Goal: Task Accomplishment & Management: Use online tool/utility

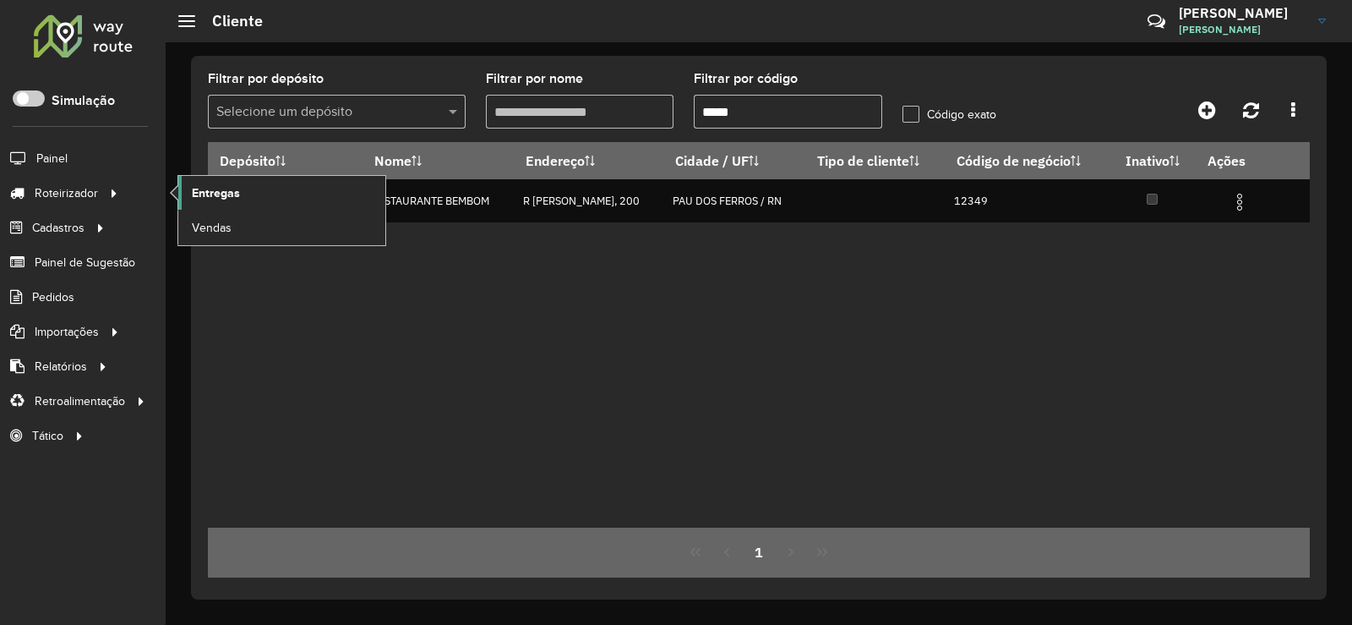
click at [239, 185] on span "Entregas" at bounding box center [216, 193] width 48 height 18
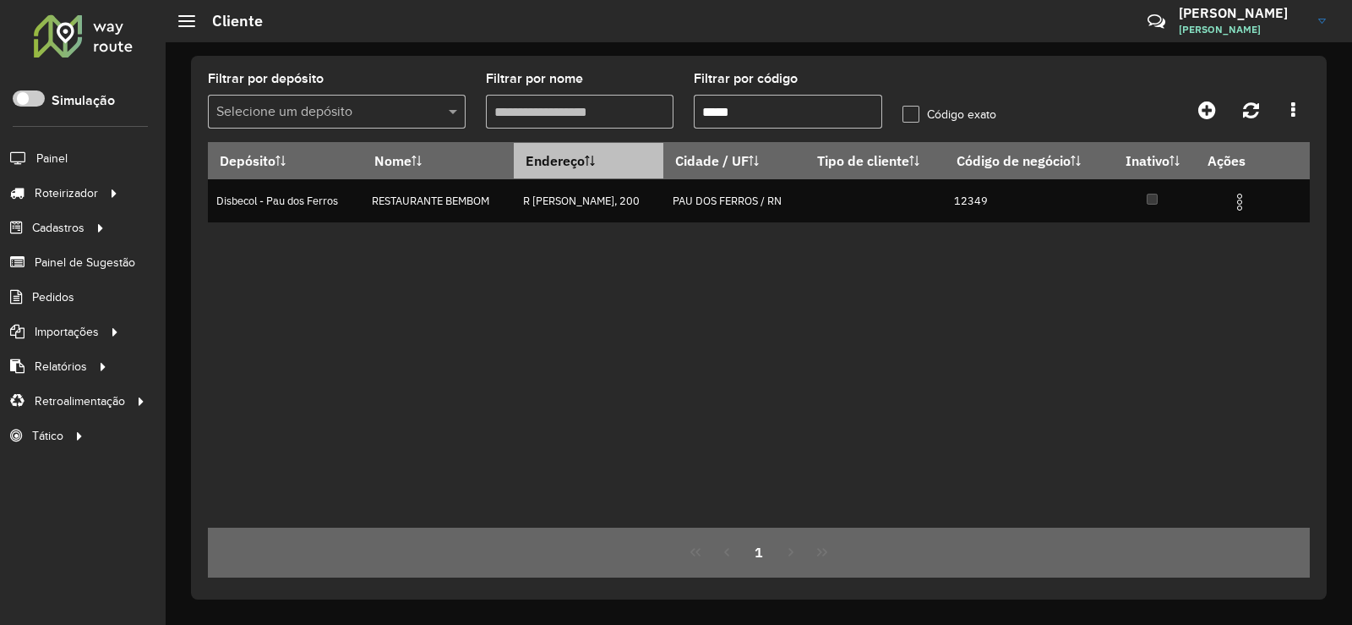
drag, startPoint x: 687, startPoint y: 104, endPoint x: 679, endPoint y: 150, distance: 46.4
click at [664, 117] on formly-group "Filtrar por depósito Selecione um depósito Filtrar por nome Filtrar por código …" at bounding box center [614, 107] width 833 height 69
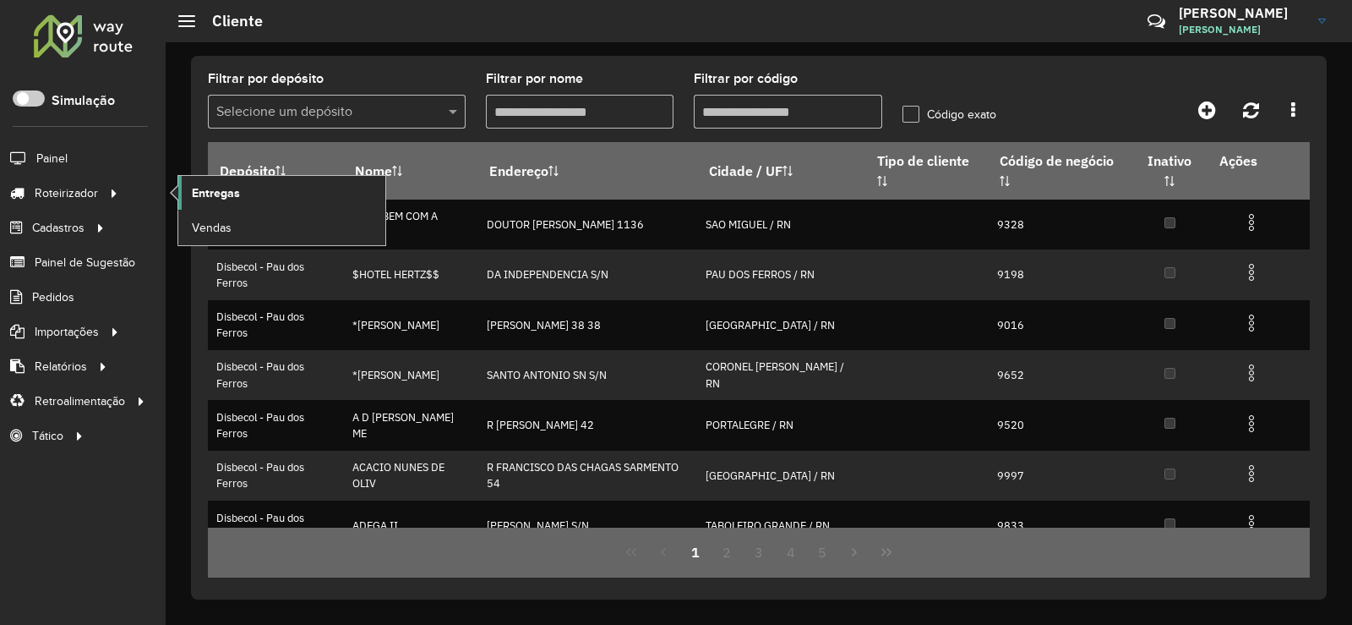
click at [254, 195] on link "Entregas" at bounding box center [281, 193] width 207 height 34
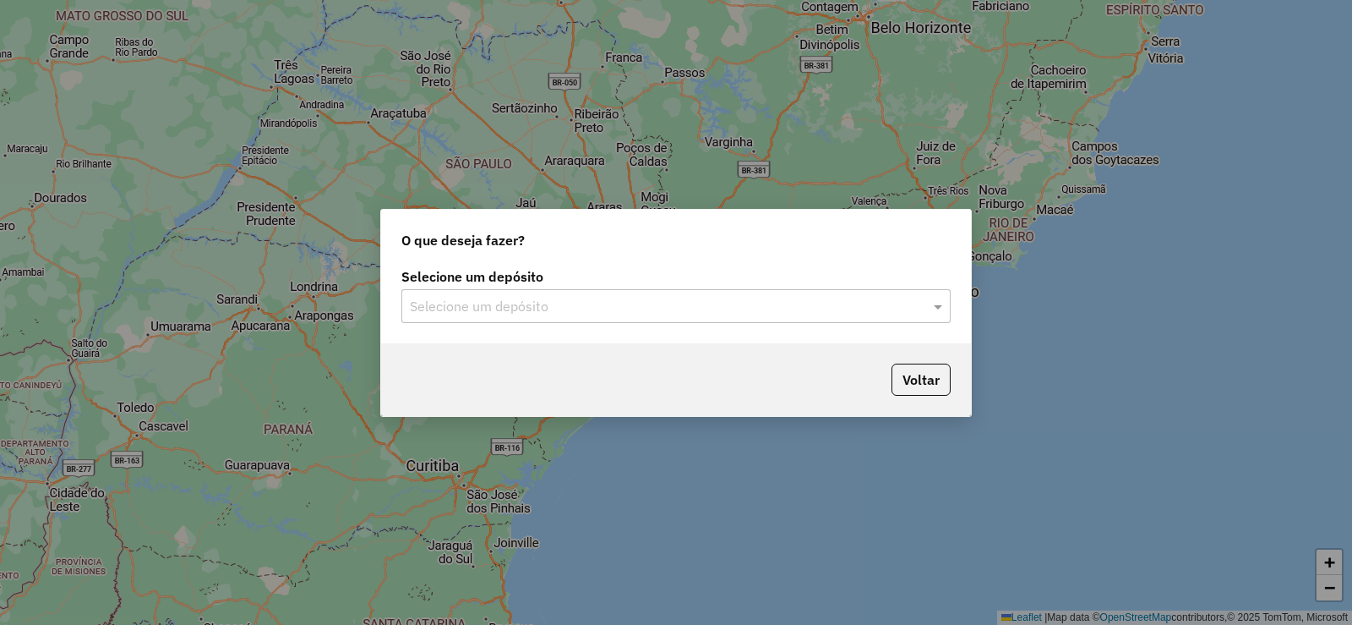
drag, startPoint x: 938, startPoint y: 305, endPoint x: 661, endPoint y: 304, distance: 277.3
click at [921, 304] on div "Selecione um depósito" at bounding box center [676, 306] width 549 height 34
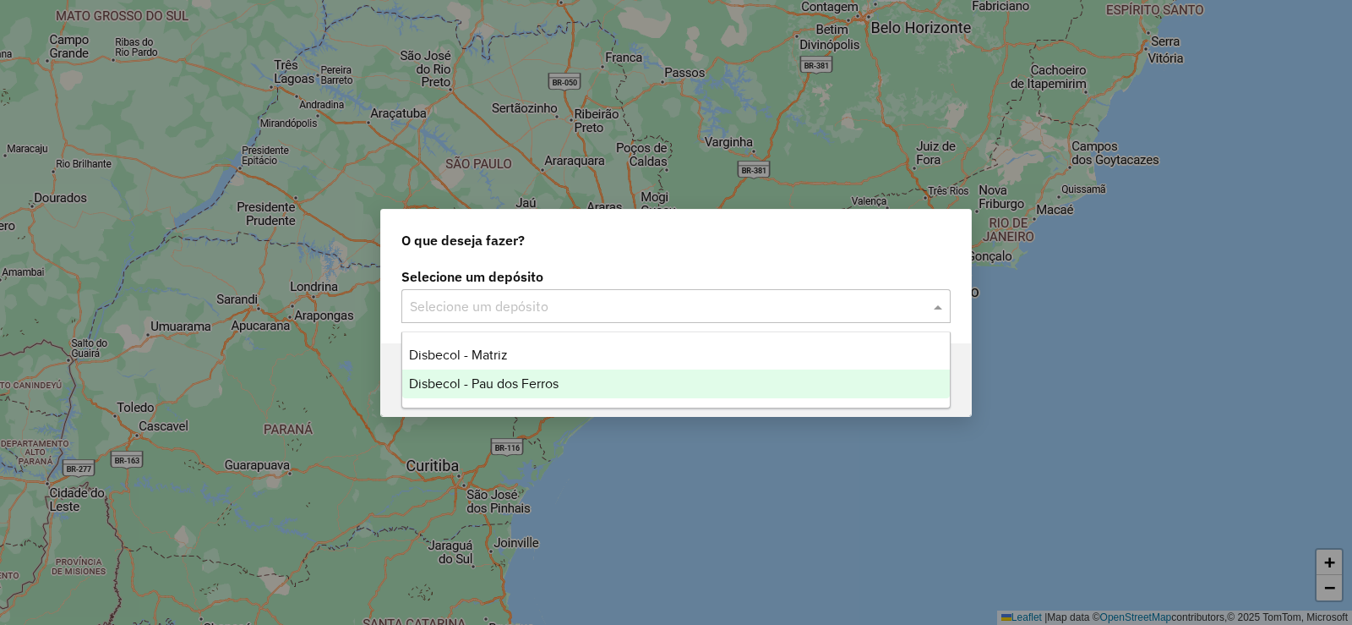
click at [473, 383] on span "Disbecol - Pau dos Ferros" at bounding box center [484, 383] width 150 height 14
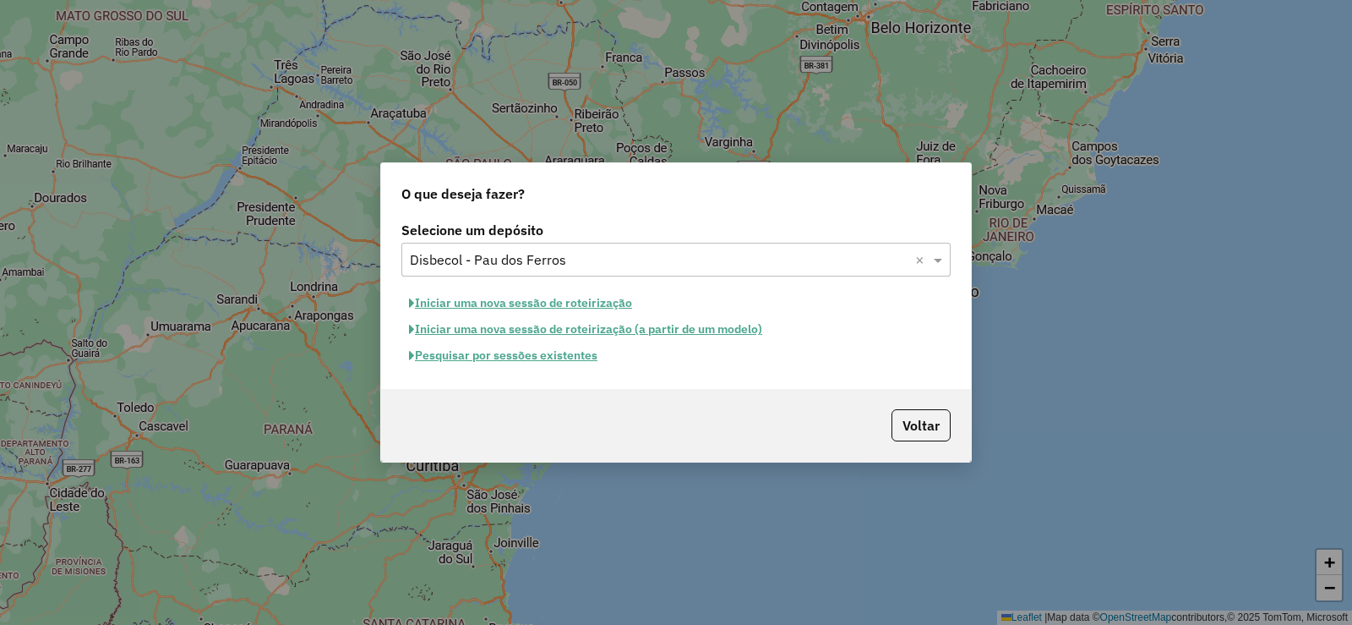
click at [481, 357] on button "Pesquisar por sessões existentes" at bounding box center [504, 355] width 204 height 26
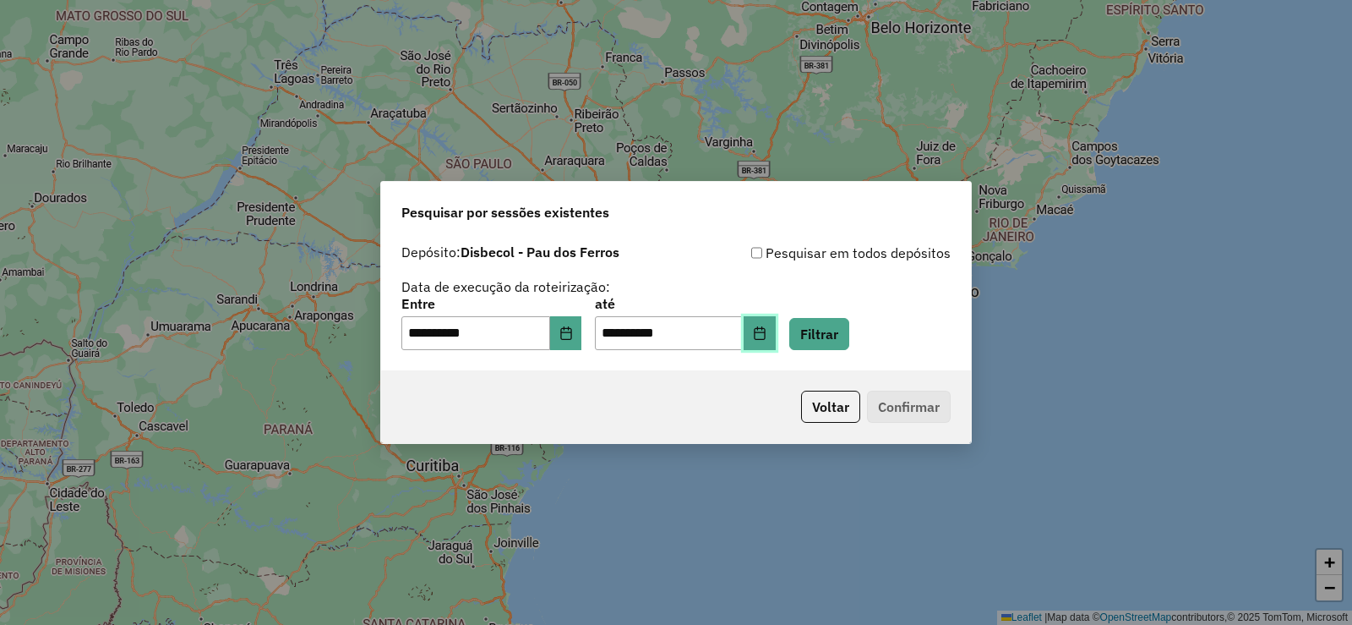
click at [776, 323] on button "Choose Date" at bounding box center [760, 333] width 32 height 34
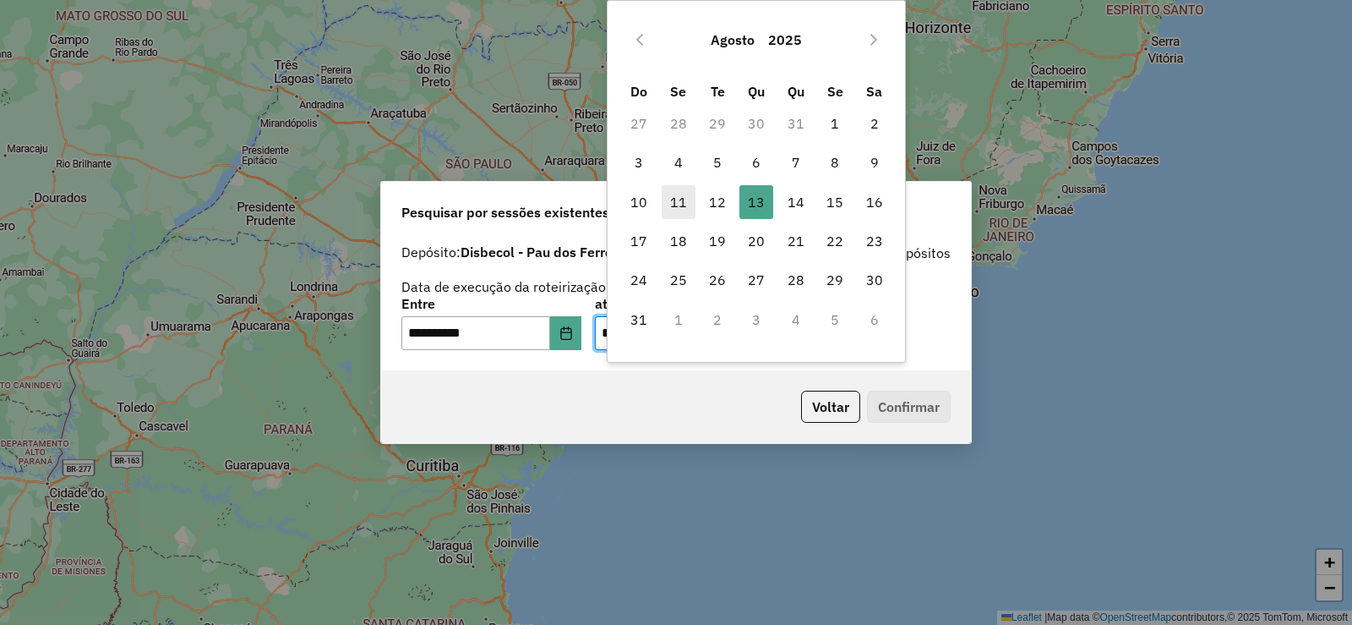
click at [675, 199] on span "11" at bounding box center [679, 202] width 34 height 34
type input "**********"
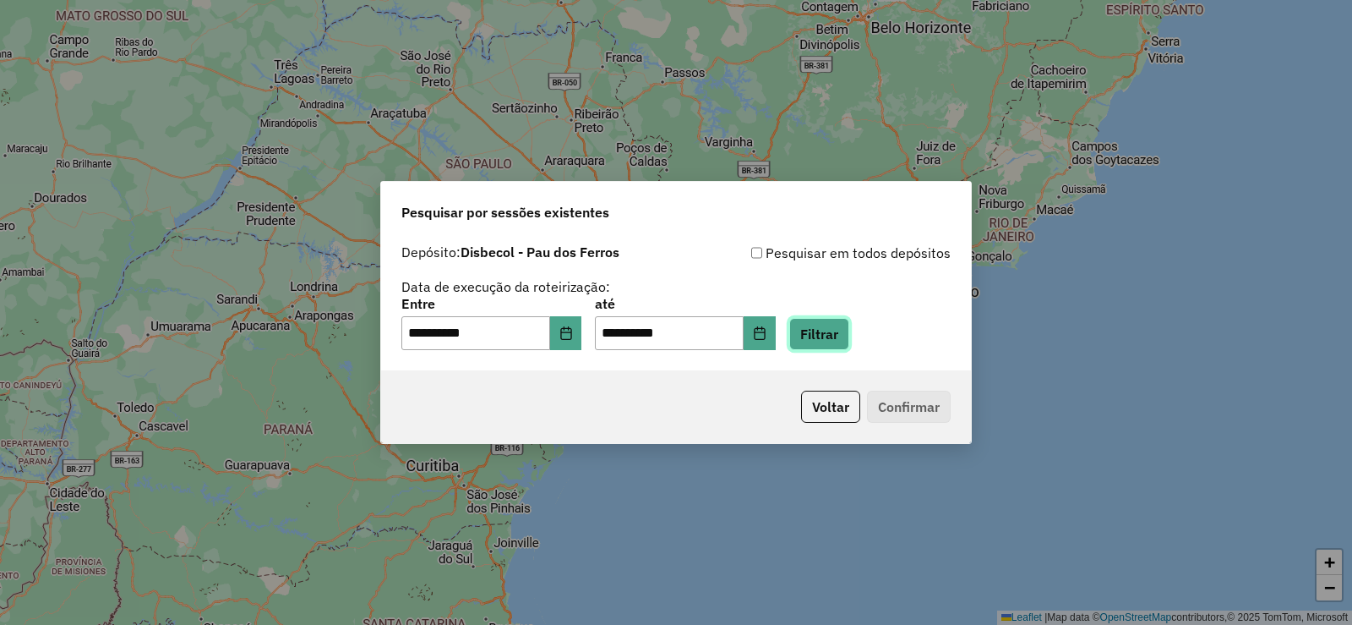
drag, startPoint x: 850, startPoint y: 336, endPoint x: 977, endPoint y: 346, distance: 128.0
click at [850, 336] on button "Filtrar" at bounding box center [820, 334] width 60 height 32
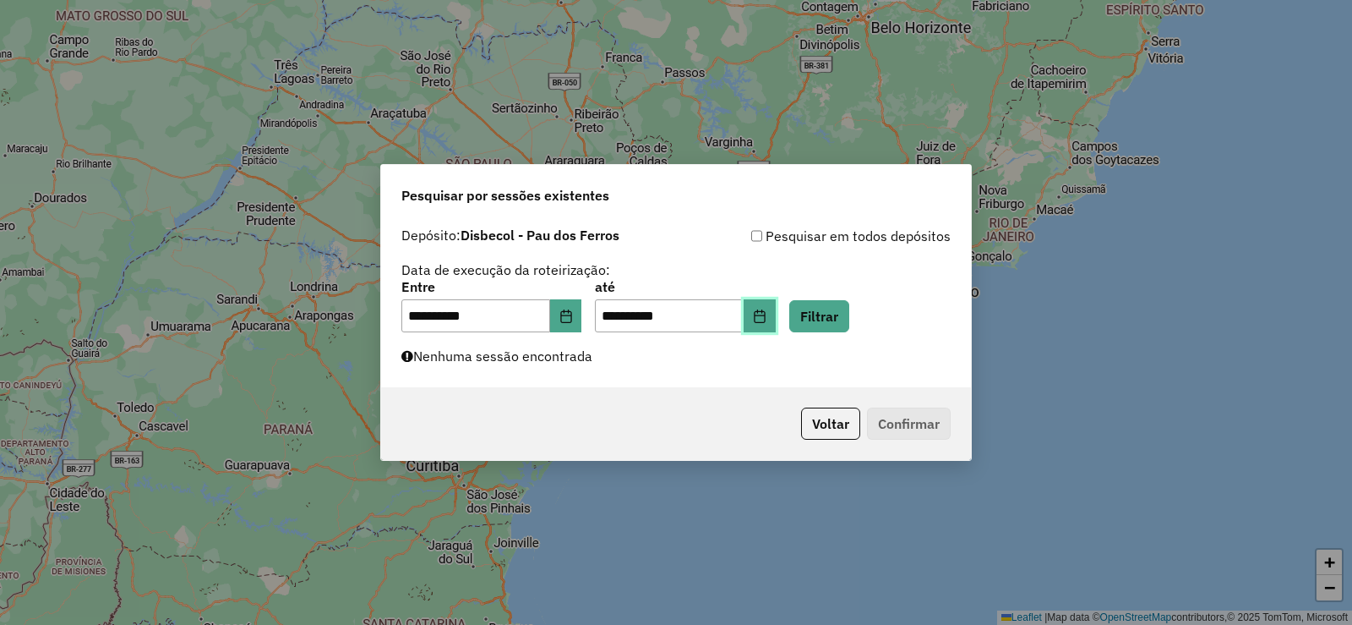
click at [776, 307] on button "Choose Date" at bounding box center [760, 316] width 32 height 34
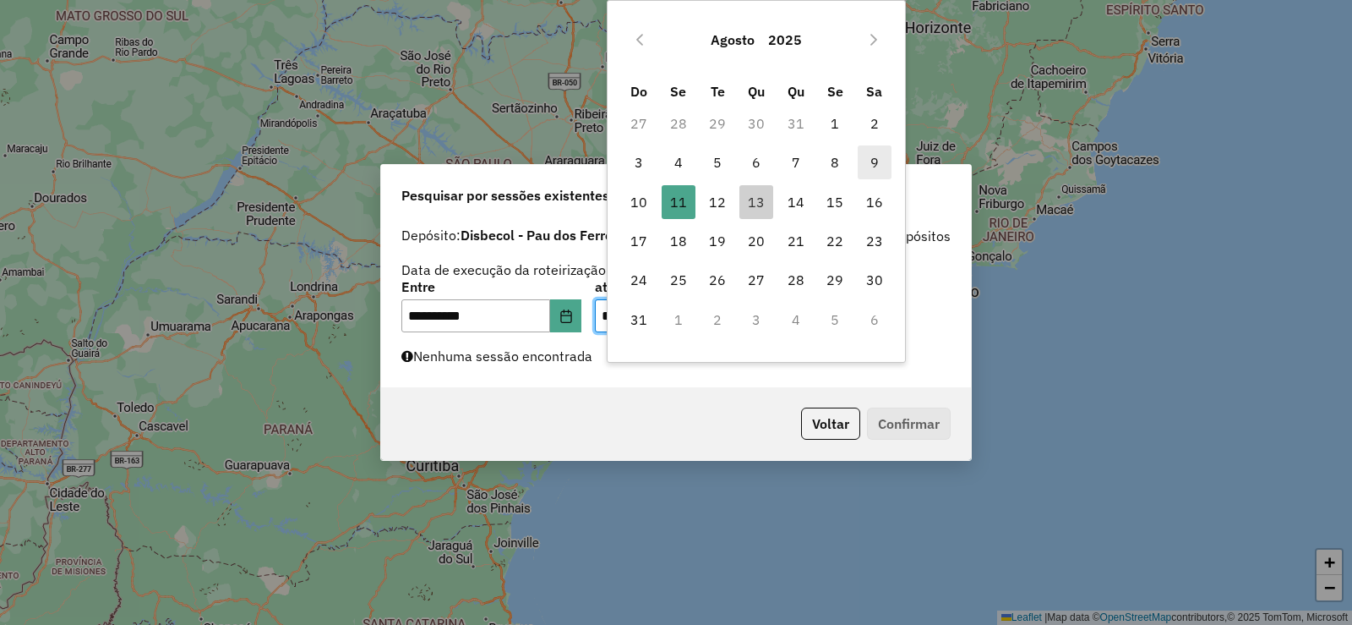
click at [877, 156] on span "9" at bounding box center [875, 162] width 34 height 34
type input "**********"
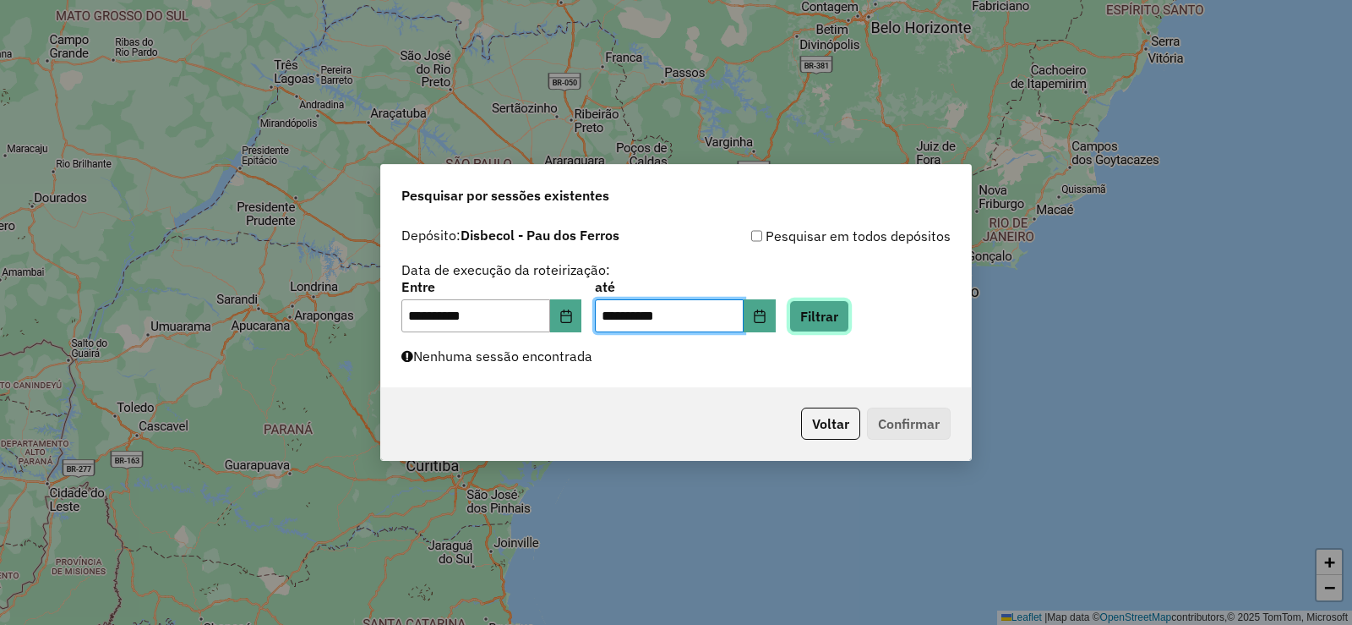
click at [850, 312] on button "Filtrar" at bounding box center [820, 316] width 60 height 32
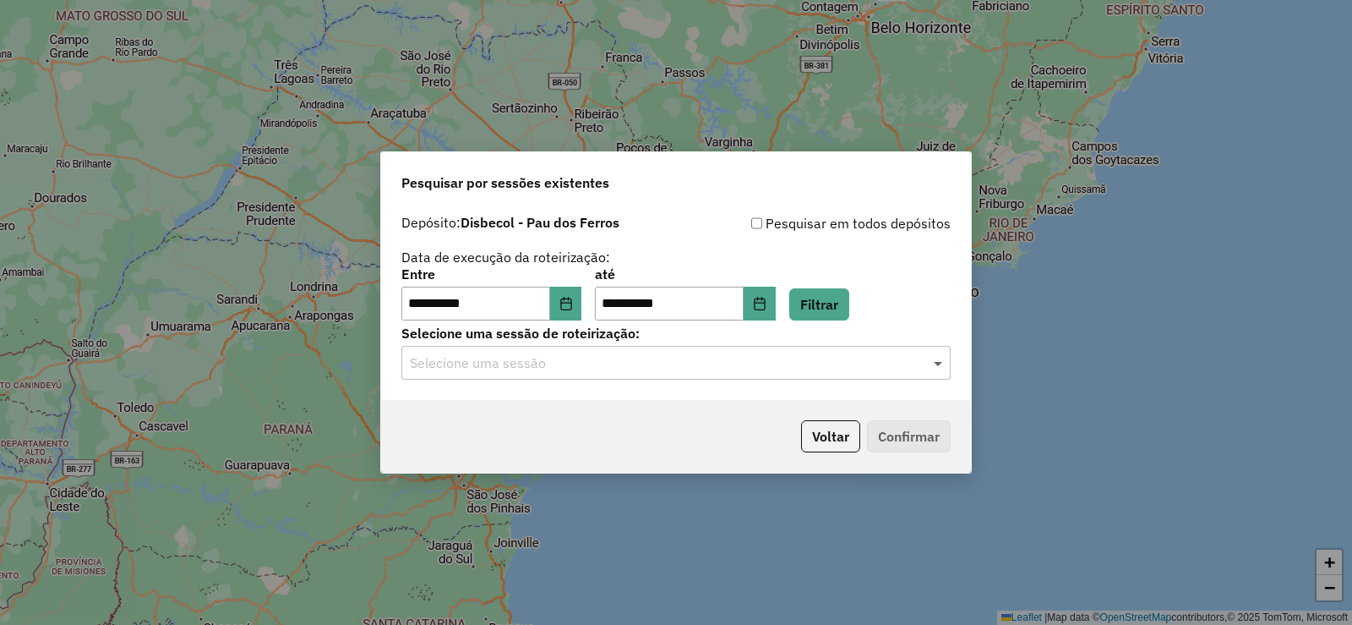
click at [940, 363] on span at bounding box center [940, 362] width 21 height 20
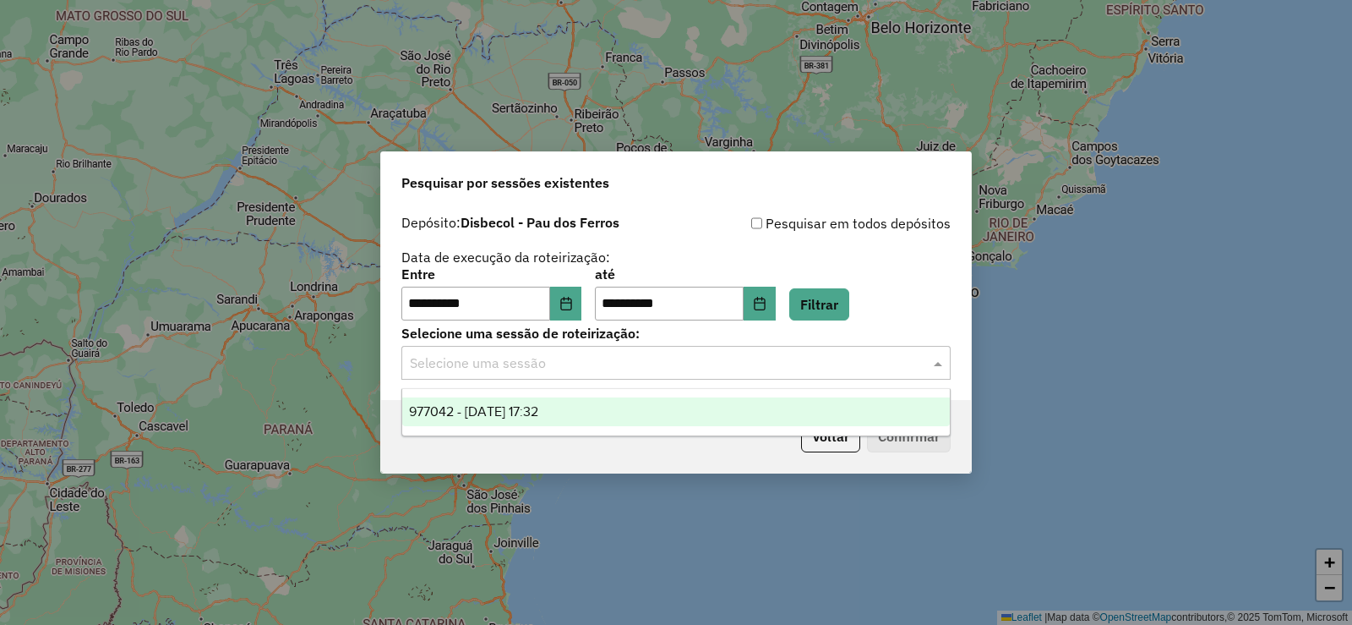
click at [654, 403] on div "977042 - 09/08/2025 17:32" at bounding box center [676, 411] width 548 height 29
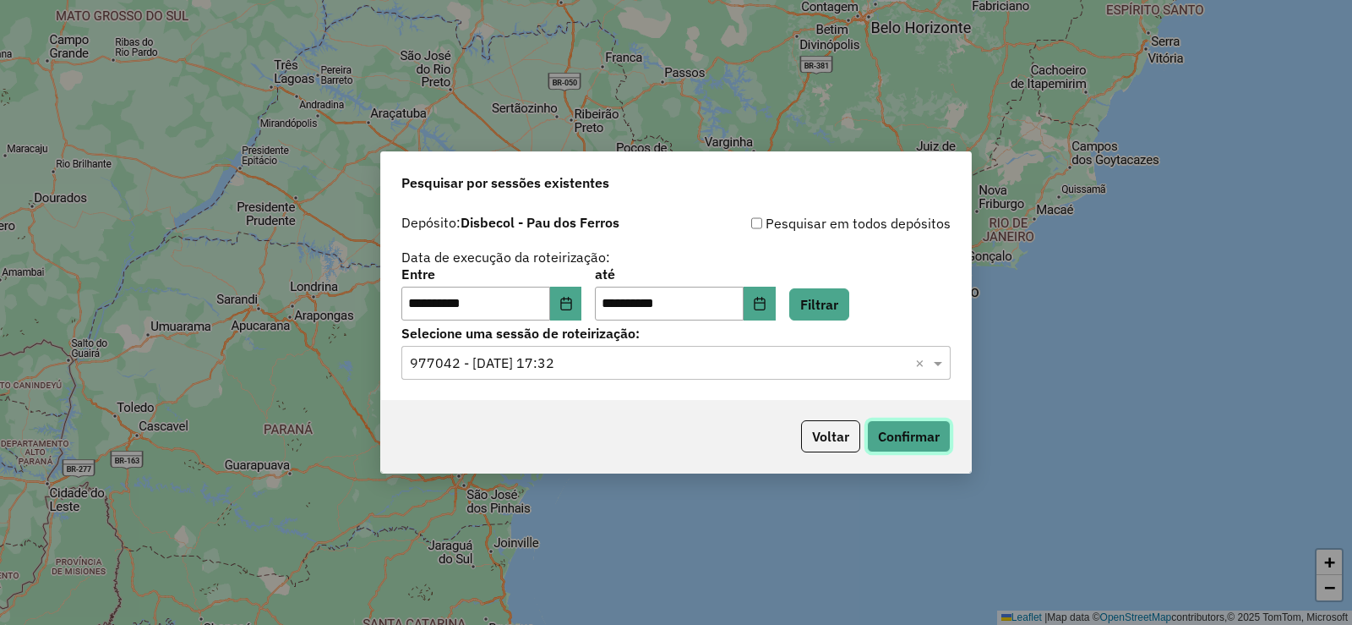
click at [913, 434] on button "Confirmar" at bounding box center [909, 436] width 84 height 32
click at [767, 308] on icon "Choose Date" at bounding box center [760, 304] width 14 height 14
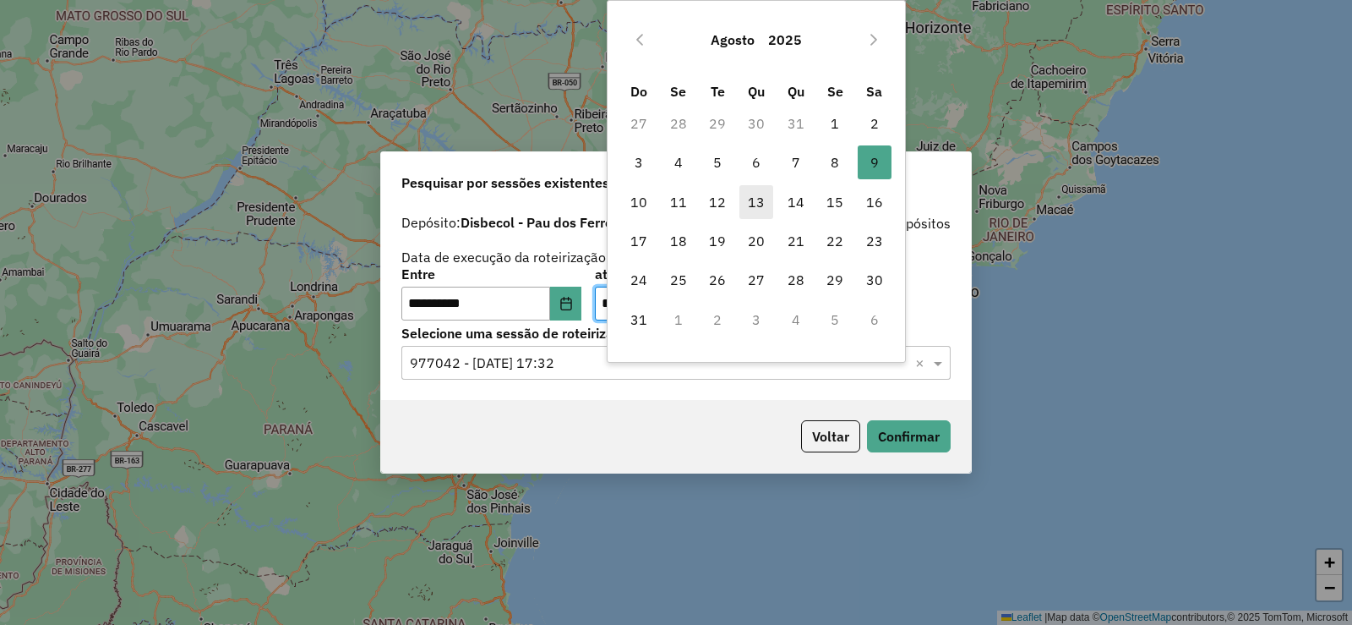
click at [762, 202] on span "13" at bounding box center [757, 202] width 34 height 34
type input "**********"
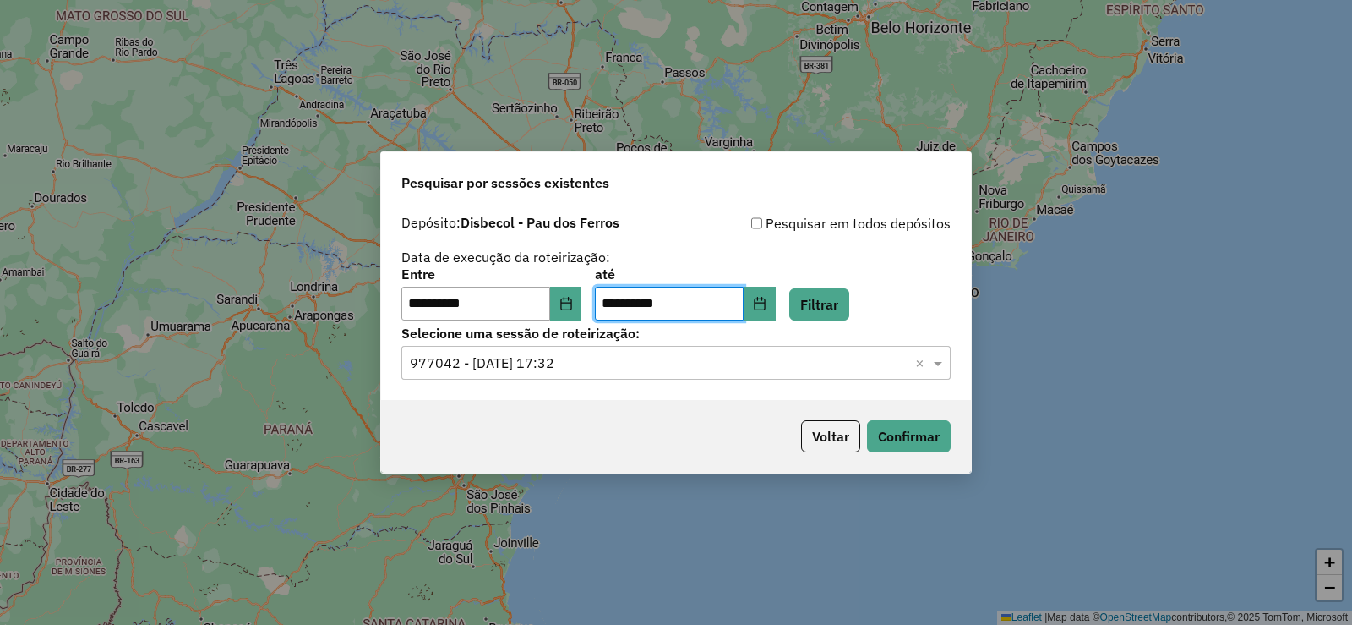
drag, startPoint x: 594, startPoint y: 292, endPoint x: 584, endPoint y: 299, distance: 12.2
click at [593, 293] on div "**********" at bounding box center [676, 294] width 549 height 52
click at [573, 303] on icon "Choose Date" at bounding box center [567, 304] width 14 height 14
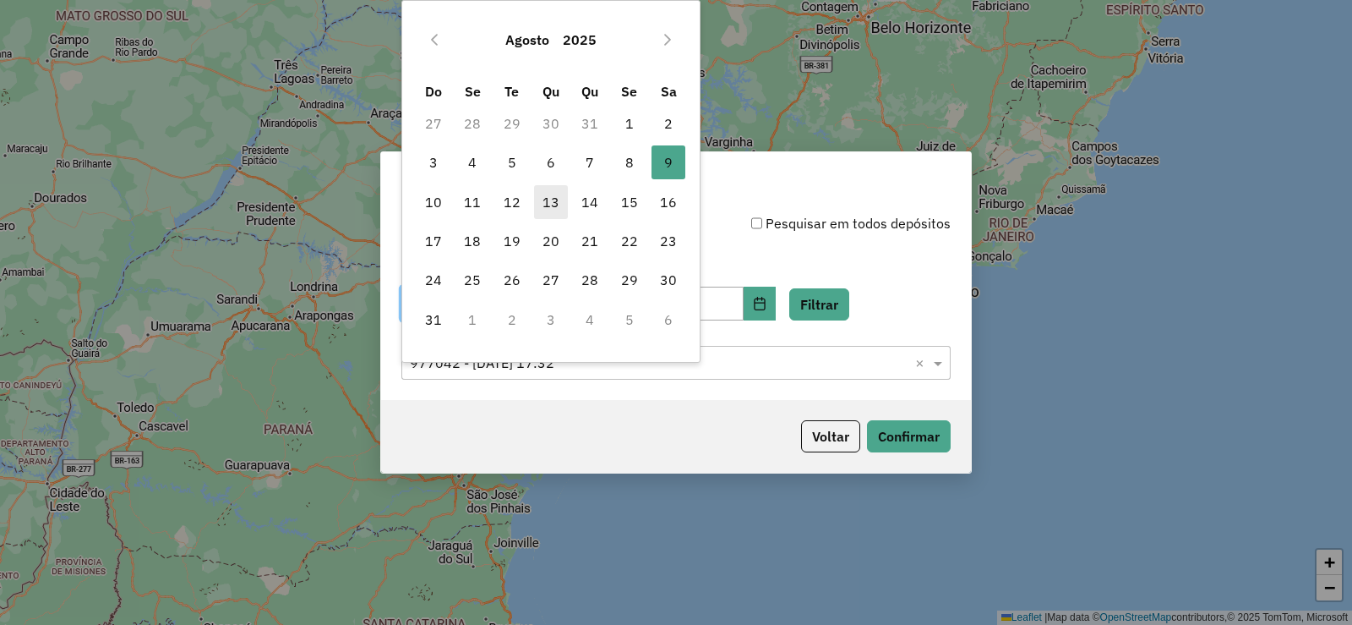
click at [546, 204] on span "13" at bounding box center [551, 202] width 34 height 34
type input "**********"
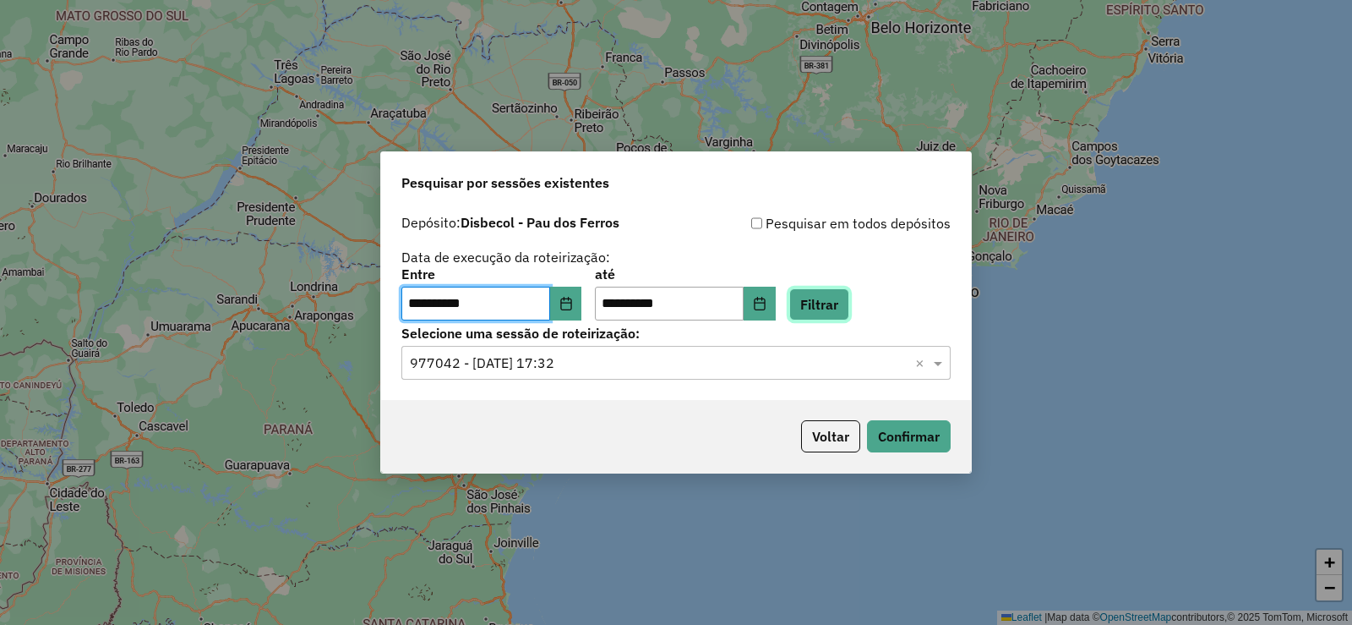
drag, startPoint x: 843, startPoint y: 307, endPoint x: 848, endPoint y: 316, distance: 10.6
click at [843, 308] on button "Filtrar" at bounding box center [820, 304] width 60 height 32
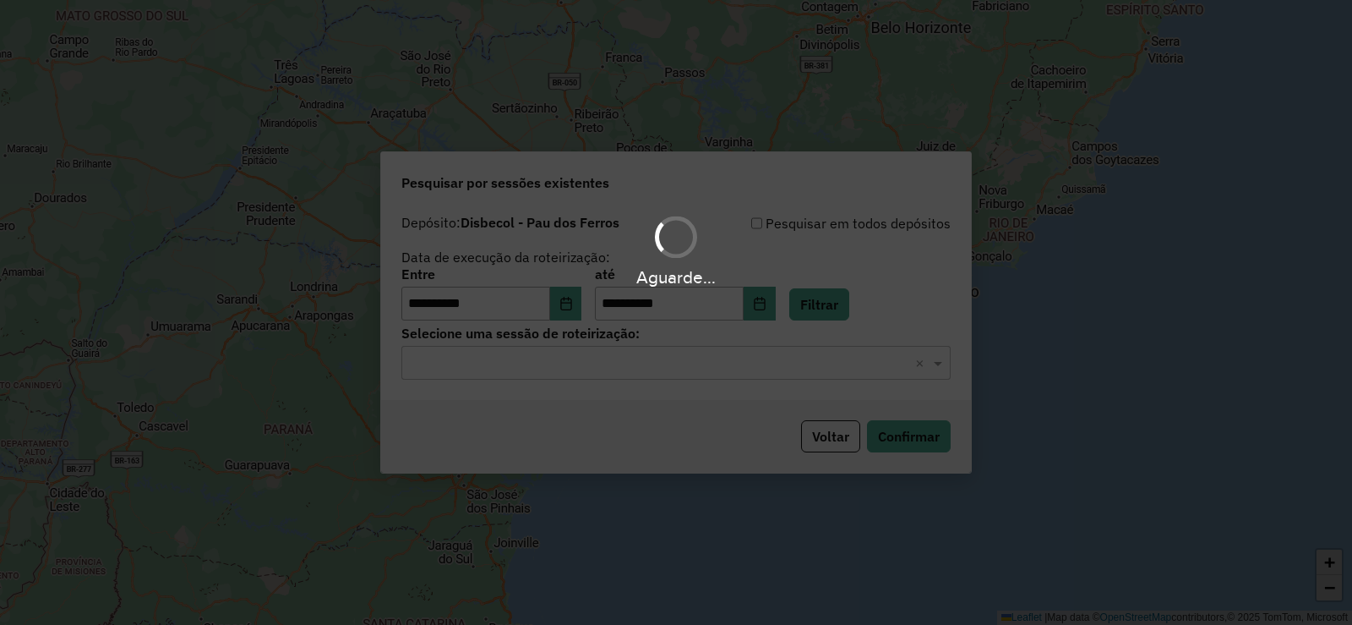
click at [938, 363] on span at bounding box center [940, 362] width 21 height 20
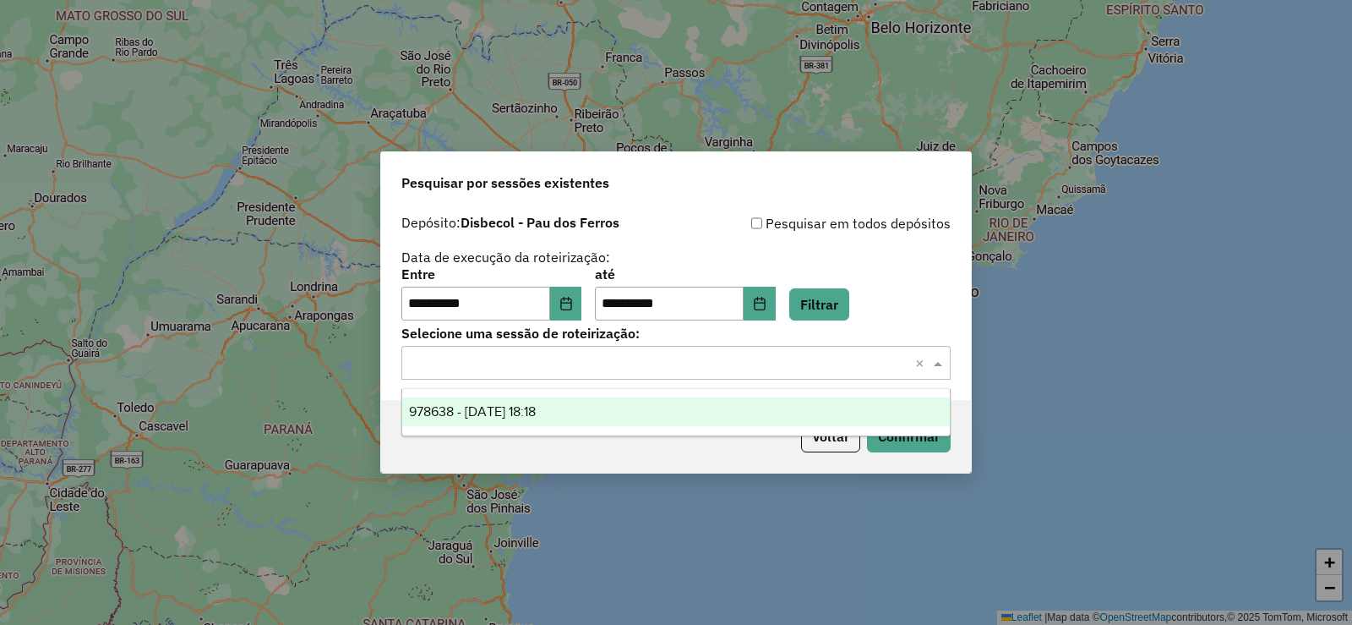
click at [594, 409] on div "978638 - 13/08/2025 18:18" at bounding box center [676, 411] width 548 height 29
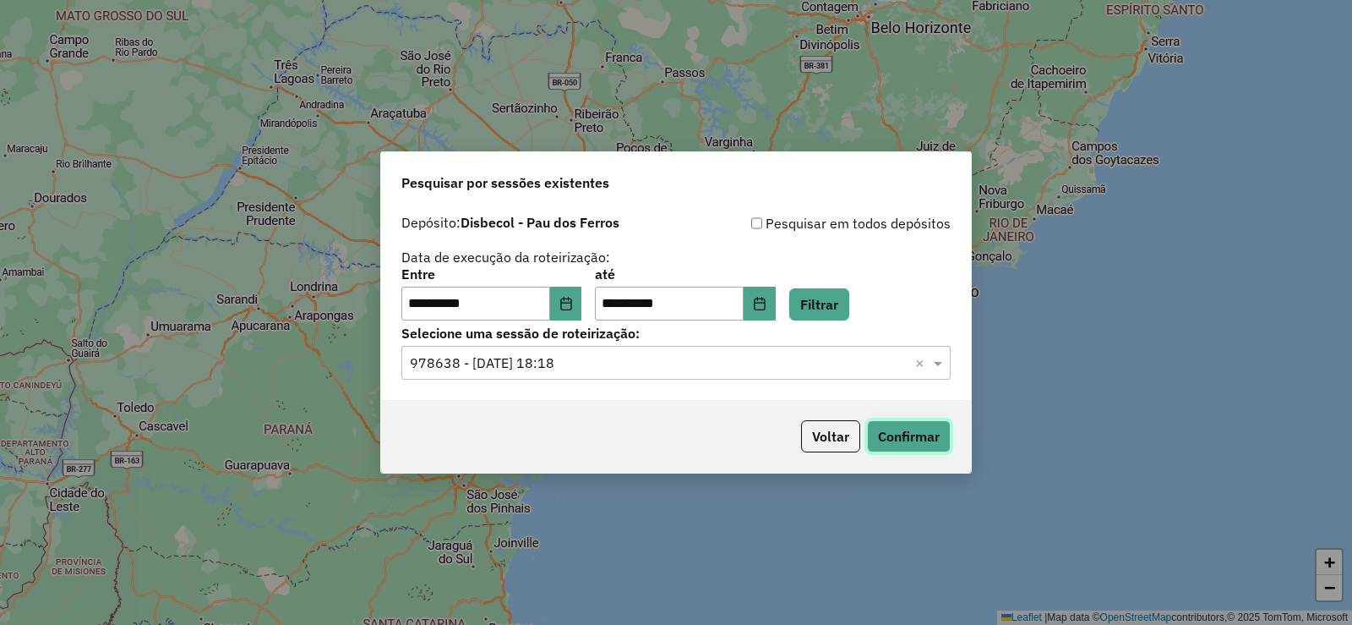
click at [913, 438] on button "Confirmar" at bounding box center [909, 436] width 84 height 32
click at [834, 434] on button "Voltar" at bounding box center [830, 436] width 59 height 32
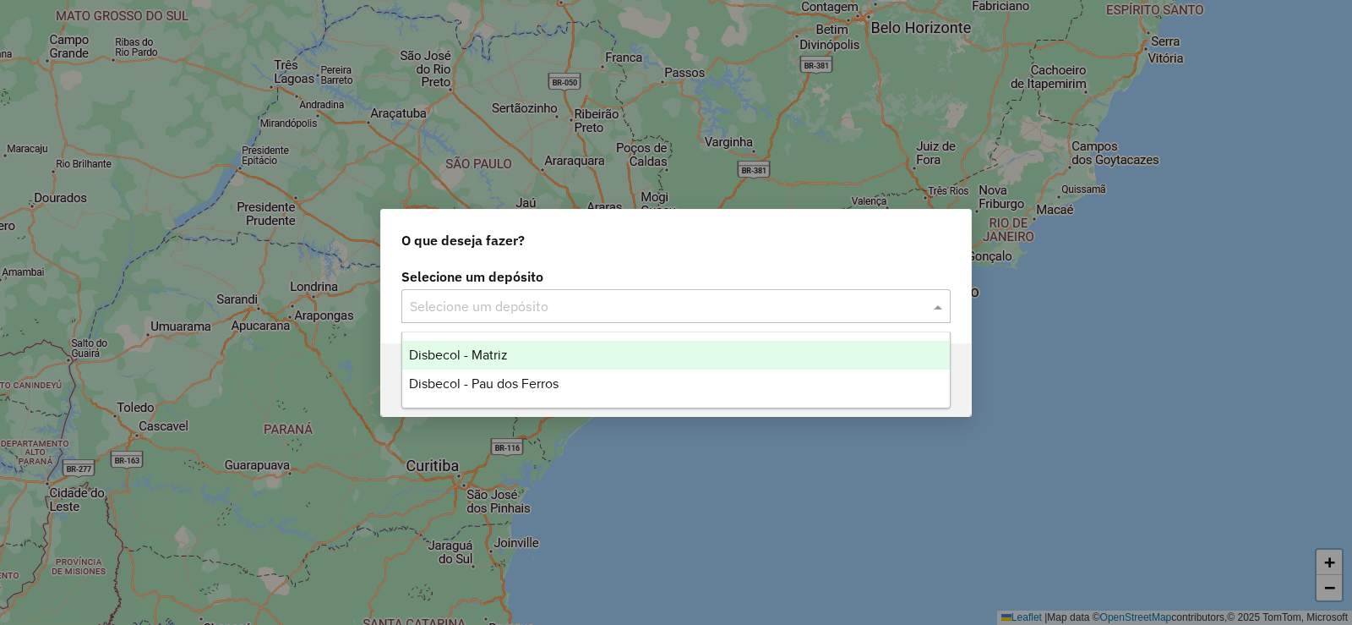
click at [456, 300] on input "text" at bounding box center [659, 307] width 499 height 20
click at [470, 356] on span "Disbecol - Matriz" at bounding box center [458, 354] width 99 height 14
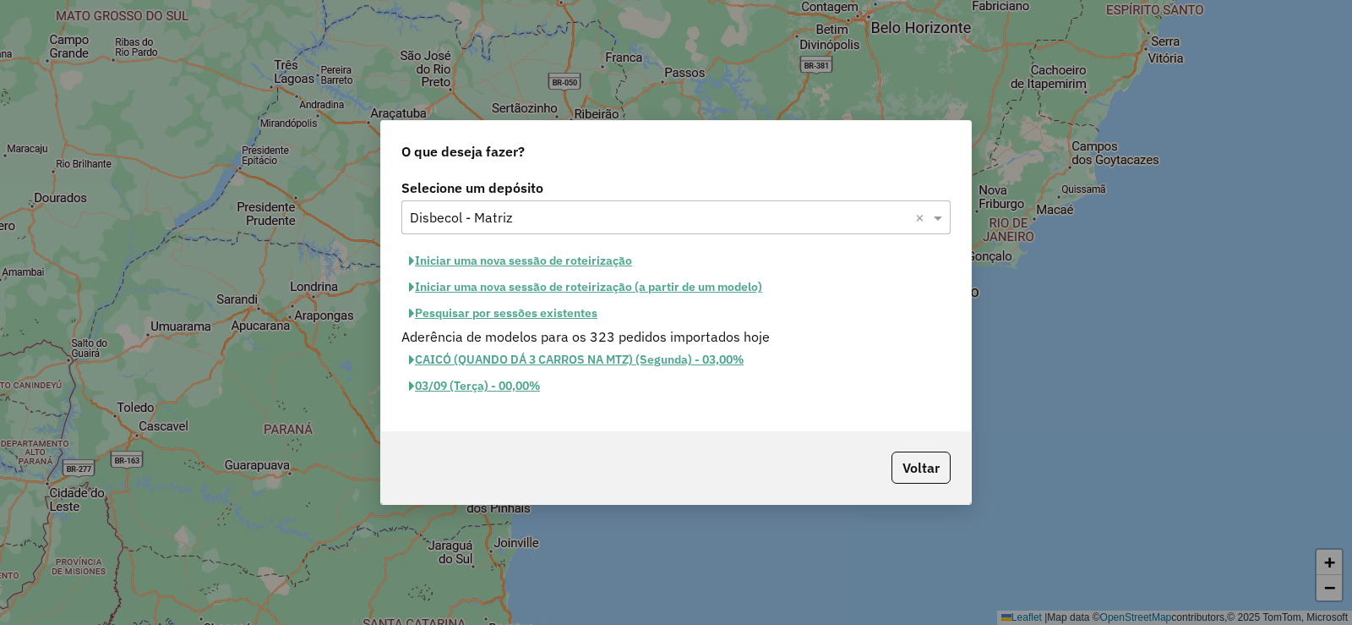
click at [493, 262] on button "Iniciar uma nova sessão de roteirização" at bounding box center [521, 261] width 238 height 26
select select "*"
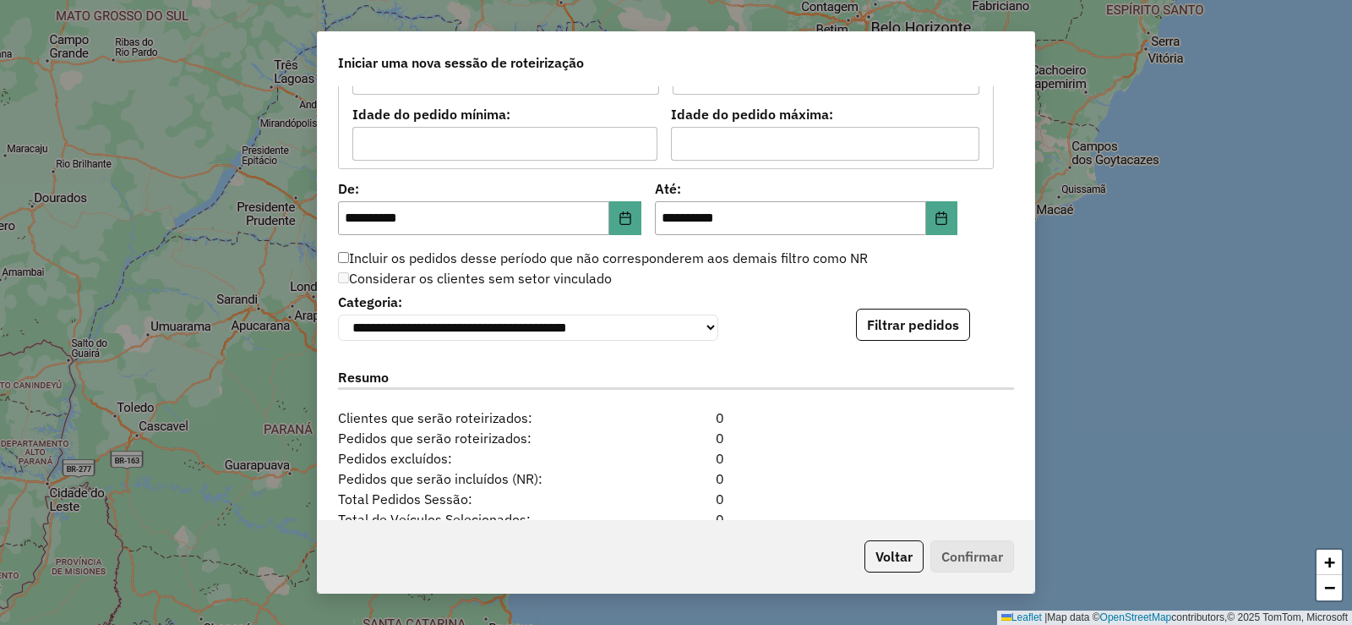
scroll to position [1541, 0]
click at [892, 314] on button "Filtrar pedidos" at bounding box center [913, 323] width 114 height 32
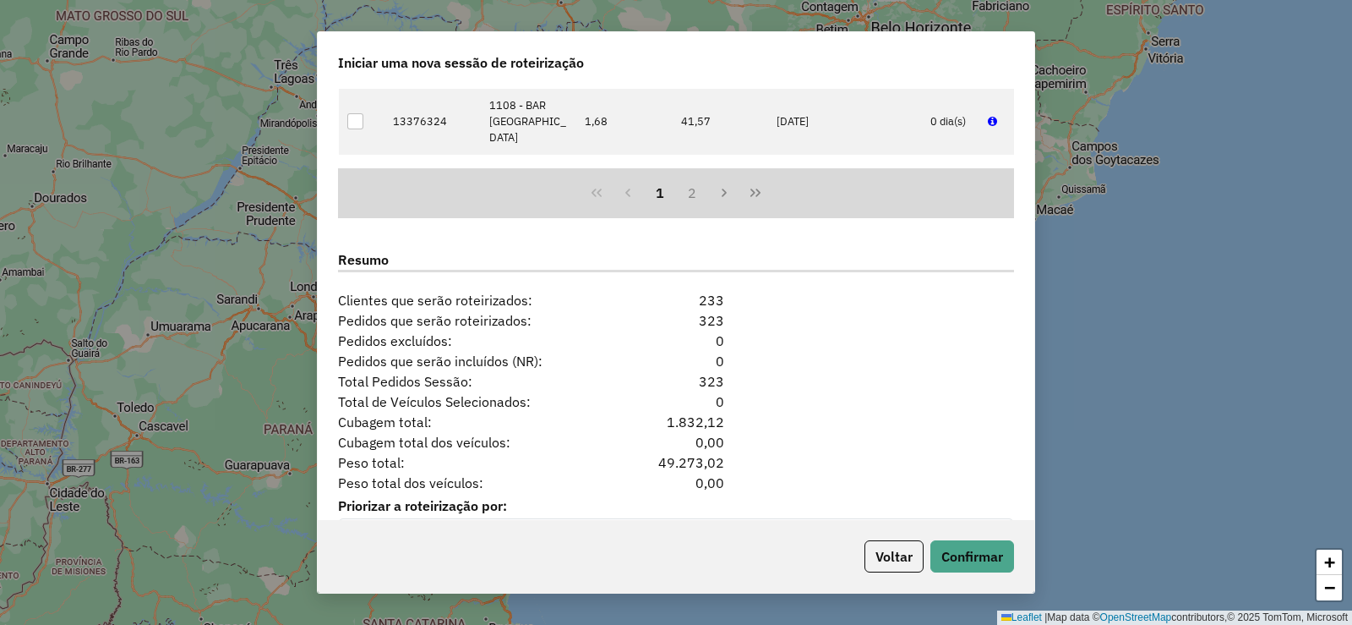
scroll to position [2048, 0]
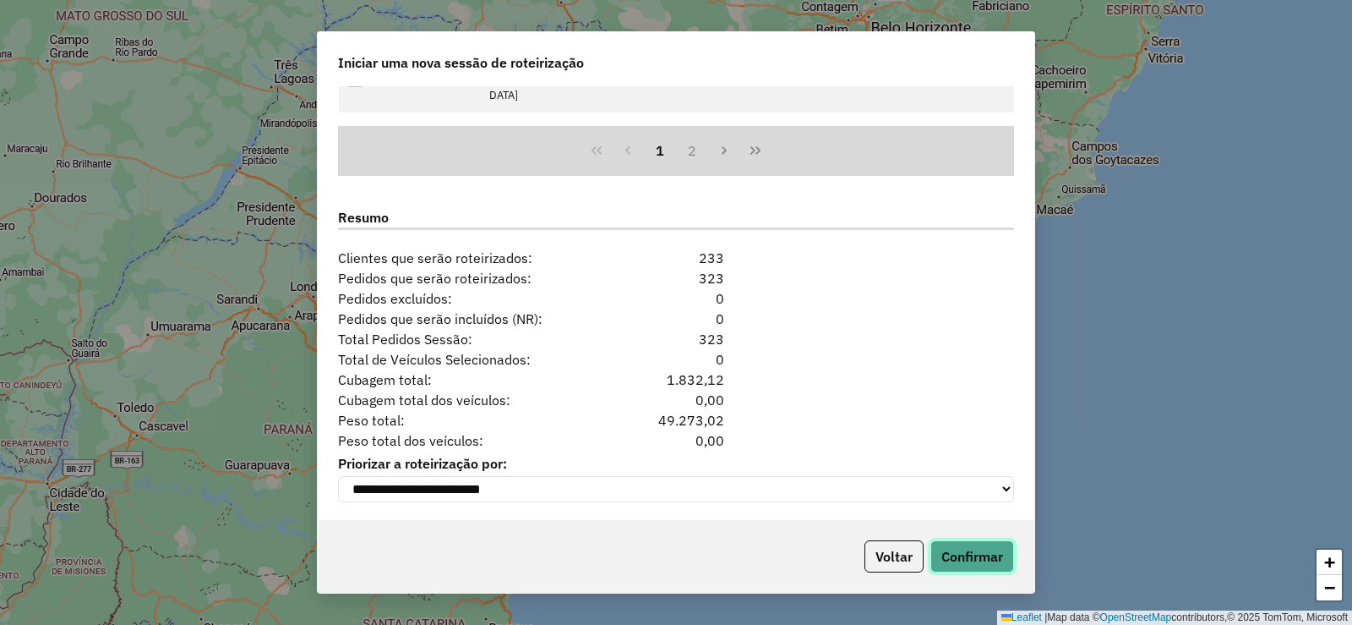
click at [960, 558] on button "Confirmar" at bounding box center [973, 556] width 84 height 32
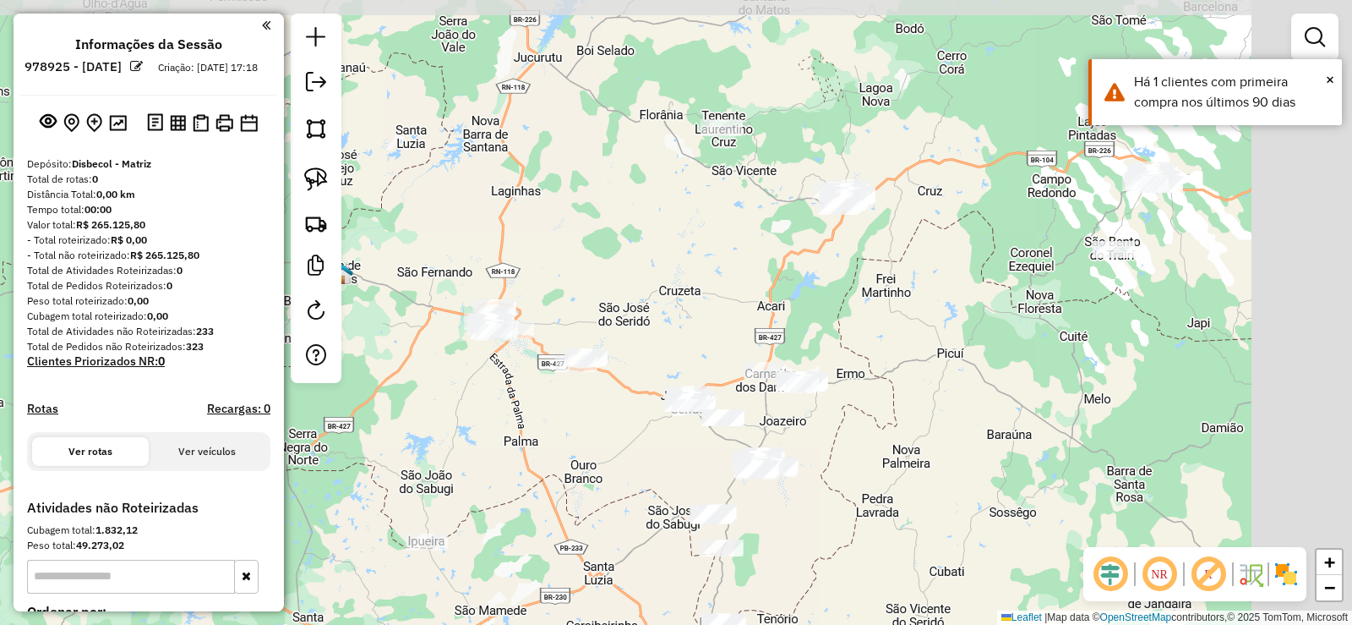
drag, startPoint x: 883, startPoint y: 308, endPoint x: 813, endPoint y: 319, distance: 71.0
click at [813, 319] on div "Janela de atendimento Grade de atendimento Capacidade Transportadoras Veículos …" at bounding box center [676, 312] width 1352 height 625
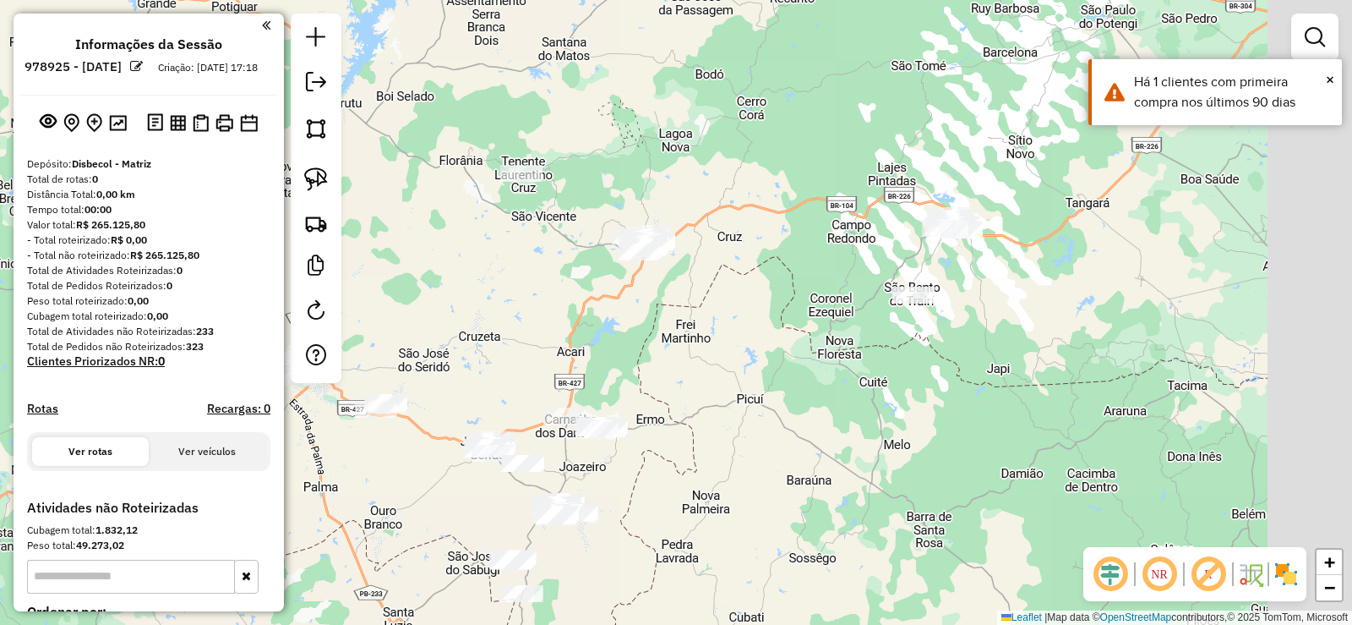
drag, startPoint x: 954, startPoint y: 280, endPoint x: 685, endPoint y: 363, distance: 282.1
click at [685, 363] on div "Janela de atendimento Grade de atendimento Capacidade Transportadoras Veículos …" at bounding box center [676, 312] width 1352 height 625
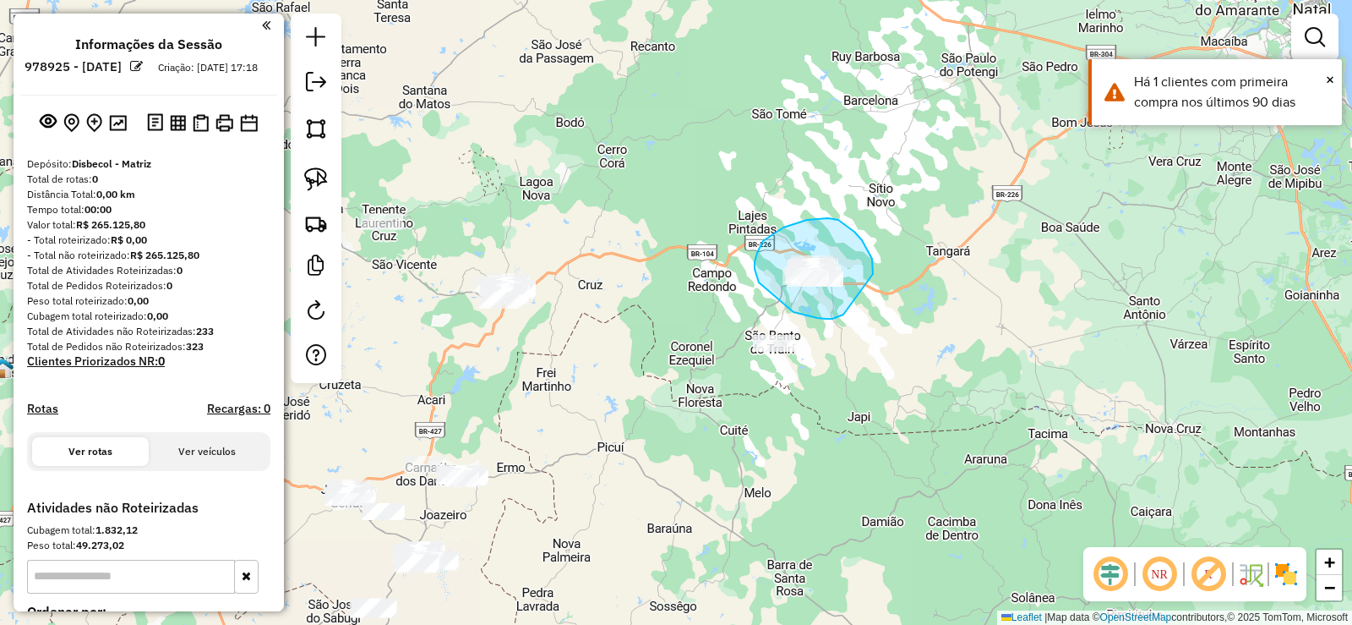
drag, startPoint x: 859, startPoint y: 236, endPoint x: 850, endPoint y: 272, distance: 37.3
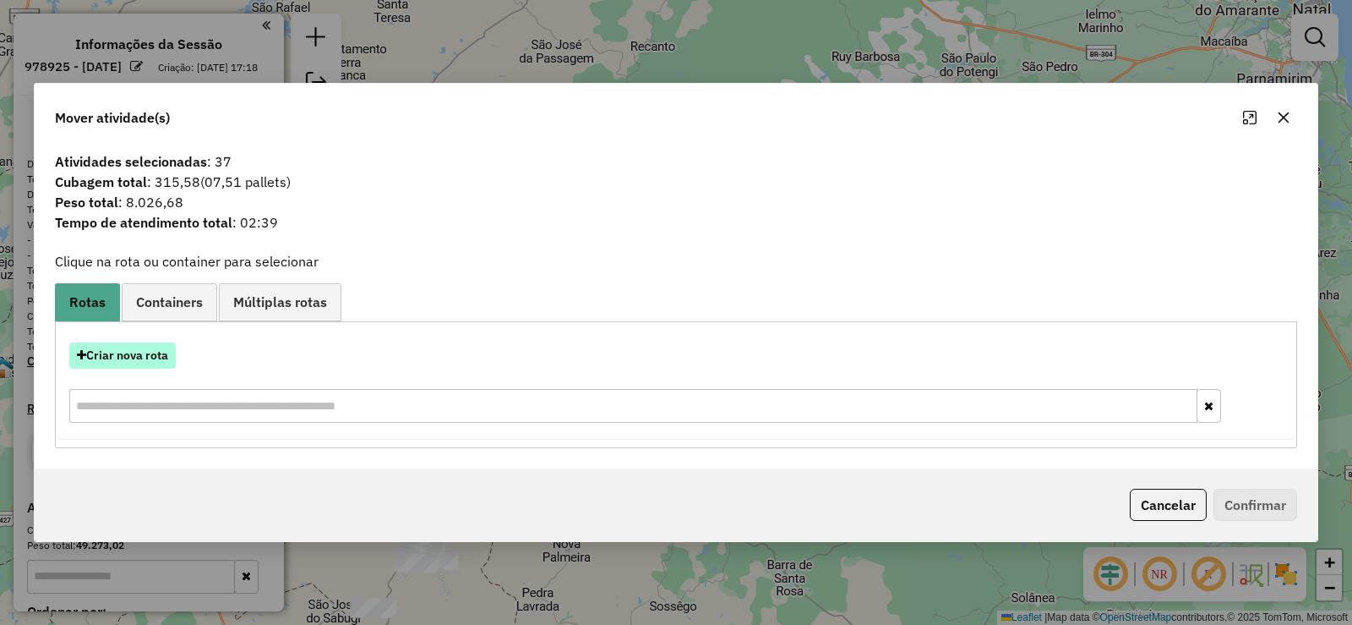
click at [142, 352] on button "Criar nova rota" at bounding box center [122, 355] width 107 height 26
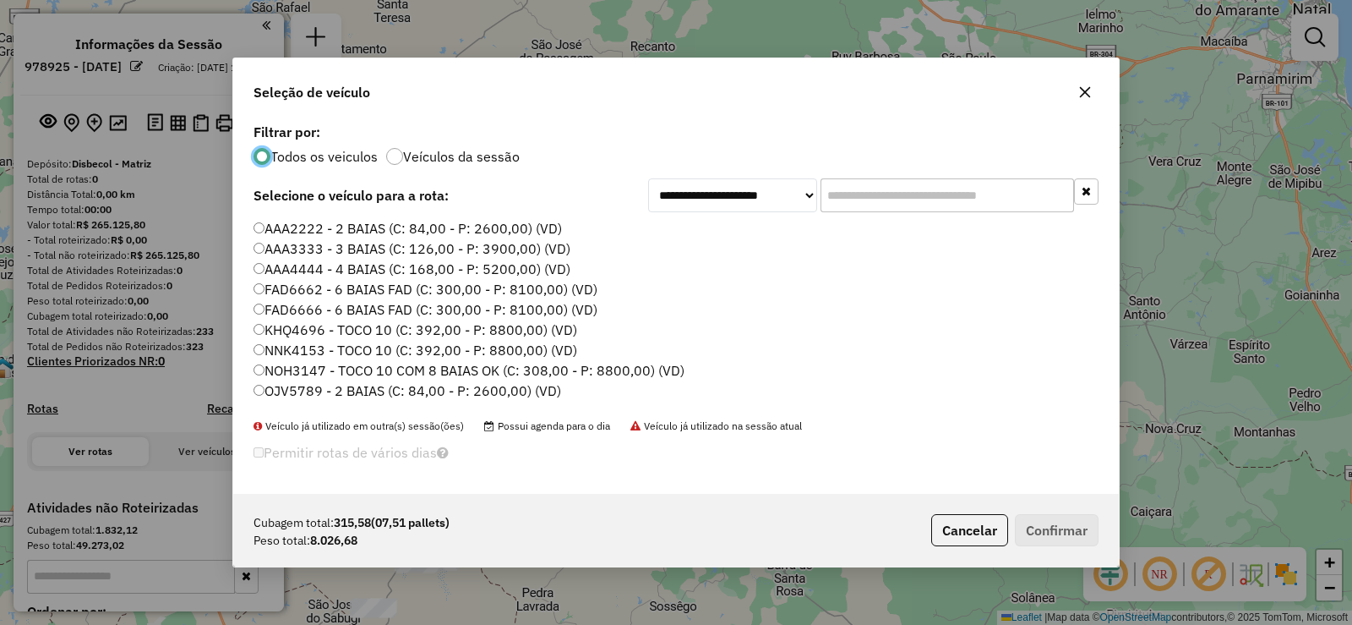
scroll to position [199, 0]
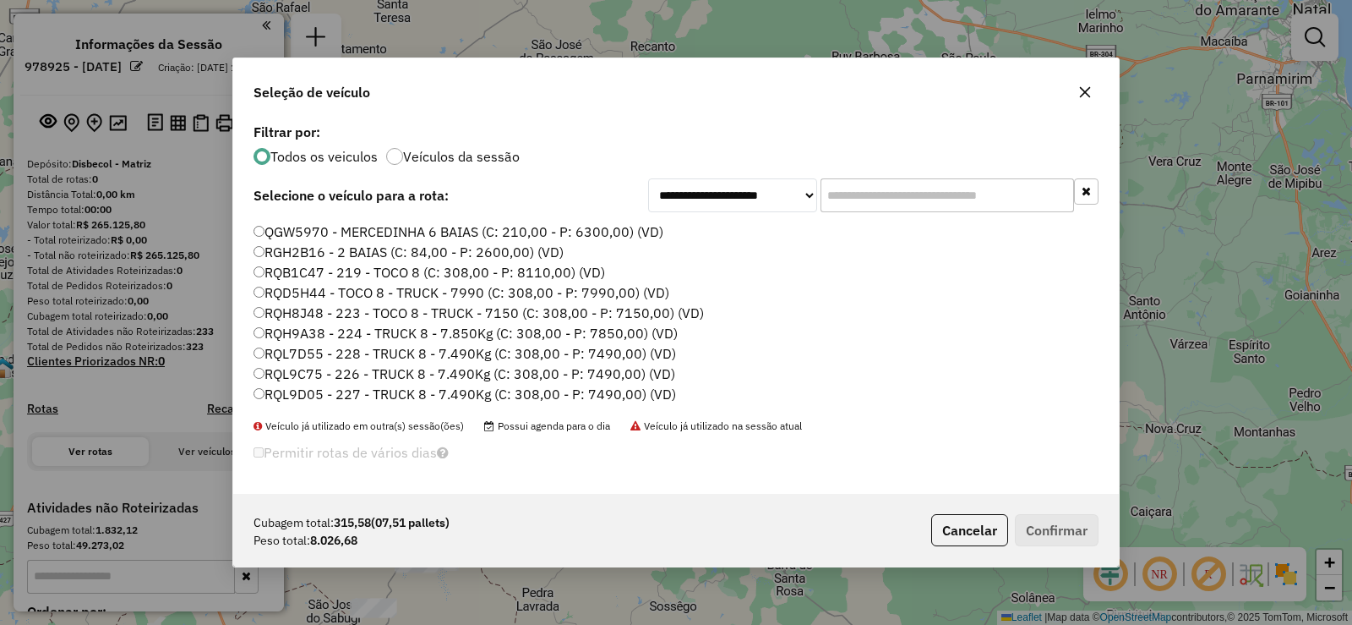
click at [332, 309] on label "RQH8J48 - 223 - TOCO 8 - TRUCK - 7150 (C: 308,00 - P: 7150,00) (VD)" at bounding box center [479, 313] width 451 height 20
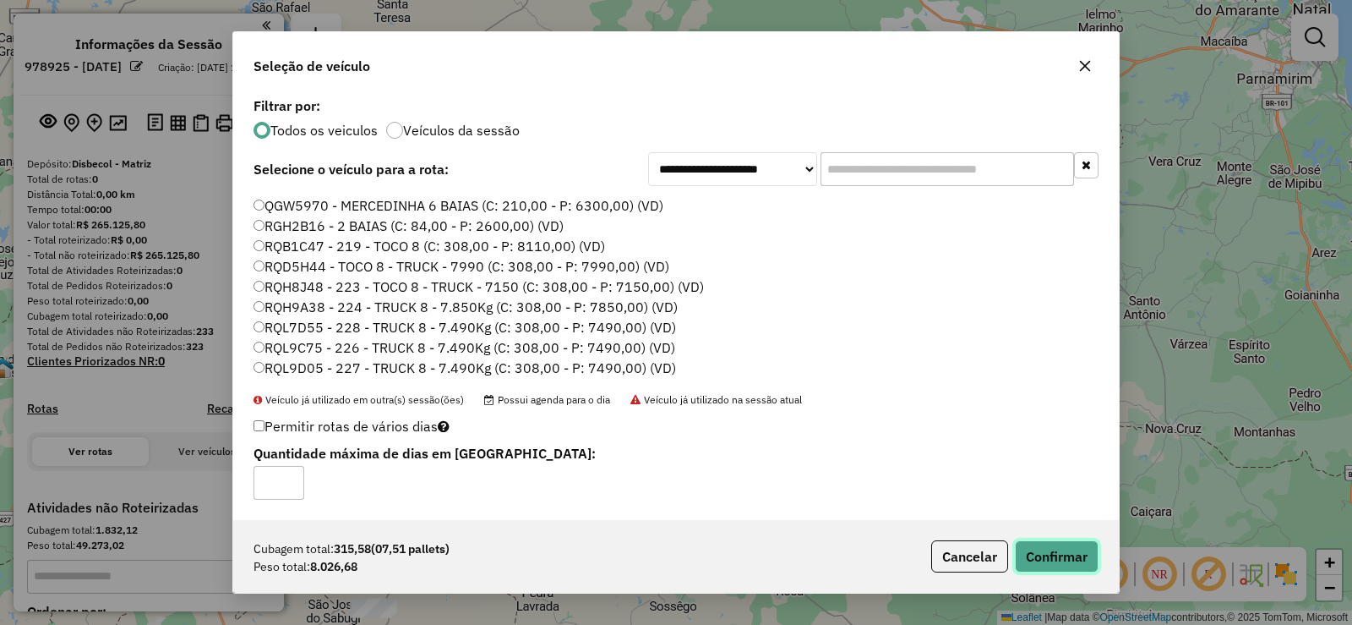
click at [1064, 552] on button "Confirmar" at bounding box center [1057, 556] width 84 height 32
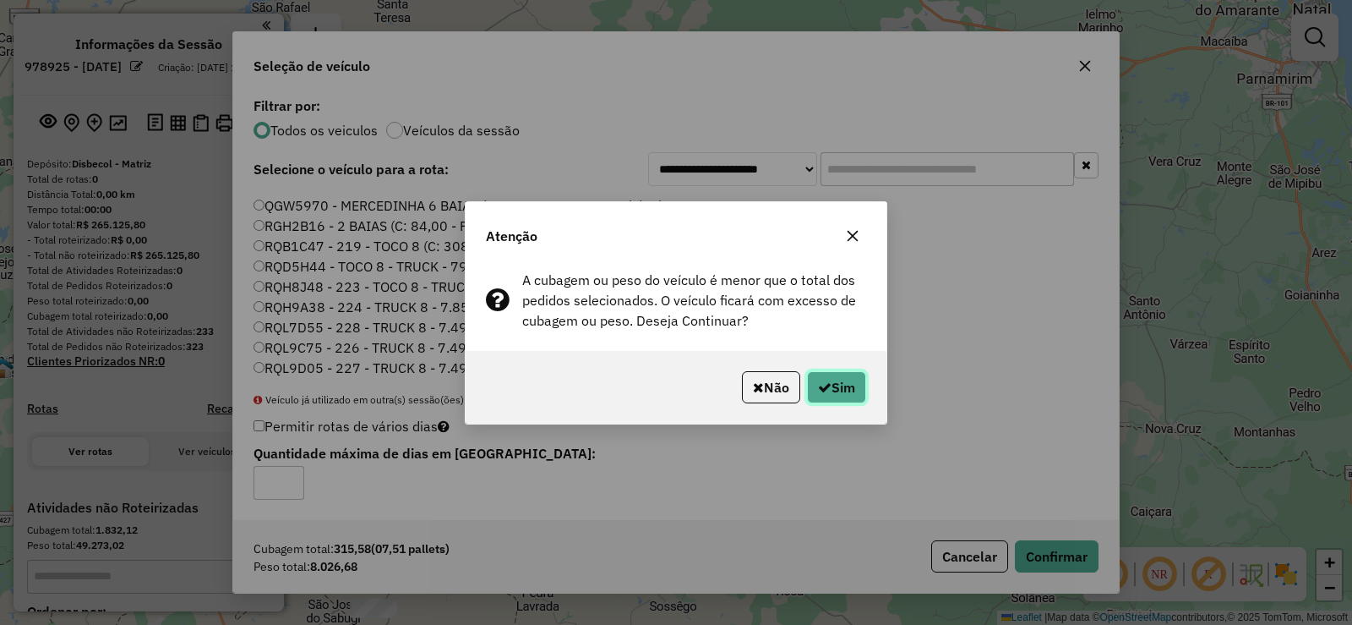
click at [826, 385] on icon "button" at bounding box center [825, 387] width 14 height 14
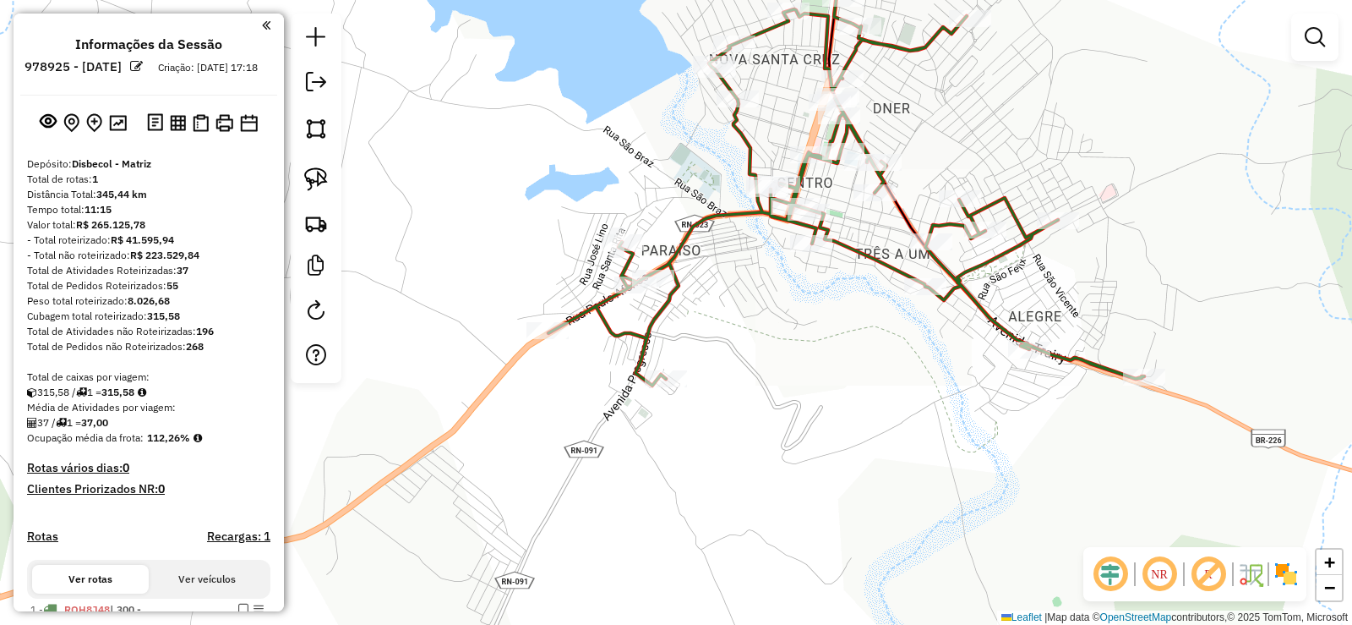
drag, startPoint x: 735, startPoint y: 304, endPoint x: 798, endPoint y: 334, distance: 69.2
click at [798, 334] on div "Janela de atendimento Grade de atendimento Capacidade Transportadoras Veículos …" at bounding box center [676, 312] width 1352 height 625
drag, startPoint x: 717, startPoint y: 259, endPoint x: 654, endPoint y: 201, distance: 85.0
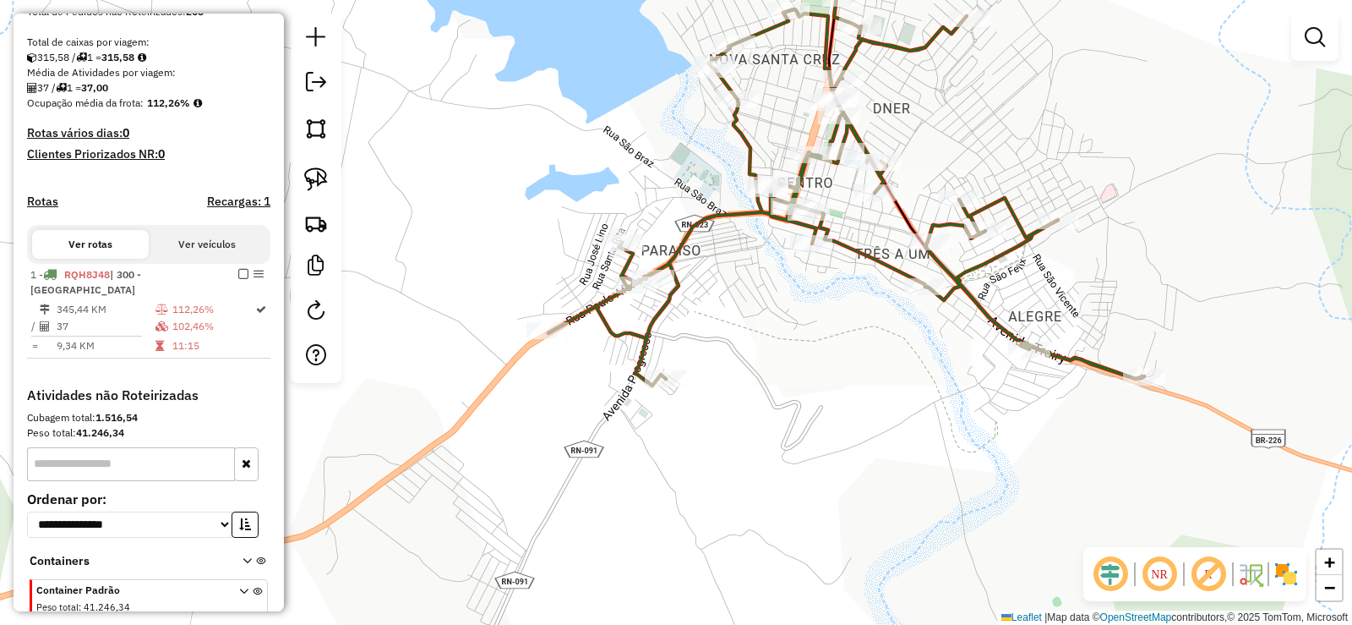
scroll to position [338, 0]
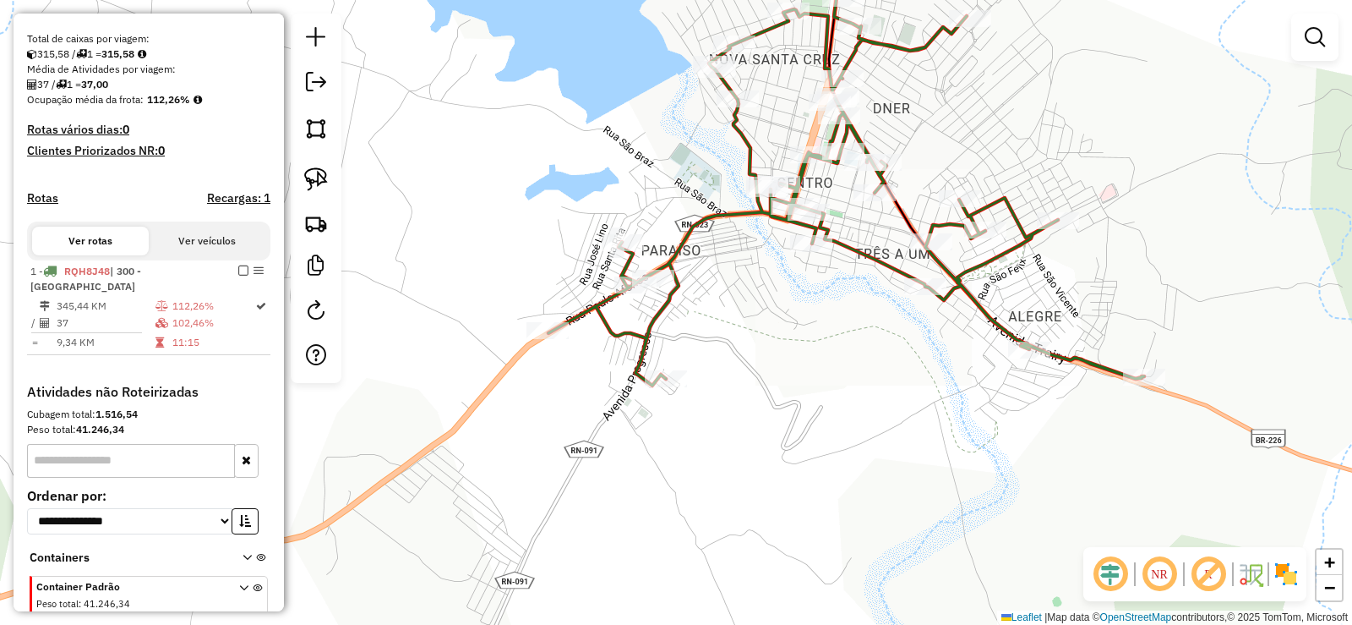
click at [135, 310] on li "1 - RQH8J48 | 300 - SANTA CRUZ 345,44 KM 112,26% / 37 102,46% = 9,34 KM 11:15" at bounding box center [148, 307] width 243 height 95
select select "**********"
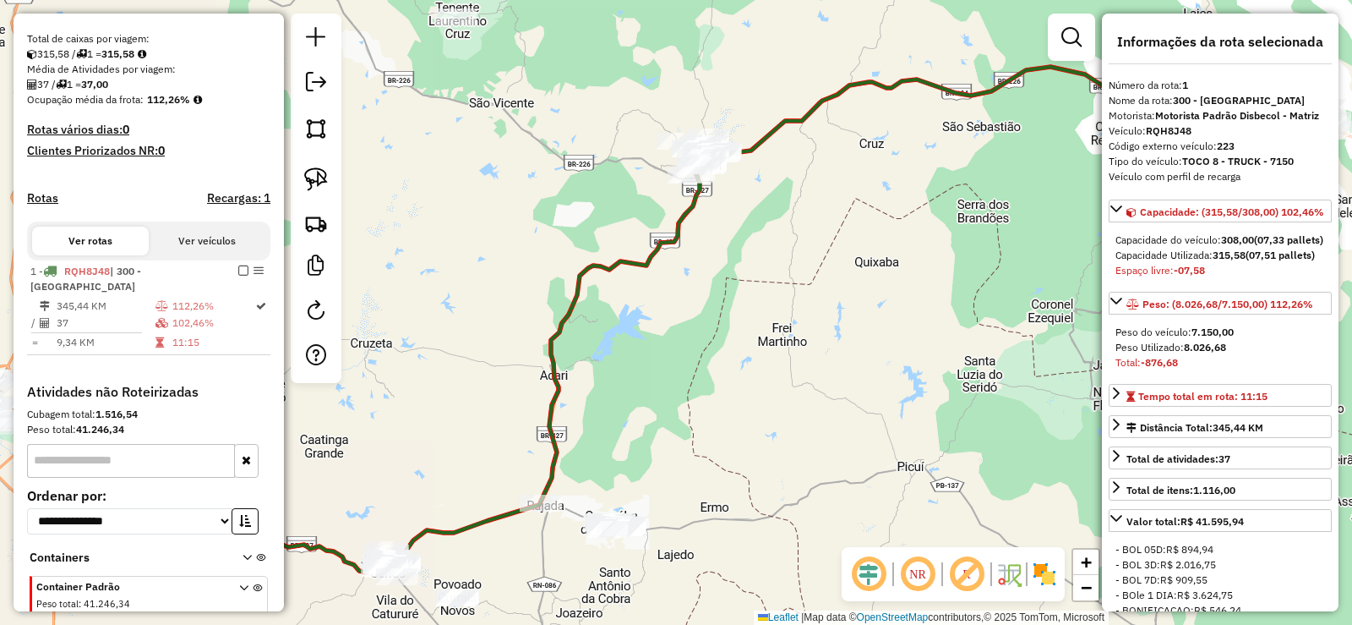
drag, startPoint x: 910, startPoint y: 342, endPoint x: 506, endPoint y: 335, distance: 403.3
click at [506, 336] on div "Janela de atendimento Grade de atendimento Capacidade Transportadoras Veículos …" at bounding box center [676, 312] width 1352 height 625
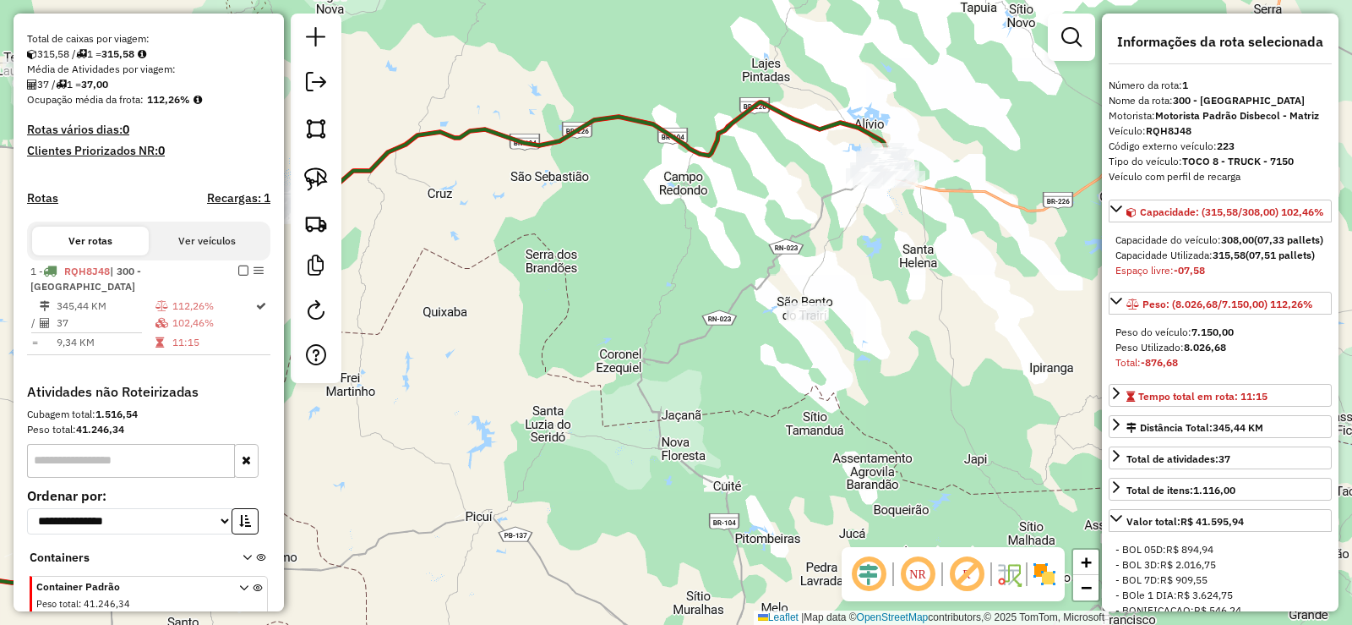
drag, startPoint x: 927, startPoint y: 225, endPoint x: 834, endPoint y: 416, distance: 212.5
click at [838, 424] on div "Janela de atendimento Grade de atendimento Capacidade Transportadoras Veículos …" at bounding box center [676, 312] width 1352 height 625
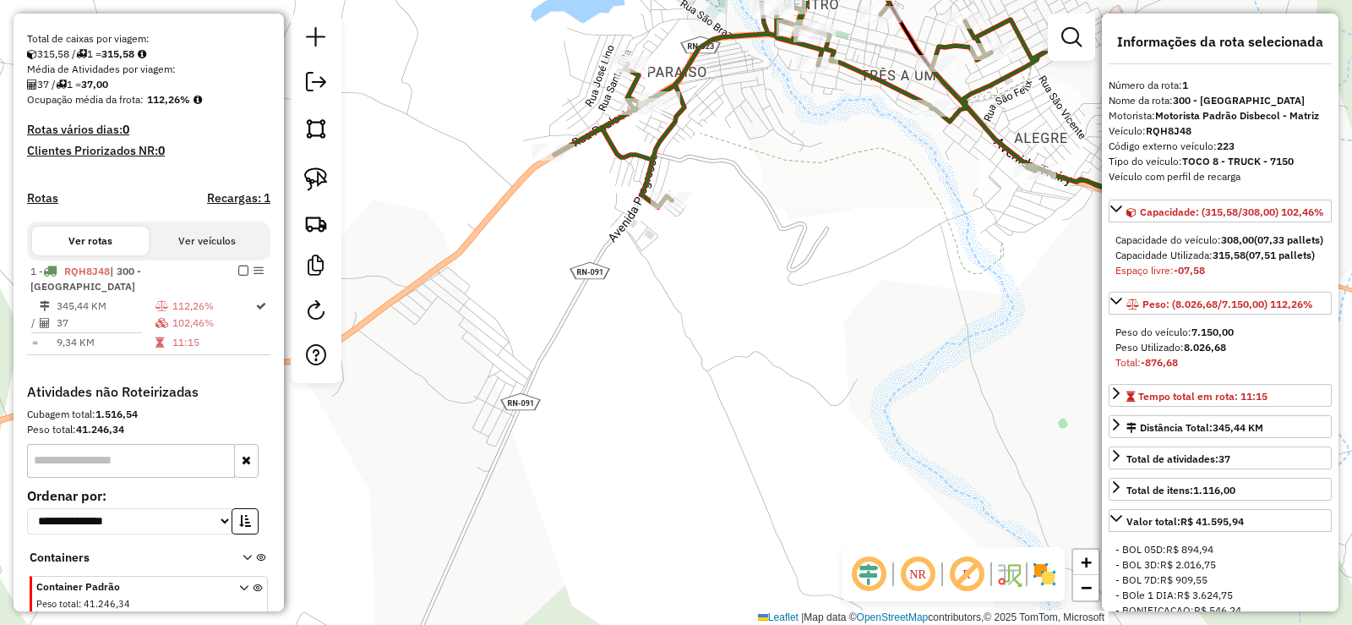
drag, startPoint x: 790, startPoint y: 267, endPoint x: 811, endPoint y: 394, distance: 128.5
click at [811, 394] on div "Janela de atendimento Grade de atendimento Capacidade Transportadoras Veículos …" at bounding box center [676, 312] width 1352 height 625
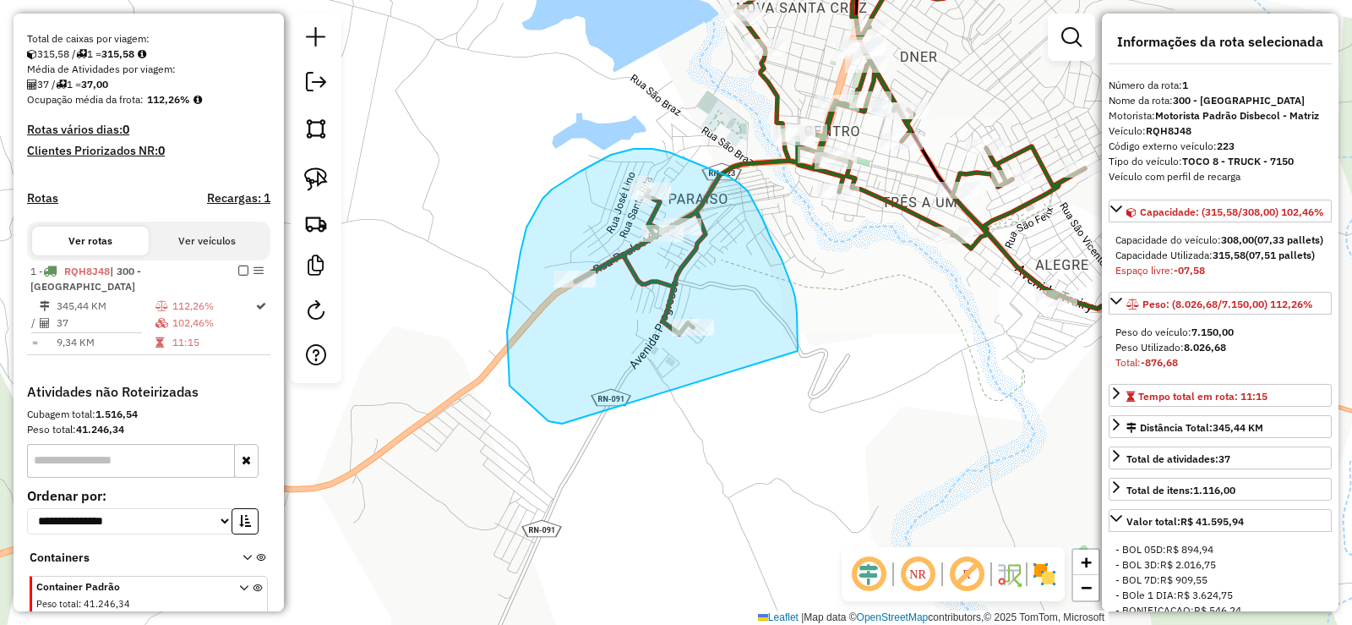
drag, startPoint x: 793, startPoint y: 288, endPoint x: 658, endPoint y: 396, distance: 172.0
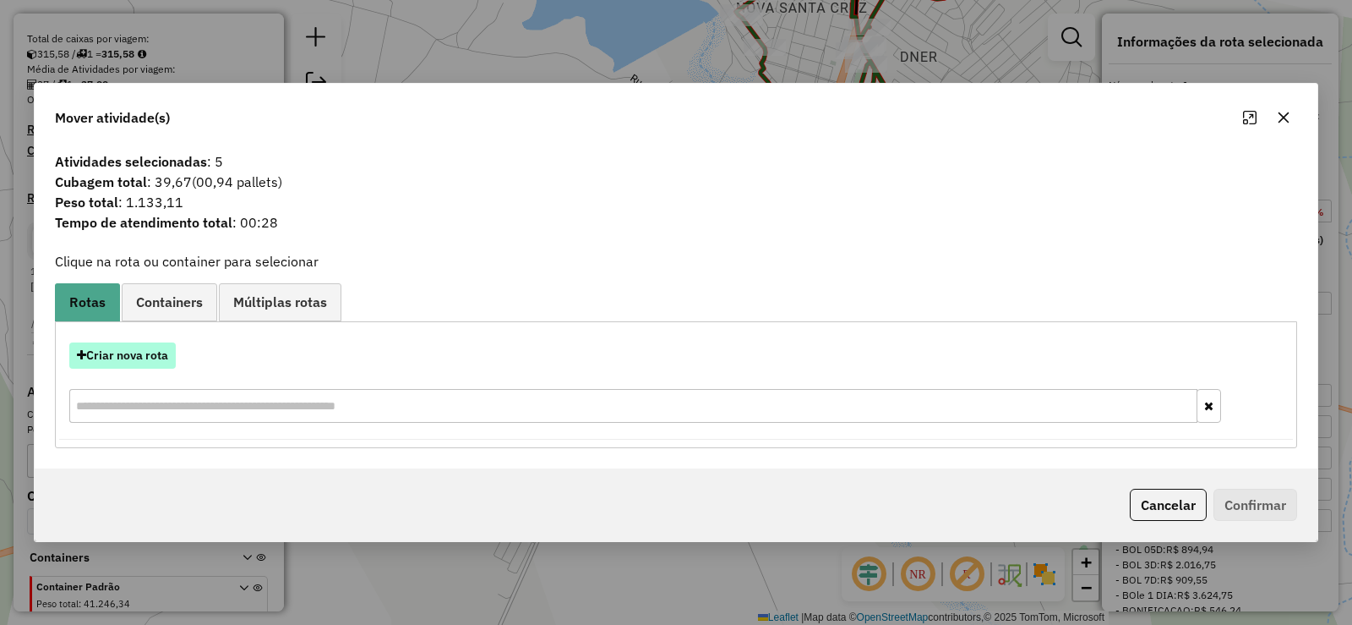
click at [152, 352] on button "Criar nova rota" at bounding box center [122, 355] width 107 height 26
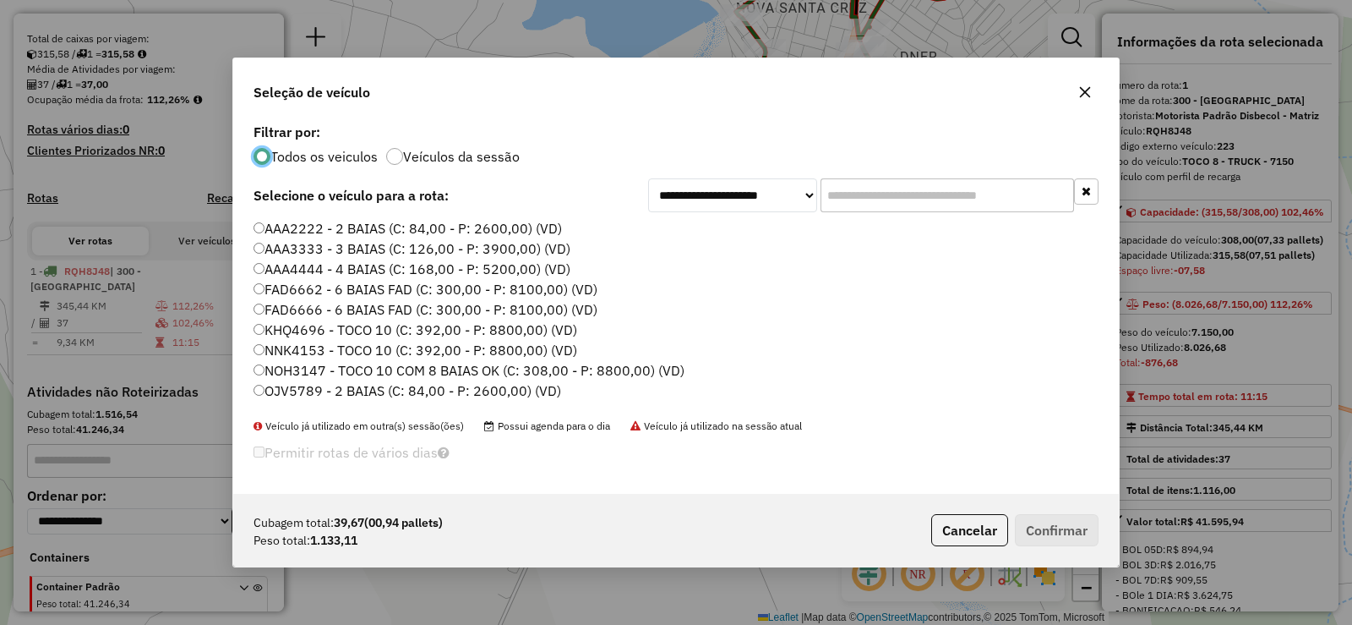
scroll to position [9, 5]
drag, startPoint x: 354, startPoint y: 233, endPoint x: 678, endPoint y: 287, distance: 328.1
click at [357, 233] on label "AAA2222 - 2 BAIAS (C: 84,00 - P: 2600,00) (VD)" at bounding box center [408, 228] width 309 height 20
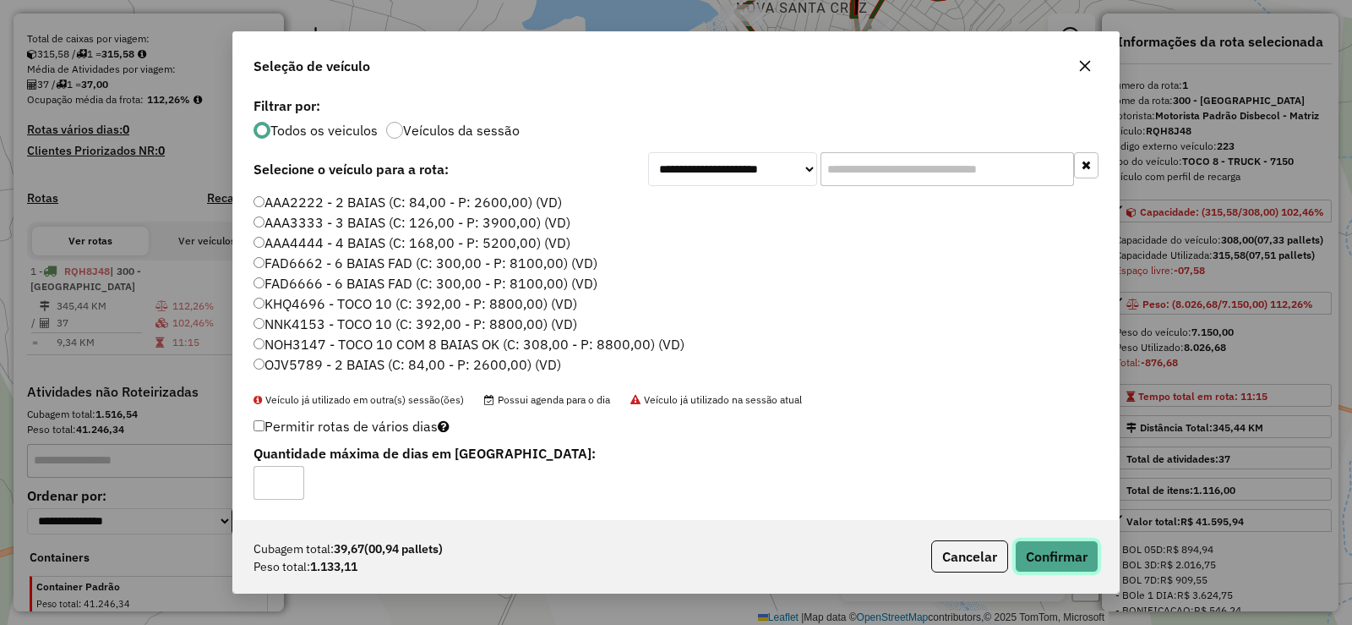
drag, startPoint x: 1064, startPoint y: 559, endPoint x: 1053, endPoint y: 556, distance: 11.3
click at [1065, 559] on button "Confirmar" at bounding box center [1057, 556] width 84 height 32
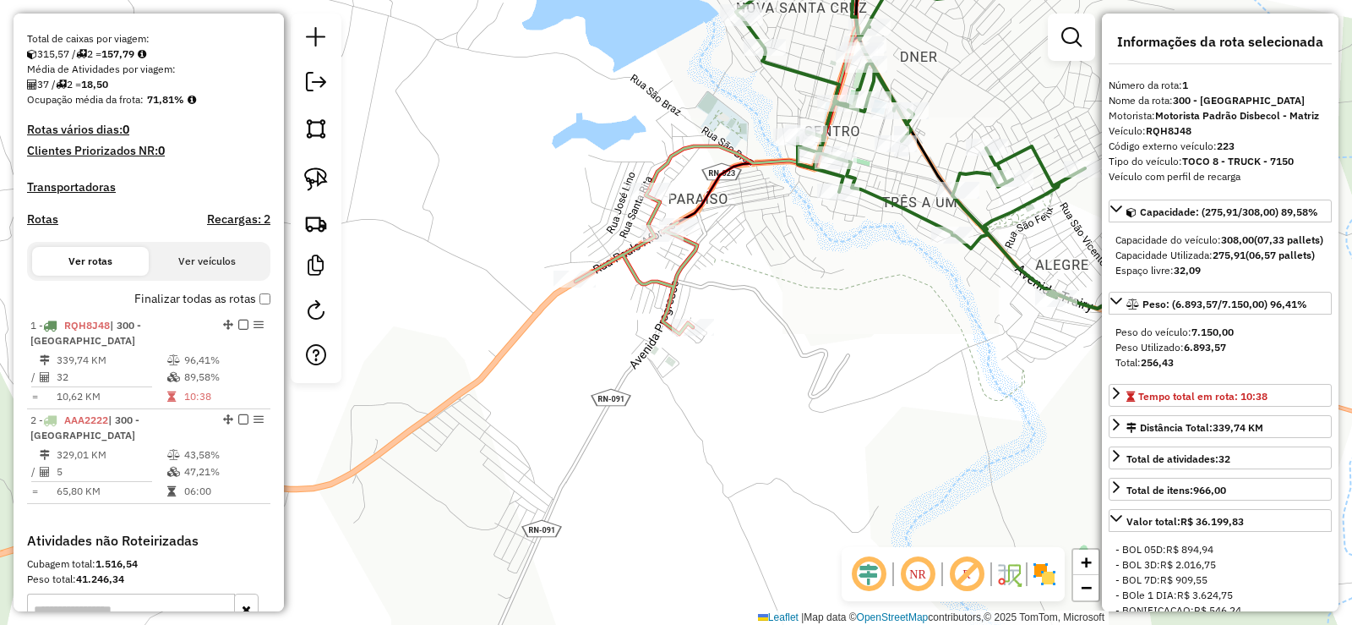
scroll to position [579, 0]
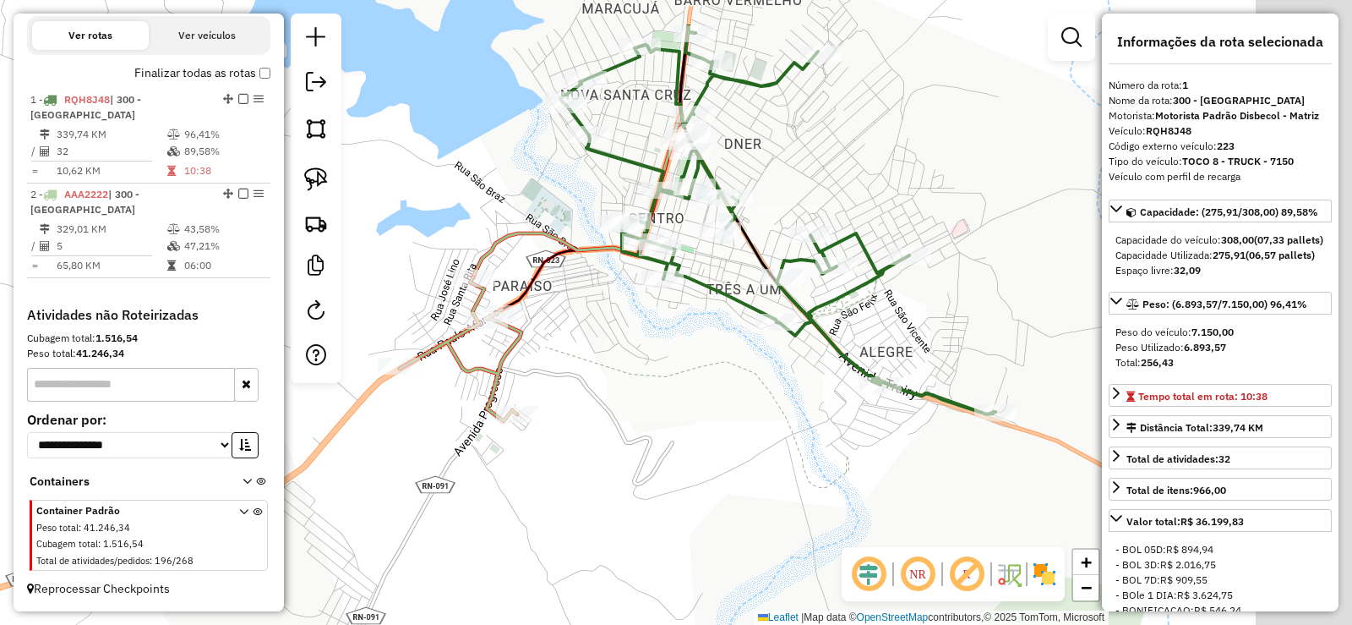
drag, startPoint x: 862, startPoint y: 277, endPoint x: 581, endPoint y: 410, distance: 311.2
click at [582, 410] on div "Janela de atendimento Grade de atendimento Capacidade Transportadoras Veículos …" at bounding box center [676, 312] width 1352 height 625
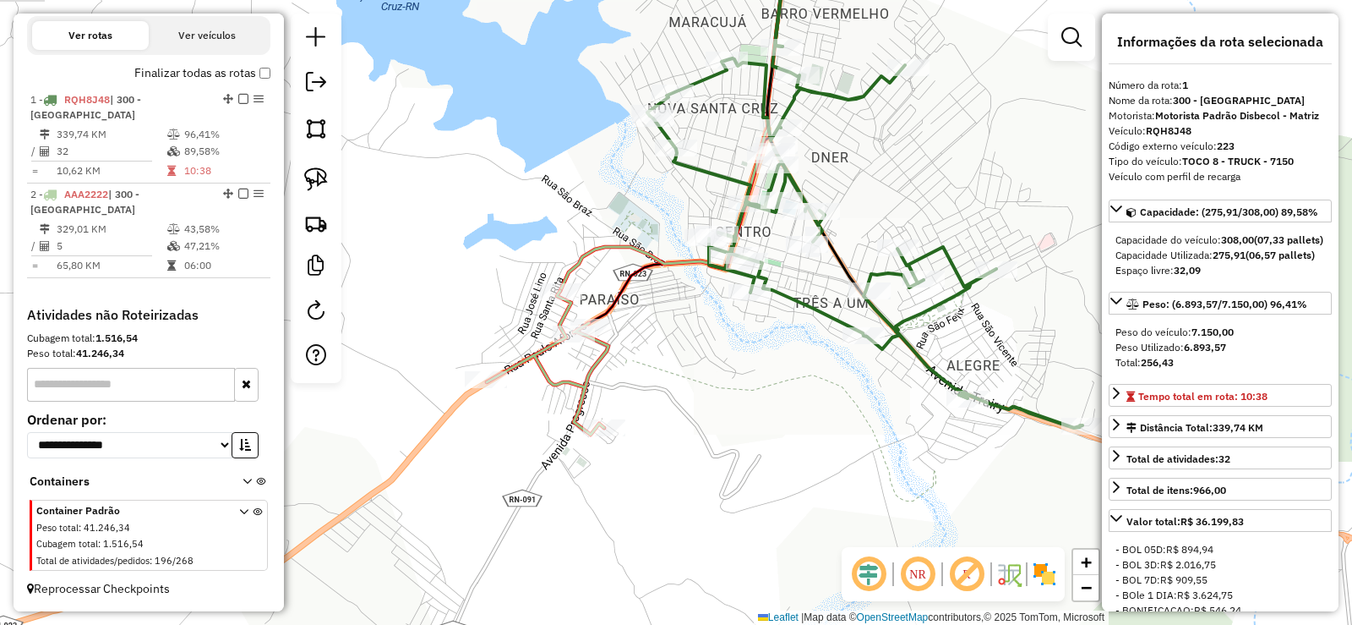
drag, startPoint x: 542, startPoint y: 449, endPoint x: 745, endPoint y: 409, distance: 206.7
click at [745, 409] on div "Janela de atendimento Grade de atendimento Capacidade Transportadoras Veículos …" at bounding box center [676, 312] width 1352 height 625
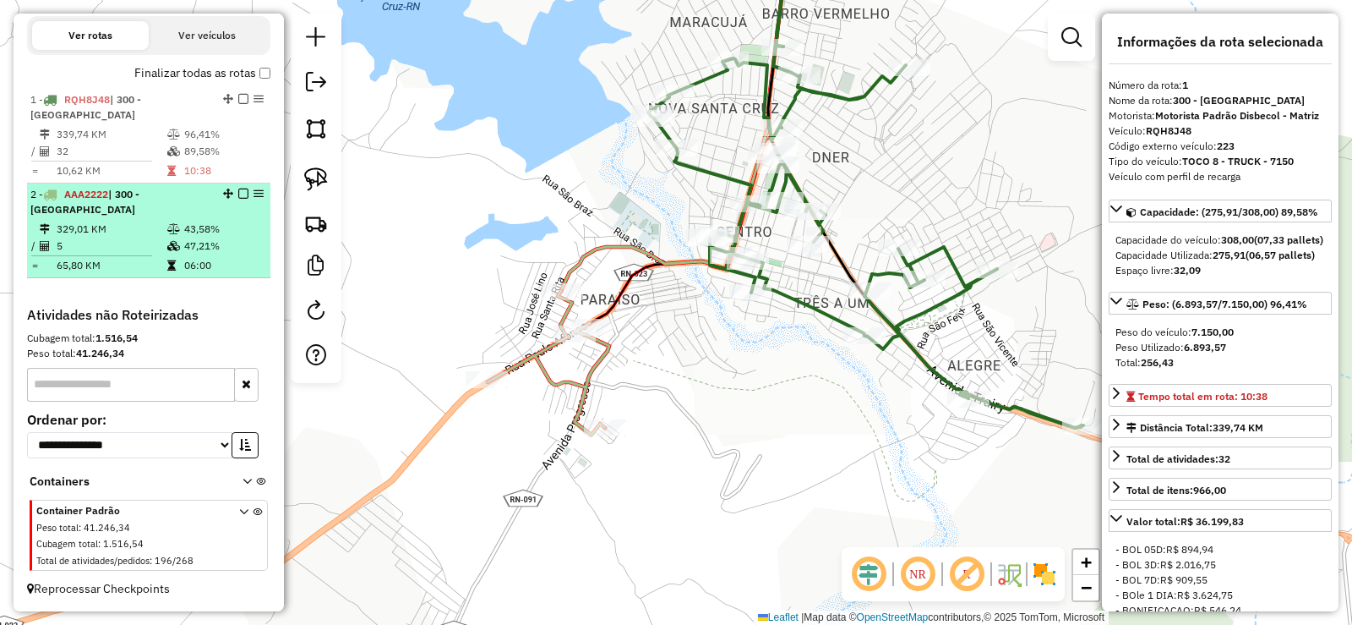
click at [136, 219] on li "2 - AAA2222 | 300 - SANTA CRUZ 329,01 KM 43,58% / 5 47,21% = 65,80 KM 06:00" at bounding box center [148, 230] width 243 height 95
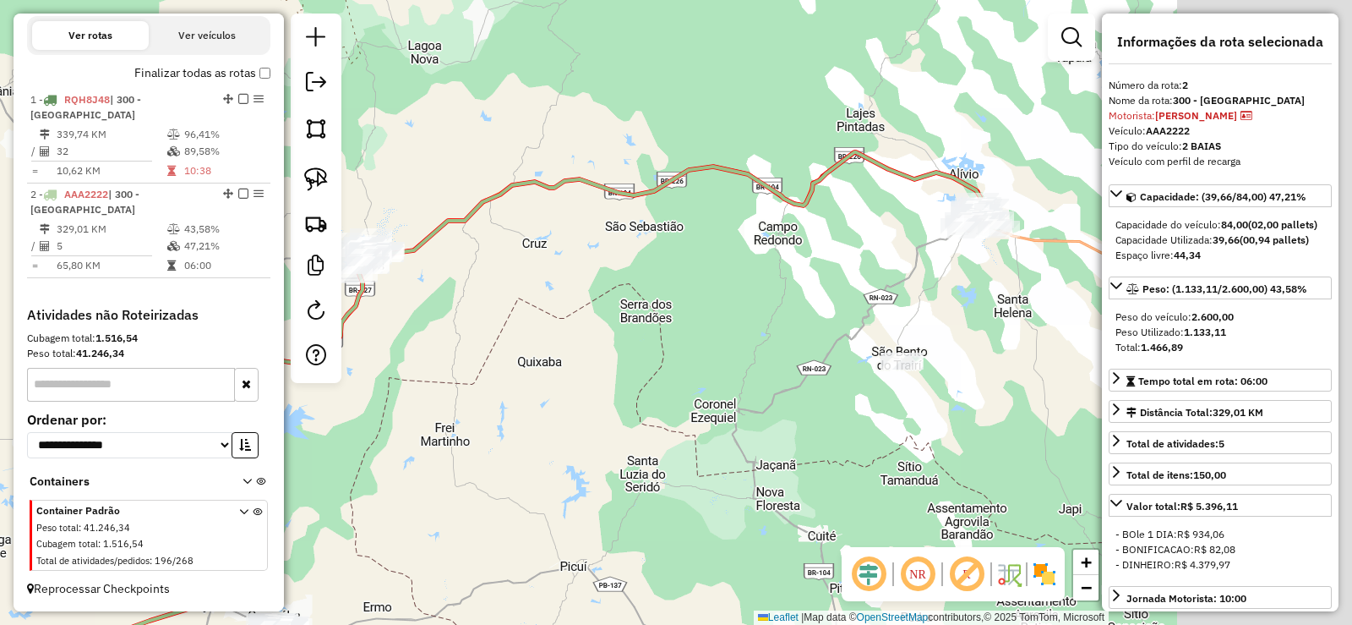
drag, startPoint x: 942, startPoint y: 300, endPoint x: 564, endPoint y: 415, distance: 394.9
click at [563, 416] on div "Janela de atendimento Grade de atendimento Capacidade Transportadoras Veículos …" at bounding box center [676, 312] width 1352 height 625
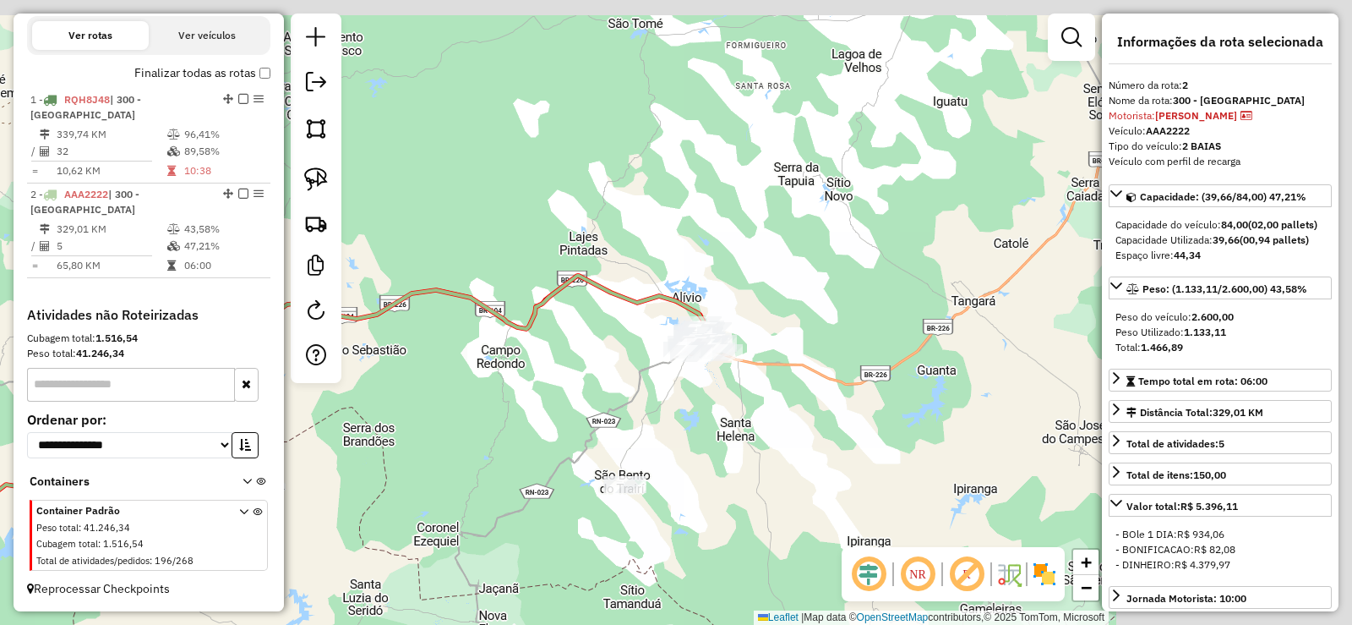
drag, startPoint x: 922, startPoint y: 282, endPoint x: 678, endPoint y: 390, distance: 266.8
click at [678, 390] on div "Janela de atendimento Grade de atendimento Capacidade Transportadoras Veículos …" at bounding box center [676, 312] width 1352 height 625
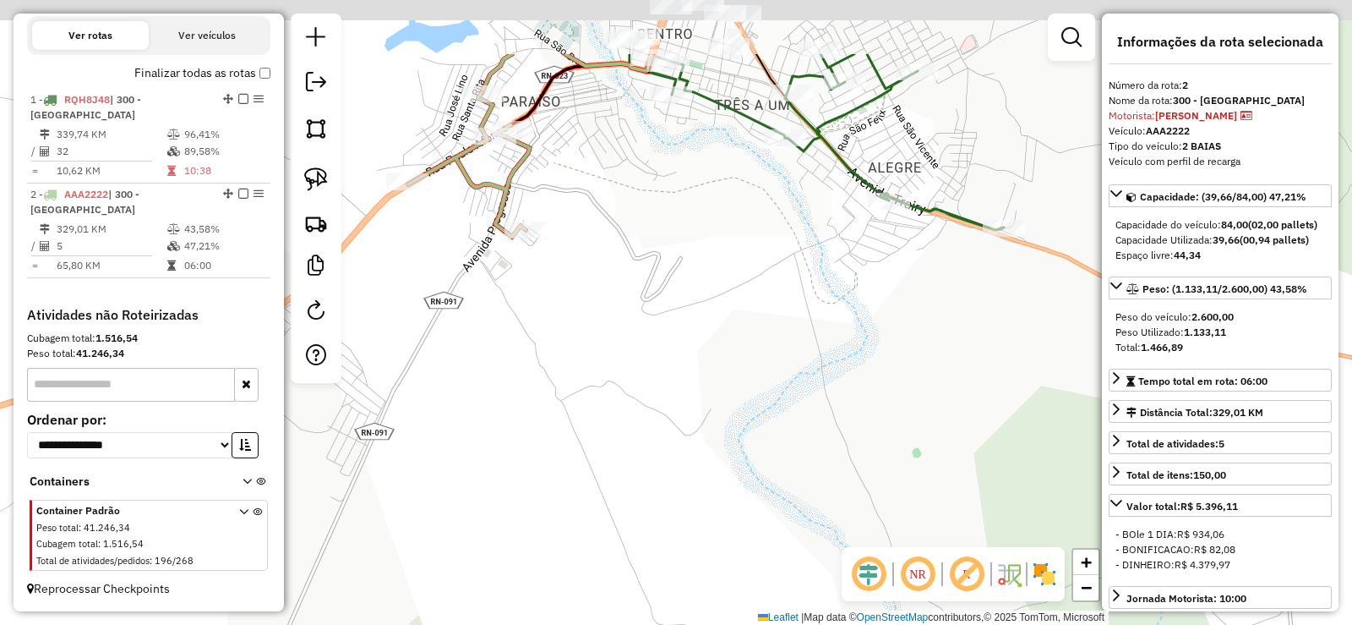
drag, startPoint x: 680, startPoint y: 264, endPoint x: 291, endPoint y: 323, distance: 393.3
click at [669, 425] on div "Janela de atendimento Grade de atendimento Capacidade Transportadoras Veículos …" at bounding box center [676, 312] width 1352 height 625
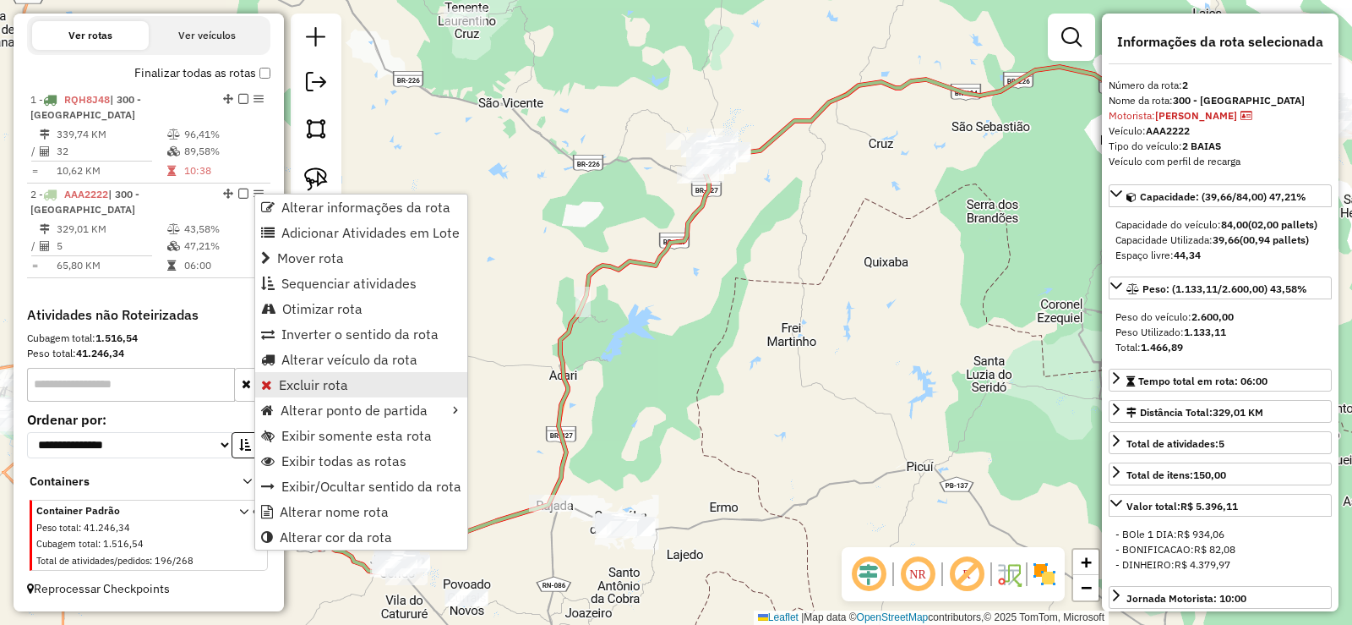
click at [316, 389] on span "Excluir rota" at bounding box center [313, 385] width 69 height 14
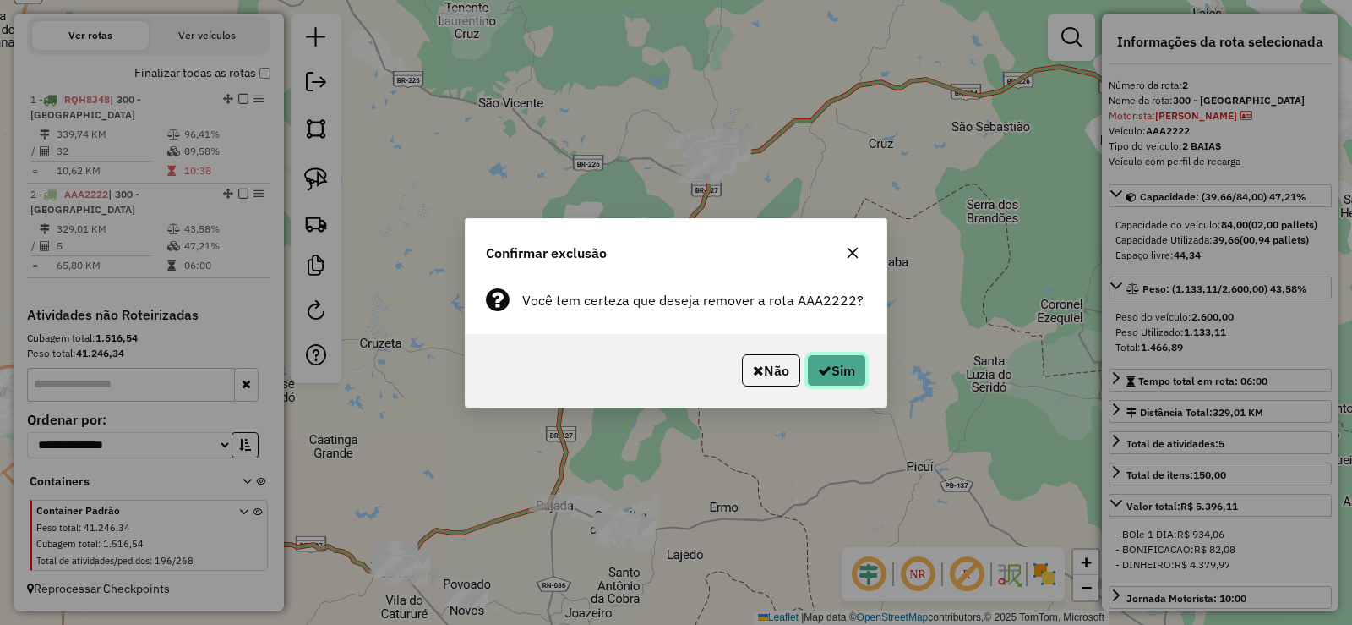
click at [861, 374] on button "Sim" at bounding box center [836, 370] width 59 height 32
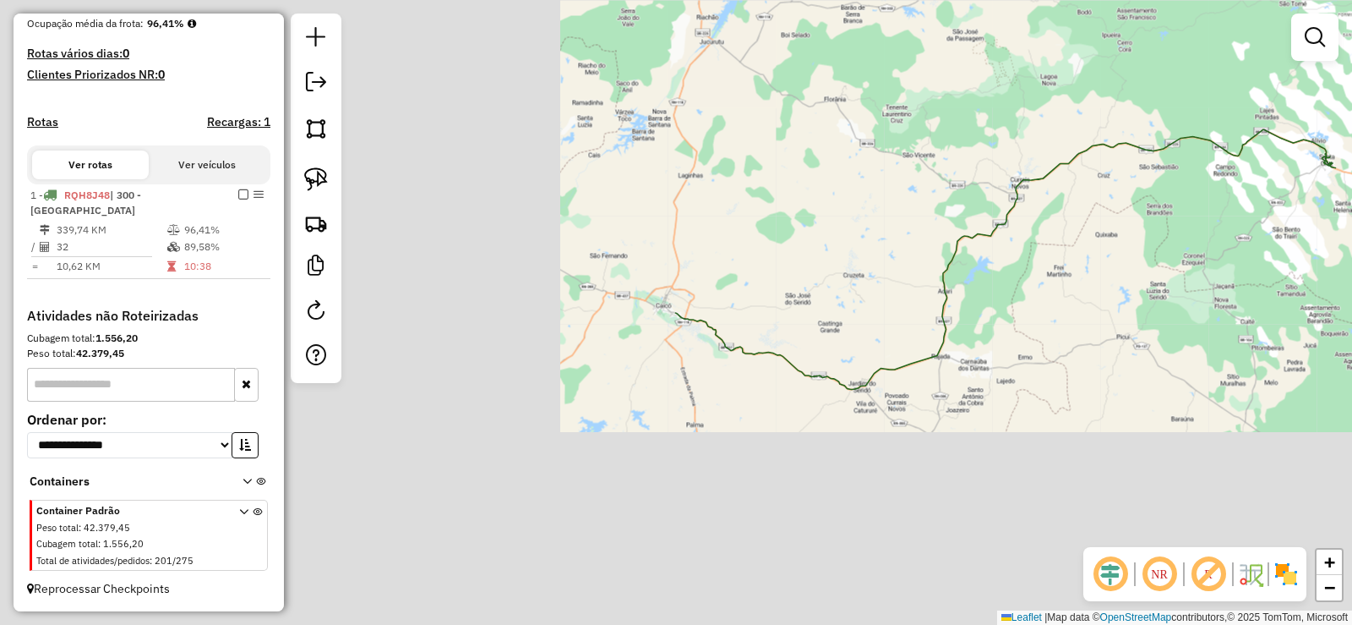
scroll to position [429, 0]
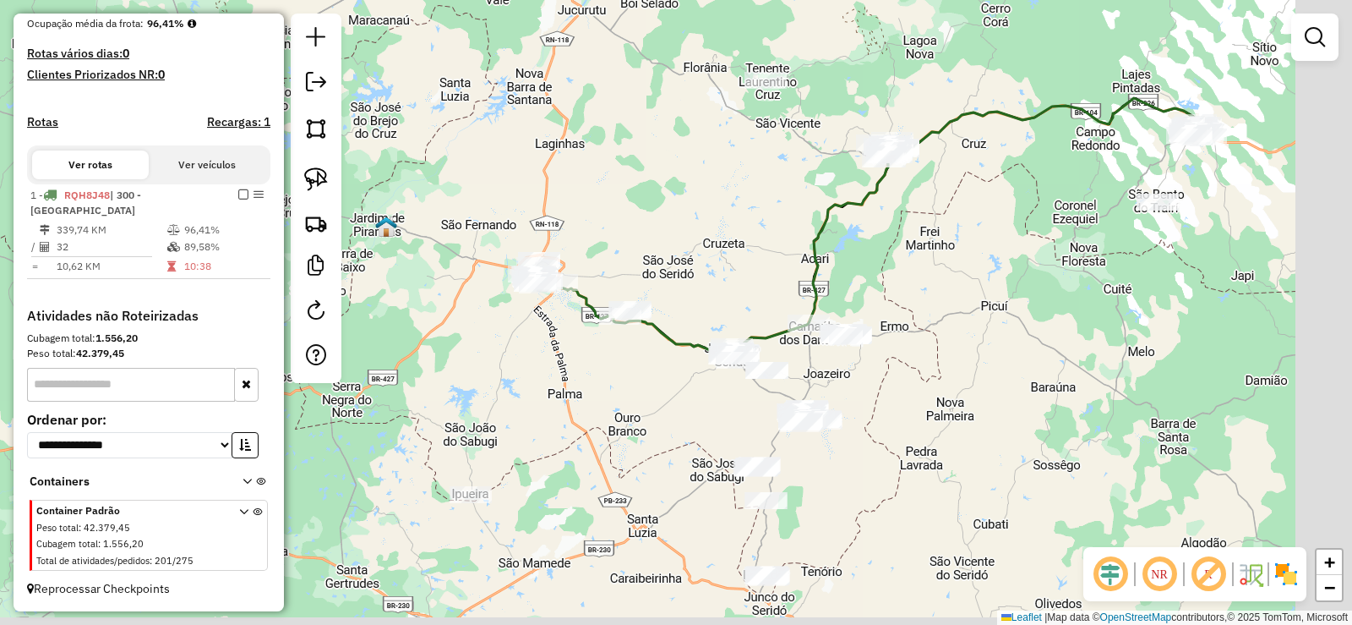
drag, startPoint x: 749, startPoint y: 425, endPoint x: 555, endPoint y: 411, distance: 194.9
click at [555, 411] on div "Janela de atendimento Grade de atendimento Capacidade Transportadoras Veículos …" at bounding box center [676, 312] width 1352 height 625
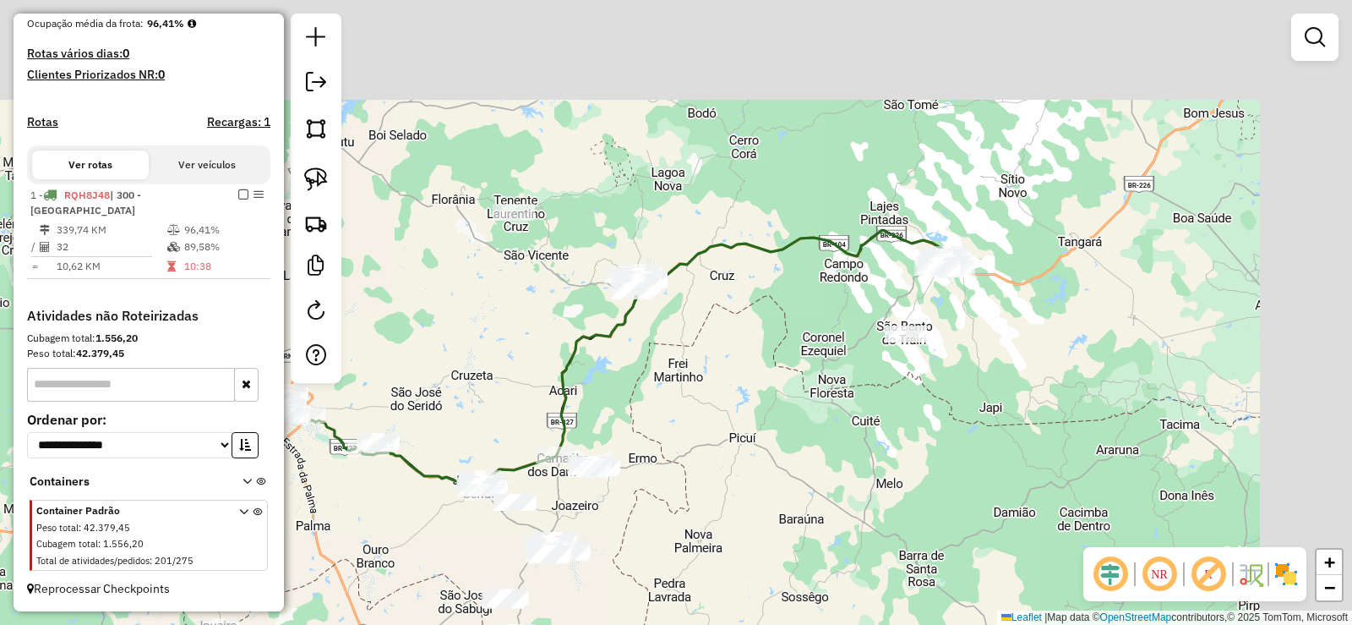
drag, startPoint x: 929, startPoint y: 394, endPoint x: 860, endPoint y: 467, distance: 100.4
click at [859, 487] on div "Janela de atendimento Grade de atendimento Capacidade Transportadoras Veículos …" at bounding box center [676, 312] width 1352 height 625
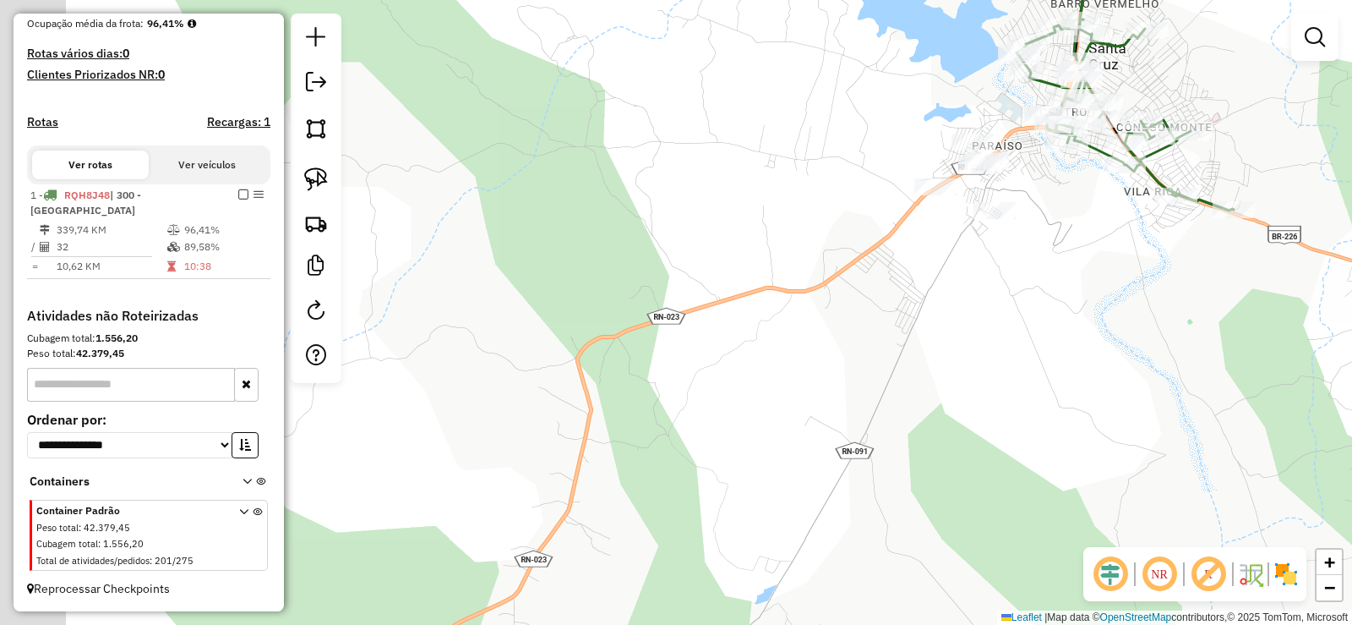
drag, startPoint x: 511, startPoint y: 473, endPoint x: 750, endPoint y: 398, distance: 250.5
click at [750, 398] on div "Janela de atendimento Grade de atendimento Capacidade Transportadoras Veículos …" at bounding box center [676, 312] width 1352 height 625
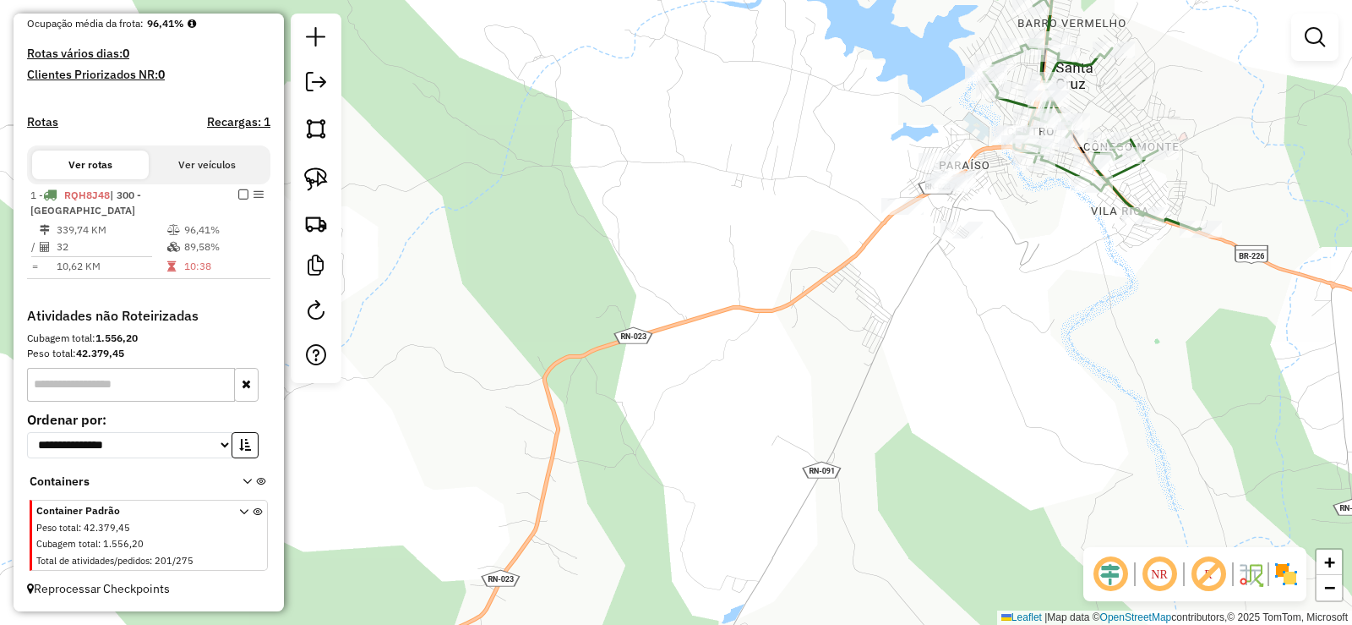
drag, startPoint x: 1040, startPoint y: 336, endPoint x: 812, endPoint y: 411, distance: 239.2
click at [822, 412] on div "Janela de atendimento Grade de atendimento Capacidade Transportadoras Veículos …" at bounding box center [676, 312] width 1352 height 625
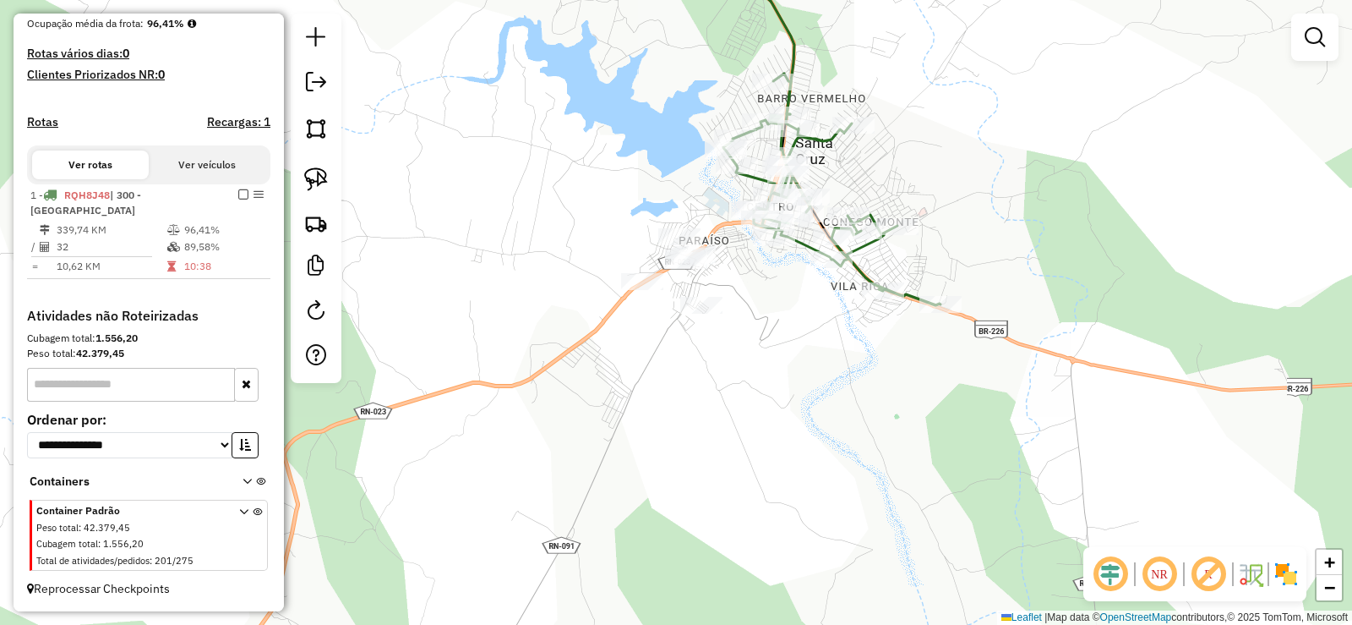
drag, startPoint x: 706, startPoint y: 405, endPoint x: 970, endPoint y: 325, distance: 276.2
click at [1012, 336] on div "Janela de atendimento Grade de atendimento Capacidade Transportadoras Veículos …" at bounding box center [676, 312] width 1352 height 625
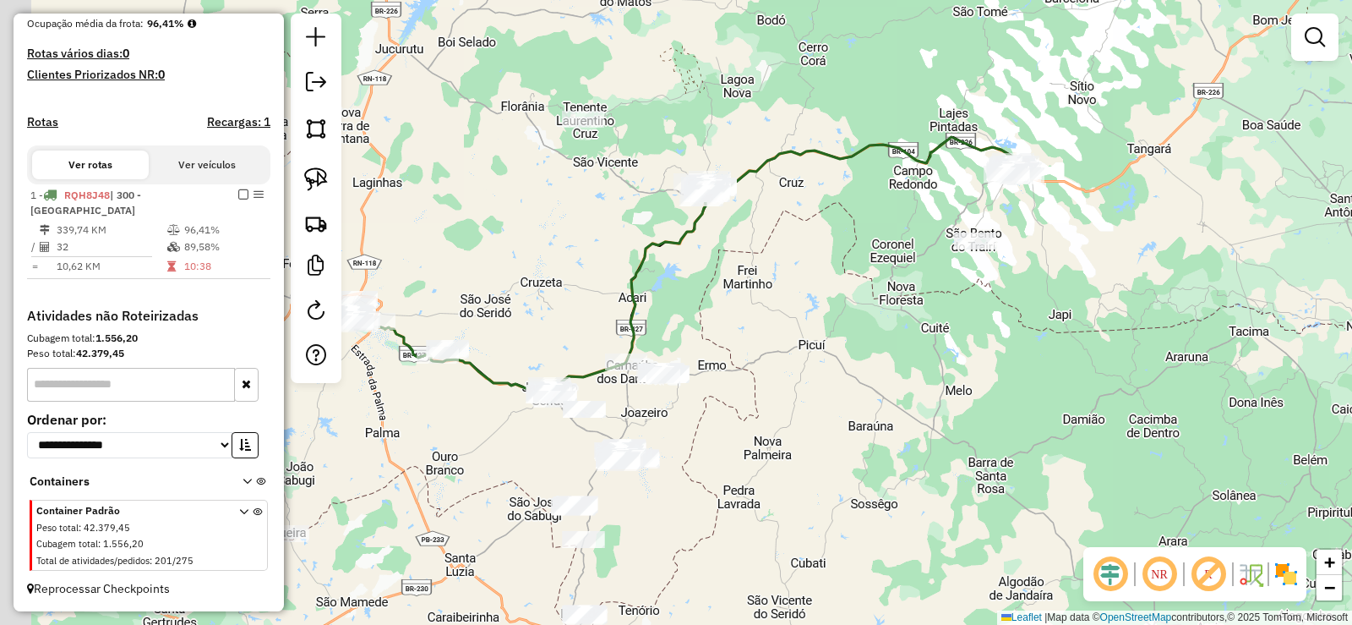
drag, startPoint x: 836, startPoint y: 232, endPoint x: 866, endPoint y: 209, distance: 38.6
click at [877, 178] on div "Janela de atendimento Grade de atendimento Capacidade Transportadoras Veículos …" at bounding box center [676, 312] width 1352 height 625
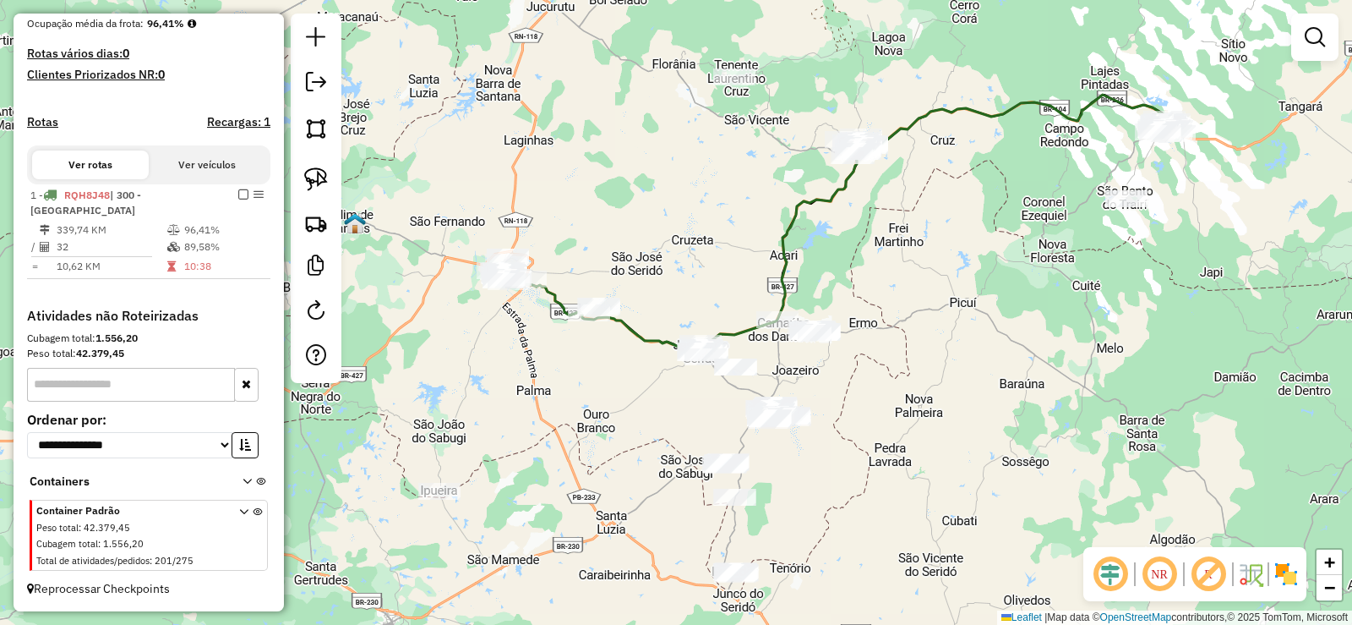
drag, startPoint x: 892, startPoint y: 258, endPoint x: 1046, endPoint y: 287, distance: 157.5
click at [1046, 287] on div "Janela de atendimento Grade de atendimento Capacidade Transportadoras Veículos …" at bounding box center [676, 312] width 1352 height 625
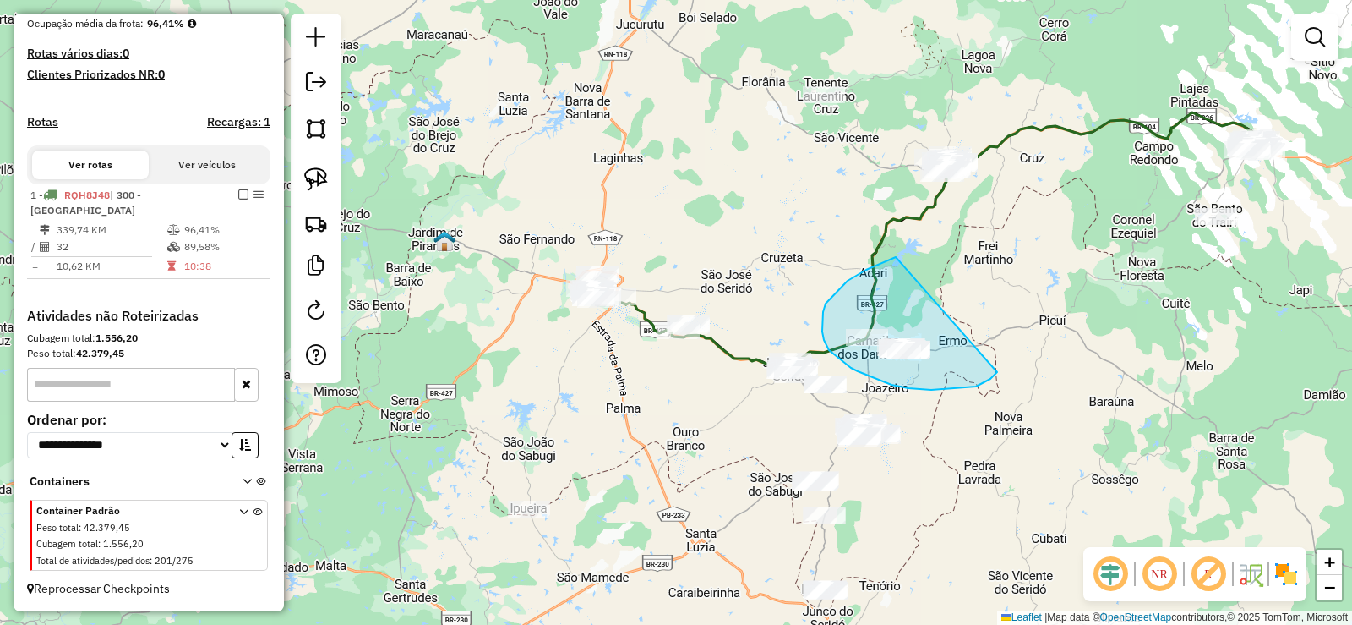
drag, startPoint x: 890, startPoint y: 260, endPoint x: 1001, endPoint y: 336, distance: 134.3
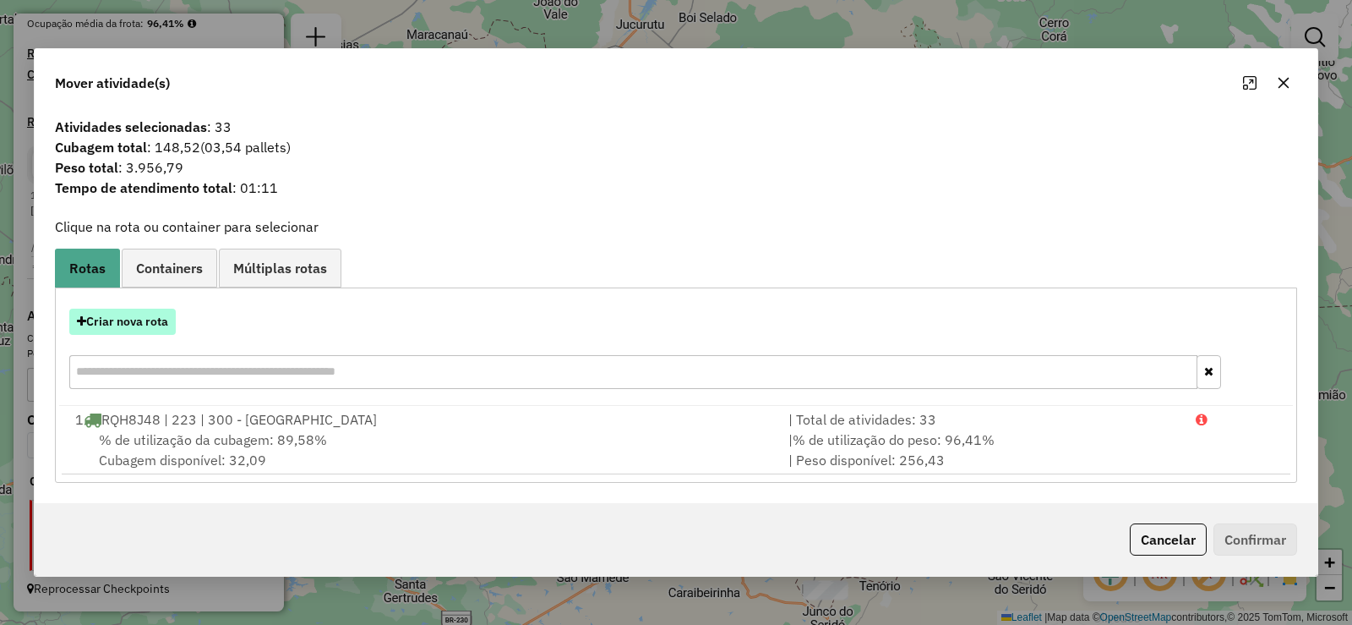
click at [151, 322] on button "Criar nova rota" at bounding box center [122, 322] width 107 height 26
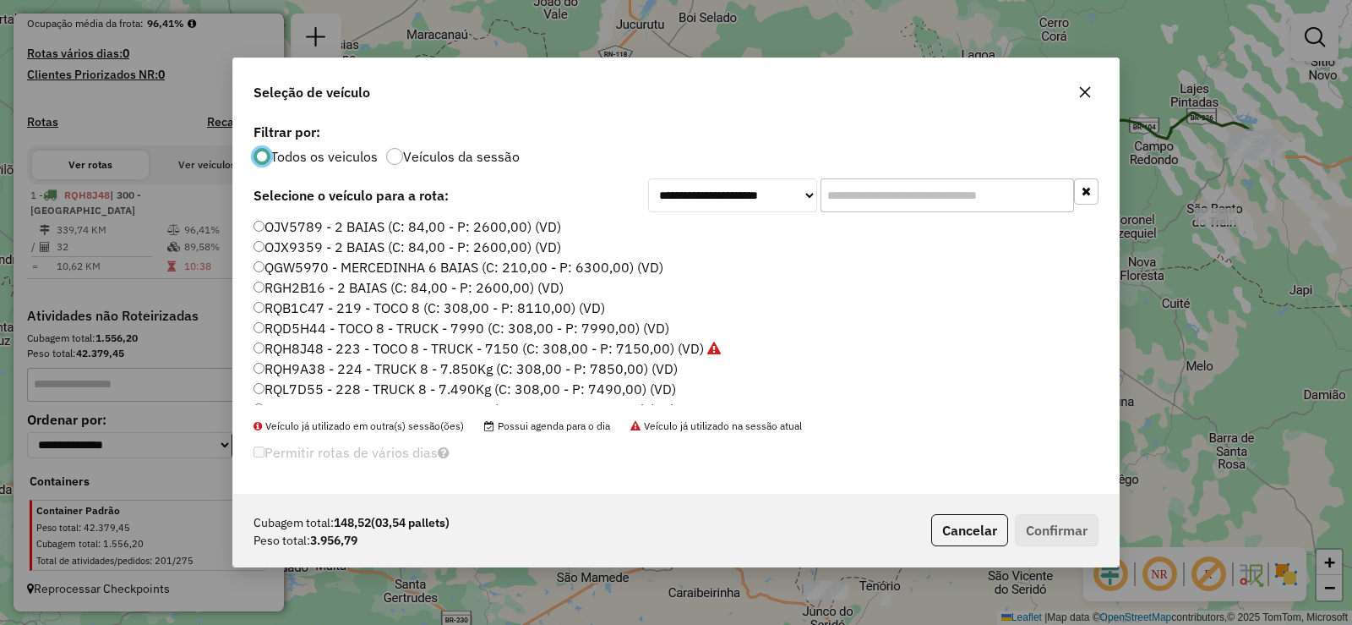
scroll to position [199, 0]
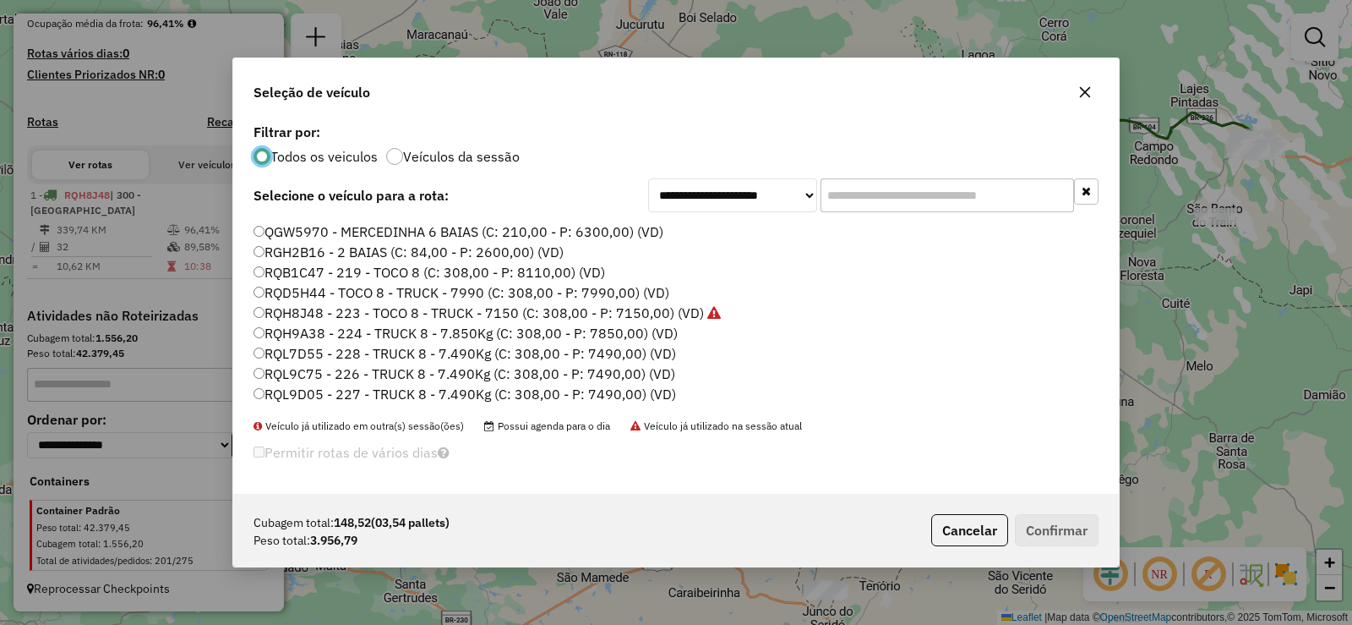
click at [402, 396] on label "RQL9D05 - 227 - TRUCK 8 - 7.490Kg (C: 308,00 - P: 7490,00) (VD)" at bounding box center [465, 394] width 423 height 20
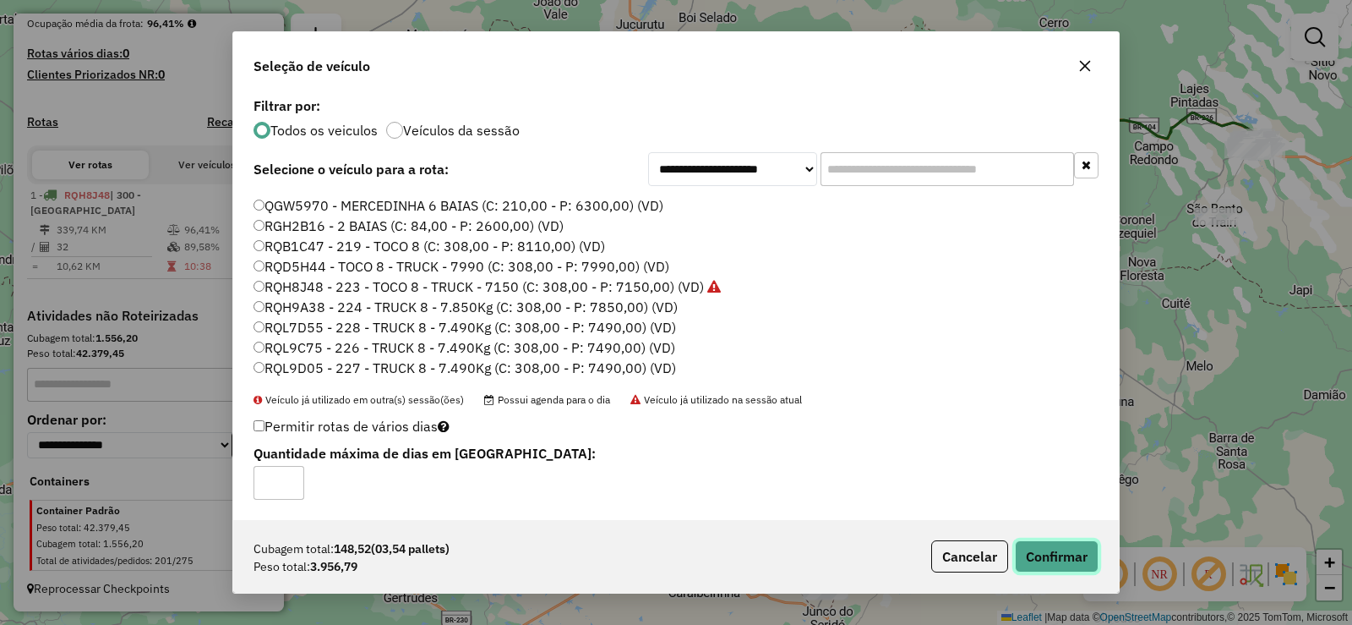
click at [1057, 549] on button "Confirmar" at bounding box center [1057, 556] width 84 height 32
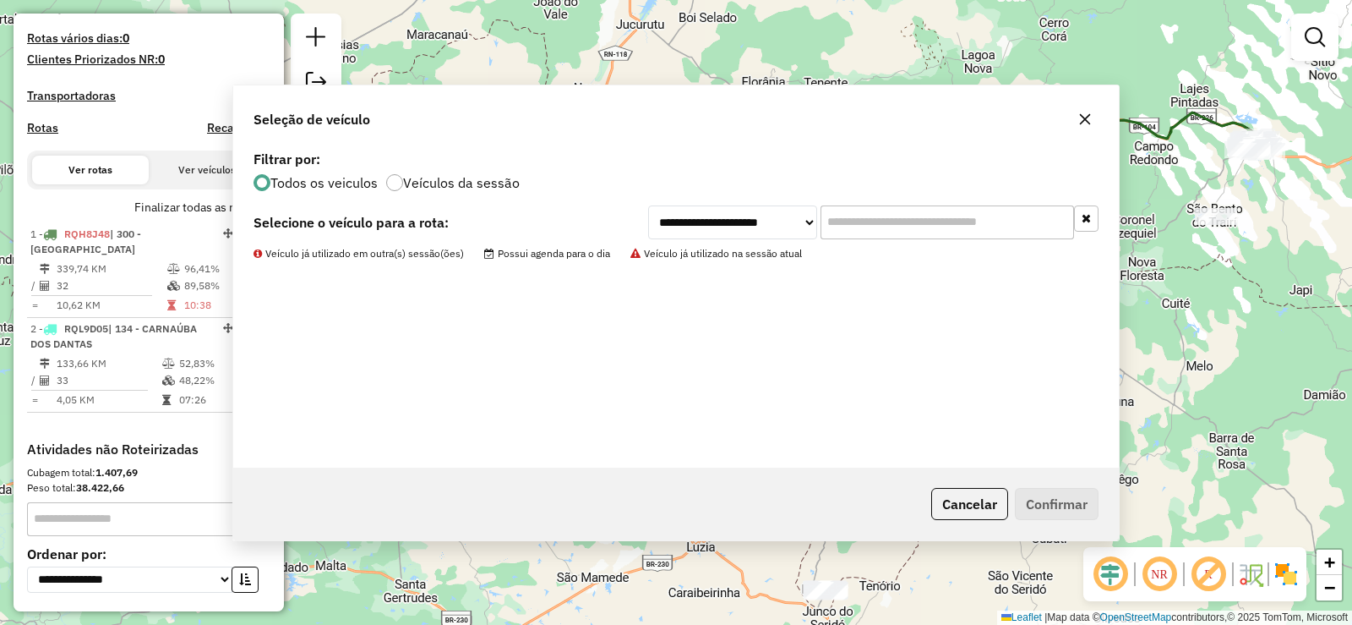
scroll to position [579, 0]
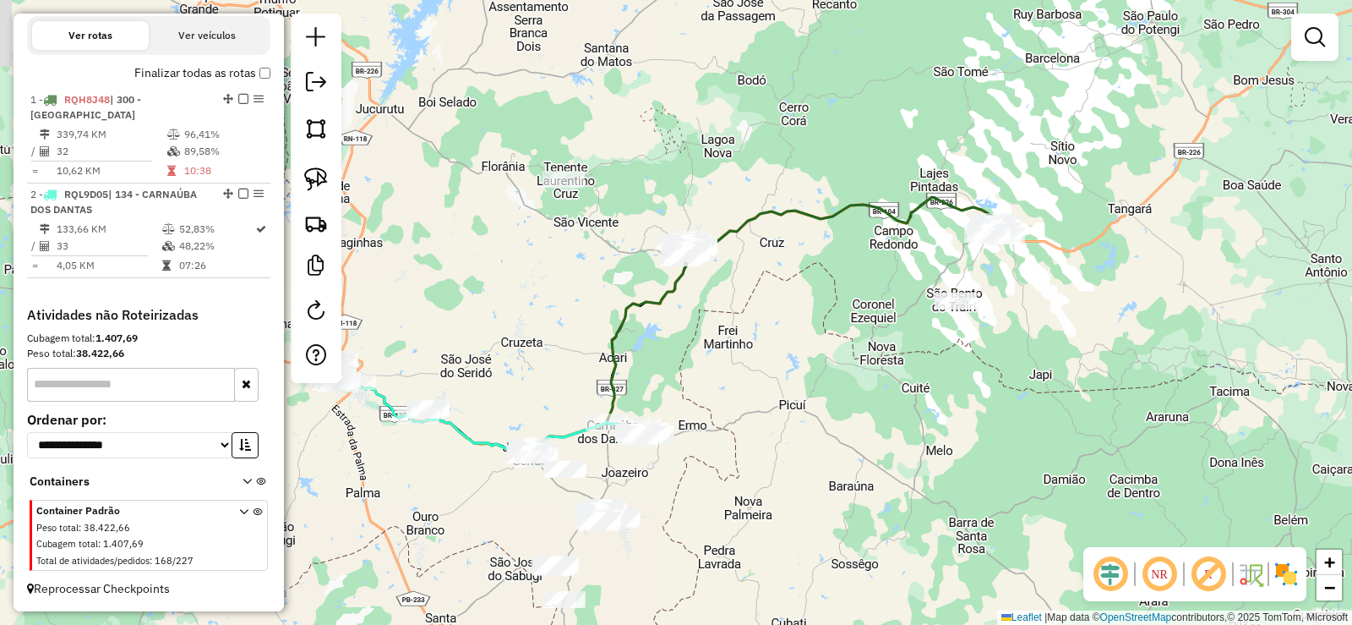
drag, startPoint x: 983, startPoint y: 347, endPoint x: 899, endPoint y: 361, distance: 85.7
click at [900, 363] on div "Janela de atendimento Grade de atendimento Capacidade Transportadoras Veículos …" at bounding box center [676, 312] width 1352 height 625
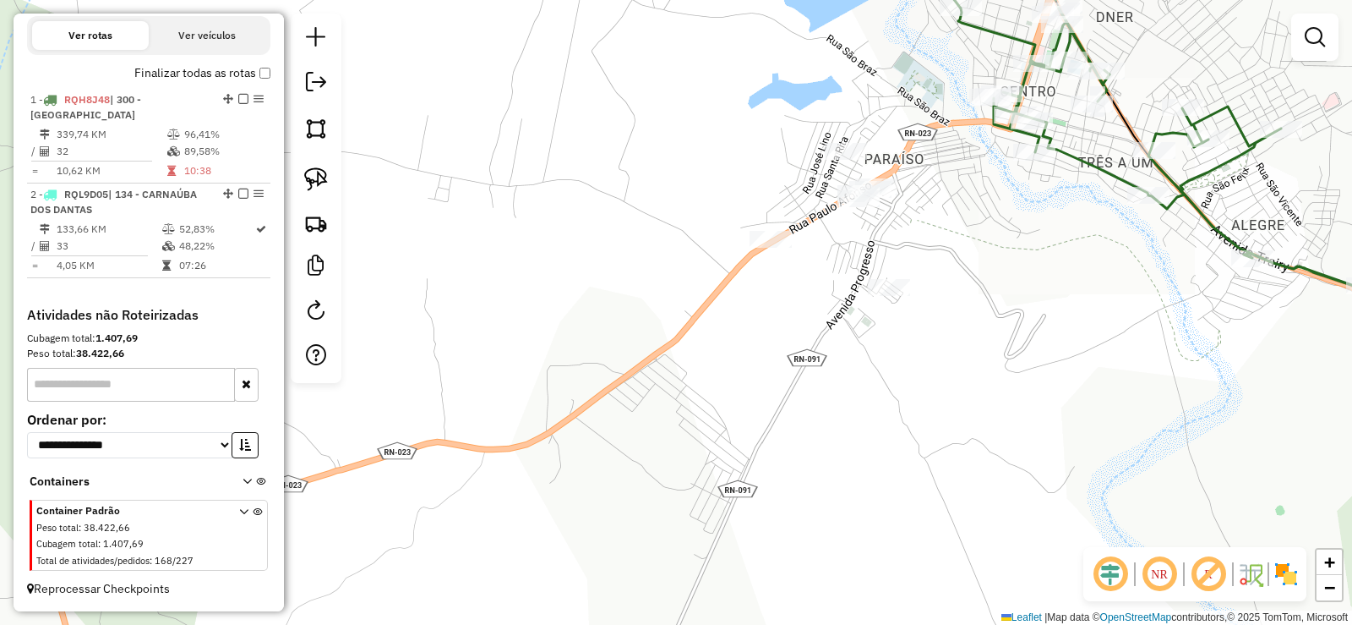
drag, startPoint x: 735, startPoint y: 473, endPoint x: 796, endPoint y: 336, distance: 149.4
click at [796, 339] on div "Janela de atendimento Grade de atendimento Capacidade Transportadoras Veículos …" at bounding box center [676, 312] width 1352 height 625
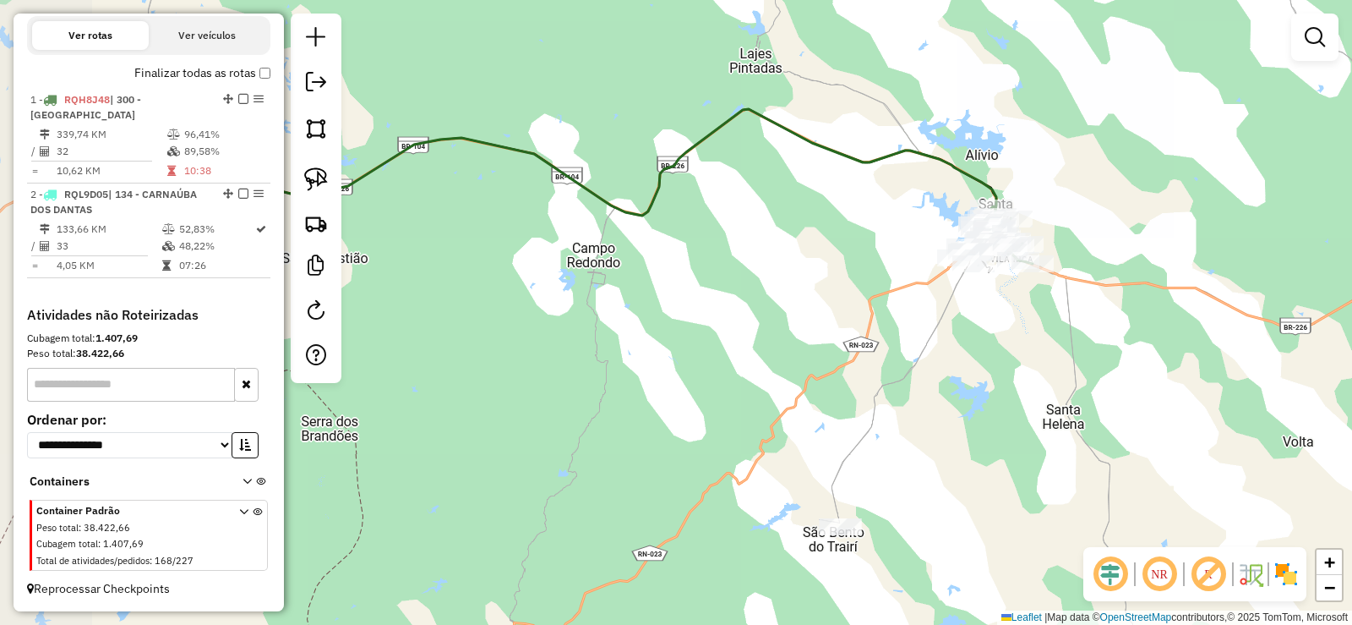
drag, startPoint x: 593, startPoint y: 412, endPoint x: 783, endPoint y: 338, distance: 203.9
click at [783, 338] on div "Janela de atendimento Grade de atendimento Capacidade Transportadoras Veículos …" at bounding box center [676, 312] width 1352 height 625
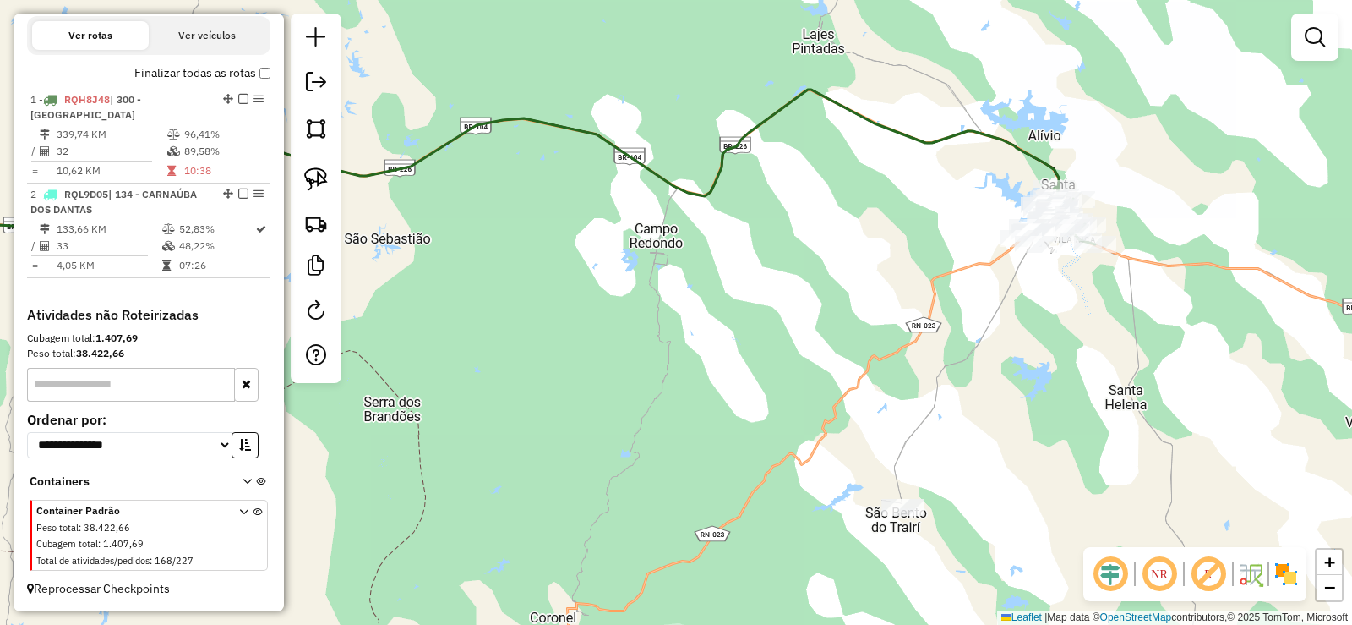
drag, startPoint x: 724, startPoint y: 353, endPoint x: 926, endPoint y: 196, distance: 256.7
click at [926, 206] on div "Janela de atendimento Grade de atendimento Capacidade Transportadoras Veículos …" at bounding box center [676, 312] width 1352 height 625
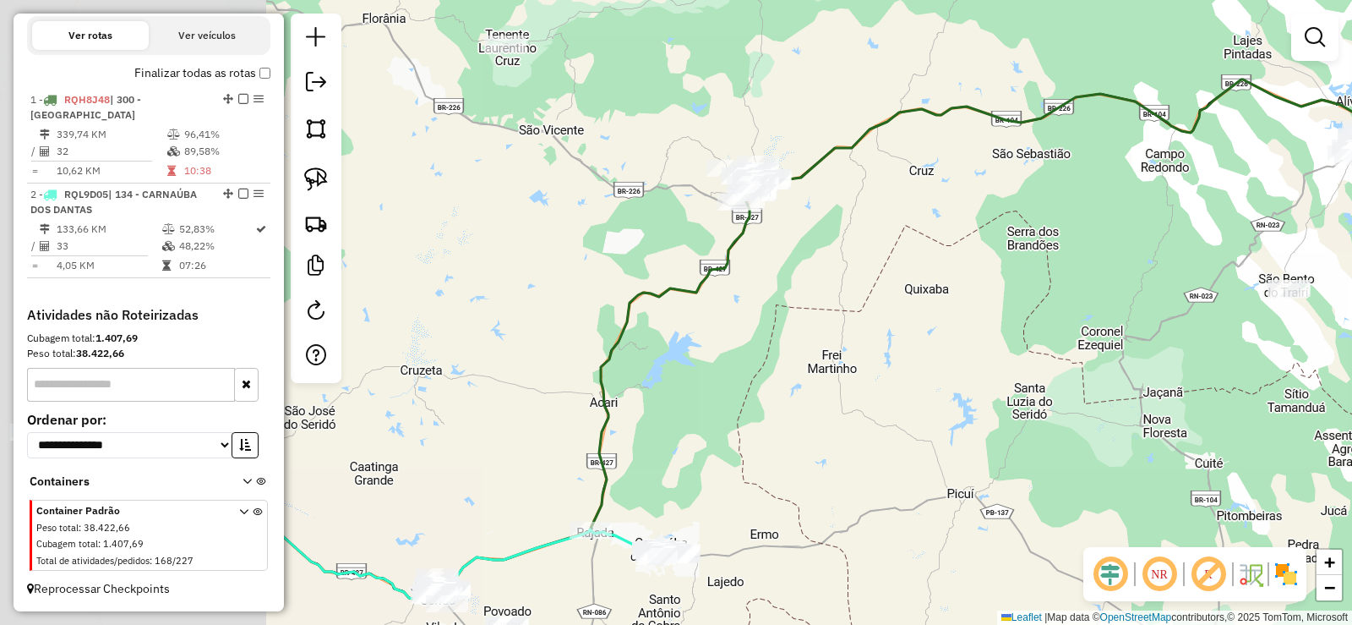
drag, startPoint x: 653, startPoint y: 354, endPoint x: 972, endPoint y: 300, distance: 324.1
click at [972, 300] on div "Janela de atendimento Grade de atendimento Capacidade Transportadoras Veículos …" at bounding box center [676, 312] width 1352 height 625
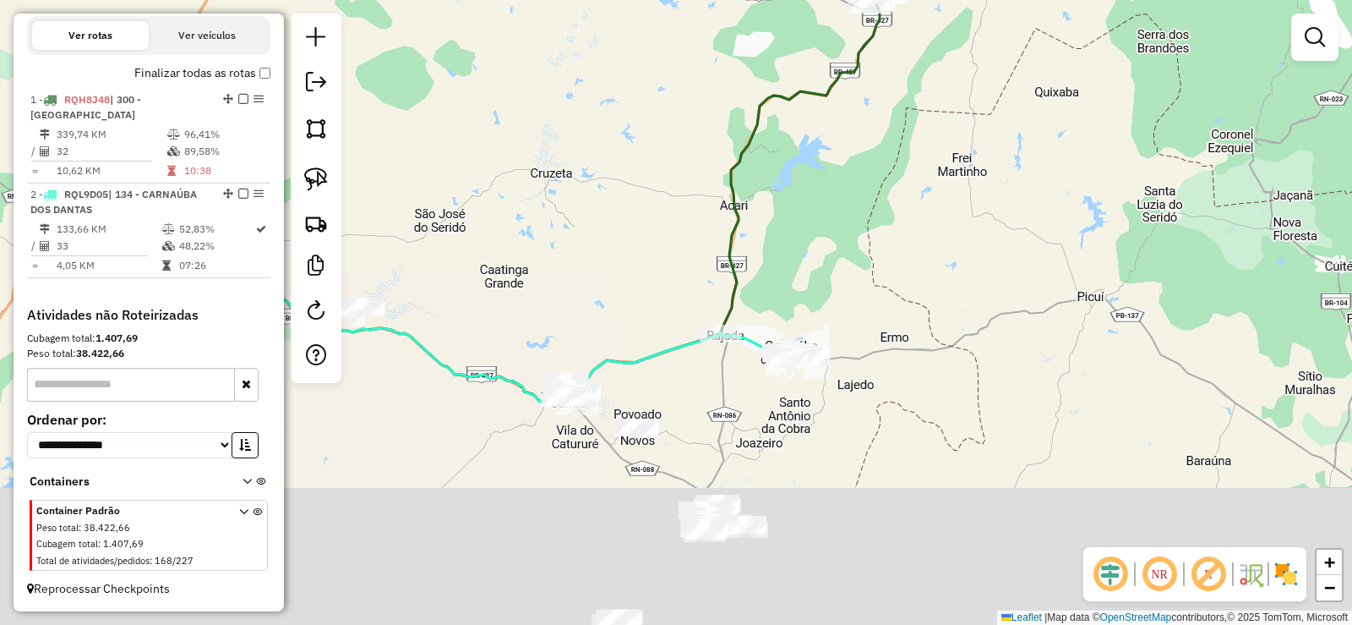
drag, startPoint x: 932, startPoint y: 238, endPoint x: 956, endPoint y: 139, distance: 102.5
click at [960, 148] on div "Janela de atendimento Grade de atendimento Capacidade Transportadoras Veículos …" at bounding box center [676, 312] width 1352 height 625
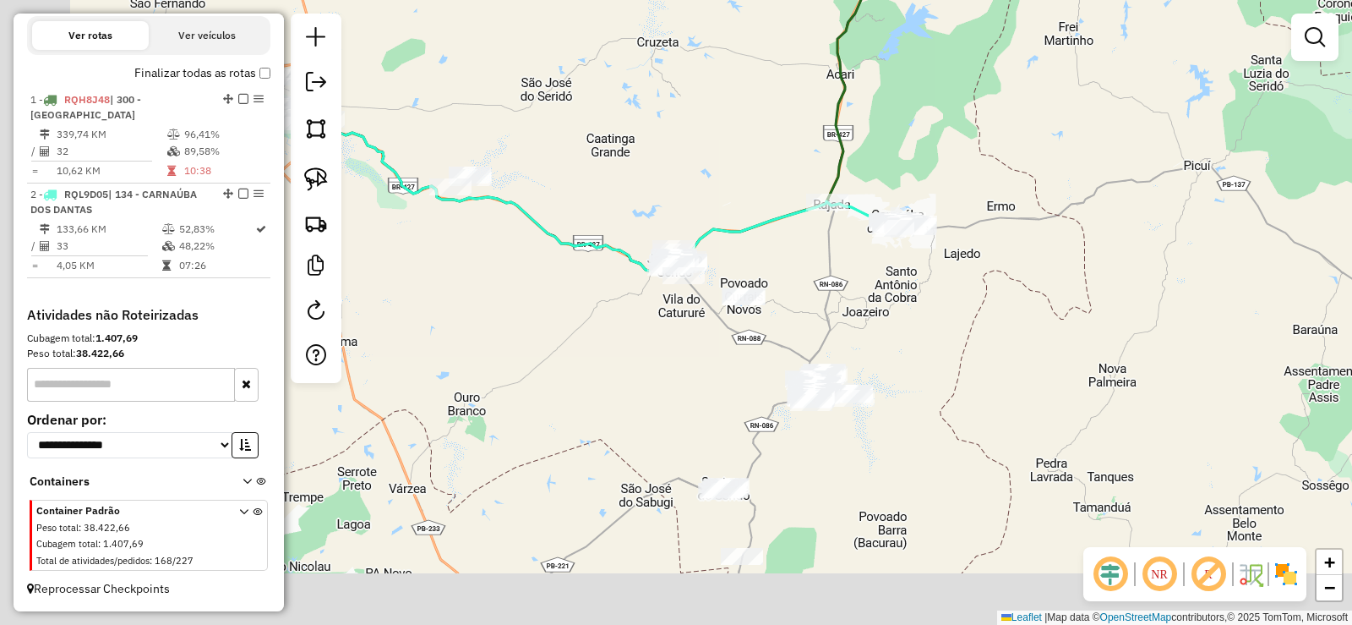
drag, startPoint x: 897, startPoint y: 261, endPoint x: 1043, endPoint y: 145, distance: 187.1
click at [1043, 145] on div "Janela de atendimento Grade de atendimento Capacidade Transportadoras Veículos …" at bounding box center [676, 312] width 1352 height 625
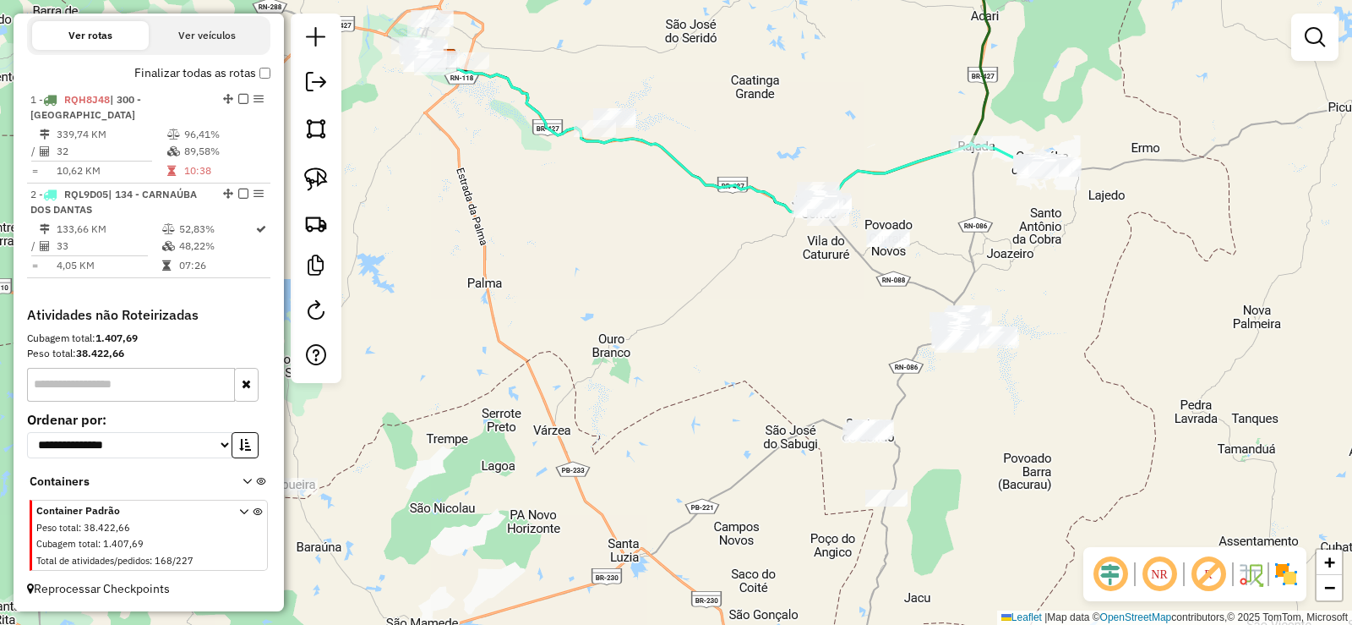
drag, startPoint x: 953, startPoint y: 287, endPoint x: 1055, endPoint y: 257, distance: 105.7
click at [1055, 257] on div "Janela de atendimento Grade de atendimento Capacidade Transportadoras Veículos …" at bounding box center [676, 312] width 1352 height 625
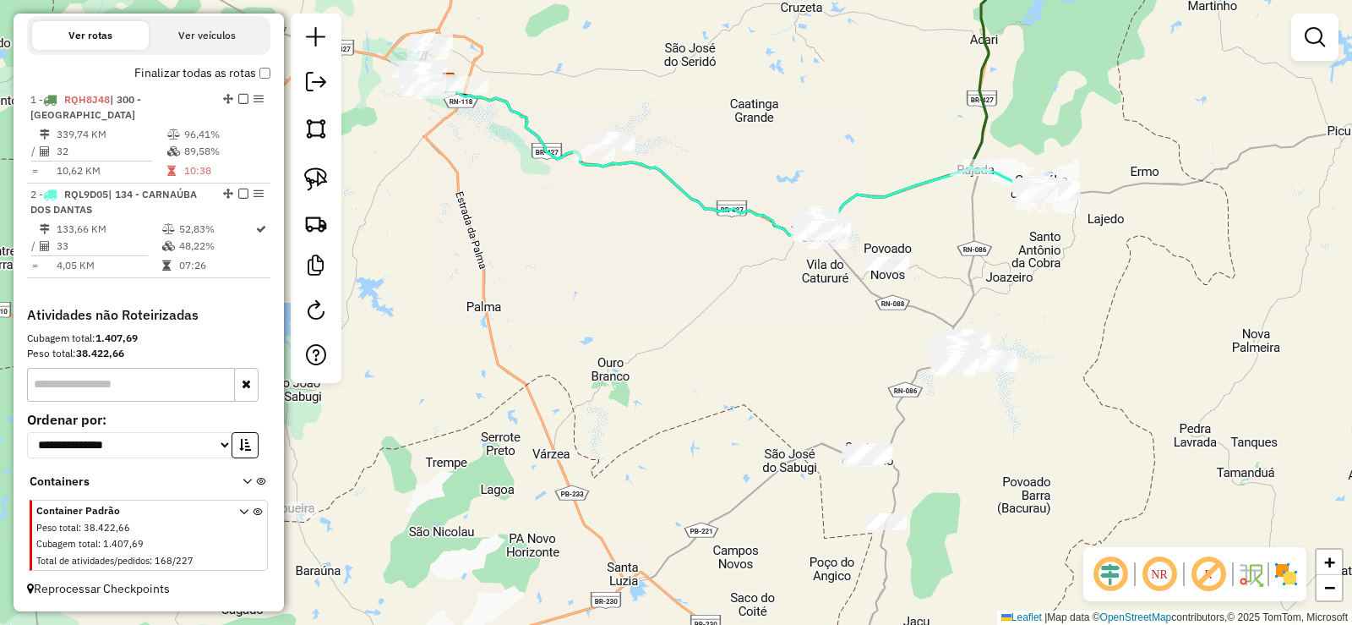
drag, startPoint x: 986, startPoint y: 232, endPoint x: 986, endPoint y: 255, distance: 23.7
click at [986, 255] on div "Janela de atendimento Grade de atendimento Capacidade Transportadoras Veículos …" at bounding box center [676, 312] width 1352 height 625
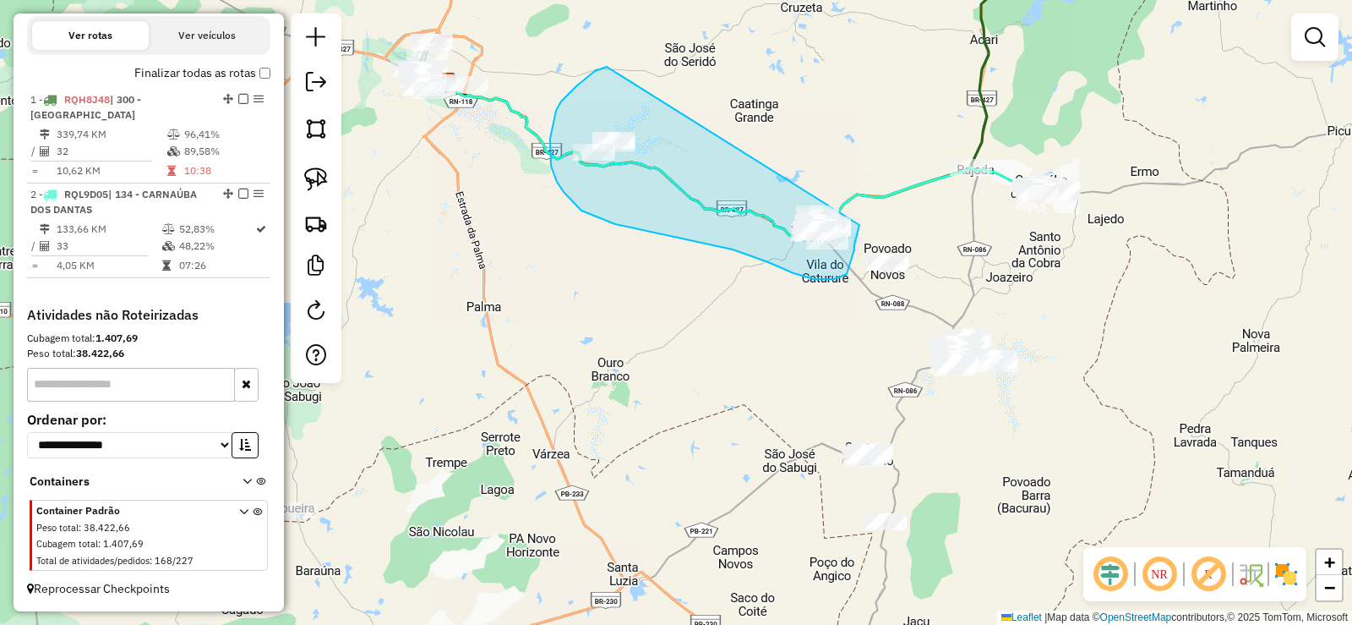
drag, startPoint x: 577, startPoint y: 85, endPoint x: 863, endPoint y: 142, distance: 291.3
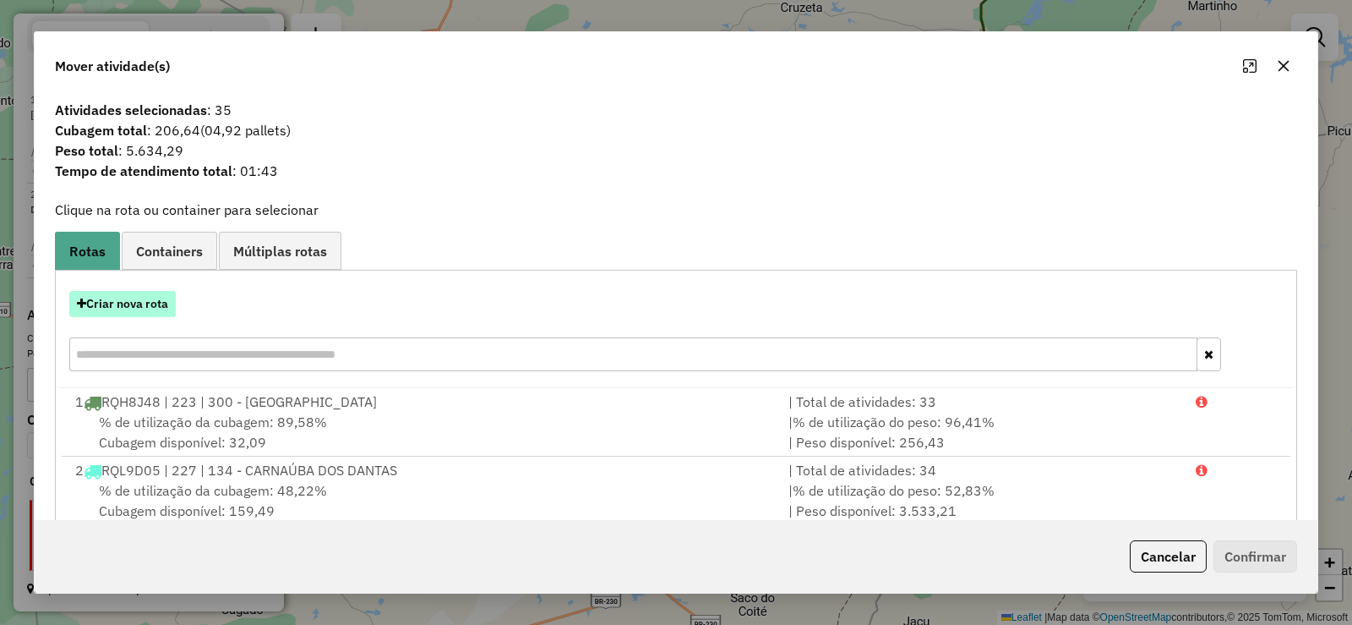
click at [158, 303] on button "Criar nova rota" at bounding box center [122, 304] width 107 height 26
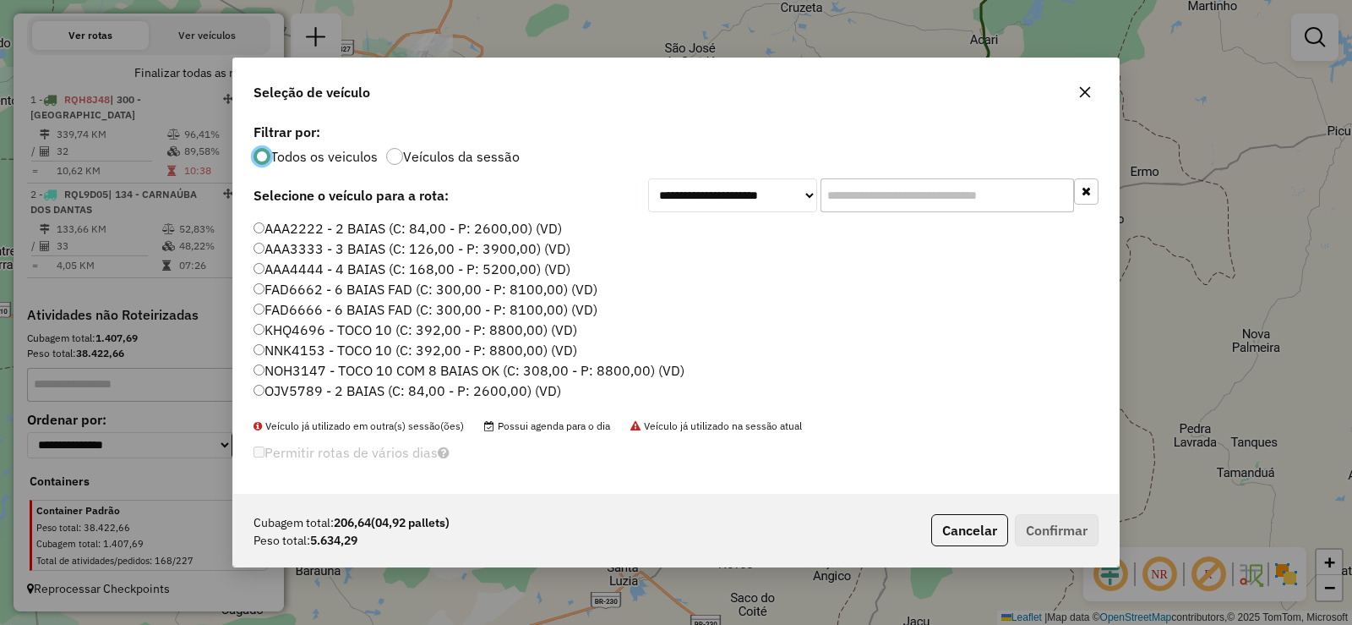
scroll to position [199, 0]
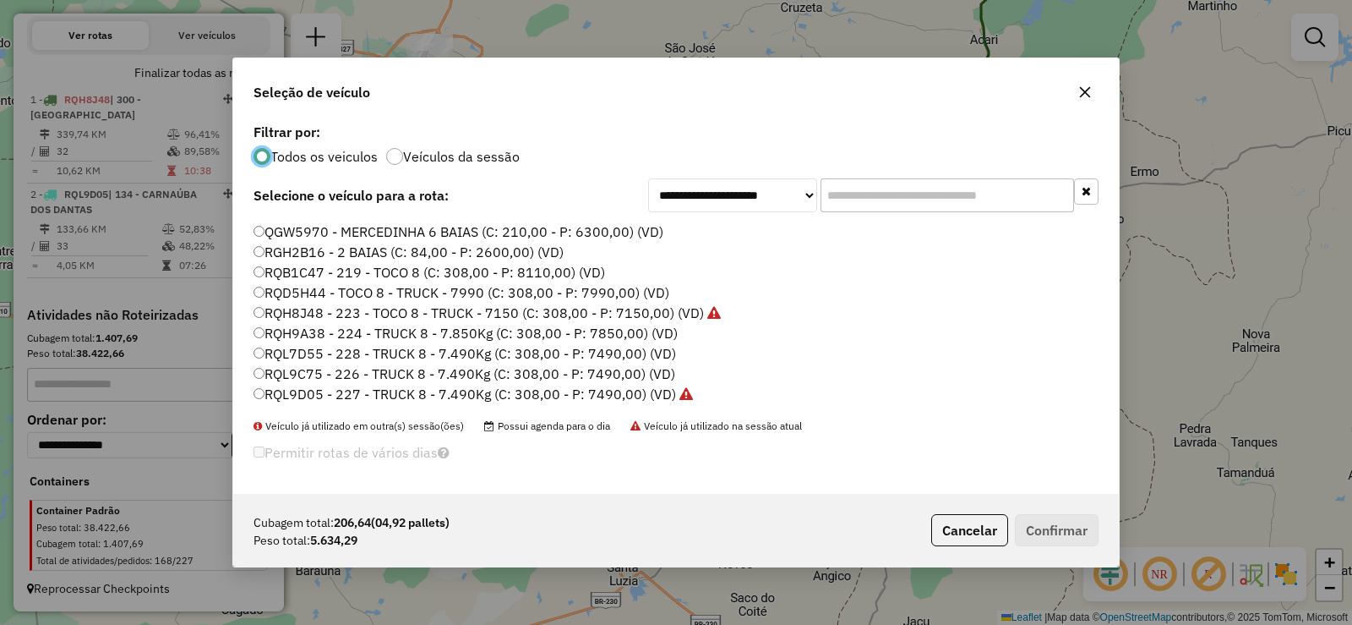
click at [390, 351] on label "RQL7D55 - 228 - TRUCK 8 - 7.490Kg (C: 308,00 - P: 7490,00) (VD)" at bounding box center [465, 353] width 423 height 20
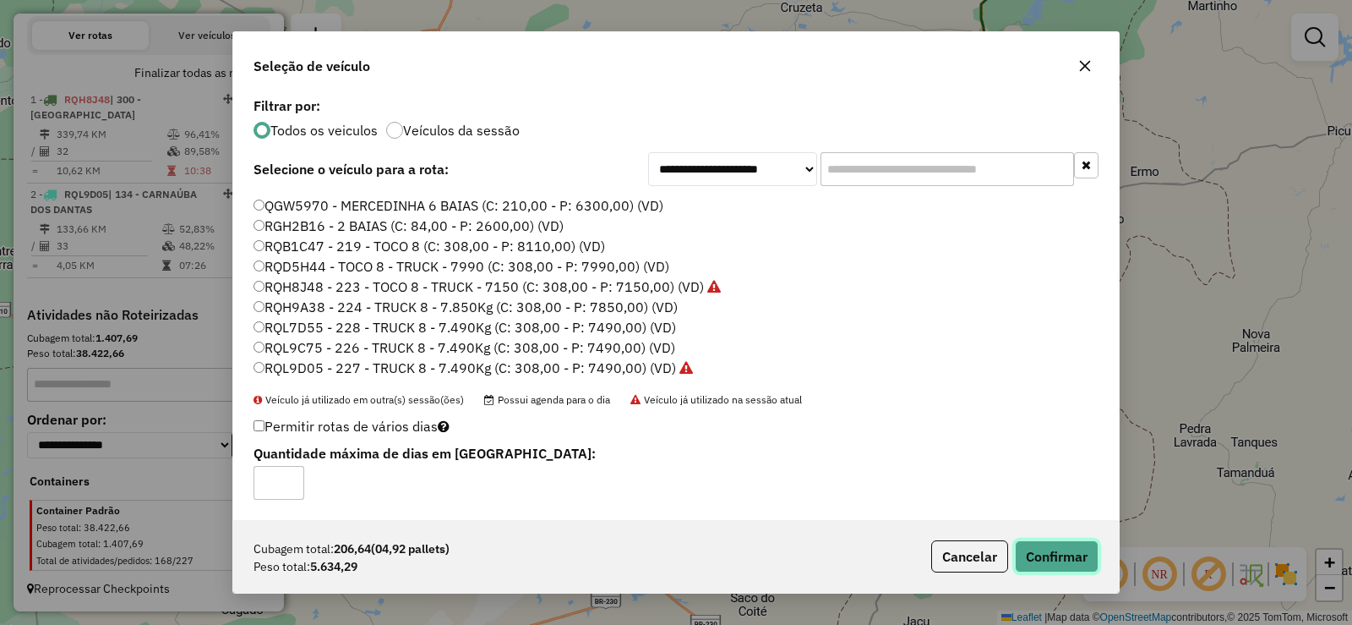
click at [1042, 560] on button "Confirmar" at bounding box center [1057, 556] width 84 height 32
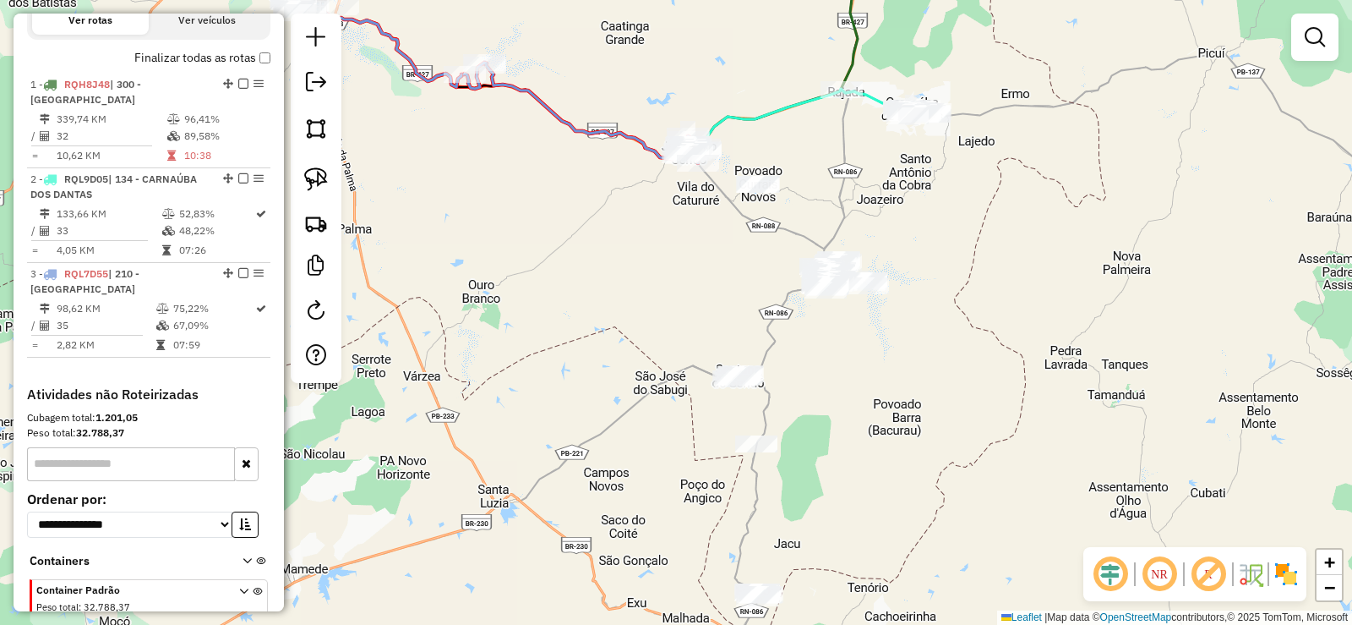
drag, startPoint x: 798, startPoint y: 380, endPoint x: 669, endPoint y: 302, distance: 150.9
click at [669, 302] on div "Janela de atendimento Grade de atendimento Capacidade Transportadoras Veículos …" at bounding box center [676, 312] width 1352 height 625
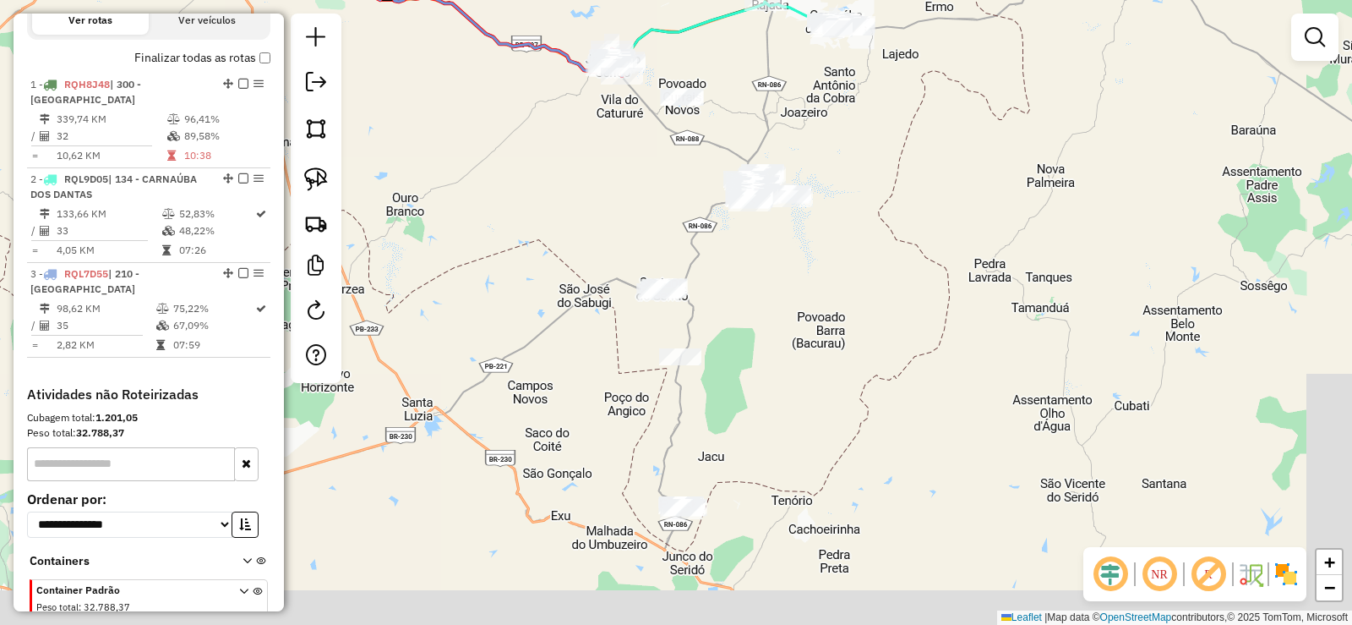
drag, startPoint x: 857, startPoint y: 428, endPoint x: 775, endPoint y: 335, distance: 124.0
click at [775, 335] on div "Janela de atendimento Grade de atendimento Capacidade Transportadoras Veículos …" at bounding box center [676, 312] width 1352 height 625
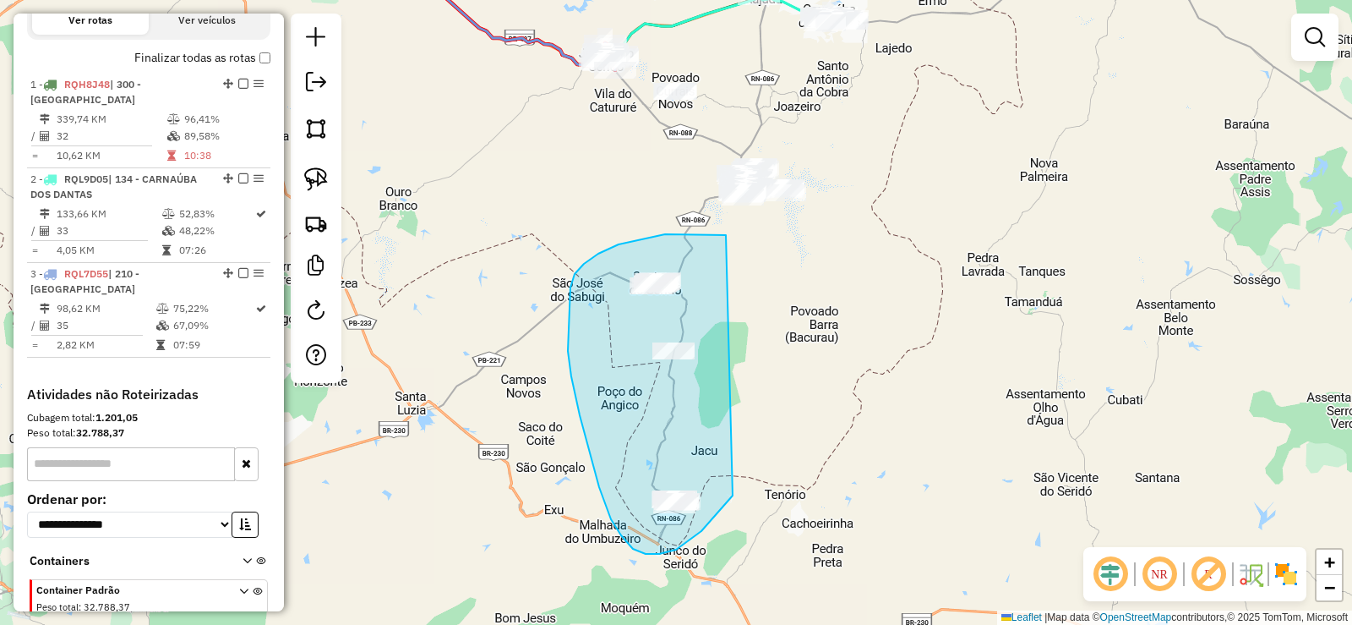
drag, startPoint x: 726, startPoint y: 235, endPoint x: 733, endPoint y: 495, distance: 260.4
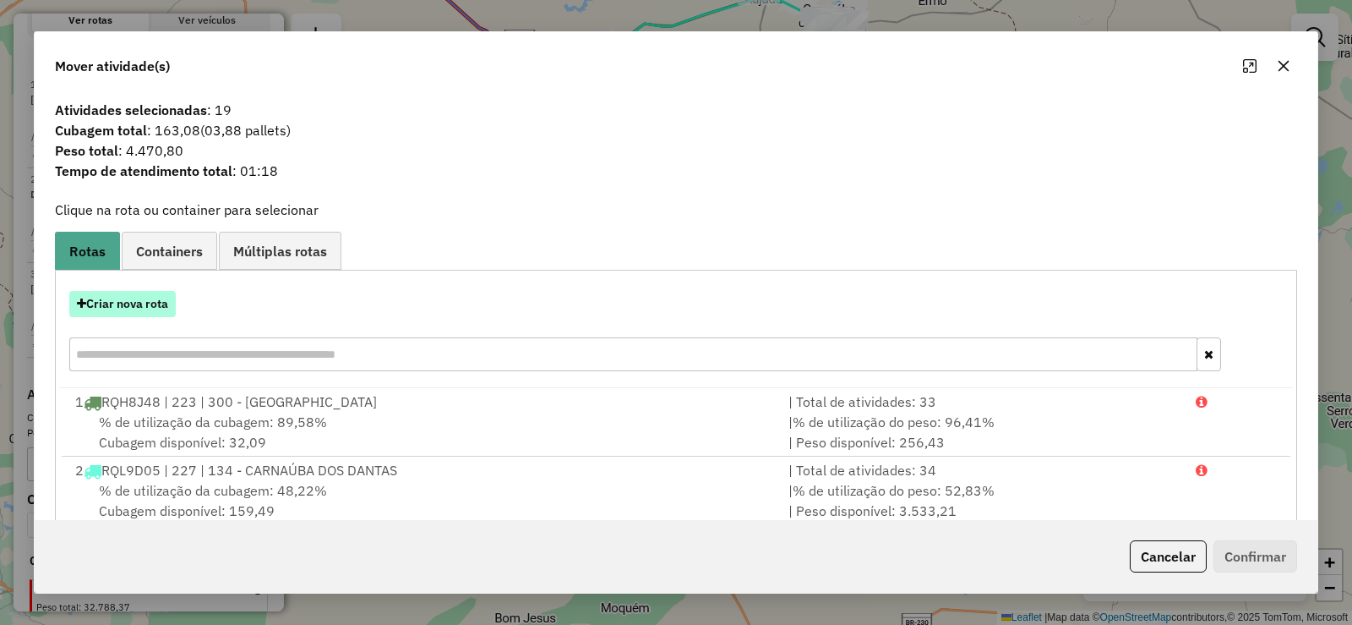
click at [127, 294] on button "Criar nova rota" at bounding box center [122, 304] width 107 height 26
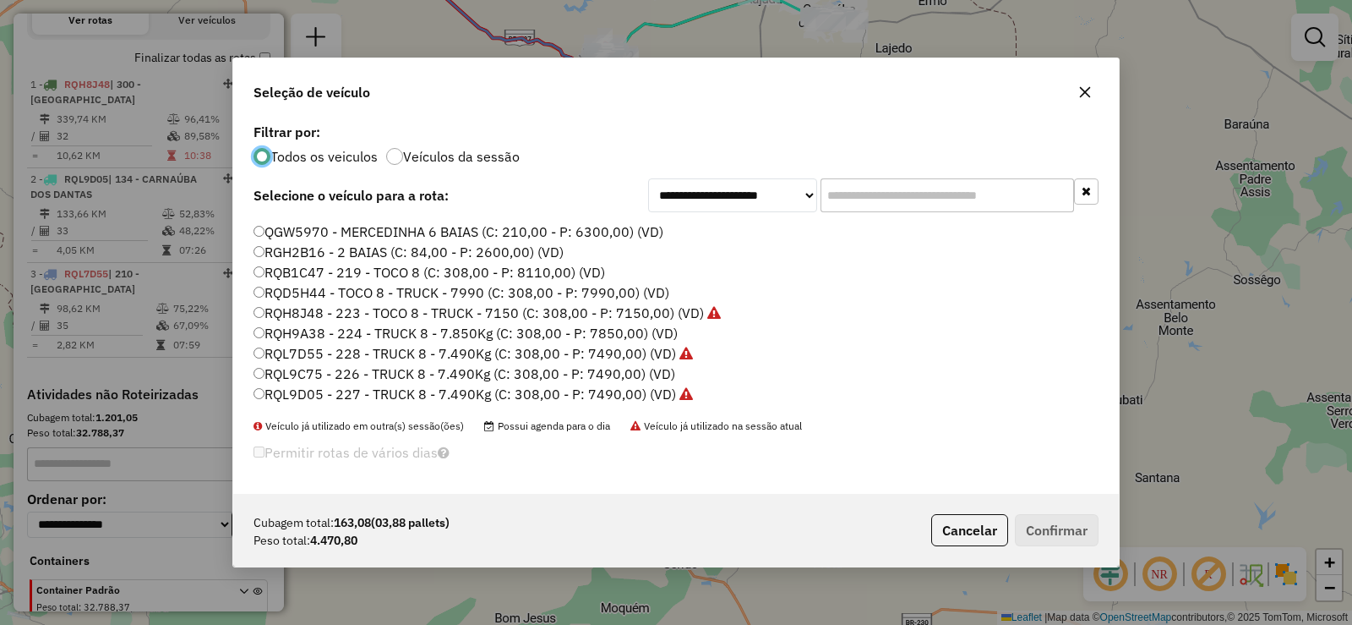
click at [376, 362] on label "RQL7D55 - 228 - TRUCK 8 - 7.490Kg (C: 308,00 - P: 7490,00) (VD)" at bounding box center [474, 353] width 440 height 20
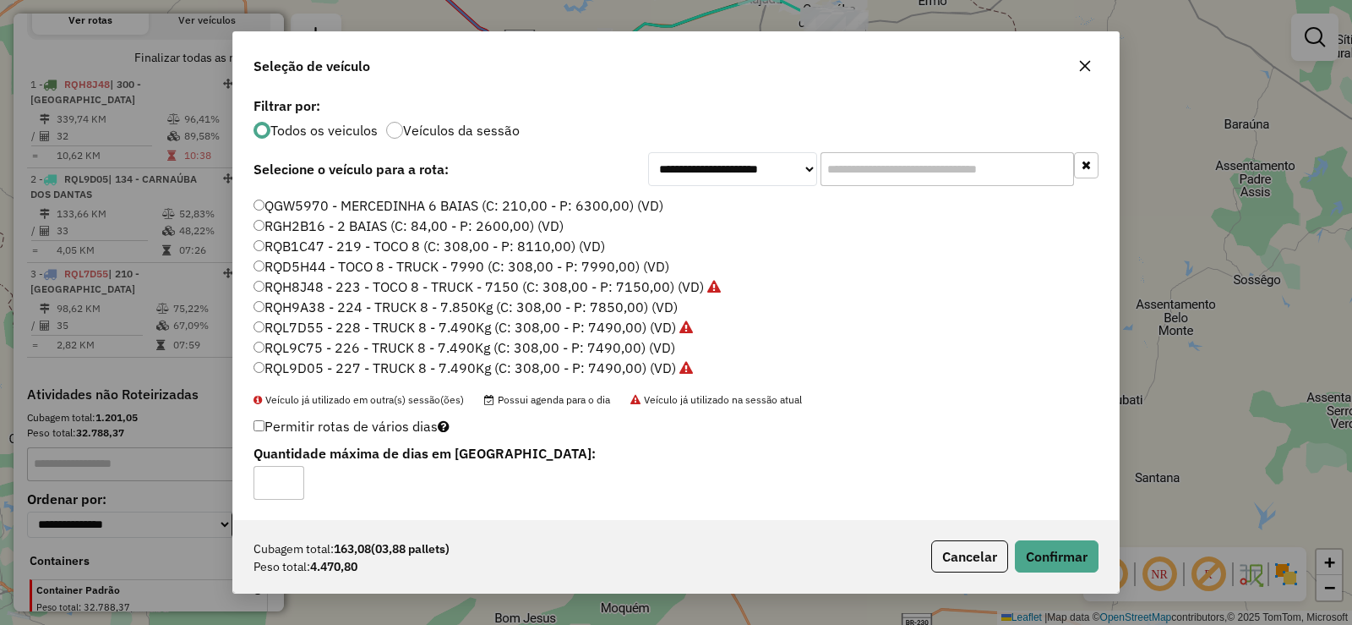
click at [374, 347] on label "RQL9C75 - 226 - TRUCK 8 - 7.490Kg (C: 308,00 - P: 7490,00) (VD)" at bounding box center [465, 347] width 422 height 20
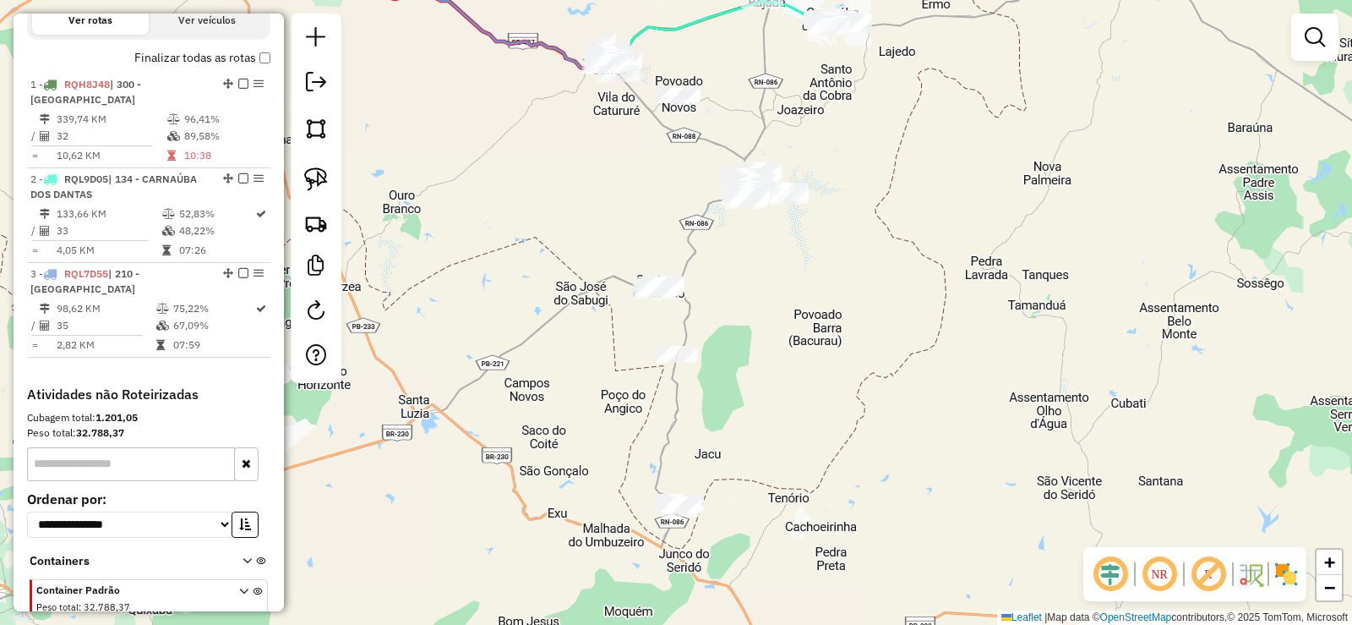
drag, startPoint x: 469, startPoint y: 222, endPoint x: 576, endPoint y: 361, distance: 174.8
click at [615, 374] on div "Janela de atendimento Grade de atendimento Capacidade Transportadoras Veículos …" at bounding box center [676, 312] width 1352 height 625
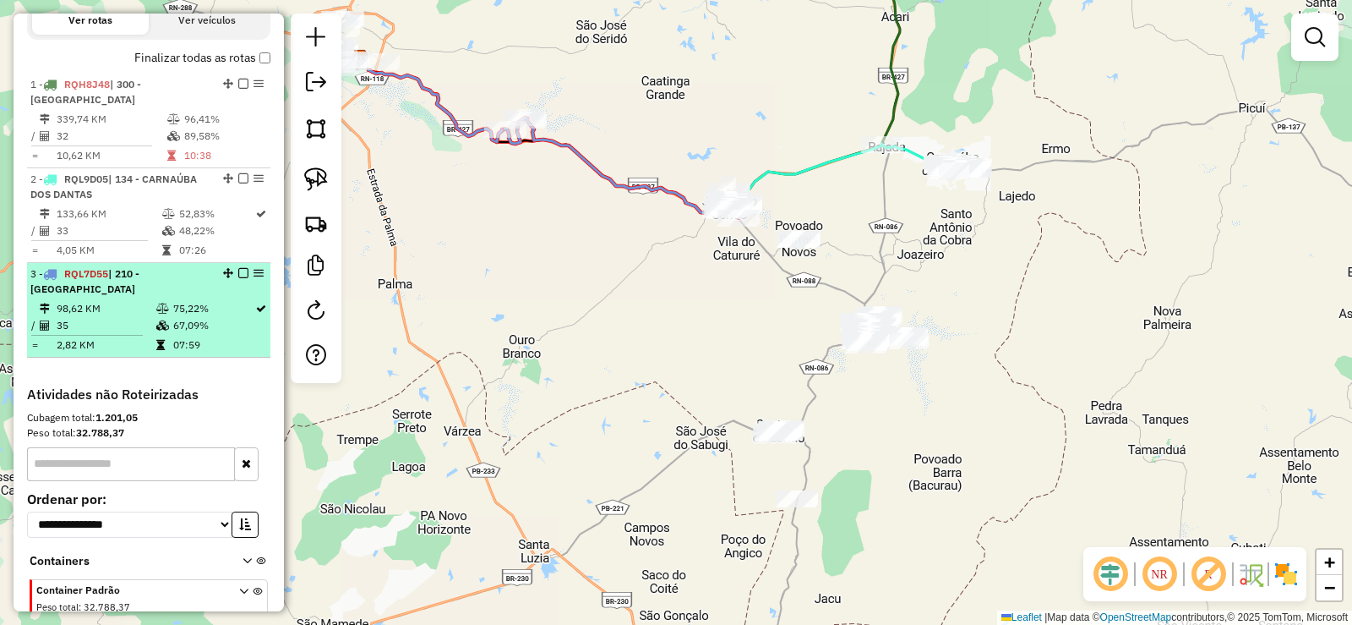
select select "**********"
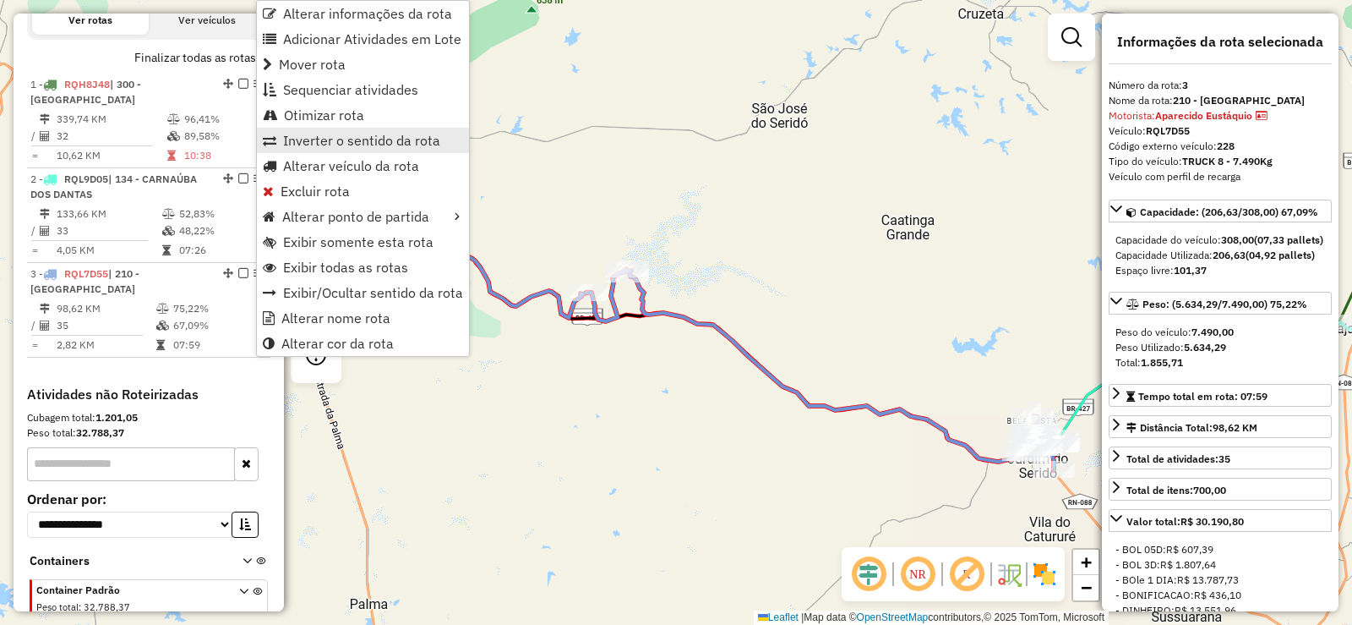
click at [325, 143] on span "Inverter o sentido da rota" at bounding box center [361, 141] width 157 height 14
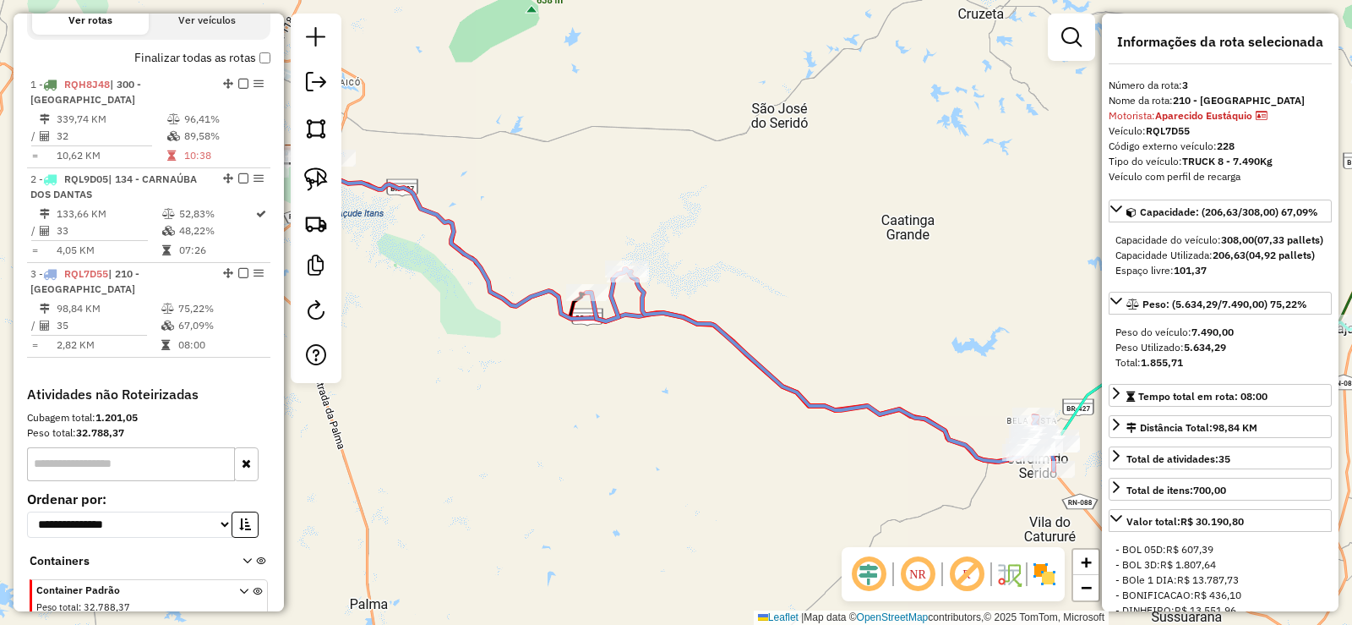
scroll to position [674, 0]
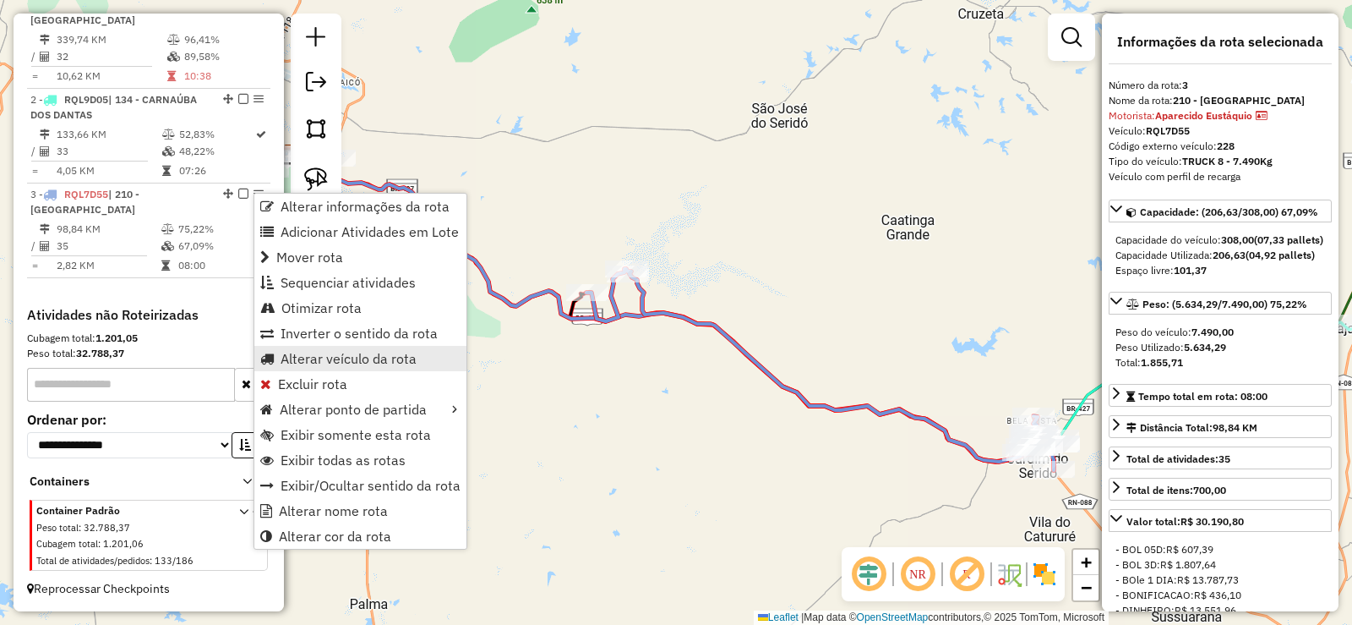
click at [316, 361] on span "Alterar veículo da rota" at bounding box center [349, 359] width 136 height 14
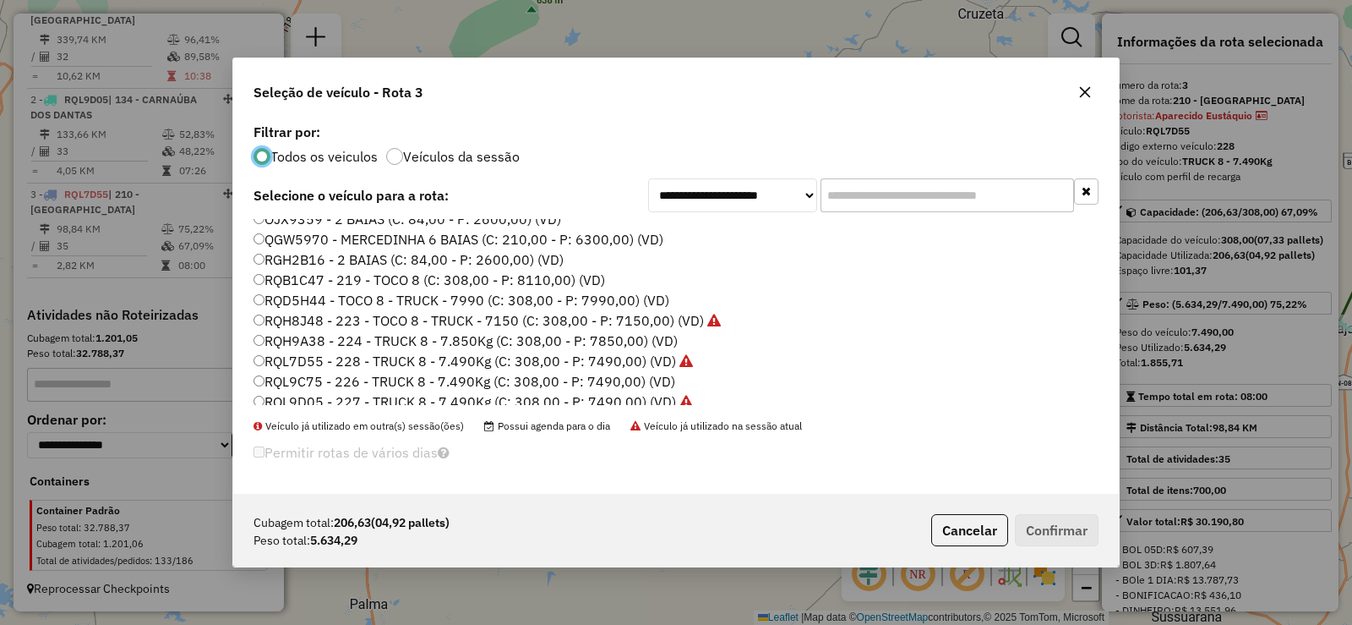
scroll to position [199, 0]
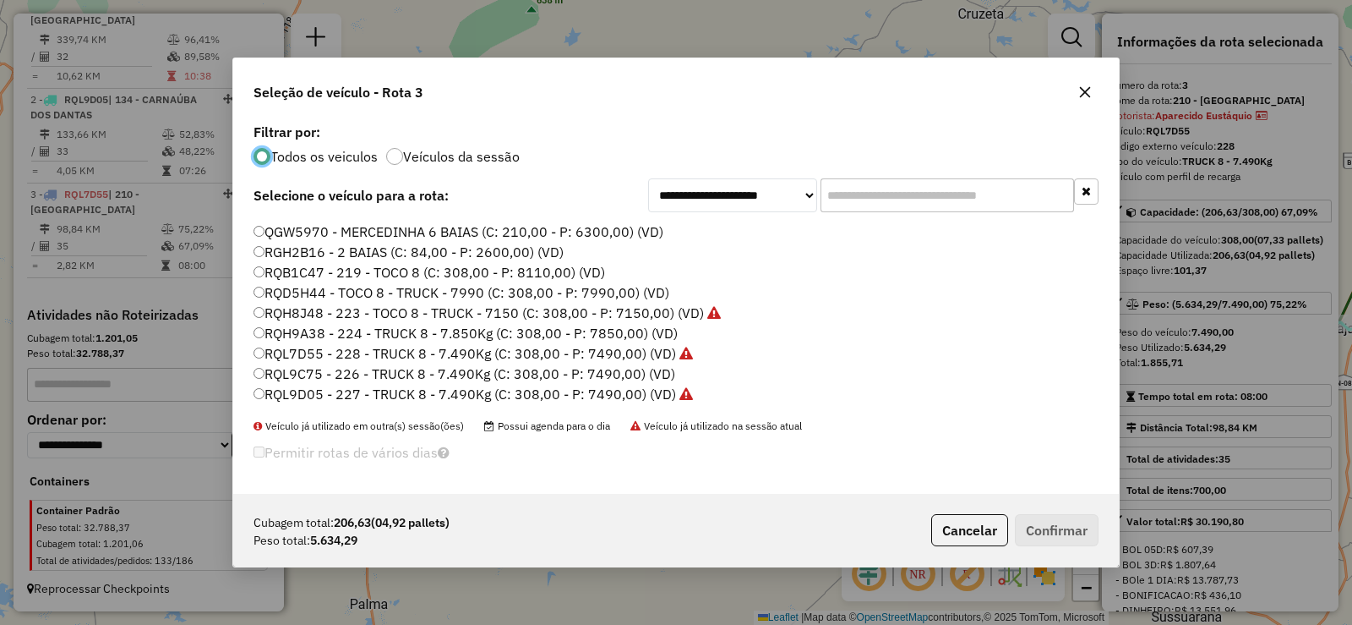
click at [364, 331] on label "RQH9A38 - 224 - TRUCK 8 - 7.850Kg (C: 308,00 - P: 7850,00) (VD)" at bounding box center [466, 333] width 424 height 20
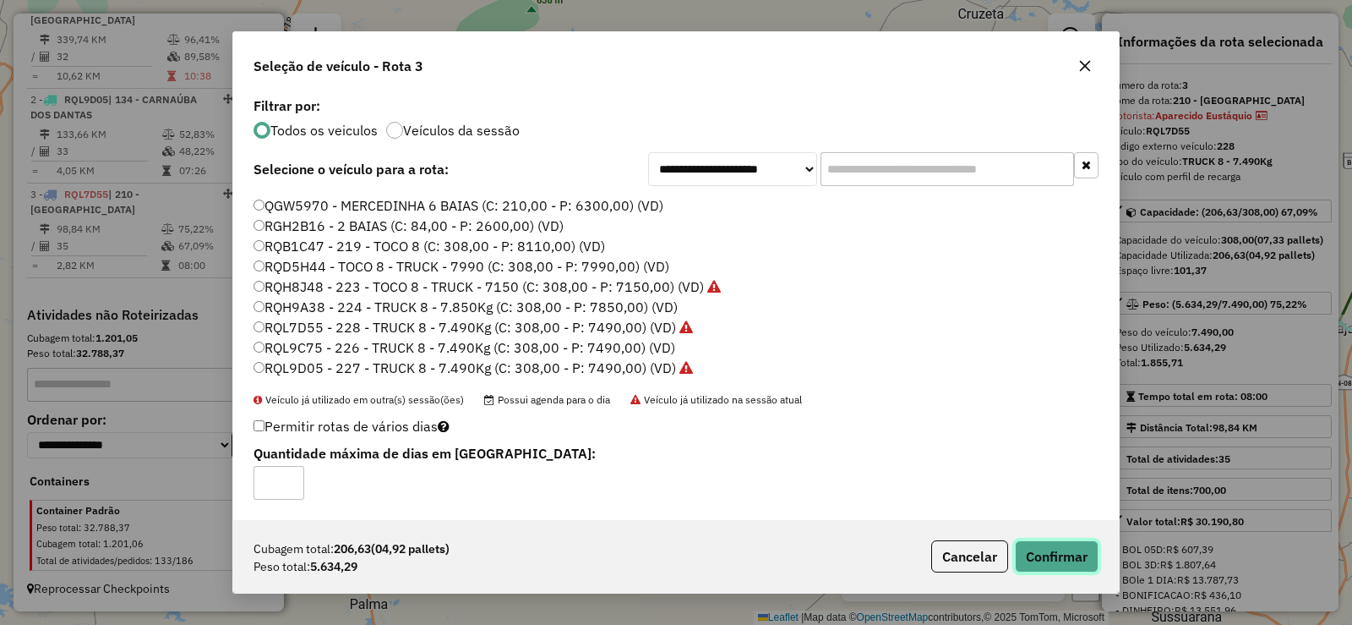
click at [1026, 561] on button "Confirmar" at bounding box center [1057, 556] width 84 height 32
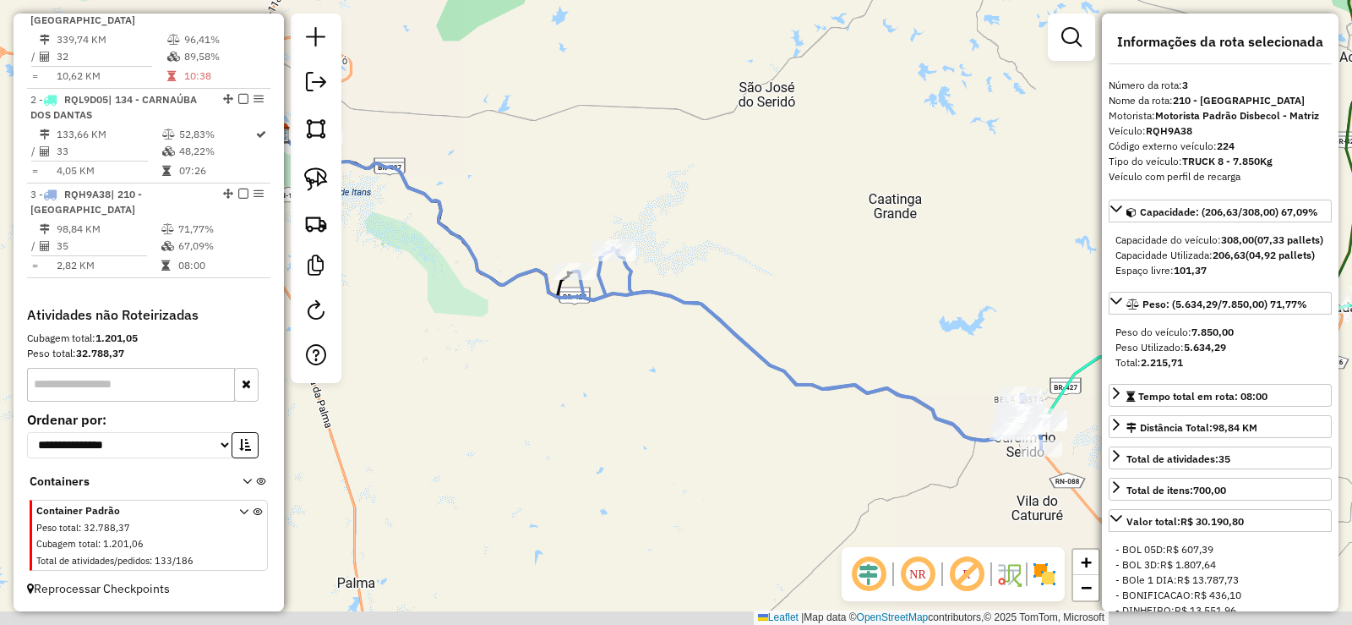
drag, startPoint x: 724, startPoint y: 490, endPoint x: 559, endPoint y: 308, distance: 246.0
click at [588, 320] on div "Janela de atendimento Grade de atendimento Capacidade Transportadoras Veículos …" at bounding box center [676, 312] width 1352 height 625
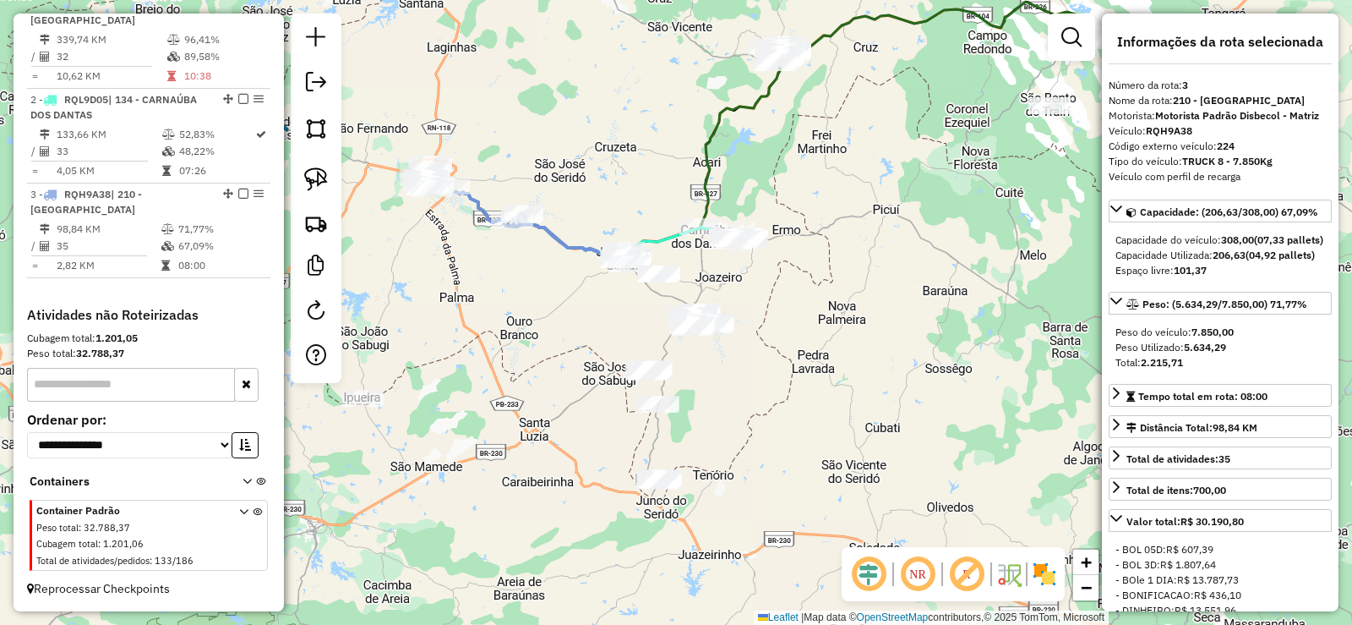
drag, startPoint x: 567, startPoint y: 347, endPoint x: 562, endPoint y: 315, distance: 31.7
click at [562, 315] on div "Janela de atendimento Grade de atendimento Capacidade Transportadoras Veículos …" at bounding box center [676, 312] width 1352 height 625
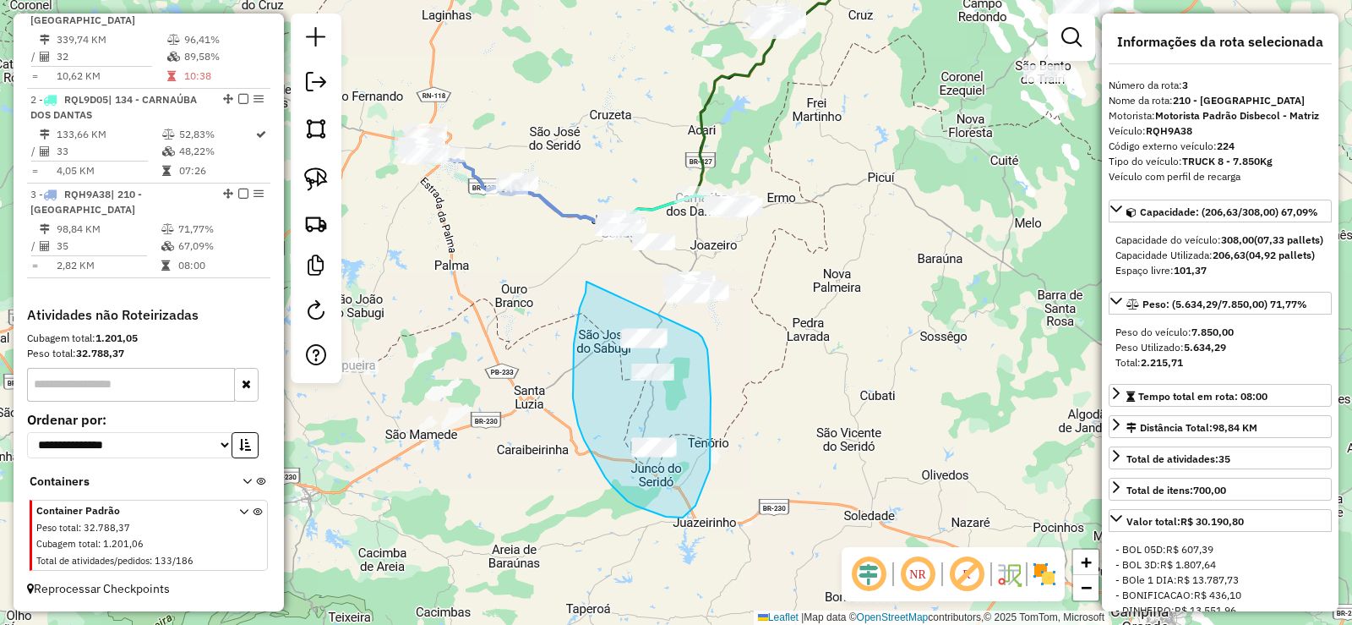
drag, startPoint x: 587, startPoint y: 281, endPoint x: 684, endPoint y: 320, distance: 104.7
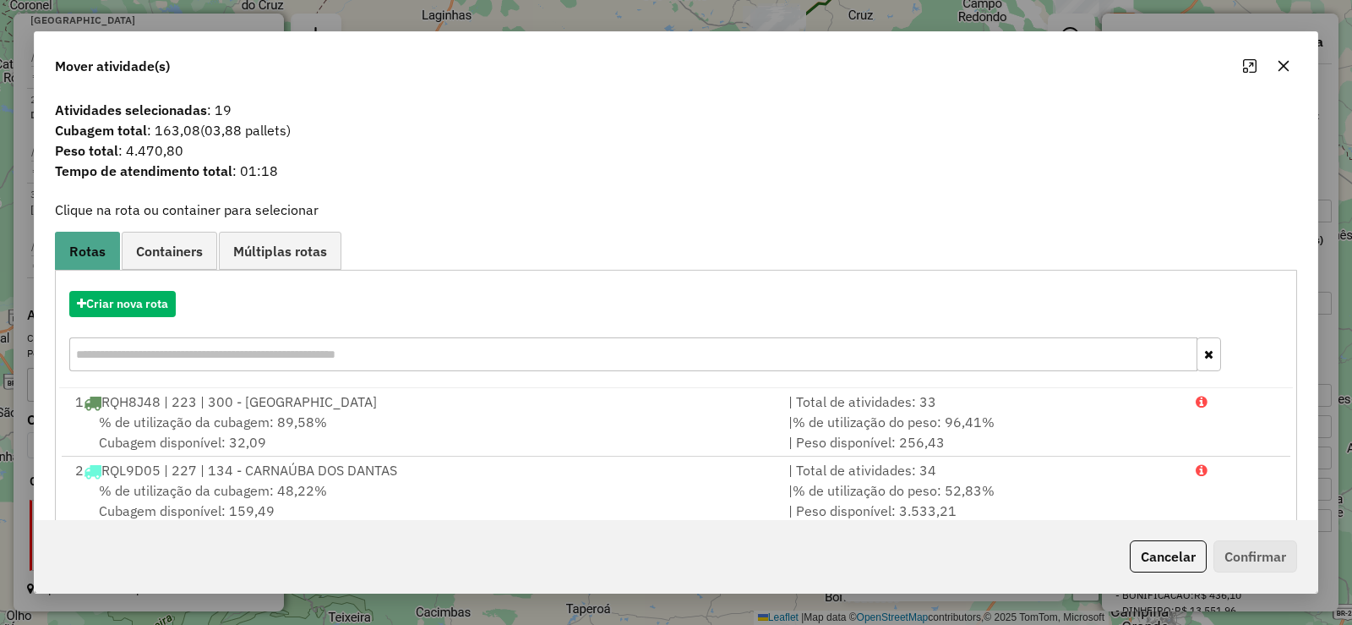
click at [166, 320] on div "Criar nova rota" at bounding box center [676, 333] width 1234 height 110
click at [157, 291] on button "Criar nova rota" at bounding box center [122, 304] width 107 height 26
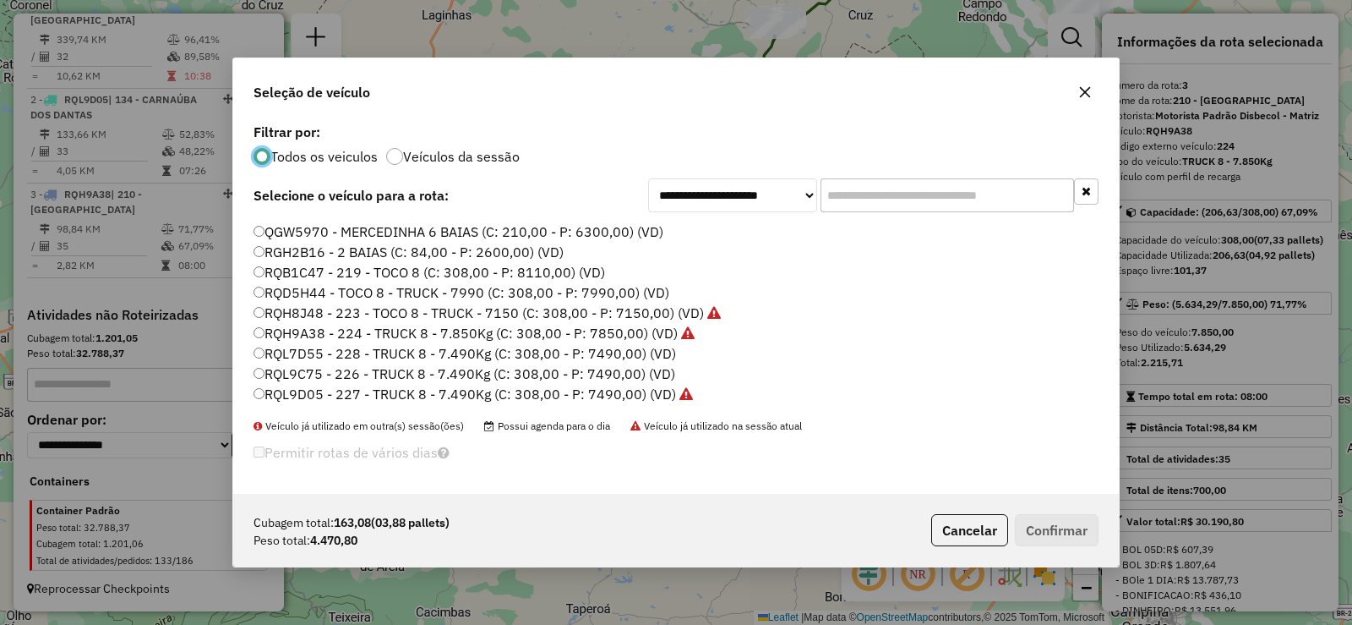
click at [473, 354] on label "RQL7D55 - 228 - TRUCK 8 - 7.490Kg (C: 308,00 - P: 7490,00) (VD)" at bounding box center [465, 353] width 423 height 20
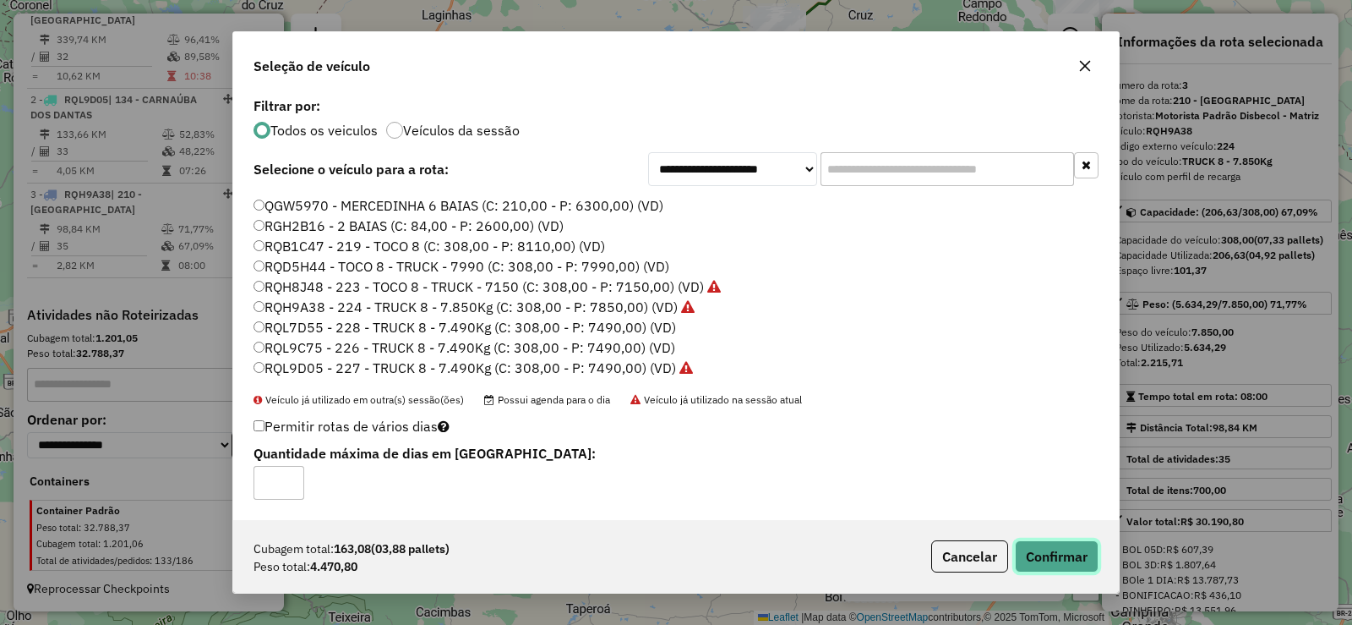
click at [1046, 558] on button "Confirmar" at bounding box center [1057, 556] width 84 height 32
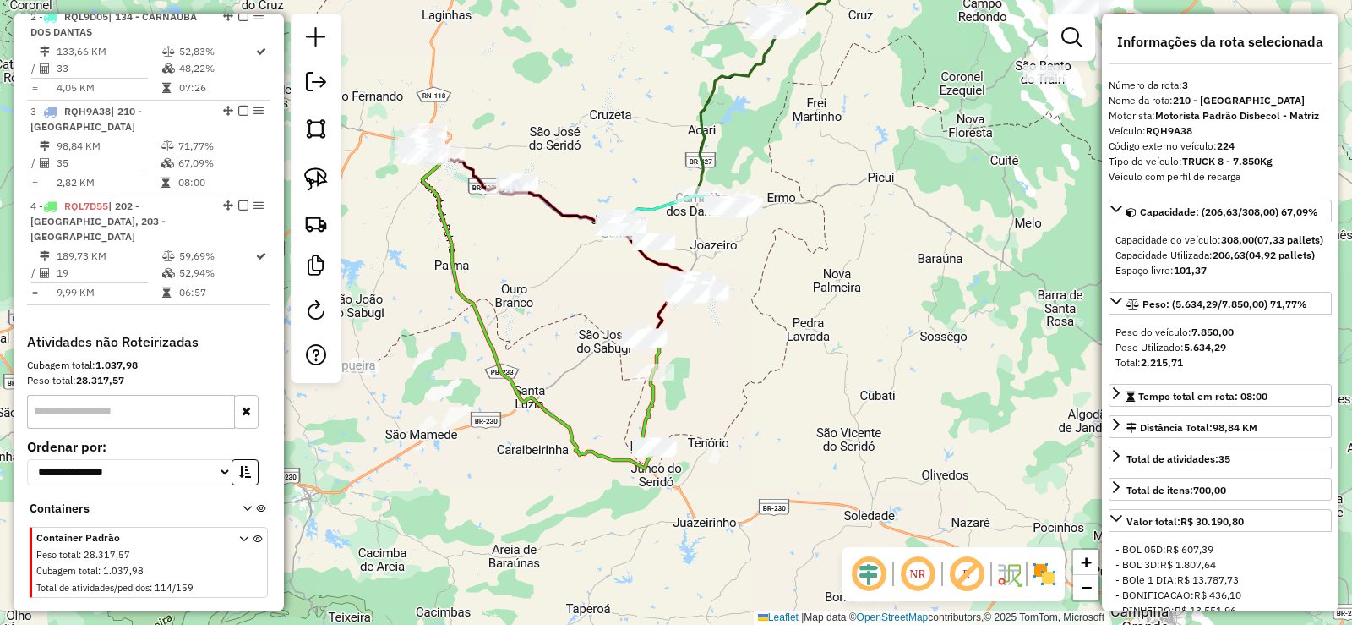
scroll to position [768, 0]
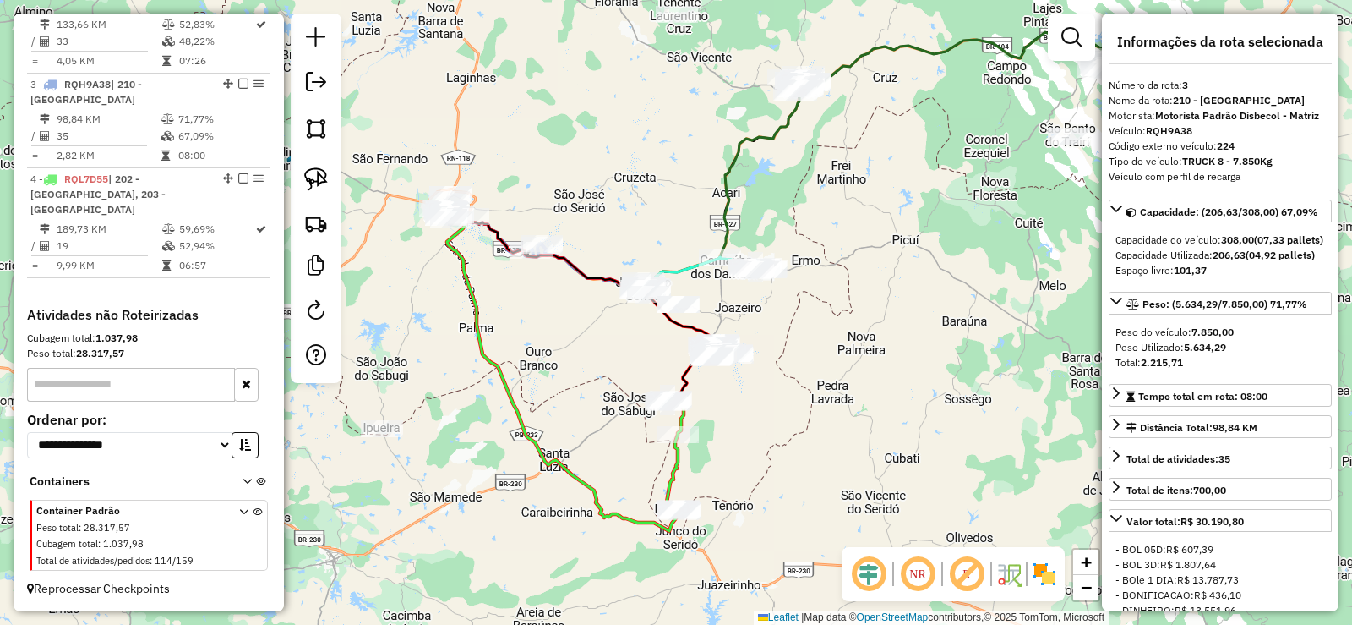
drag, startPoint x: 753, startPoint y: 351, endPoint x: 798, endPoint y: 494, distance: 149.7
click at [798, 494] on div "Janela de atendimento Grade de atendimento Capacidade Transportadoras Veículos …" at bounding box center [676, 312] width 1352 height 625
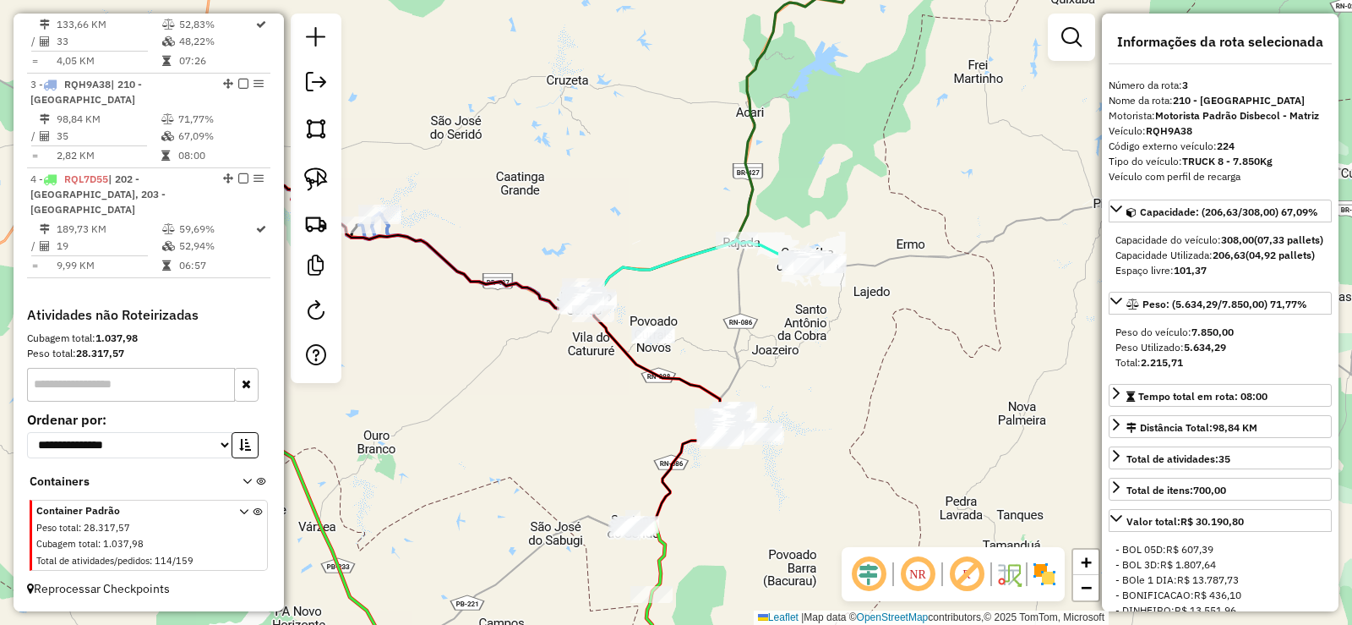
drag, startPoint x: 575, startPoint y: 404, endPoint x: 660, endPoint y: 427, distance: 88.4
click at [660, 427] on div "Janela de atendimento Grade de atendimento Capacidade Transportadoras Veículos …" at bounding box center [676, 312] width 1352 height 625
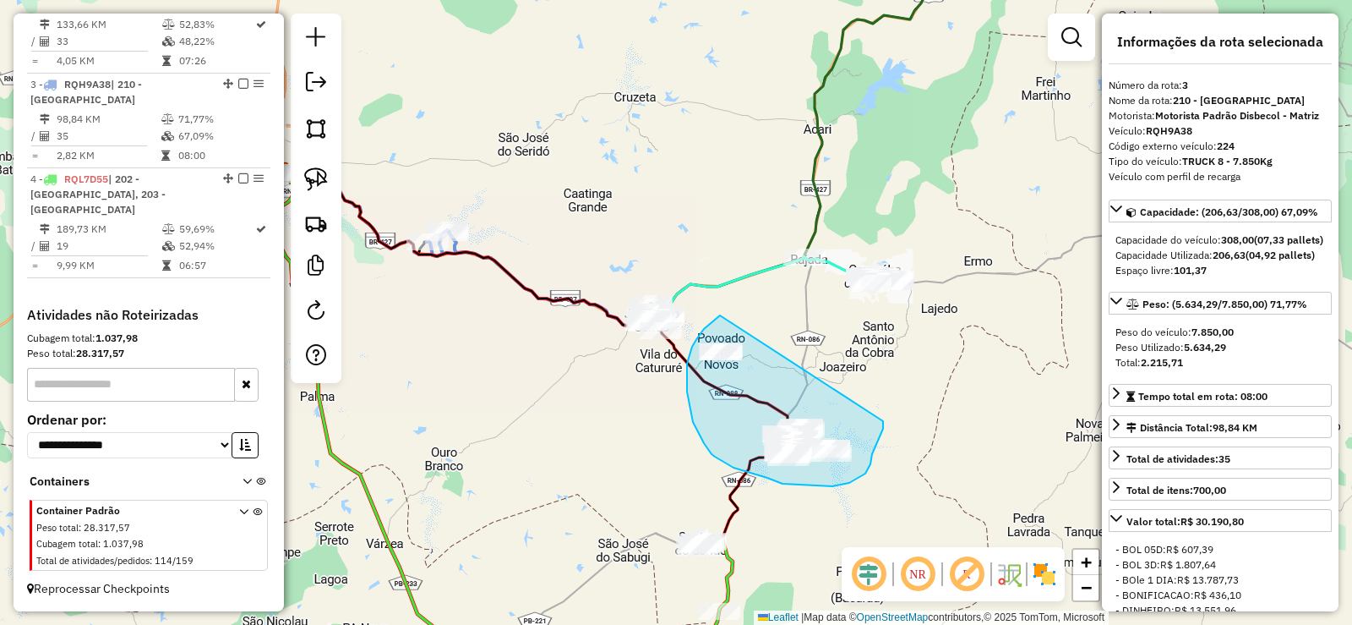
drag, startPoint x: 720, startPoint y: 315, endPoint x: 882, endPoint y: 407, distance: 185.5
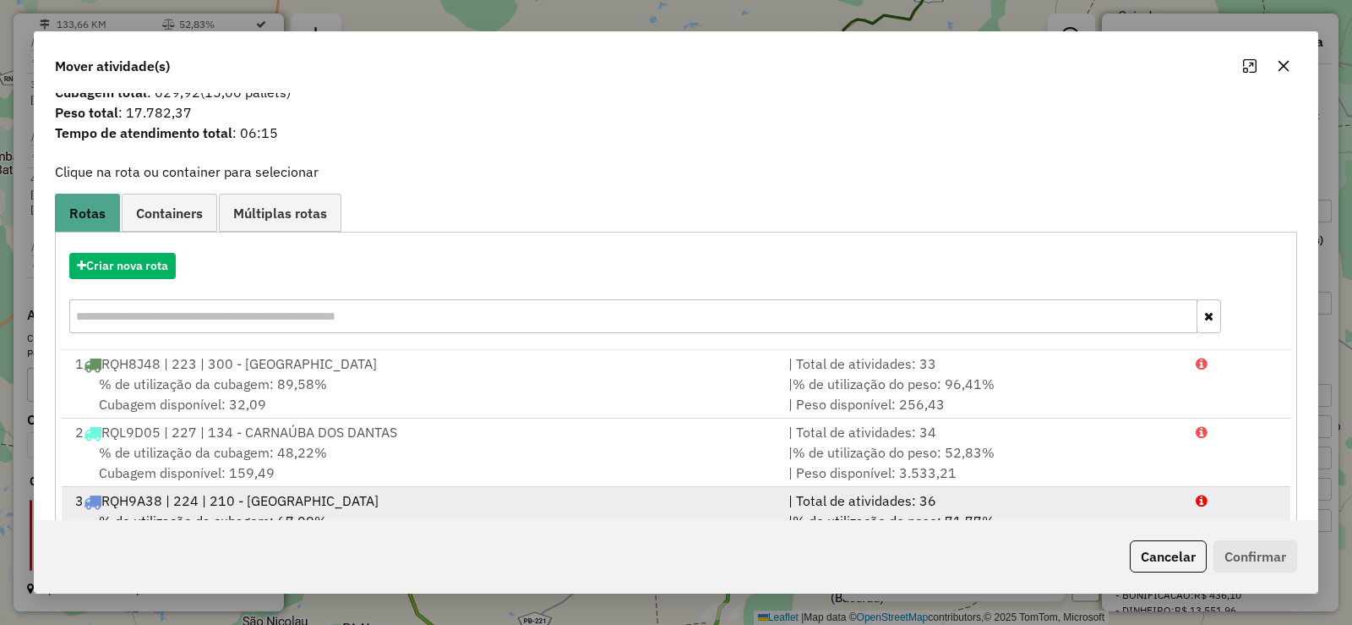
scroll to position [0, 0]
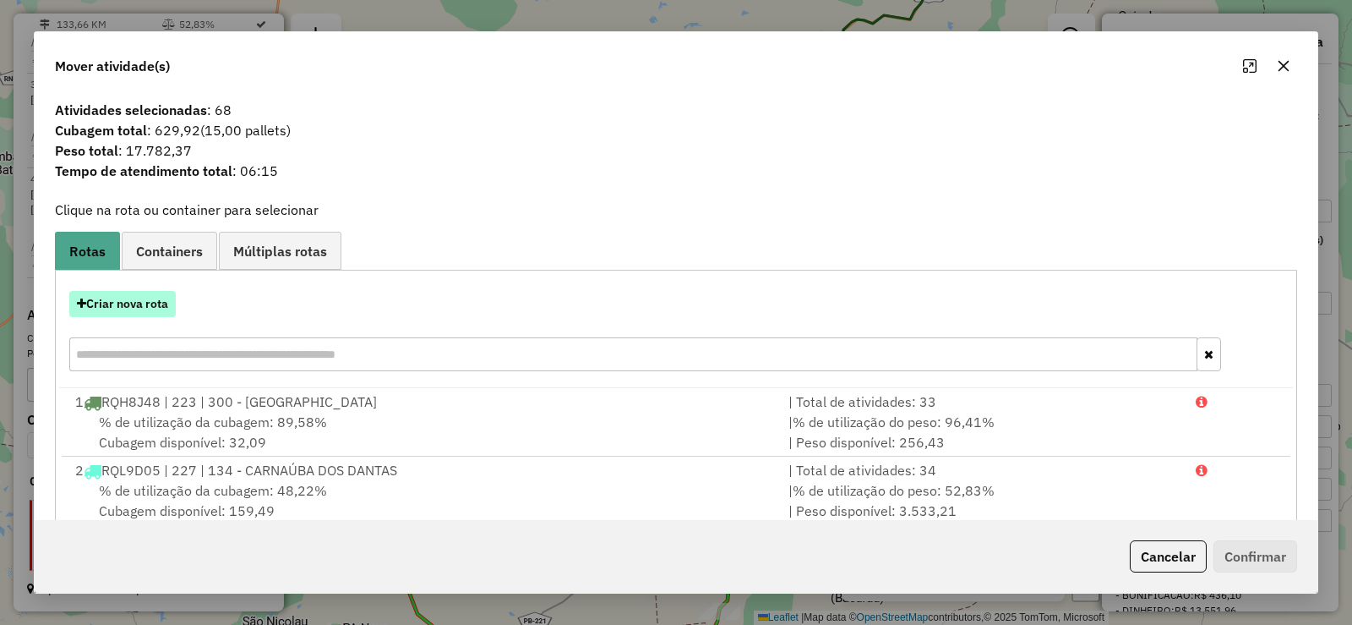
click at [156, 298] on button "Criar nova rota" at bounding box center [122, 304] width 107 height 26
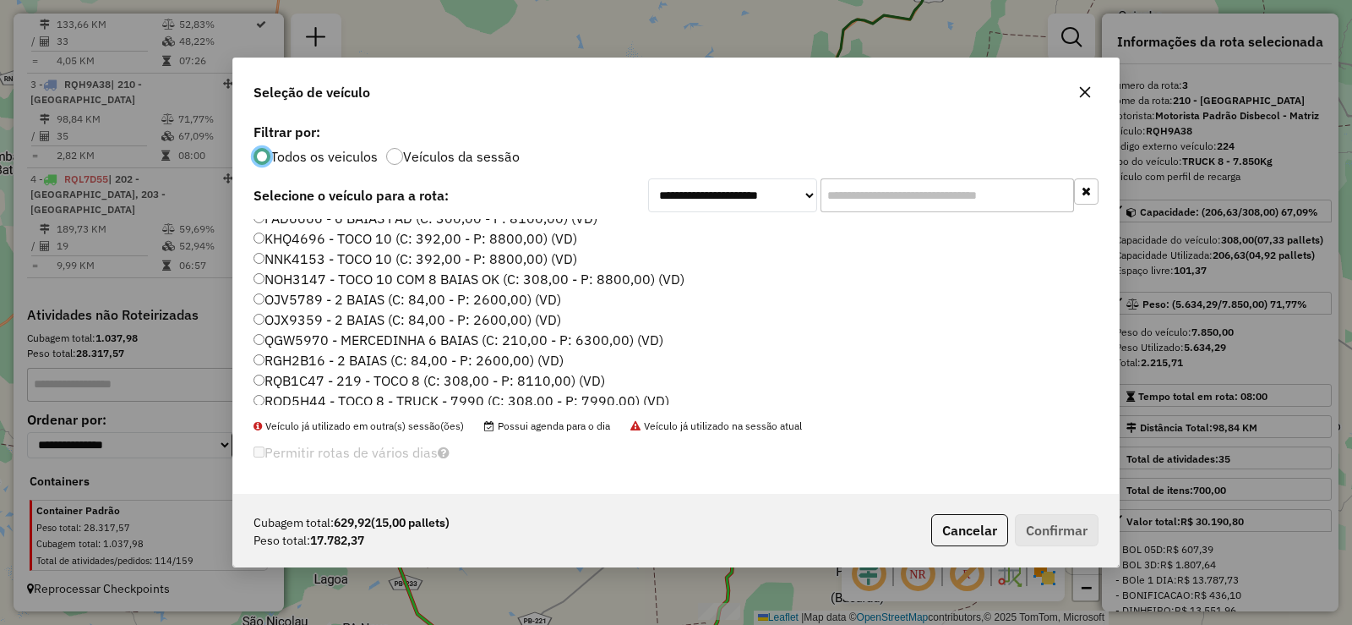
scroll to position [169, 0]
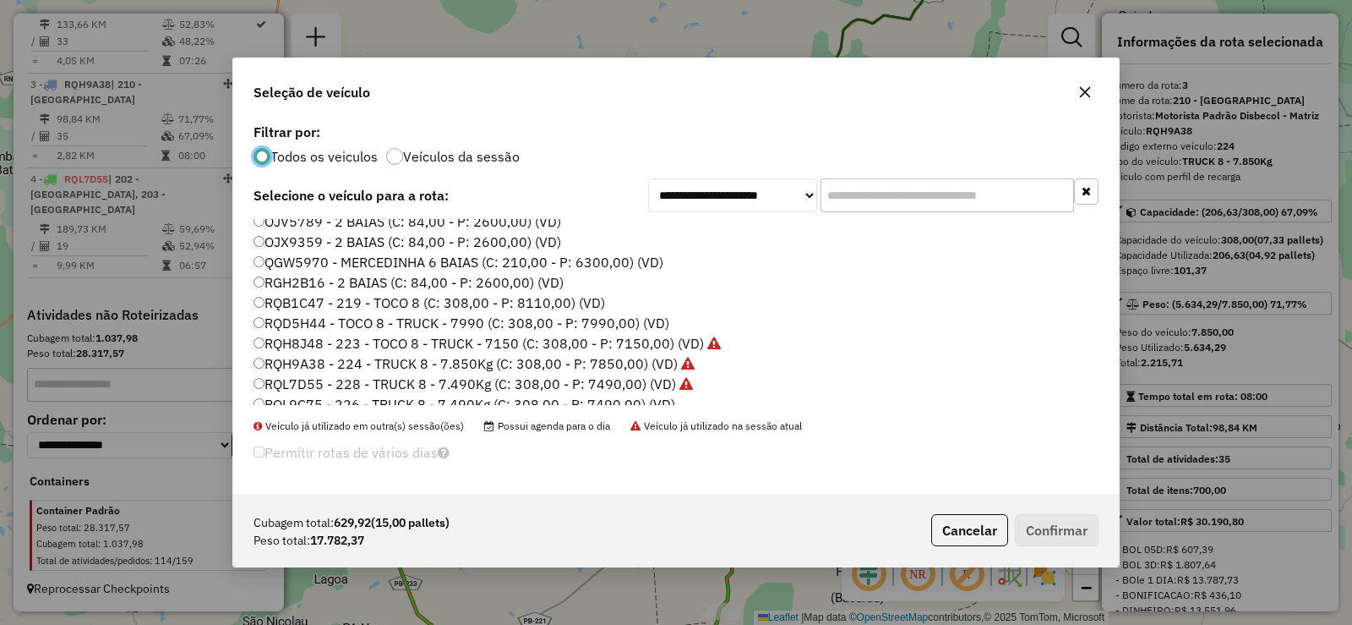
click at [337, 301] on label "RQB1C47 - 219 - TOCO 8 (C: 308,00 - P: 8110,00) (VD)" at bounding box center [430, 302] width 352 height 20
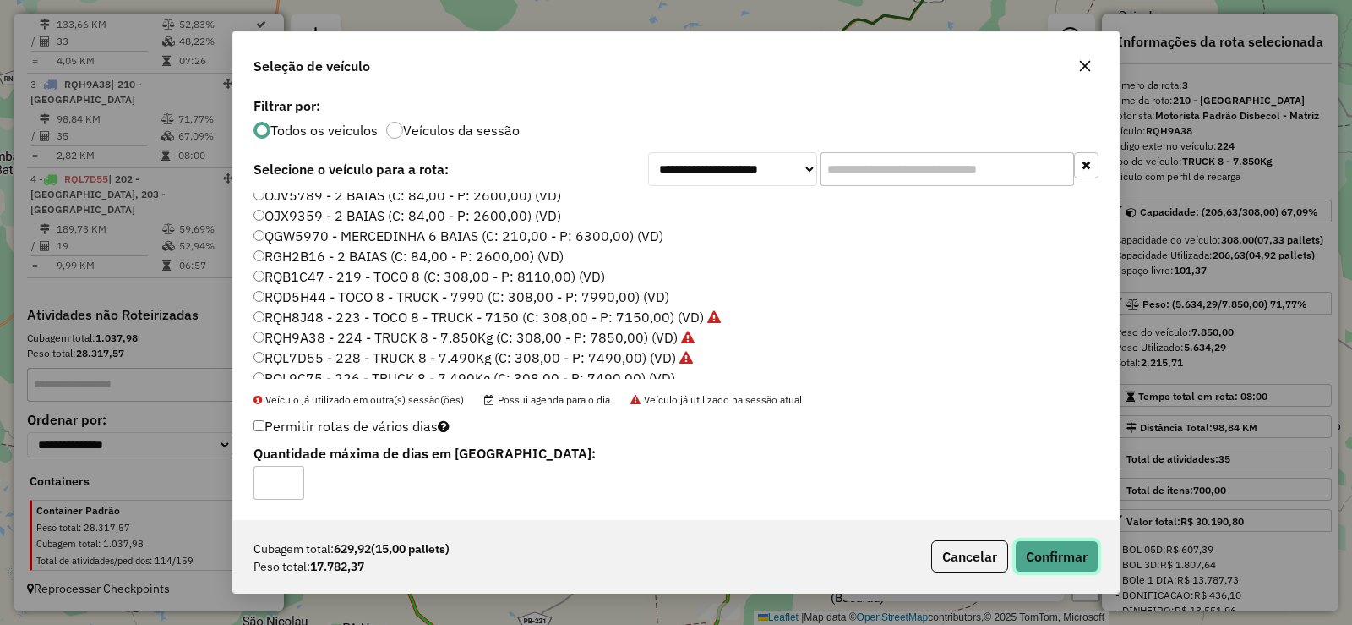
click at [1068, 564] on button "Confirmar" at bounding box center [1057, 556] width 84 height 32
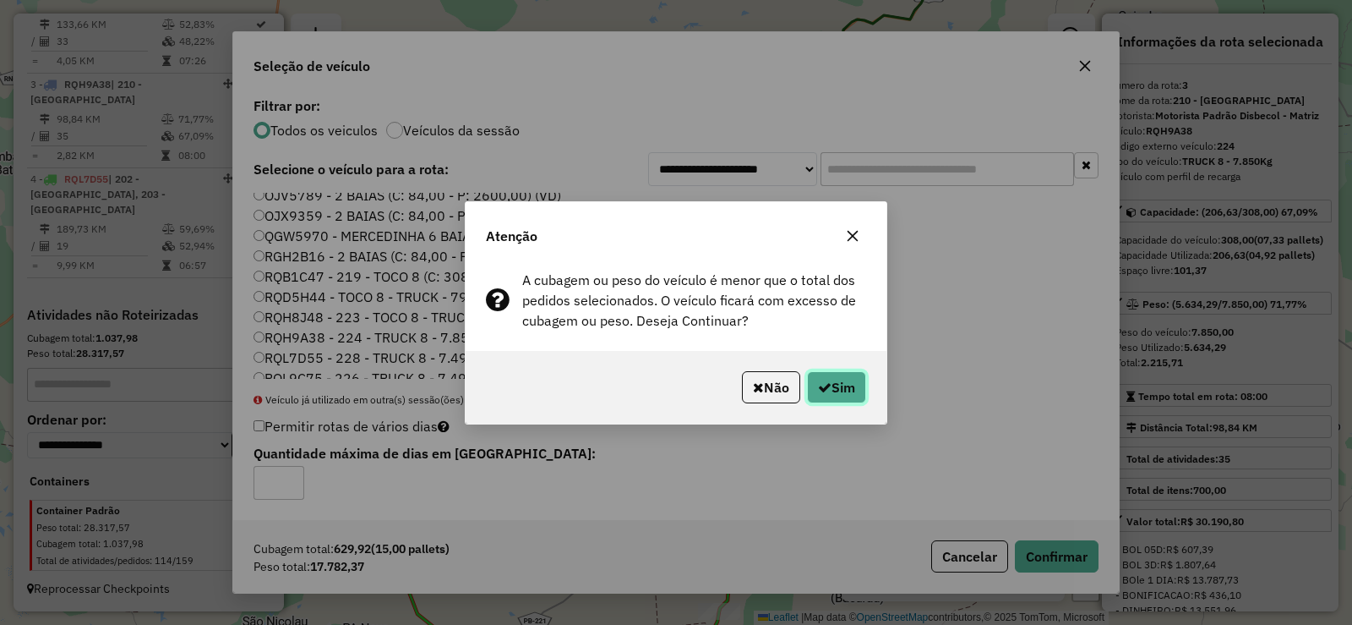
click at [839, 387] on button "Sim" at bounding box center [836, 387] width 59 height 32
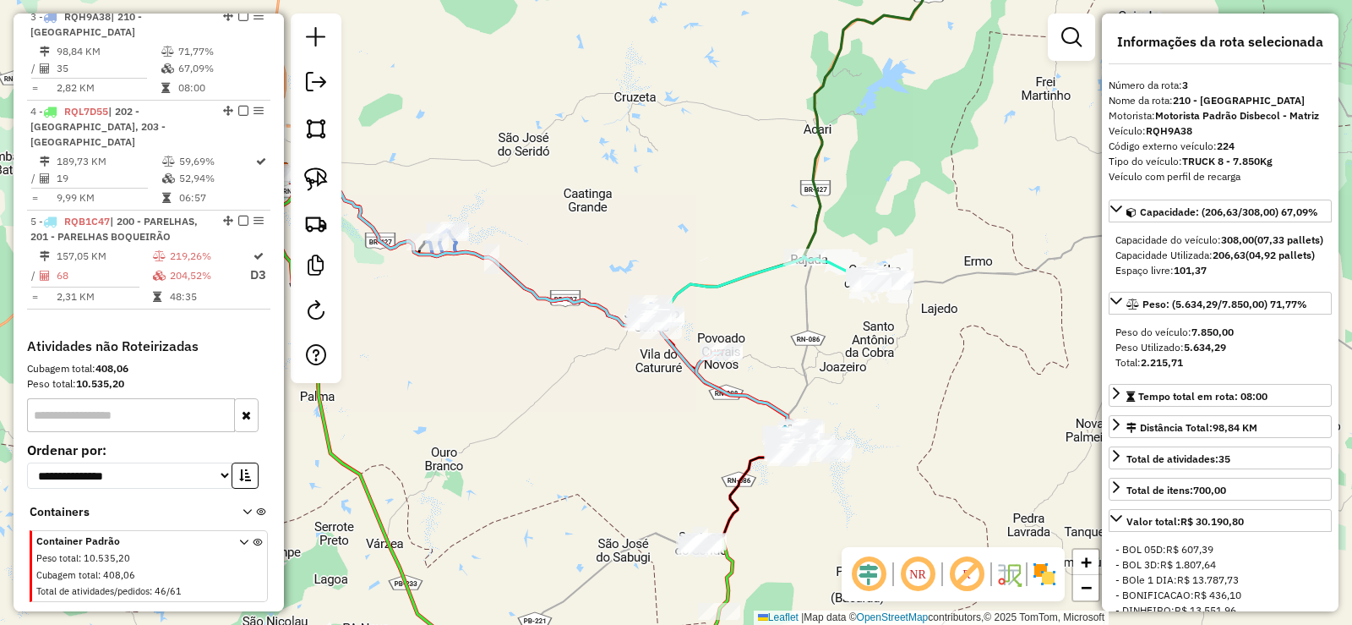
scroll to position [844, 0]
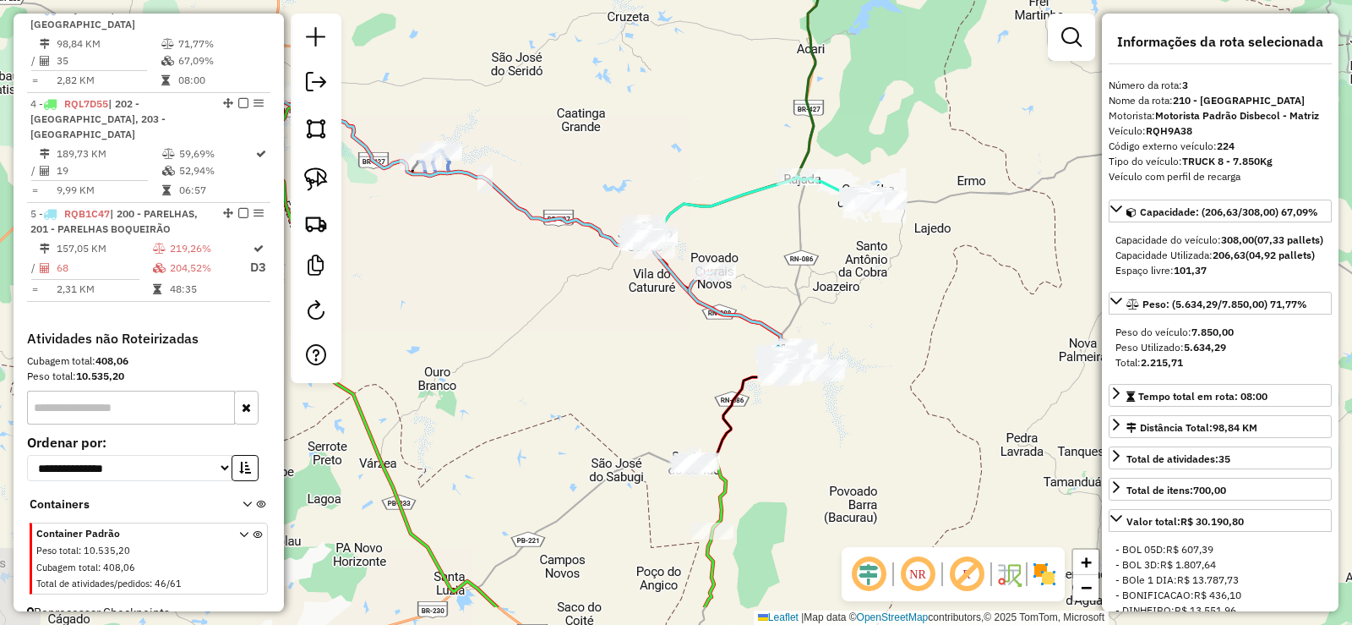
drag, startPoint x: 899, startPoint y: 421, endPoint x: 892, endPoint y: 341, distance: 80.6
click at [892, 341] on div "Janela de atendimento Grade de atendimento Capacidade Transportadoras Veículos …" at bounding box center [676, 312] width 1352 height 625
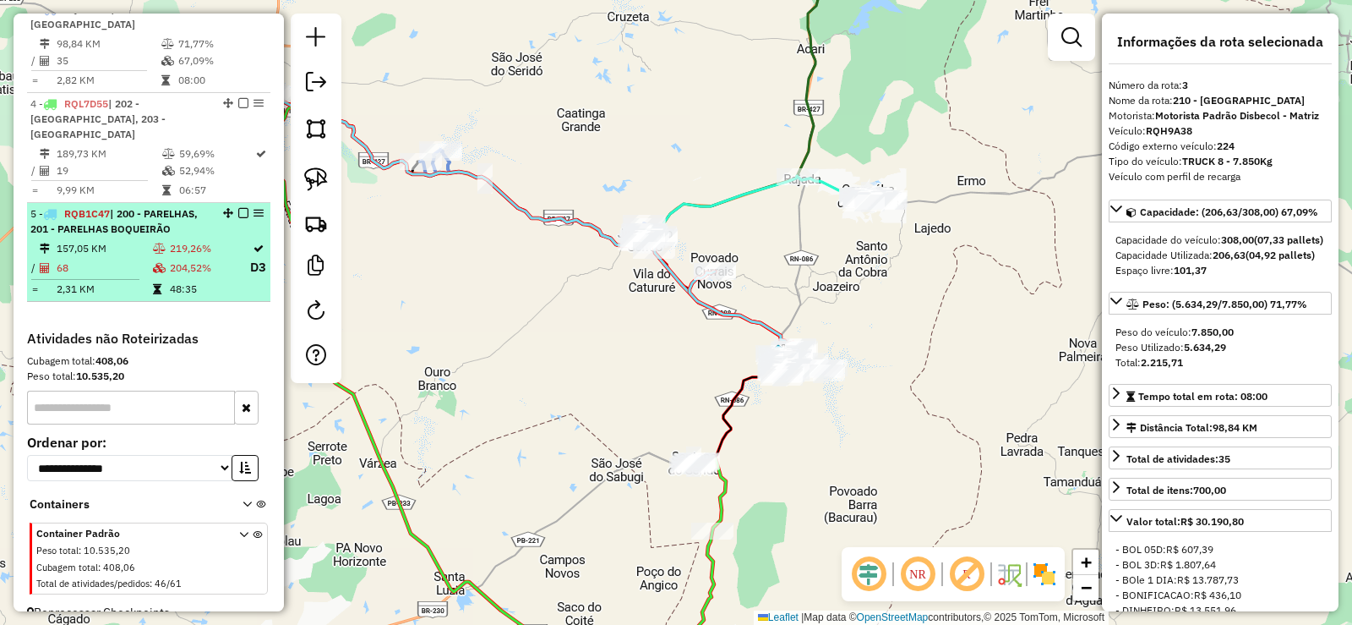
click at [175, 246] on td "219,26%" at bounding box center [209, 248] width 80 height 17
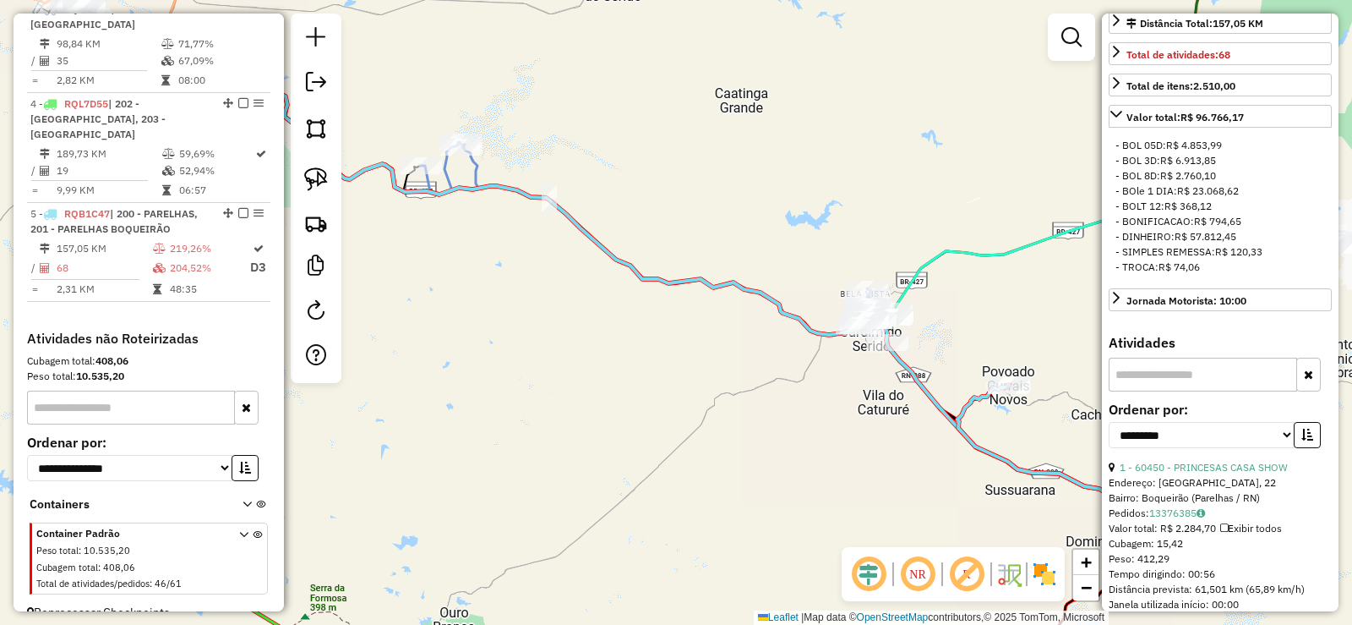
scroll to position [423, 0]
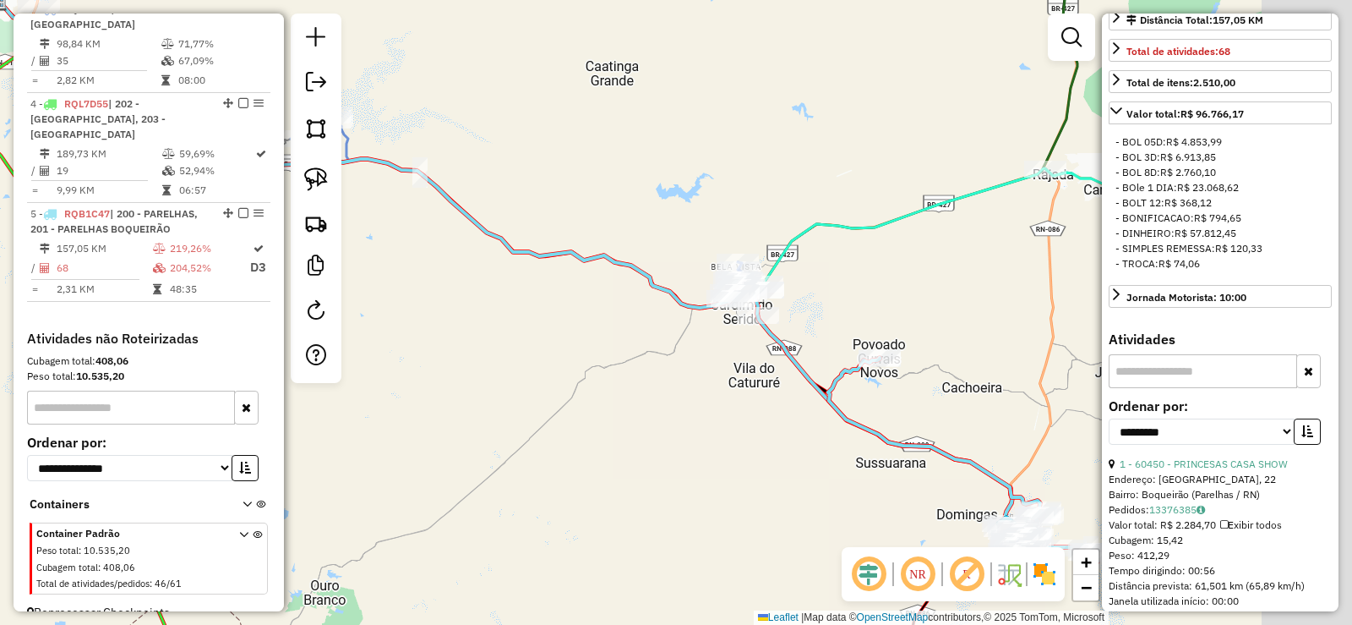
drag, startPoint x: 1019, startPoint y: 455, endPoint x: 606, endPoint y: 357, distance: 424.0
click at [606, 358] on div "Janela de atendimento Grade de atendimento Capacidade Transportadoras Veículos …" at bounding box center [676, 312] width 1352 height 625
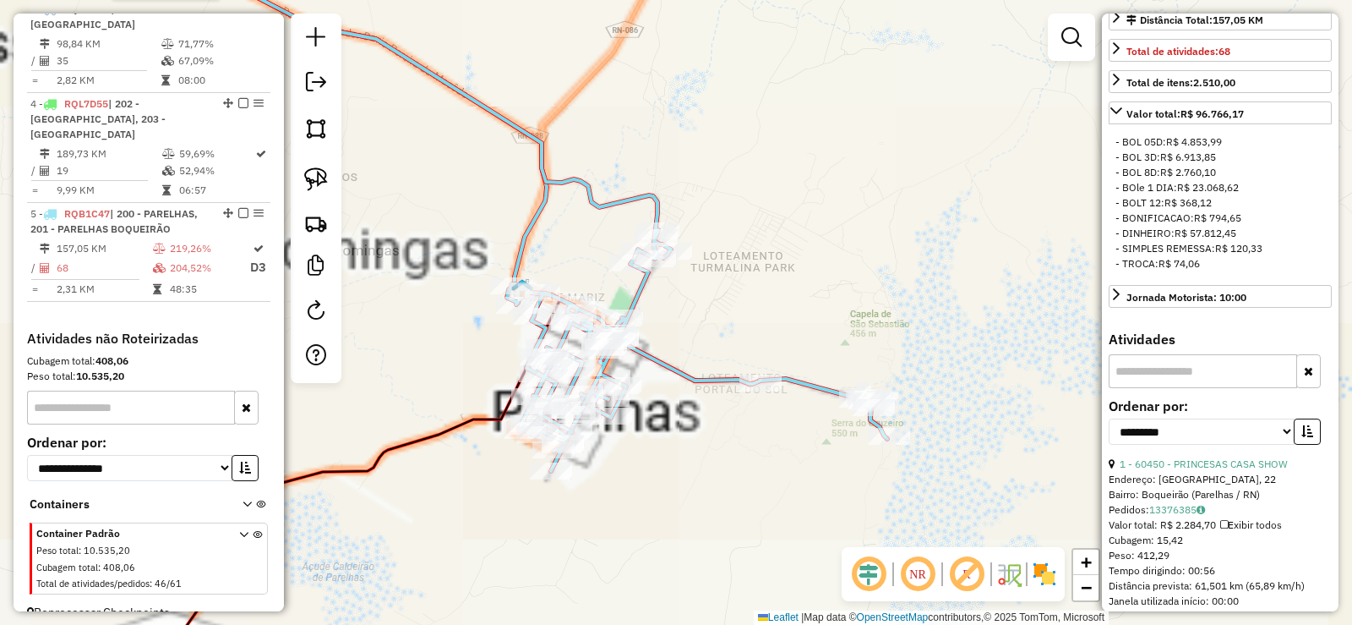
drag, startPoint x: 790, startPoint y: 480, endPoint x: 807, endPoint y: 414, distance: 68.1
click at [807, 414] on div "Janela de atendimento Grade de atendimento Capacidade Transportadoras Veículos …" at bounding box center [676, 312] width 1352 height 625
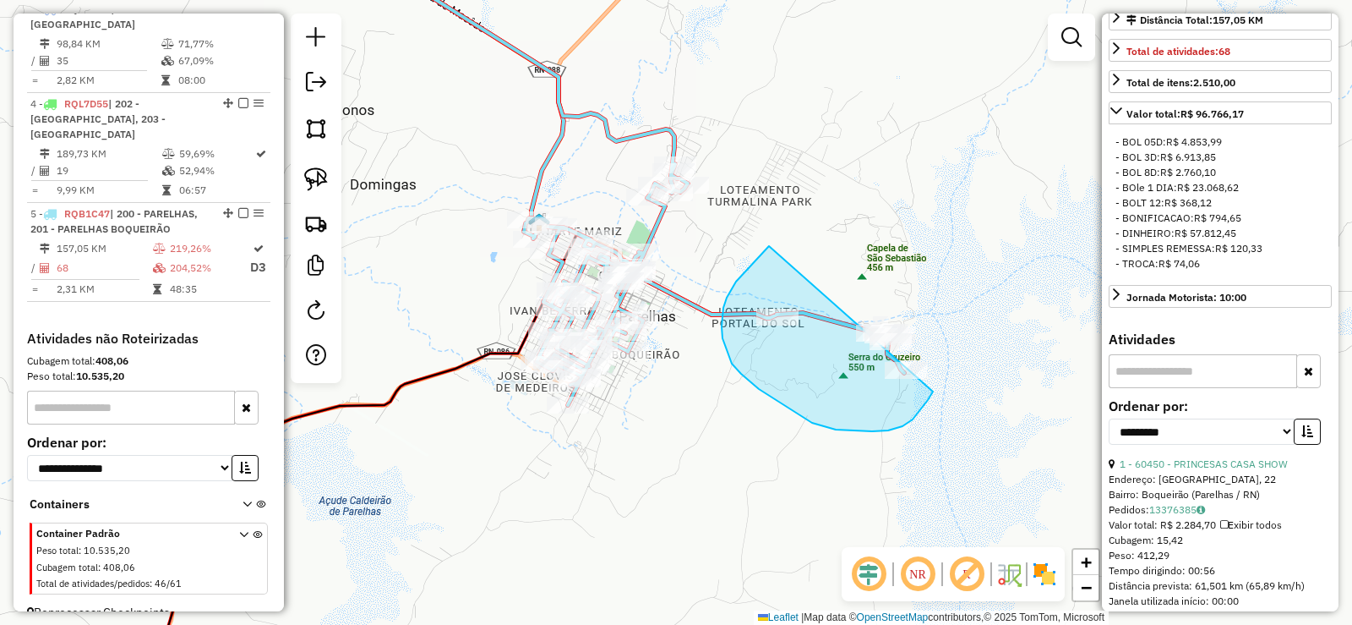
drag, startPoint x: 768, startPoint y: 248, endPoint x: 956, endPoint y: 270, distance: 189.9
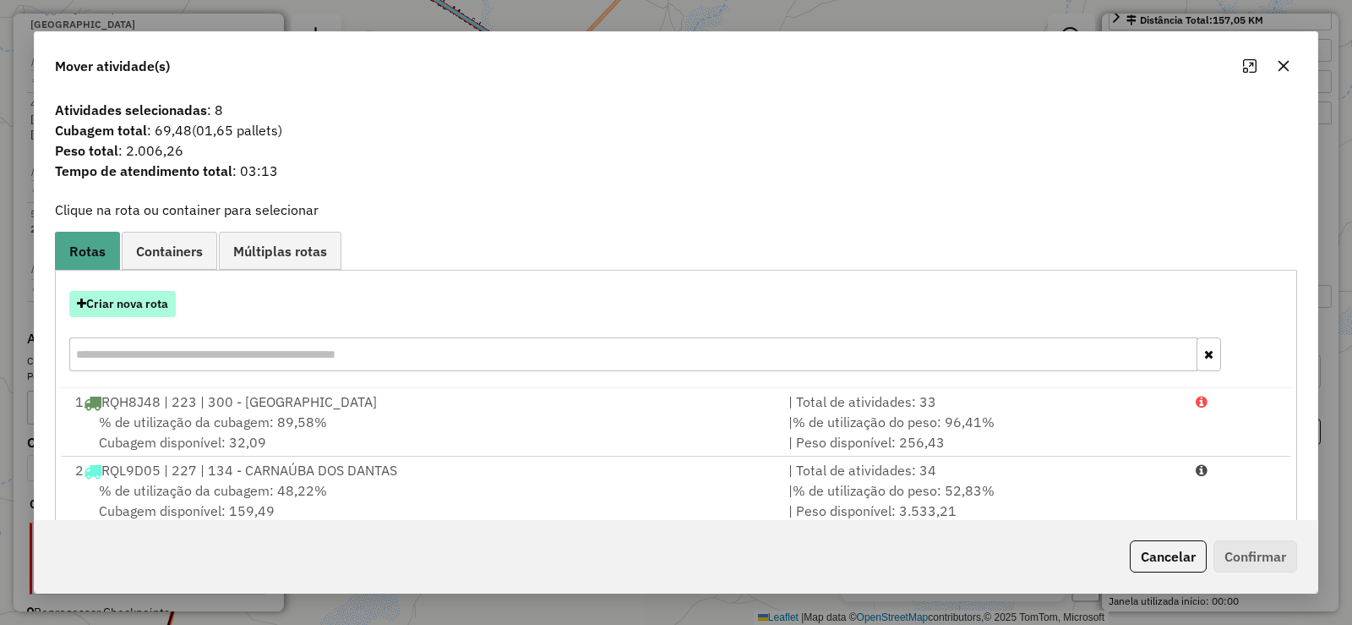
click at [134, 298] on button "Criar nova rota" at bounding box center [122, 304] width 107 height 26
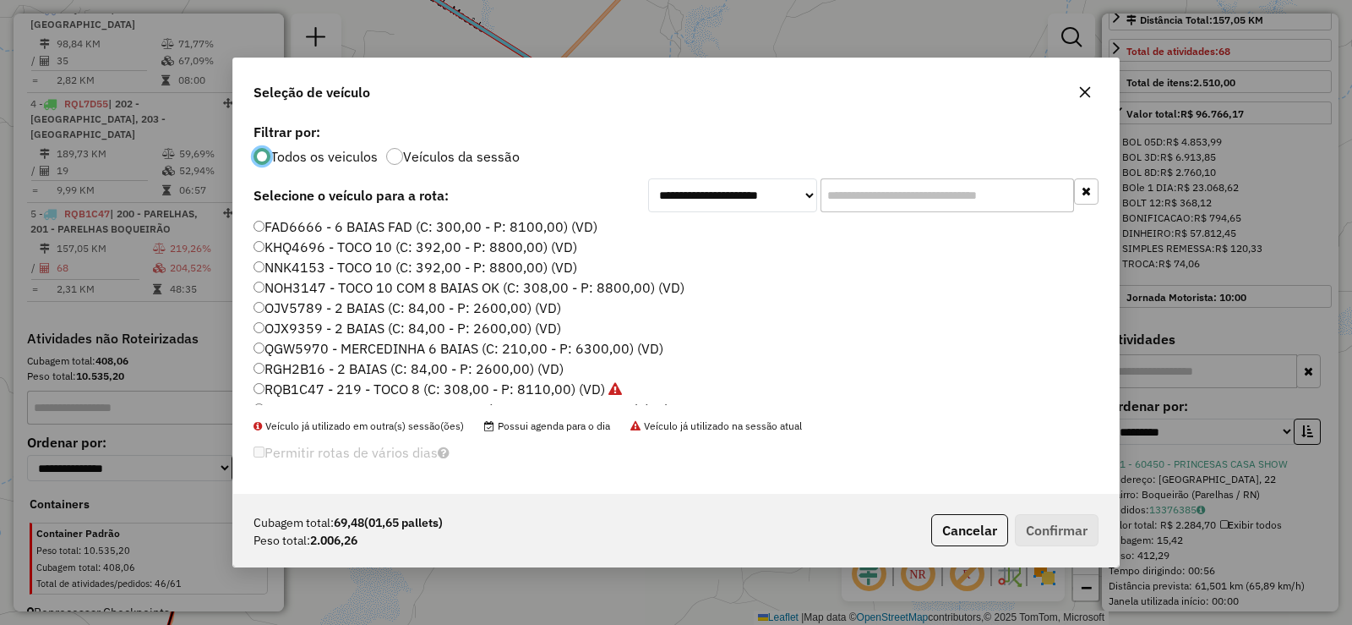
scroll to position [199, 0]
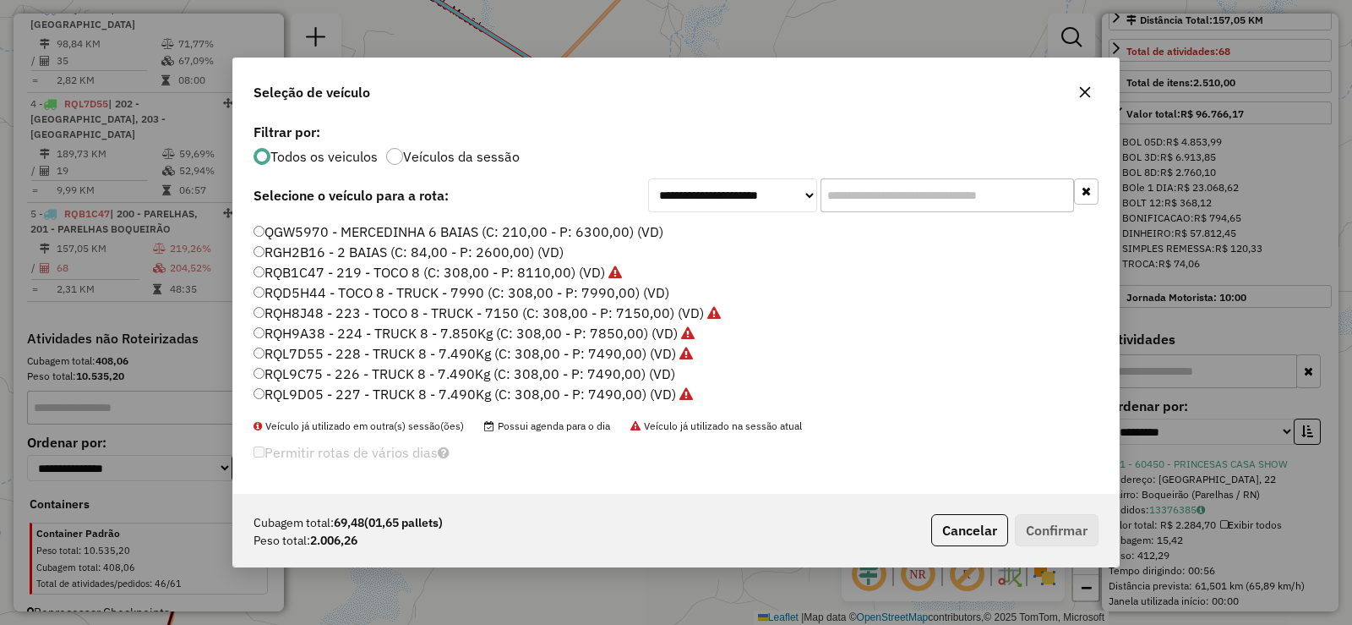
click at [370, 376] on label "RQL9C75 - 226 - TRUCK 8 - 7.490Kg (C: 308,00 - P: 7490,00) (VD)" at bounding box center [465, 373] width 422 height 20
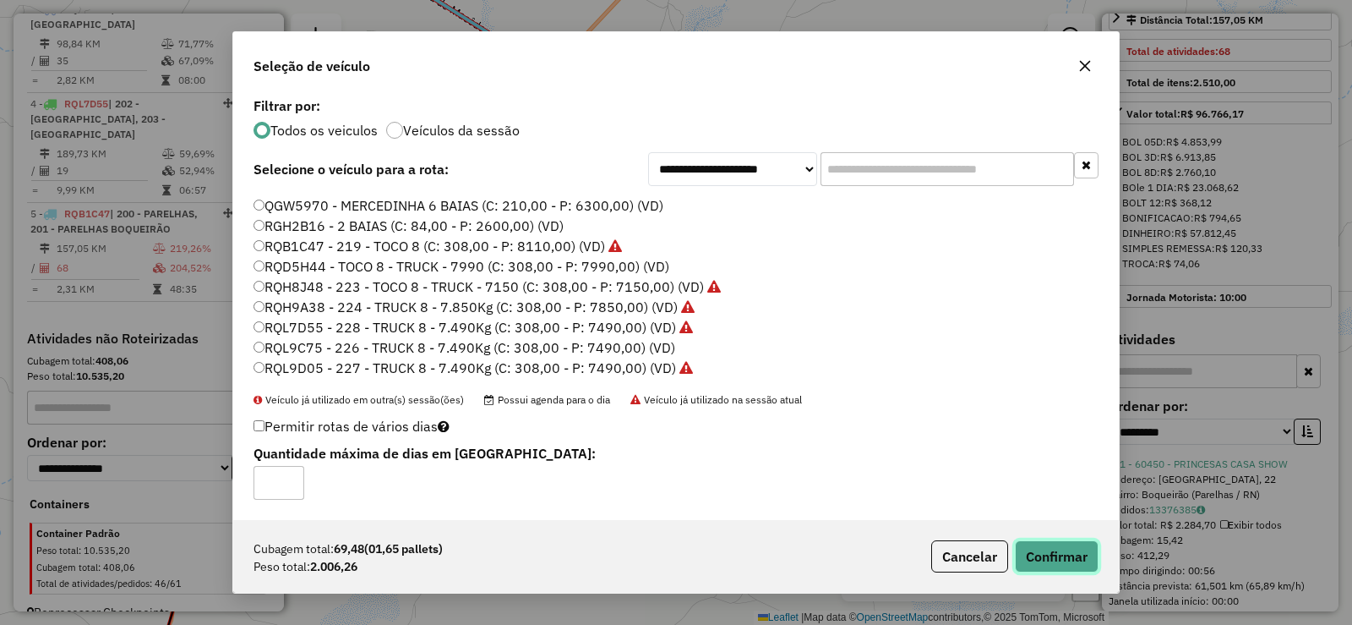
click at [1074, 560] on button "Confirmar" at bounding box center [1057, 556] width 84 height 32
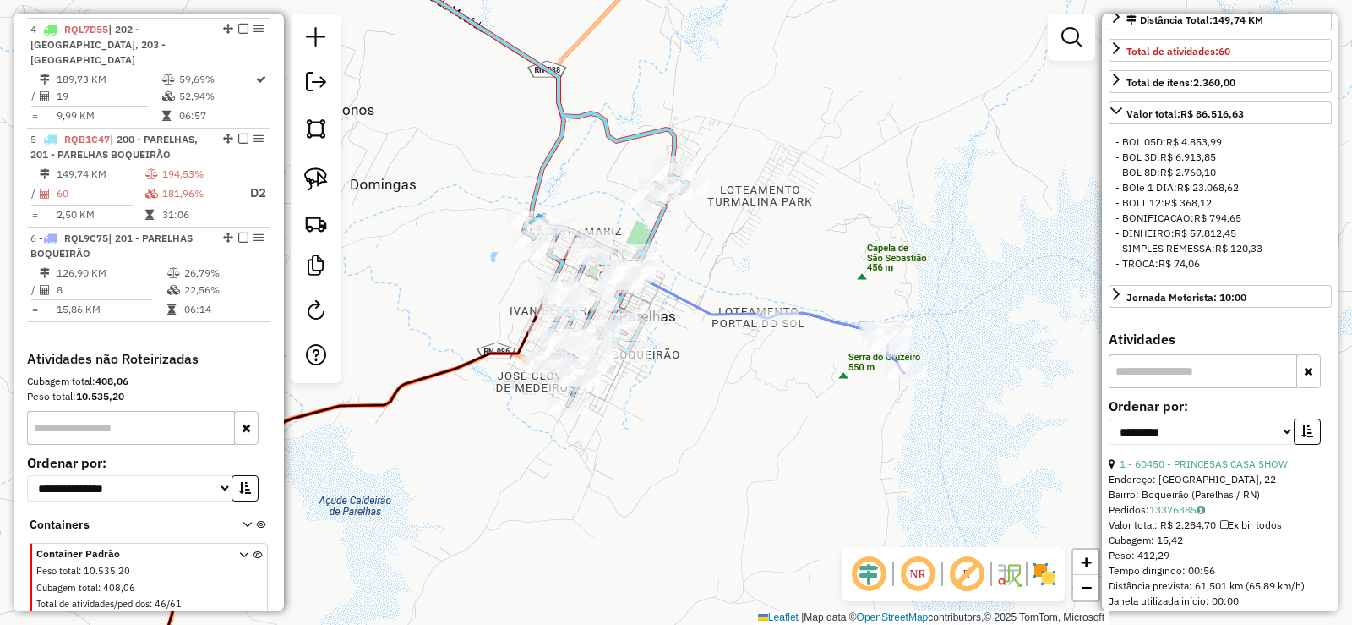
scroll to position [962, 0]
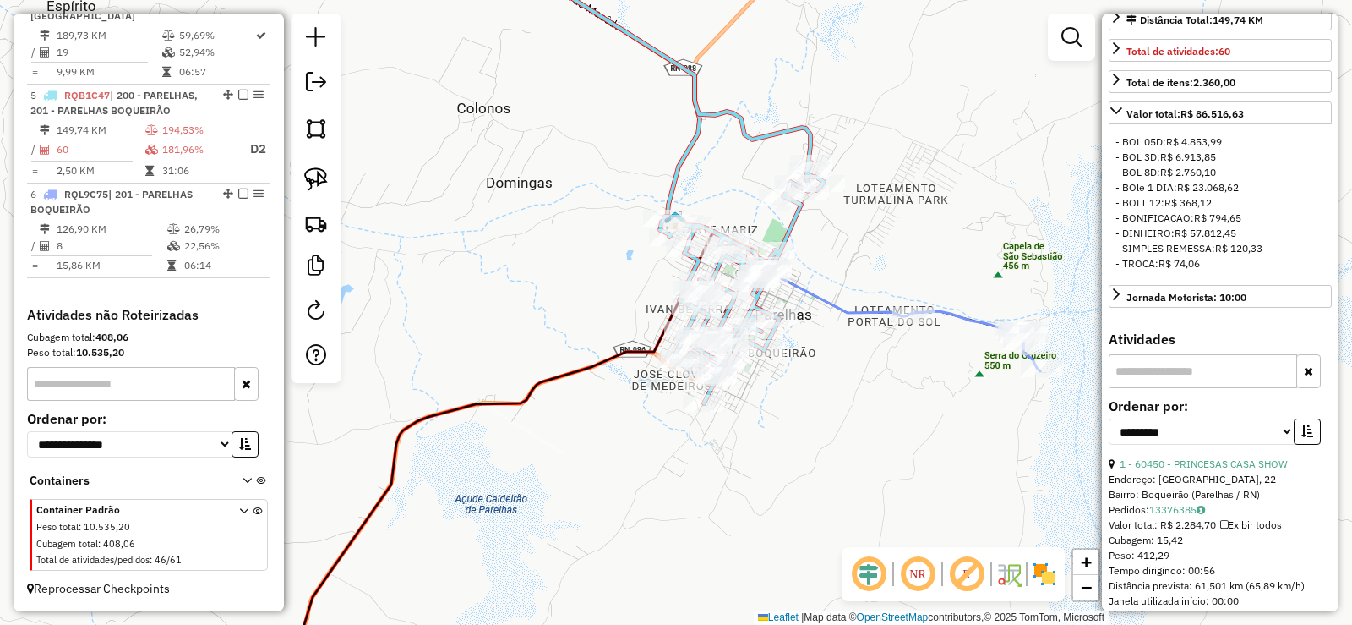
drag, startPoint x: 699, startPoint y: 454, endPoint x: 836, endPoint y: 452, distance: 136.9
click at [836, 452] on div "Janela de atendimento Grade de atendimento Capacidade Transportadoras Veículos …" at bounding box center [676, 312] width 1352 height 625
drag, startPoint x: 495, startPoint y: 338, endPoint x: 686, endPoint y: 302, distance: 193.6
click at [686, 303] on div "Janela de atendimento Grade de atendimento Capacidade Transportadoras Veículos …" at bounding box center [676, 312] width 1352 height 625
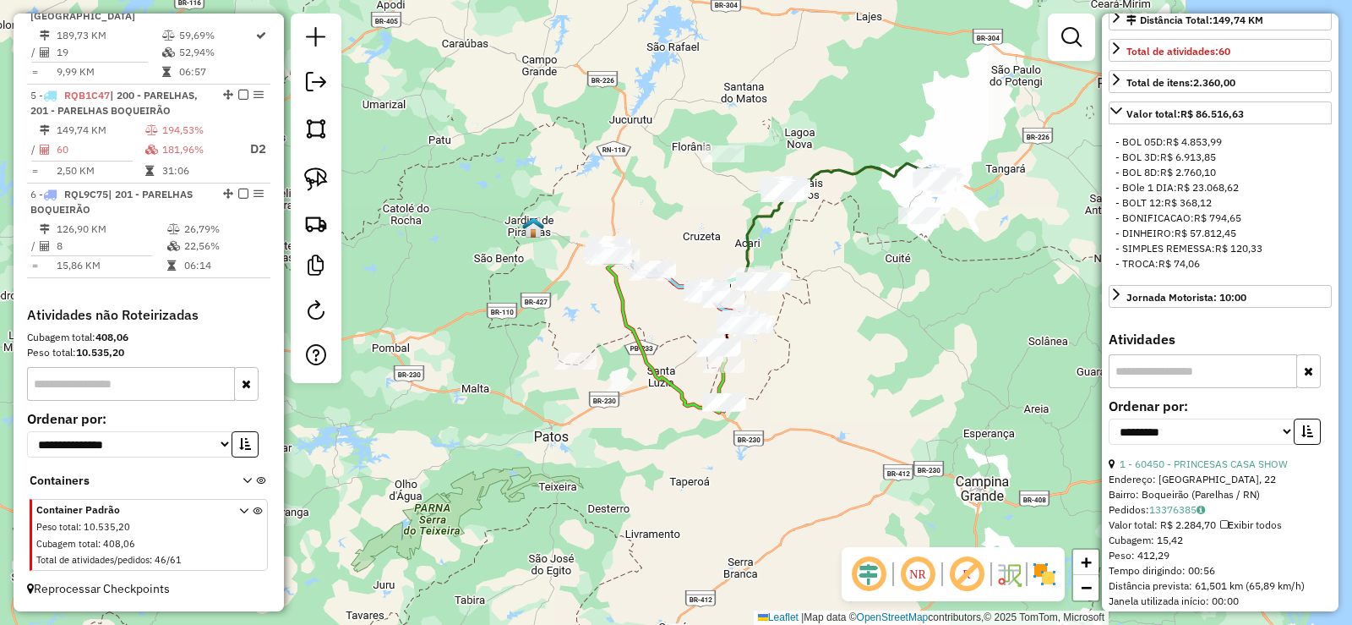
drag, startPoint x: 549, startPoint y: 303, endPoint x: 649, endPoint y: 320, distance: 101.2
click at [649, 320] on div "Janela de atendimento Grade de atendimento Capacidade Transportadoras Veículos …" at bounding box center [676, 312] width 1352 height 625
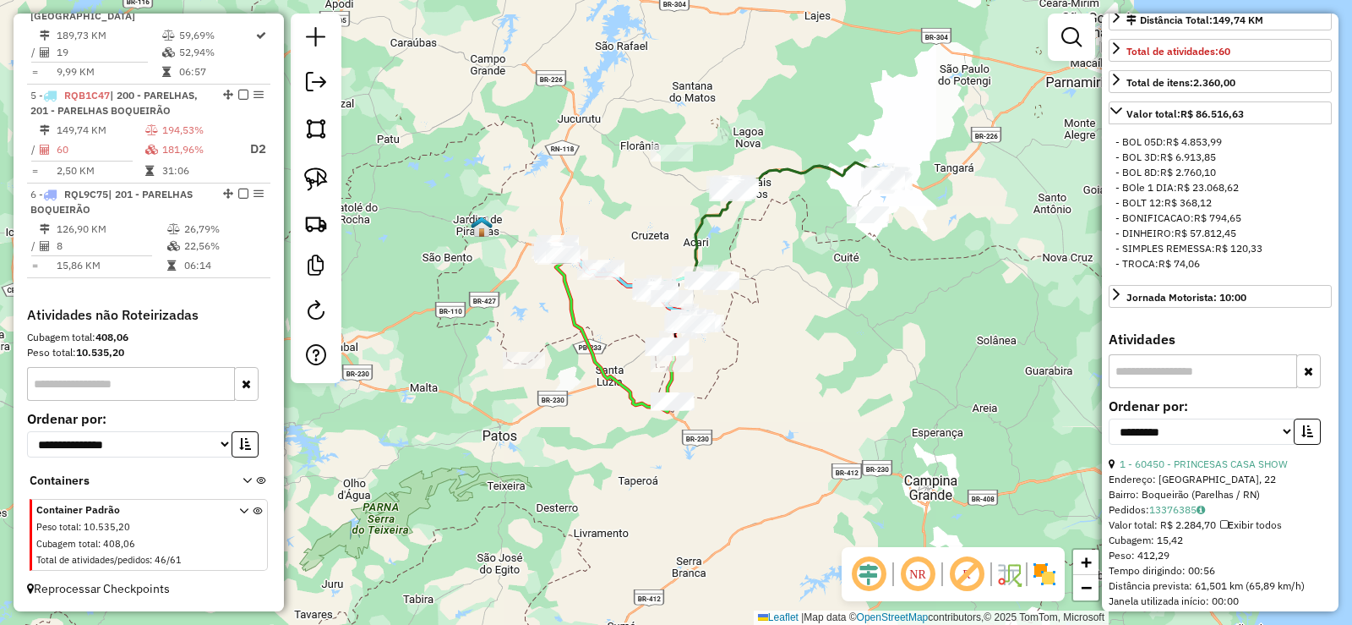
drag, startPoint x: 658, startPoint y: 320, endPoint x: 546, endPoint y: 314, distance: 112.6
click at [546, 314] on div "Janela de atendimento Grade de atendimento Capacidade Transportadoras Veículos …" at bounding box center [676, 312] width 1352 height 625
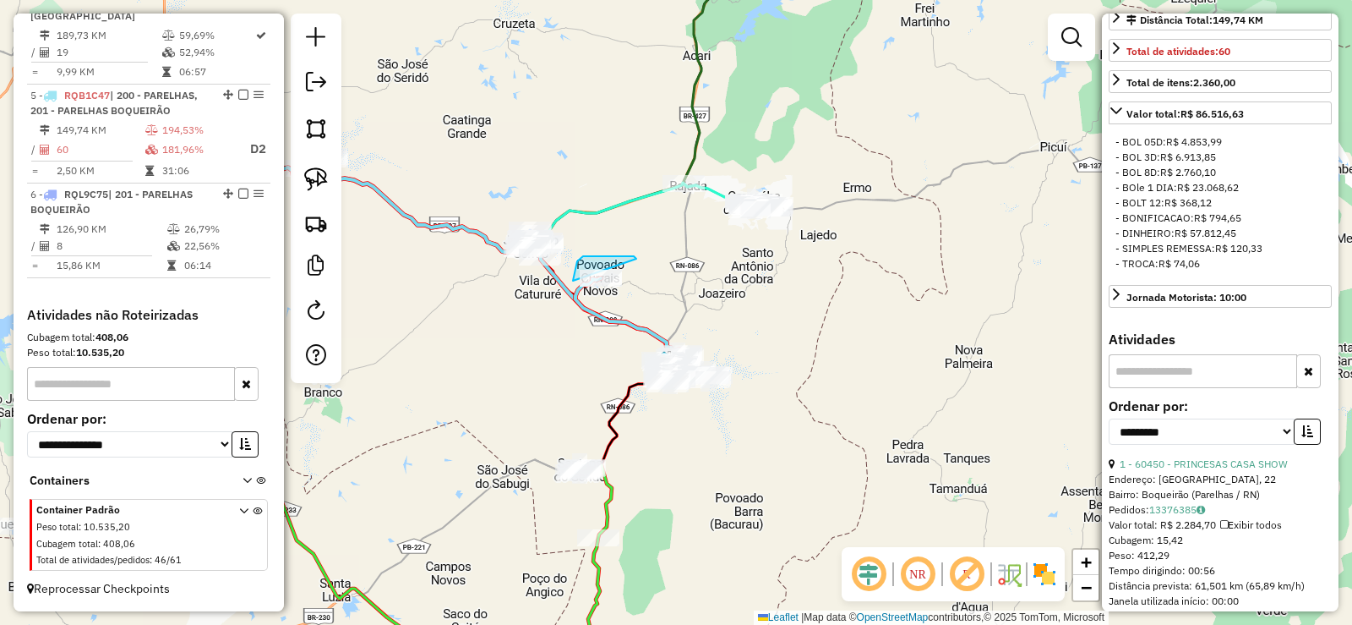
drag, startPoint x: 637, startPoint y: 259, endPoint x: 647, endPoint y: 296, distance: 38.6
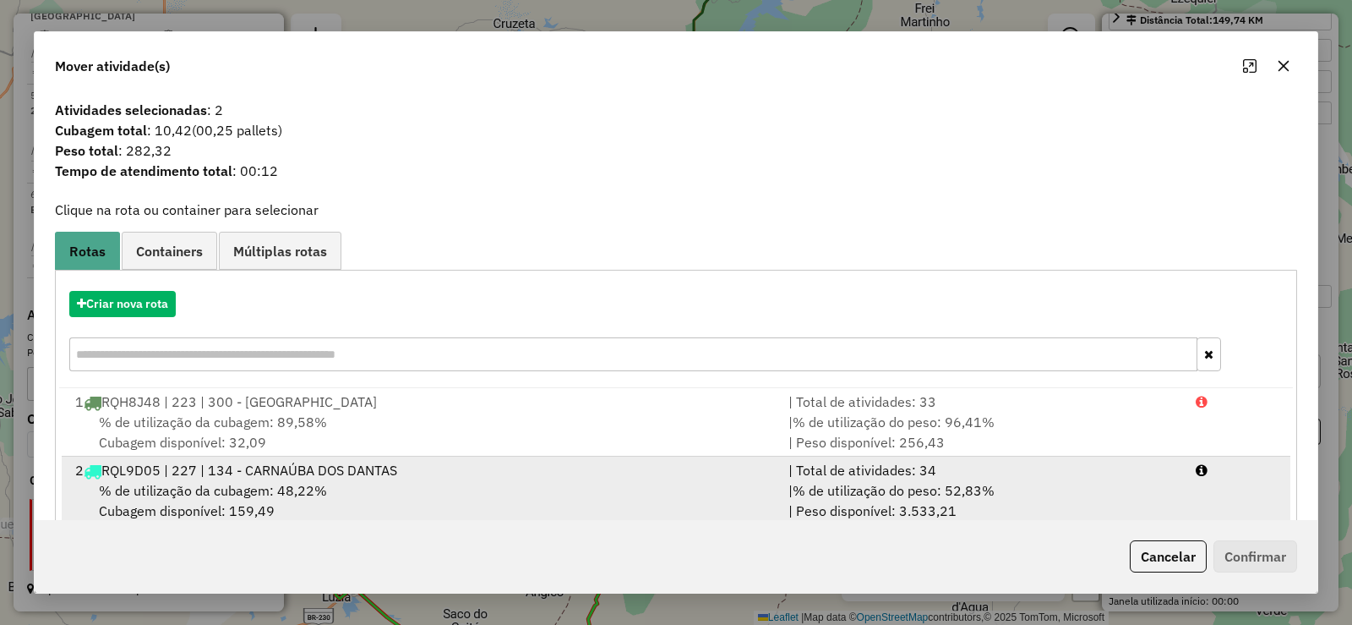
drag, startPoint x: 298, startPoint y: 492, endPoint x: 451, endPoint y: 495, distance: 152.2
click at [309, 489] on span "% de utilização da cubagem: 48,22%" at bounding box center [213, 490] width 228 height 17
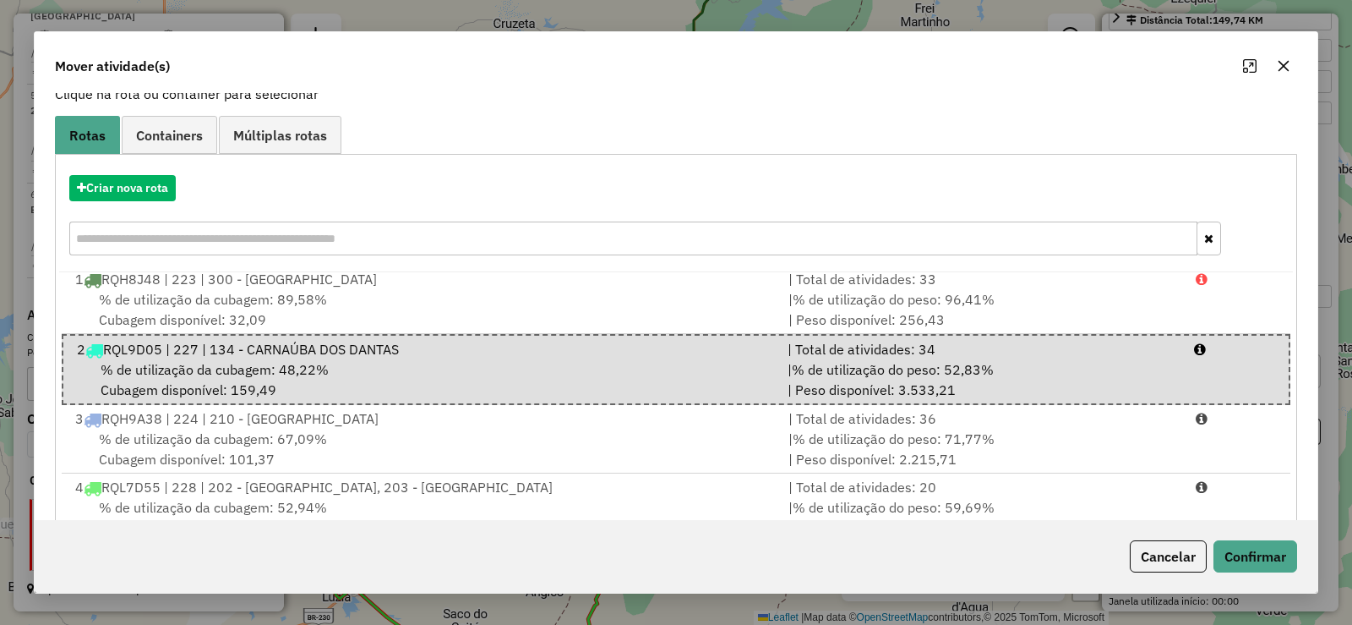
scroll to position [236, 0]
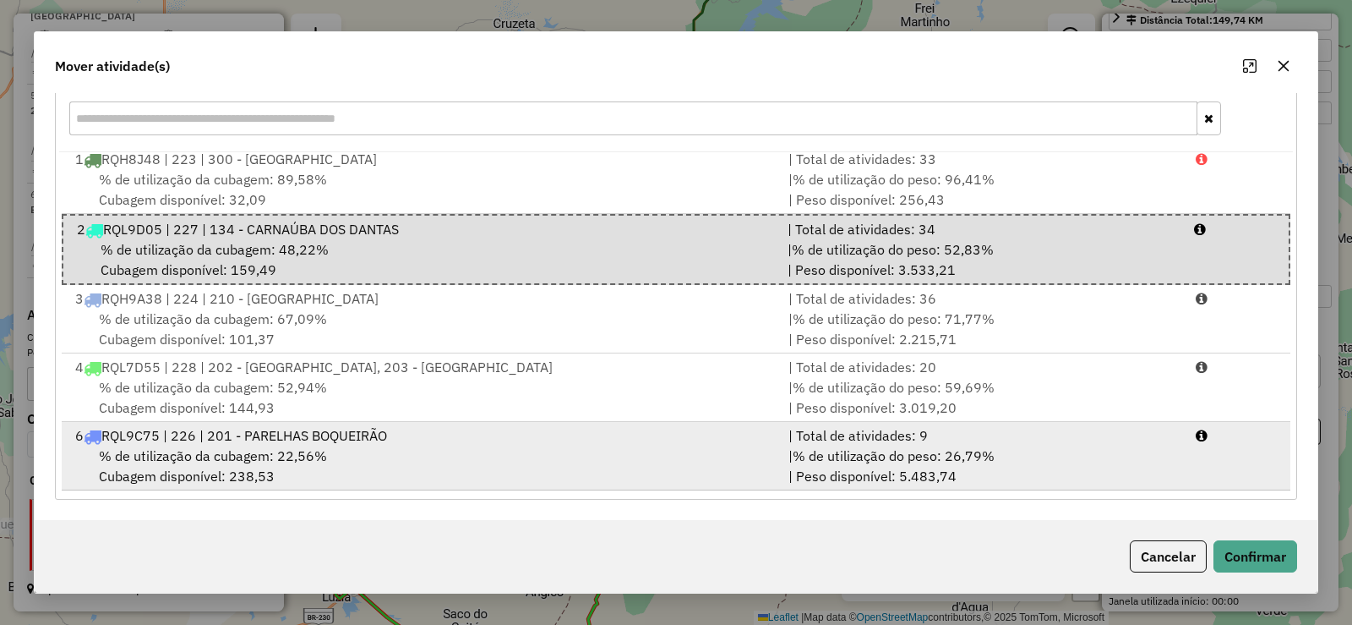
click at [272, 446] on div "% de utilização da cubagem: 22,56% Cubagem disponível: 238,53" at bounding box center [421, 465] width 713 height 41
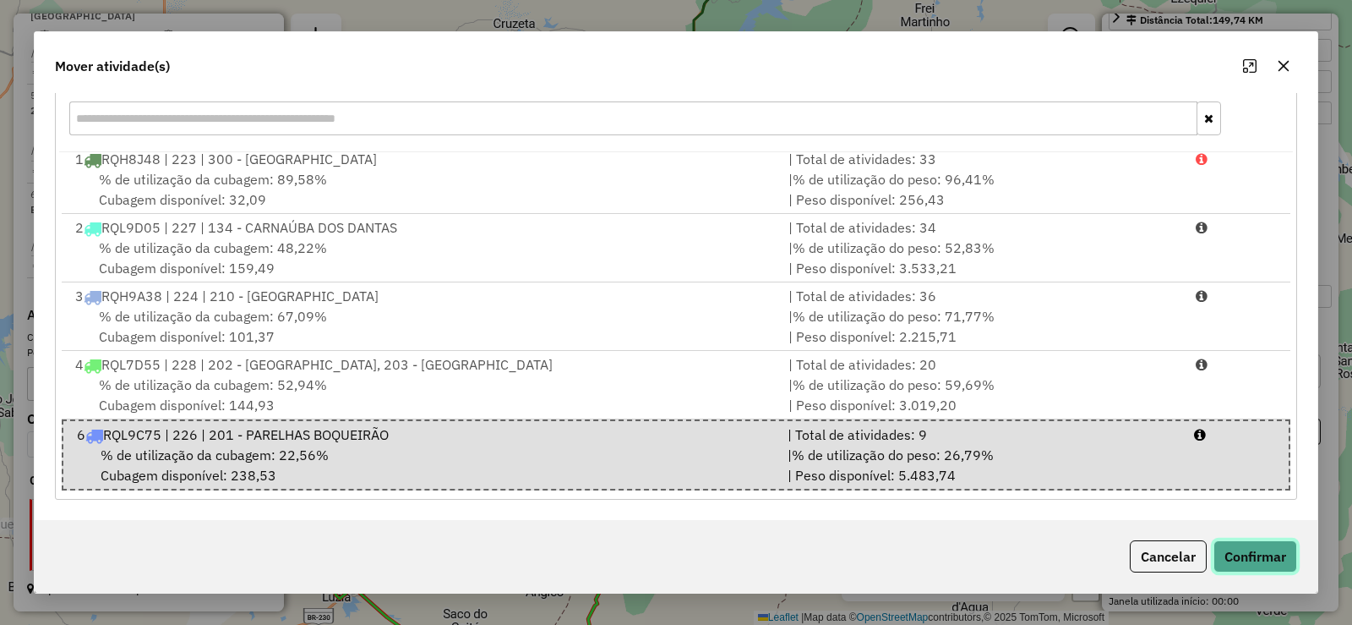
drag, startPoint x: 1252, startPoint y: 559, endPoint x: 1183, endPoint y: 531, distance: 74.7
click at [1251, 557] on button "Confirmar" at bounding box center [1256, 556] width 84 height 32
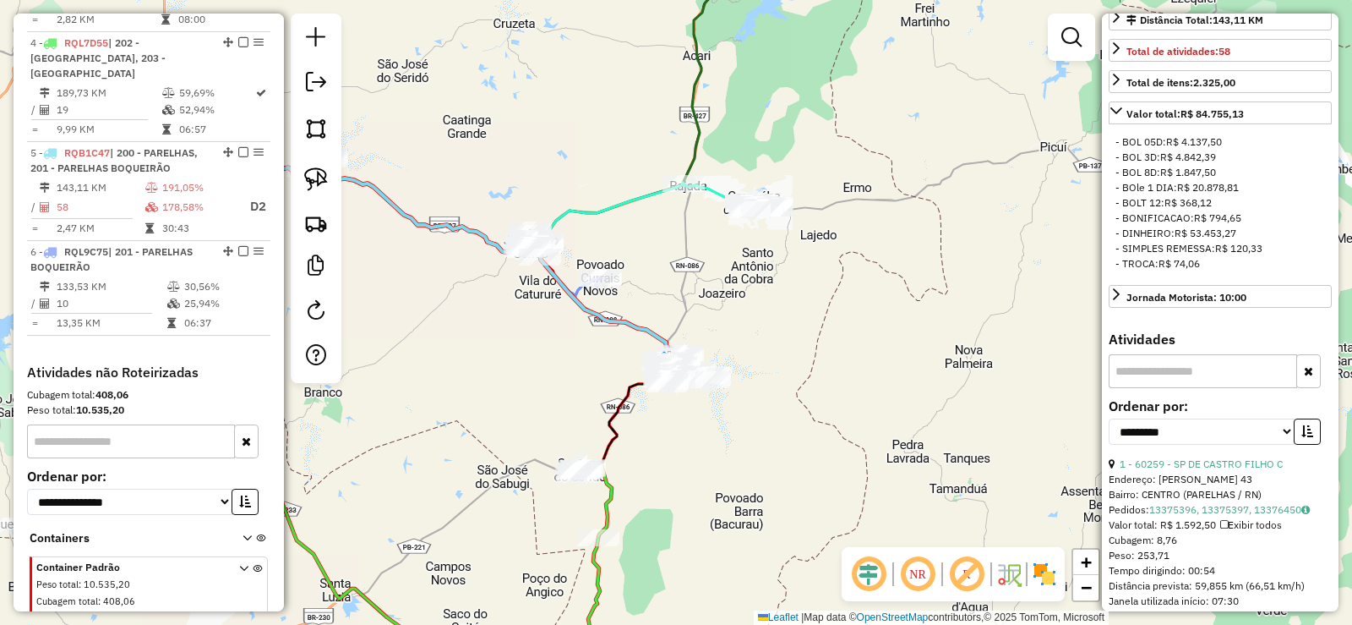
scroll to position [877, 0]
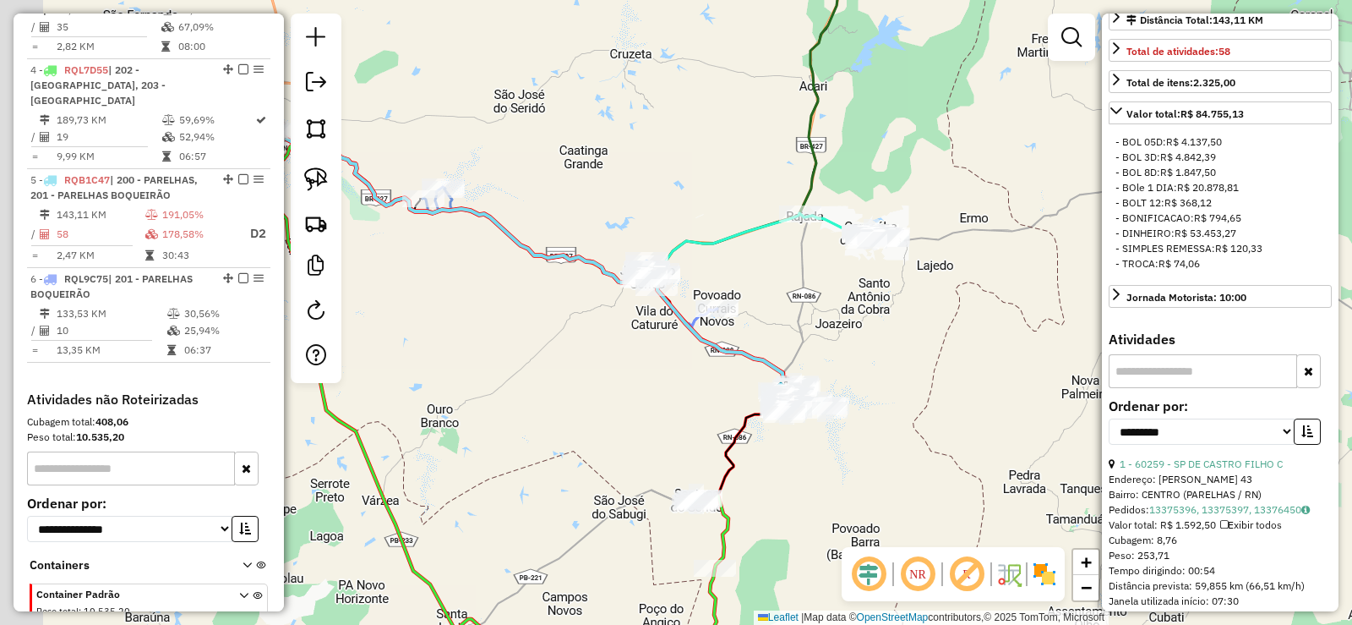
drag, startPoint x: 559, startPoint y: 355, endPoint x: 680, endPoint y: 386, distance: 125.7
click at [680, 386] on div "Janela de atendimento Grade de atendimento Capacidade Transportadoras Veículos …" at bounding box center [676, 312] width 1352 height 625
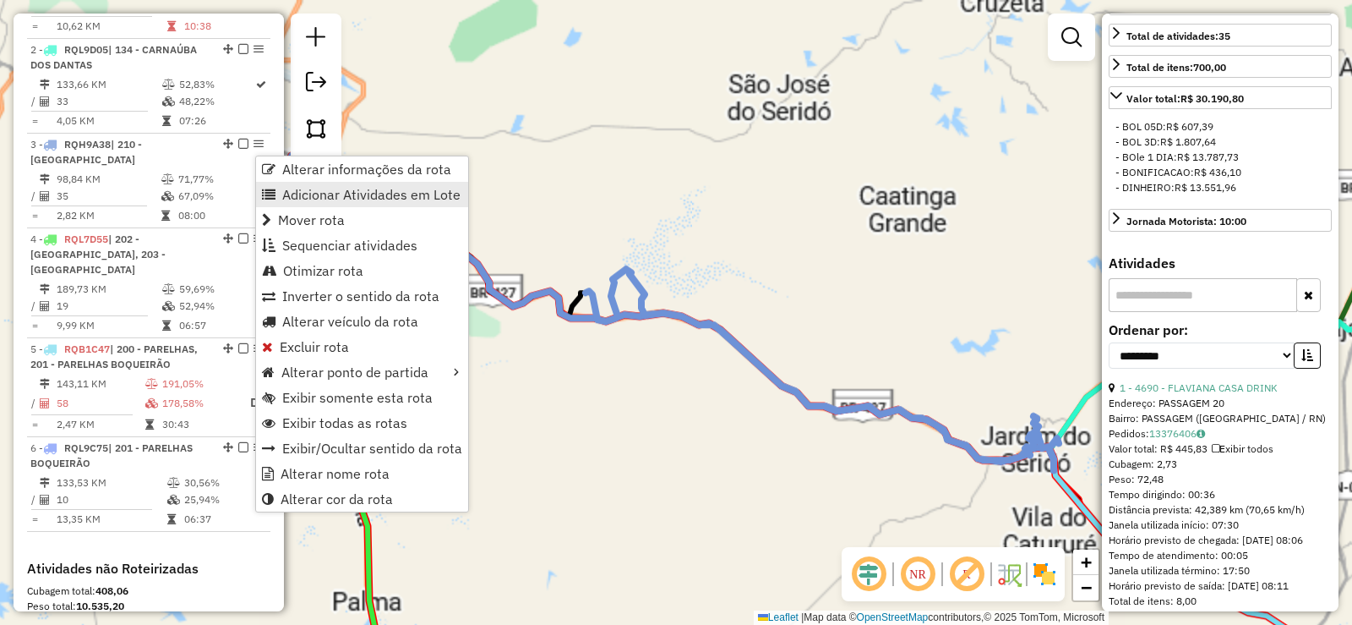
scroll to position [377, 0]
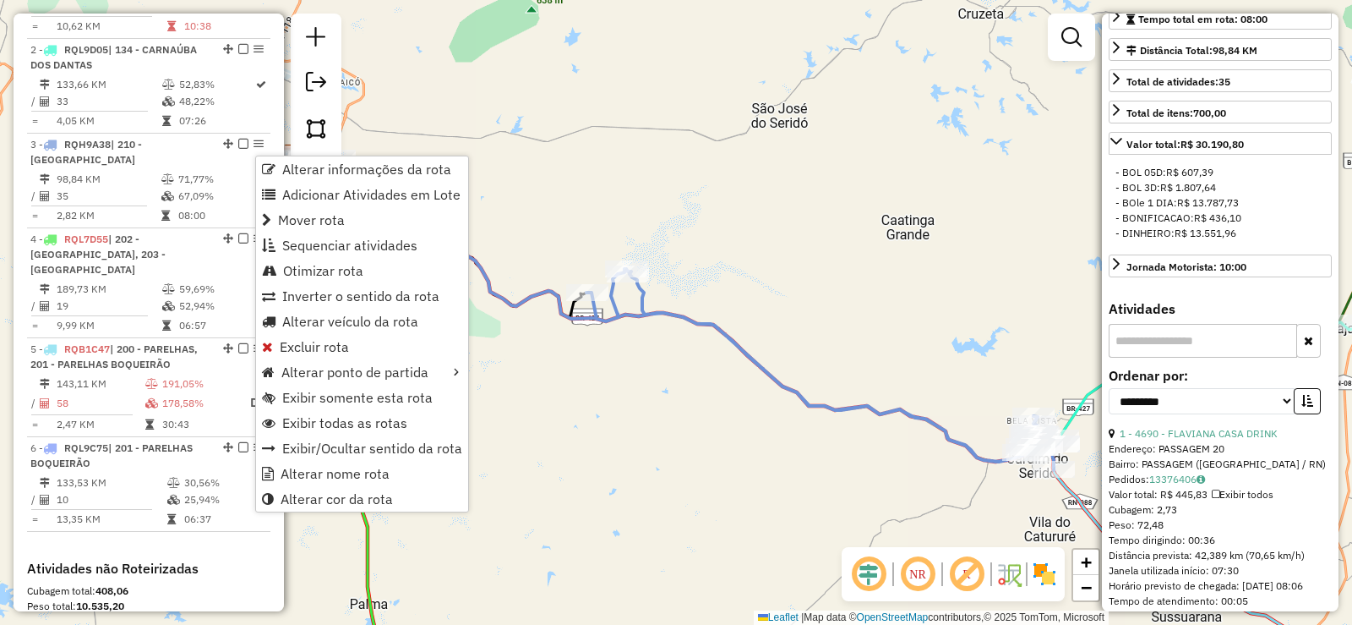
drag, startPoint x: 336, startPoint y: 496, endPoint x: 680, endPoint y: 462, distance: 346.5
click at [336, 494] on span "Alterar cor da rota" at bounding box center [337, 499] width 112 height 14
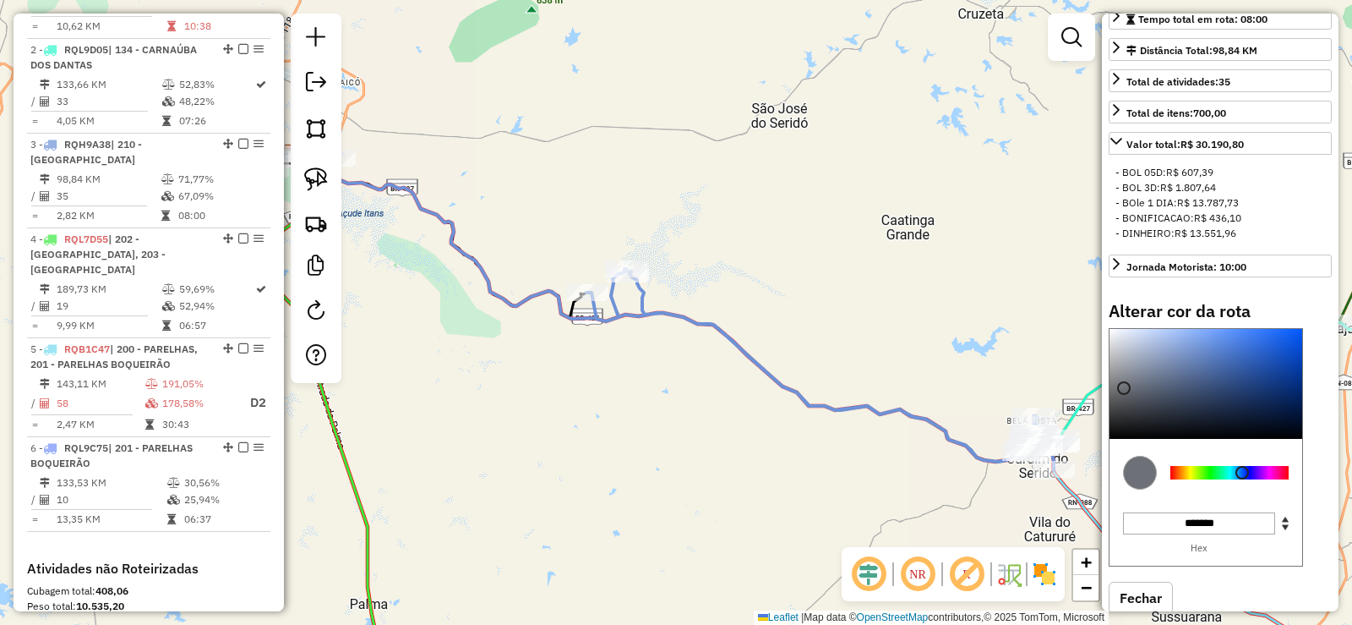
type input "*******"
drag, startPoint x: 1205, startPoint y: 372, endPoint x: 1118, endPoint y: 418, distance: 98.0
click at [1118, 395] on div at bounding box center [1119, 388] width 14 height 14
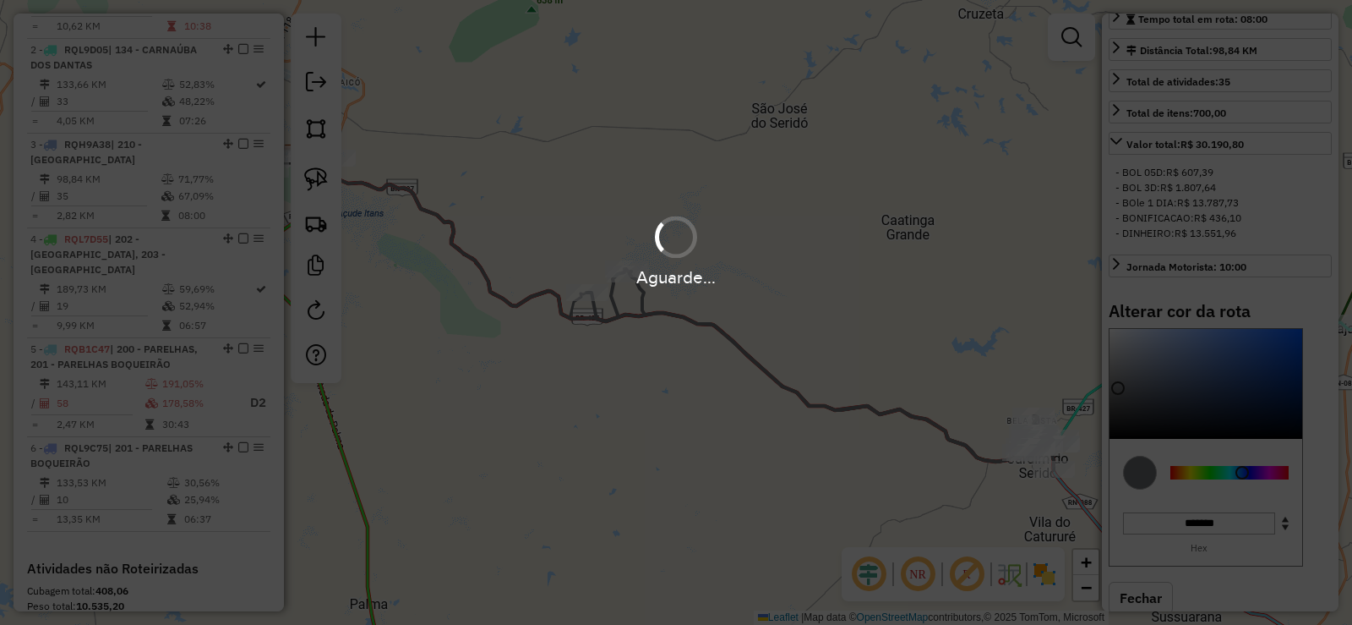
click at [724, 461] on div "Janela de atendimento Grade de atendimento Capacidade Transportadoras Veículos …" at bounding box center [676, 312] width 1352 height 625
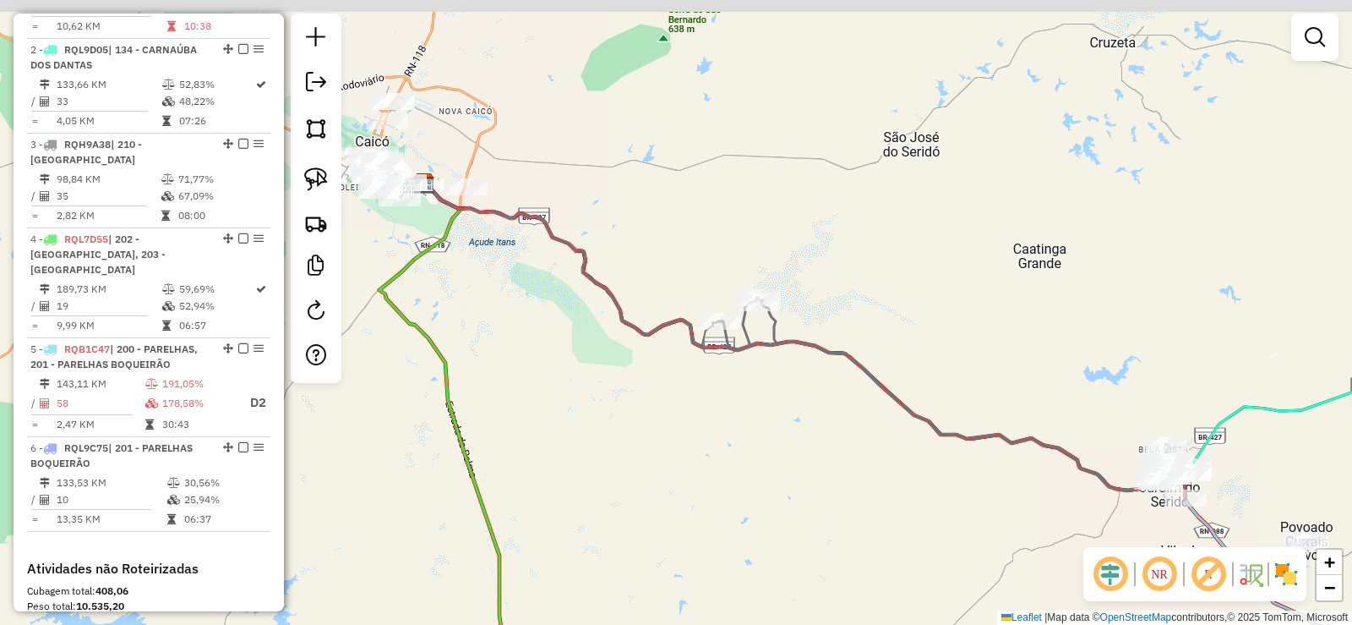
drag, startPoint x: 552, startPoint y: 402, endPoint x: 959, endPoint y: 489, distance: 415.8
click at [958, 489] on div "Janela de atendimento Grade de atendimento Capacidade Transportadoras Veículos …" at bounding box center [676, 312] width 1352 height 625
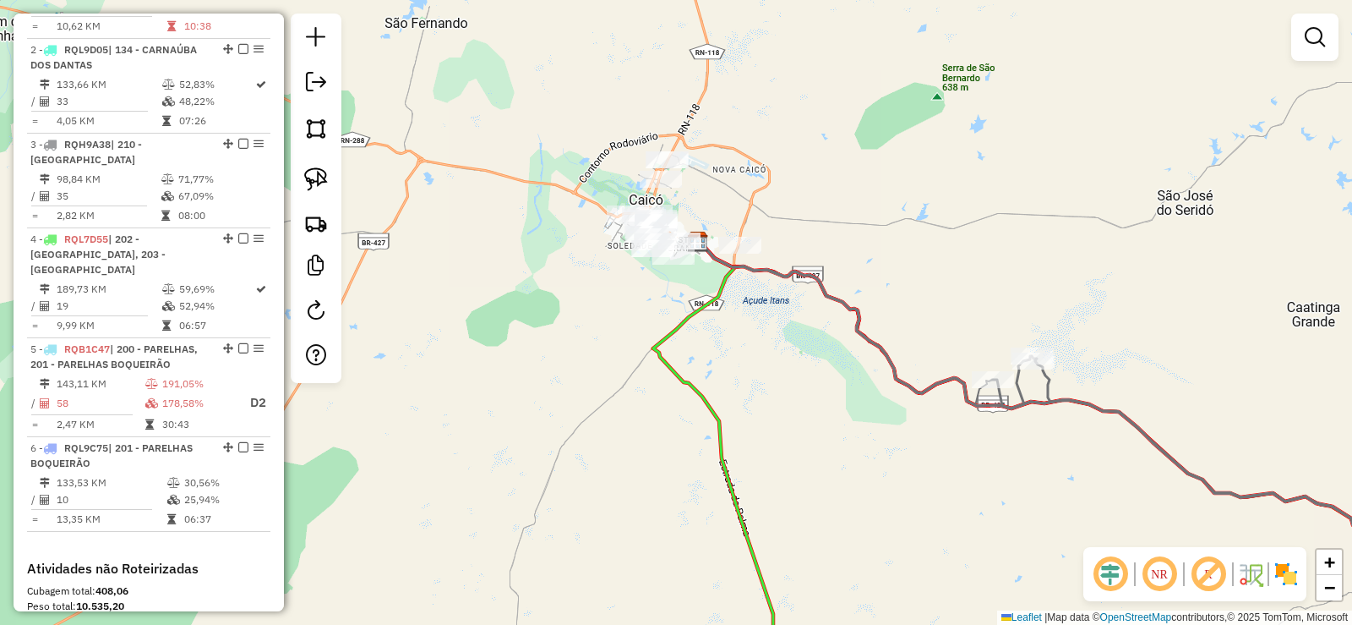
drag, startPoint x: 804, startPoint y: 361, endPoint x: 848, endPoint y: 420, distance: 73.7
click at [848, 420] on div "Janela de atendimento Grade de atendimento Capacidade Transportadoras Veículos …" at bounding box center [676, 312] width 1352 height 625
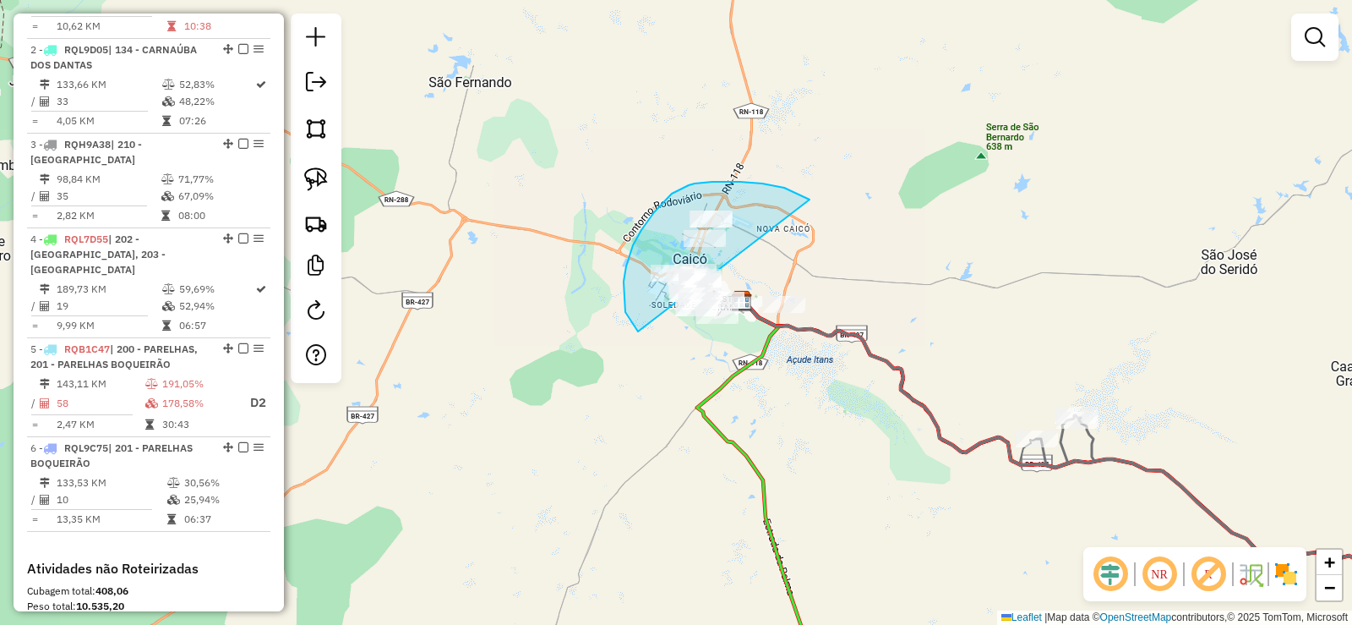
drag, startPoint x: 803, startPoint y: 196, endPoint x: 852, endPoint y: 336, distance: 147.8
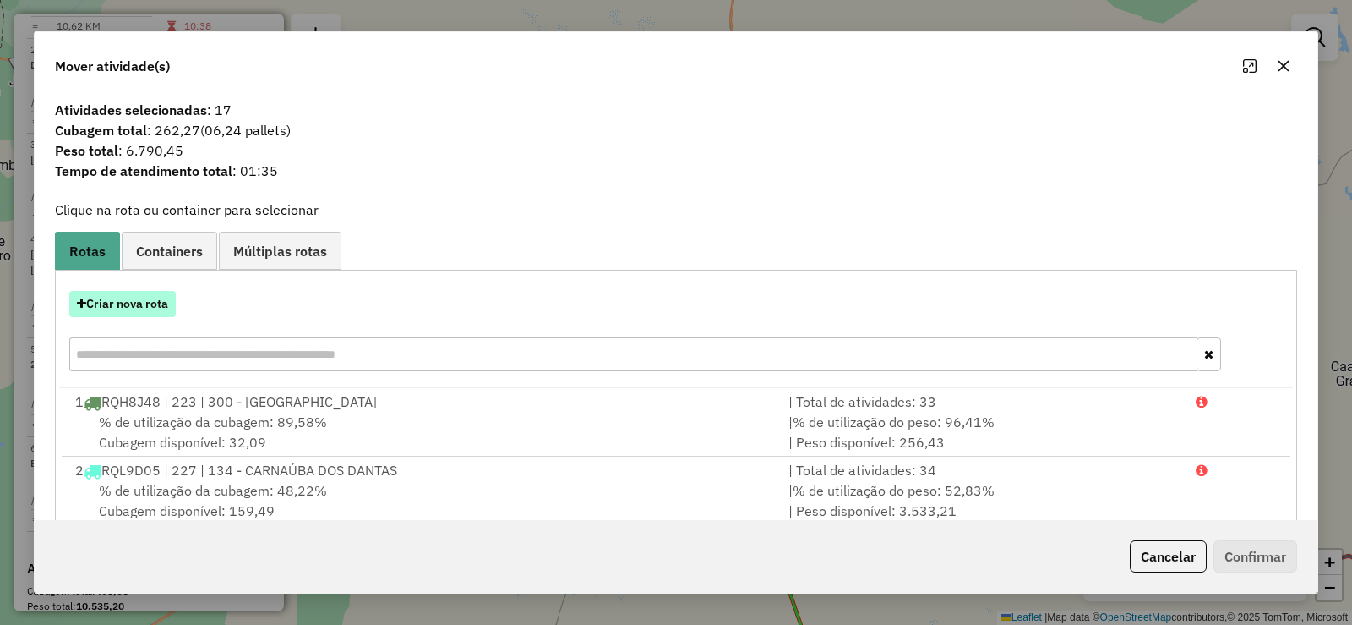
click at [149, 297] on button "Criar nova rota" at bounding box center [122, 304] width 107 height 26
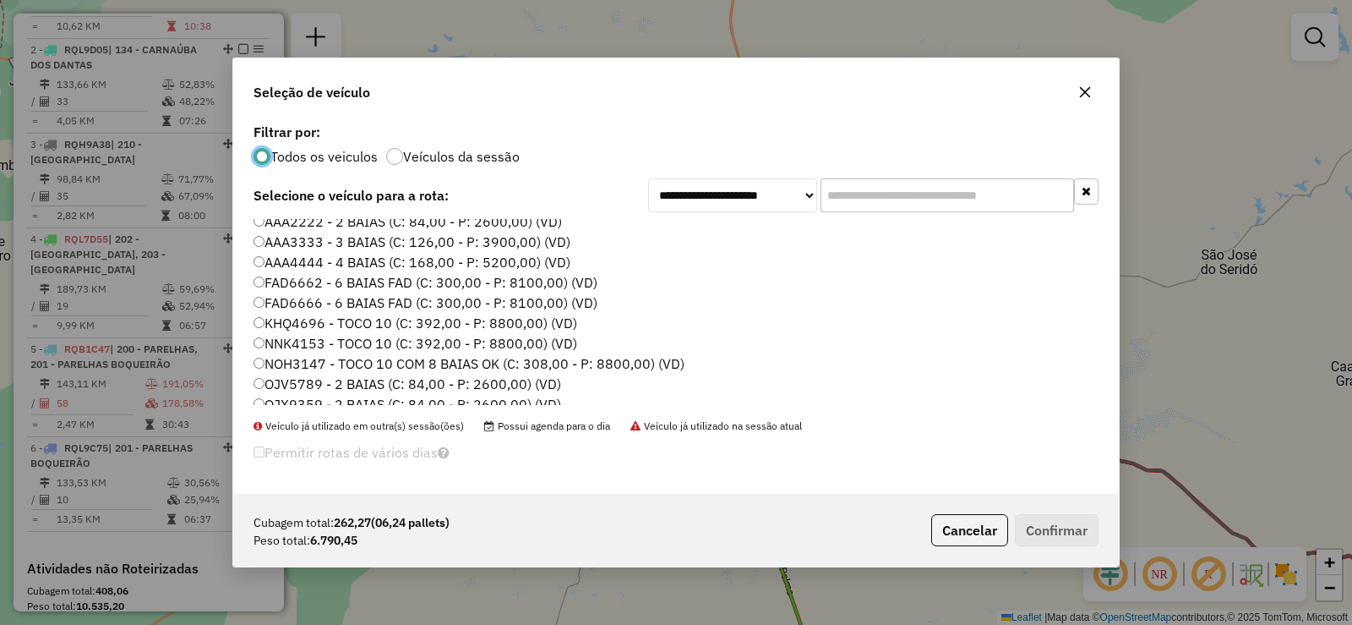
scroll to position [0, 0]
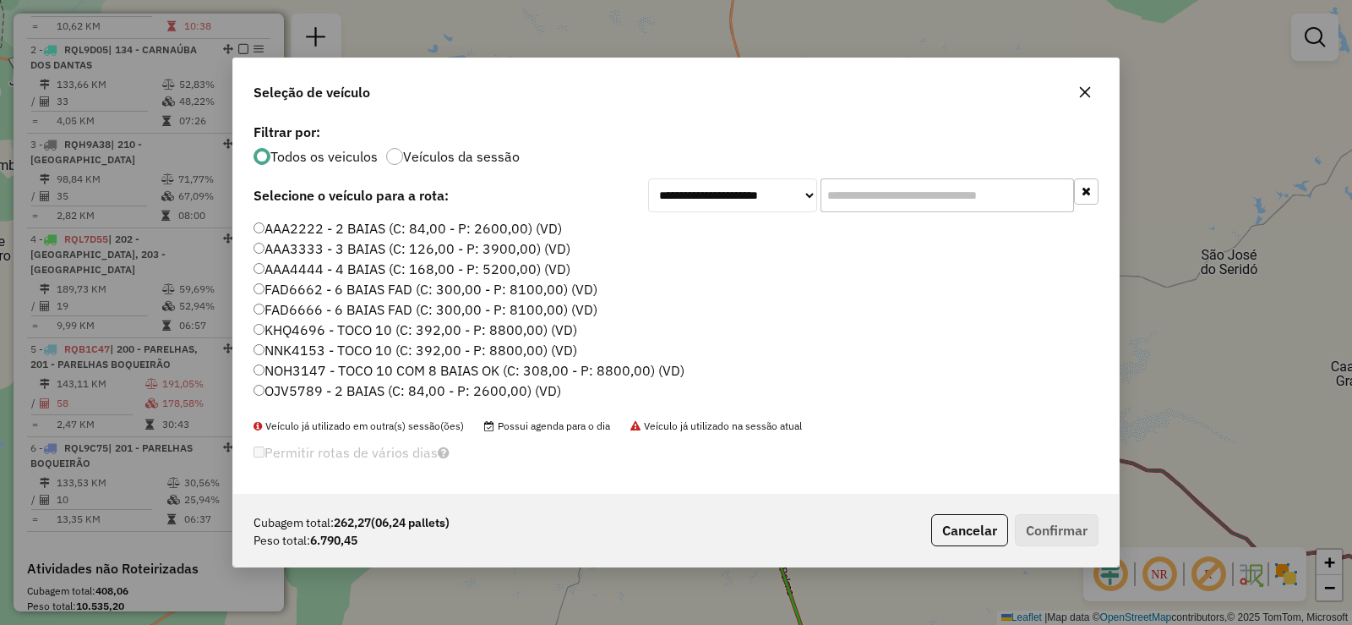
click at [334, 367] on label "NOH3147 - TOCO 10 COM 8 BAIAS OK (C: 308,00 - P: 8800,00) (VD)" at bounding box center [469, 370] width 431 height 20
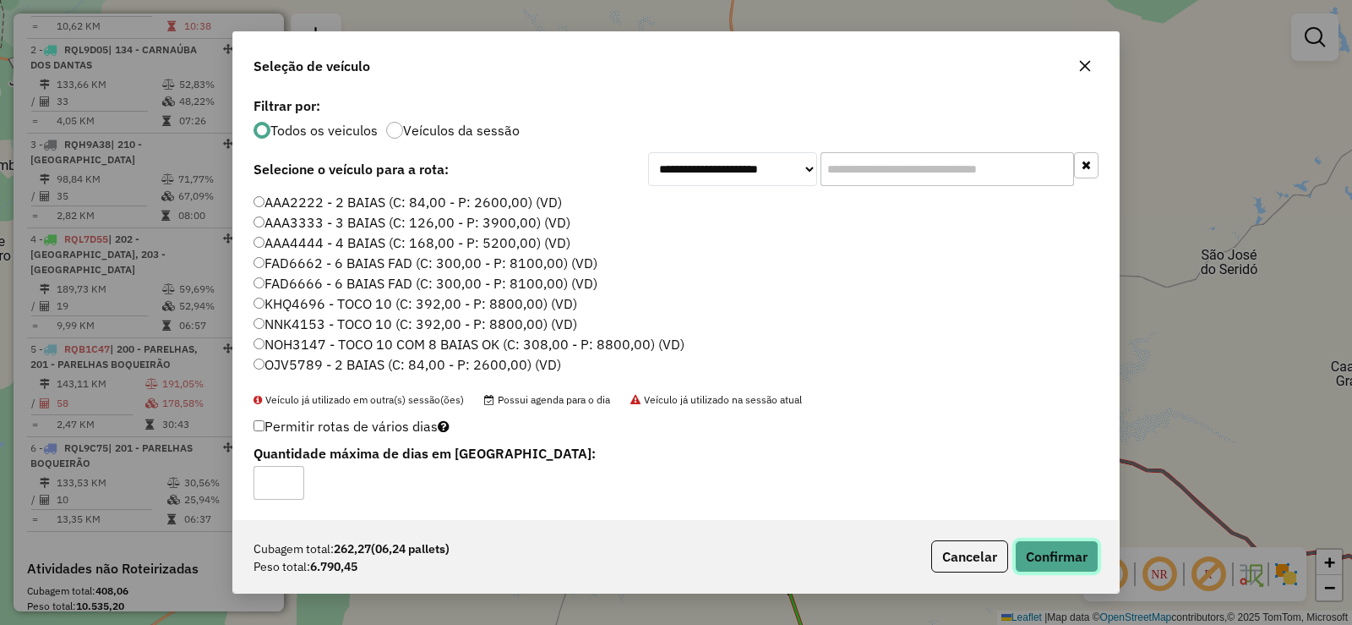
click at [1071, 554] on button "Confirmar" at bounding box center [1057, 556] width 84 height 32
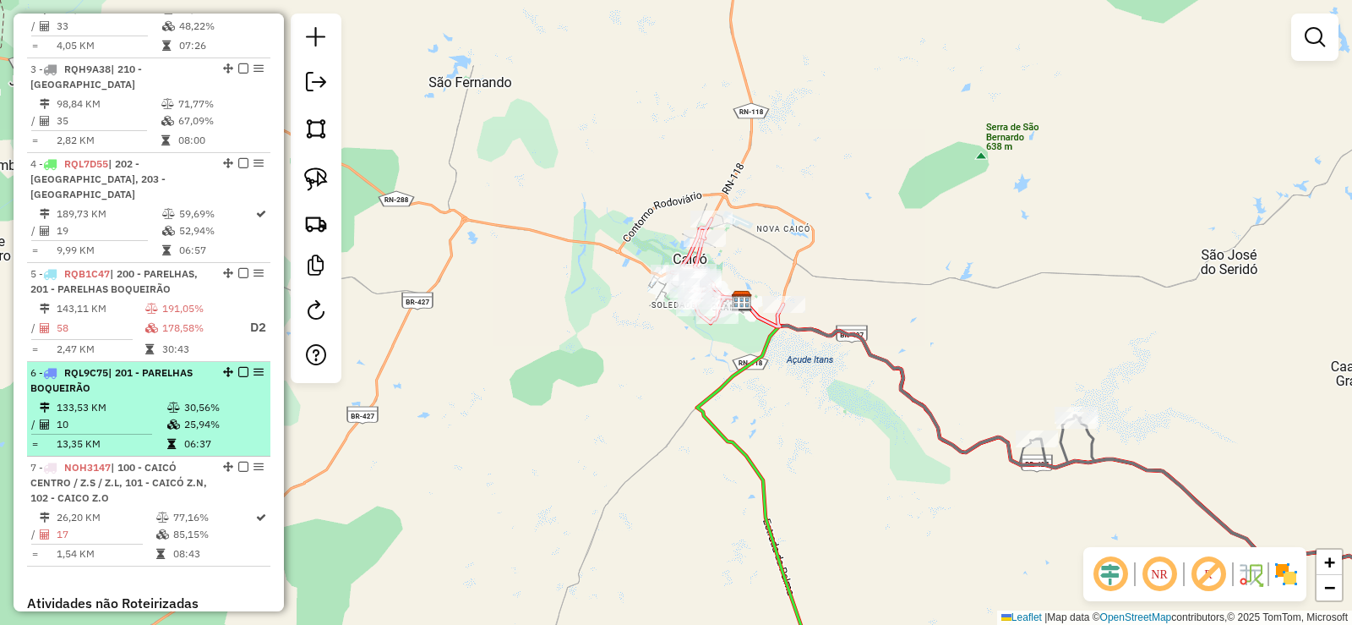
scroll to position [877, 0]
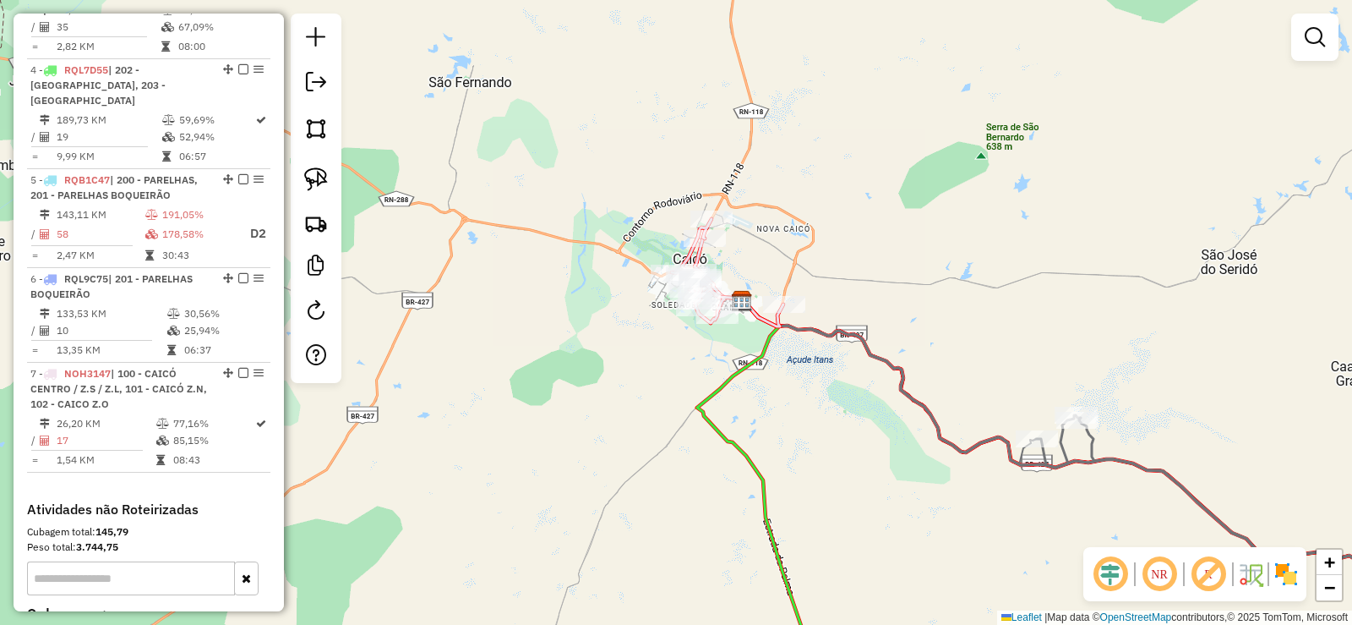
drag, startPoint x: 738, startPoint y: 416, endPoint x: 729, endPoint y: 410, distance: 10.3
click at [735, 415] on div "Janela de atendimento Grade de atendimento Capacidade Transportadoras Veículos …" at bounding box center [676, 312] width 1352 height 625
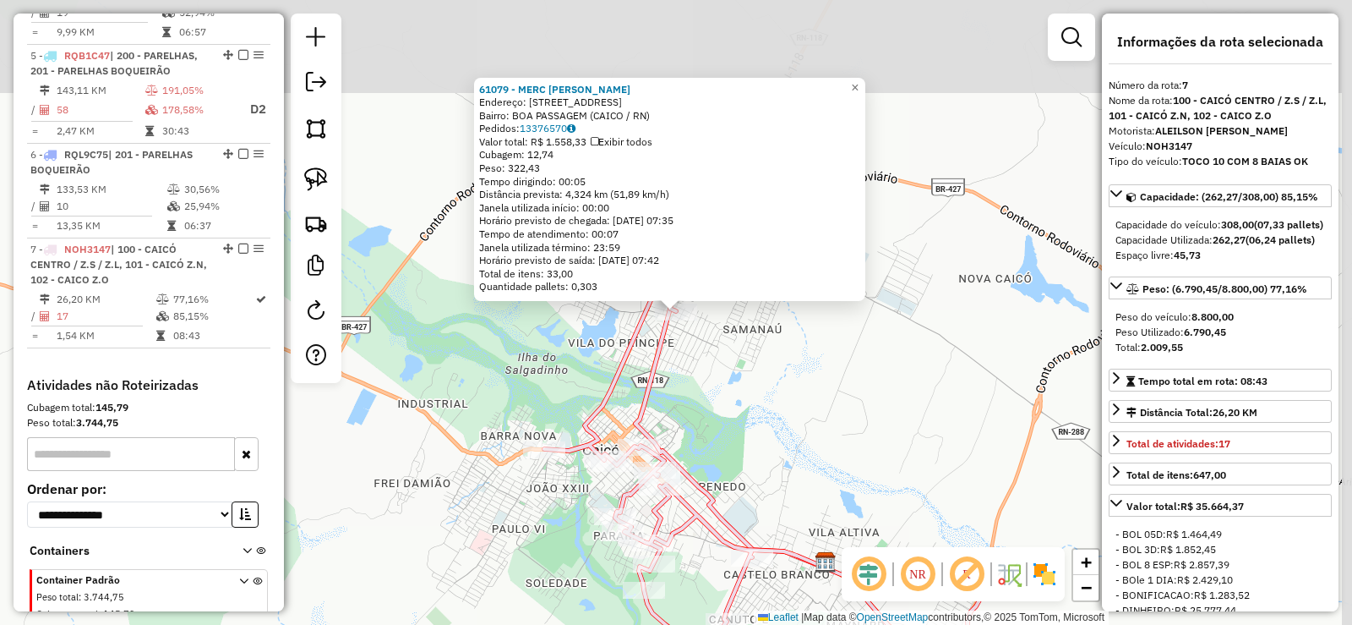
scroll to position [1072, 0]
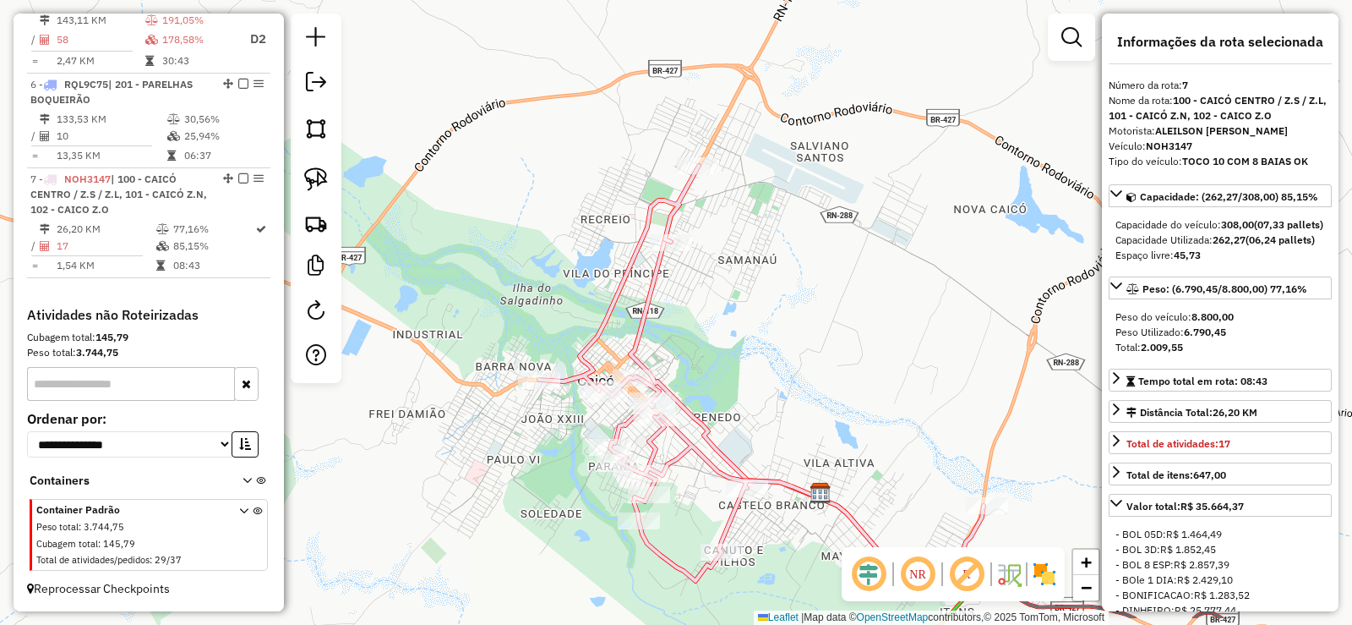
drag, startPoint x: 762, startPoint y: 369, endPoint x: 744, endPoint y: 182, distance: 188.6
click at [748, 184] on div "Janela de atendimento Grade de atendimento Capacidade Transportadoras Veículos …" at bounding box center [676, 312] width 1352 height 625
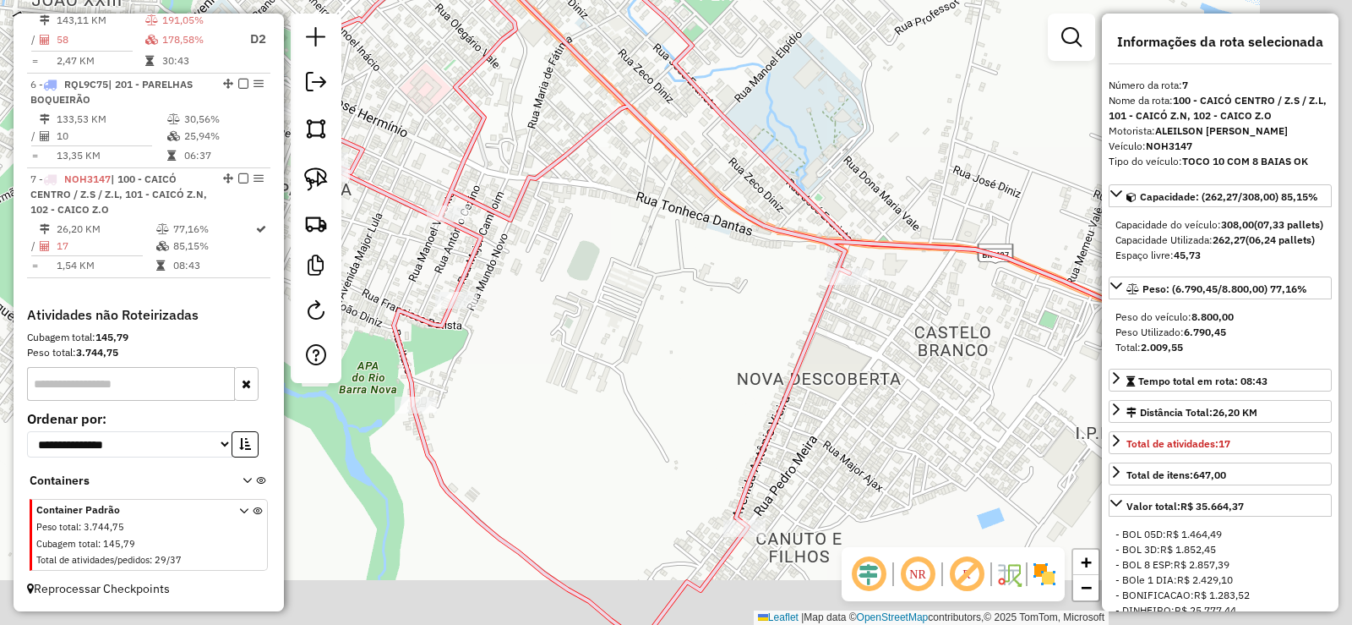
drag, startPoint x: 745, startPoint y: 349, endPoint x: 634, endPoint y: 312, distance: 116.8
click at [636, 316] on div "Janela de atendimento Grade de atendimento Capacidade Transportadoras Veículos …" at bounding box center [676, 312] width 1352 height 625
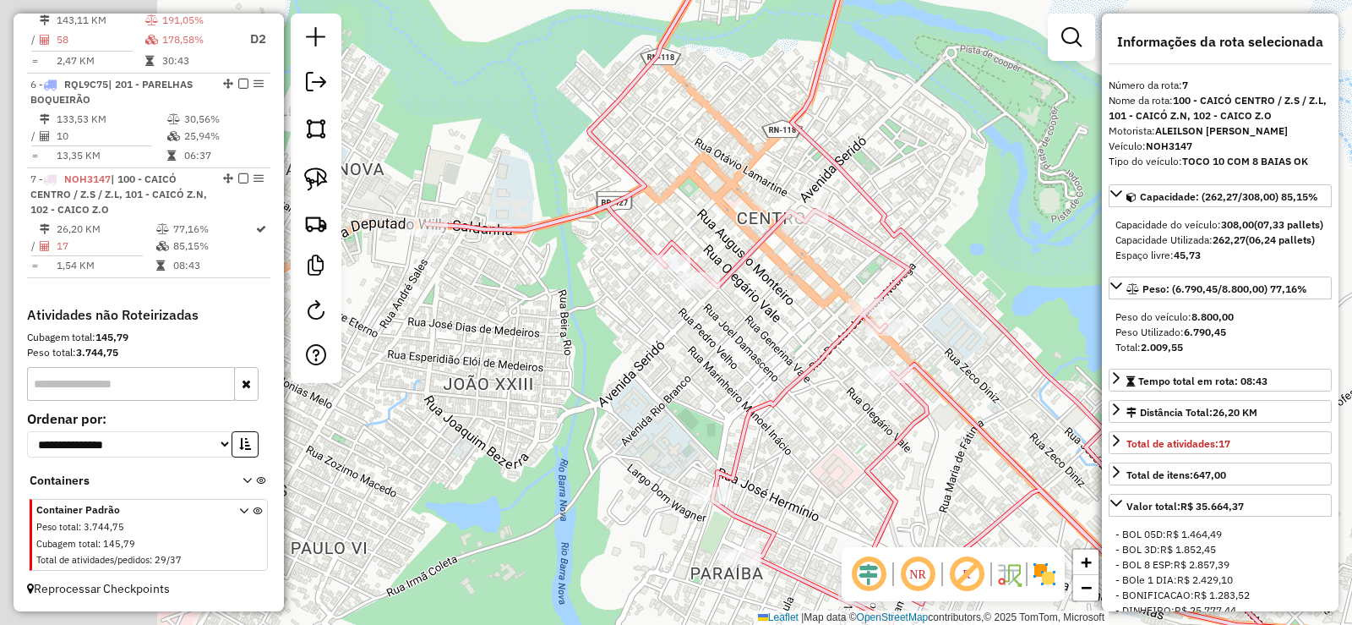
drag, startPoint x: 600, startPoint y: 286, endPoint x: 760, endPoint y: 278, distance: 159.9
click at [758, 279] on div "Janela de atendimento Grade de atendimento Capacidade Transportadoras Veículos …" at bounding box center [676, 312] width 1352 height 625
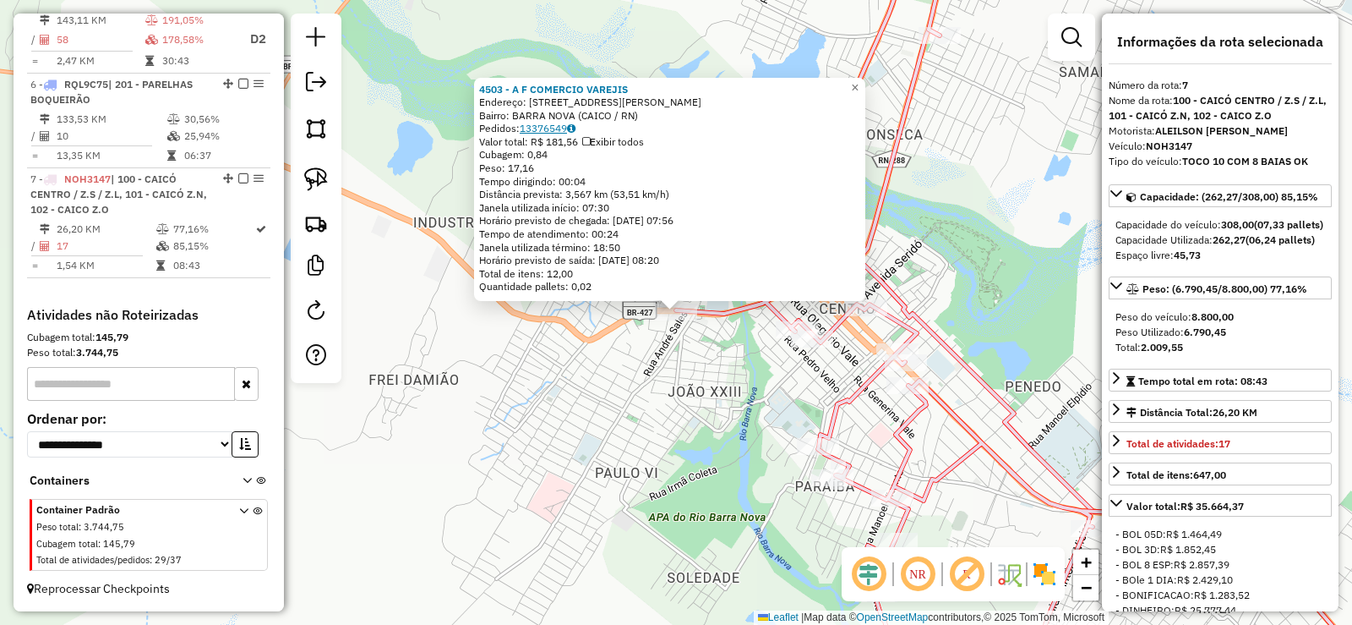
click at [551, 126] on link "13376549" at bounding box center [548, 128] width 56 height 13
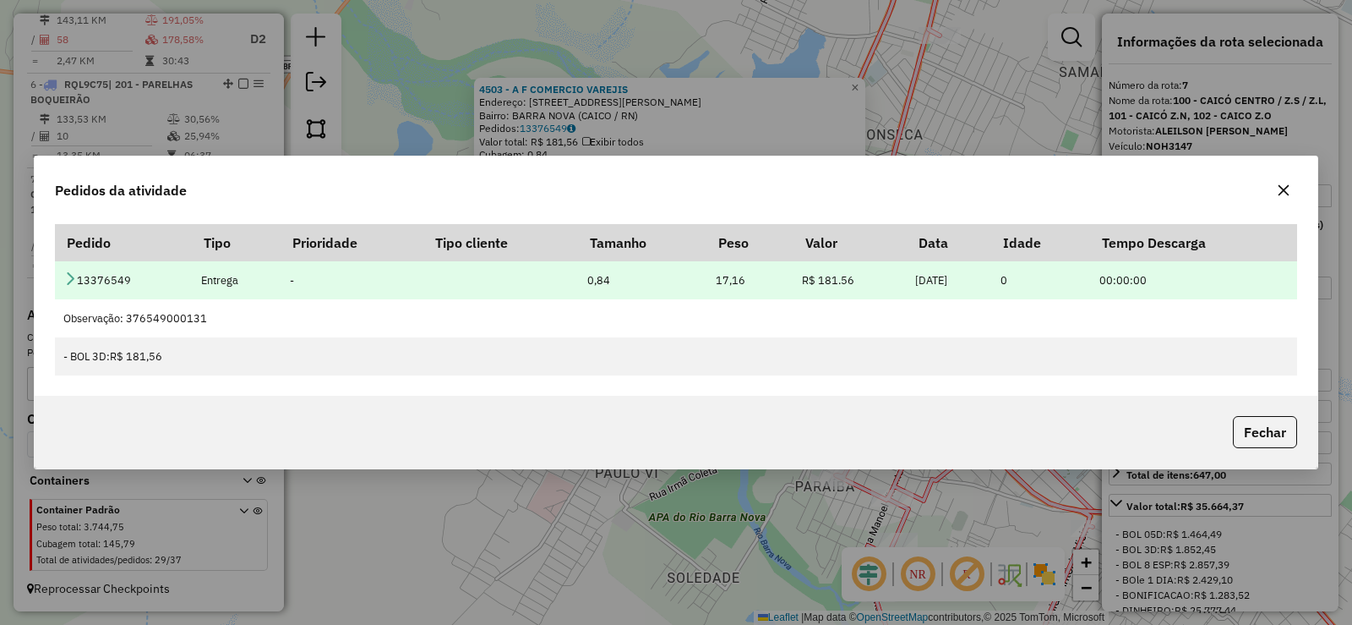
click at [69, 272] on icon at bounding box center [70, 278] width 14 height 14
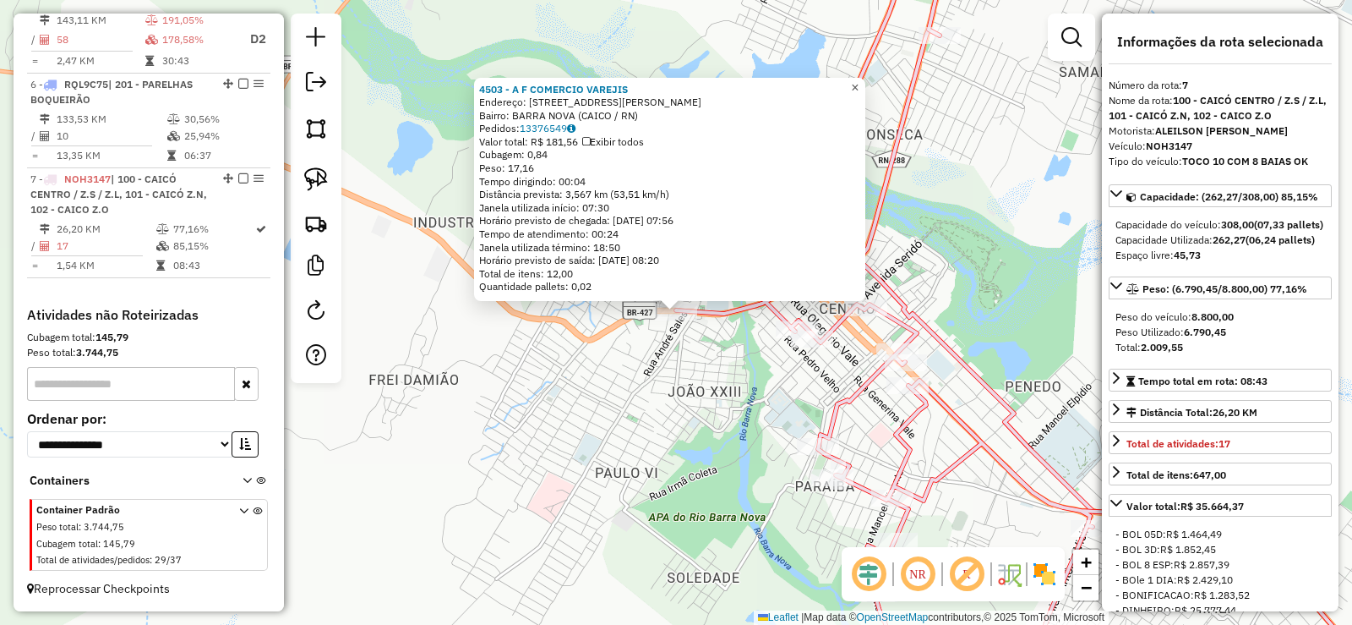
click at [859, 84] on span "×" at bounding box center [855, 87] width 8 height 14
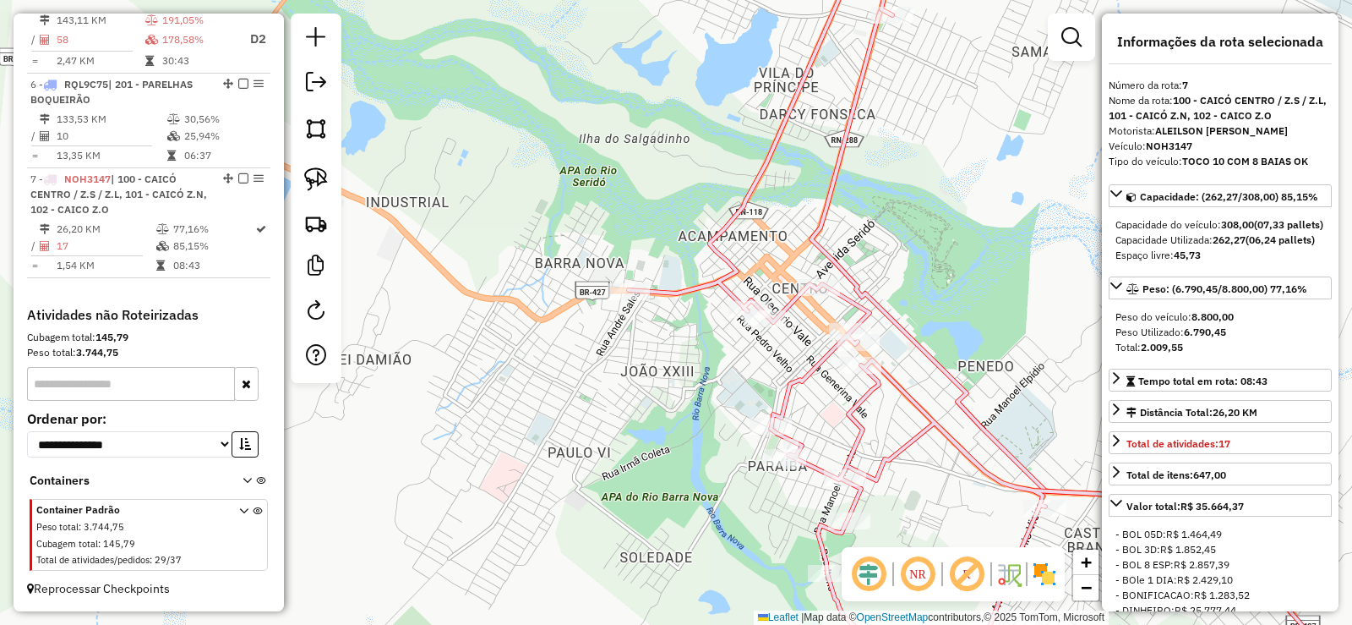
drag, startPoint x: 921, startPoint y: 227, endPoint x: 822, endPoint y: 170, distance: 113.7
click at [822, 170] on div "Janela de atendimento Grade de atendimento Capacidade Transportadoras Veículos …" at bounding box center [676, 312] width 1352 height 625
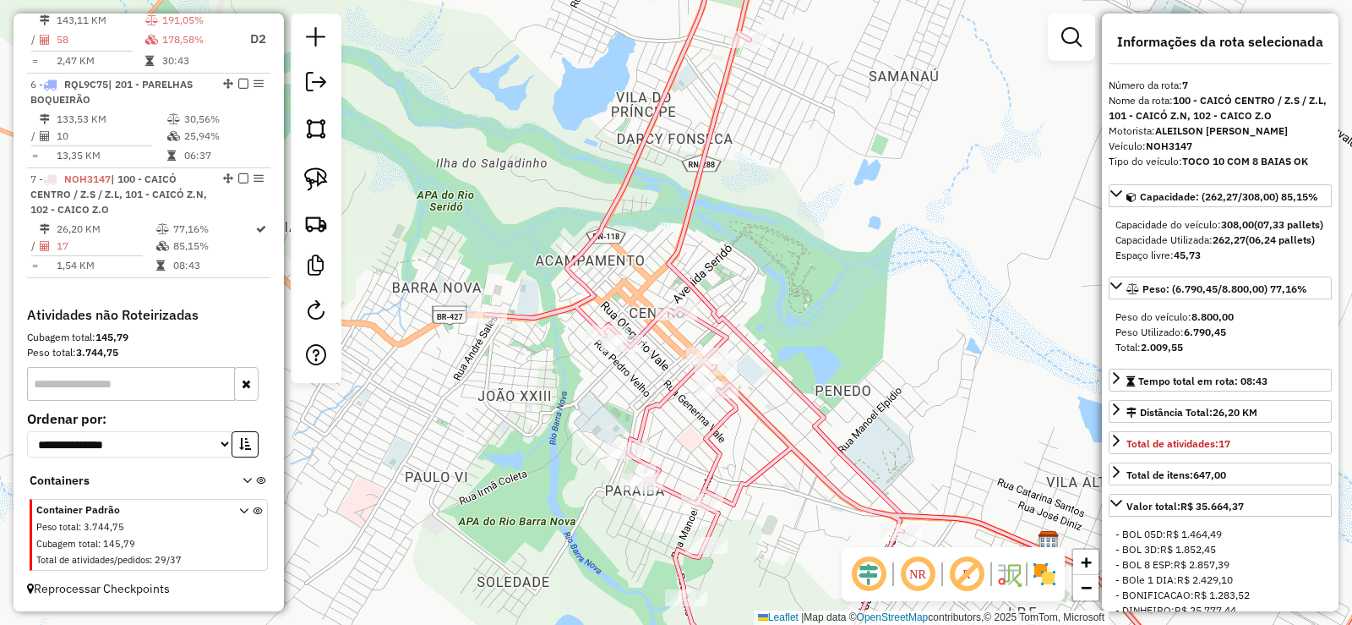
drag, startPoint x: 830, startPoint y: 377, endPoint x: 798, endPoint y: 292, distance: 91.2
click at [802, 304] on icon at bounding box center [857, 292] width 377 height 517
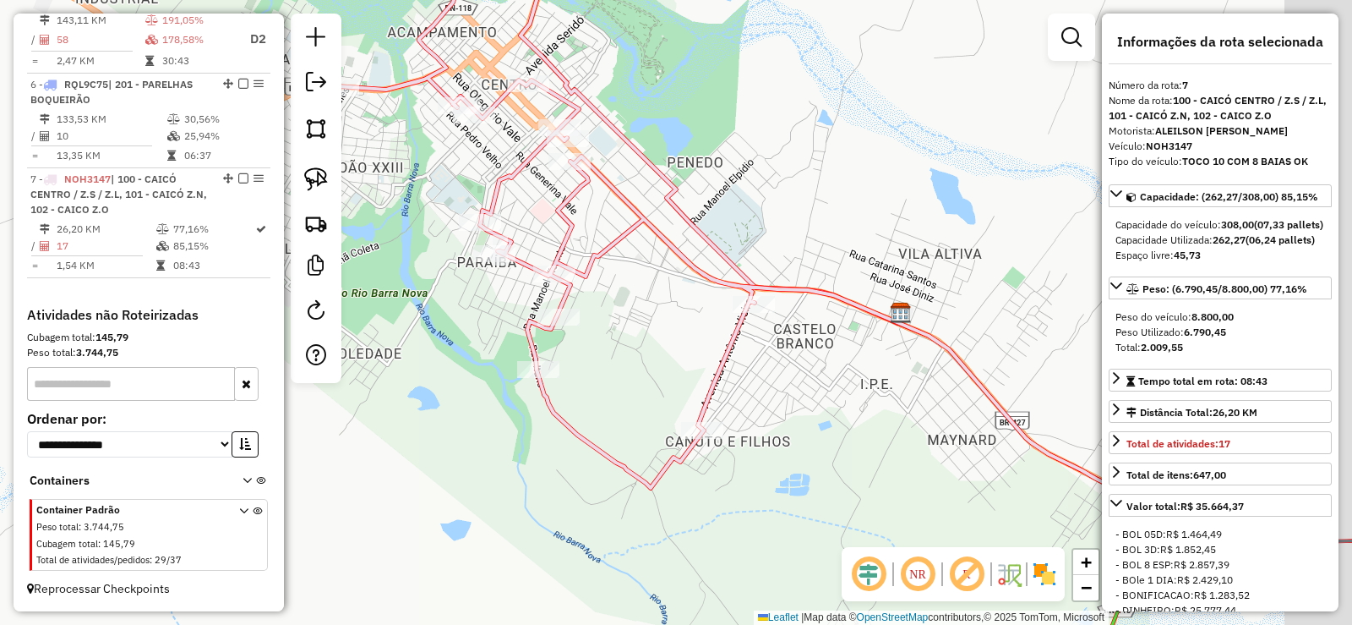
drag, startPoint x: 861, startPoint y: 402, endPoint x: 715, endPoint y: 407, distance: 146.3
click at [715, 407] on div "Janela de atendimento Grade de atendimento Capacidade Transportadoras Veículos …" at bounding box center [676, 312] width 1352 height 625
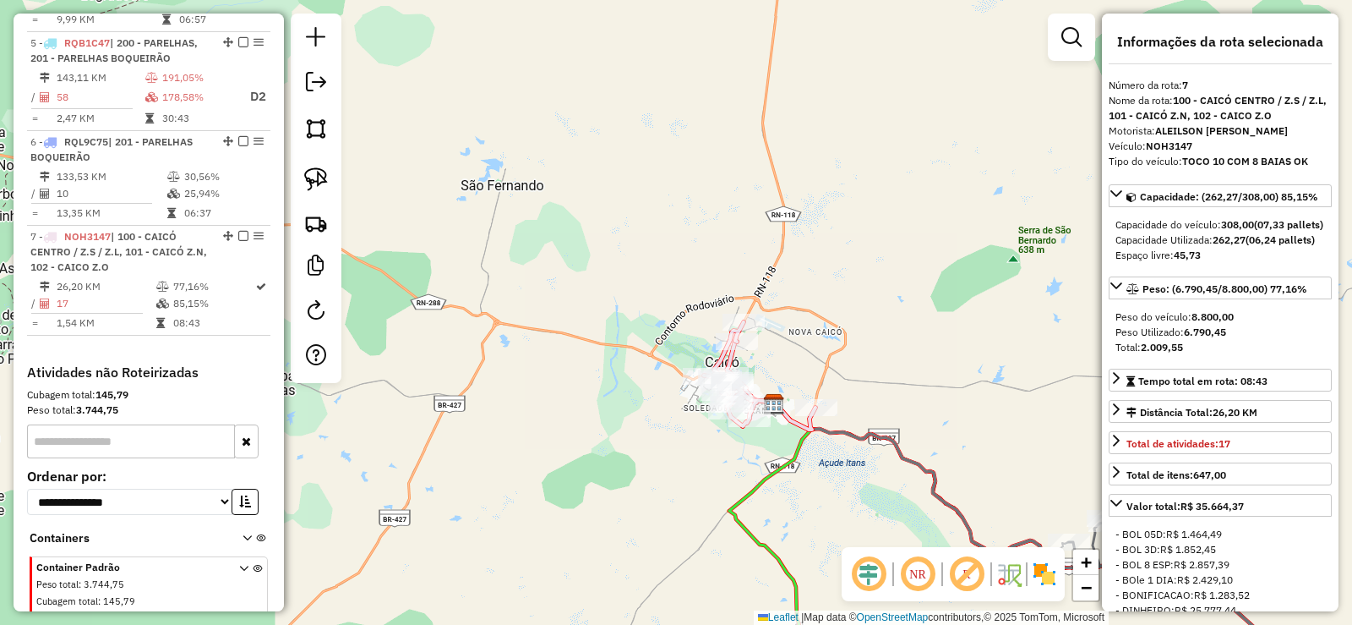
scroll to position [987, 0]
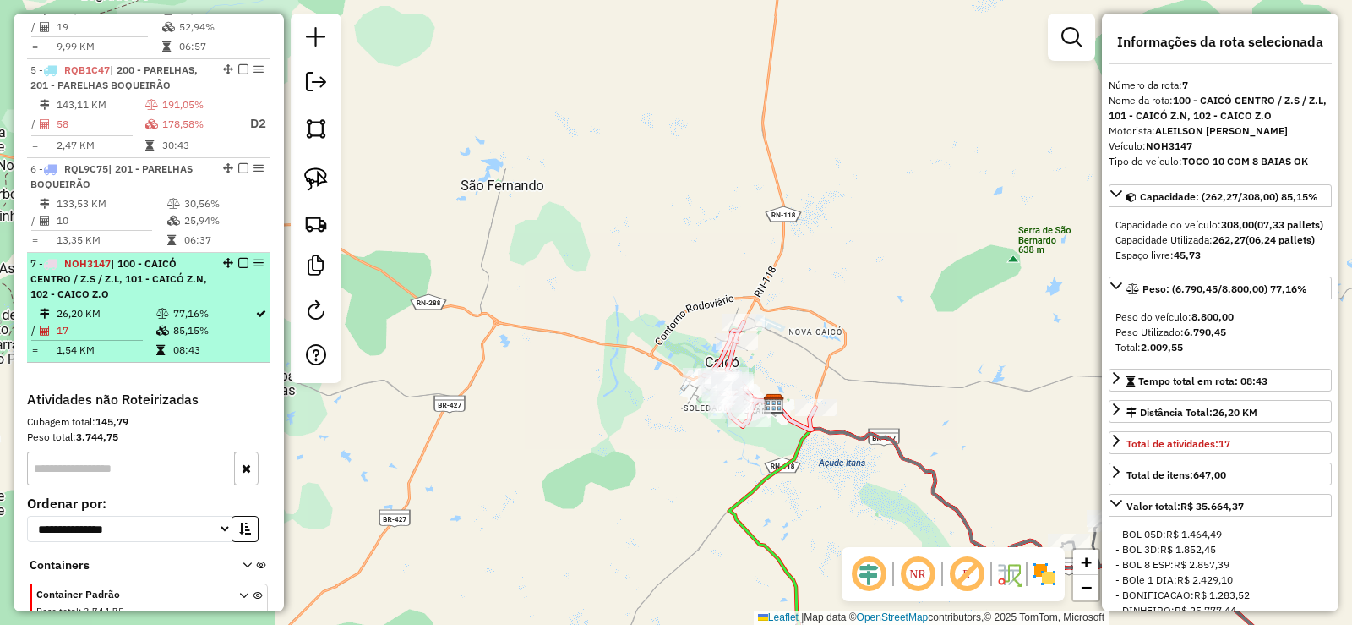
click at [165, 309] on icon at bounding box center [162, 314] width 13 height 10
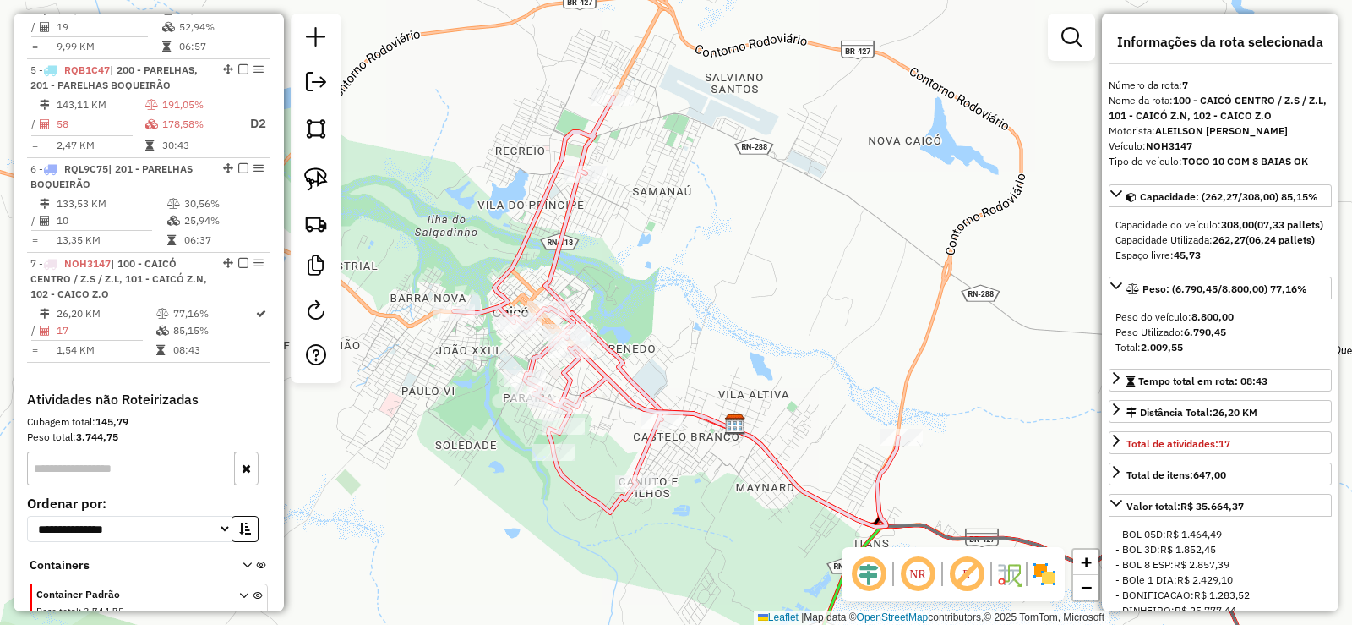
drag, startPoint x: 723, startPoint y: 349, endPoint x: 735, endPoint y: 251, distance: 98.9
click at [735, 251] on div "Janela de atendimento Grade de atendimento Capacidade Transportadoras Veículos …" at bounding box center [676, 312] width 1352 height 625
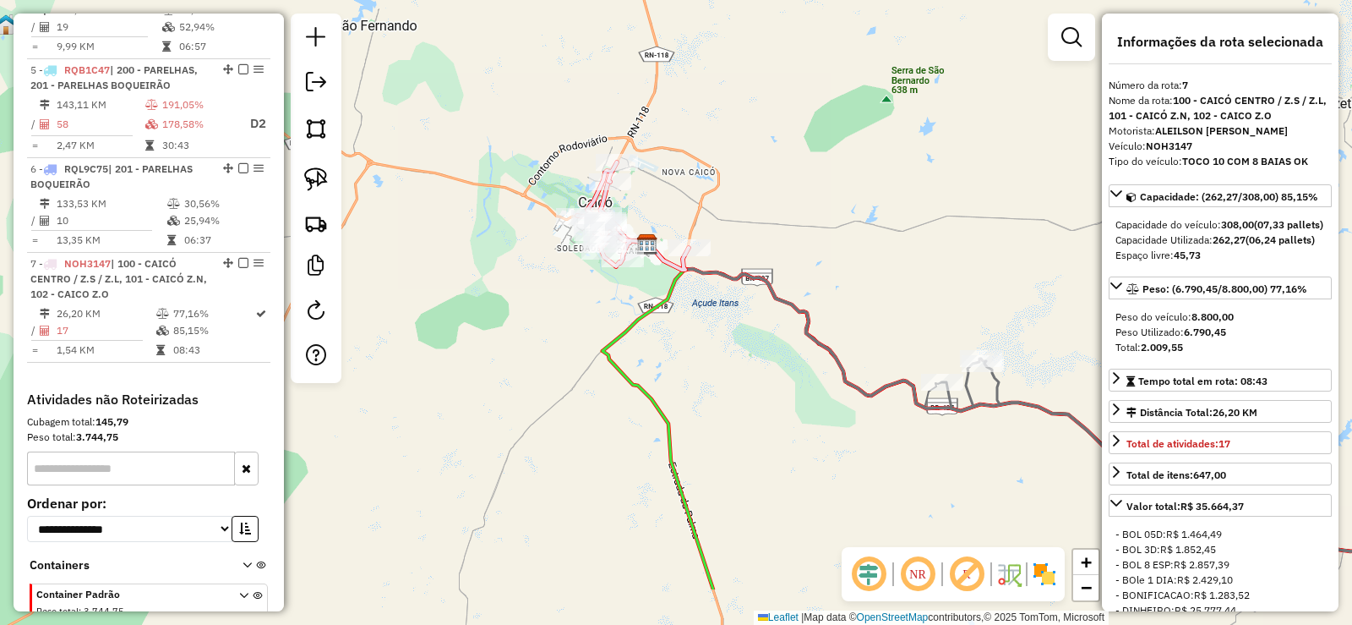
drag, startPoint x: 662, startPoint y: 438, endPoint x: 605, endPoint y: 325, distance: 125.9
click at [607, 339] on icon at bounding box center [658, 417] width 111 height 344
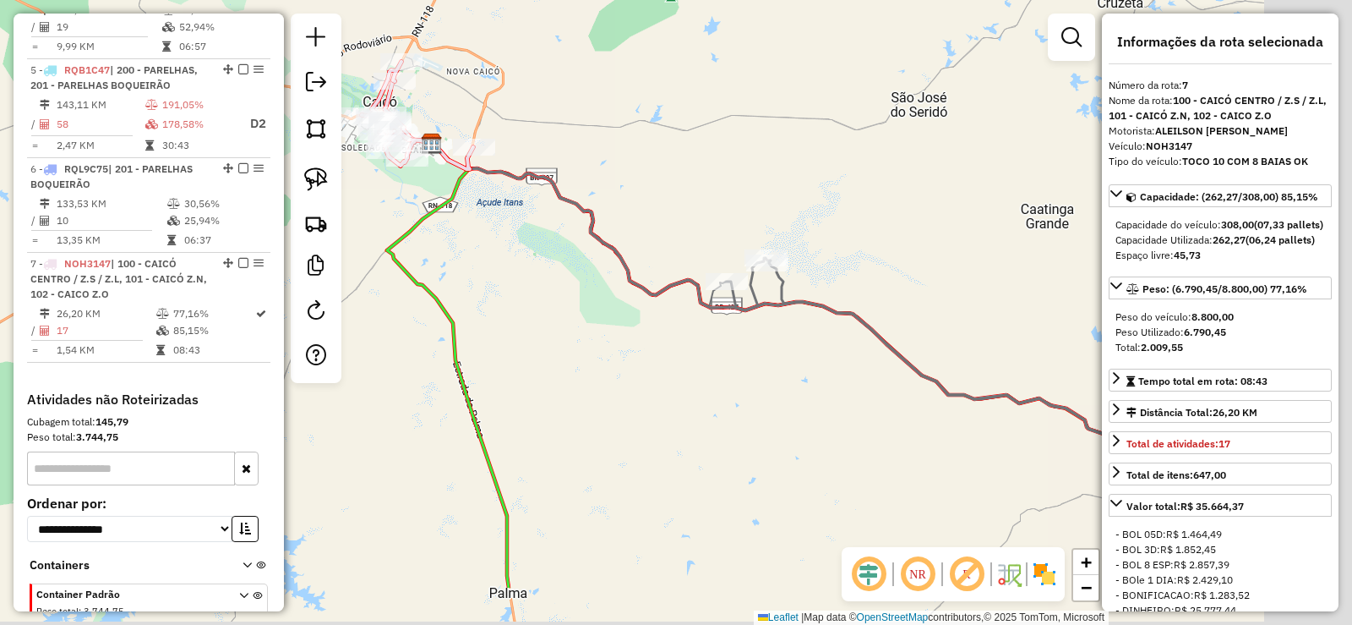
drag, startPoint x: 591, startPoint y: 340, endPoint x: 567, endPoint y: 324, distance: 28.6
click at [568, 327] on div "Janela de atendimento Grade de atendimento Capacidade Transportadoras Veículos …" at bounding box center [676, 312] width 1352 height 625
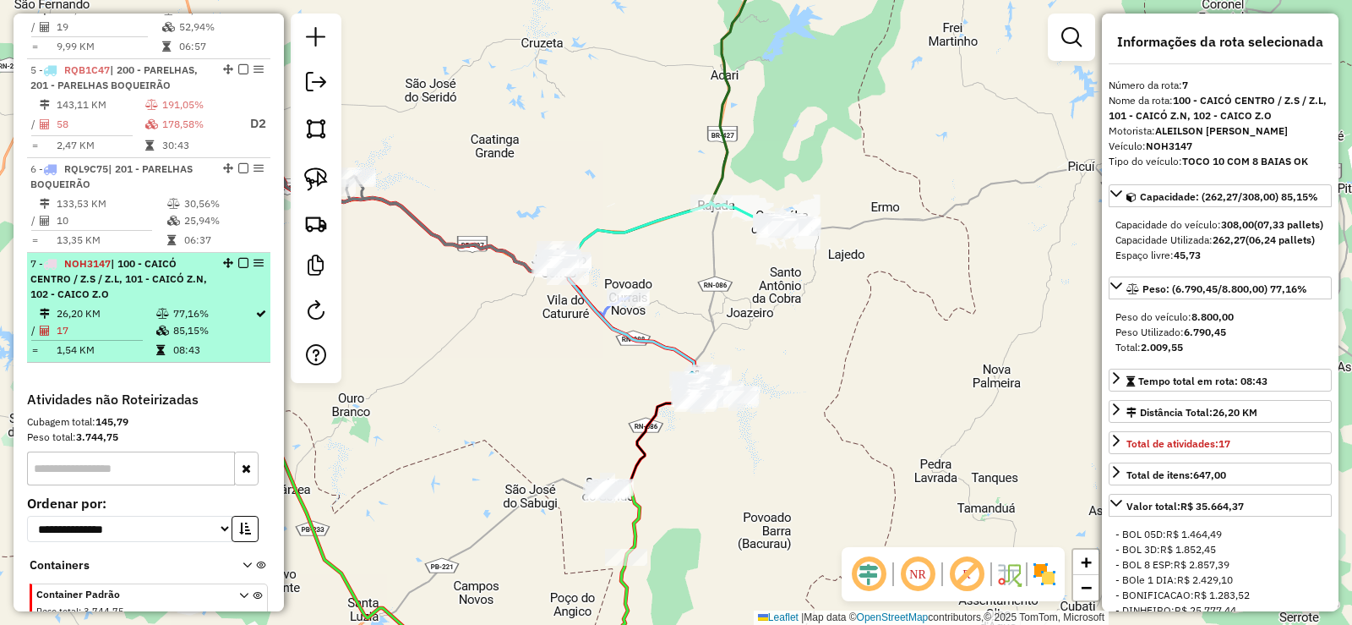
click at [238, 262] on em at bounding box center [243, 263] width 10 height 10
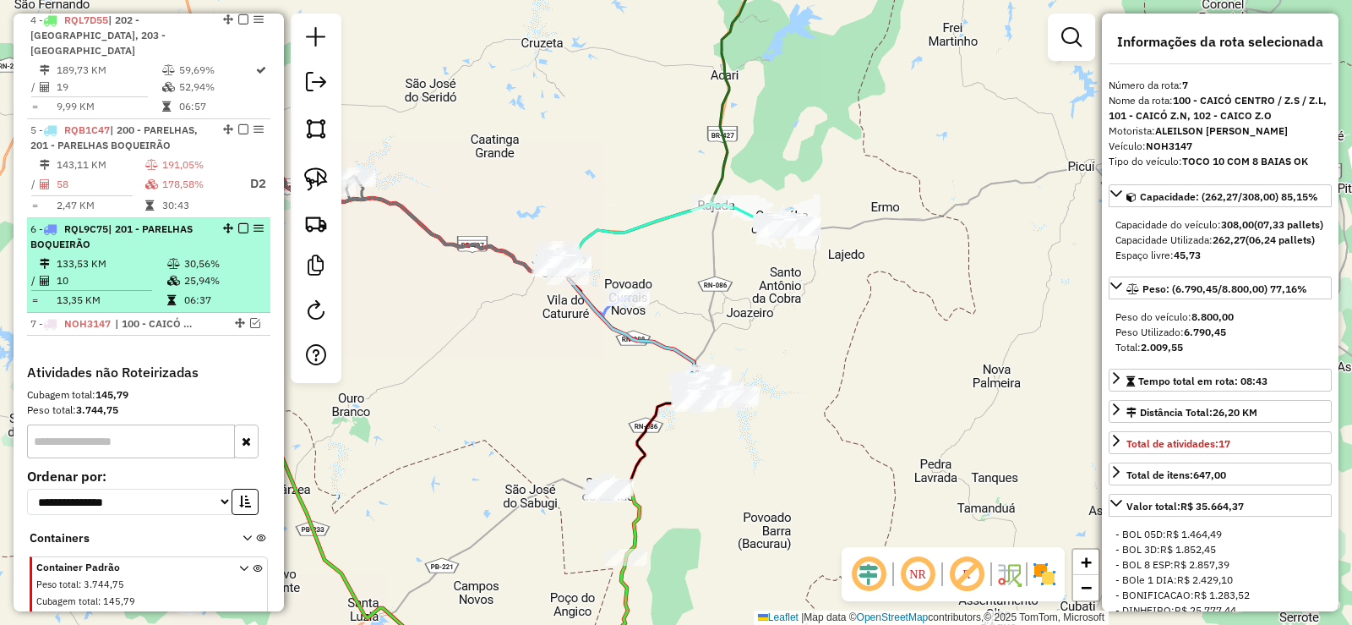
scroll to position [900, 0]
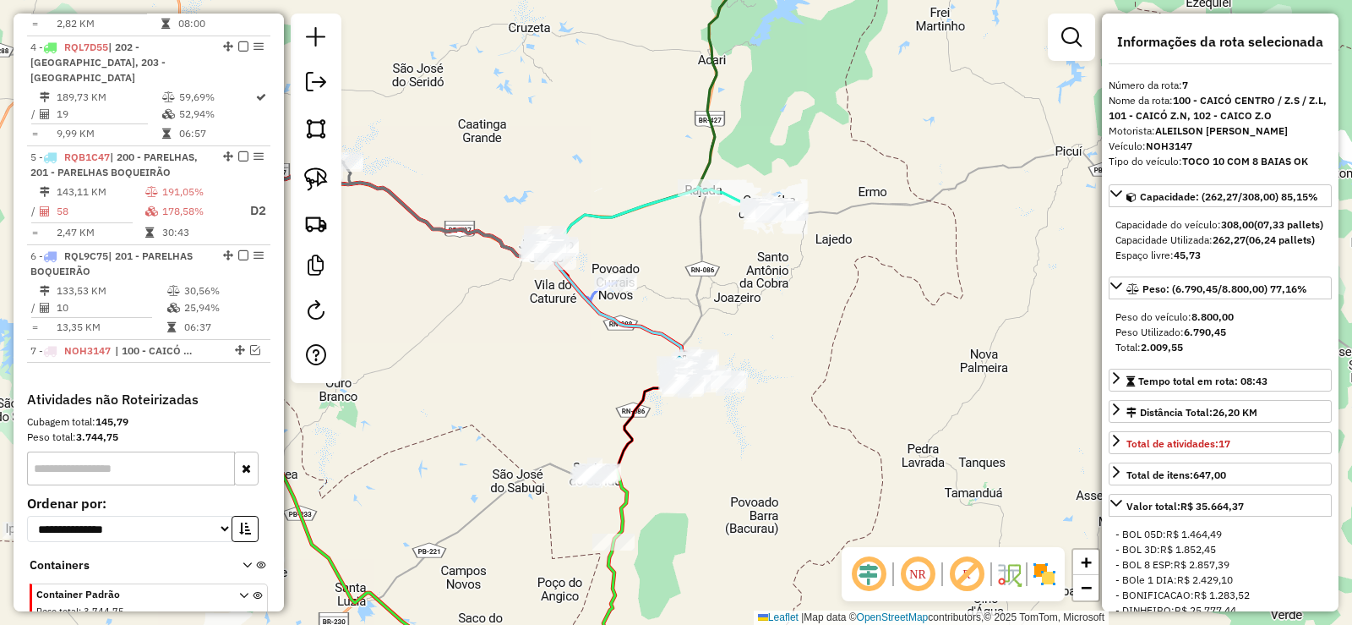
drag, startPoint x: 604, startPoint y: 374, endPoint x: 506, endPoint y: 319, distance: 112.4
click at [506, 319] on div "Janela de atendimento Grade de atendimento Capacidade Transportadoras Veículos …" at bounding box center [676, 312] width 1352 height 625
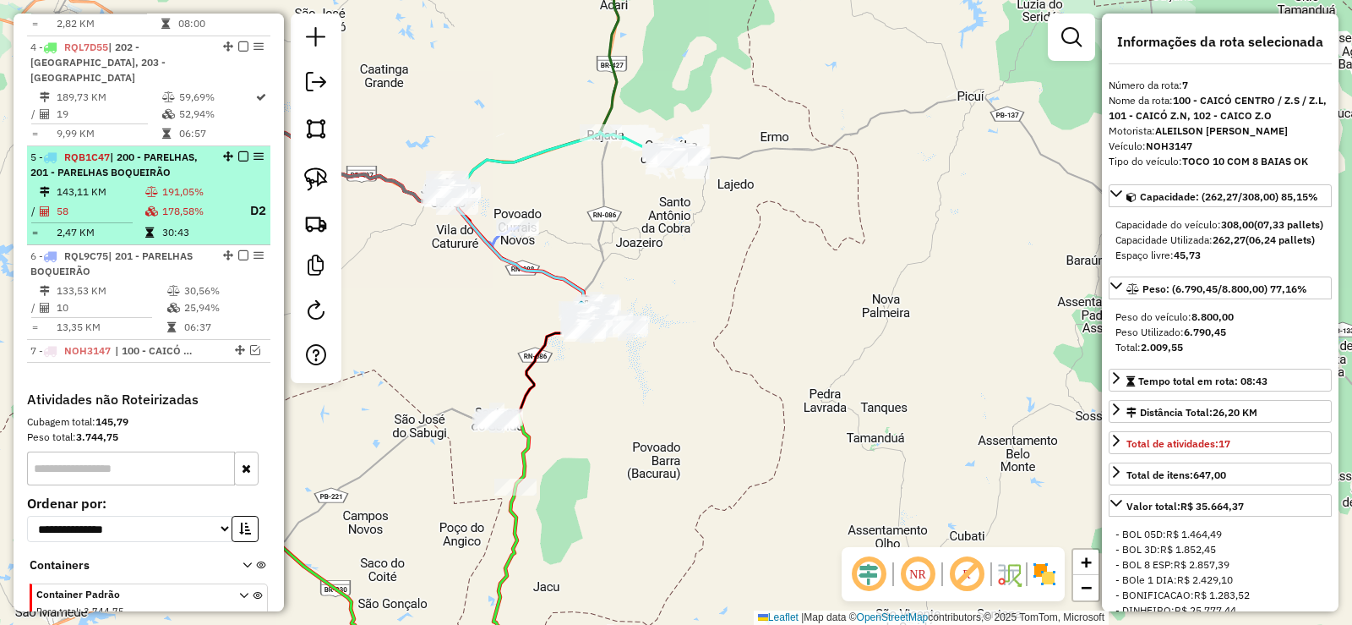
click at [159, 178] on span "| 200 - PARELHAS, 201 - PARELHAS BOQUEIRÃO" at bounding box center [113, 164] width 167 height 28
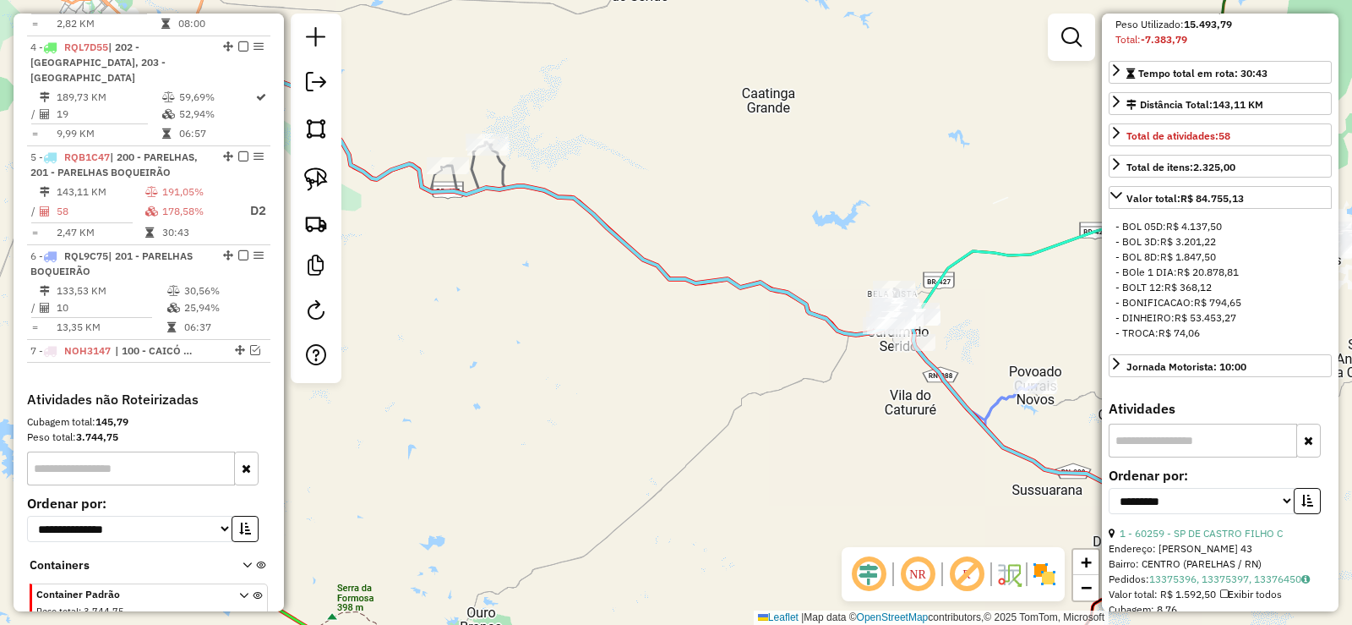
scroll to position [676, 0]
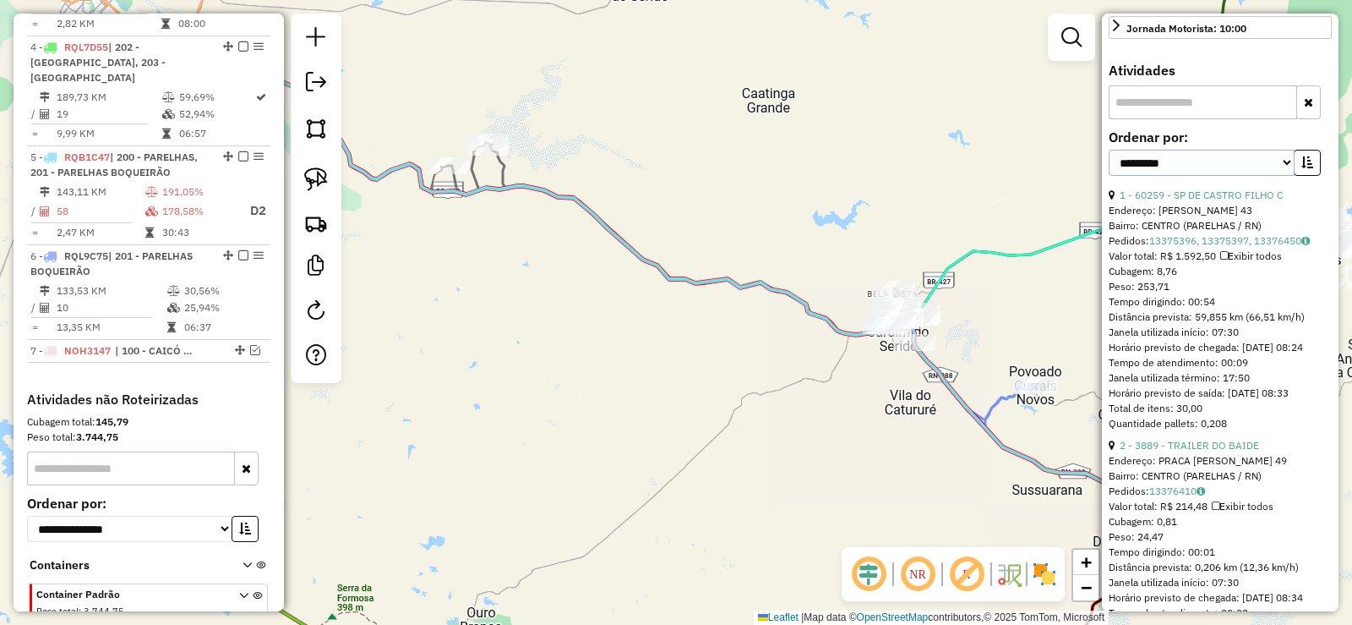
drag, startPoint x: 1279, startPoint y: 223, endPoint x: 1218, endPoint y: 224, distance: 60.9
click at [1270, 176] on select "**********" at bounding box center [1202, 163] width 186 height 26
select select "**********"
click at [1109, 176] on select "**********" at bounding box center [1202, 163] width 186 height 26
click at [1304, 168] on icon "button" at bounding box center [1308, 162] width 12 height 12
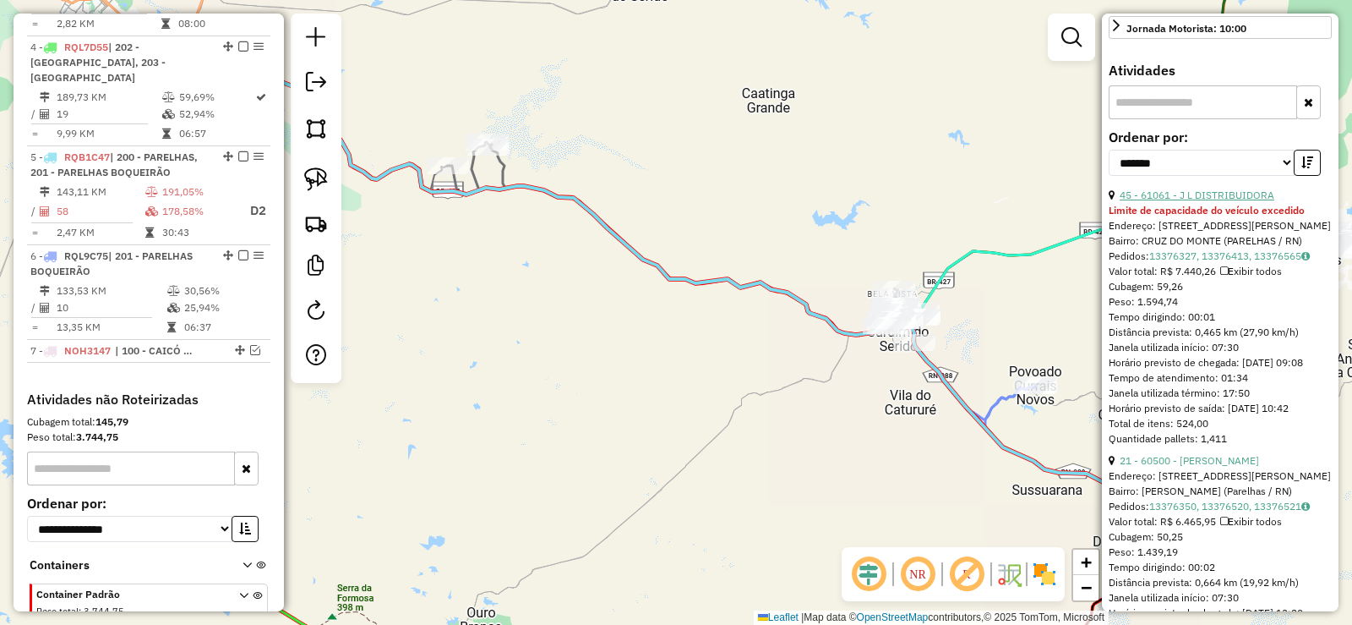
click at [1196, 201] on link "45 - 61061 - J L DISTRIBUIDORA" at bounding box center [1197, 194] width 155 height 13
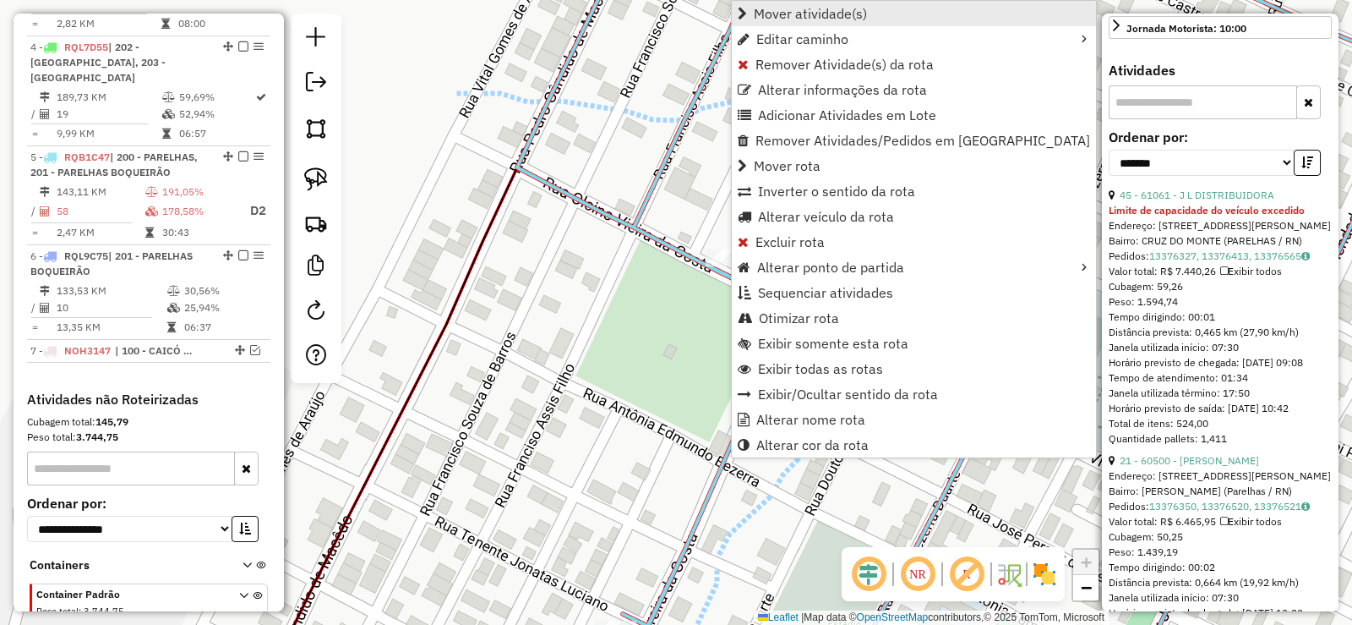
scroll to position [985, 0]
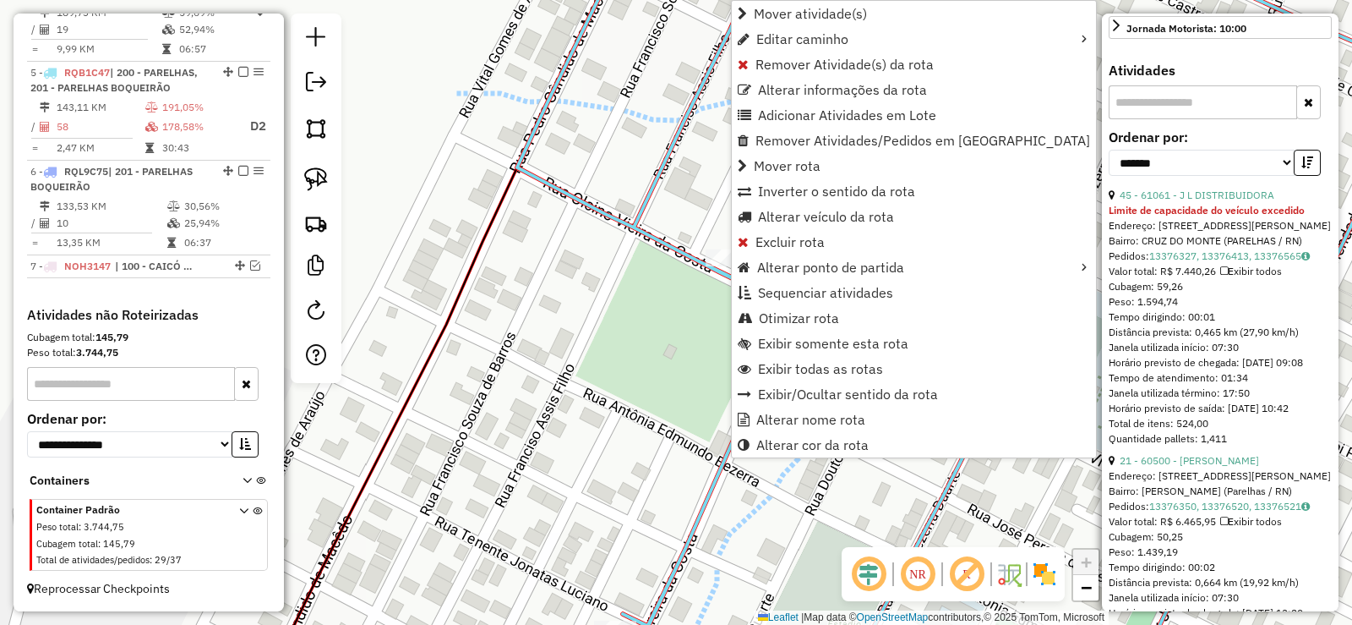
drag, startPoint x: 810, startPoint y: 10, endPoint x: 525, endPoint y: 87, distance: 295.1
click at [805, 10] on span "Mover atividade(s)" at bounding box center [810, 14] width 113 height 14
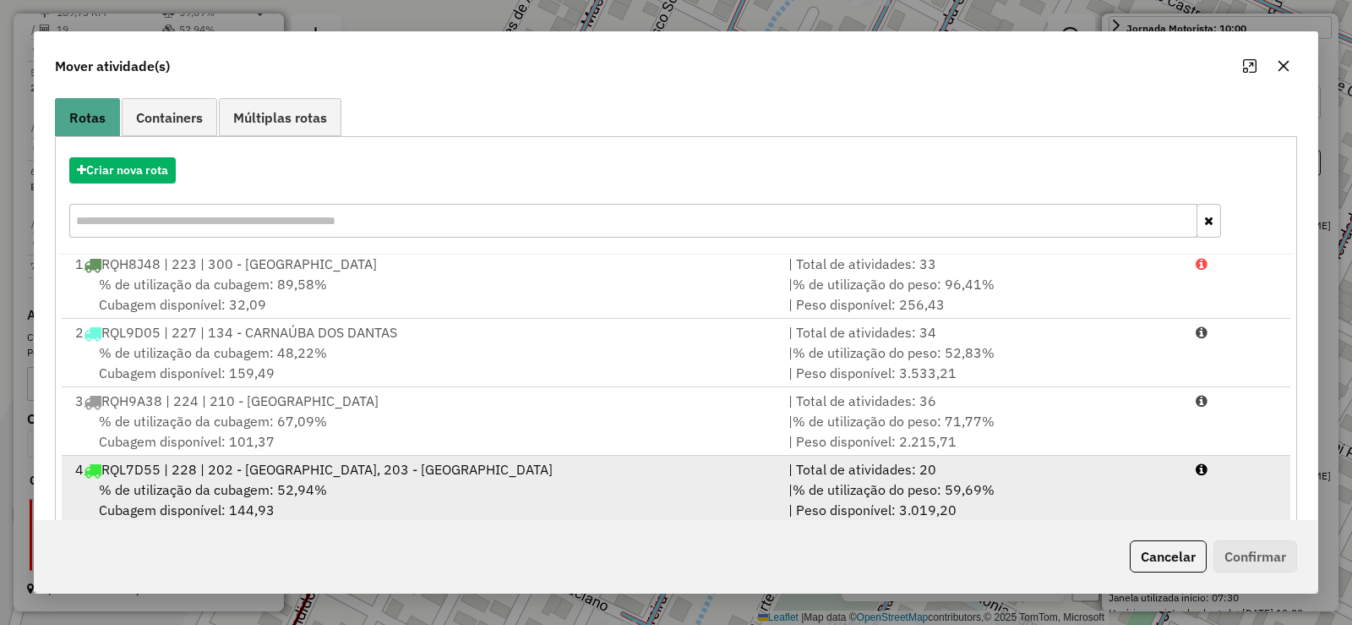
scroll to position [236, 0]
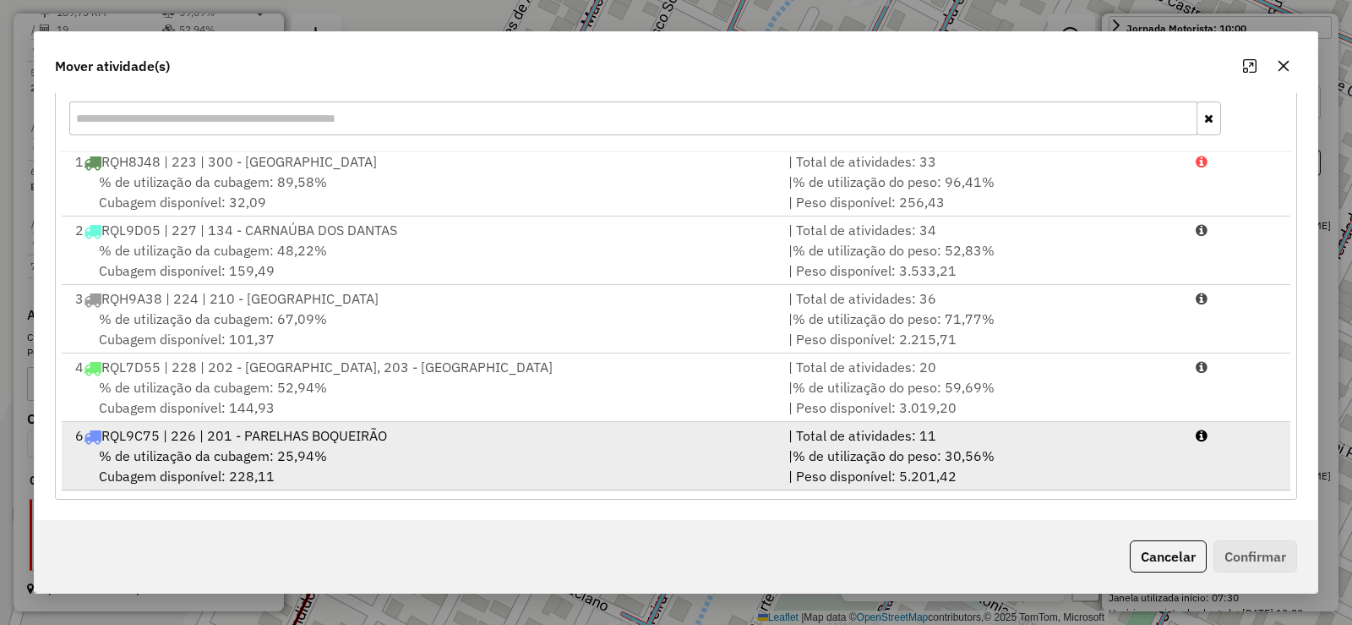
click at [297, 460] on span "% de utilização da cubagem: 25,94%" at bounding box center [213, 455] width 228 height 17
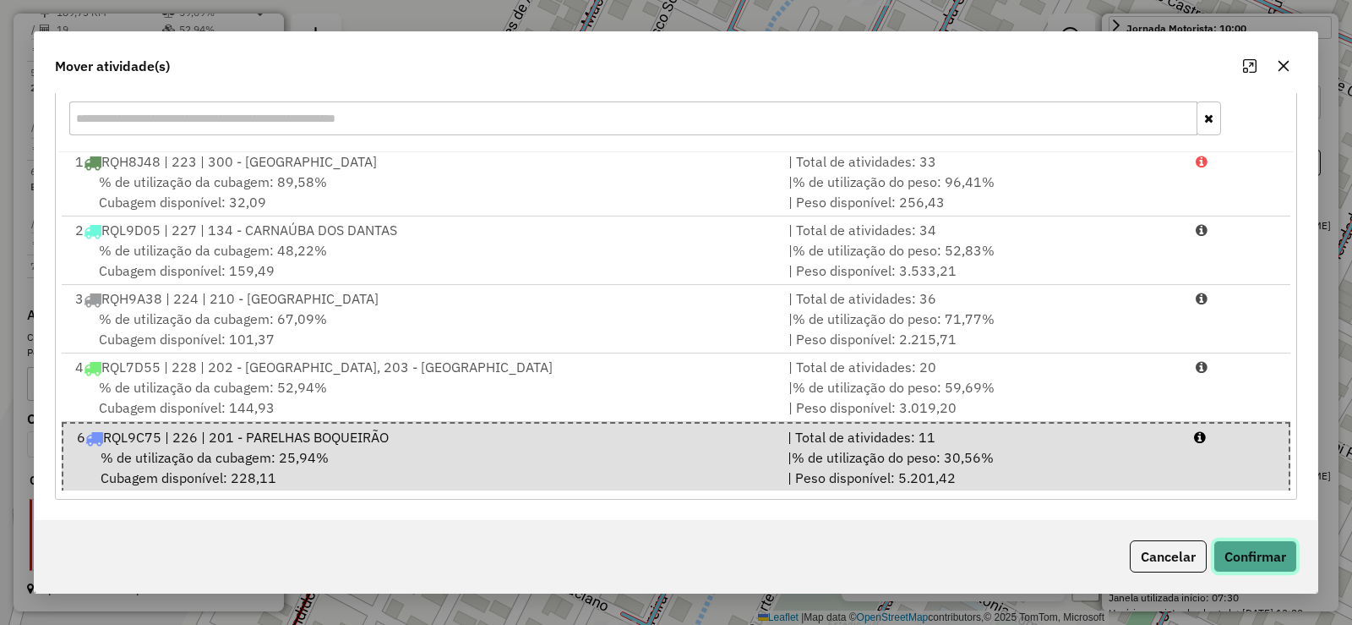
click at [1262, 557] on button "Confirmar" at bounding box center [1256, 556] width 84 height 32
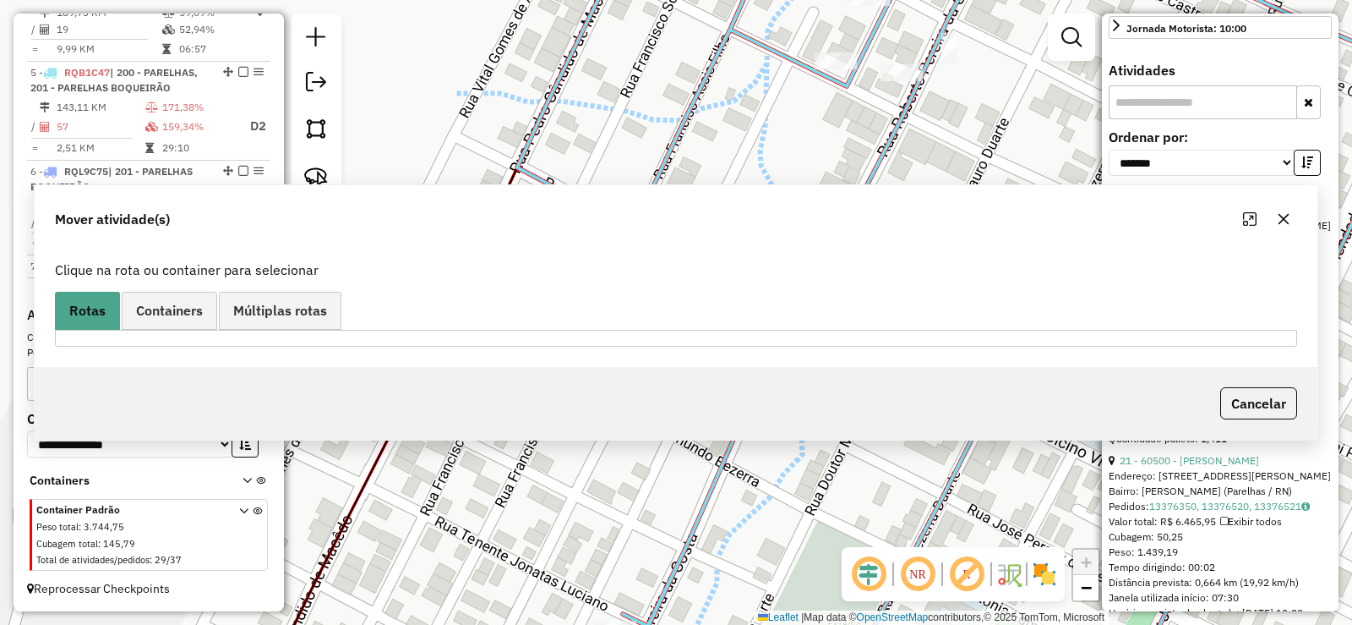
scroll to position [0, 0]
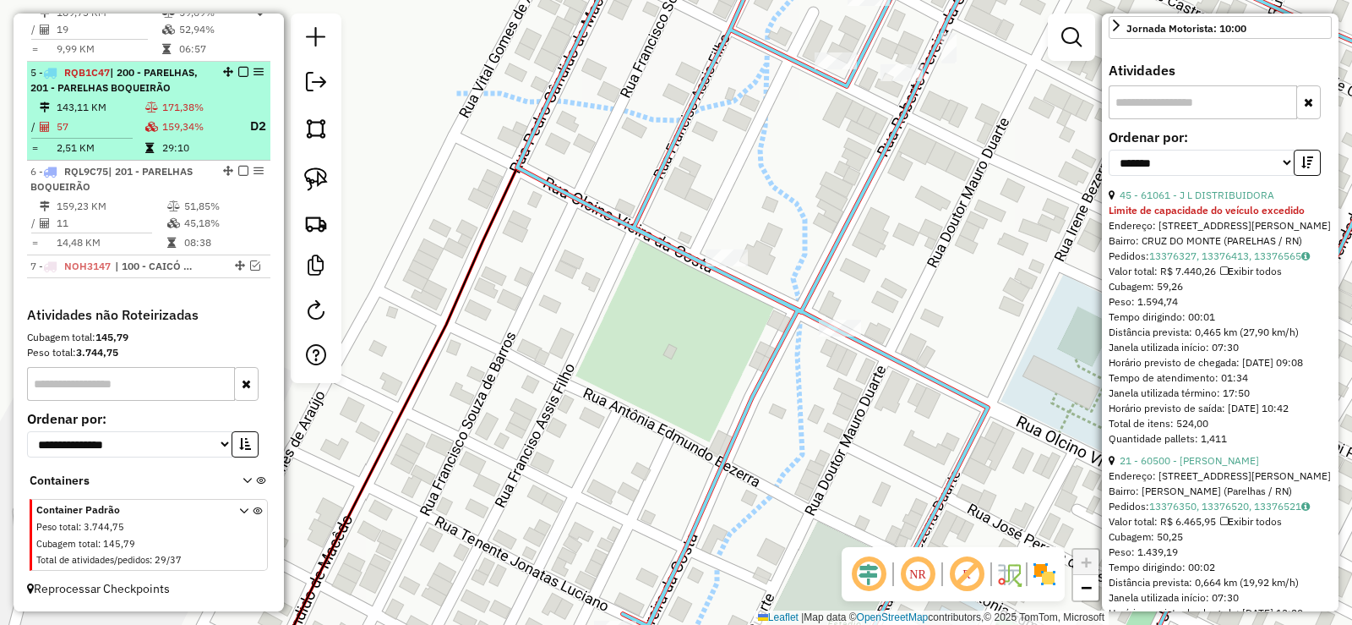
click at [153, 98] on li "5 - RQB1C47 | 200 - PARELHAS, 201 - PARELHAS BOQUEIRÃO 143,11 KM 171,38% / 57 1…" at bounding box center [148, 111] width 243 height 99
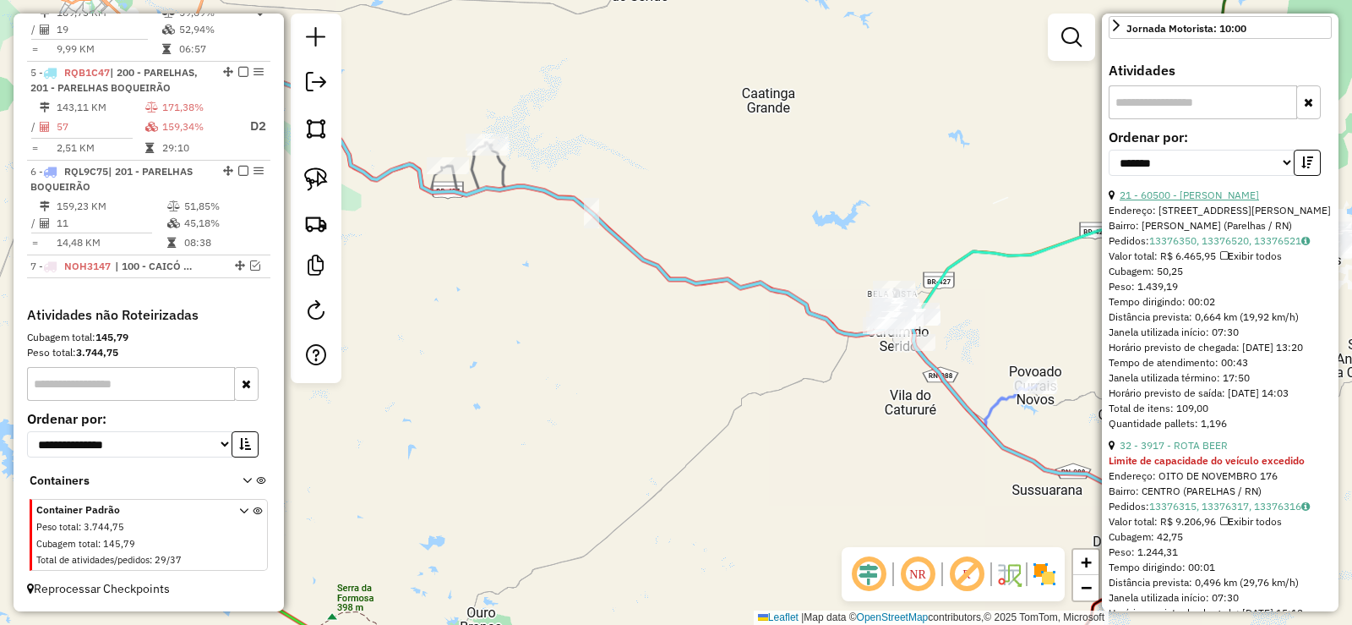
click at [1222, 201] on link "21 - 60500 - MAYARA A FERREIRA" at bounding box center [1189, 194] width 139 height 13
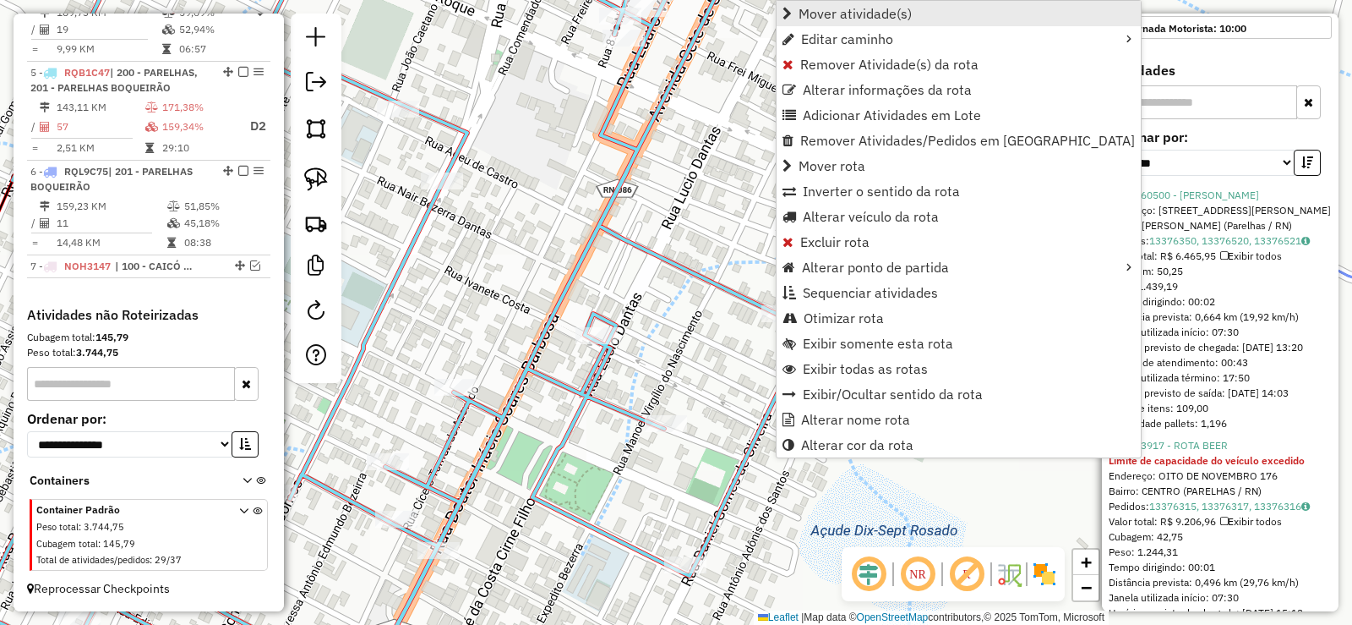
click at [845, 11] on span "Mover atividade(s)" at bounding box center [855, 14] width 113 height 14
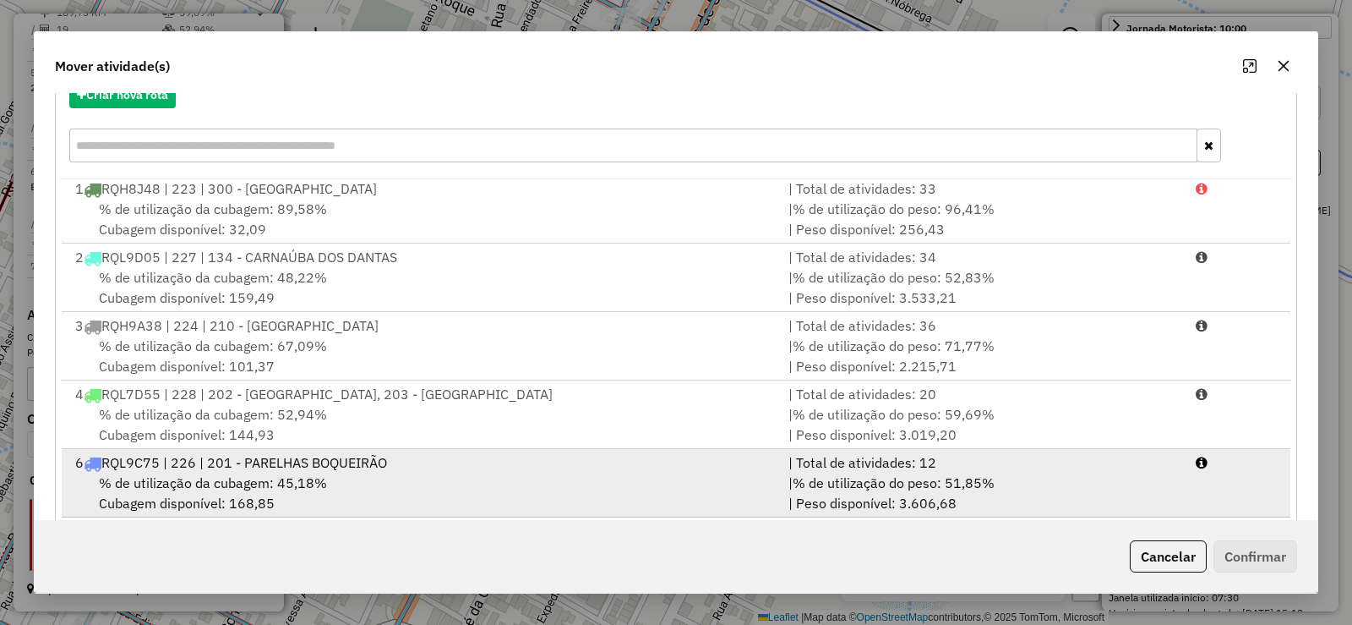
scroll to position [236, 0]
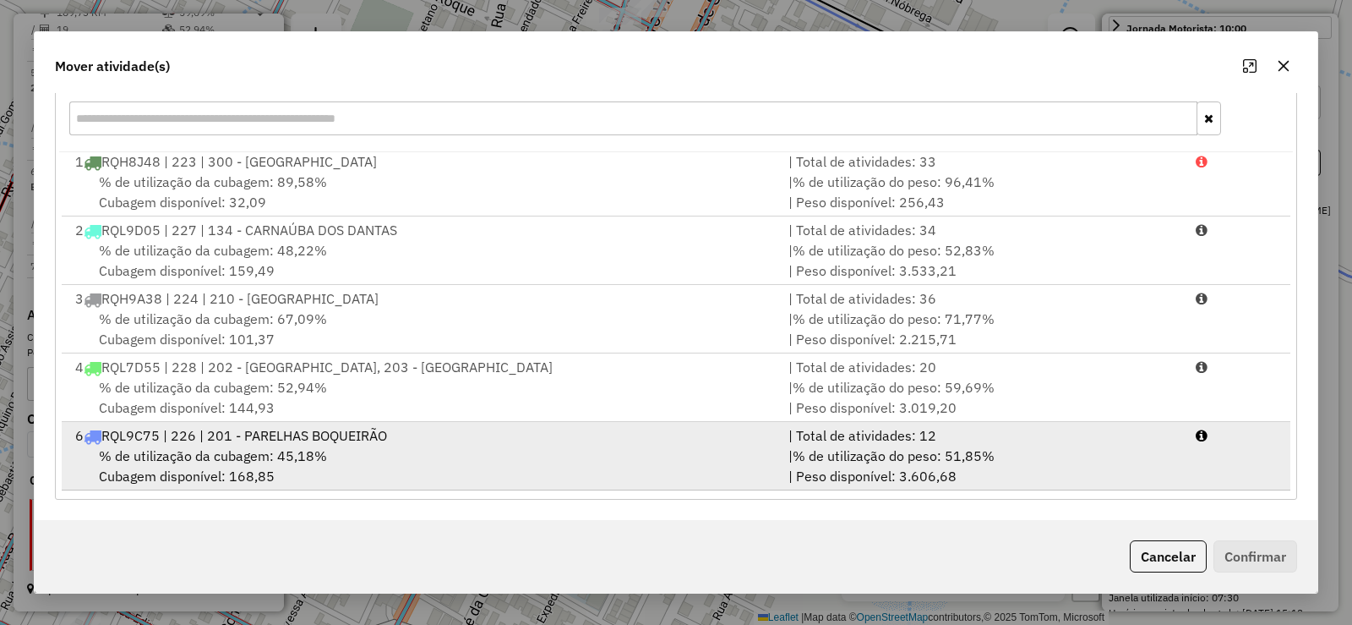
click at [437, 454] on div "% de utilização da cubagem: 45,18% Cubagem disponível: 168,85" at bounding box center [421, 465] width 713 height 41
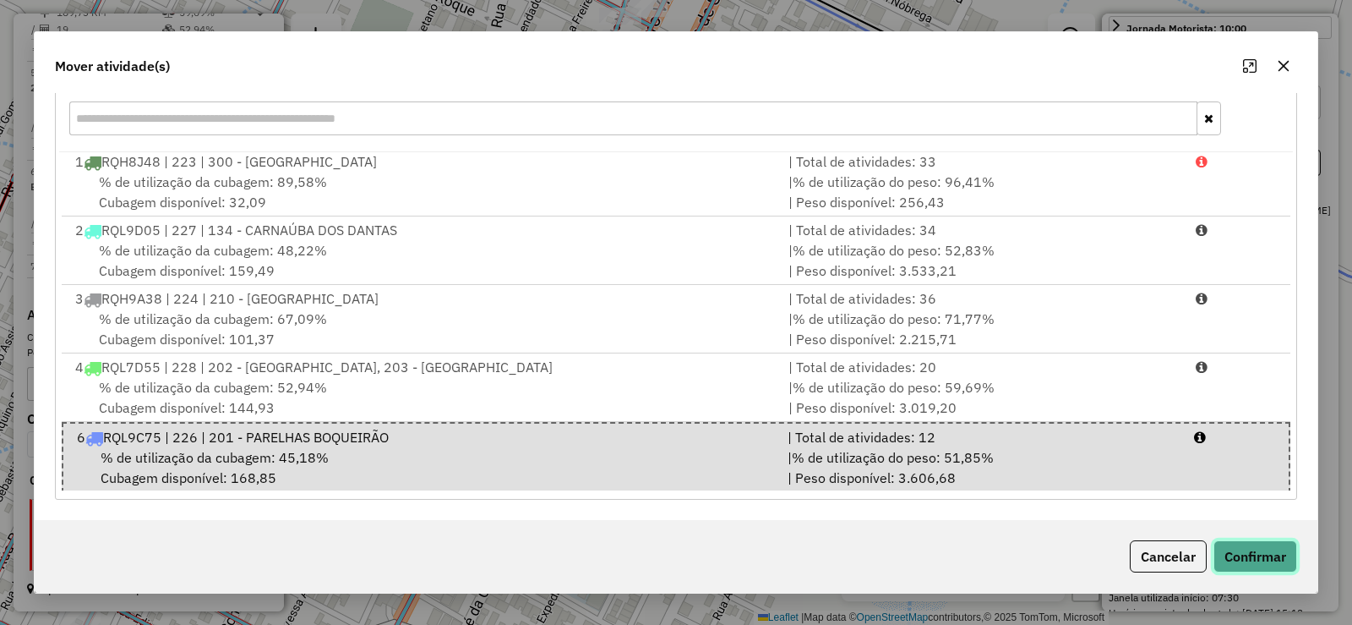
click at [1283, 559] on button "Confirmar" at bounding box center [1256, 556] width 84 height 32
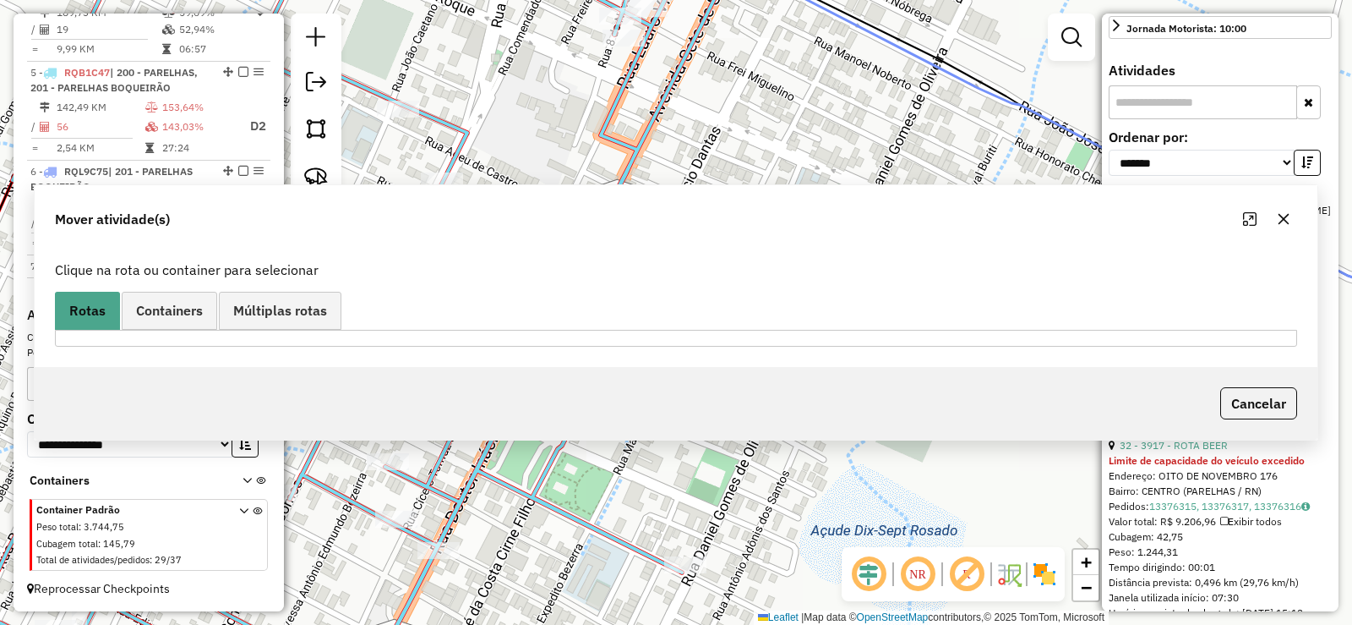
scroll to position [0, 0]
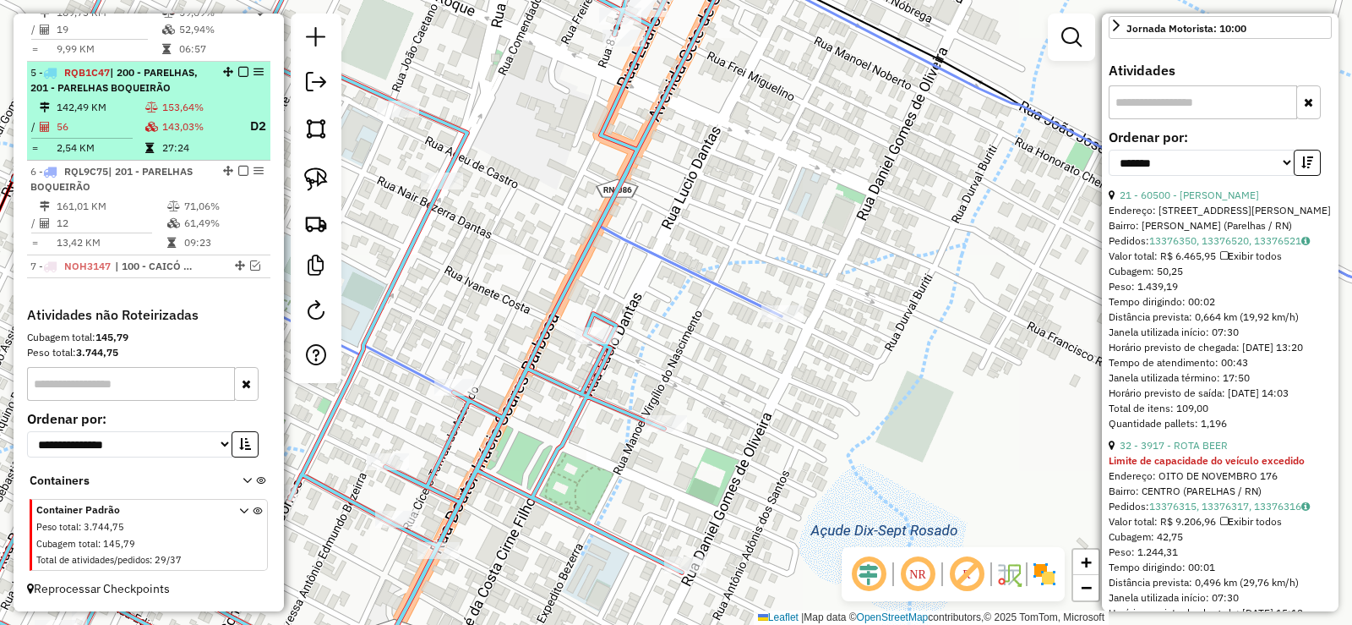
click at [181, 119] on td "143,03%" at bounding box center [198, 126] width 74 height 21
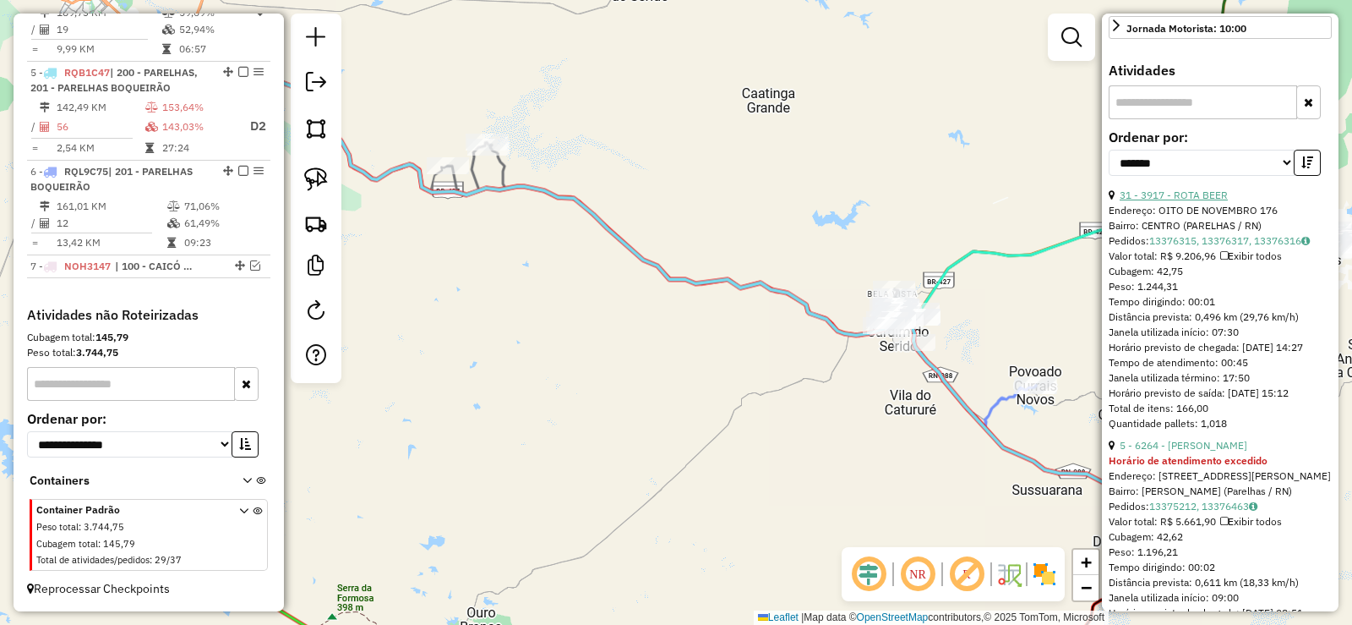
click at [1204, 201] on link "31 - 3917 - ROTA BEER" at bounding box center [1174, 194] width 108 height 13
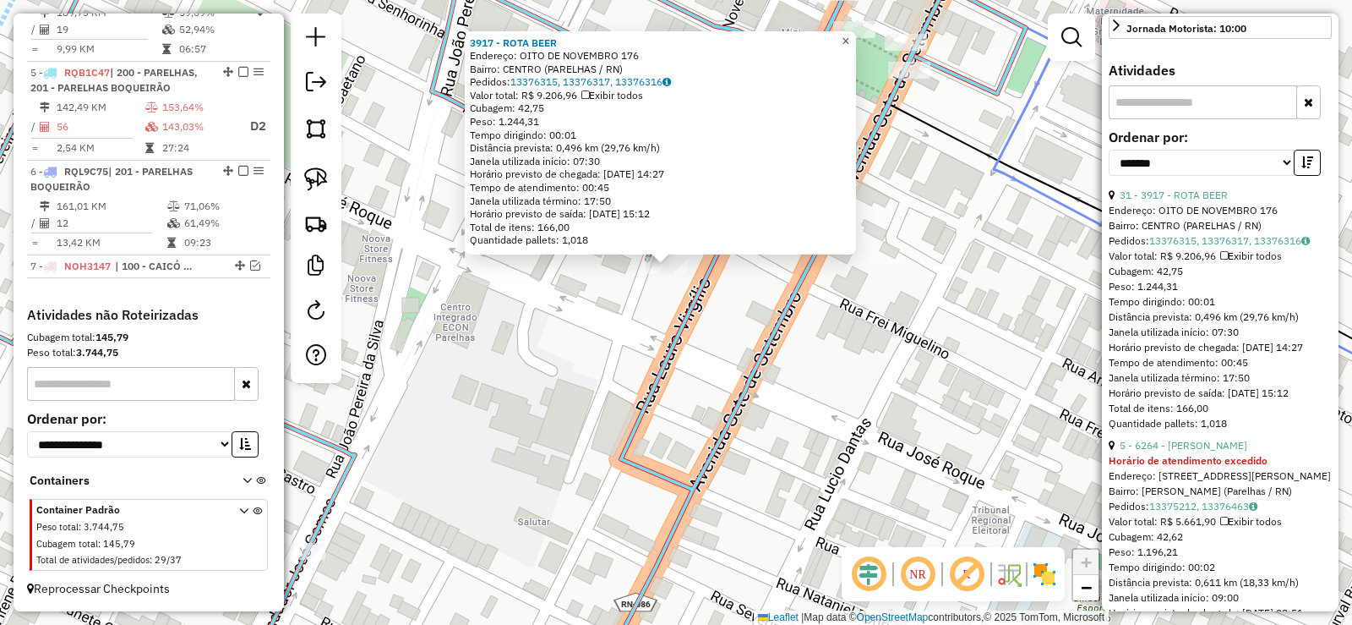
click at [850, 36] on span "×" at bounding box center [846, 41] width 8 height 14
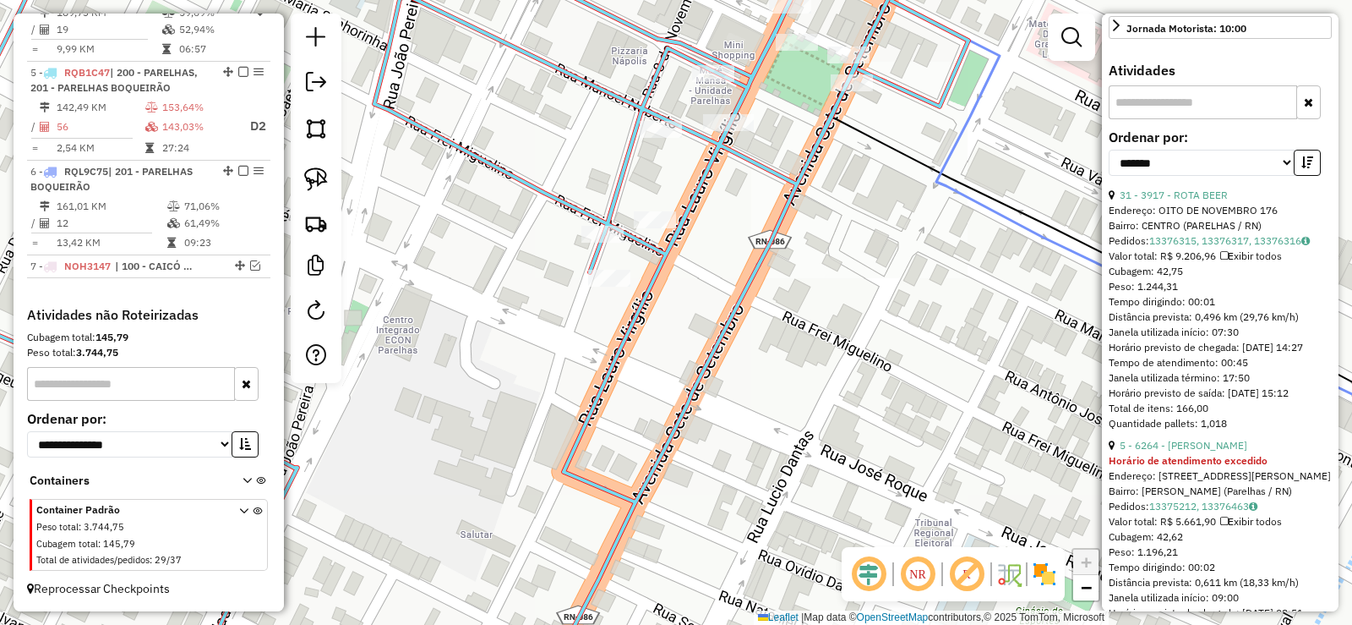
click at [661, 318] on div "Janela de atendimento Grade de atendimento Capacidade Transportadoras Veículos …" at bounding box center [676, 312] width 1352 height 625
drag, startPoint x: 579, startPoint y: 200, endPoint x: 620, endPoint y: 218, distance: 44.3
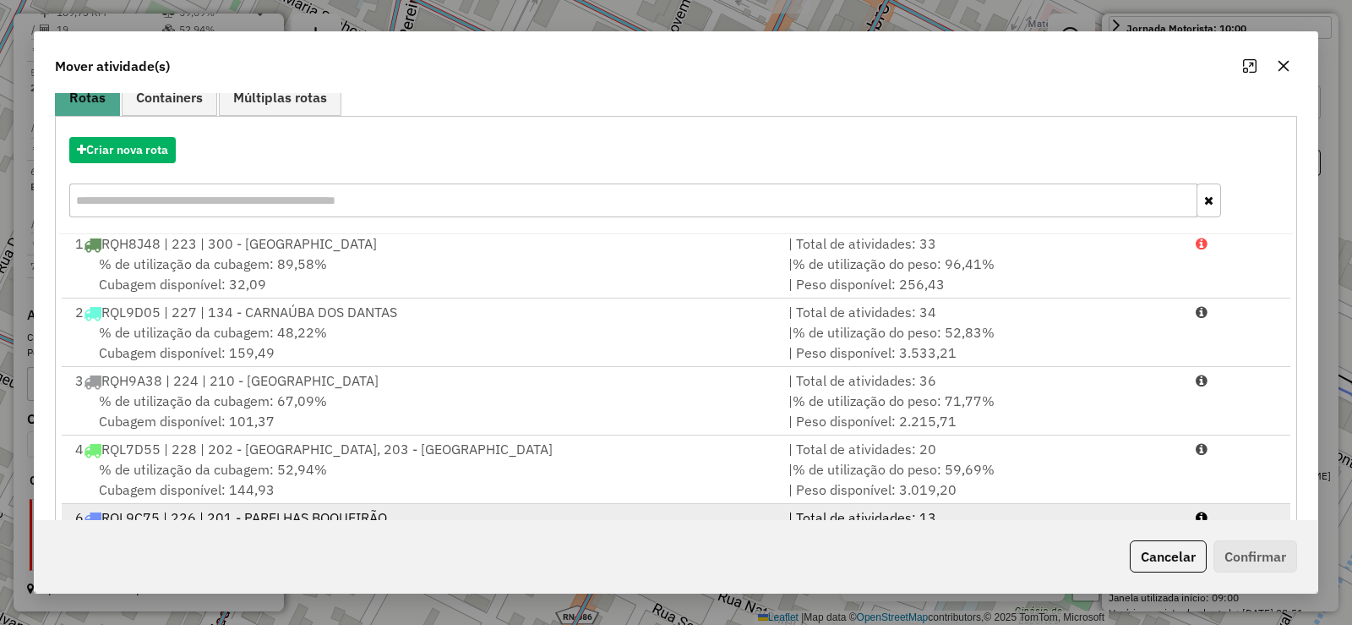
scroll to position [236, 0]
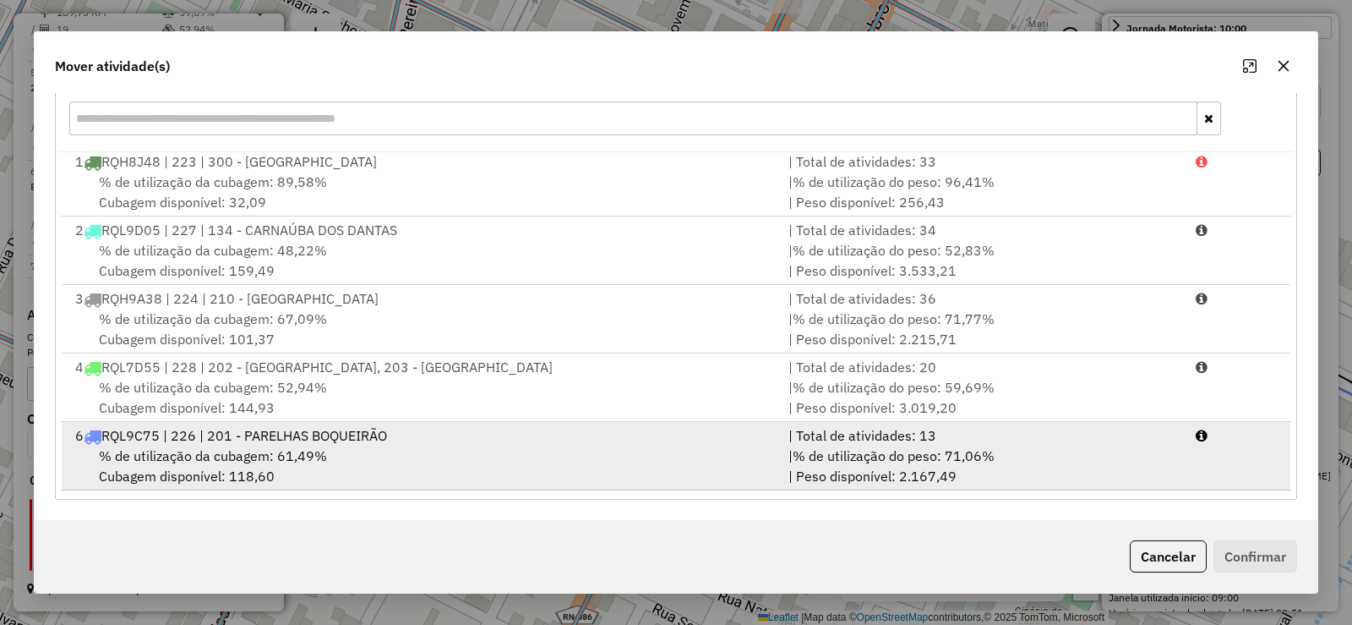
click at [328, 451] on div "% de utilização da cubagem: 61,49% Cubagem disponível: 118,60" at bounding box center [421, 465] width 713 height 41
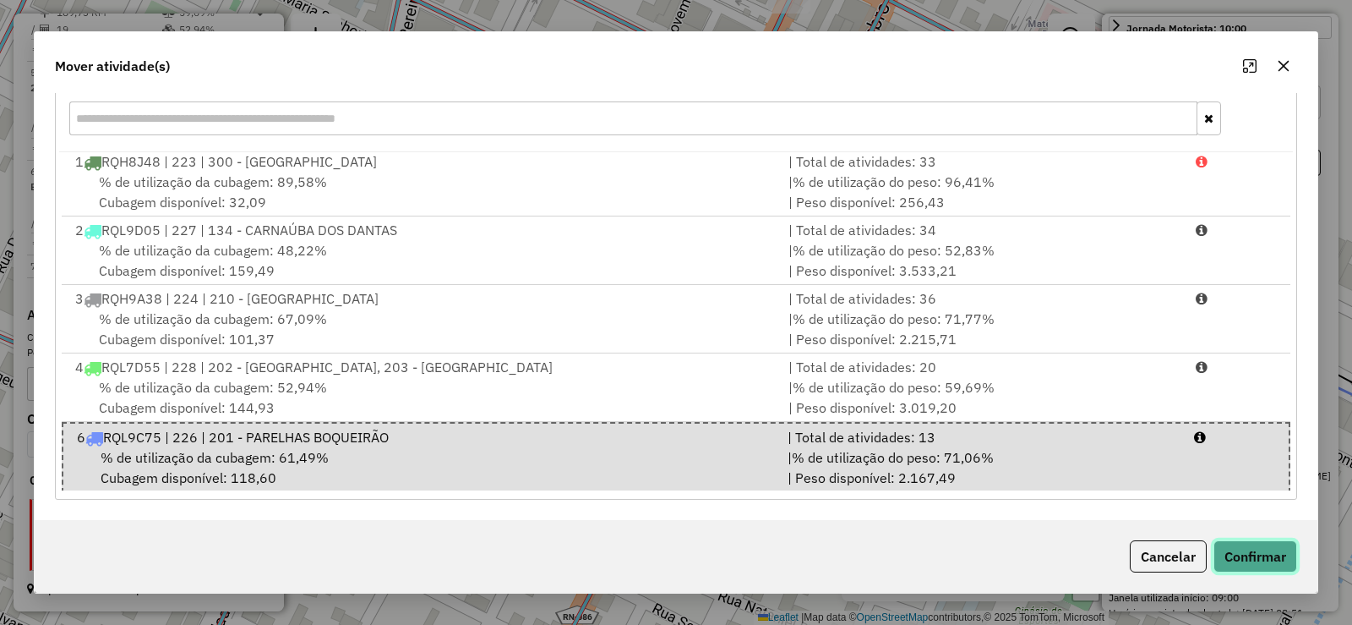
click at [1255, 555] on button "Confirmar" at bounding box center [1256, 556] width 84 height 32
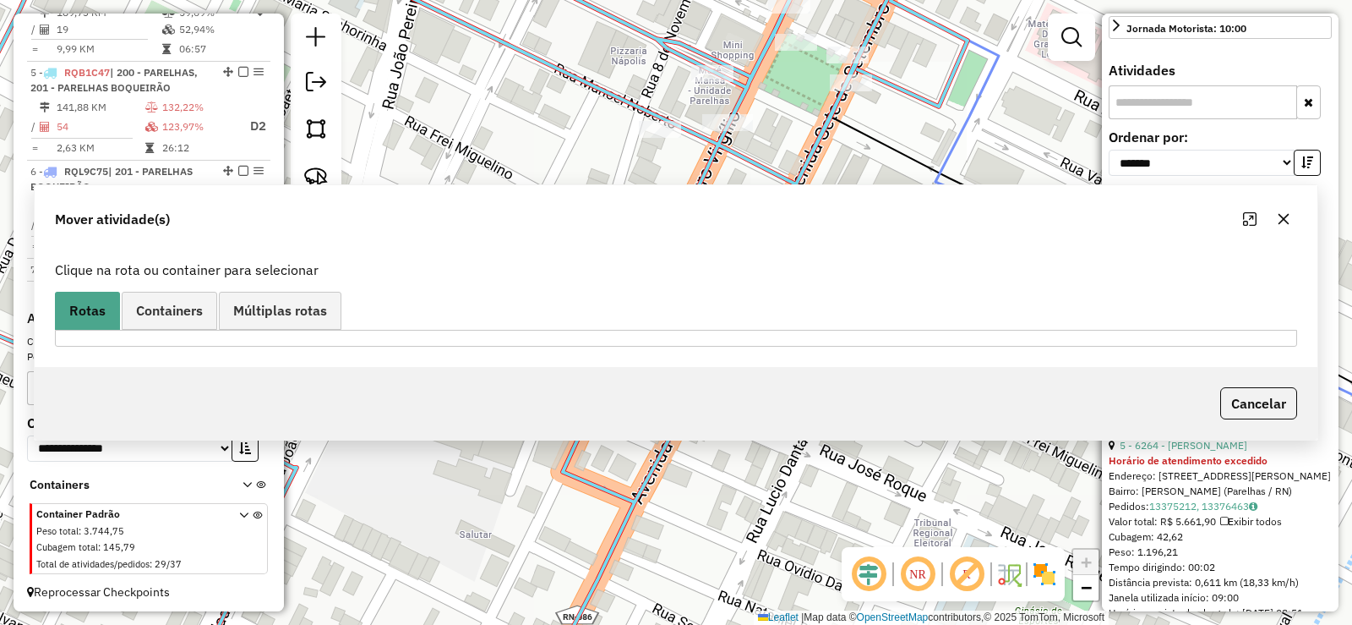
scroll to position [988, 0]
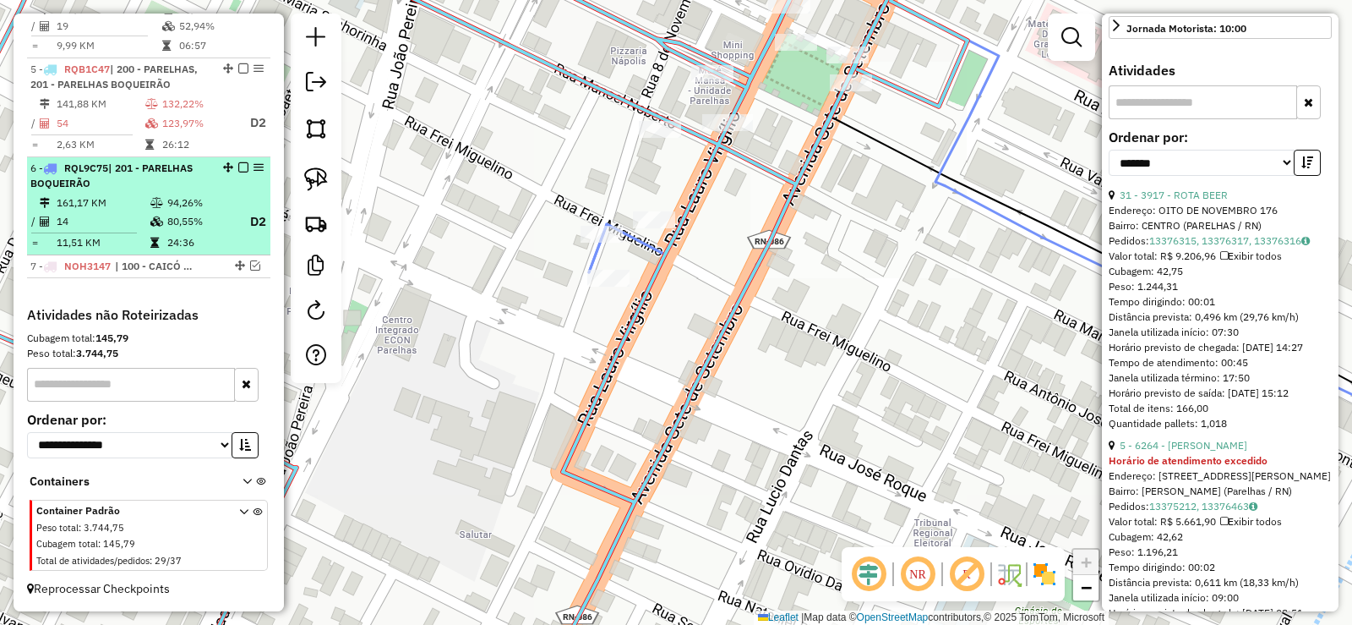
click at [161, 199] on td at bounding box center [158, 202] width 17 height 17
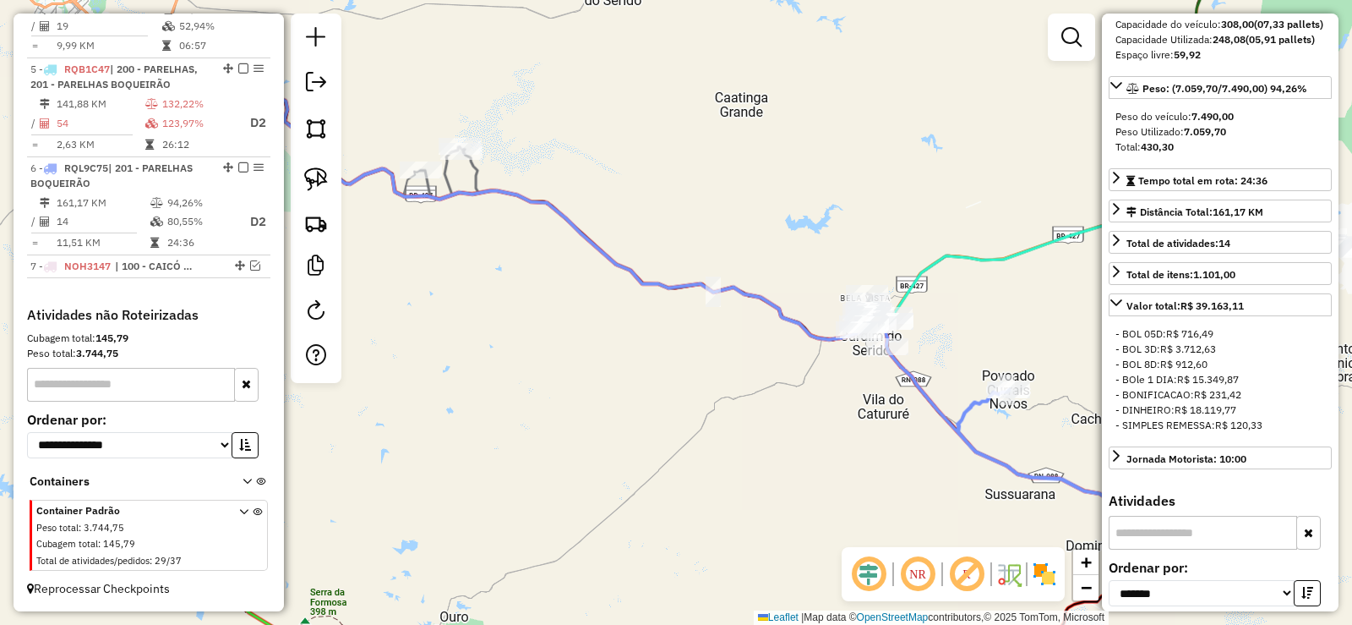
scroll to position [108, 0]
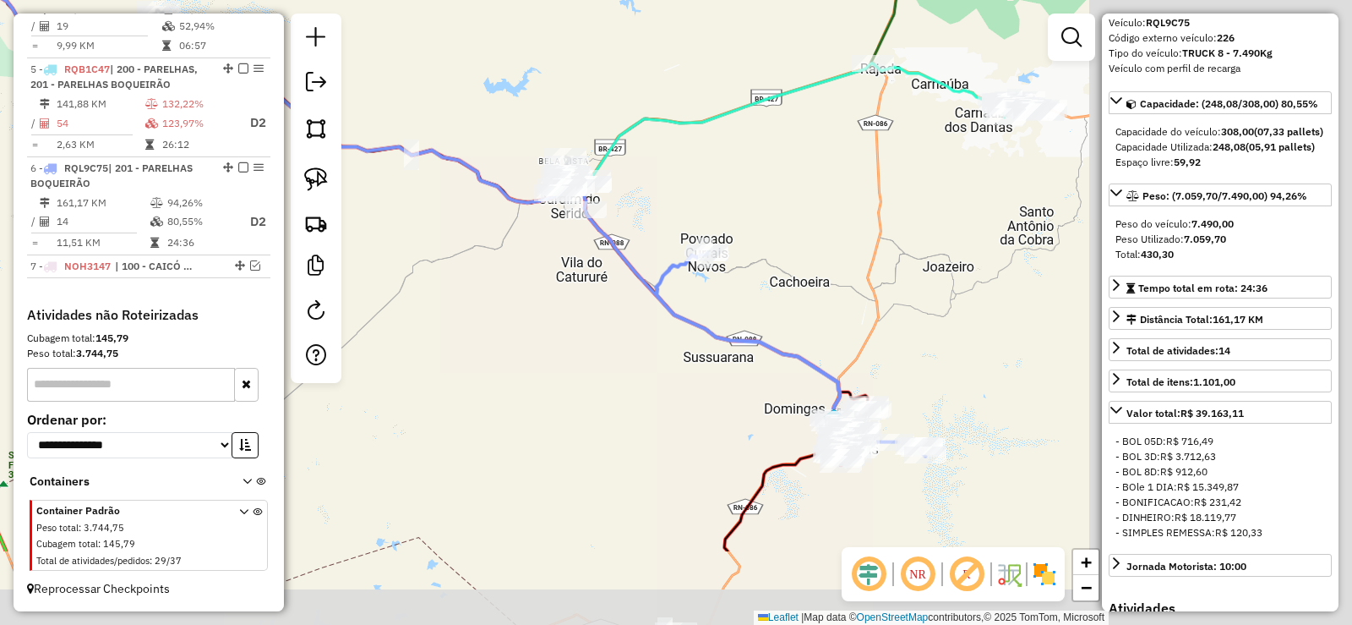
drag, startPoint x: 706, startPoint y: 407, endPoint x: 394, endPoint y: 264, distance: 343.1
click at [394, 264] on div "Janela de atendimento Grade de atendimento Capacidade Transportadoras Veículos …" at bounding box center [676, 312] width 1352 height 625
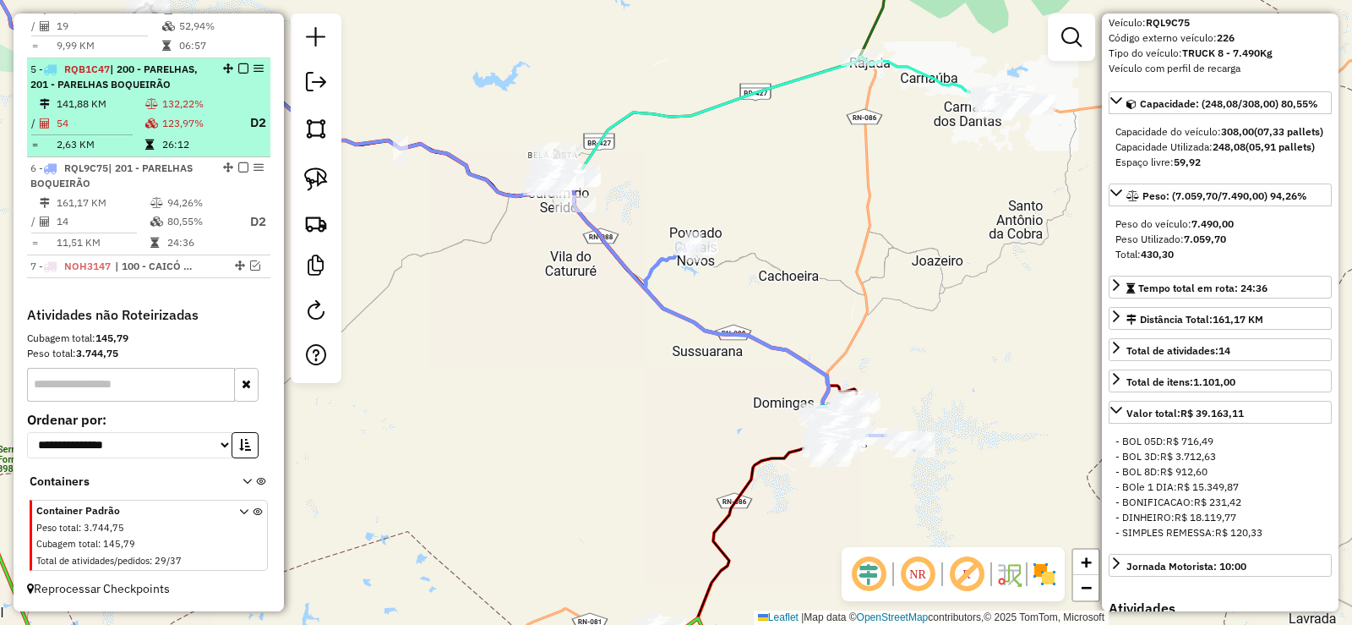
click at [156, 95] on li "5 - RQB1C47 | 200 - PARELHAS, 201 - PARELHAS BOQUEIRÃO 141,88 KM 132,22% / 54 1…" at bounding box center [148, 107] width 243 height 99
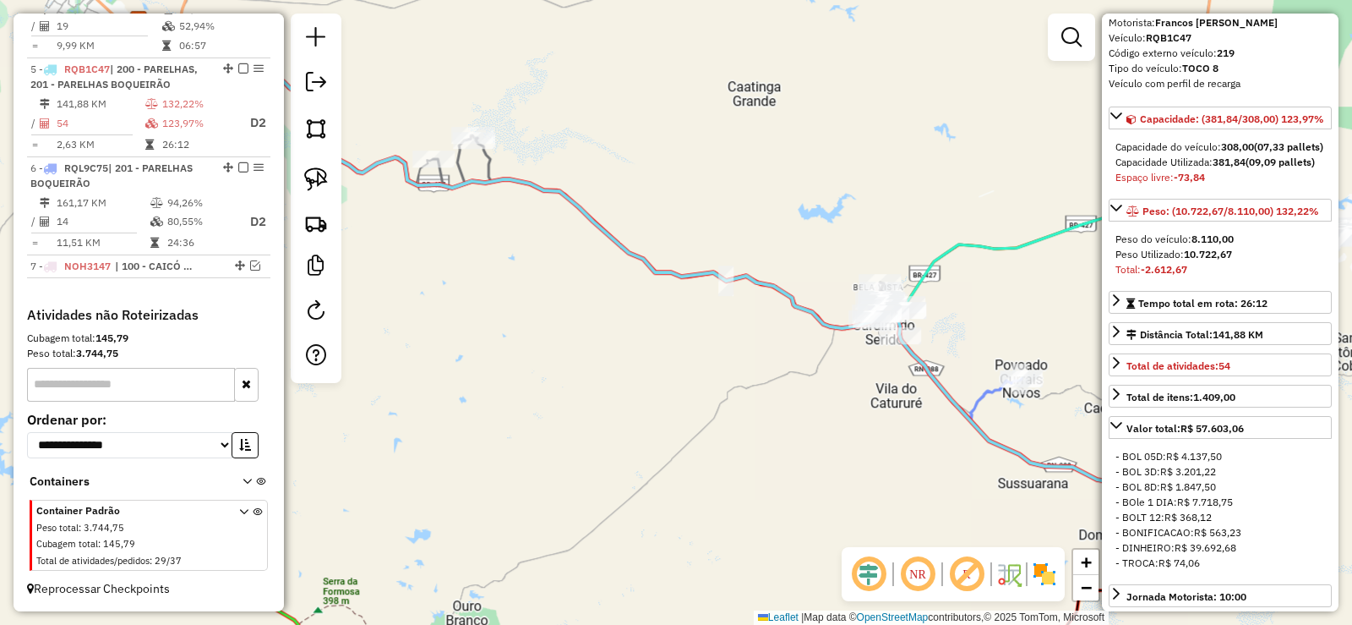
scroll to position [123, 0]
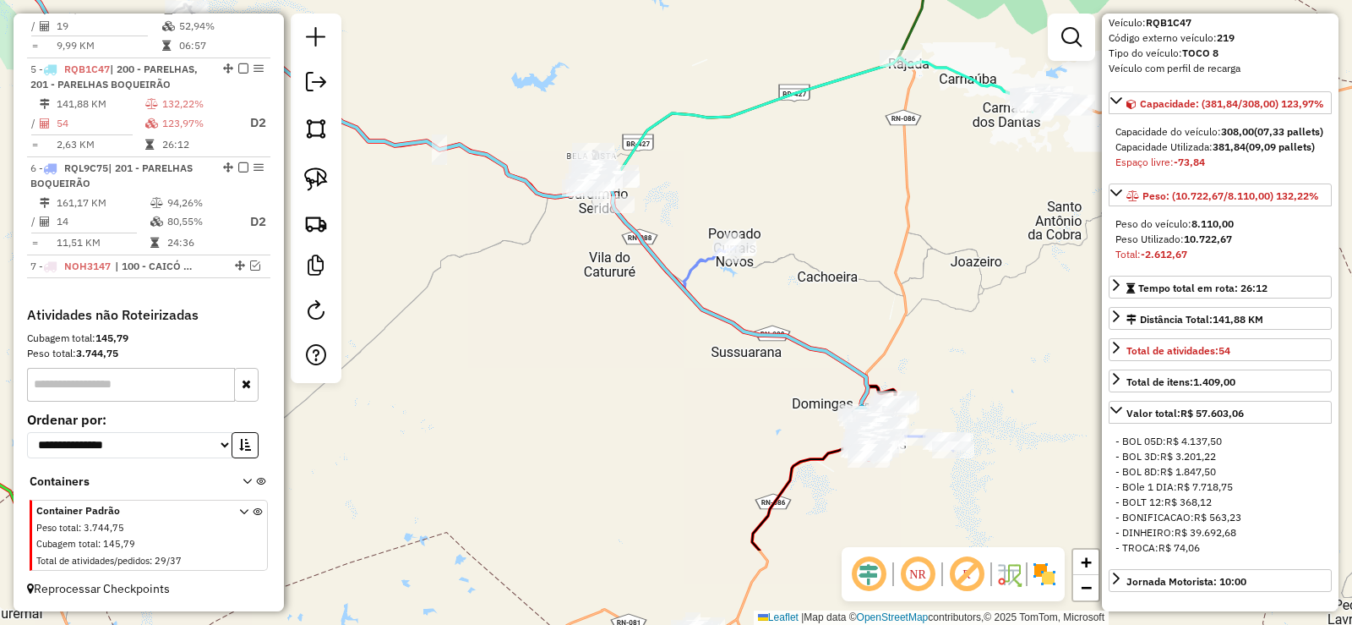
drag, startPoint x: 735, startPoint y: 367, endPoint x: 528, endPoint y: 270, distance: 227.7
click at [528, 270] on div "Janela de atendimento Grade de atendimento Capacidade Transportadoras Veículos …" at bounding box center [676, 312] width 1352 height 625
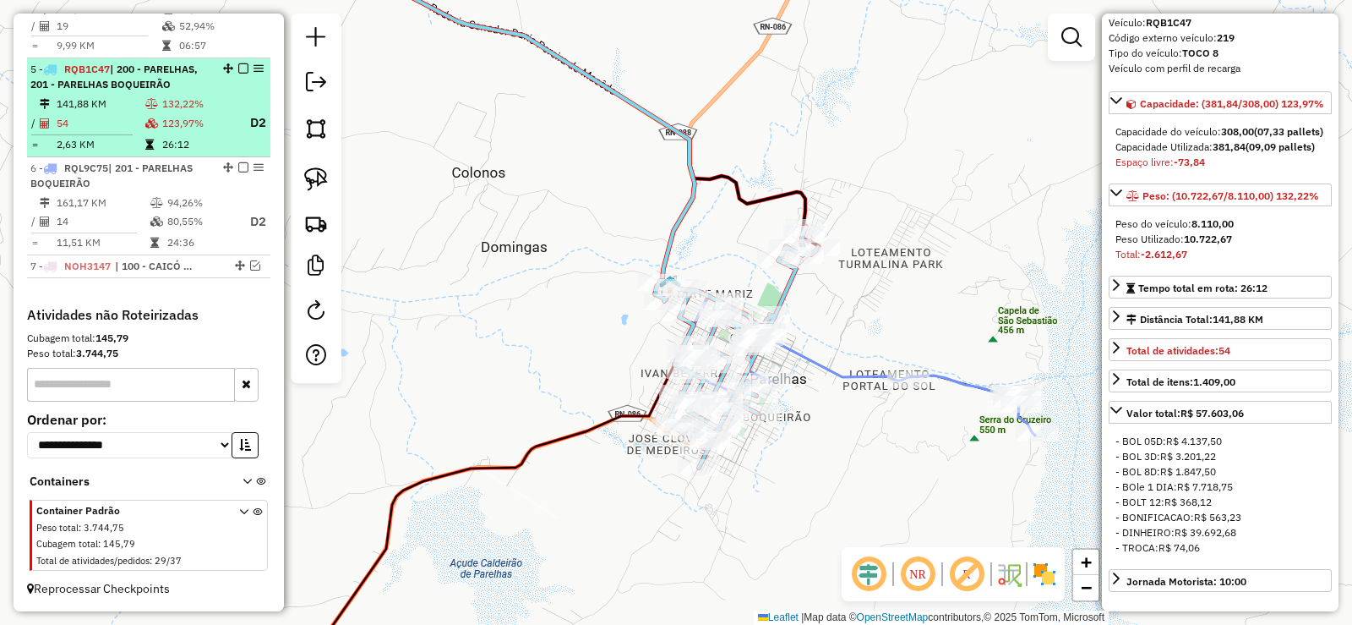
drag, startPoint x: 135, startPoint y: 99, endPoint x: 930, endPoint y: 208, distance: 802.0
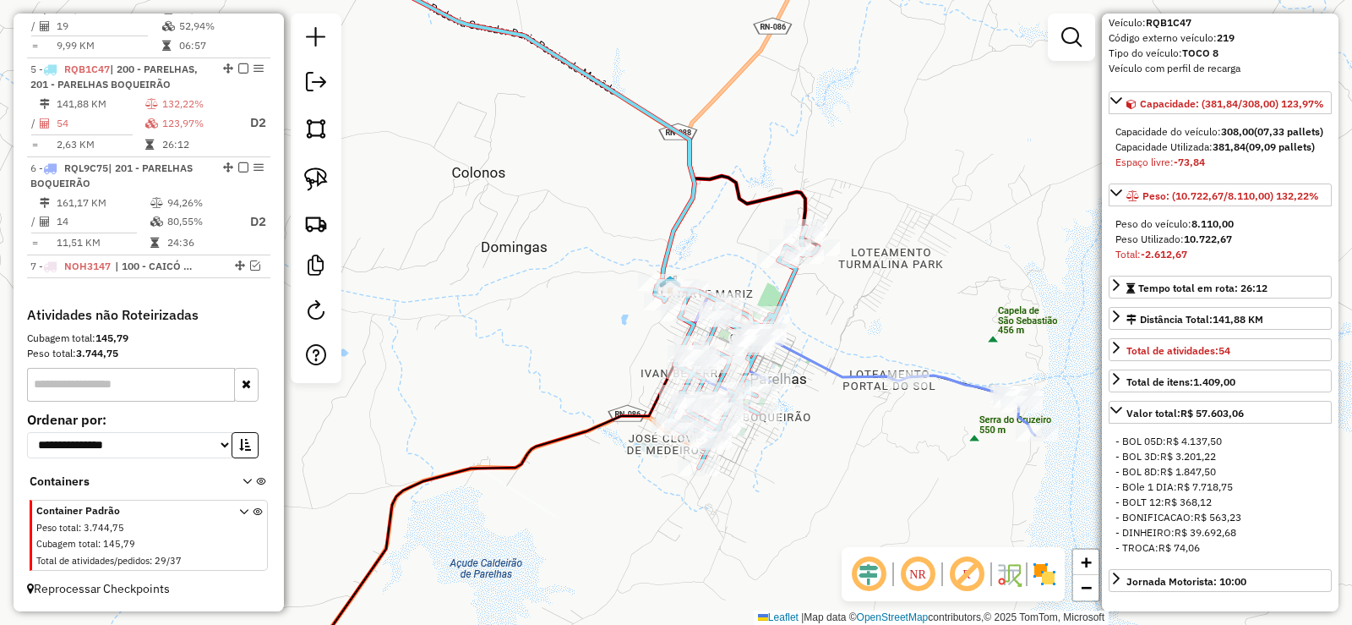
click at [136, 99] on td "141,88 KM" at bounding box center [100, 104] width 89 height 17
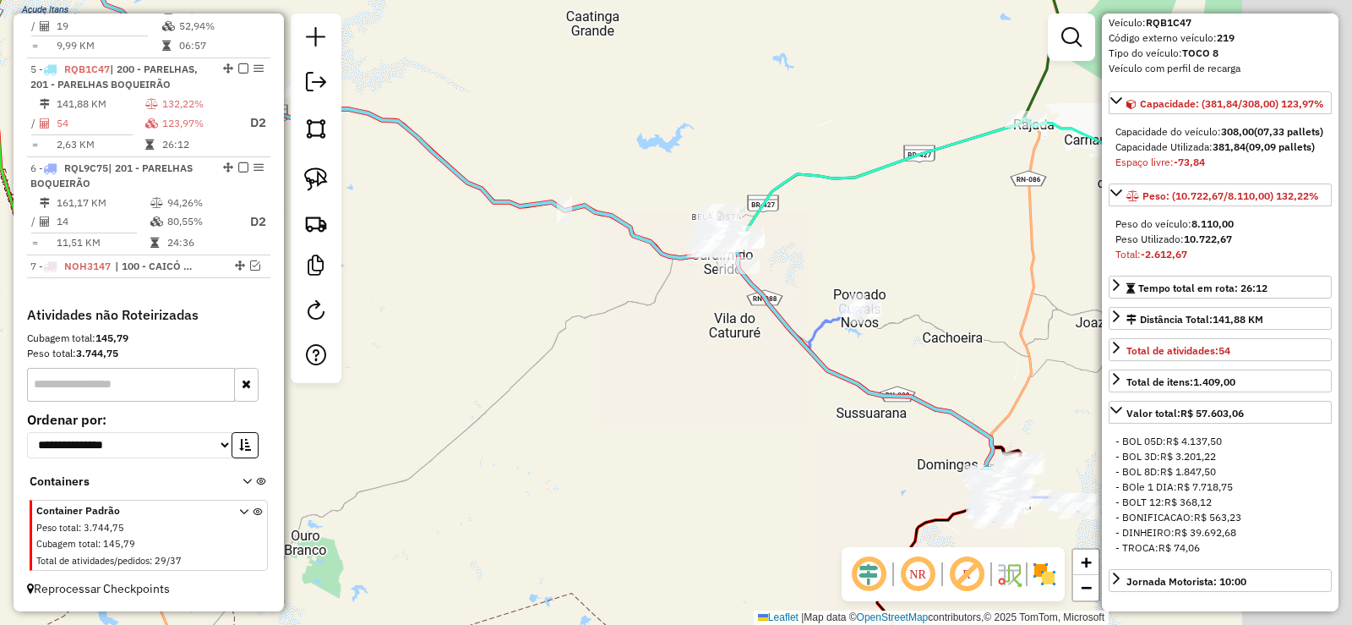
drag, startPoint x: 959, startPoint y: 484, endPoint x: 482, endPoint y: 285, distance: 516.5
click at [482, 285] on div "Janela de atendimento Grade de atendimento Capacidade Transportadoras Veículos …" at bounding box center [676, 312] width 1352 height 625
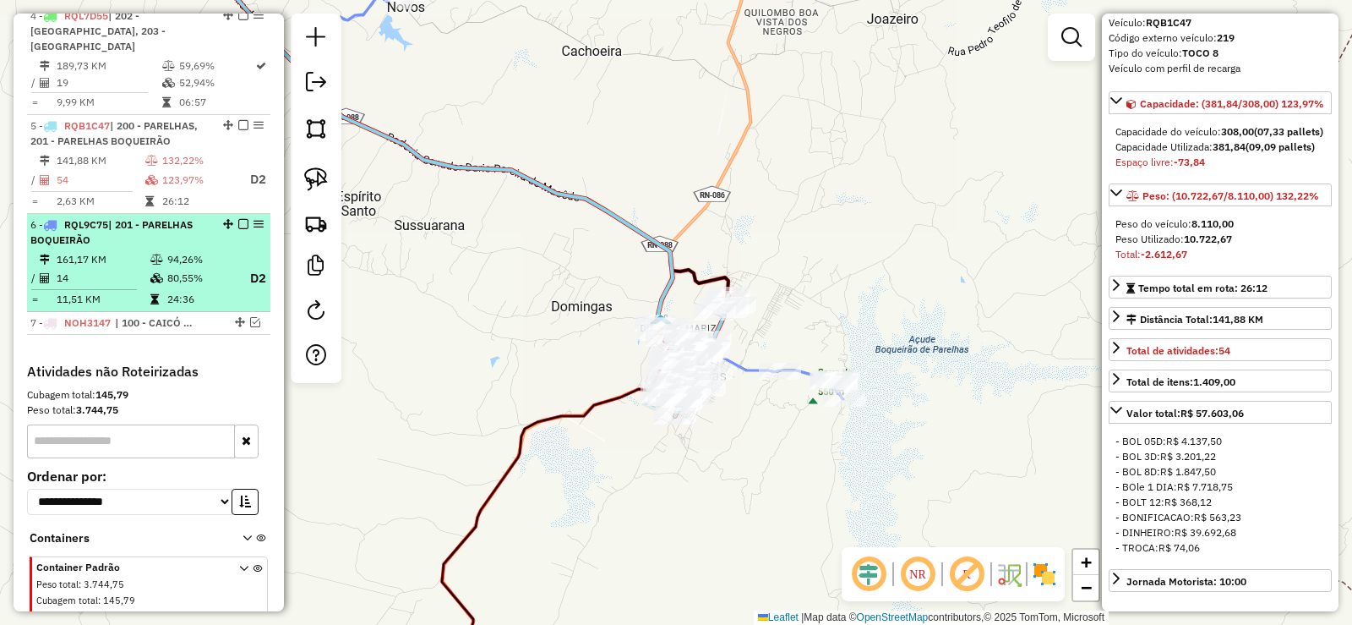
scroll to position [904, 0]
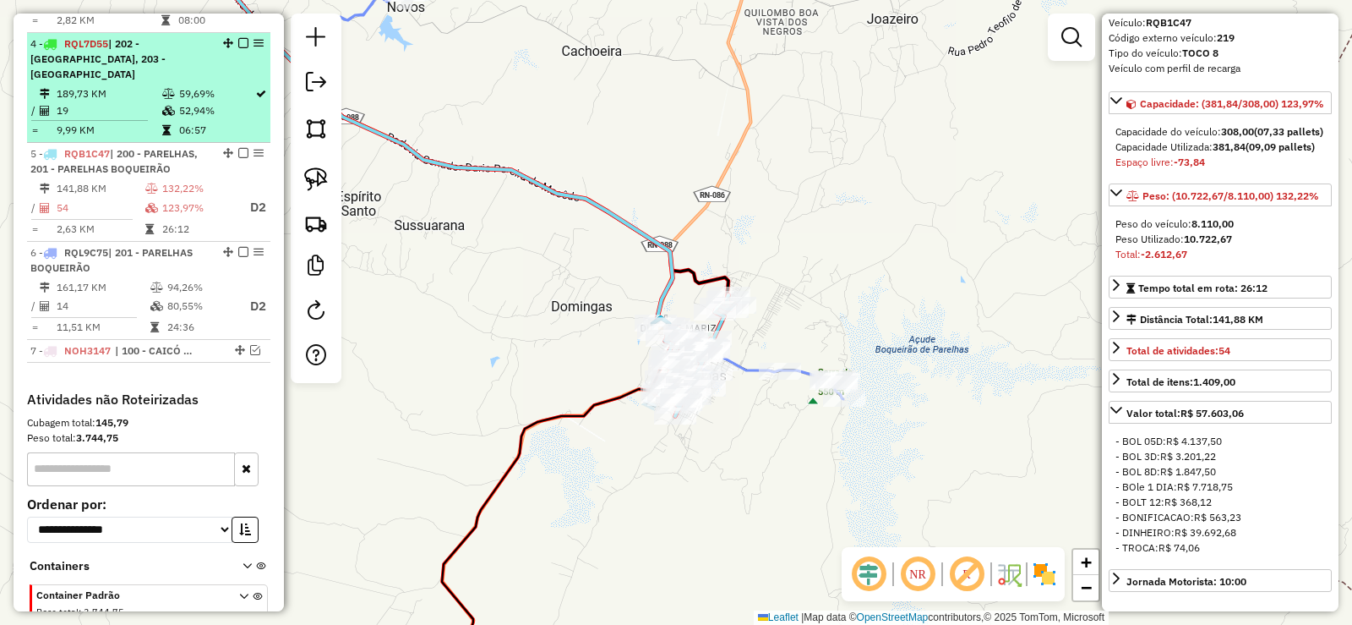
click at [152, 68] on span "| 202 - SANTANA DO SERIDÓ, 203 - EQUADOR" at bounding box center [97, 58] width 135 height 43
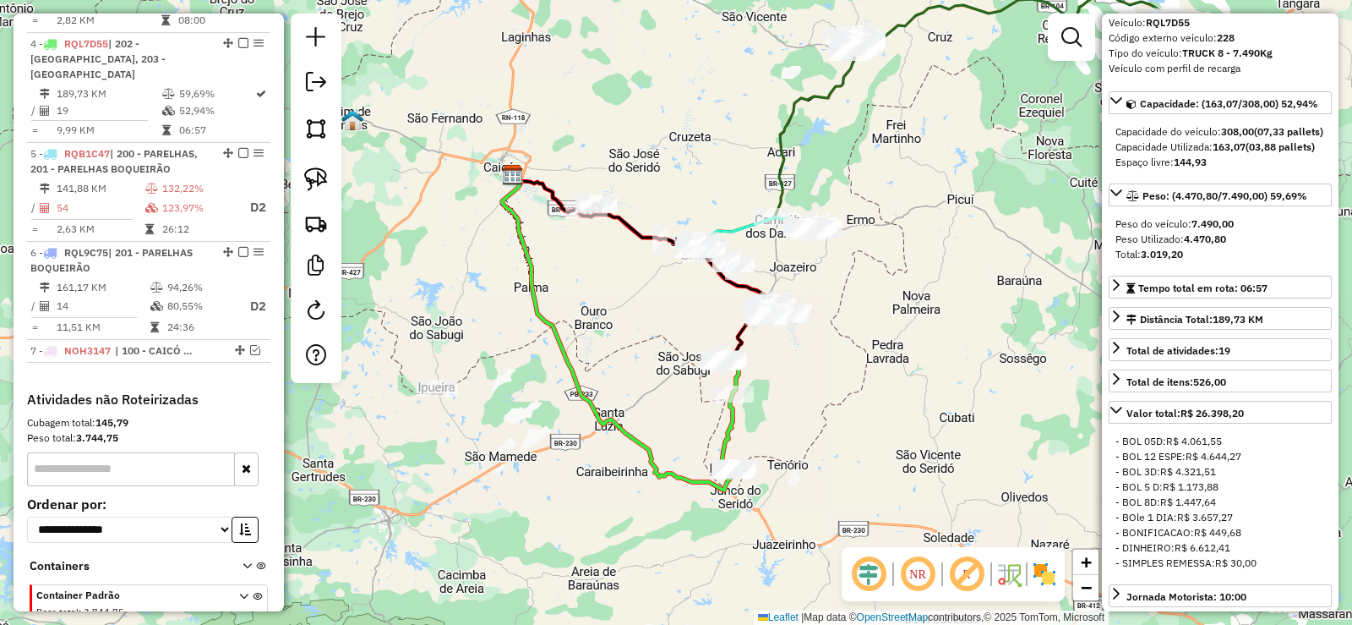
drag, startPoint x: 872, startPoint y: 366, endPoint x: 832, endPoint y: 375, distance: 41.6
click at [837, 376] on div "Janela de atendimento Grade de atendimento Capacidade Transportadoras Veículos …" at bounding box center [676, 312] width 1352 height 625
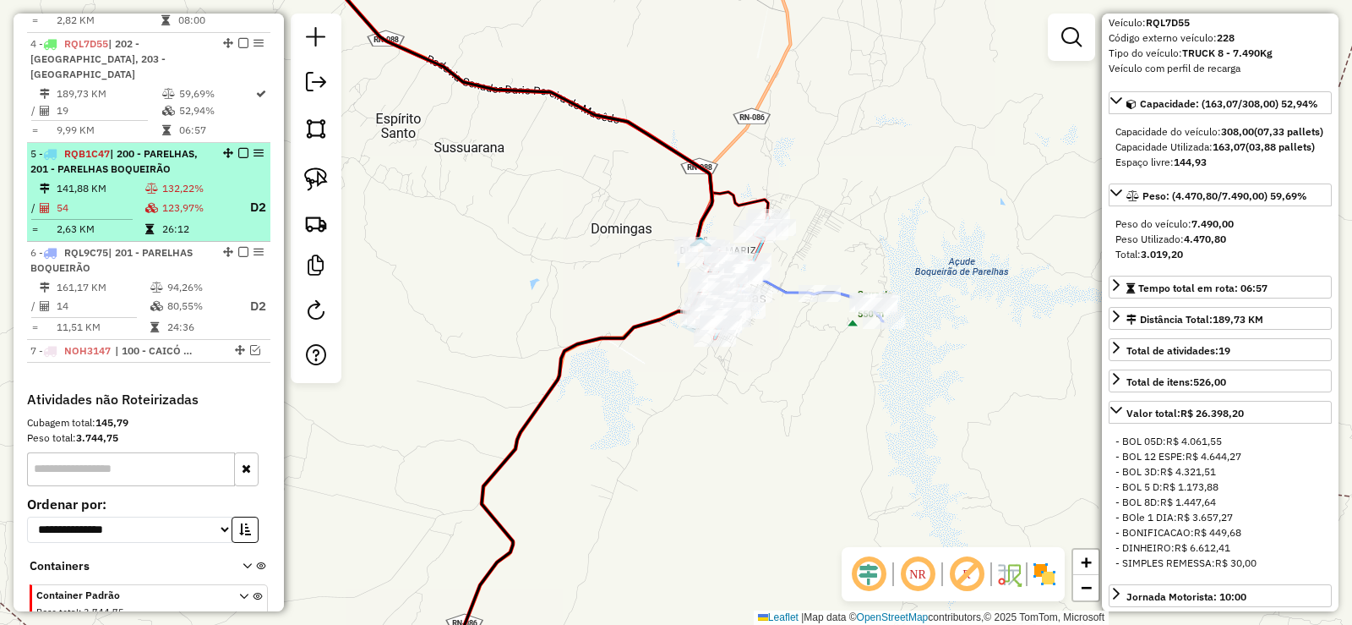
click at [136, 179] on li "5 - RQB1C47 | 200 - PARELHAS, 201 - PARELHAS BOQUEIRÃO 141,88 KM 132,22% / 54 1…" at bounding box center [148, 192] width 243 height 99
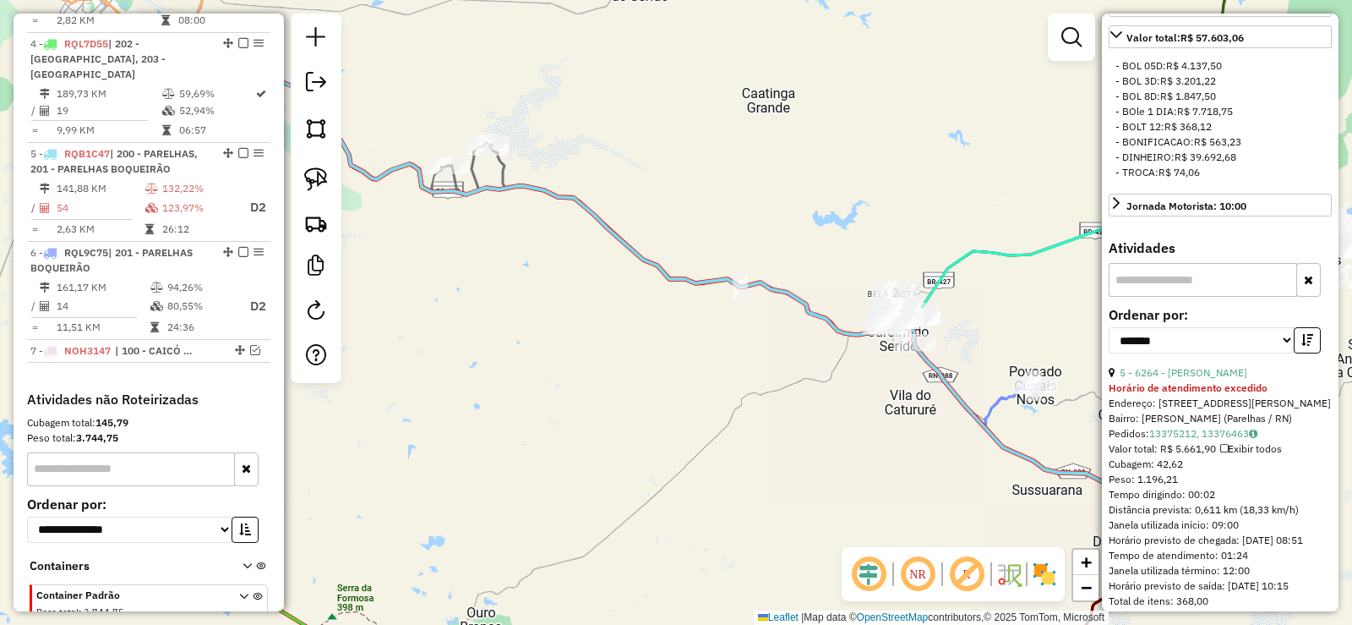
scroll to position [546, 0]
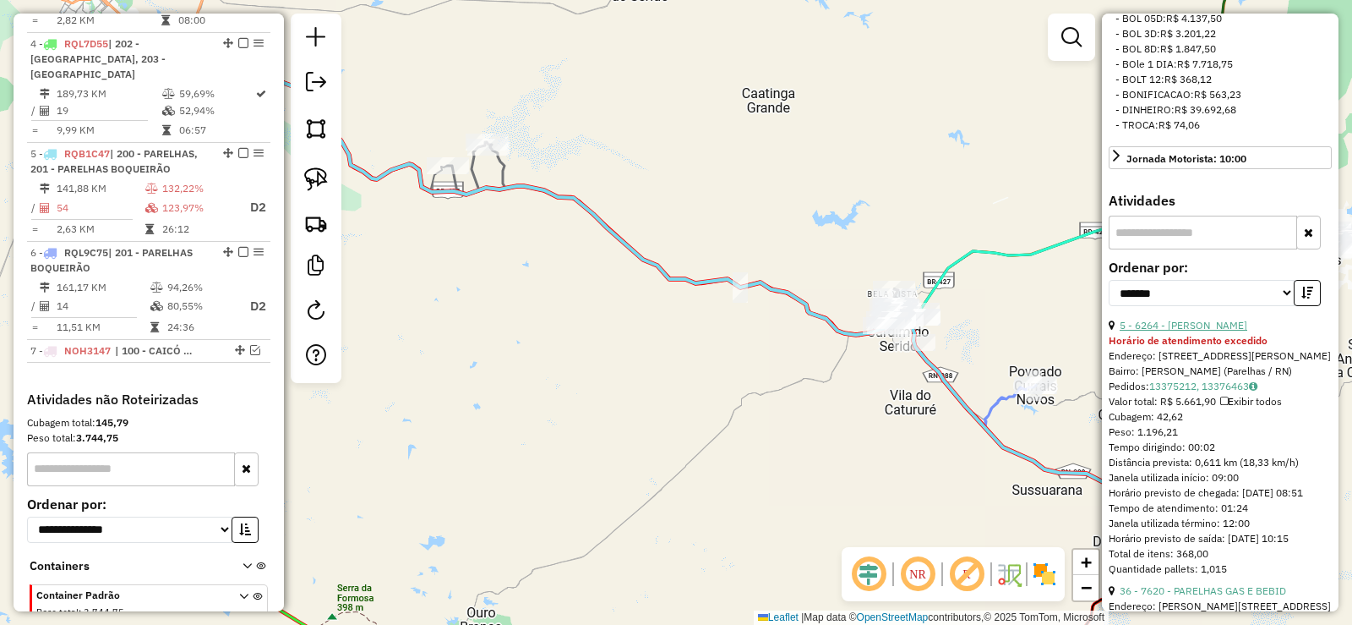
click at [1228, 331] on link "5 - 6264 - ADAILTON RANIERIO DA" at bounding box center [1184, 325] width 128 height 13
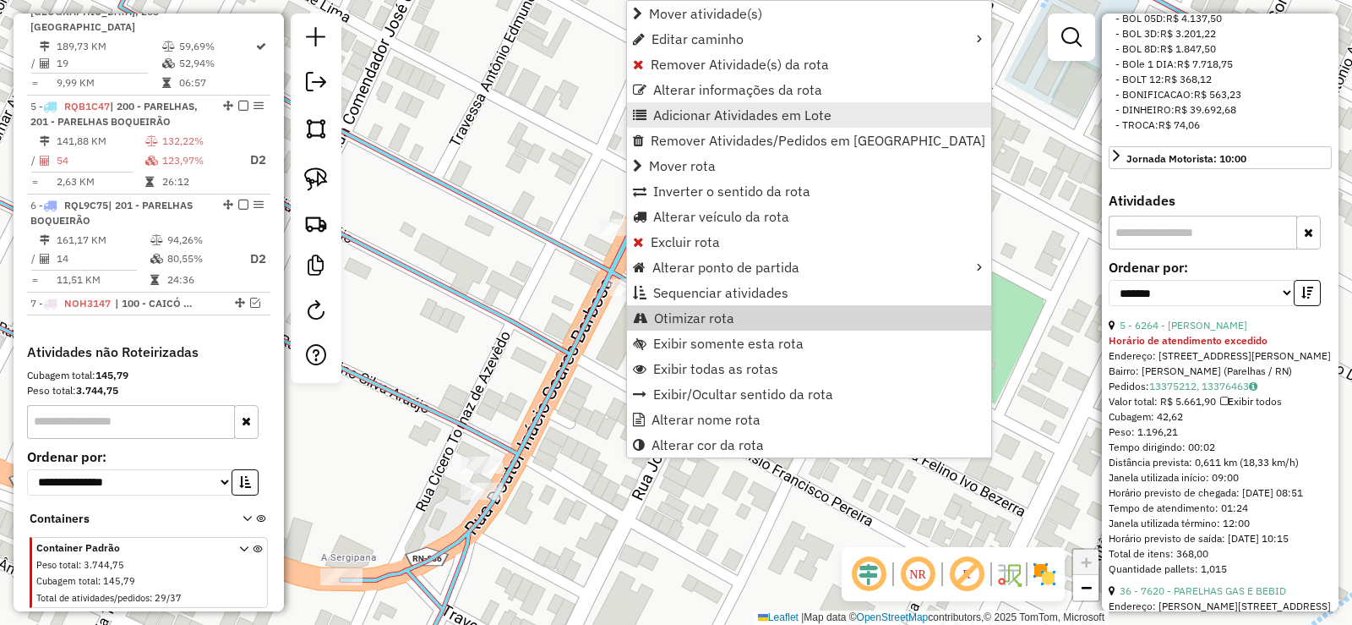
scroll to position [988, 0]
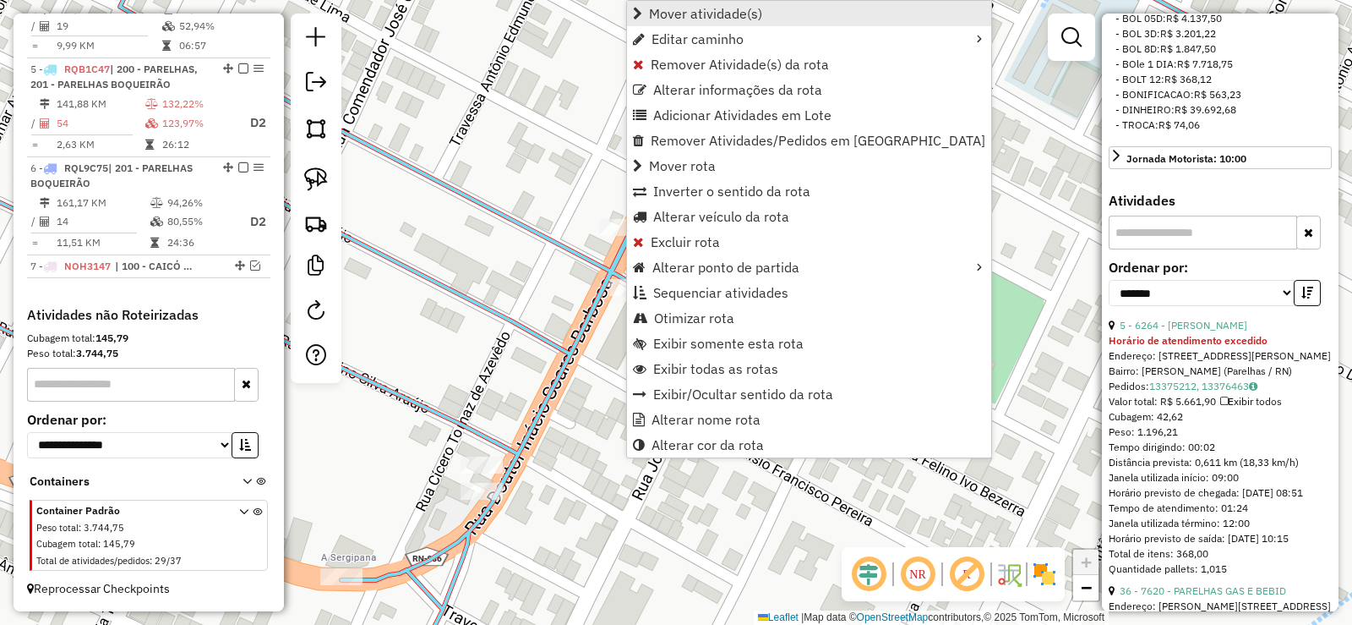
click at [689, 9] on span "Mover atividade(s)" at bounding box center [705, 14] width 113 height 14
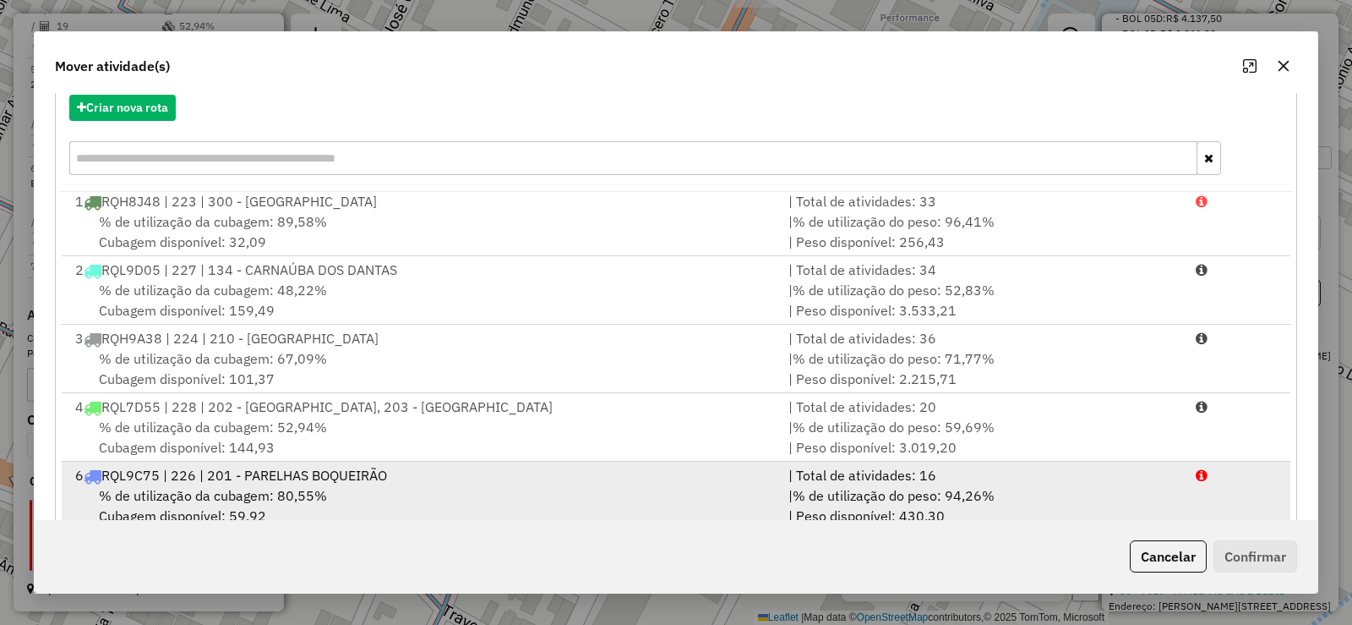
scroll to position [236, 0]
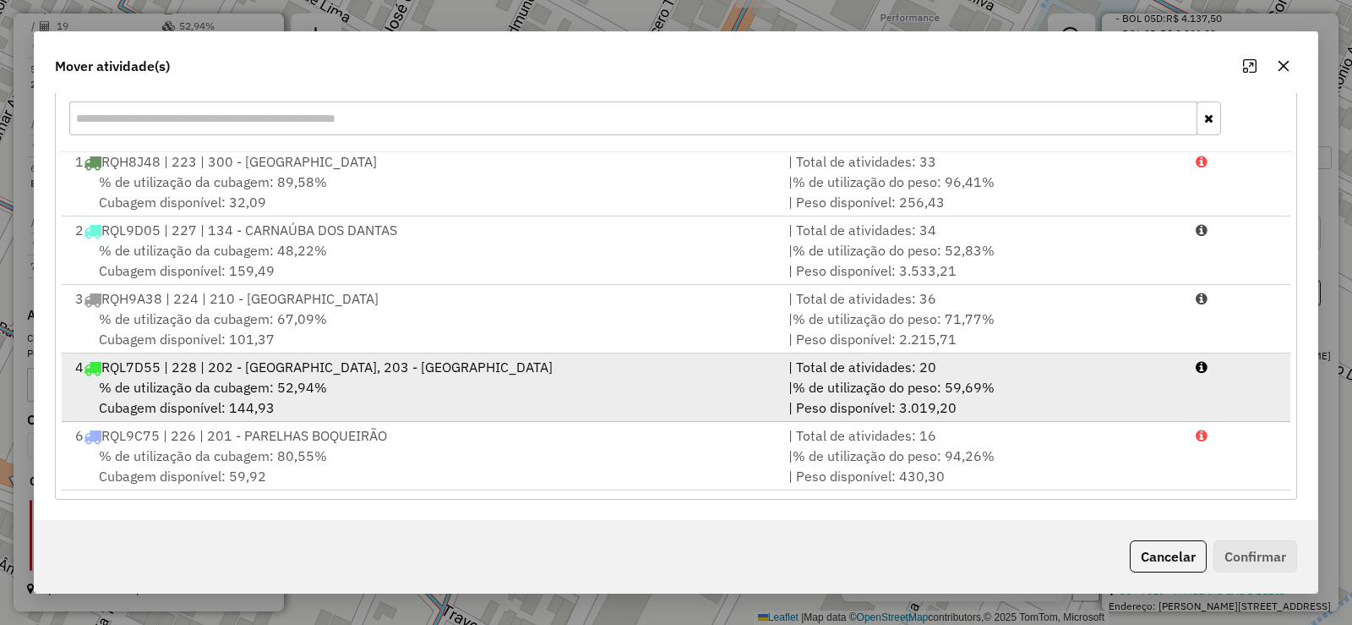
click at [356, 389] on div "% de utilização da cubagem: 52,94% Cubagem disponível: 144,93" at bounding box center [421, 397] width 713 height 41
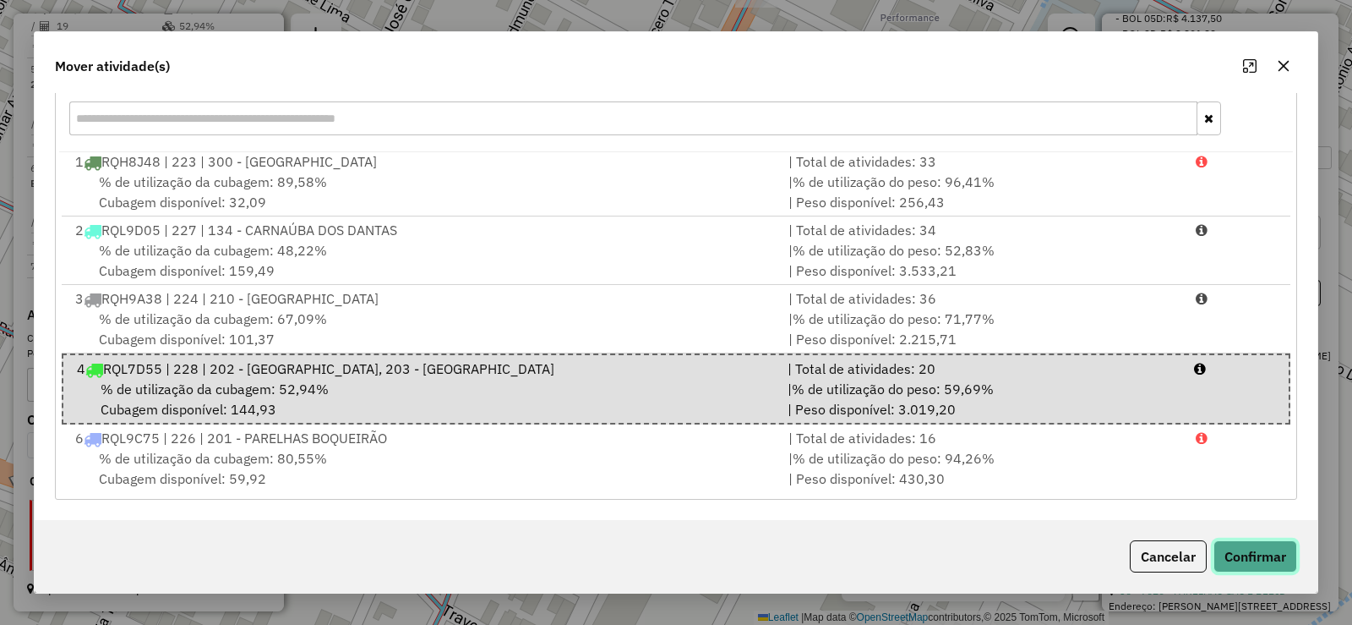
click at [1254, 554] on button "Confirmar" at bounding box center [1256, 556] width 84 height 32
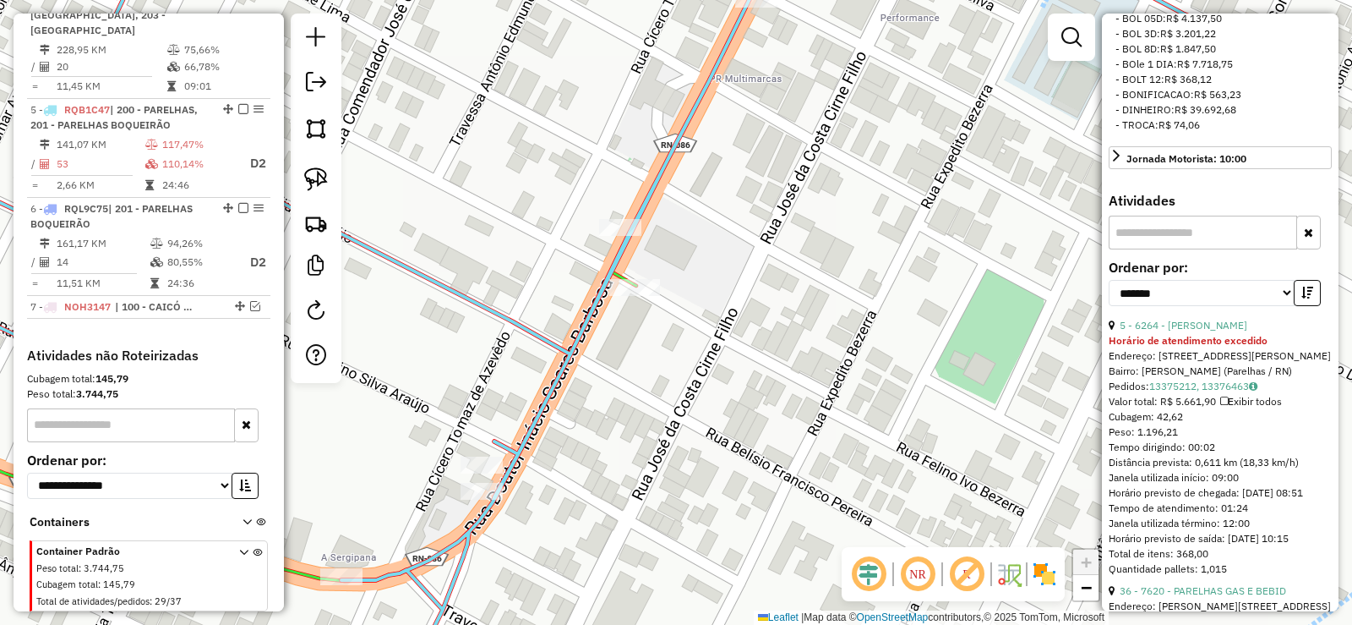
scroll to position [988, 0]
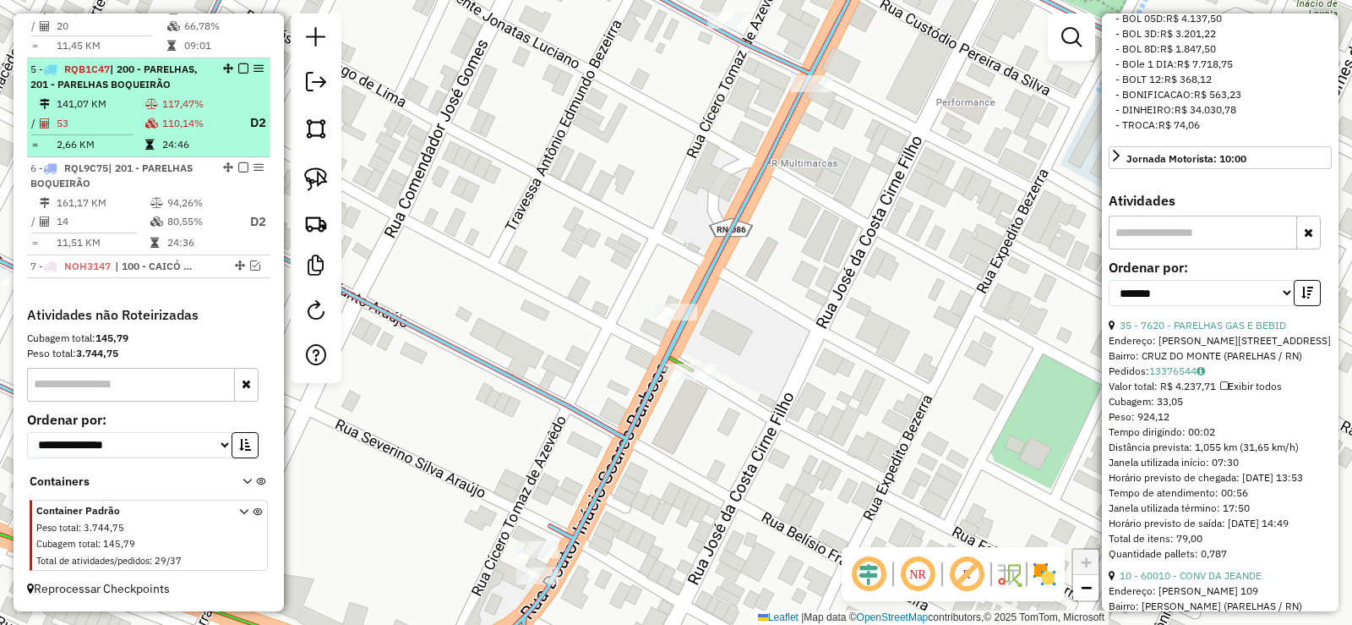
click at [147, 94] on li "5 - RQB1C47 | 200 - PARELHAS, 201 - PARELHAS BOQUEIRÃO 141,07 KM 117,47% / 53 1…" at bounding box center [148, 107] width 243 height 99
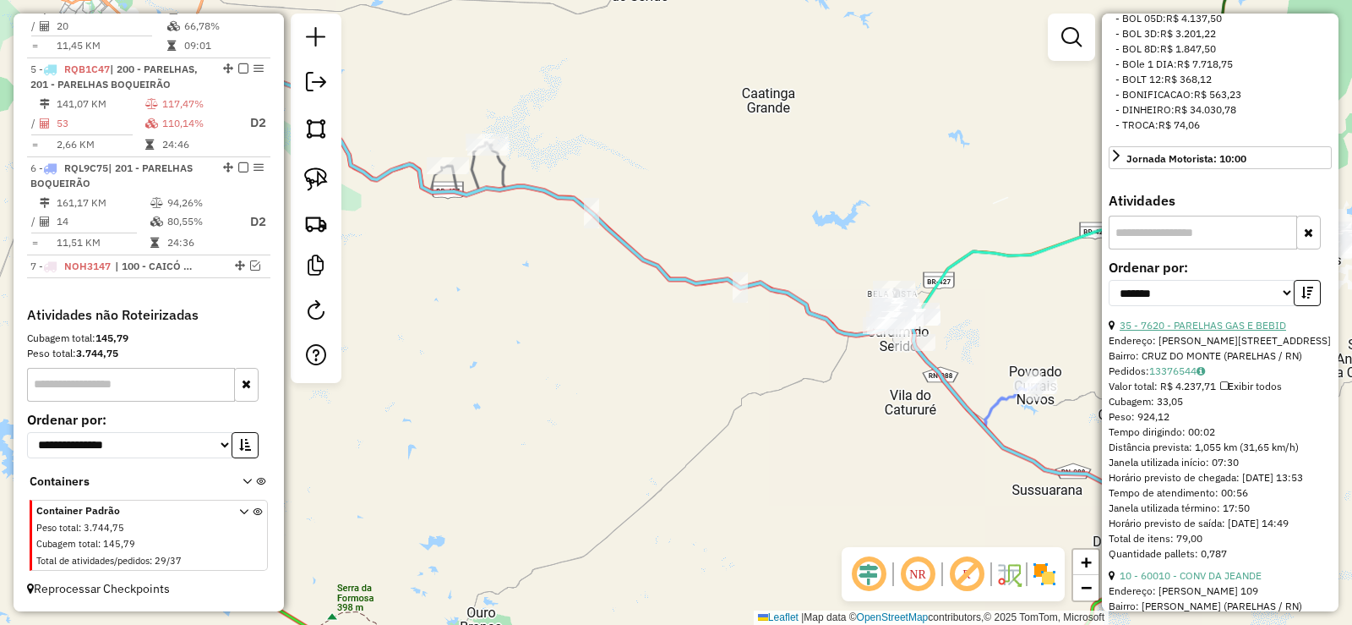
click at [1227, 331] on link "35 - 7620 - PARELHAS GAS E BEBID" at bounding box center [1203, 325] width 167 height 13
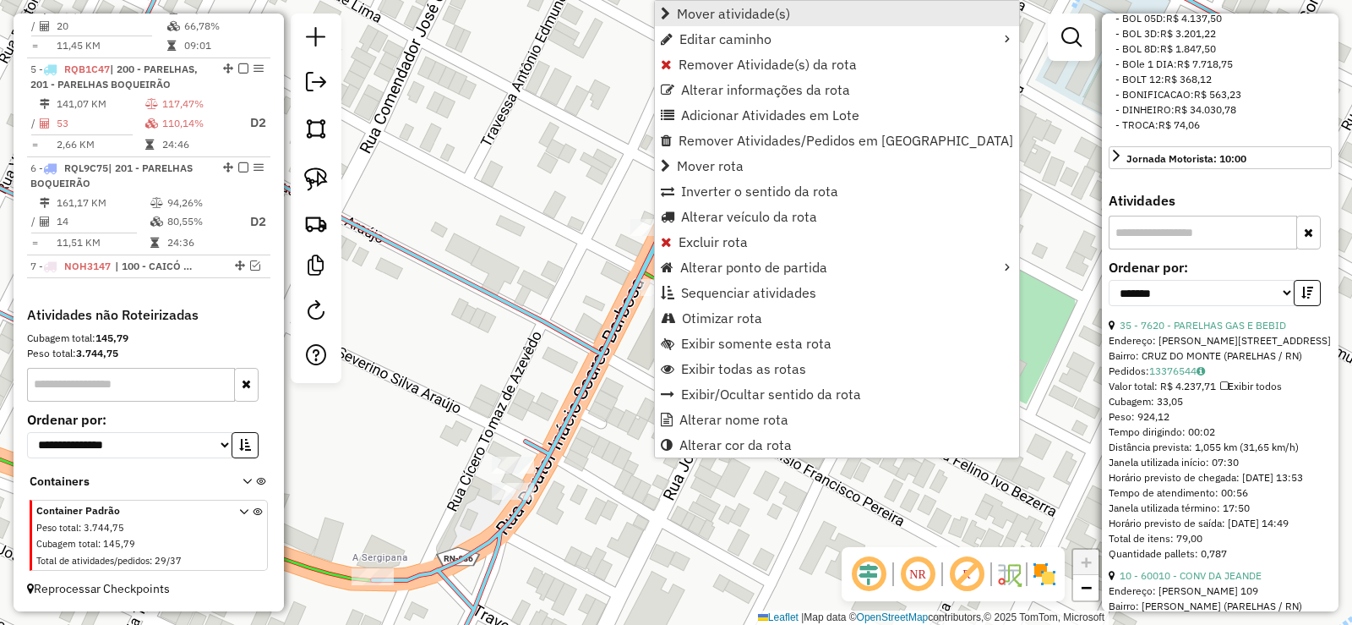
click at [705, 8] on span "Mover atividade(s)" at bounding box center [733, 14] width 113 height 14
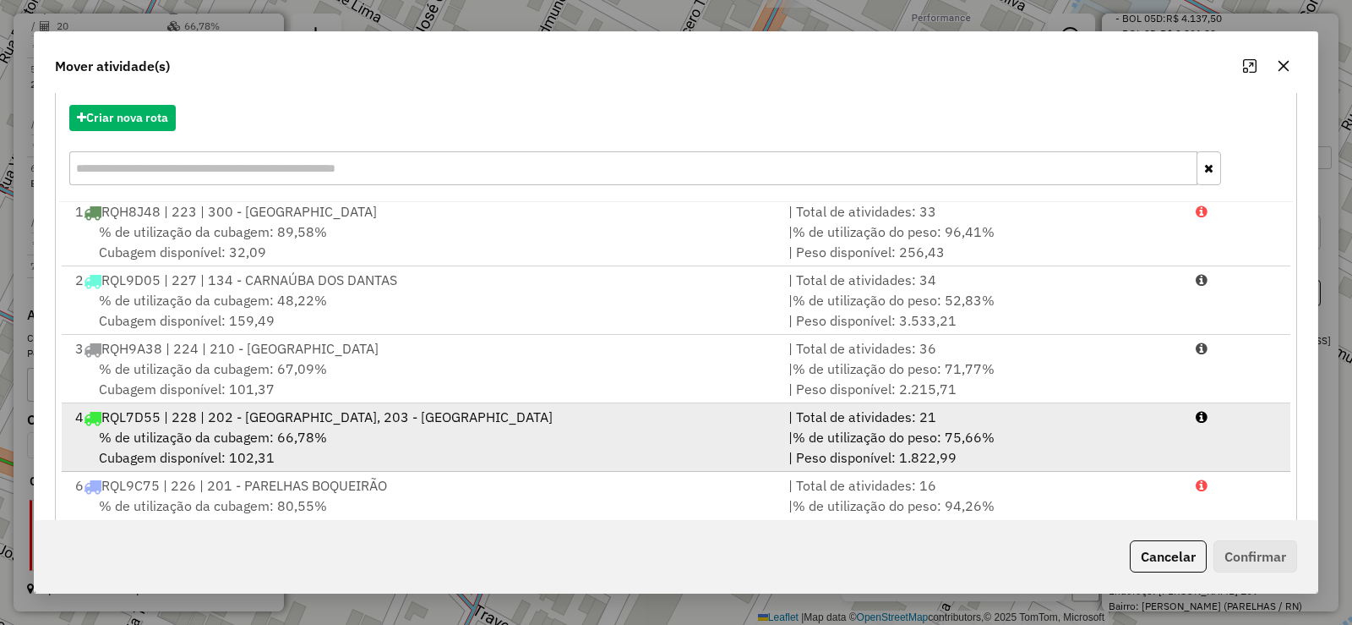
scroll to position [236, 0]
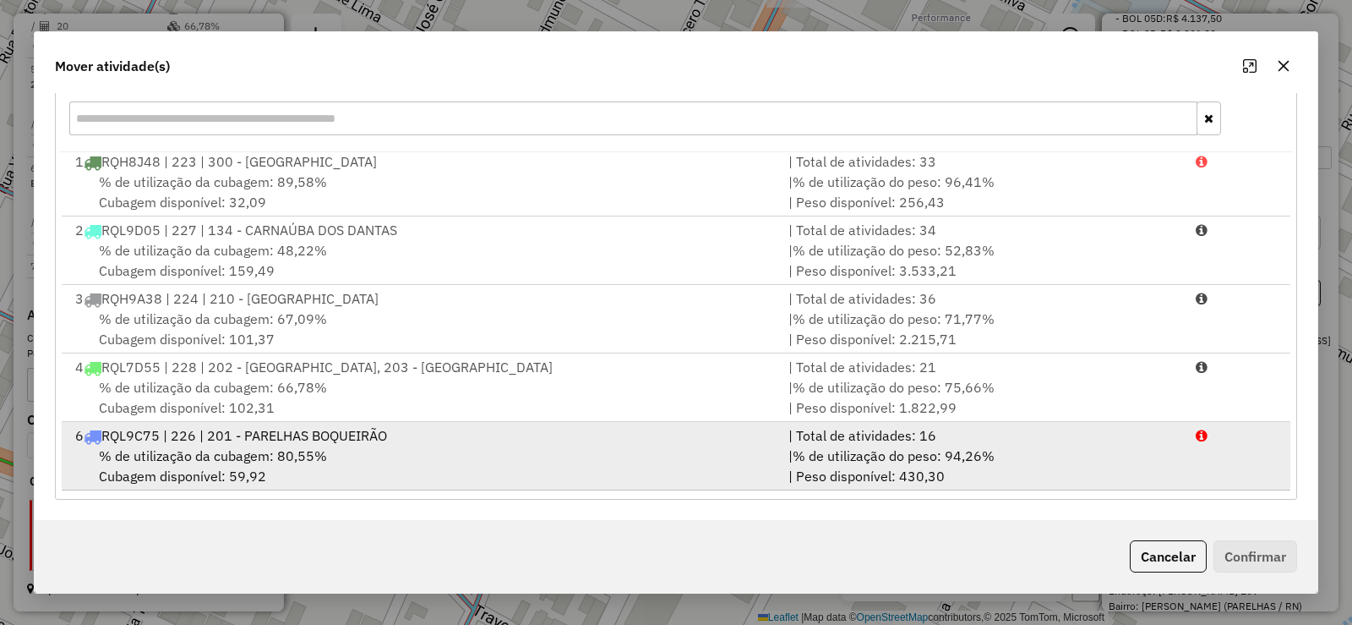
click at [324, 455] on span "% de utilização da cubagem: 80,55%" at bounding box center [213, 455] width 228 height 17
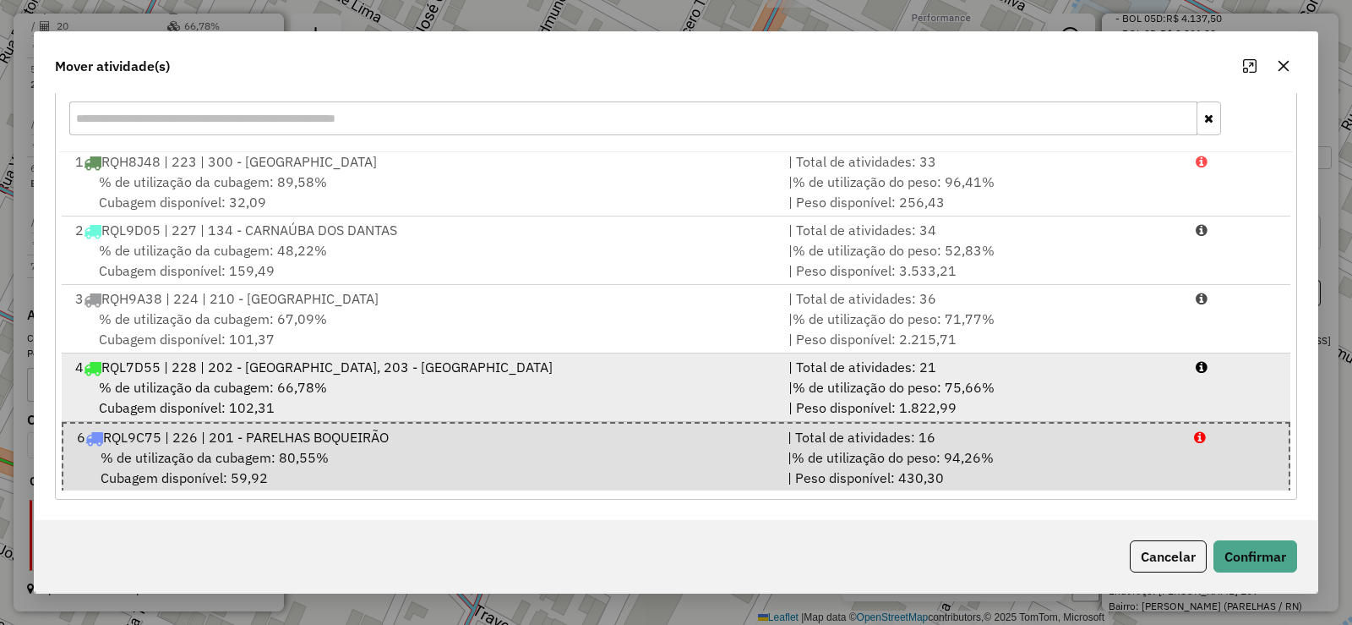
click at [367, 368] on span "RQL7D55 | 228 | 202 - SANTANA DO SERIDÓ, 203 - EQUADOR" at bounding box center [326, 366] width 451 height 17
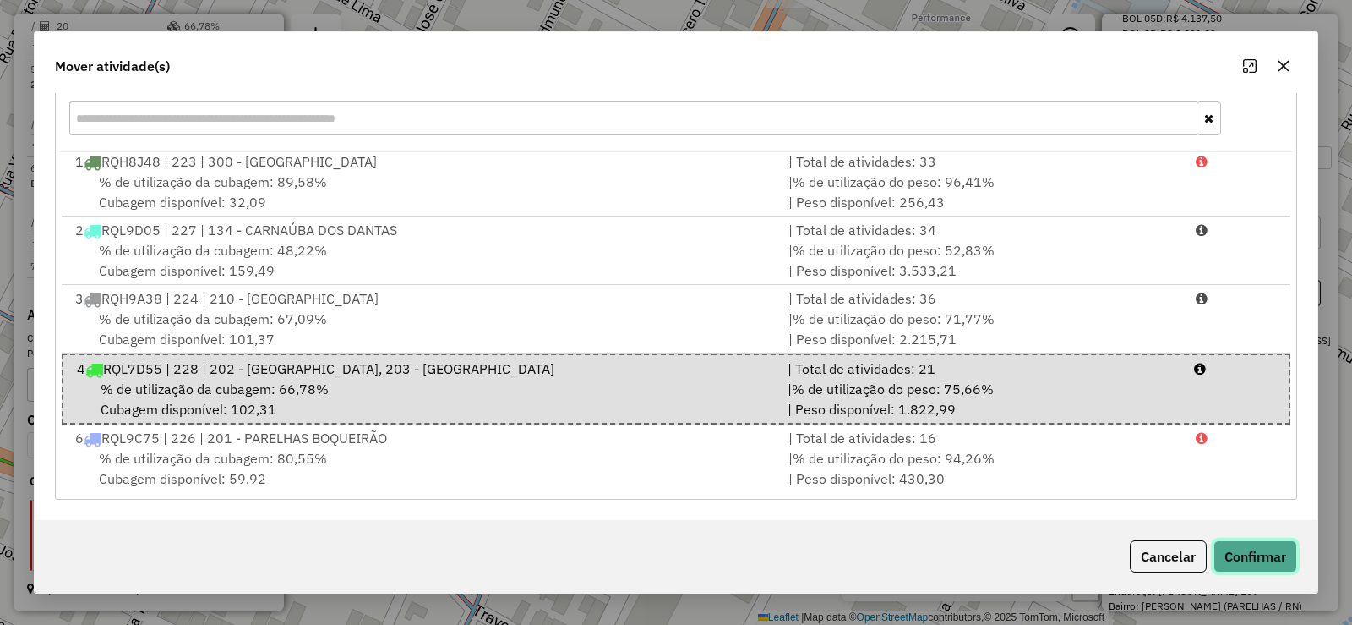
click at [1272, 560] on button "Confirmar" at bounding box center [1256, 556] width 84 height 32
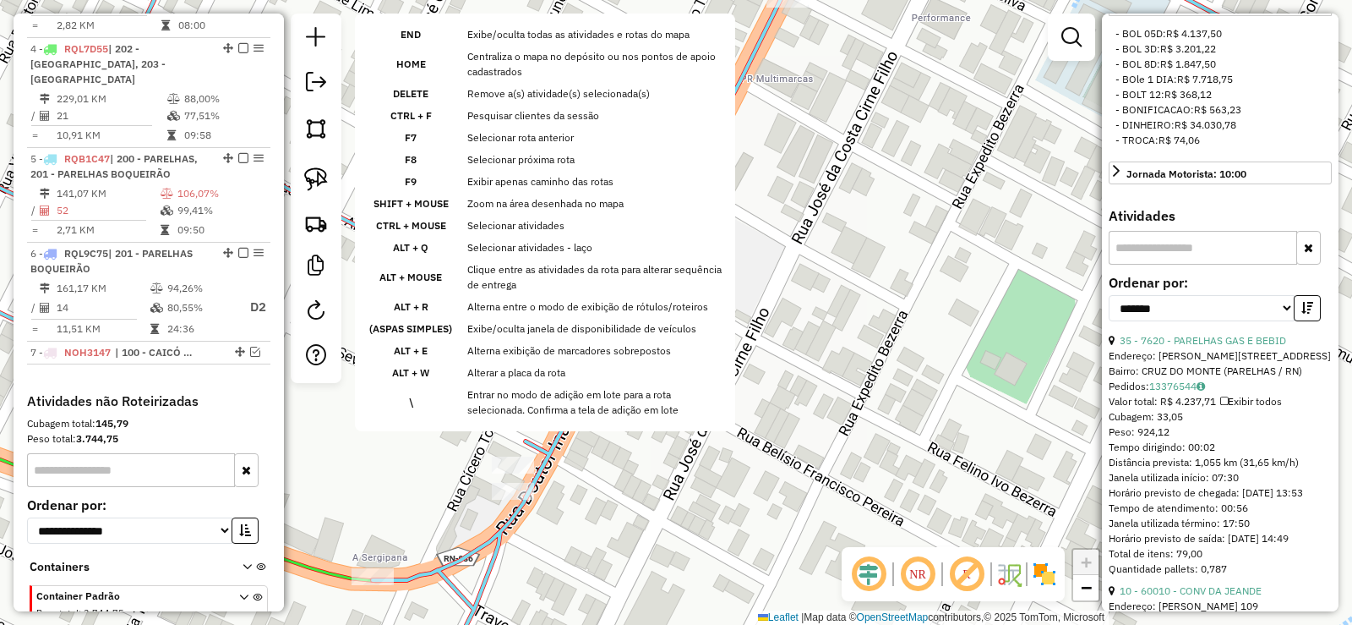
scroll to position [985, 0]
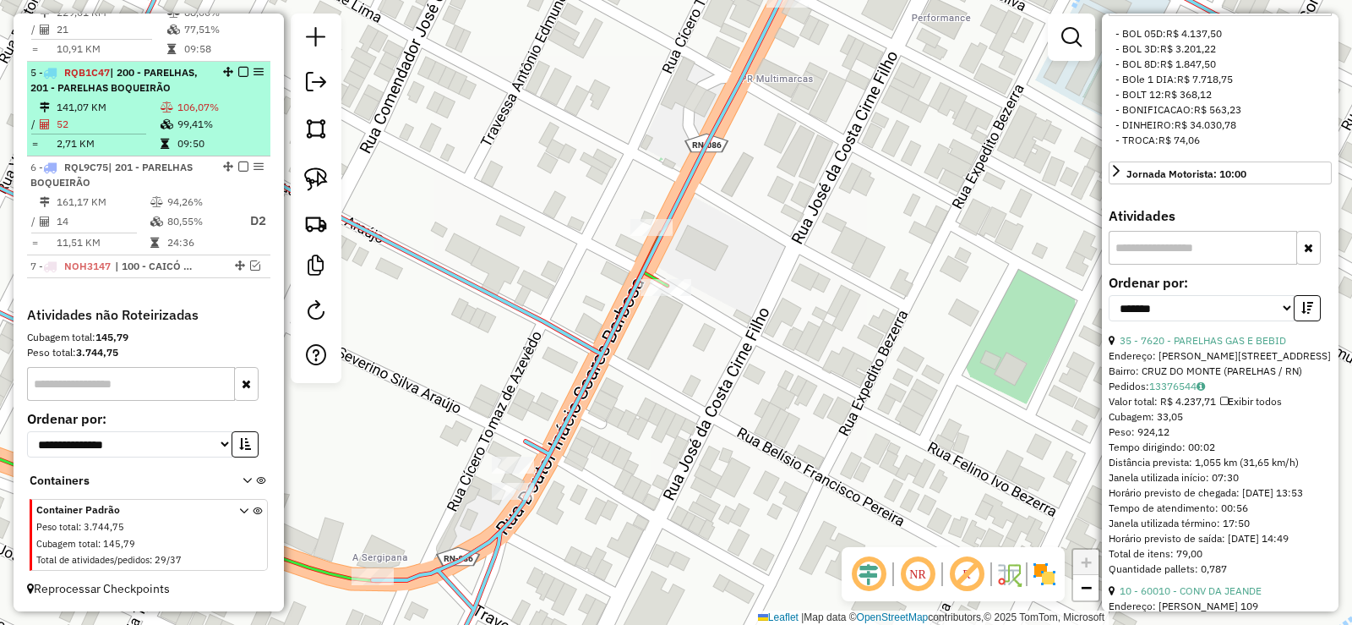
click at [161, 112] on icon at bounding box center [167, 107] width 13 height 10
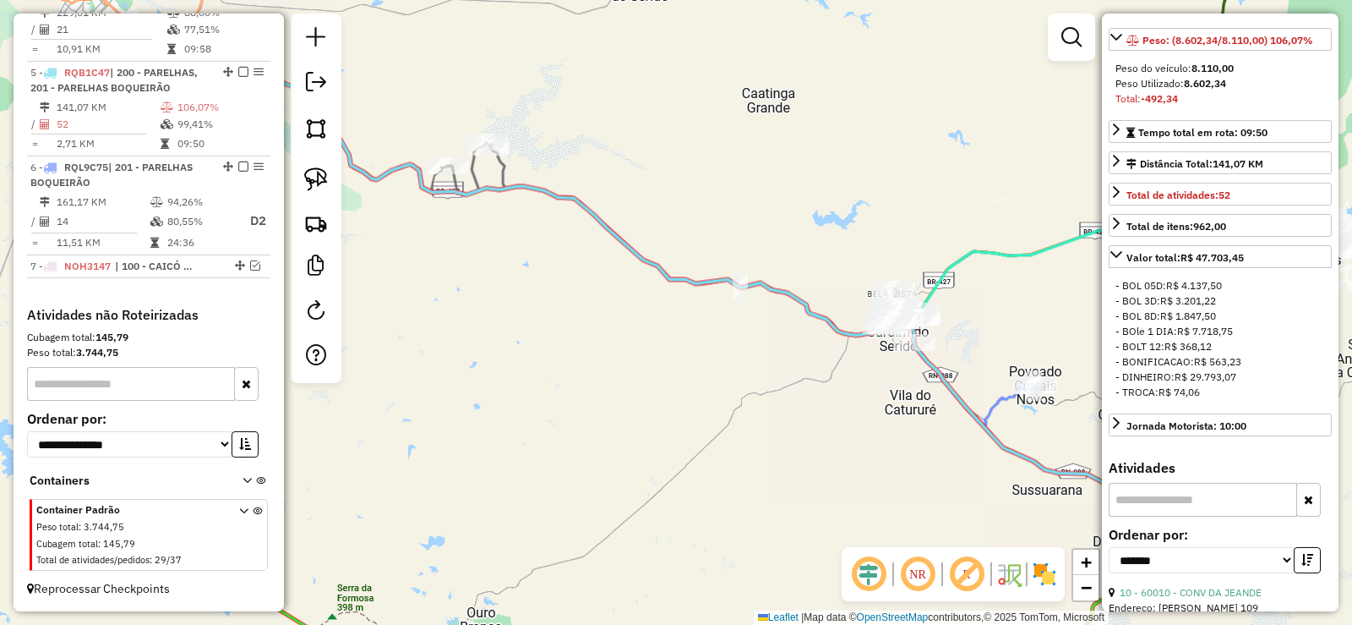
scroll to position [277, 0]
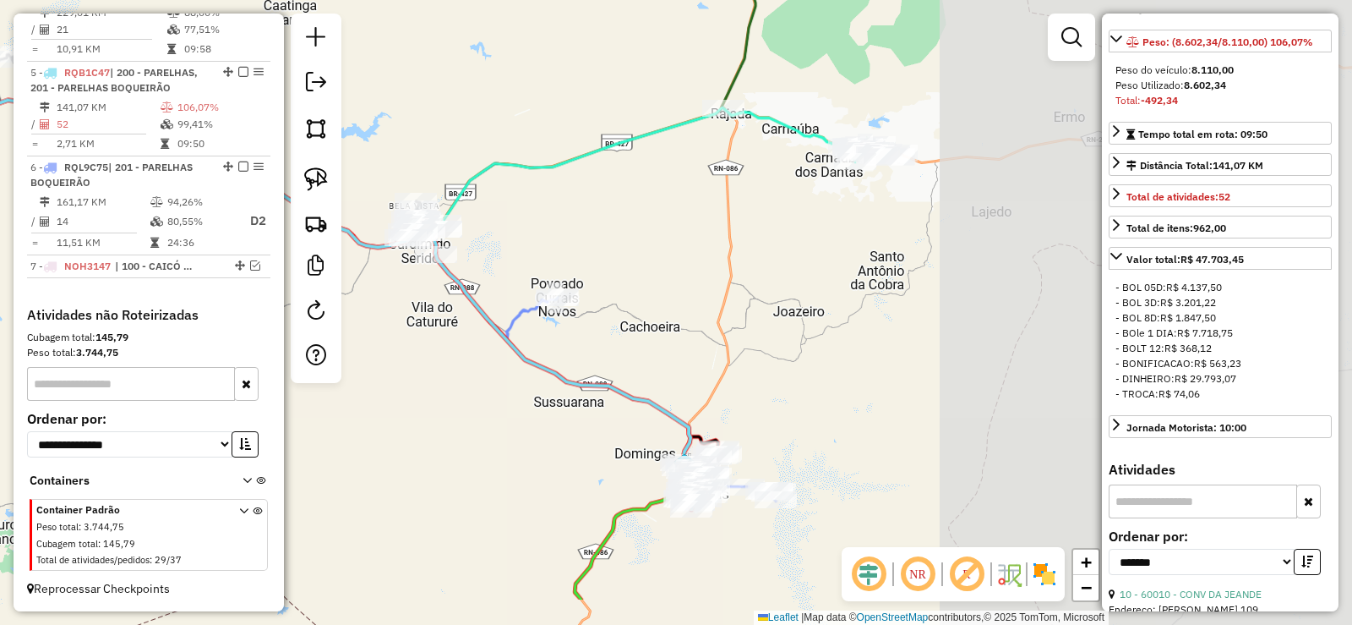
drag, startPoint x: 833, startPoint y: 183, endPoint x: 349, endPoint y: 168, distance: 484.6
click at [331, 94] on hb-router-mapa "Informações da Sessão 978925 - 14/08/2025 Criação: 13/08/2025 17:18 Depósito: D…" at bounding box center [676, 312] width 1352 height 625
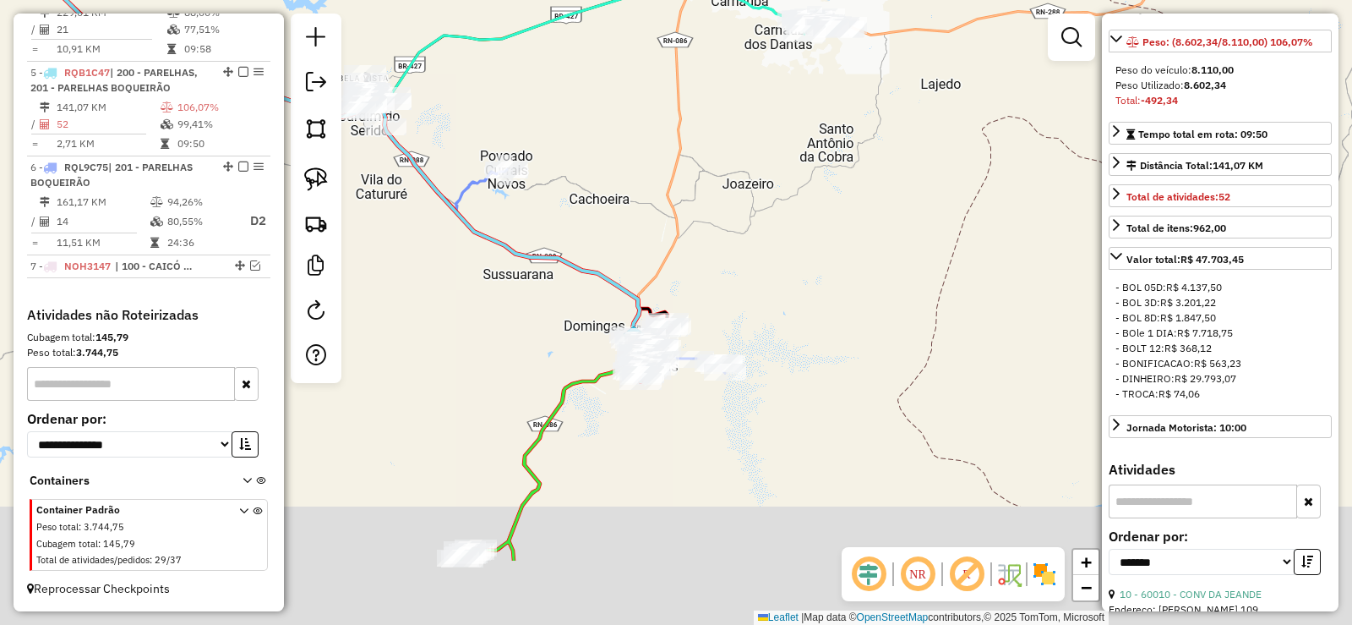
drag, startPoint x: 689, startPoint y: 326, endPoint x: 672, endPoint y: 238, distance: 90.4
click at [672, 235] on div "Janela de atendimento Grade de atendimento Capacidade Transportadoras Veículos …" at bounding box center [676, 312] width 1352 height 625
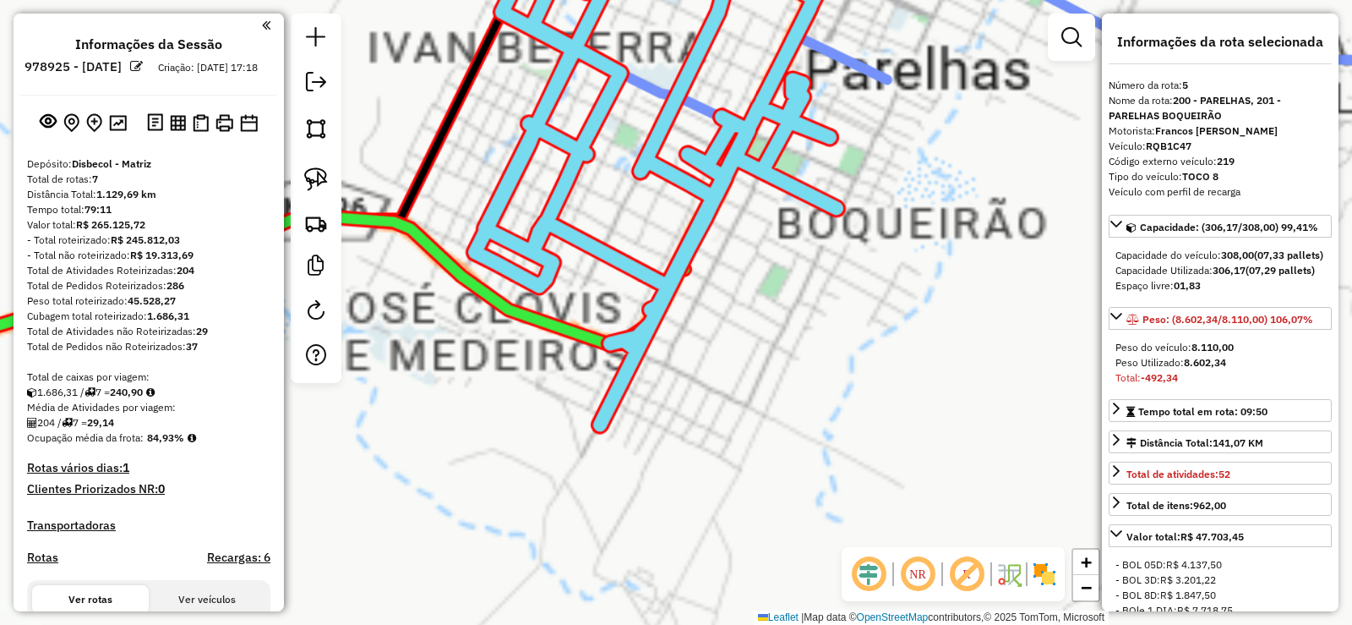
scroll to position [277, 0]
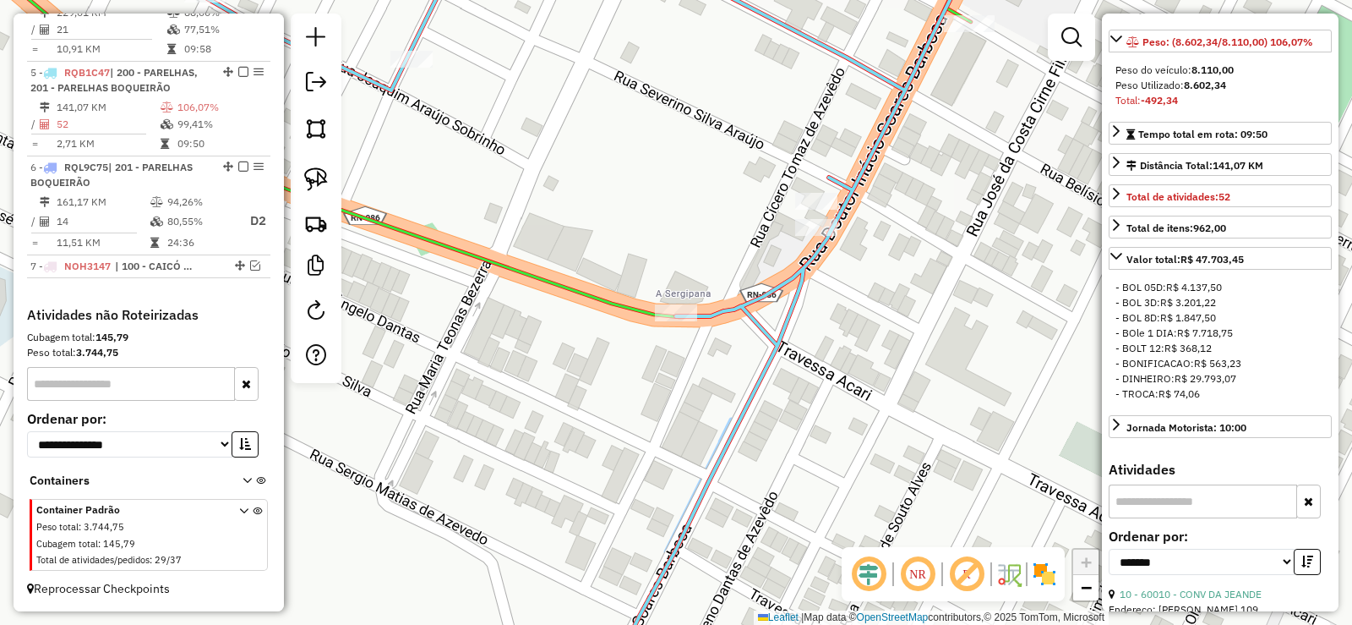
drag, startPoint x: 758, startPoint y: 467, endPoint x: 655, endPoint y: 227, distance: 261.3
click at [655, 231] on div "Janela de atendimento Grade de atendimento Capacidade Transportadoras Veículos …" at bounding box center [676, 312] width 1352 height 625
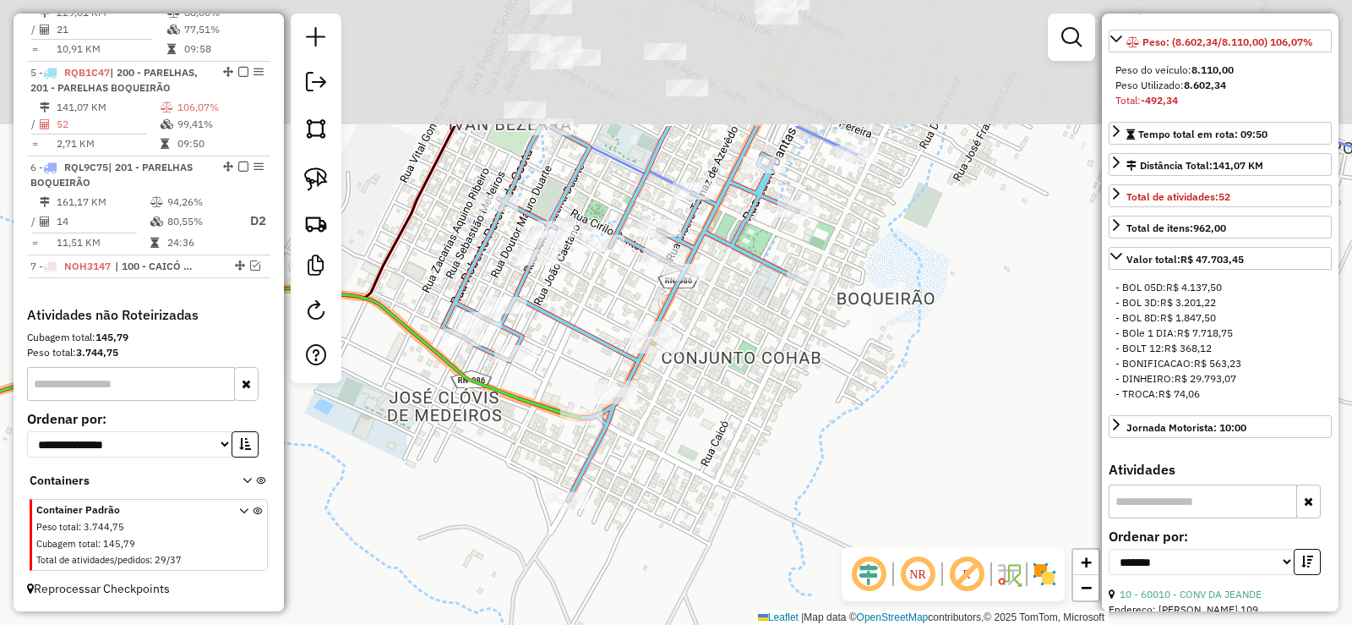
drag, startPoint x: 790, startPoint y: 175, endPoint x: 682, endPoint y: 363, distance: 217.3
click at [682, 363] on div "Janela de atendimento Grade de atendimento Capacidade Transportadoras Veículos …" at bounding box center [676, 312] width 1352 height 625
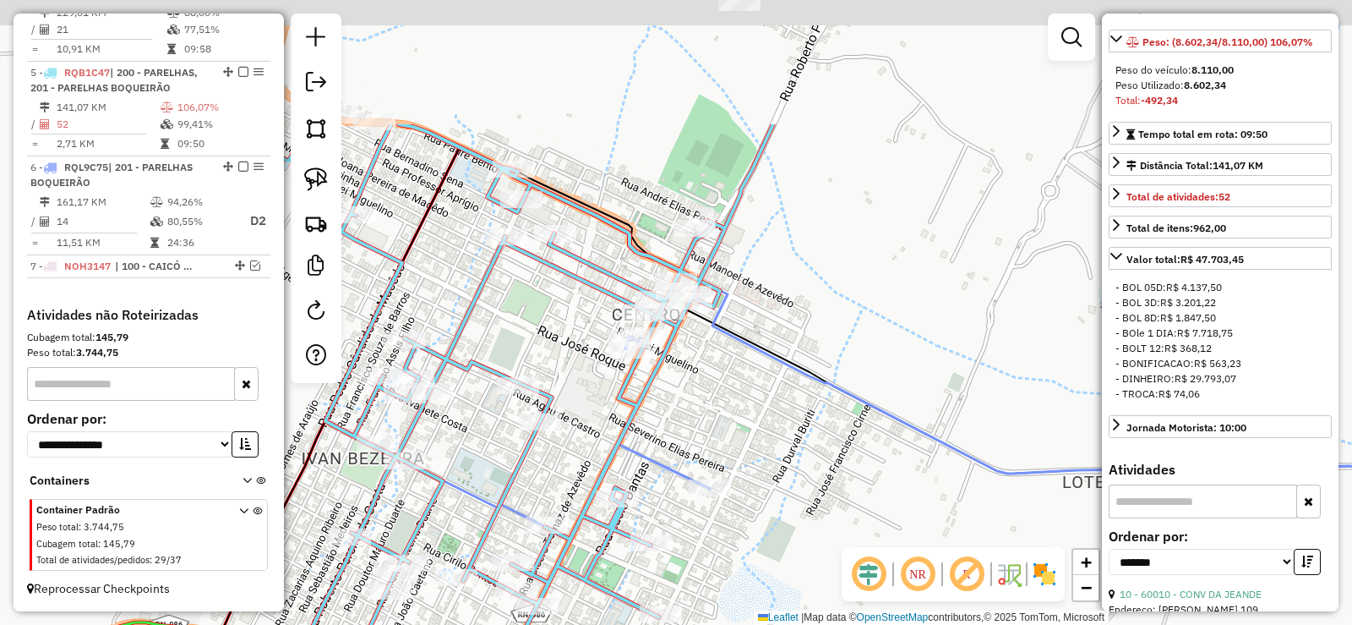
drag, startPoint x: 784, startPoint y: 189, endPoint x: 732, endPoint y: 357, distance: 175.1
click at [732, 357] on div "Janela de atendimento Grade de atendimento Capacidade Transportadoras Veículos …" at bounding box center [676, 312] width 1352 height 625
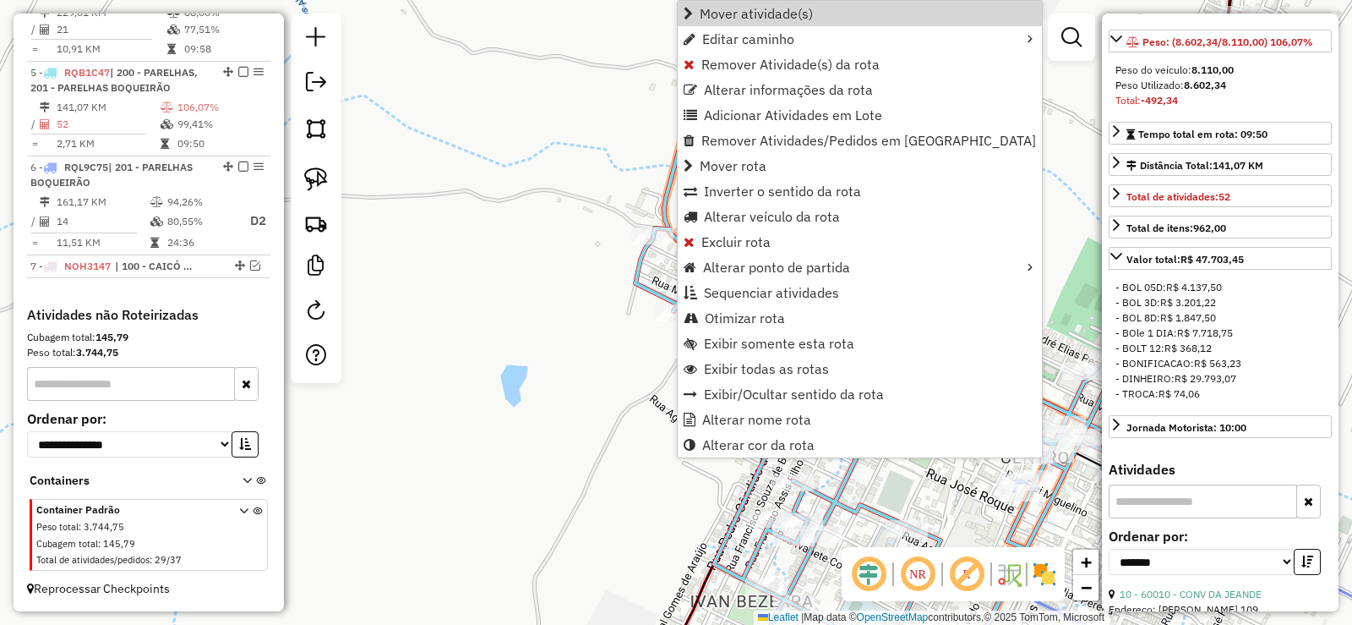
drag, startPoint x: 730, startPoint y: 10, endPoint x: 658, endPoint y: 19, distance: 72.4
click at [727, 9] on span "Mover atividade(s)" at bounding box center [756, 14] width 113 height 14
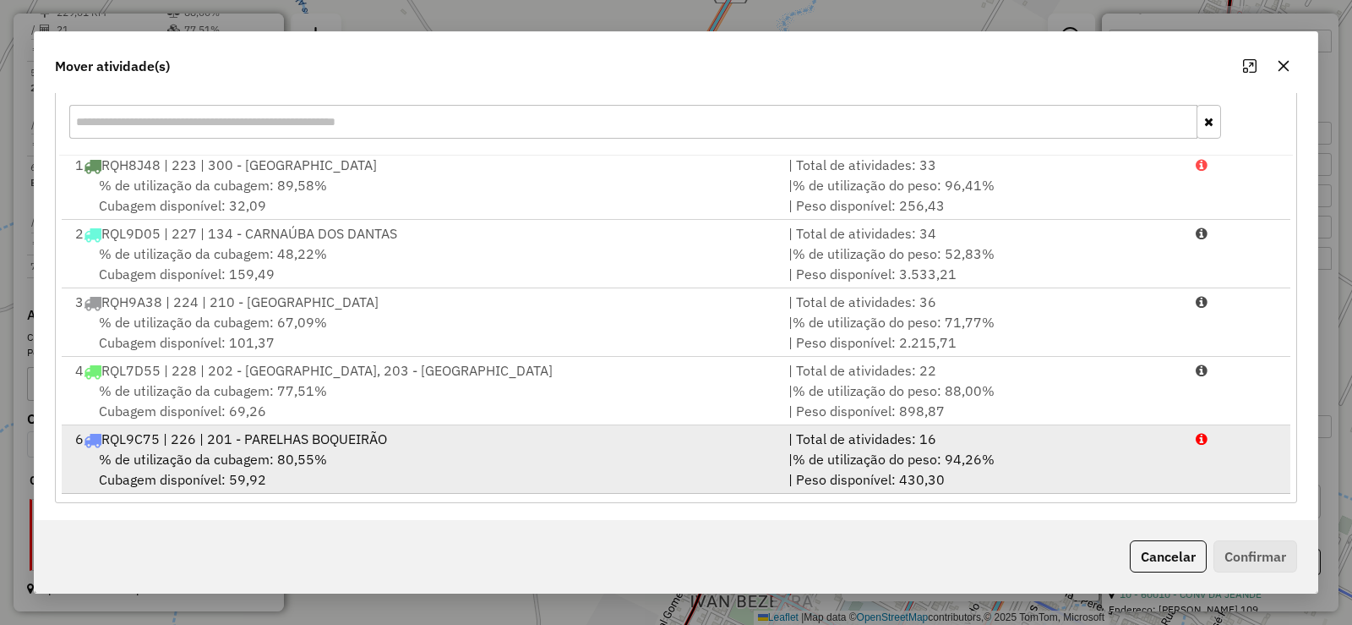
scroll to position [236, 0]
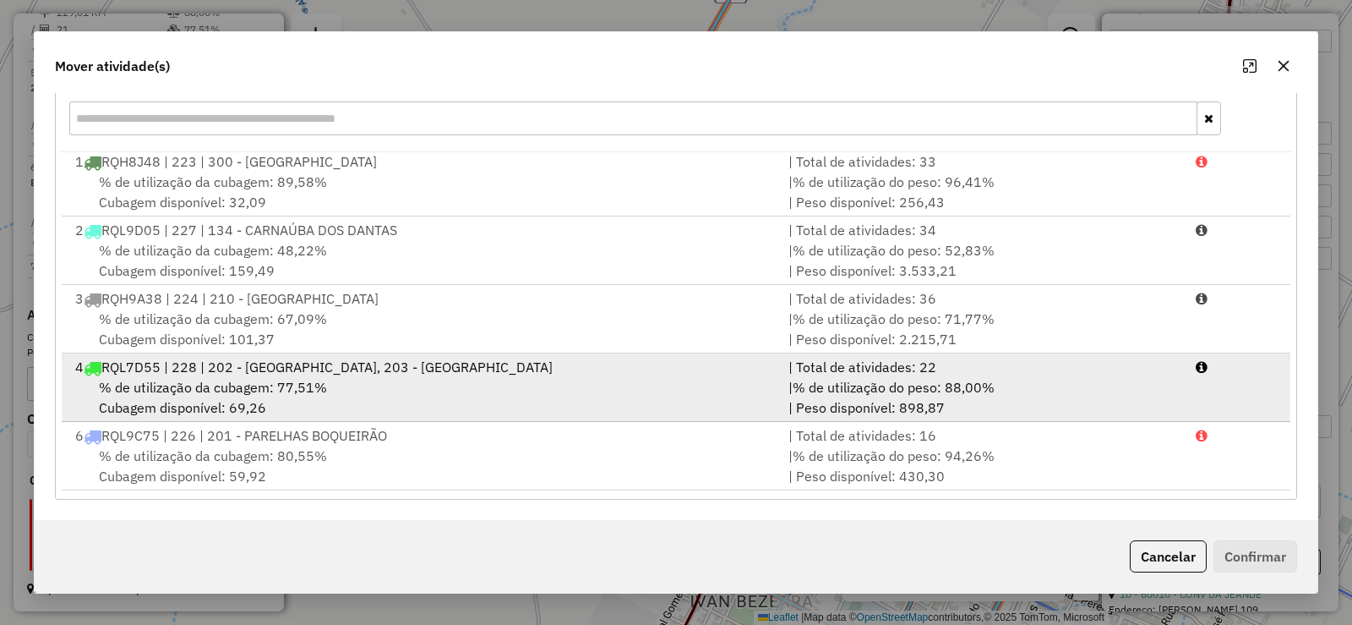
click at [415, 385] on div "% de utilização da cubagem: 77,51% Cubagem disponível: 69,26" at bounding box center [421, 397] width 713 height 41
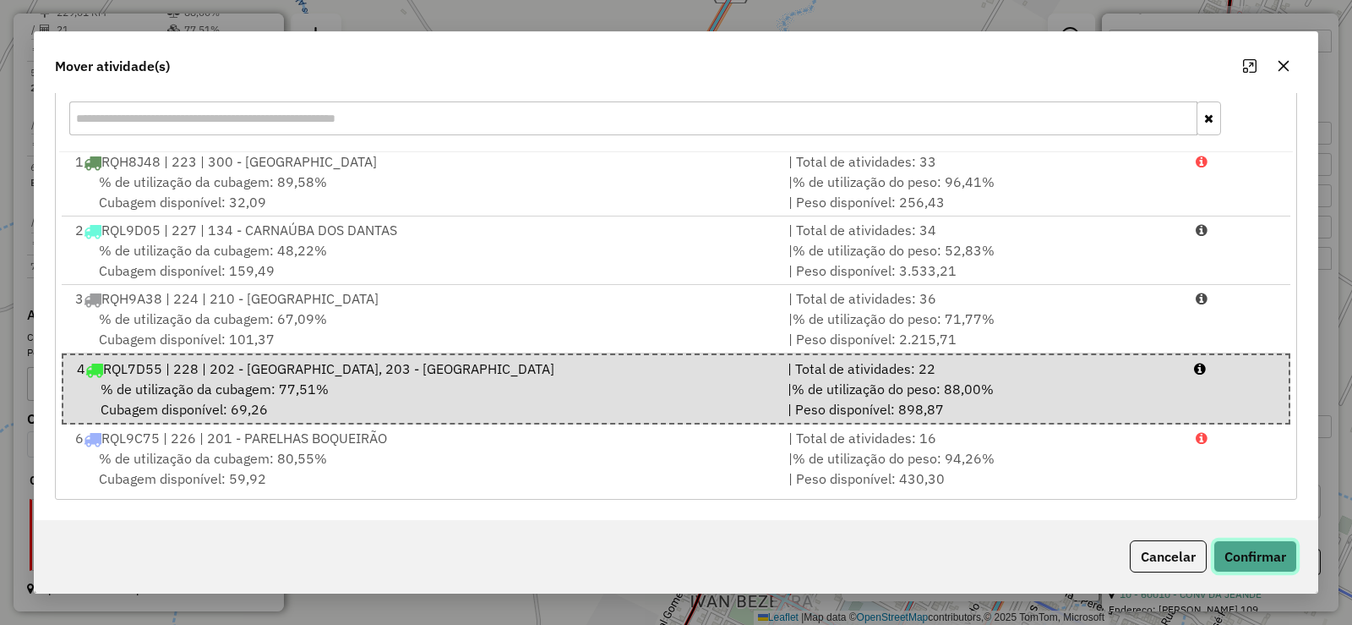
click at [1282, 554] on button "Confirmar" at bounding box center [1256, 556] width 84 height 32
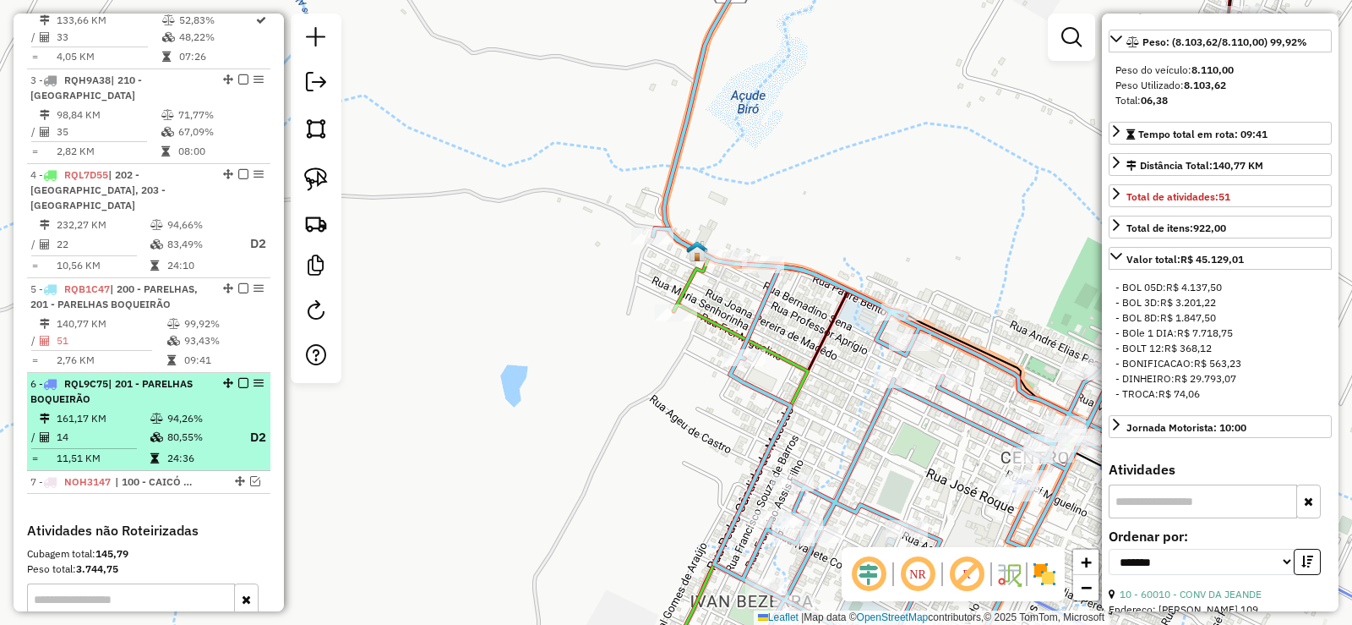
scroll to position [735, 0]
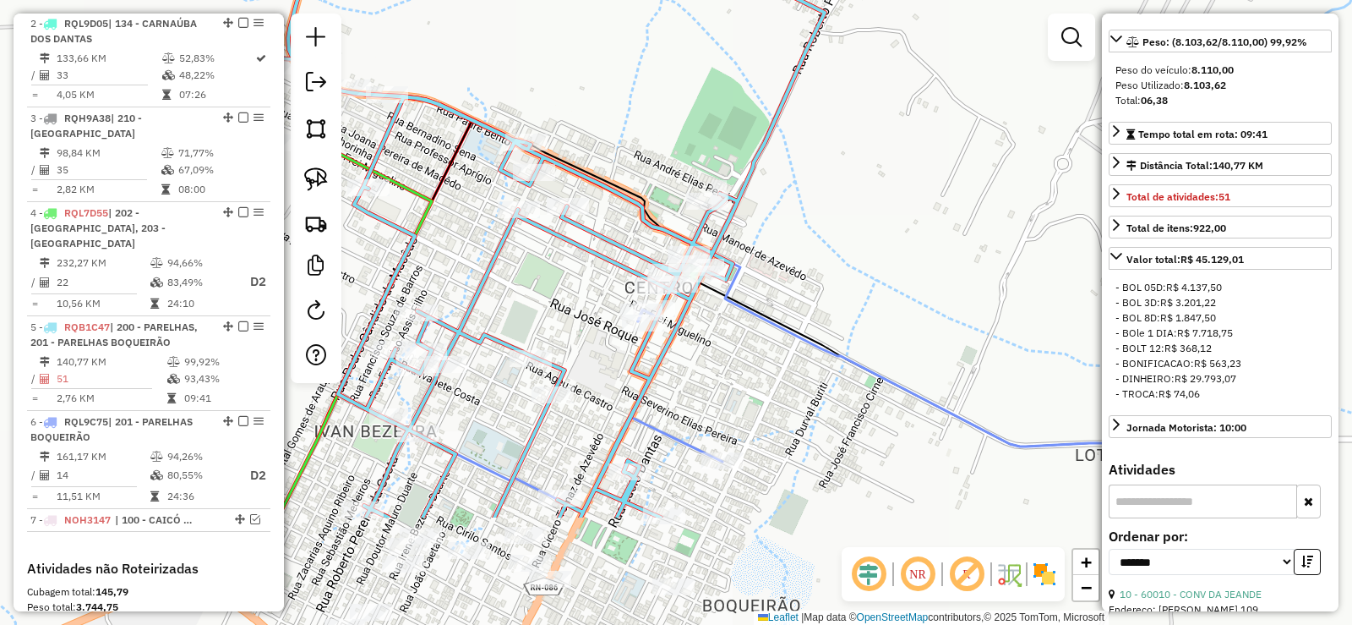
drag, startPoint x: 653, startPoint y: 412, endPoint x: 267, endPoint y: 234, distance: 424.4
click at [267, 234] on hb-router-mapa "Informações da Sessão 978925 - 14/08/2025 Criação: 13/08/2025 17:18 Depósito: D…" at bounding box center [676, 312] width 1352 height 625
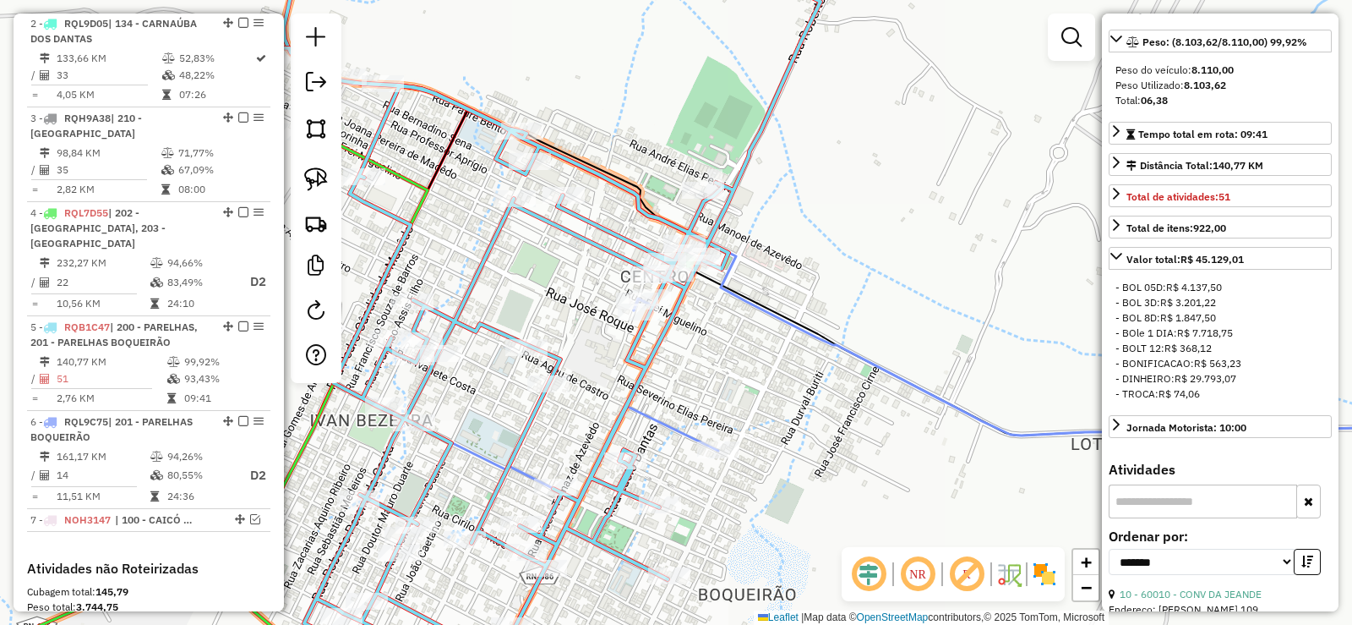
drag, startPoint x: 710, startPoint y: 376, endPoint x: 873, endPoint y: 275, distance: 192.1
click at [876, 281] on div "Janela de atendimento Grade de atendimento Capacidade Transportadoras Veículos …" at bounding box center [676, 312] width 1352 height 625
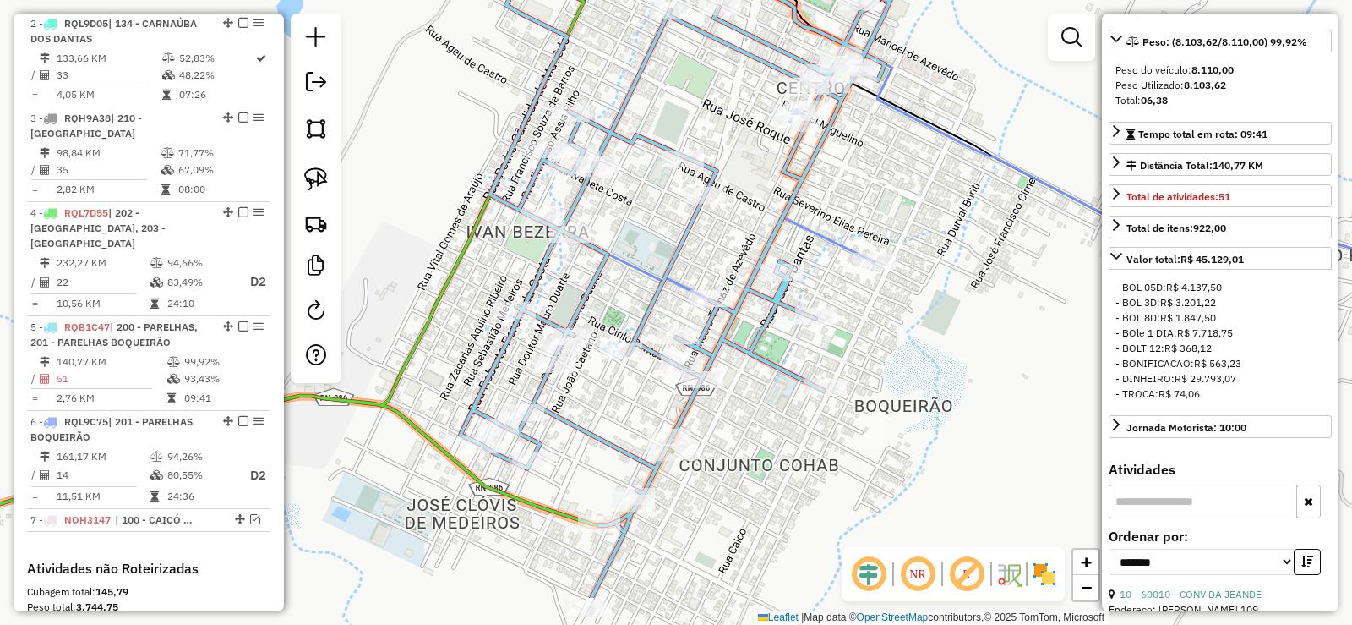
drag, startPoint x: 722, startPoint y: 466, endPoint x: 719, endPoint y: 450, distance: 16.3
click at [719, 450] on div "Janela de atendimento Grade de atendimento Capacidade Transportadoras Veículos …" at bounding box center [676, 312] width 1352 height 625
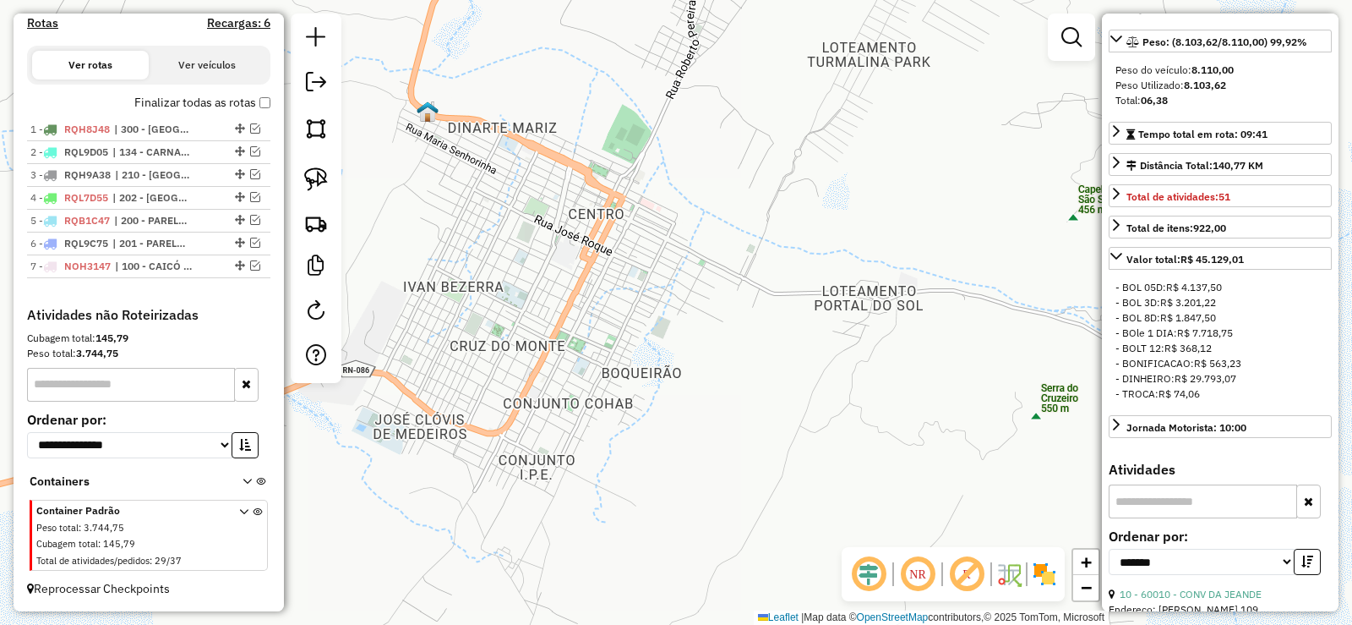
scroll to position [549, 0]
click at [251, 219] on em at bounding box center [255, 220] width 10 height 10
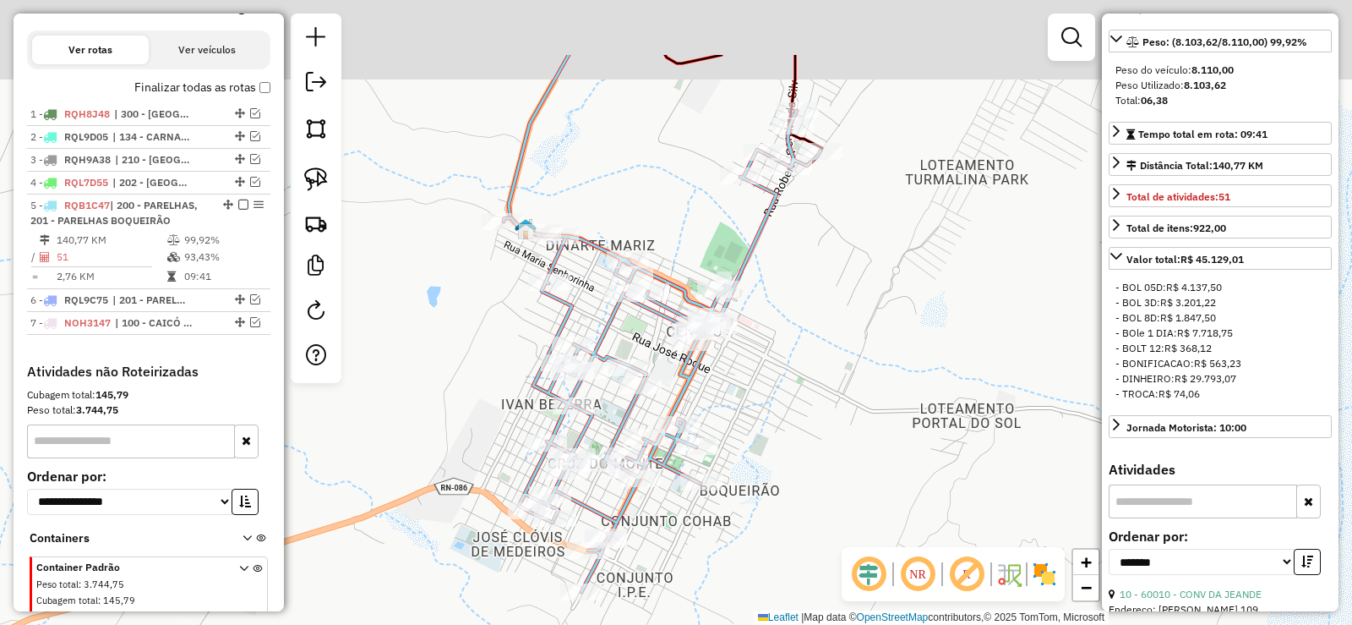
drag, startPoint x: 734, startPoint y: 303, endPoint x: 828, endPoint y: 421, distance: 151.5
click at [828, 421] on div "Janela de atendimento Grade de atendimento Capacidade Transportadoras Veículos …" at bounding box center [676, 312] width 1352 height 625
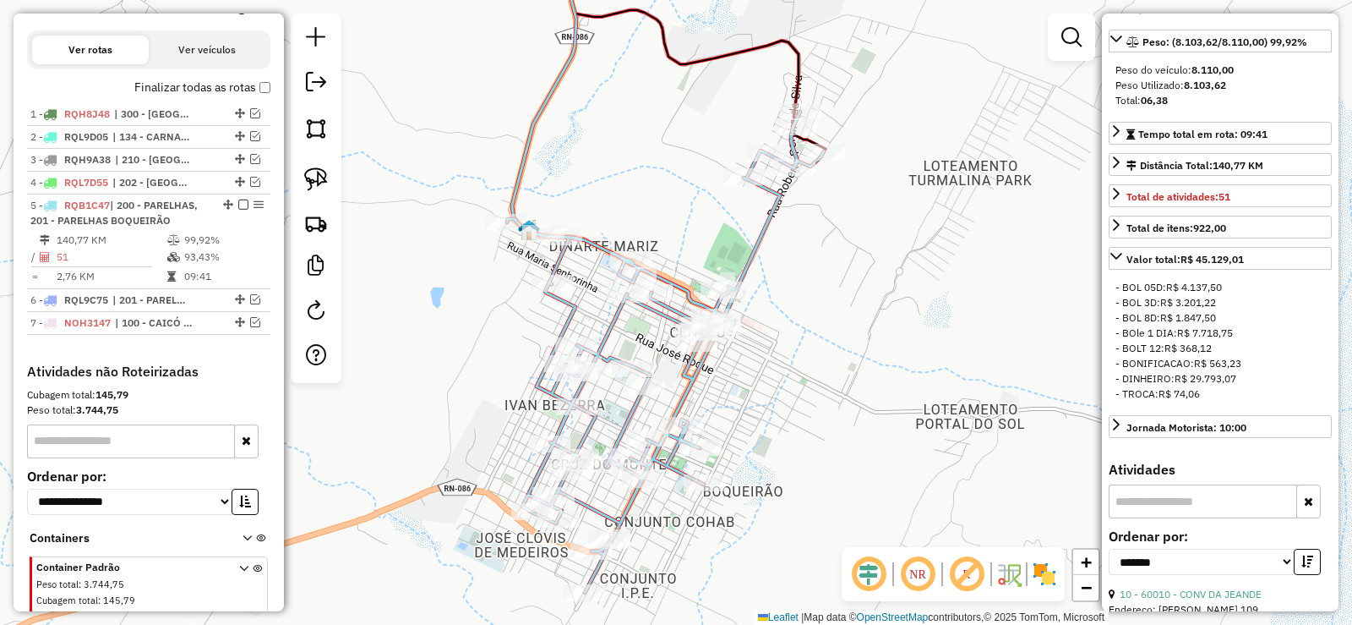
drag, startPoint x: 407, startPoint y: 315, endPoint x: 702, endPoint y: 310, distance: 295.0
click at [702, 310] on div "Janela de atendimento Grade de atendimento Capacidade Transportadoras Veículos …" at bounding box center [676, 312] width 1352 height 625
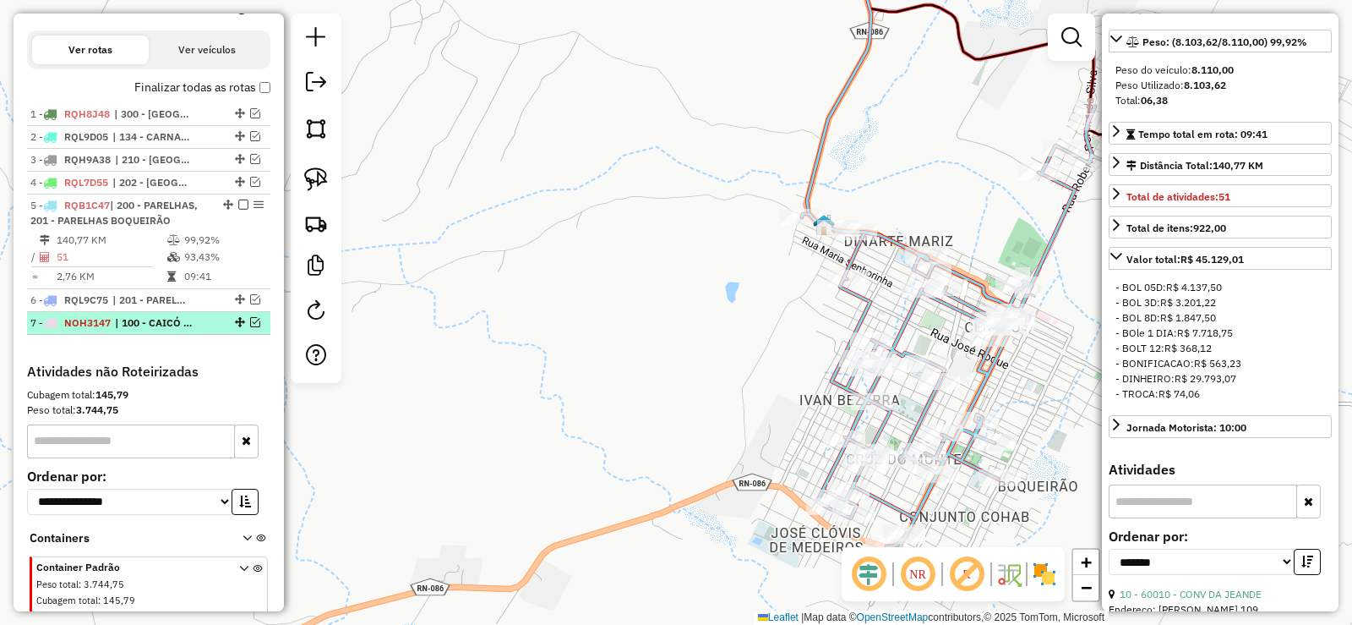
click at [250, 327] on em at bounding box center [255, 322] width 10 height 10
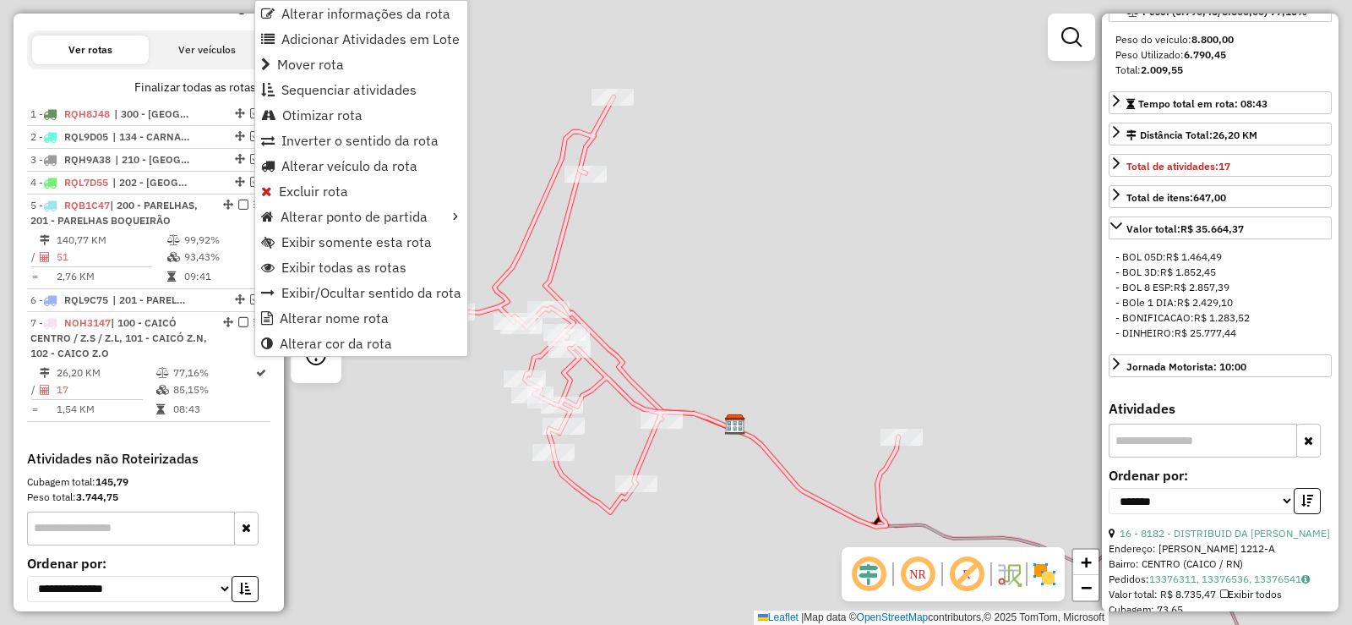
scroll to position [247, 0]
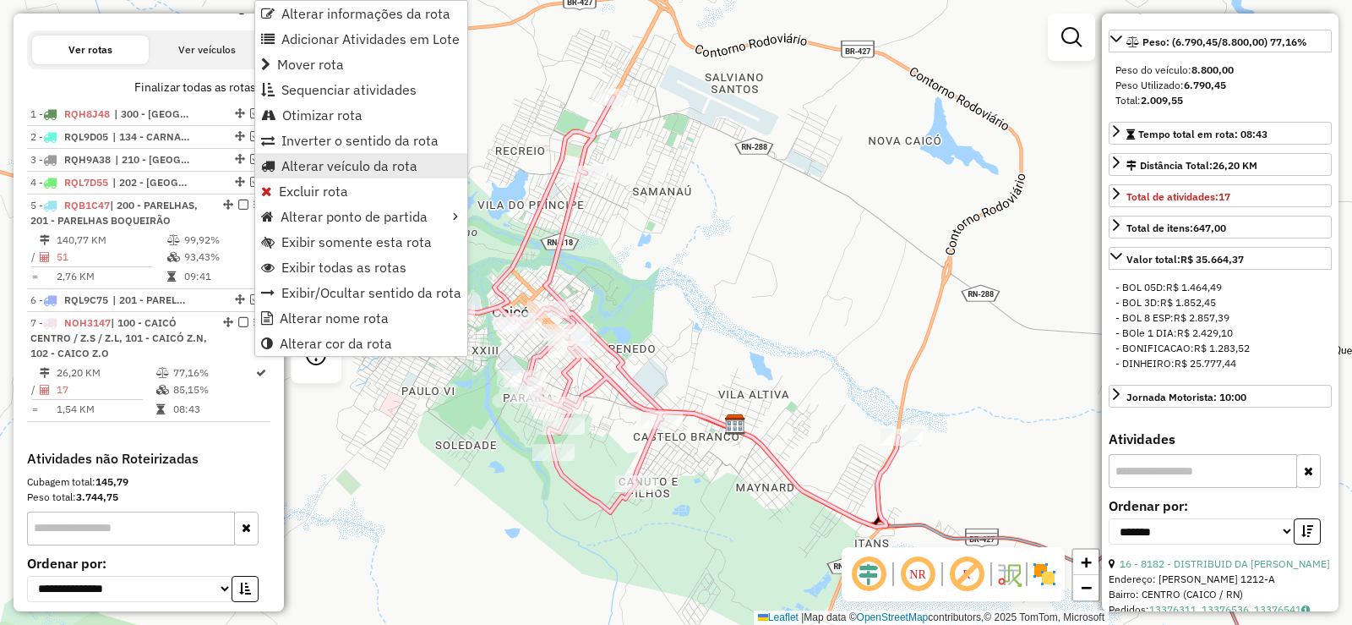
click at [317, 163] on span "Alterar veículo da rota" at bounding box center [349, 166] width 136 height 14
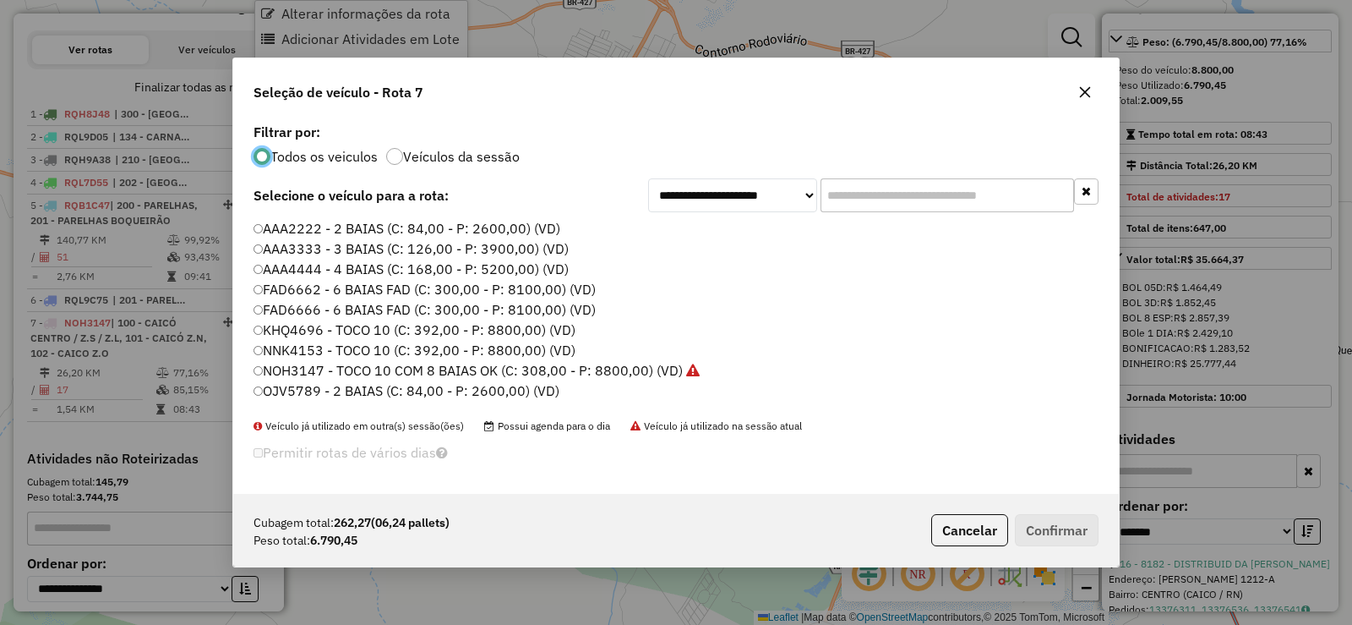
scroll to position [9, 5]
click at [318, 347] on label "NNK4153 - TOCO 10 (C: 392,00 - P: 8800,00) (VD)" at bounding box center [415, 350] width 323 height 20
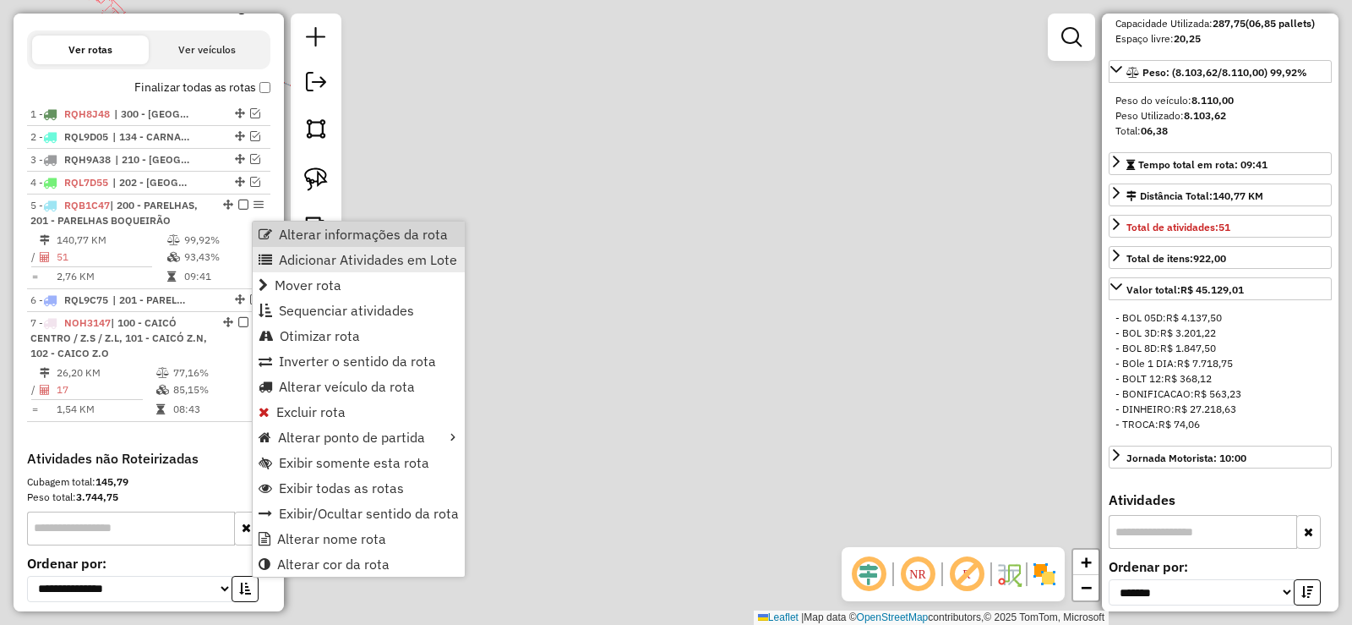
scroll to position [277, 0]
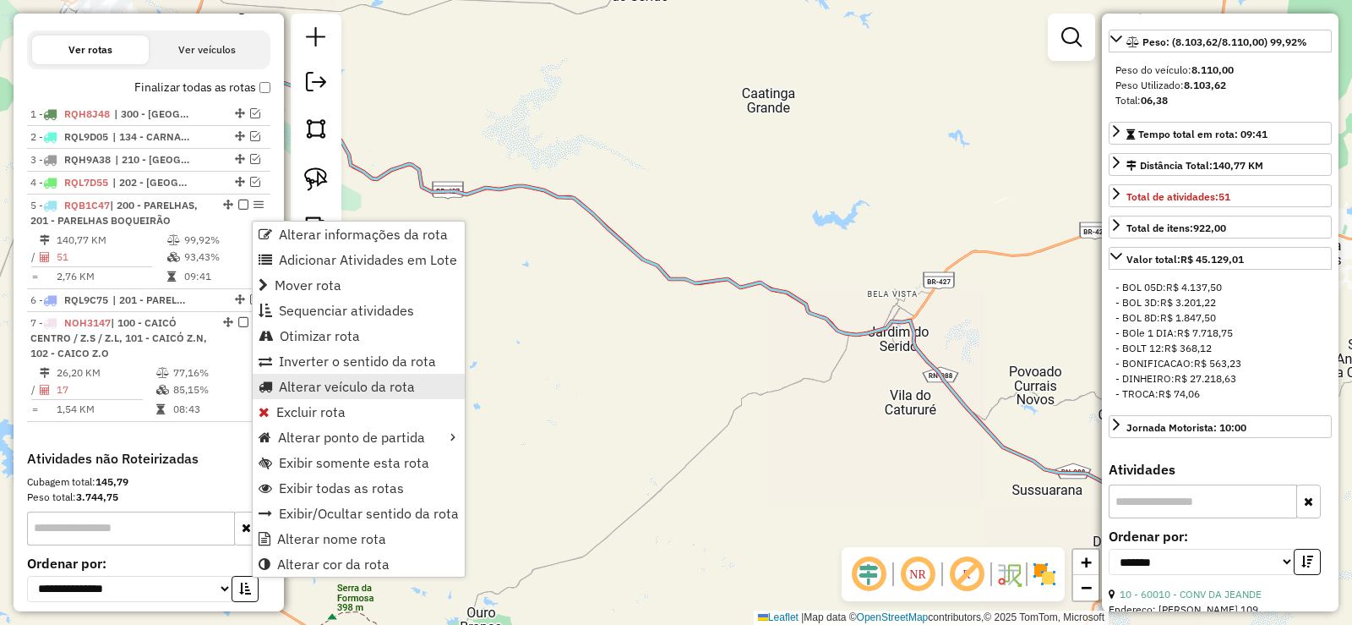
click at [325, 380] on span "Alterar veículo da rota" at bounding box center [347, 387] width 136 height 14
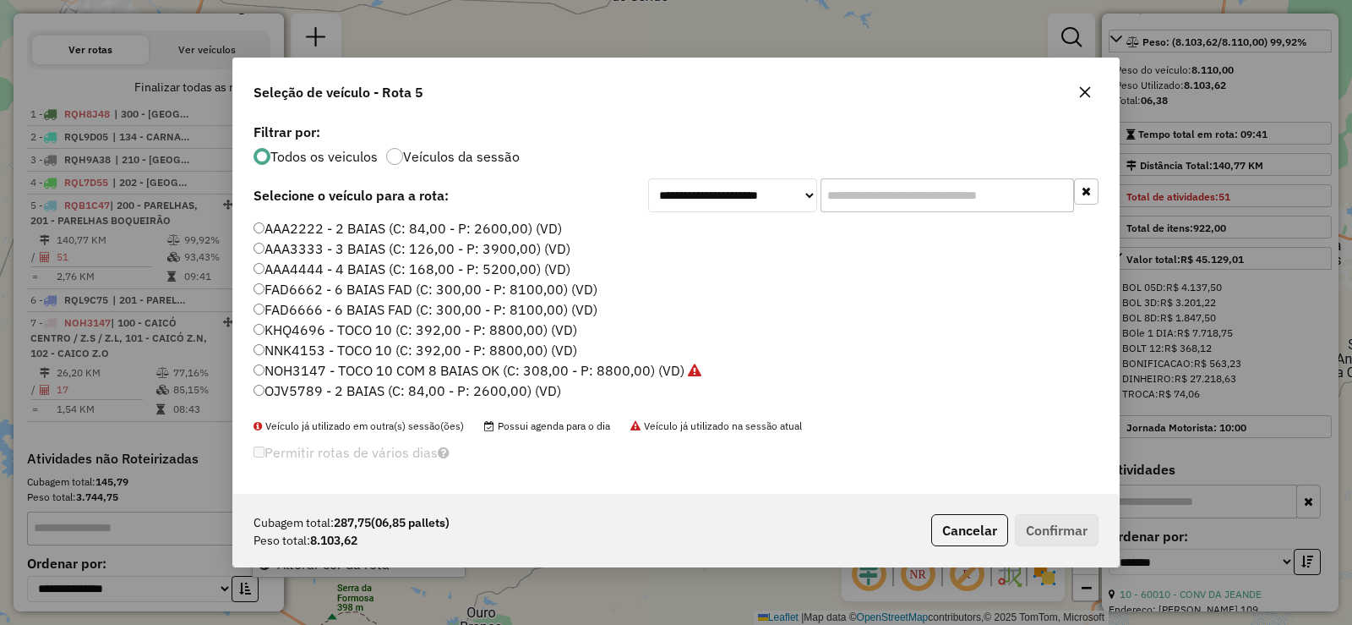
scroll to position [9, 5]
click at [330, 353] on label "NNK4153 - TOCO 10 (C: 392,00 - P: 8800,00) (VD)" at bounding box center [415, 350] width 323 height 20
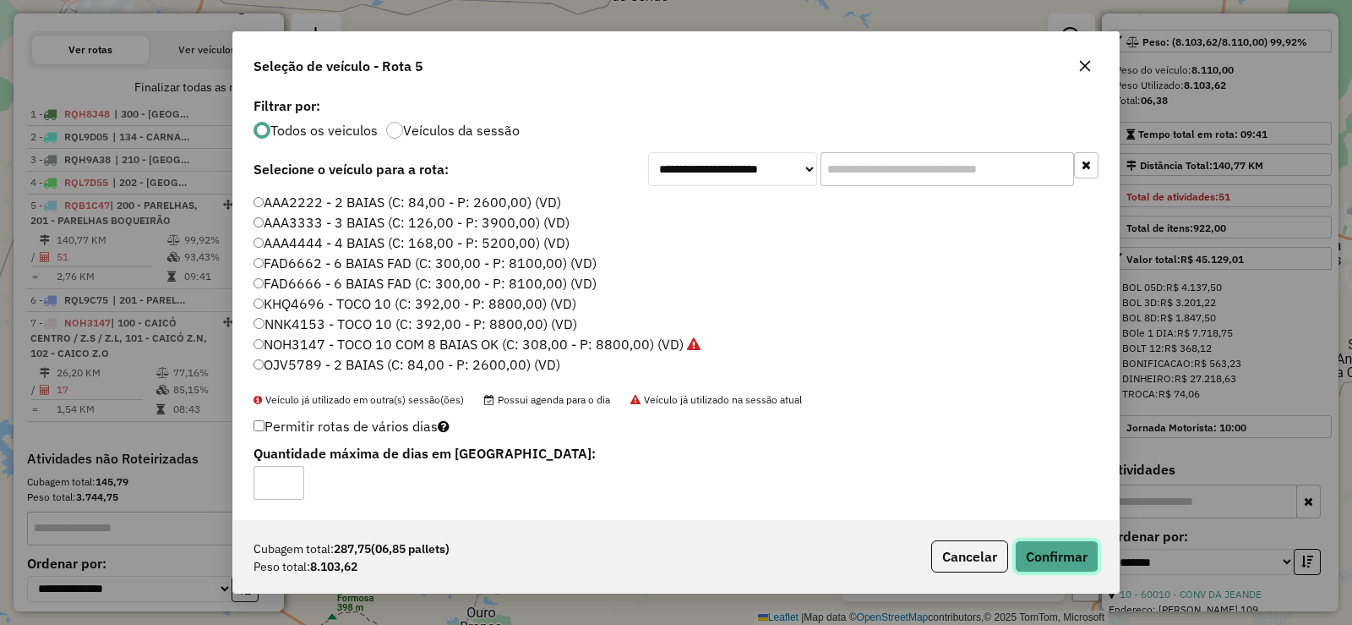
click at [1047, 553] on button "Confirmar" at bounding box center [1057, 556] width 84 height 32
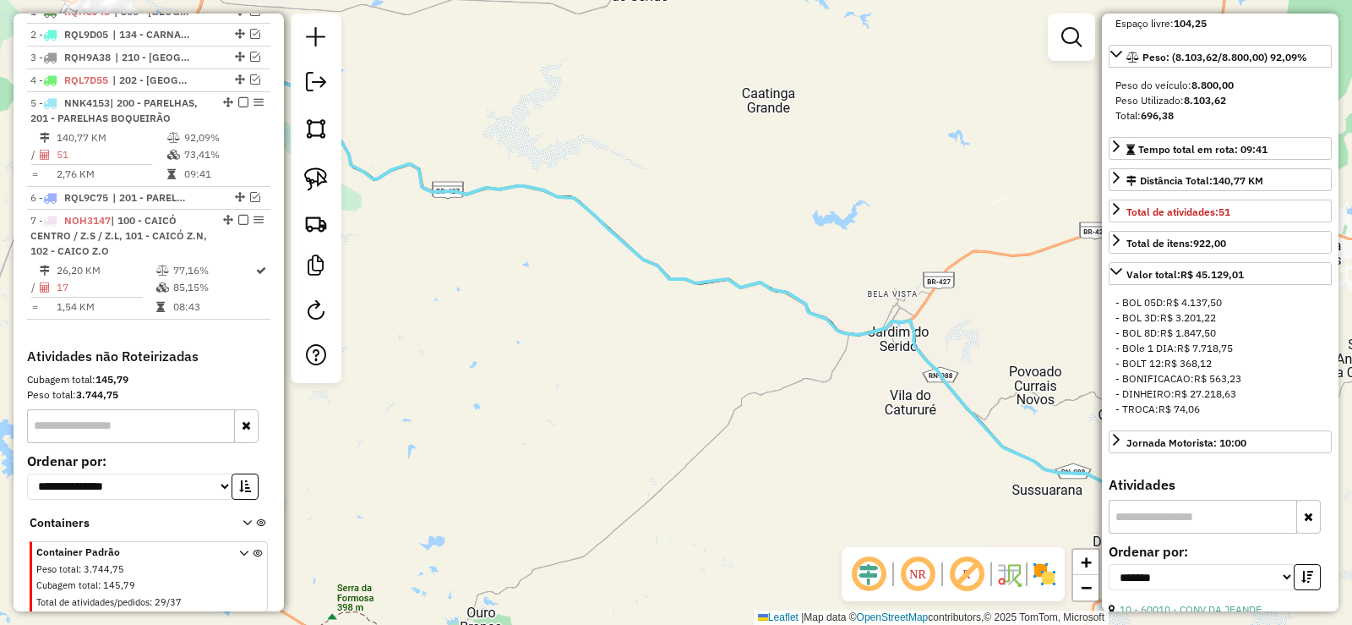
scroll to position [624, 0]
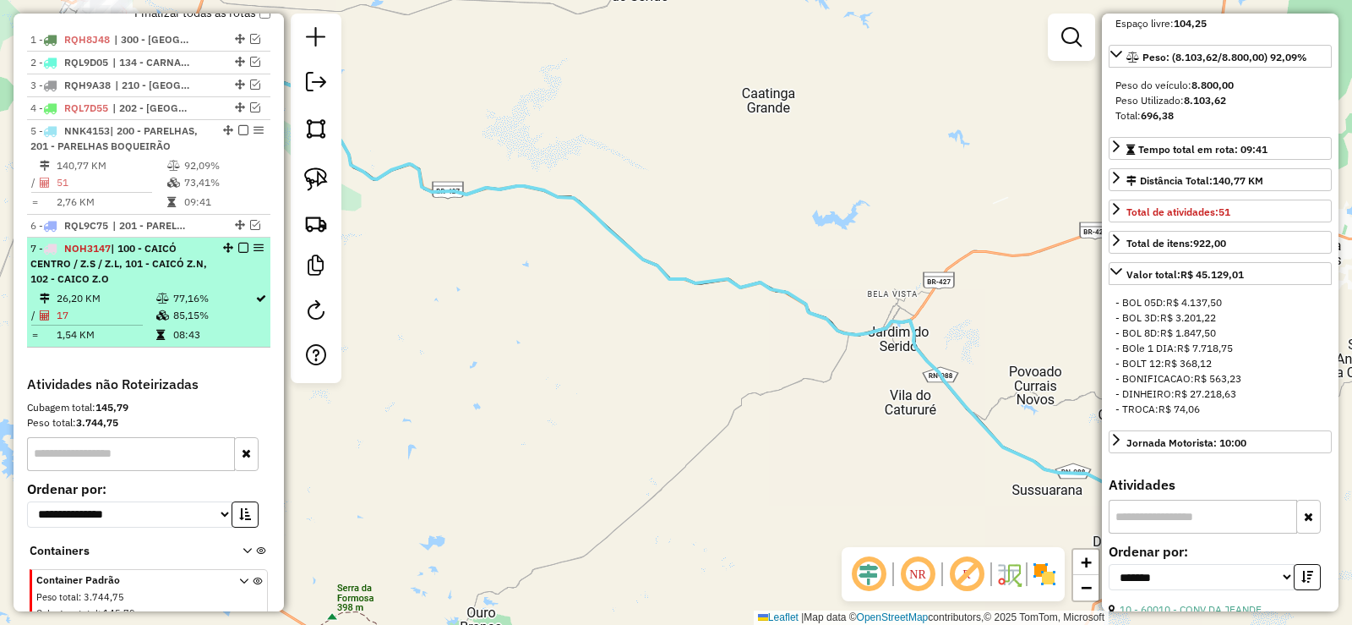
click at [240, 253] on em at bounding box center [243, 248] width 10 height 10
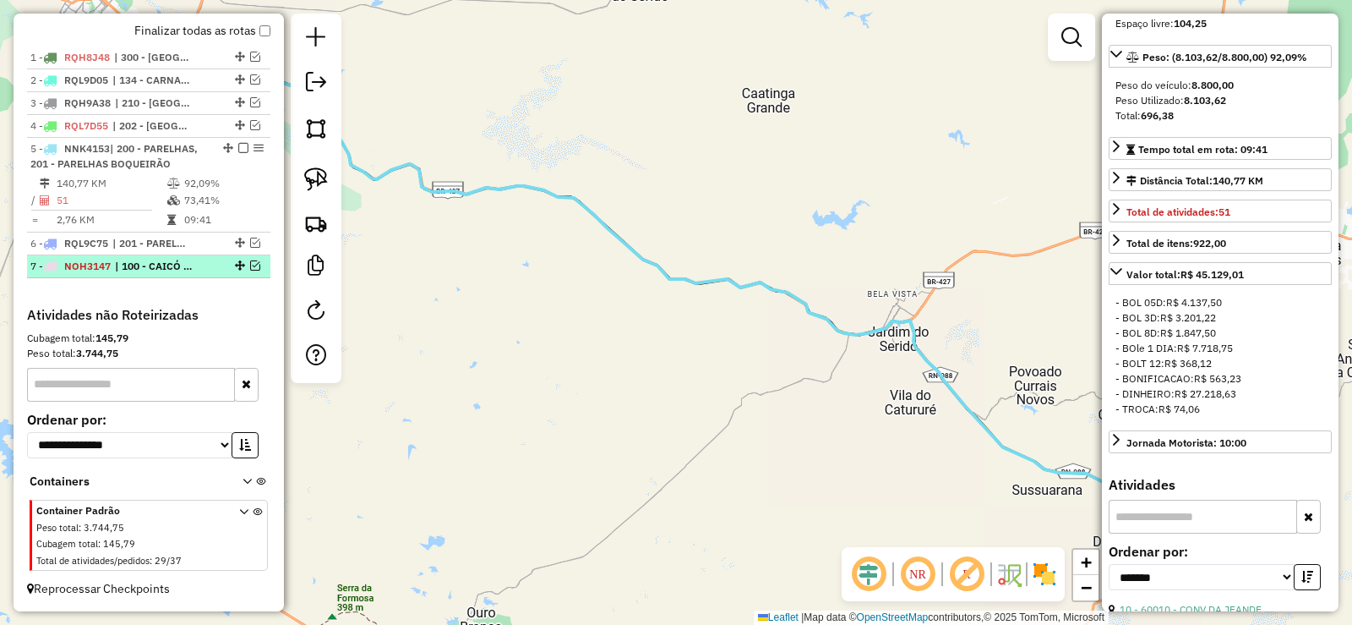
scroll to position [621, 0]
click at [250, 265] on em at bounding box center [255, 265] width 10 height 10
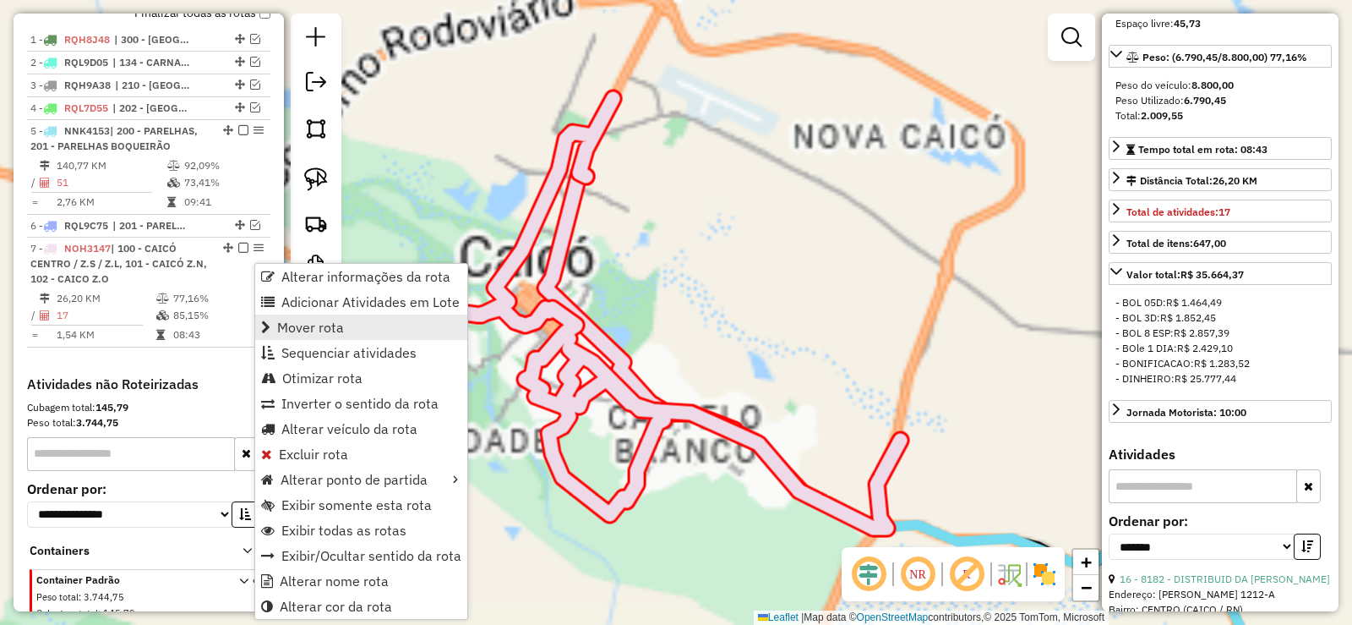
scroll to position [247, 0]
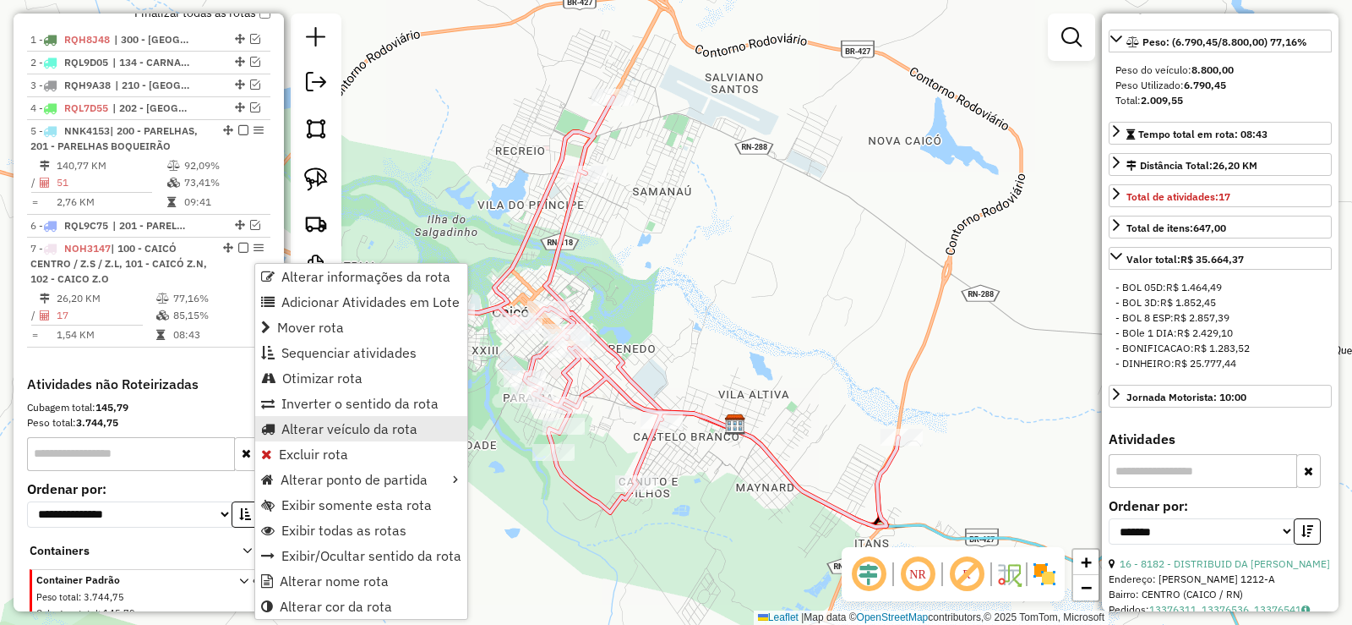
click at [311, 426] on span "Alterar veículo da rota" at bounding box center [349, 429] width 136 height 14
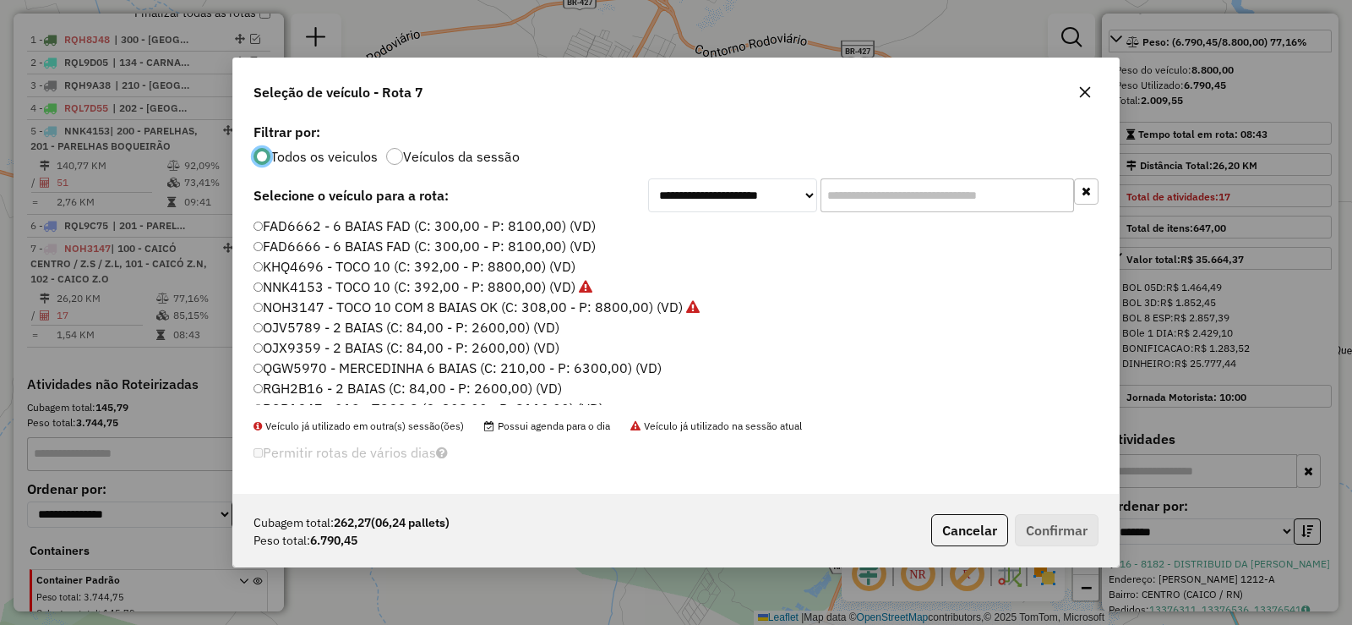
scroll to position [169, 0]
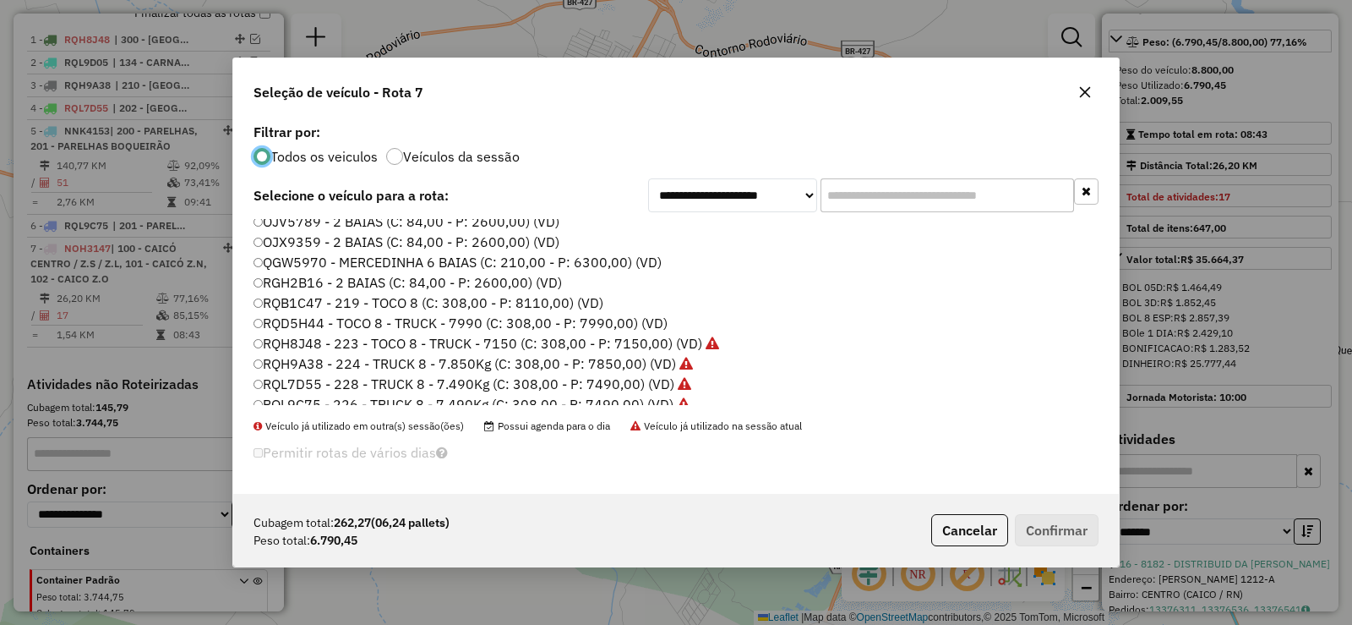
click at [348, 308] on label "RQB1C47 - 219 - TOCO 8 (C: 308,00 - P: 8110,00) (VD)" at bounding box center [429, 302] width 350 height 20
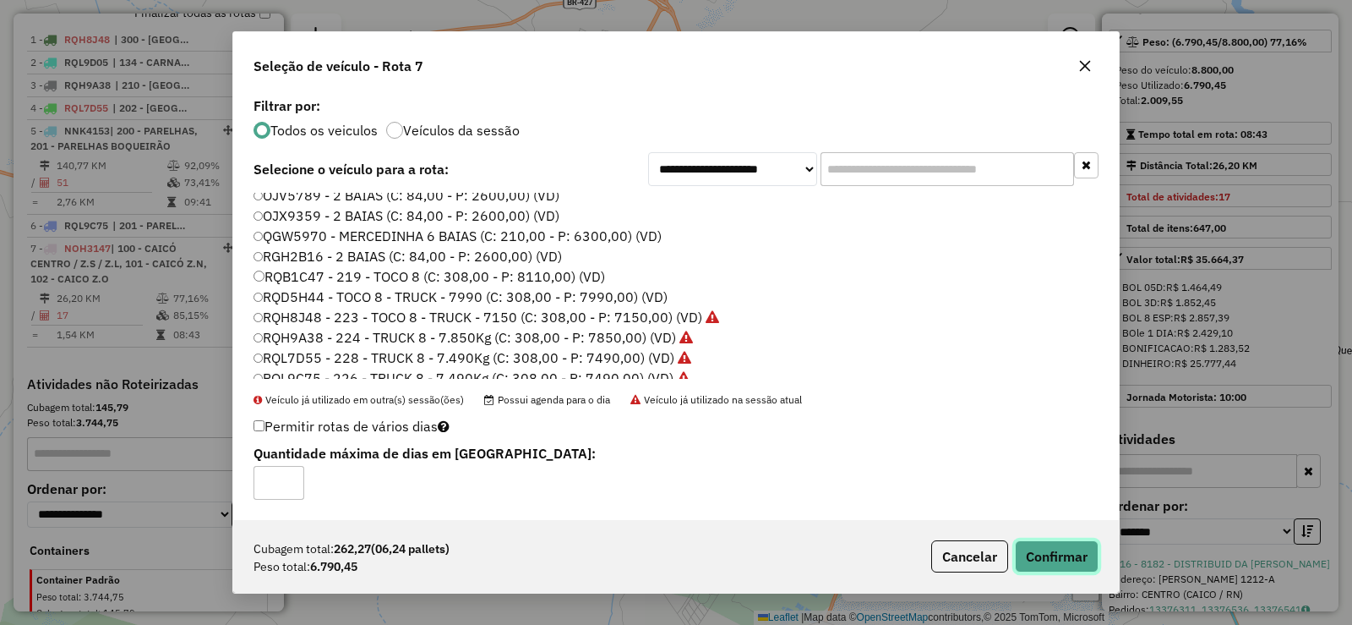
click at [1062, 546] on button "Confirmar" at bounding box center [1057, 556] width 84 height 32
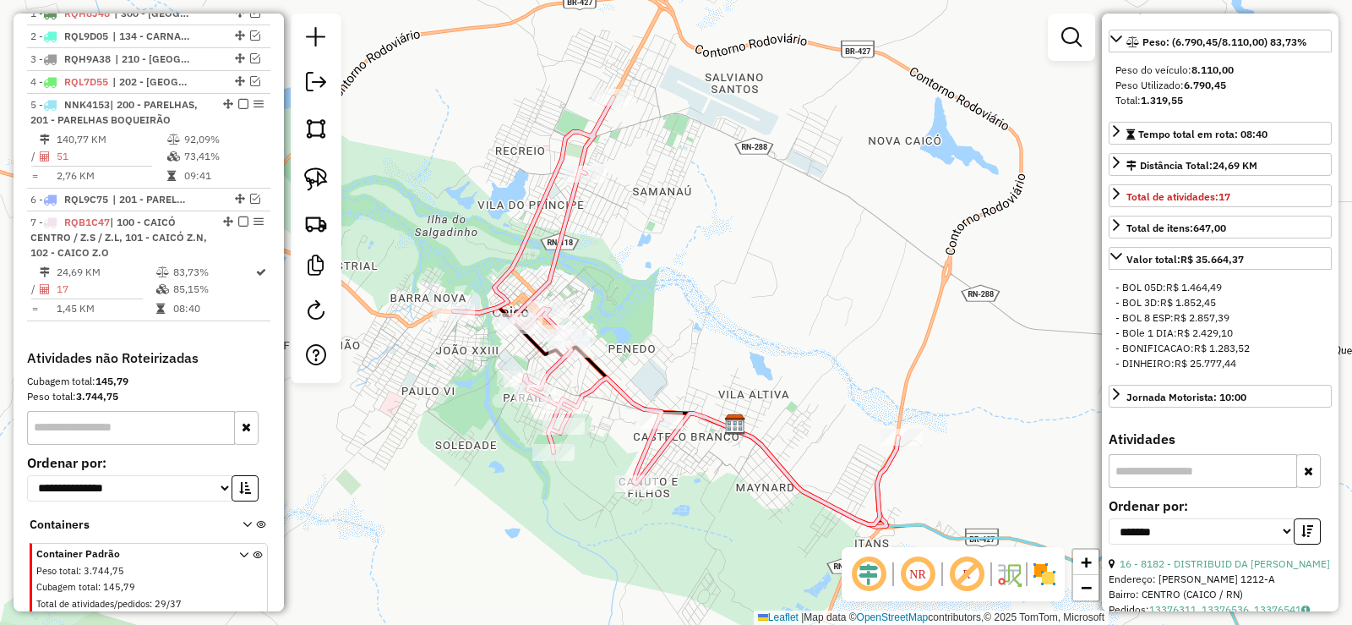
scroll to position [624, 0]
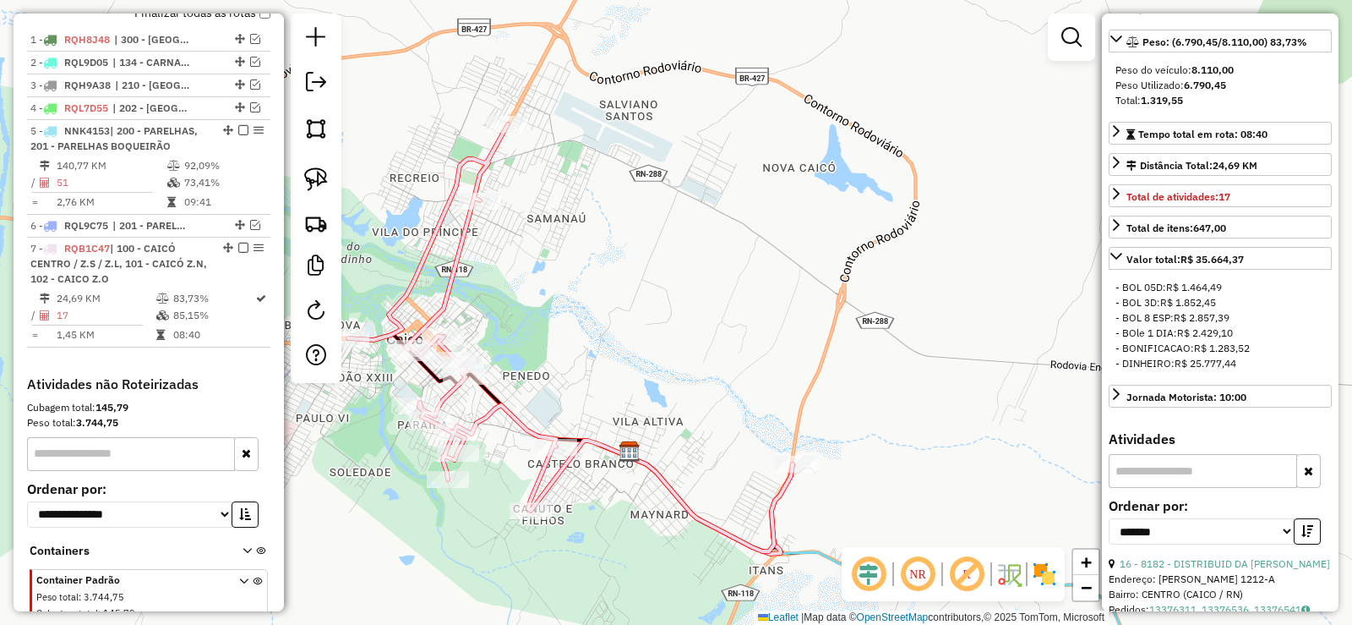
drag, startPoint x: 744, startPoint y: 320, endPoint x: 631, endPoint y: 352, distance: 116.7
click at [631, 351] on div "Janela de atendimento Grade de atendimento Capacidade Transportadoras Veículos …" at bounding box center [676, 312] width 1352 height 625
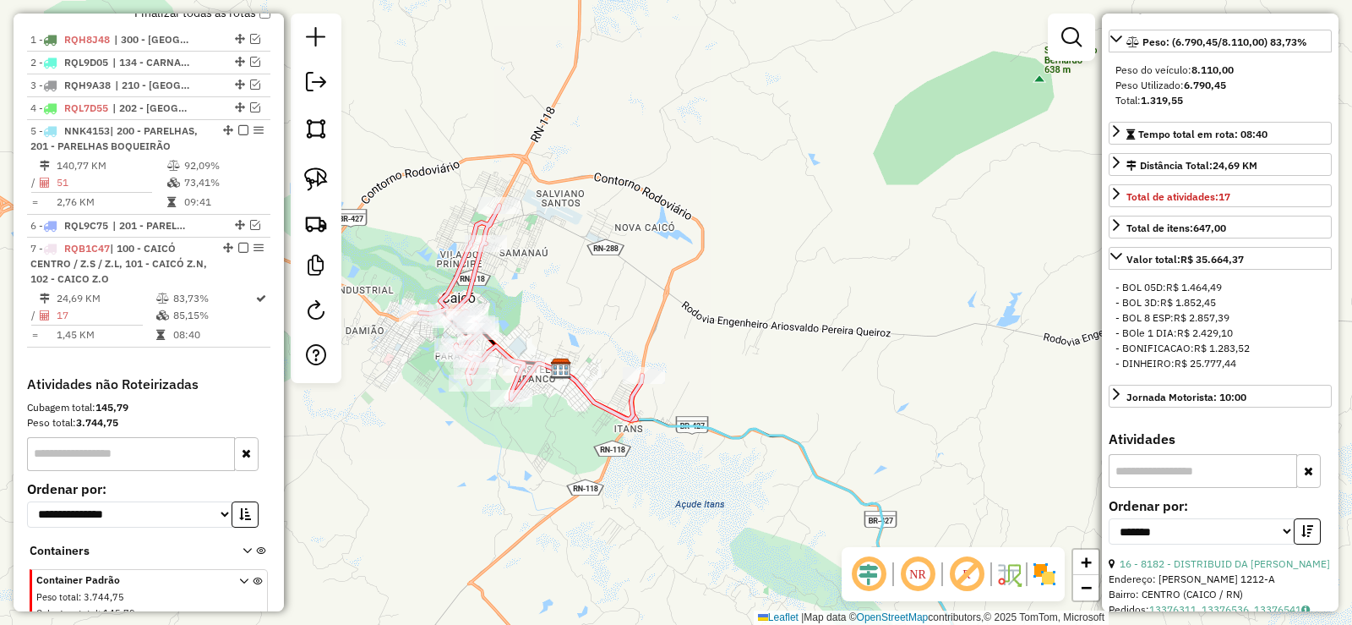
drag, startPoint x: 700, startPoint y: 347, endPoint x: 551, endPoint y: 276, distance: 164.8
click at [551, 276] on div "Janela de atendimento Grade de atendimento Capacidade Transportadoras Veículos …" at bounding box center [676, 312] width 1352 height 625
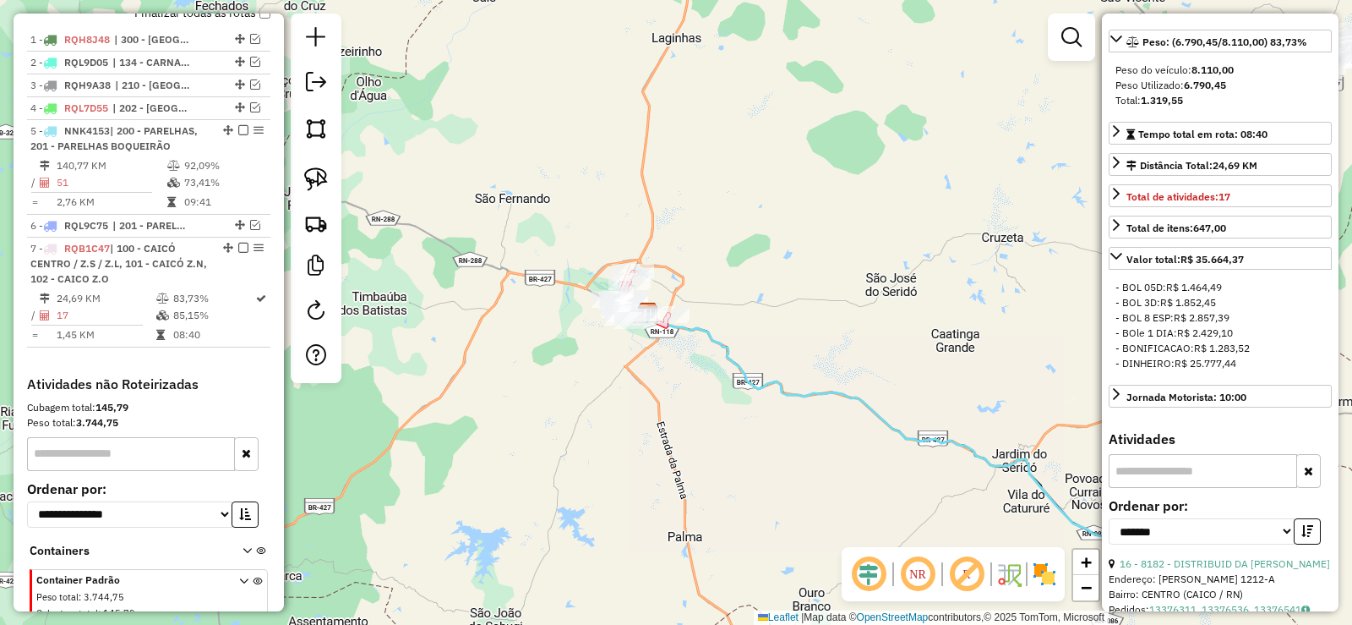
drag, startPoint x: 569, startPoint y: 380, endPoint x: 673, endPoint y: 384, distance: 104.0
click at [673, 384] on div "Janela de atendimento Grade de atendimento Capacidade Transportadoras Veículos …" at bounding box center [676, 312] width 1352 height 625
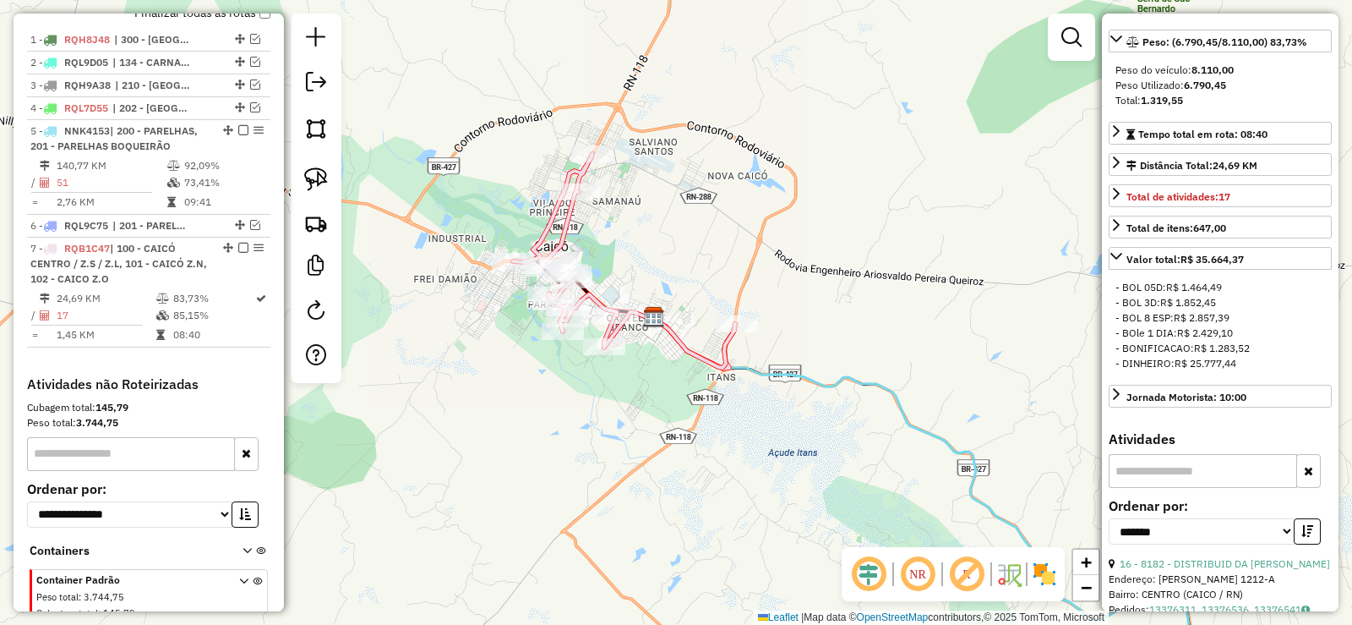
drag, startPoint x: 625, startPoint y: 391, endPoint x: 669, endPoint y: 401, distance: 44.9
click at [669, 401] on div "Janela de atendimento Grade de atendimento Capacidade Transportadoras Veículos …" at bounding box center [676, 312] width 1352 height 625
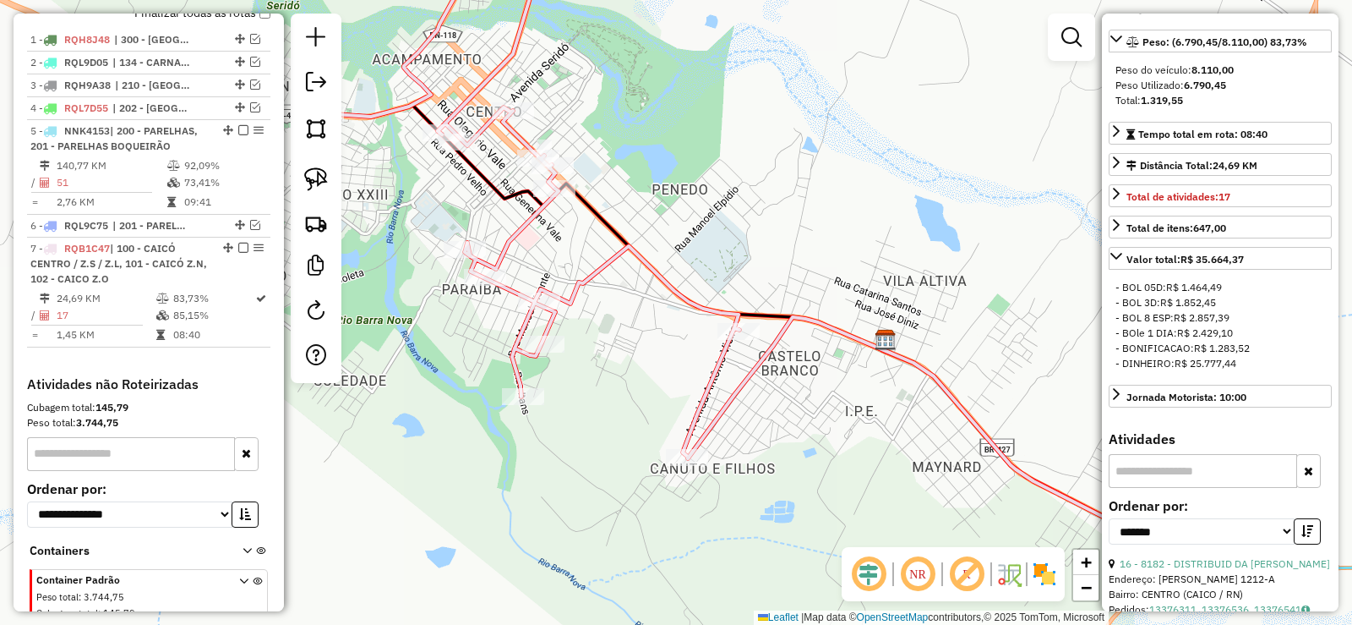
click at [659, 328] on div "Janela de atendimento Grade de atendimento Capacidade Transportadoras Veículos …" at bounding box center [676, 312] width 1352 height 625
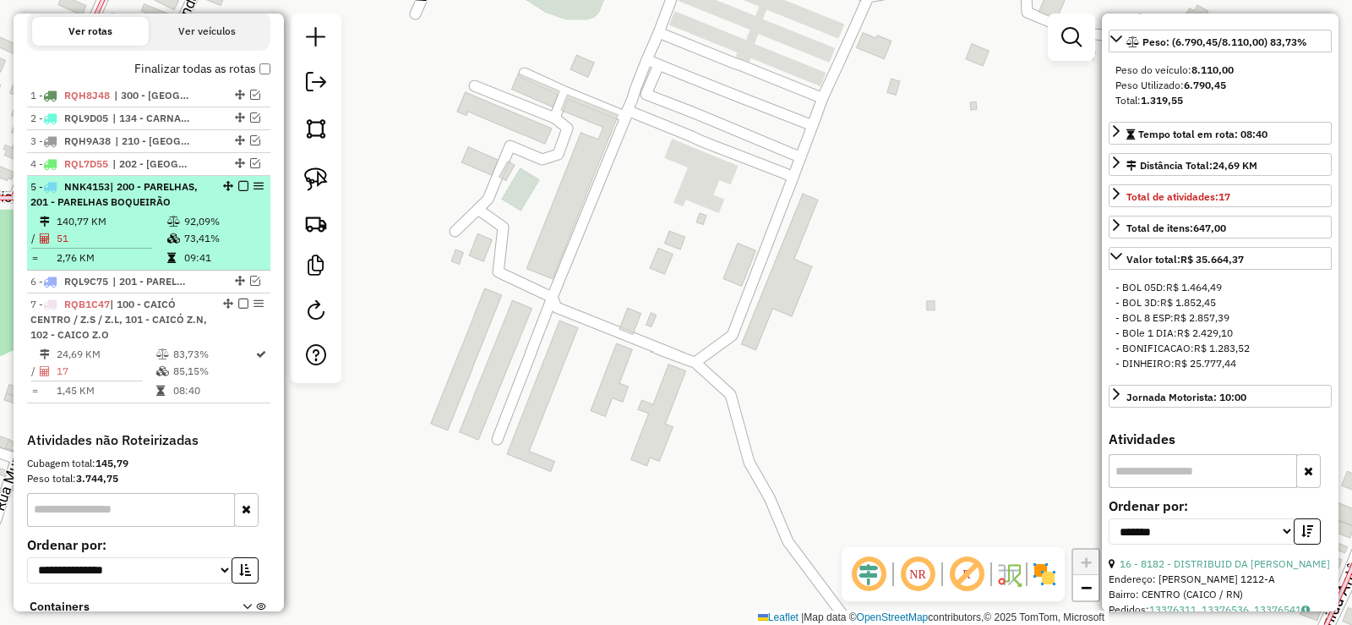
scroll to position [539, 0]
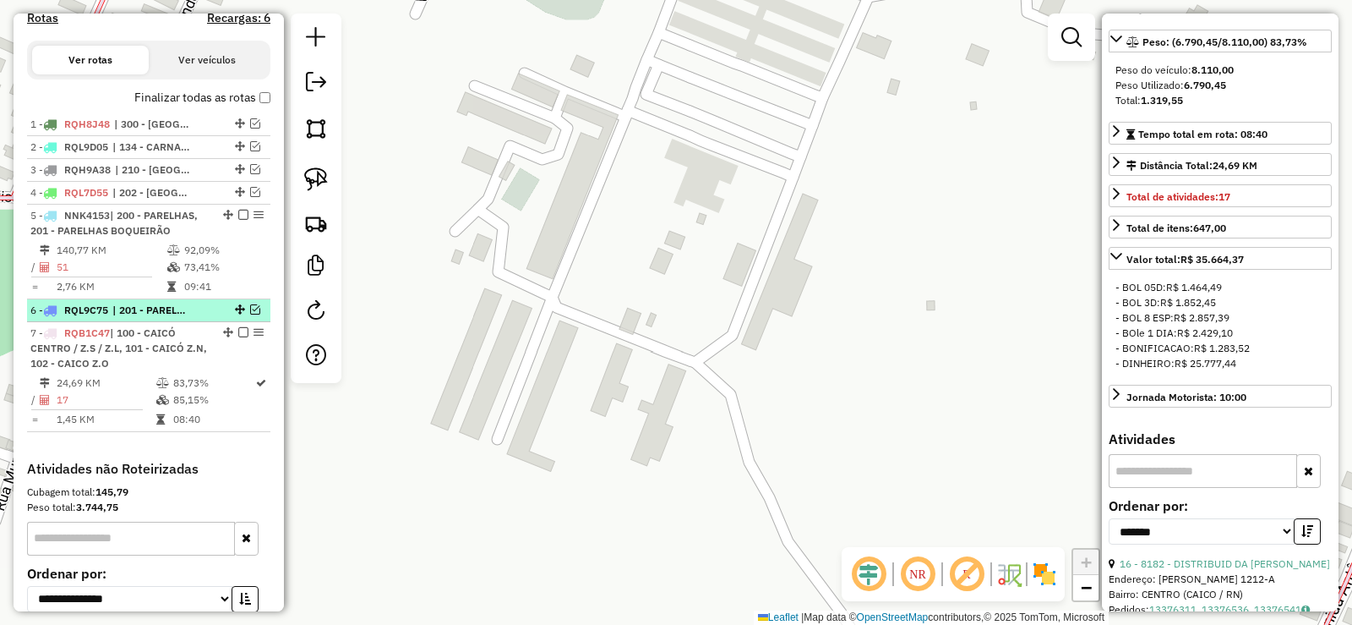
drag, startPoint x: 247, startPoint y: 321, endPoint x: 222, endPoint y: 315, distance: 25.2
click at [250, 314] on em at bounding box center [255, 309] width 10 height 10
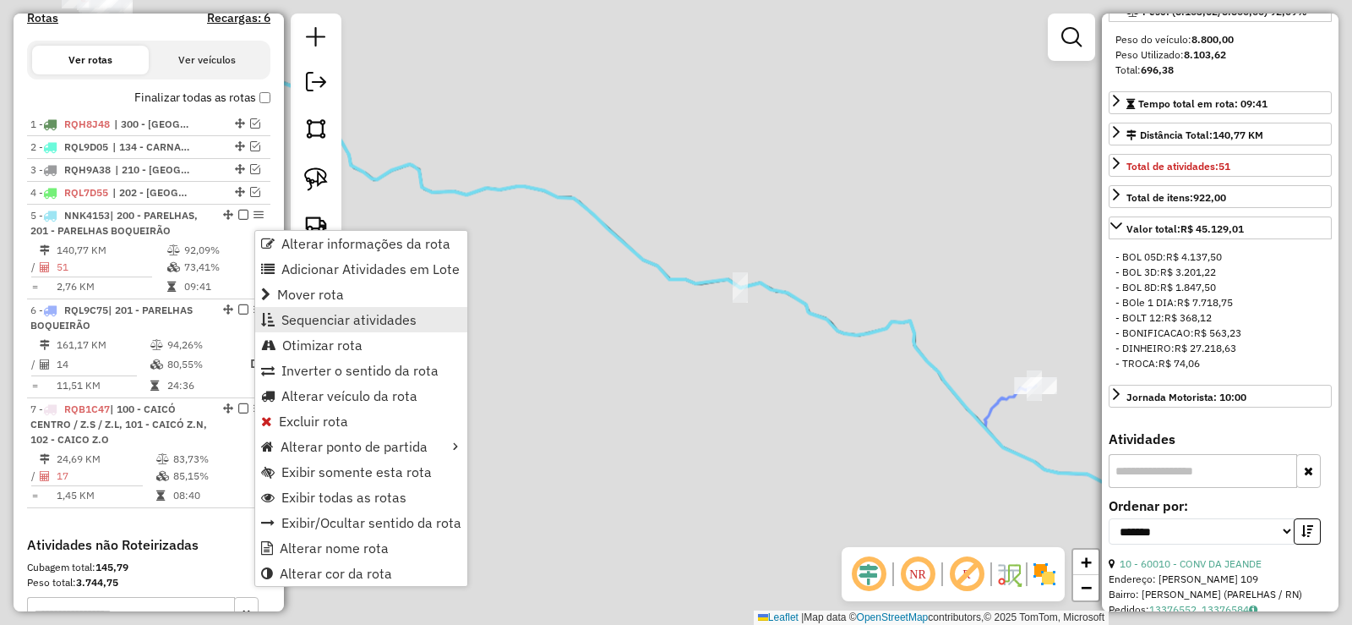
scroll to position [232, 0]
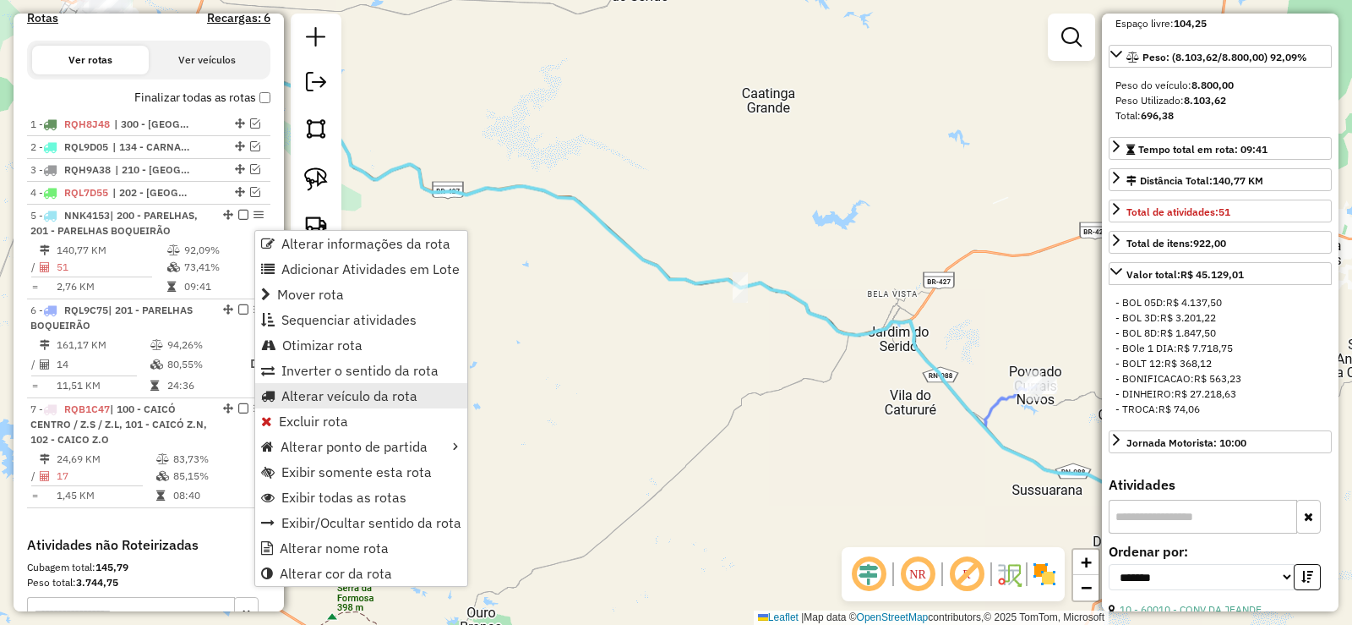
click at [311, 396] on span "Alterar veículo da rota" at bounding box center [349, 396] width 136 height 14
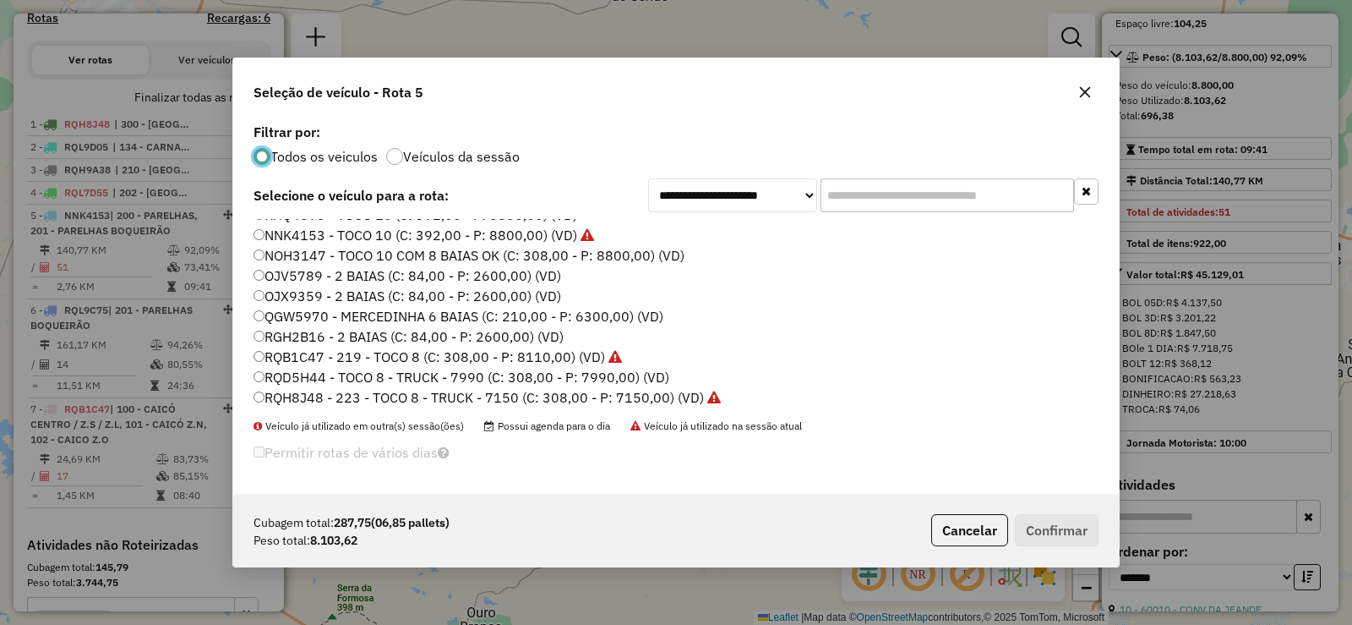
scroll to position [199, 0]
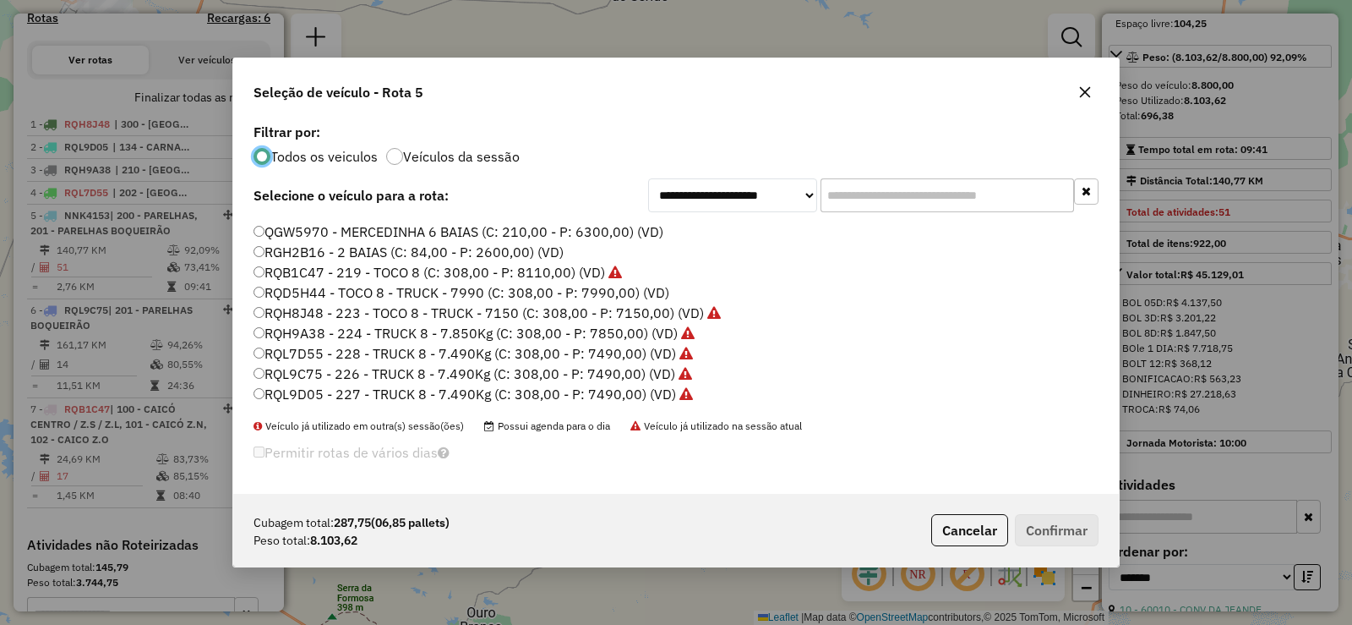
click at [310, 372] on label "RQL9C75 - 226 - TRUCK 8 - 7.490Kg (C: 308,00 - P: 7490,00) (VD)" at bounding box center [473, 373] width 439 height 20
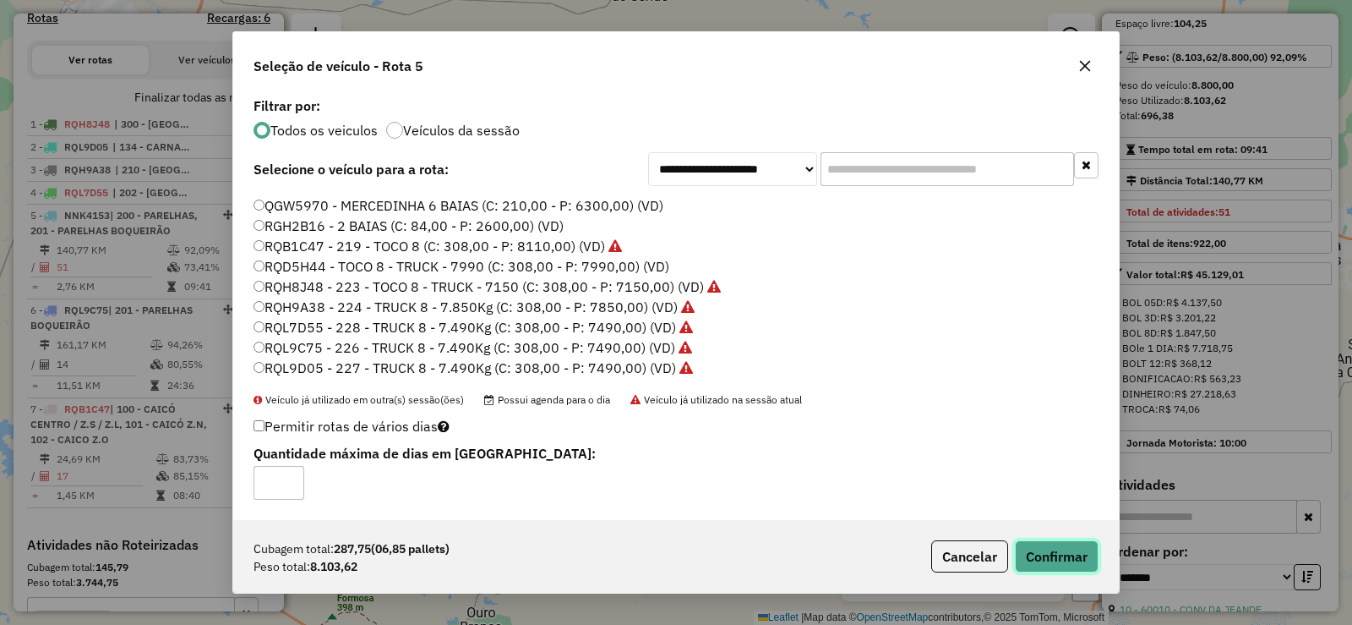
click at [1072, 549] on button "Confirmar" at bounding box center [1057, 556] width 84 height 32
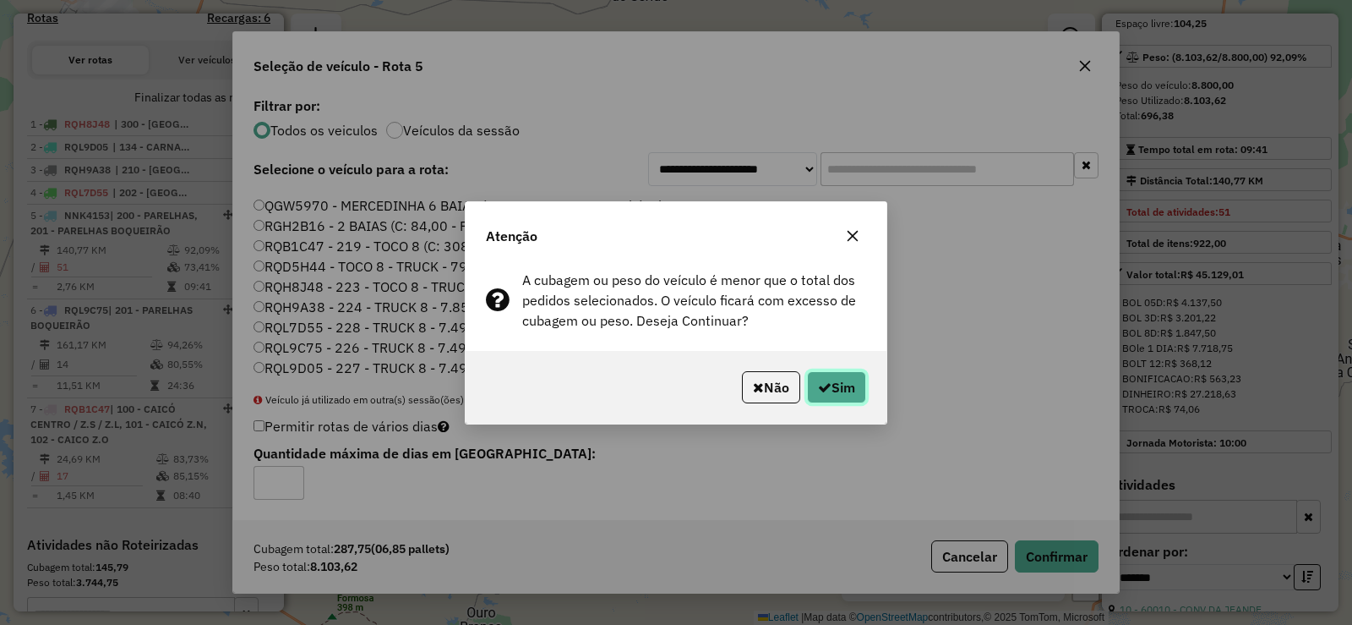
click at [847, 383] on button "Sim" at bounding box center [836, 387] width 59 height 32
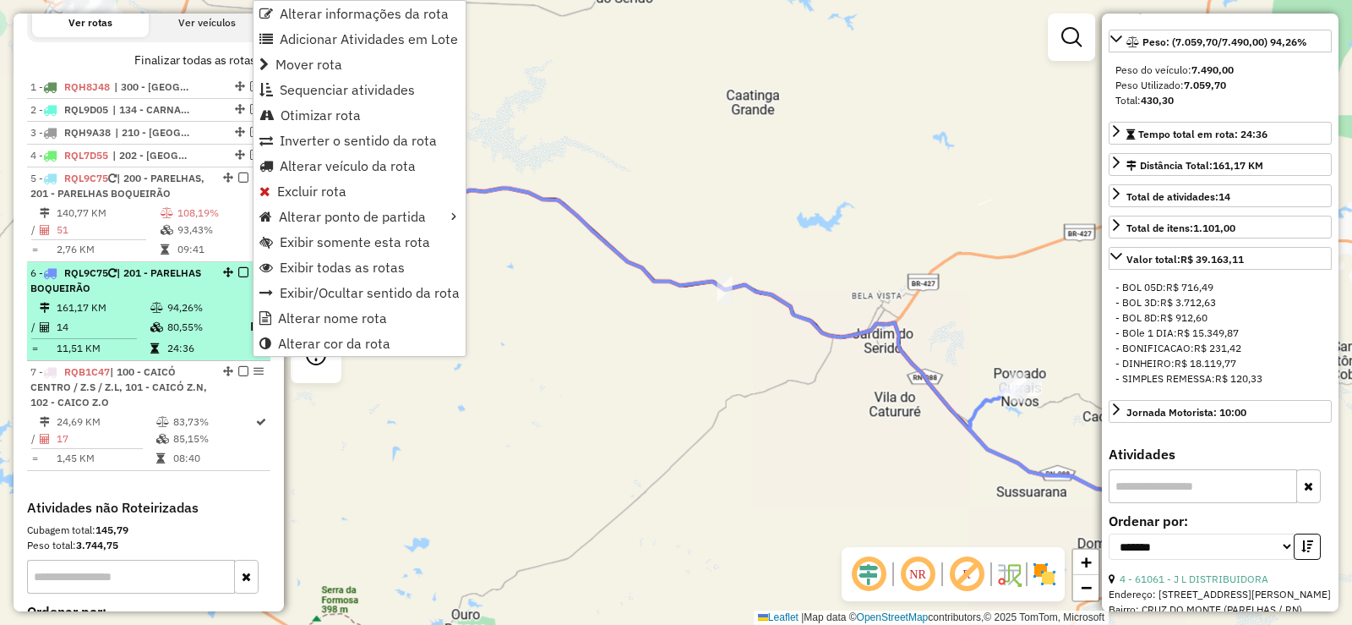
scroll to position [247, 0]
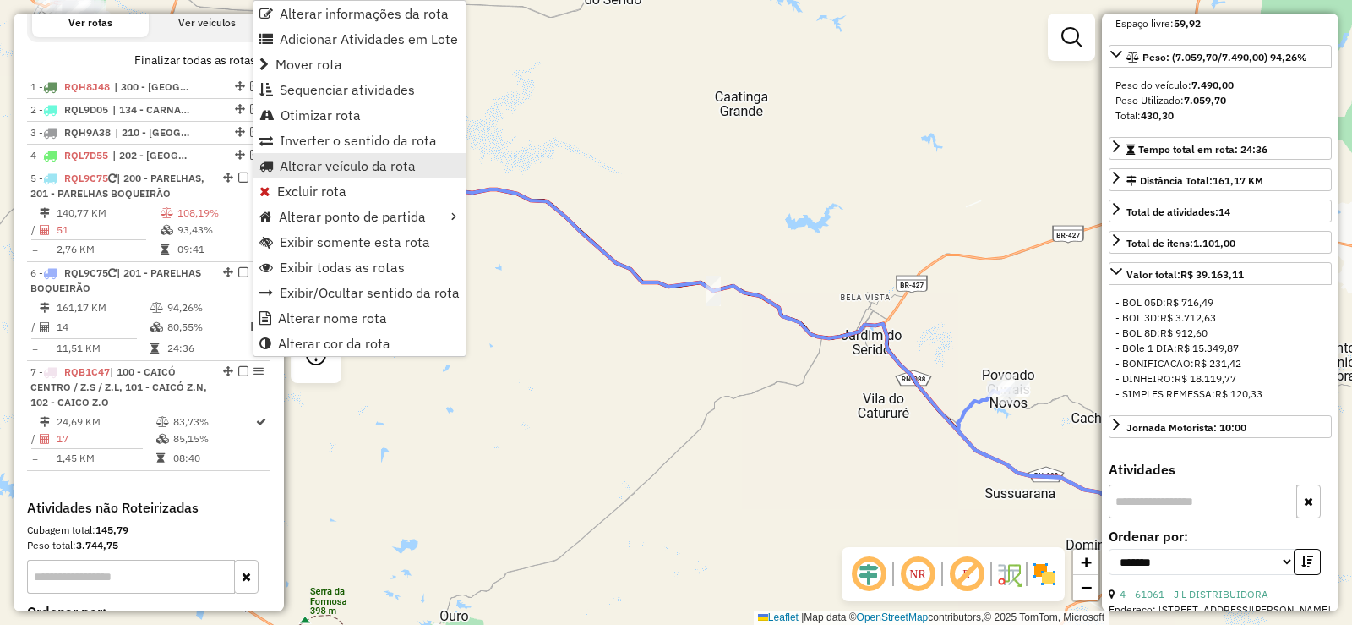
click at [311, 159] on span "Alterar veículo da rota" at bounding box center [348, 166] width 136 height 14
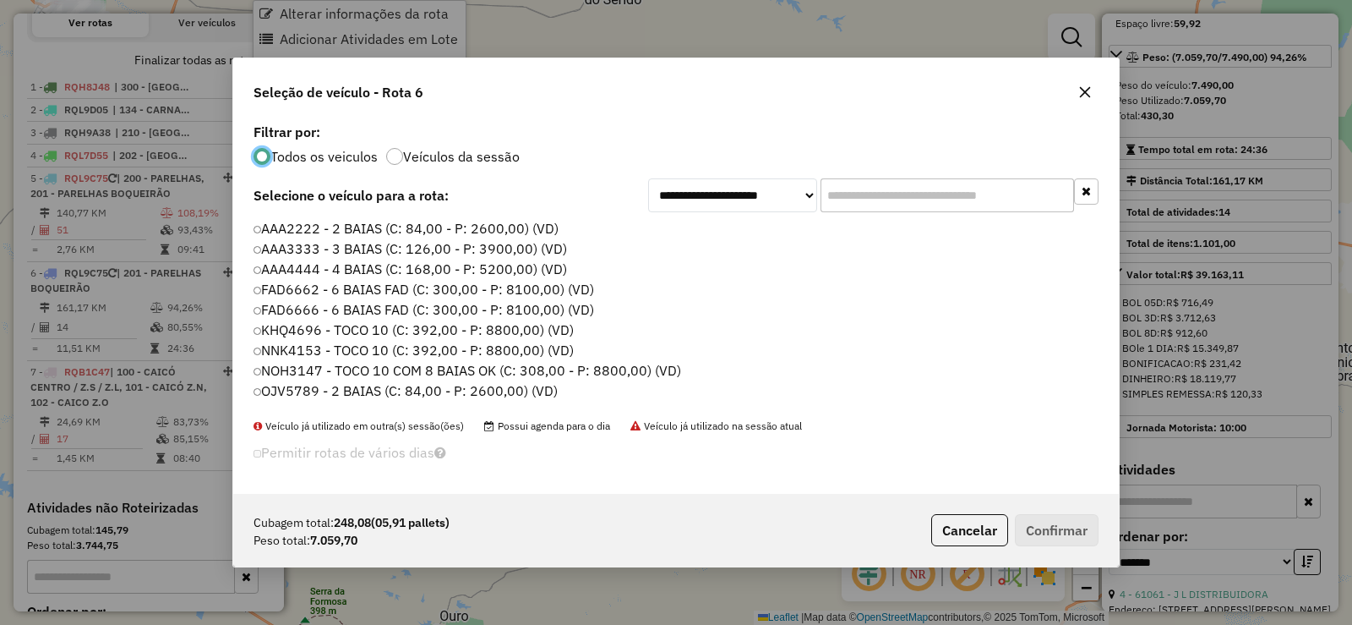
scroll to position [9, 5]
click at [322, 351] on label "NNK4153 - TOCO 10 (C: 392,00 - P: 8800,00) (VD)" at bounding box center [415, 350] width 323 height 20
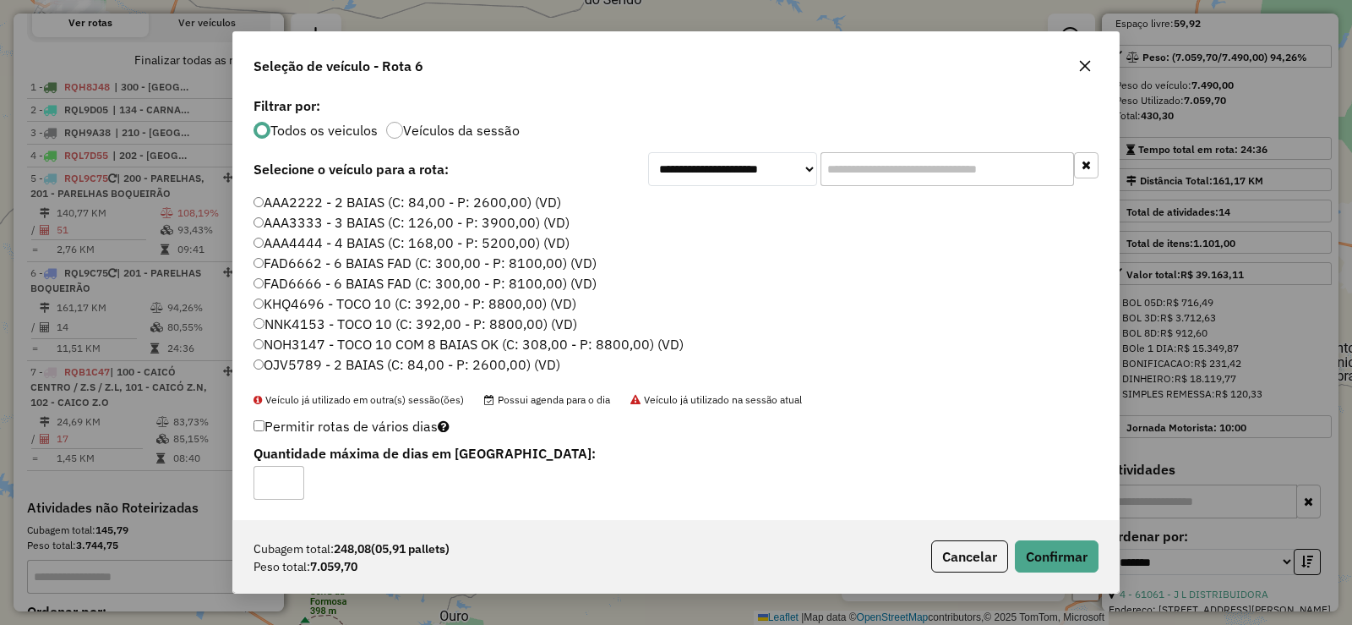
click at [1053, 574] on div "Cubagem total: 248,08 (05,91 pallets) Peso total: 7.059,70 Cancelar Confirmar" at bounding box center [676, 556] width 886 height 73
click at [1049, 558] on button "Confirmar" at bounding box center [1057, 556] width 84 height 32
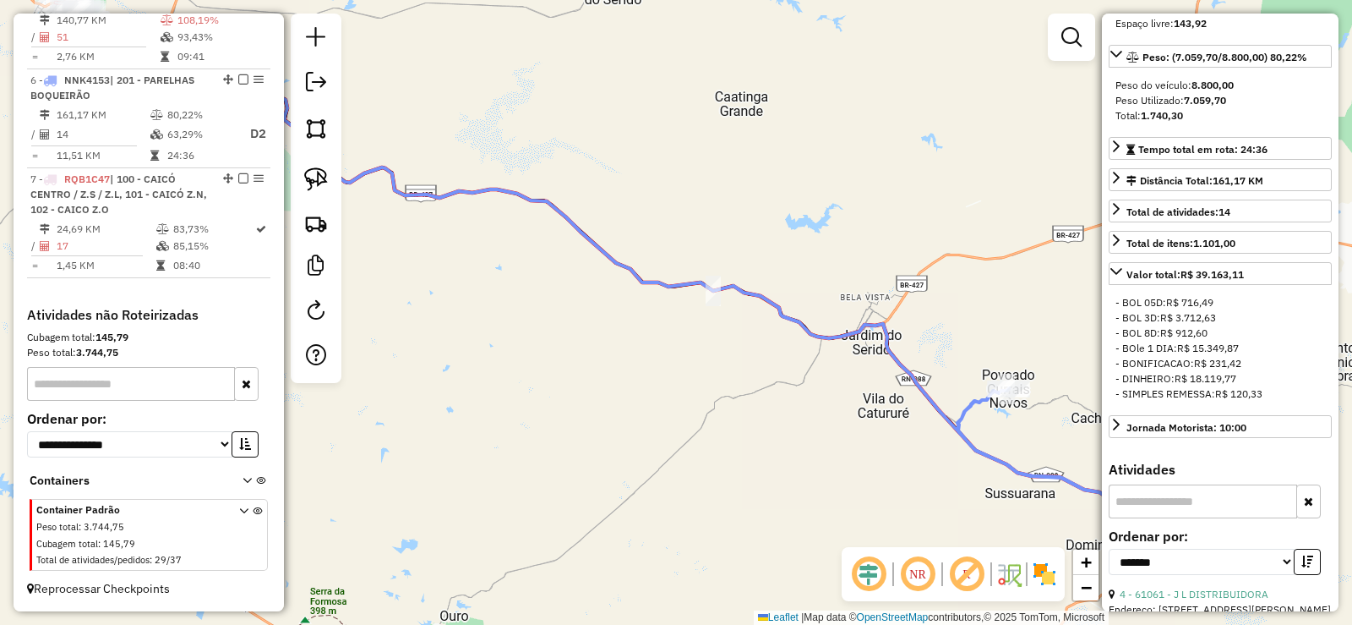
scroll to position [700, 0]
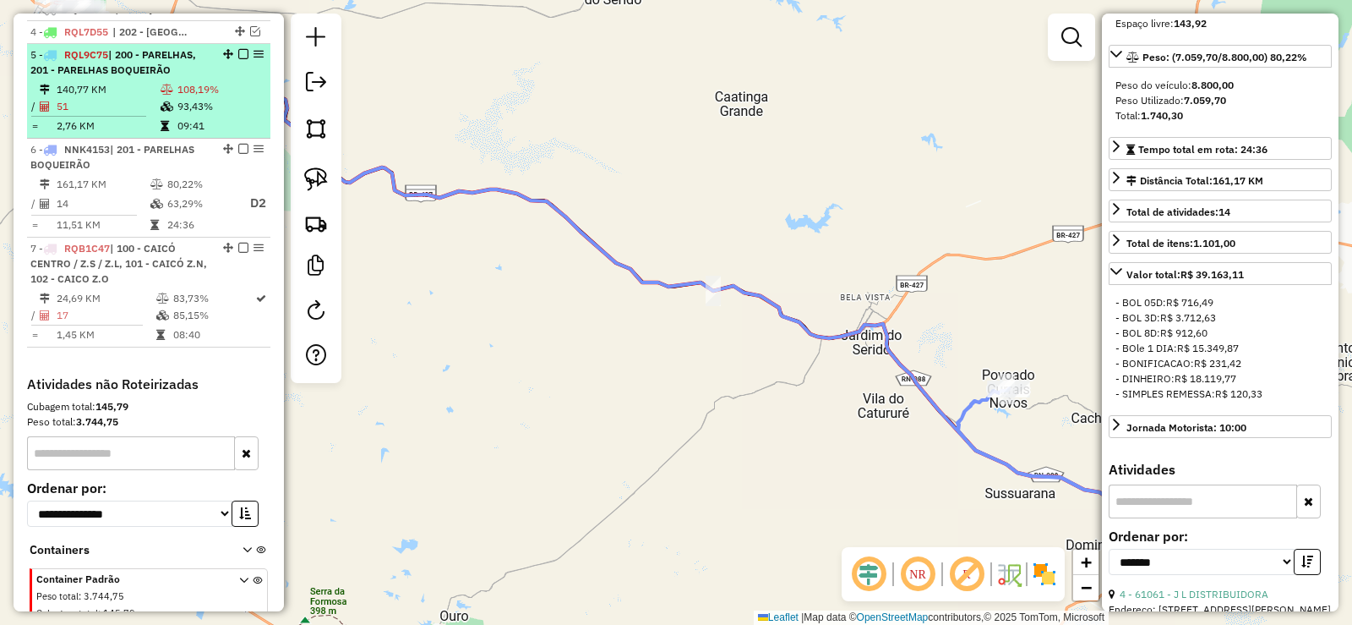
click at [177, 98] on td "108,19%" at bounding box center [220, 89] width 87 height 17
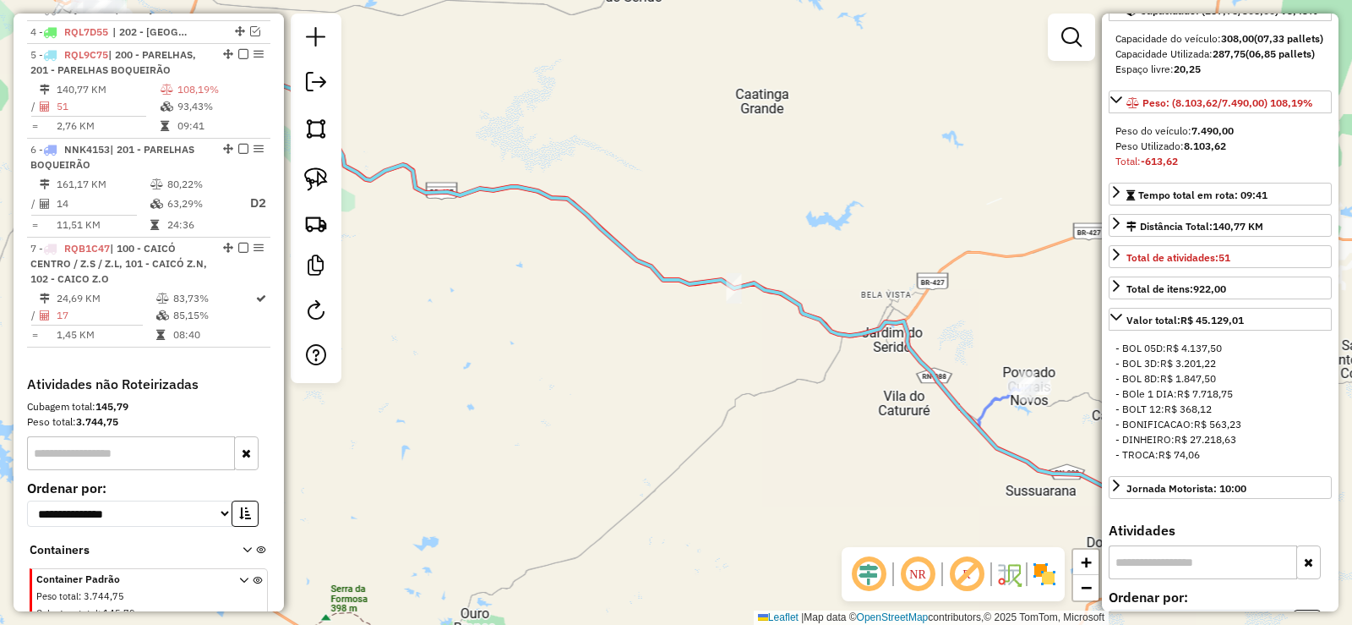
scroll to position [262, 0]
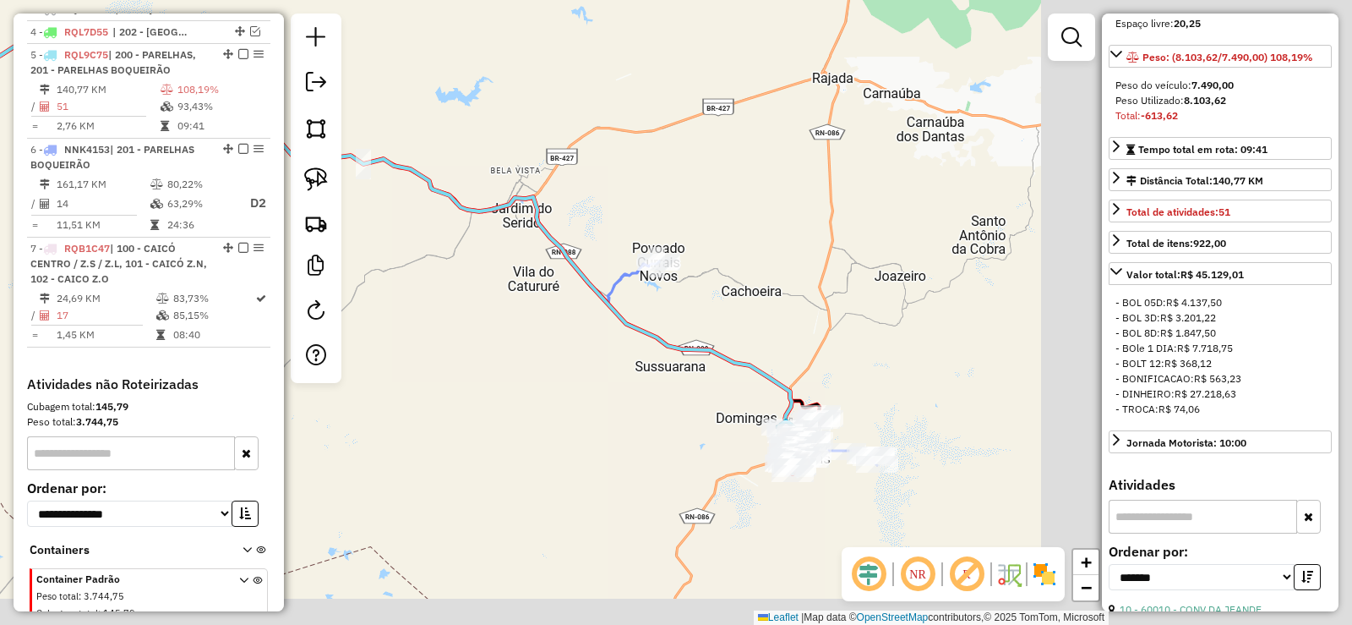
drag, startPoint x: 1019, startPoint y: 323, endPoint x: 461, endPoint y: 126, distance: 592.4
click at [461, 126] on div "Janela de atendimento Grade de atendimento Capacidade Transportadoras Veículos …" at bounding box center [676, 312] width 1352 height 625
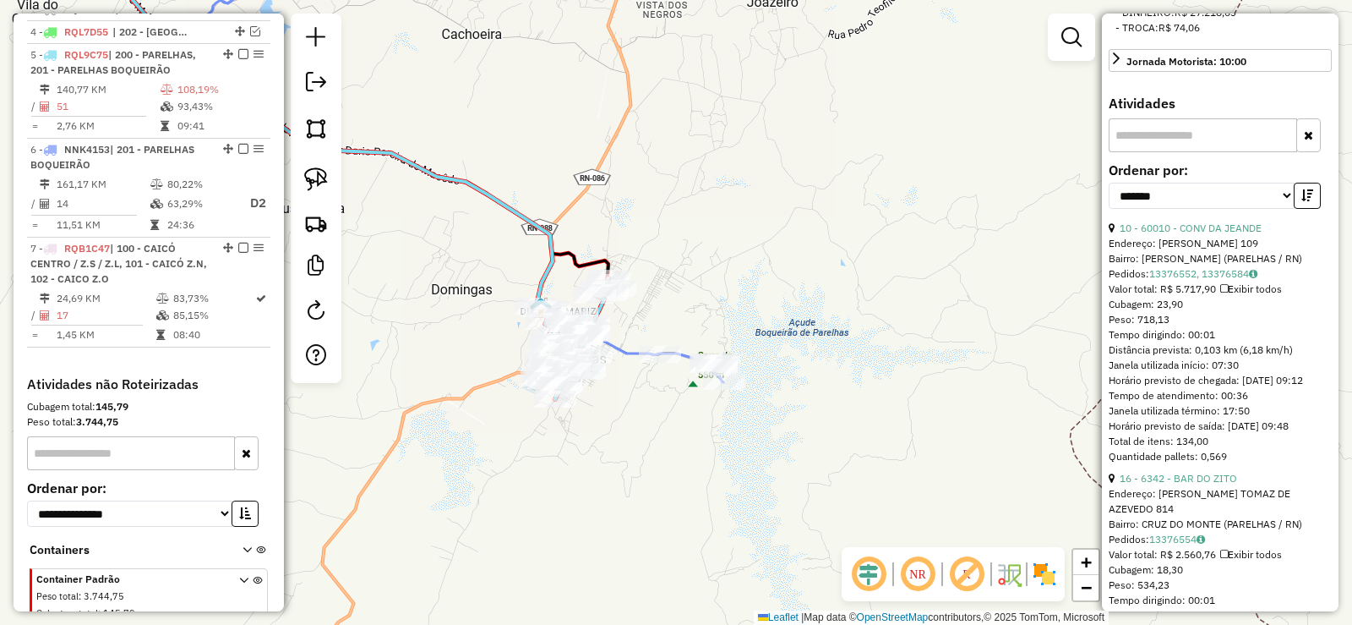
scroll to position [685, 0]
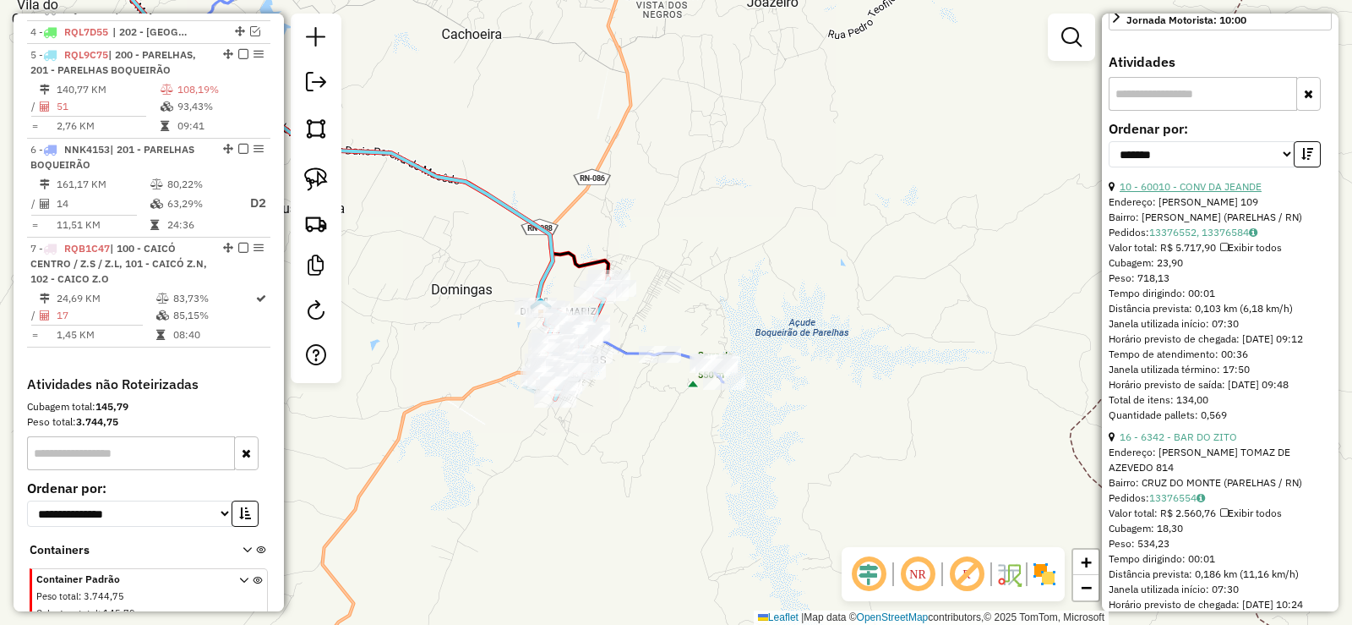
click at [1212, 193] on link "10 - 60010 - CONV DA JEANDE" at bounding box center [1191, 186] width 142 height 13
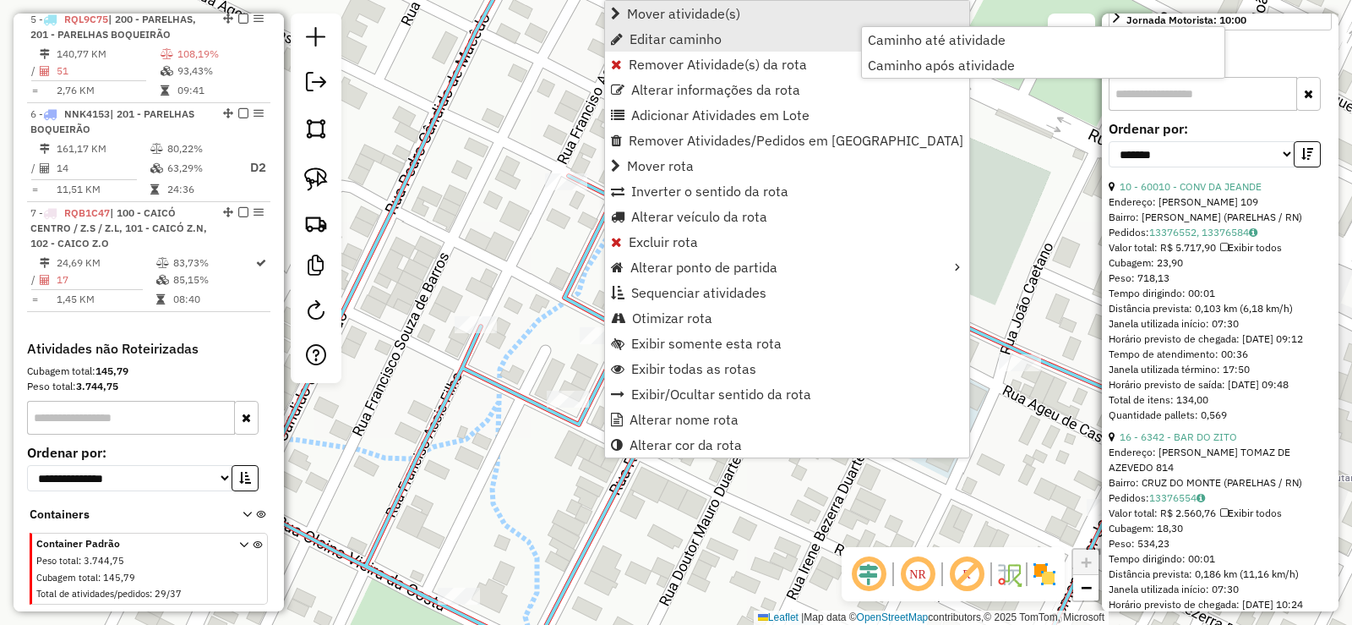
scroll to position [746, 0]
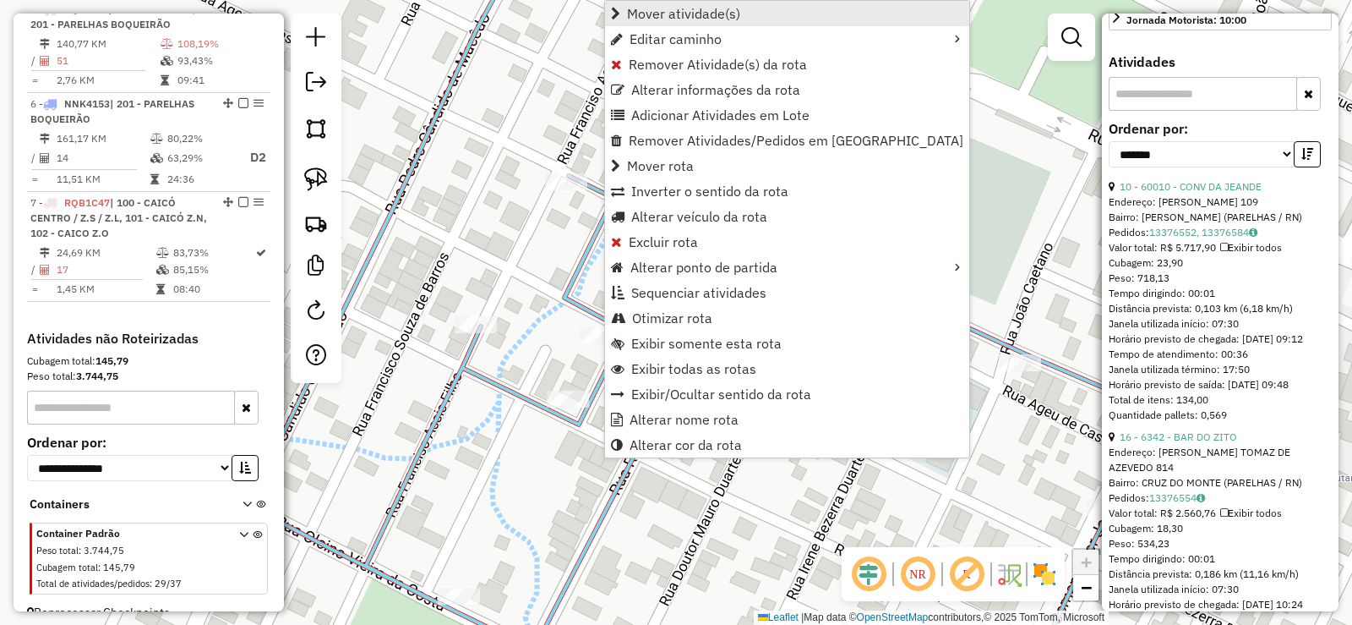
click at [661, 1] on link "Mover atividade(s)" at bounding box center [787, 13] width 364 height 25
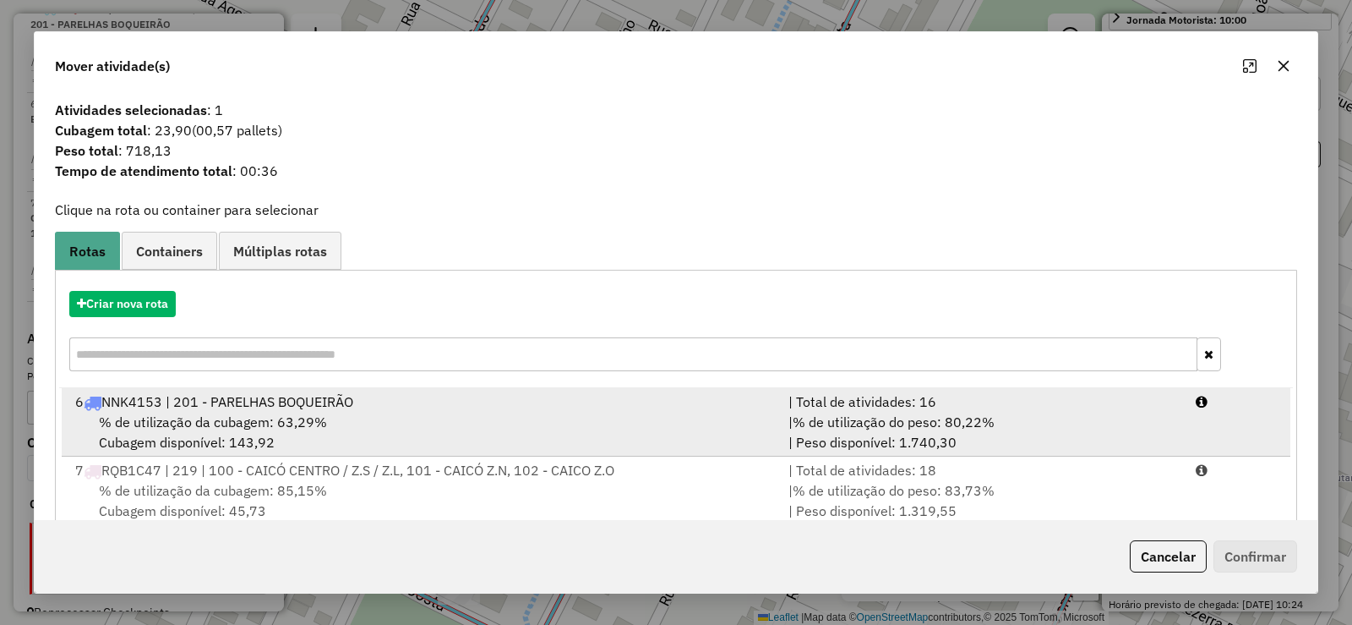
click at [342, 402] on div "6 NNK4153 | 201 - PARELHAS BOQUEIRÃO" at bounding box center [421, 401] width 713 height 20
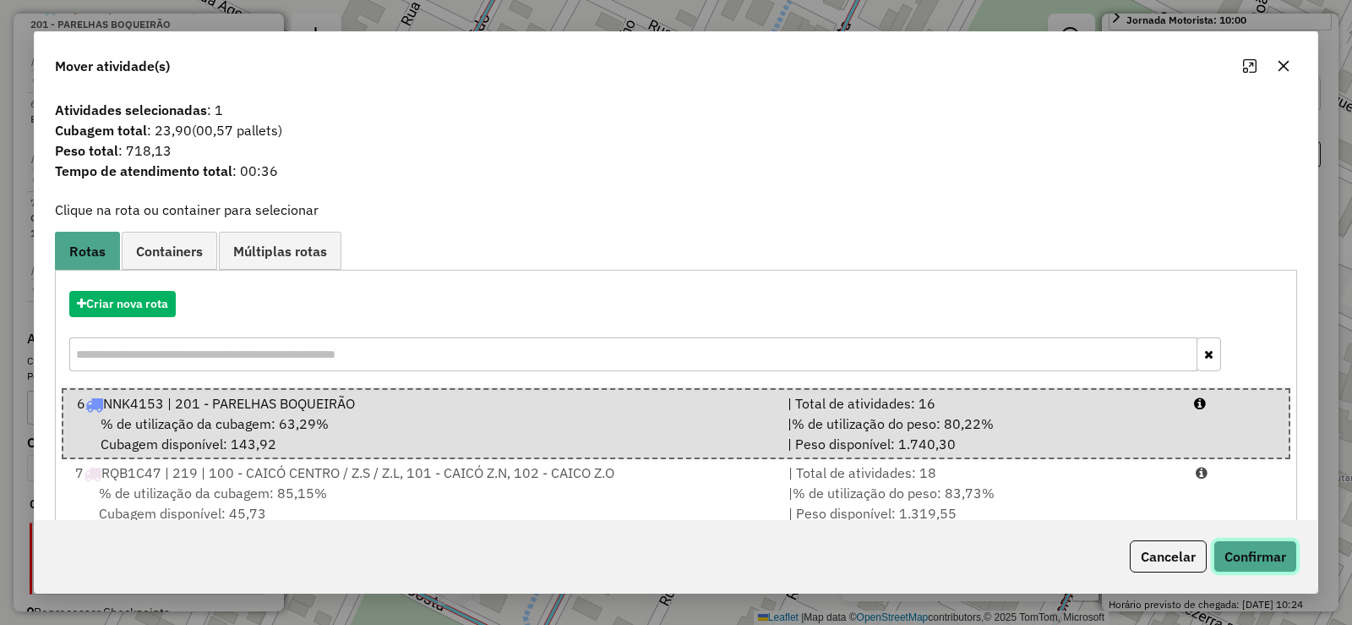
click at [1255, 558] on button "Confirmar" at bounding box center [1256, 556] width 84 height 32
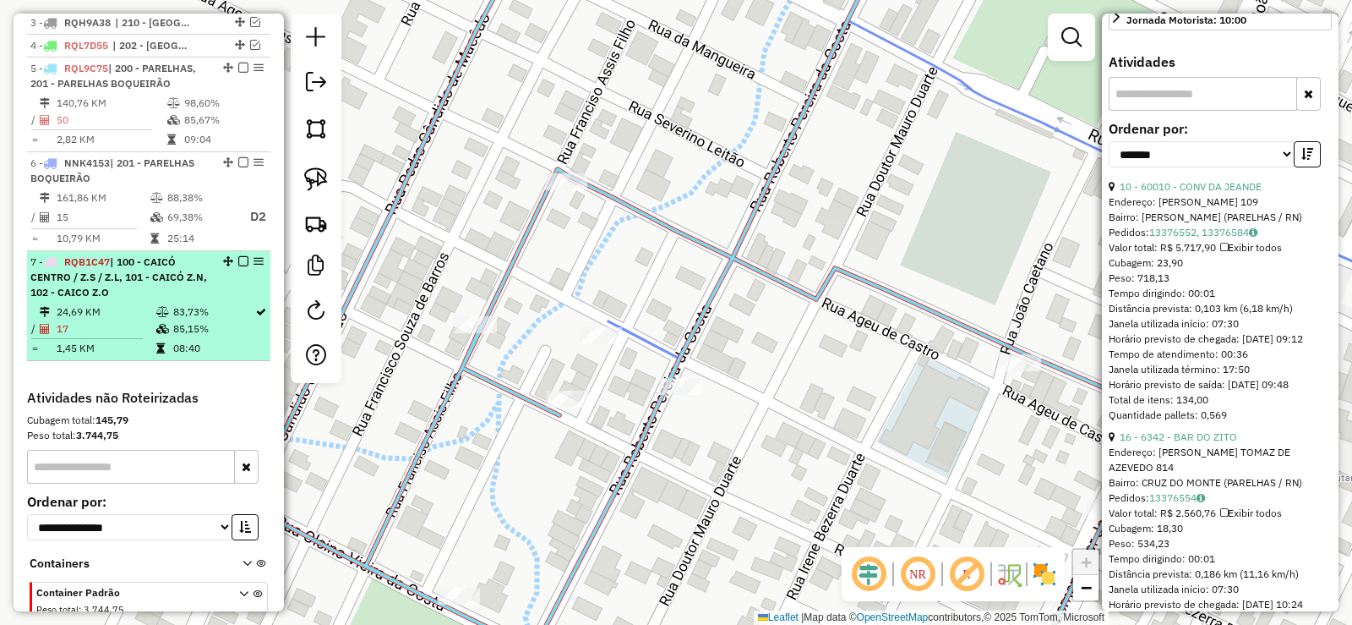
scroll to position [661, 0]
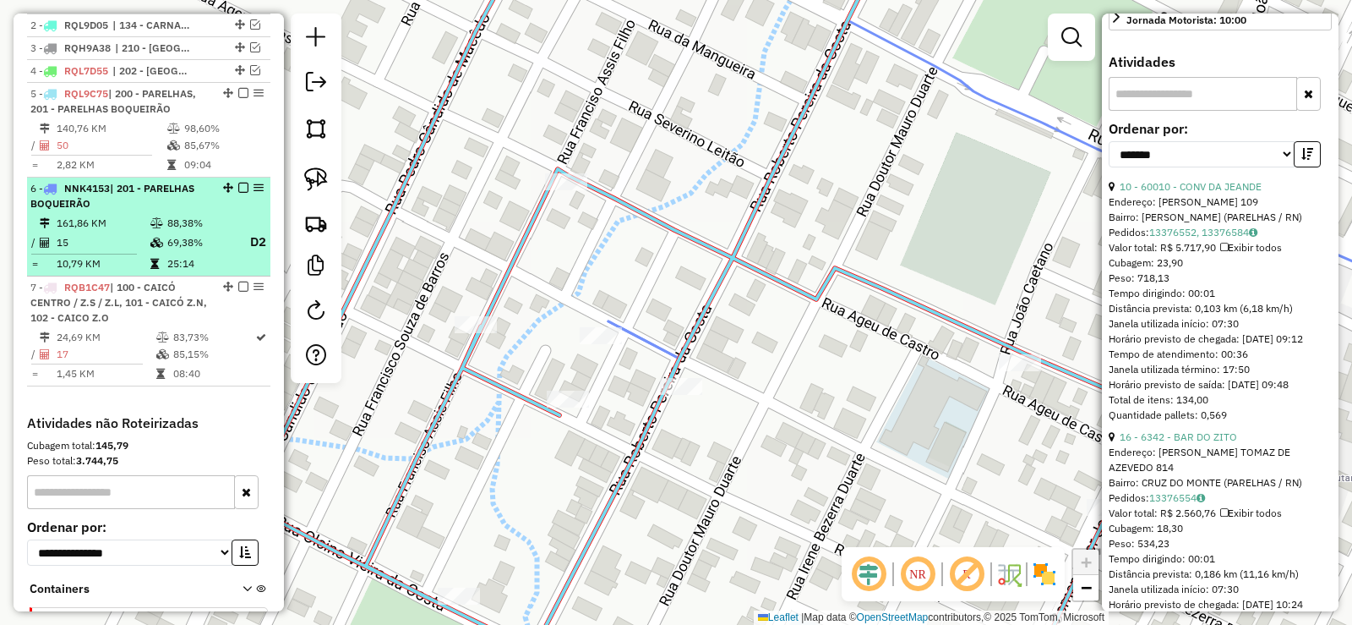
click at [180, 248] on td "69,38%" at bounding box center [201, 242] width 68 height 21
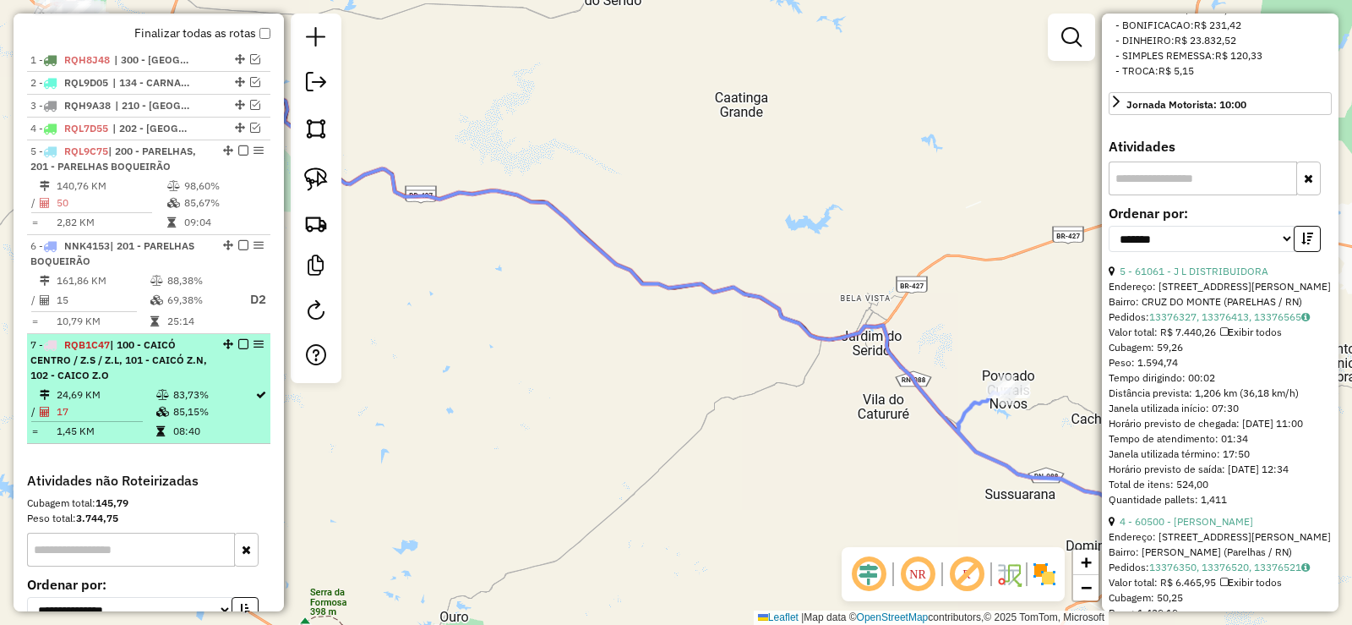
scroll to position [576, 0]
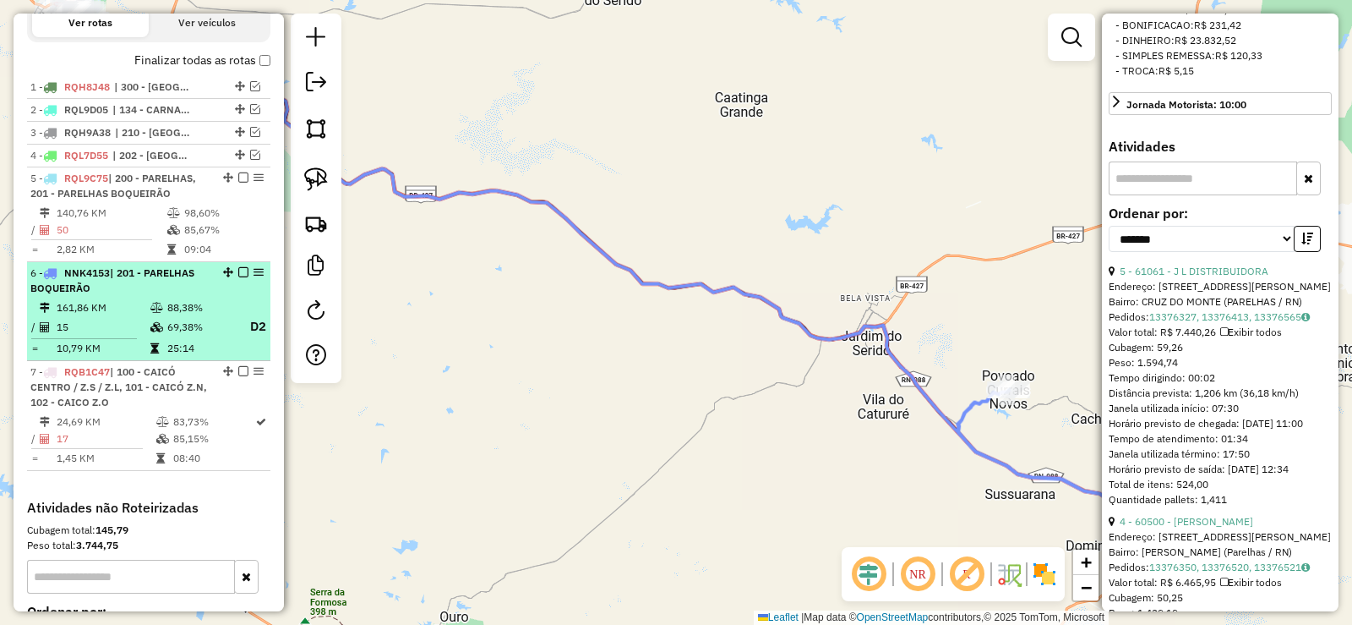
click at [239, 277] on em at bounding box center [243, 272] width 10 height 10
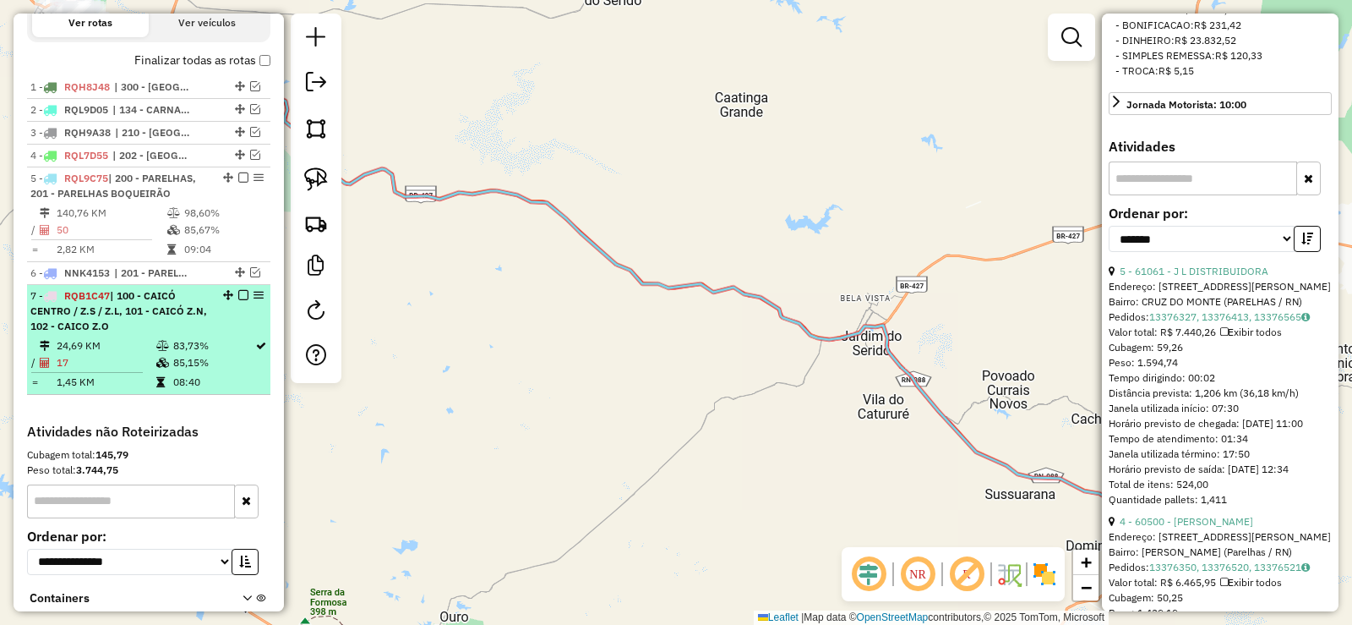
click at [238, 300] on em at bounding box center [243, 295] width 10 height 10
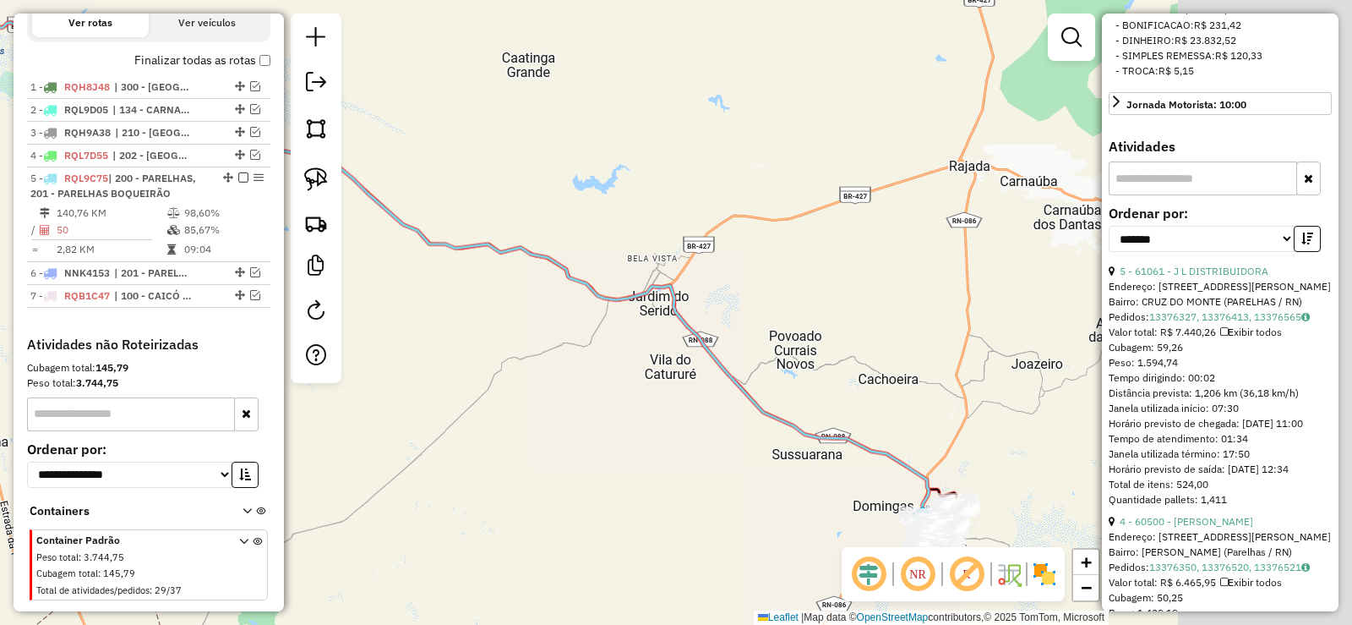
drag, startPoint x: 713, startPoint y: 425, endPoint x: 474, endPoint y: 371, distance: 245.3
click at [475, 372] on div "Janela de atendimento Grade de atendimento Capacidade Transportadoras Veículos …" at bounding box center [676, 312] width 1352 height 625
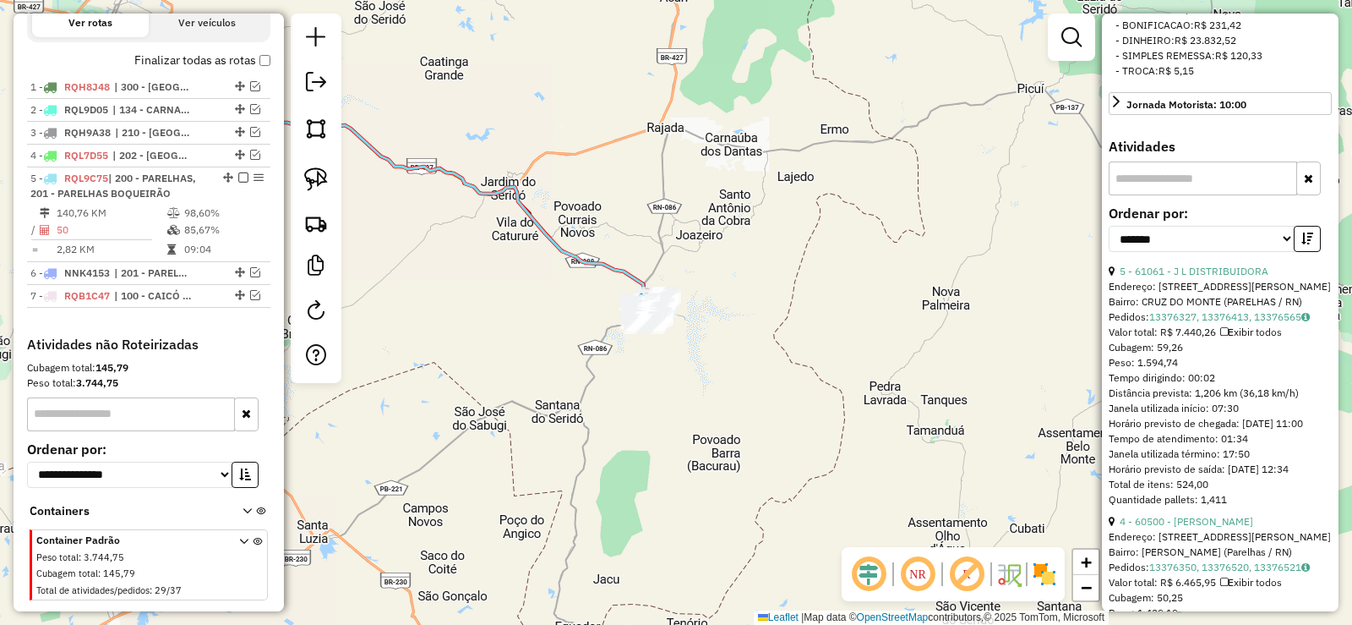
click at [544, 248] on div "Janela de atendimento Grade de atendimento Capacidade Transportadoras Veículos …" at bounding box center [676, 312] width 1352 height 625
drag, startPoint x: 1070, startPoint y: 33, endPoint x: 1052, endPoint y: 35, distance: 17.8
click at [1070, 32] on em at bounding box center [1072, 37] width 20 height 20
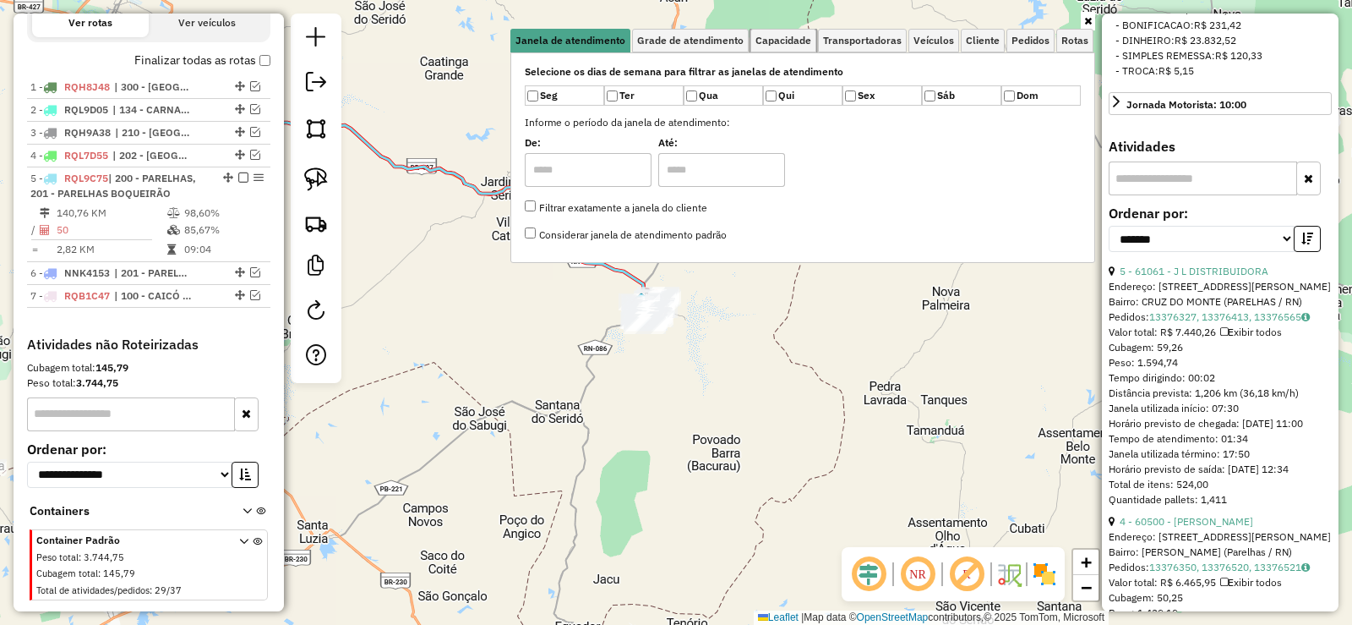
drag, startPoint x: 776, startPoint y: 38, endPoint x: 715, endPoint y: 82, distance: 75.1
click at [774, 38] on span "Capacidade" at bounding box center [784, 41] width 56 height 10
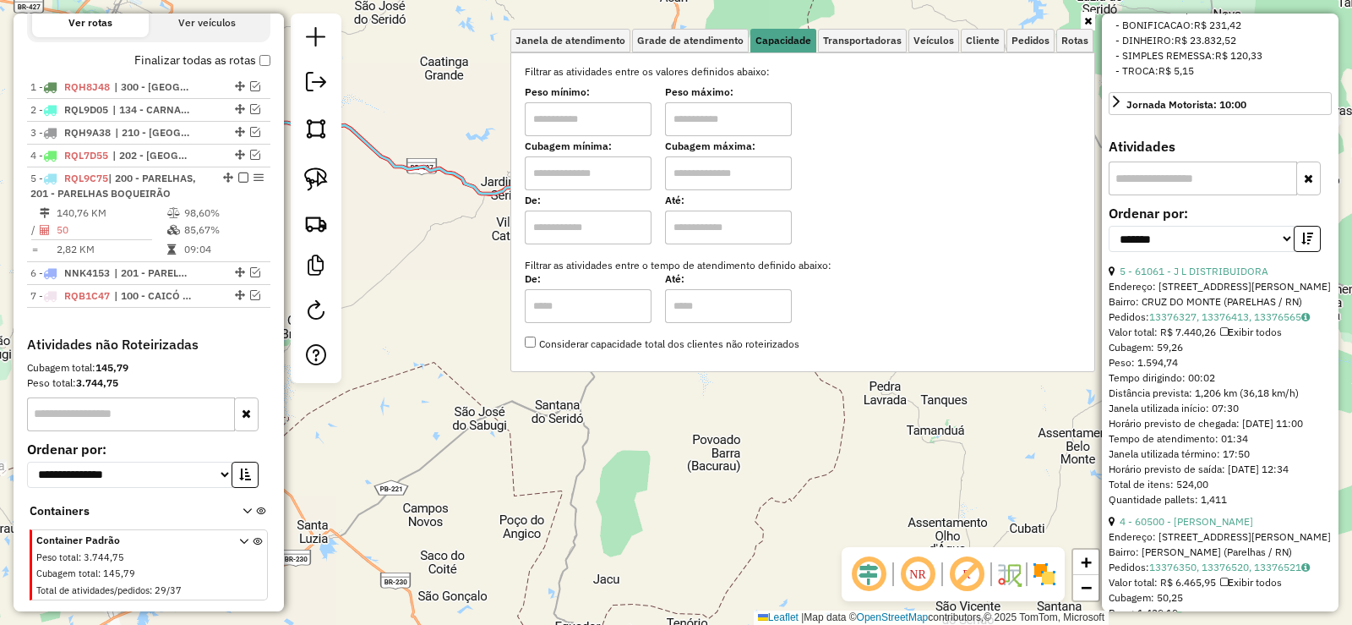
click at [600, 173] on input "text" at bounding box center [588, 173] width 127 height 34
click at [733, 176] on input "text" at bounding box center [728, 173] width 127 height 34
click at [587, 172] on input "text" at bounding box center [588, 173] width 127 height 34
type input "****"
drag, startPoint x: 746, startPoint y: 166, endPoint x: 767, endPoint y: 178, distance: 23.9
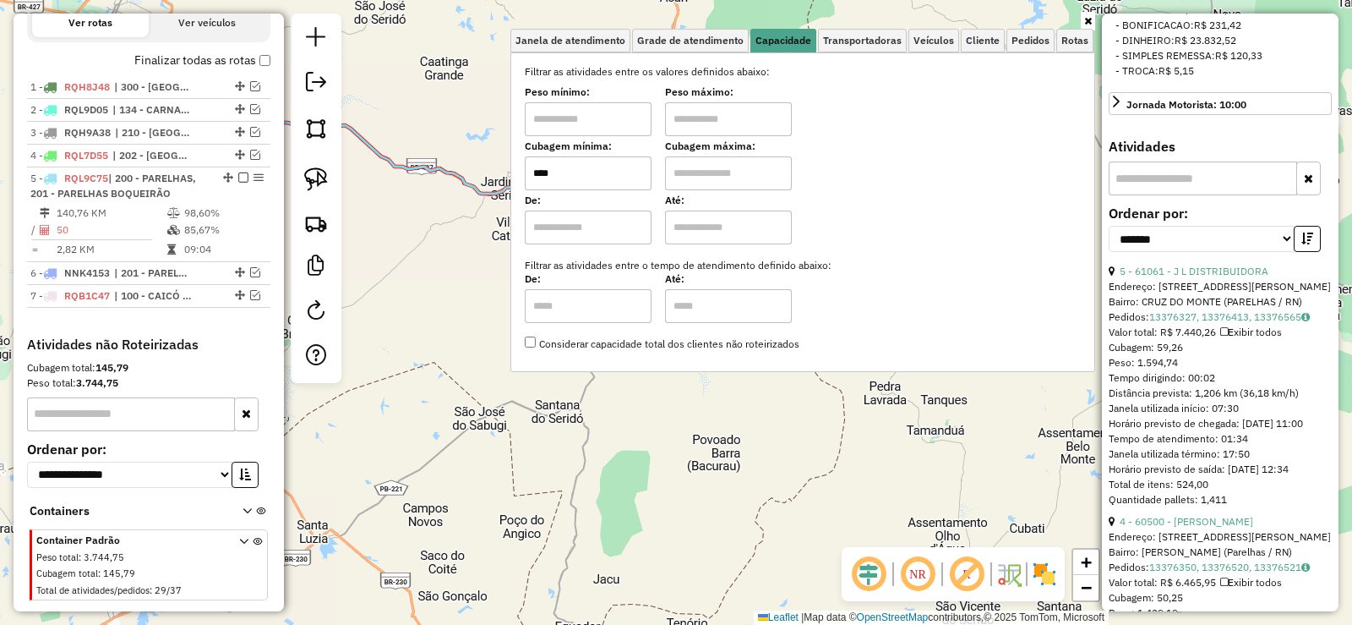
click at [746, 166] on input "text" at bounding box center [728, 173] width 127 height 34
type input "****"
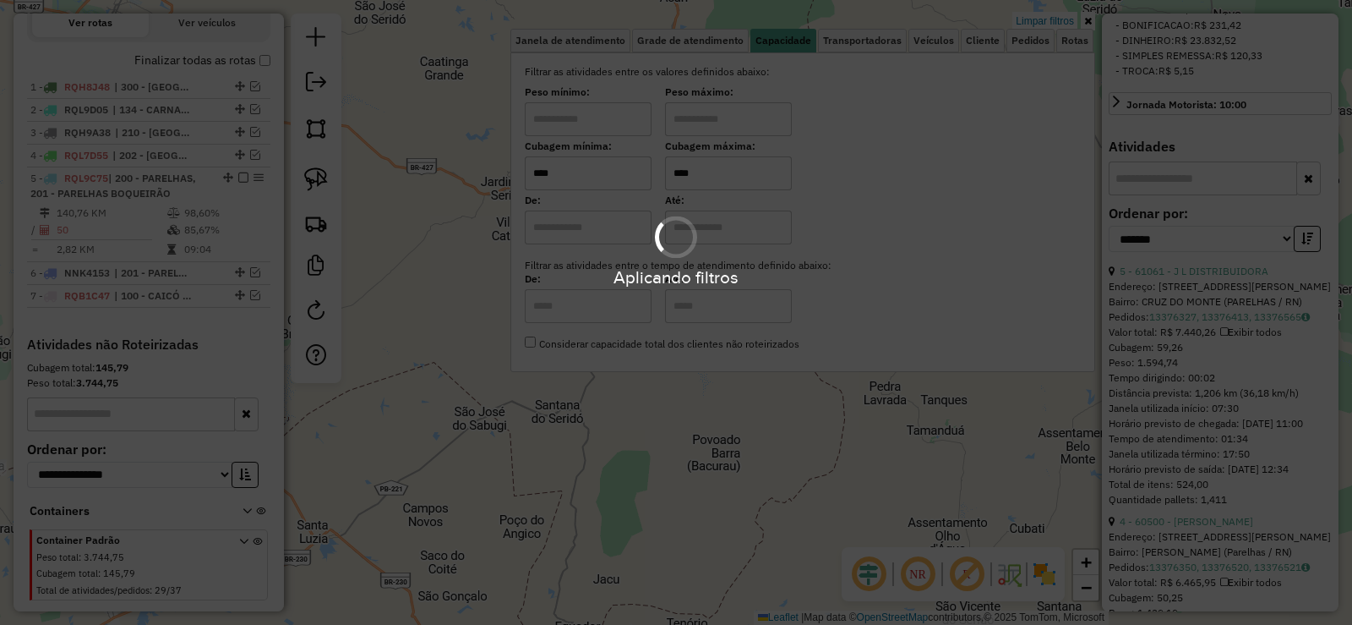
click at [635, 467] on div "Aplicando filtros" at bounding box center [676, 312] width 1352 height 625
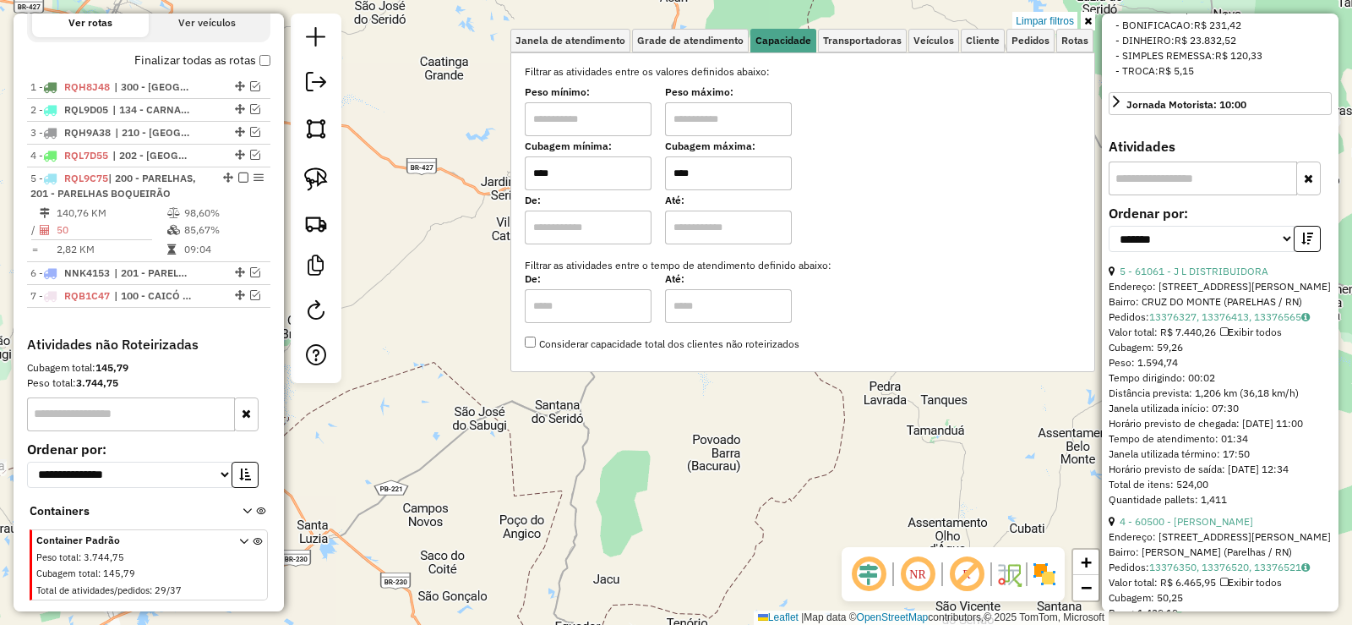
click at [626, 450] on div "Limpar filtros Janela de atendimento Grade de atendimento Capacidade Transporta…" at bounding box center [676, 312] width 1352 height 625
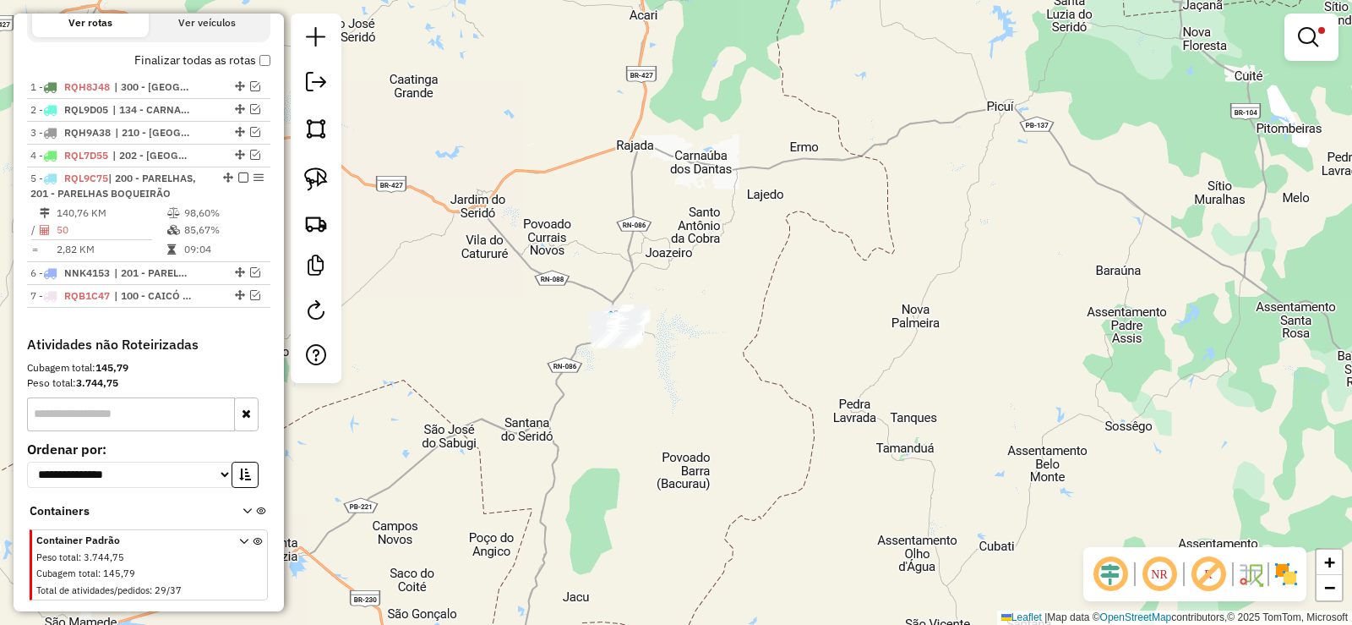
drag, startPoint x: 773, startPoint y: 387, endPoint x: 728, endPoint y: 400, distance: 46.6
click at [736, 402] on div "Limpar filtros Janela de atendimento Grade de atendimento Capacidade Transporta…" at bounding box center [676, 312] width 1352 height 625
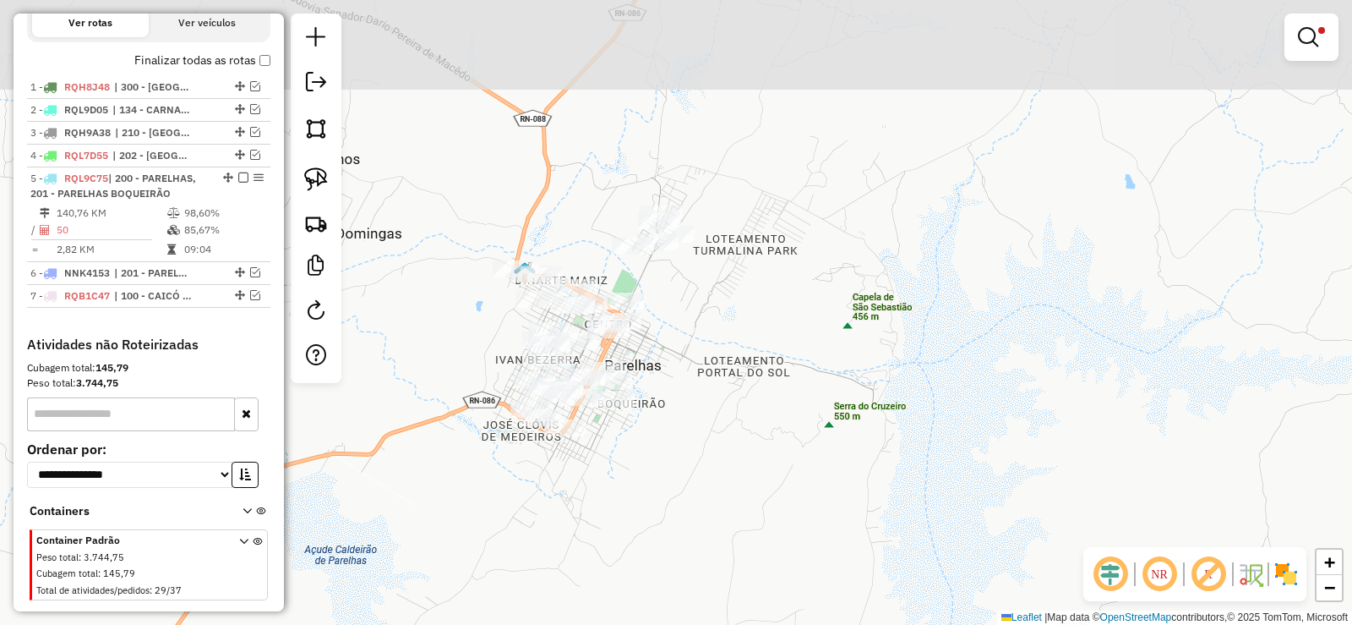
drag, startPoint x: 702, startPoint y: 238, endPoint x: 715, endPoint y: 288, distance: 51.5
click at [715, 288] on div "Limpar filtros Janela de atendimento Grade de atendimento Capacidade Transporta…" at bounding box center [676, 312] width 1352 height 625
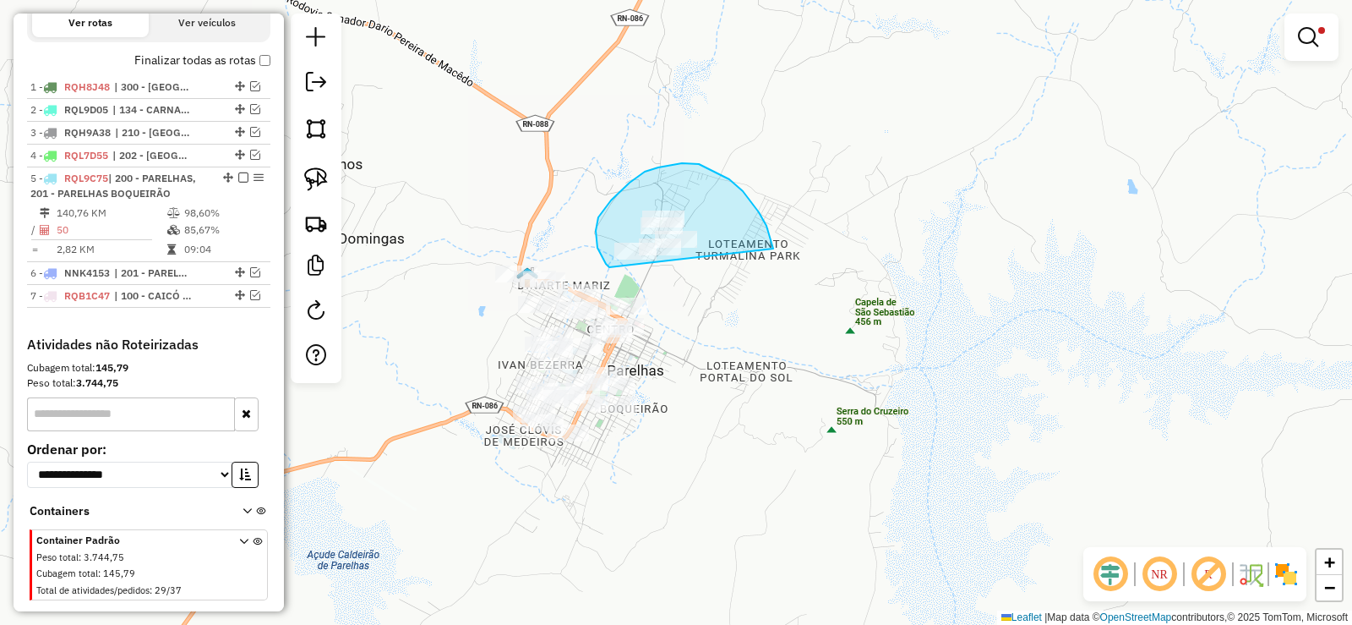
drag, startPoint x: 773, startPoint y: 249, endPoint x: 717, endPoint y: 266, distance: 59.4
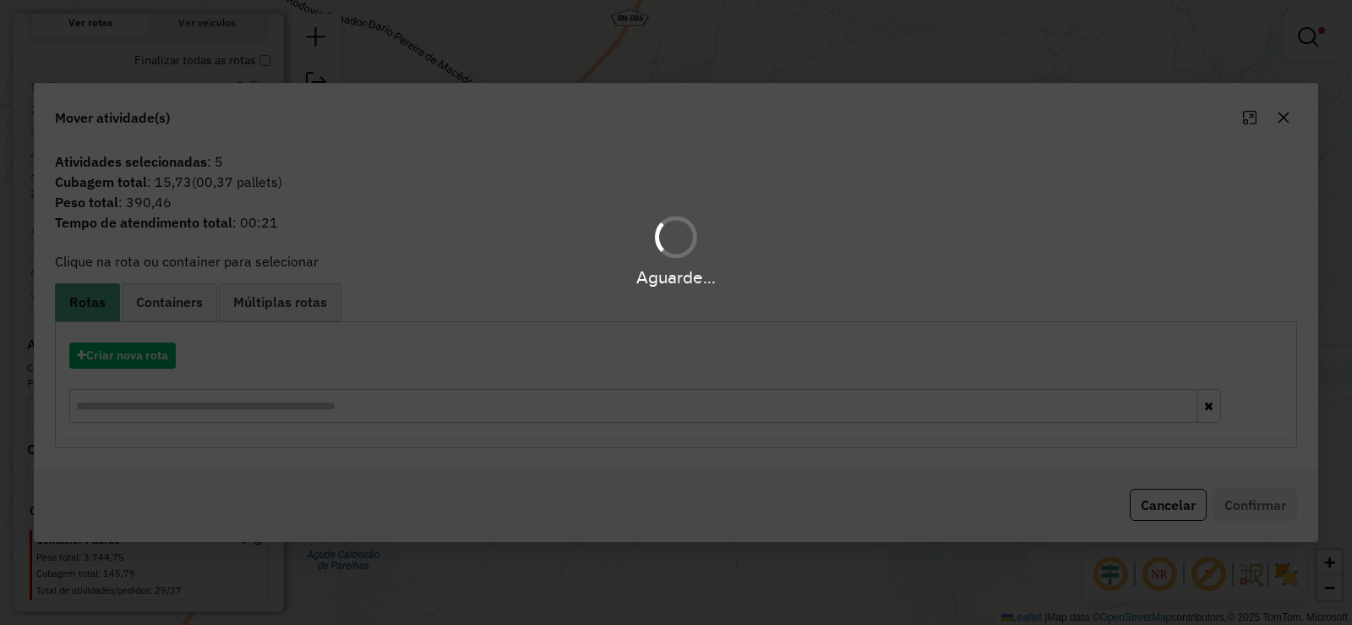
click at [144, 361] on div "Aguarde..." at bounding box center [676, 312] width 1352 height 625
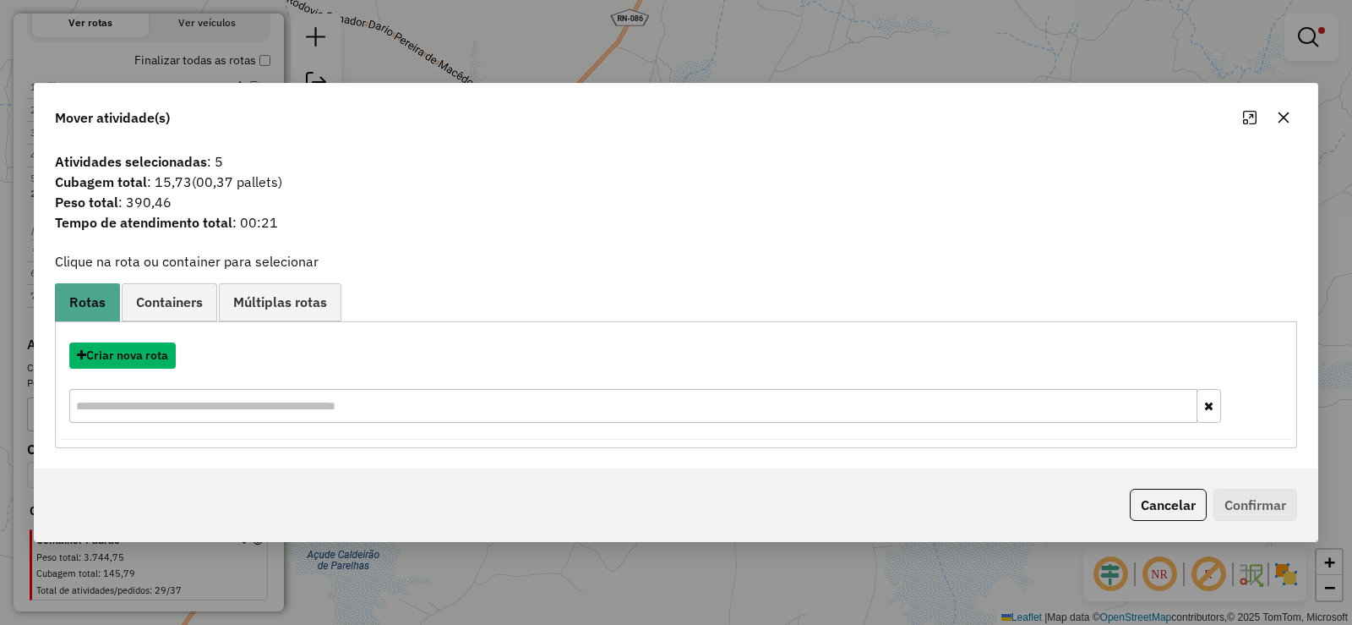
click at [144, 361] on button "Criar nova rota" at bounding box center [122, 355] width 107 height 26
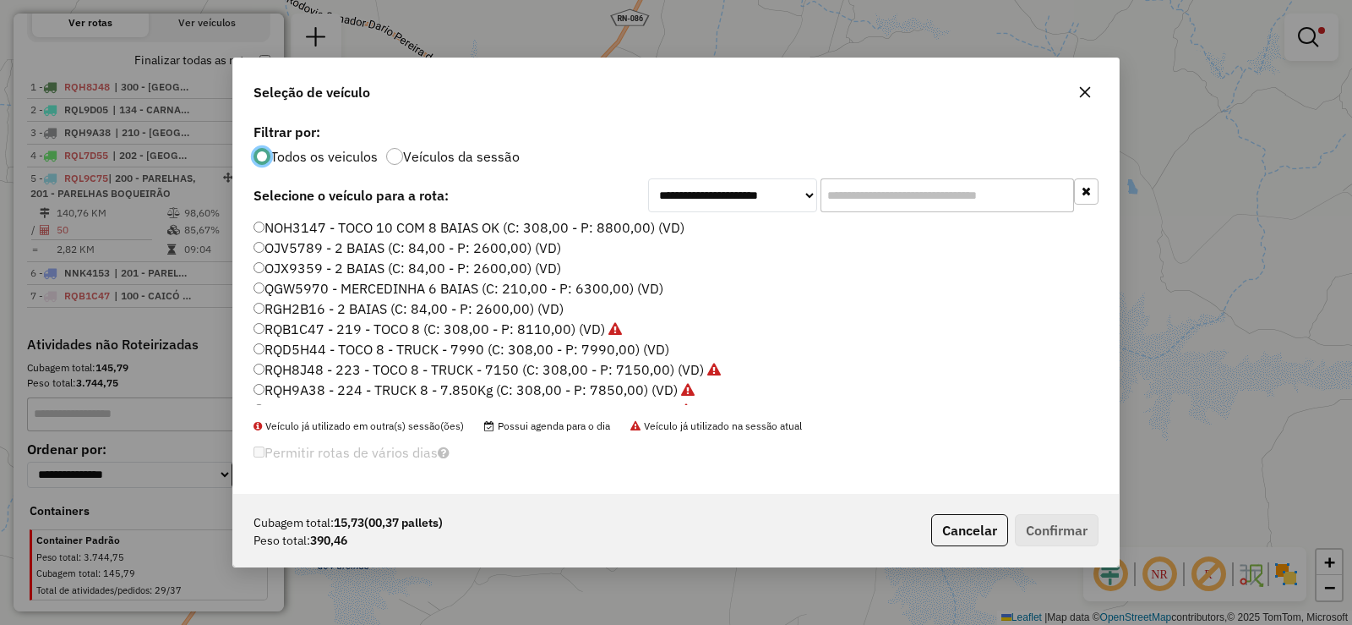
scroll to position [115, 0]
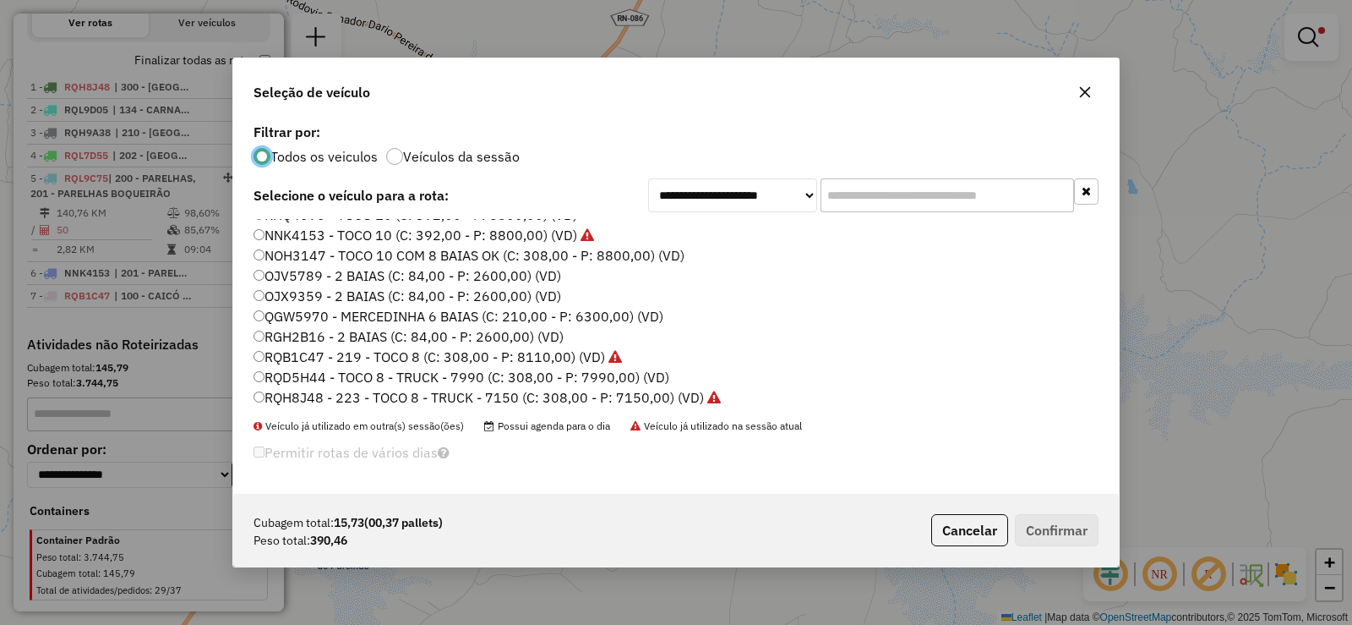
click at [303, 273] on label "OJV5789 - 2 BAIAS (C: 84,00 - P: 2600,00) (VD)" at bounding box center [408, 275] width 308 height 20
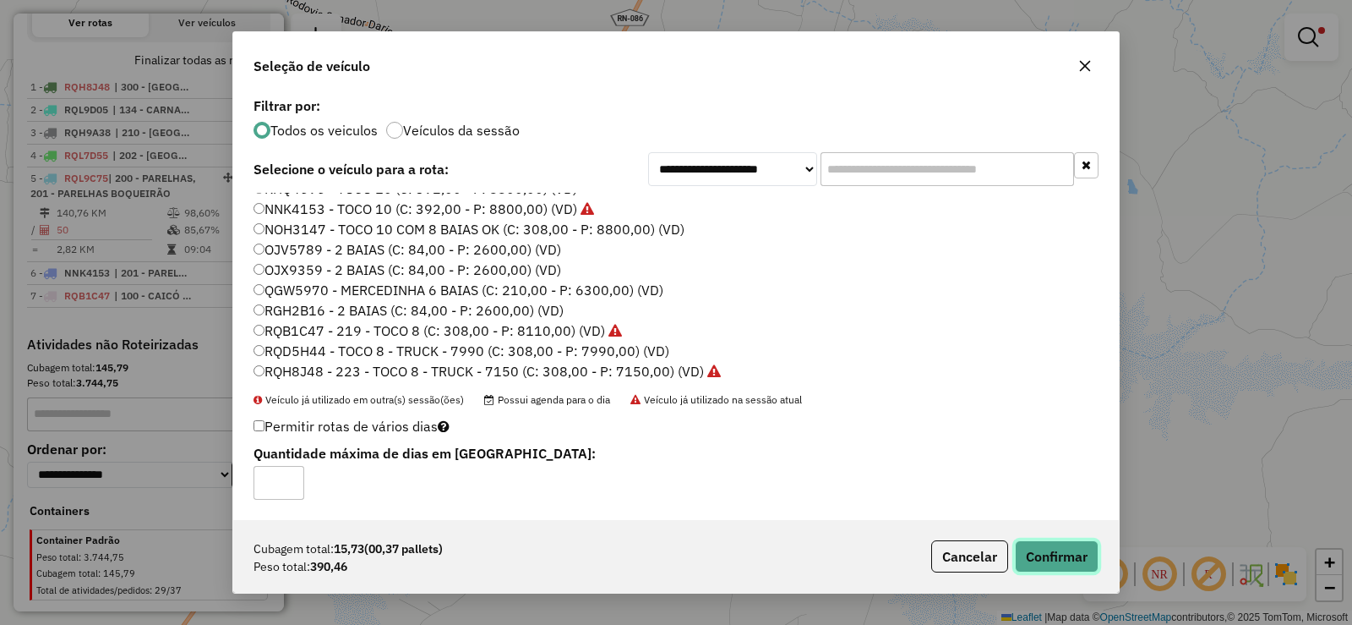
click at [1068, 554] on button "Confirmar" at bounding box center [1057, 556] width 84 height 32
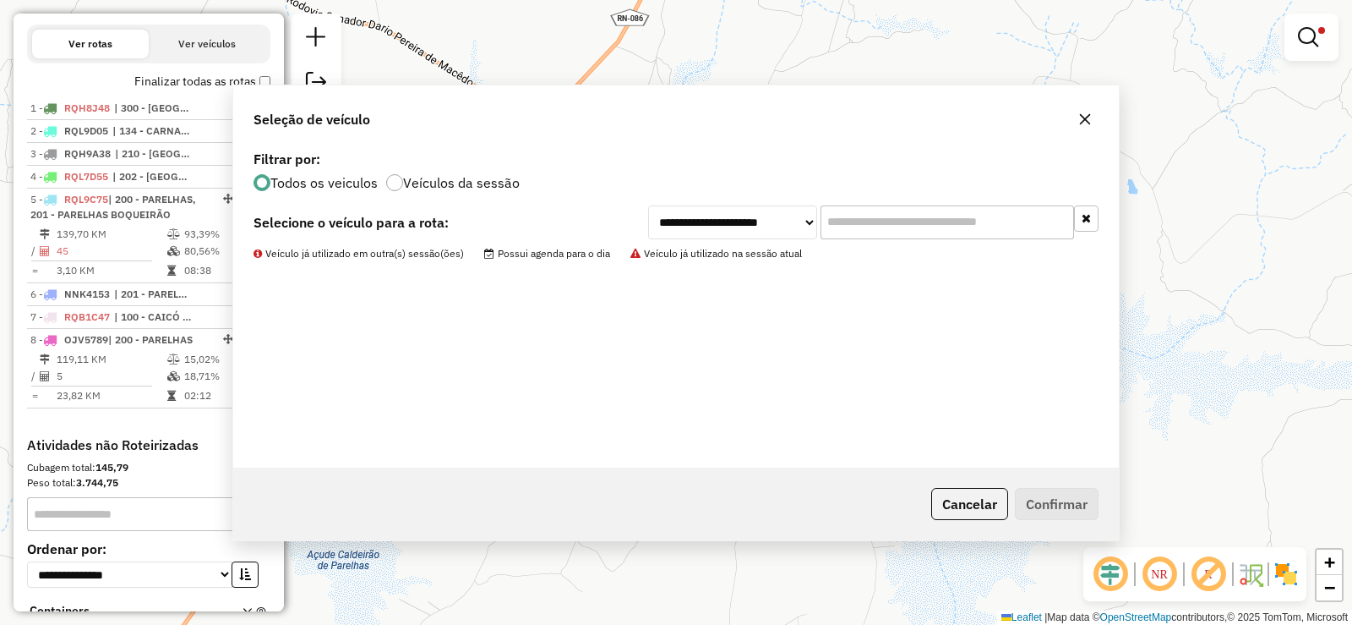
scroll to position [598, 0]
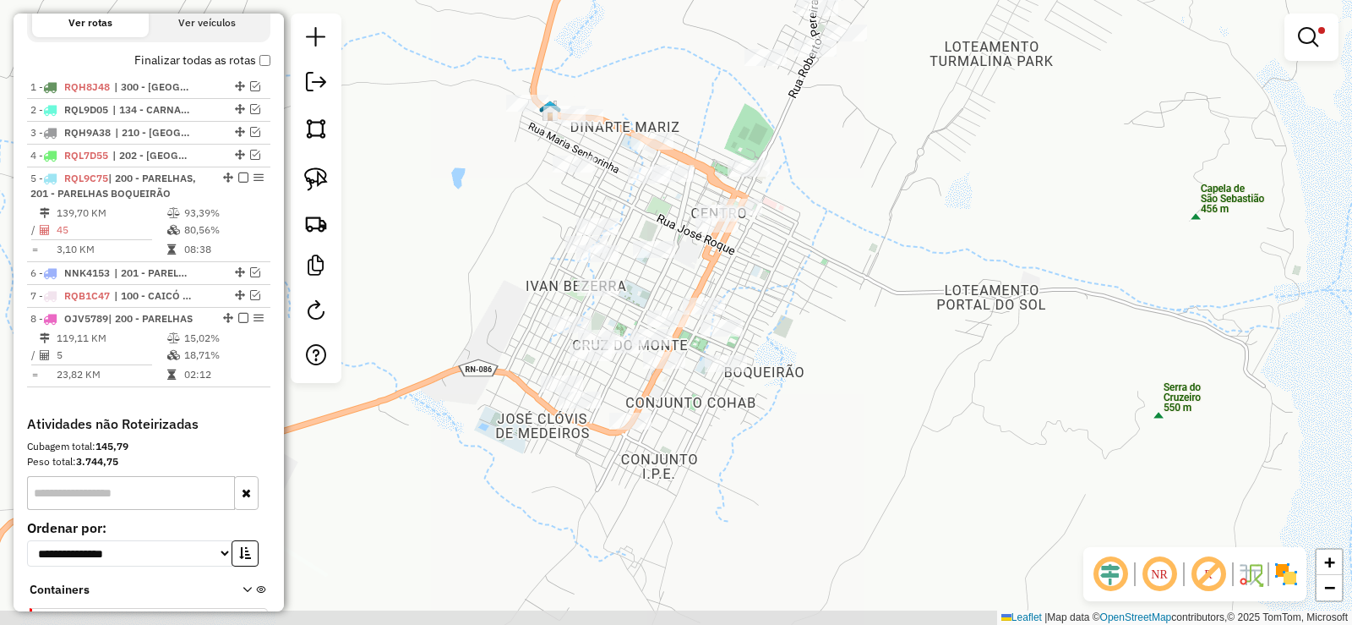
drag, startPoint x: 770, startPoint y: 363, endPoint x: 838, endPoint y: 310, distance: 86.1
click at [838, 310] on div "Limpar filtros Janela de atendimento Grade de atendimento Capacidade Transporta…" at bounding box center [676, 312] width 1352 height 625
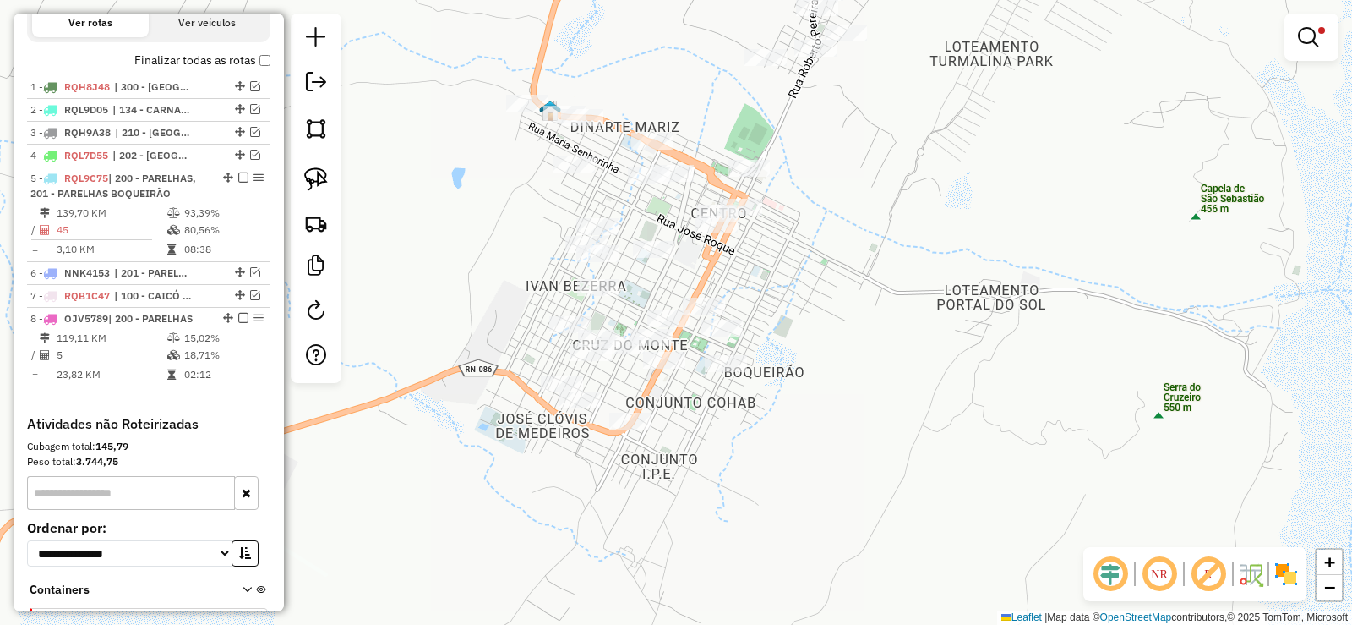
drag, startPoint x: 758, startPoint y: 481, endPoint x: 698, endPoint y: 446, distance: 69.3
click at [698, 446] on div "Limpar filtros Janela de atendimento Grade de atendimento Capacidade Transporta…" at bounding box center [676, 312] width 1352 height 625
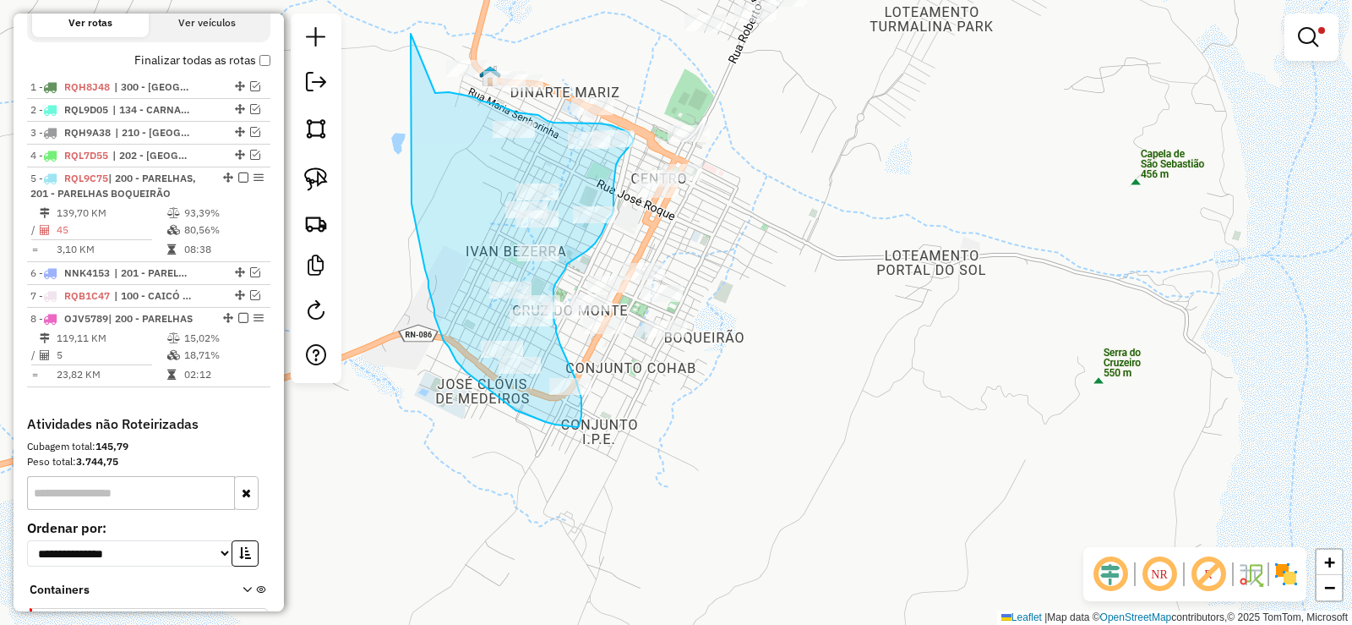
drag, startPoint x: 411, startPoint y: 34, endPoint x: 435, endPoint y: 93, distance: 64.0
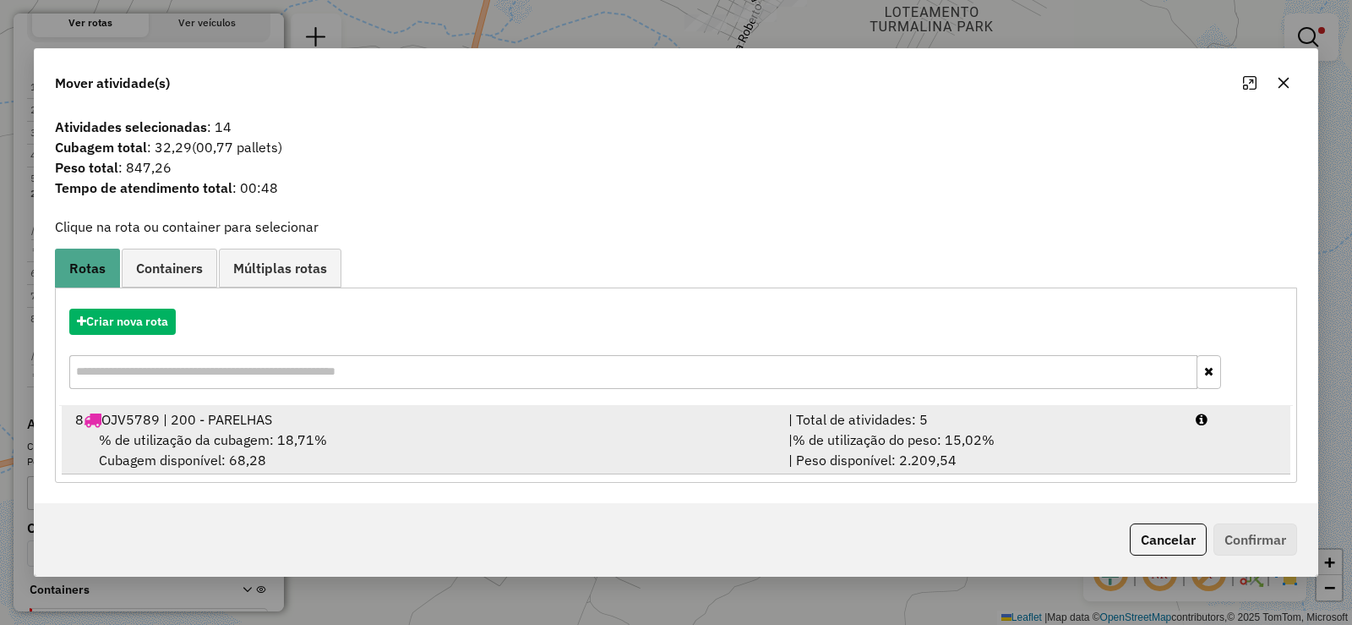
click at [269, 440] on span "% de utilização da cubagem: 18,71%" at bounding box center [213, 439] width 228 height 17
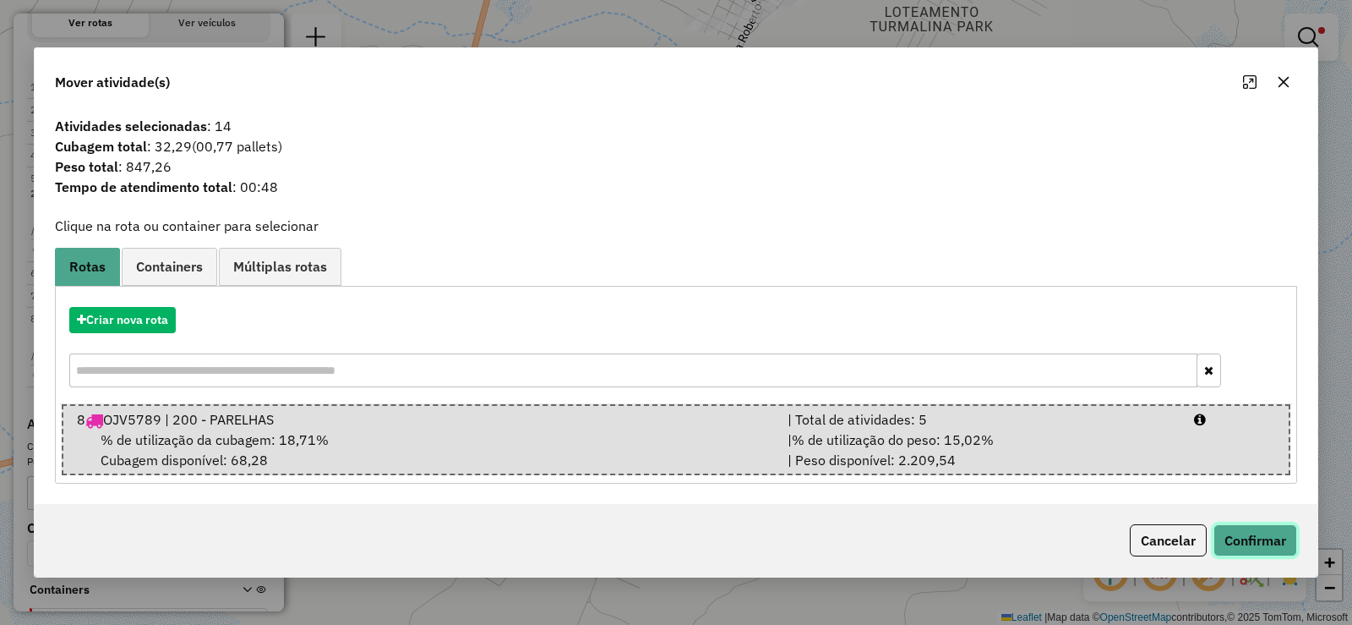
click at [1258, 538] on button "Confirmar" at bounding box center [1256, 540] width 84 height 32
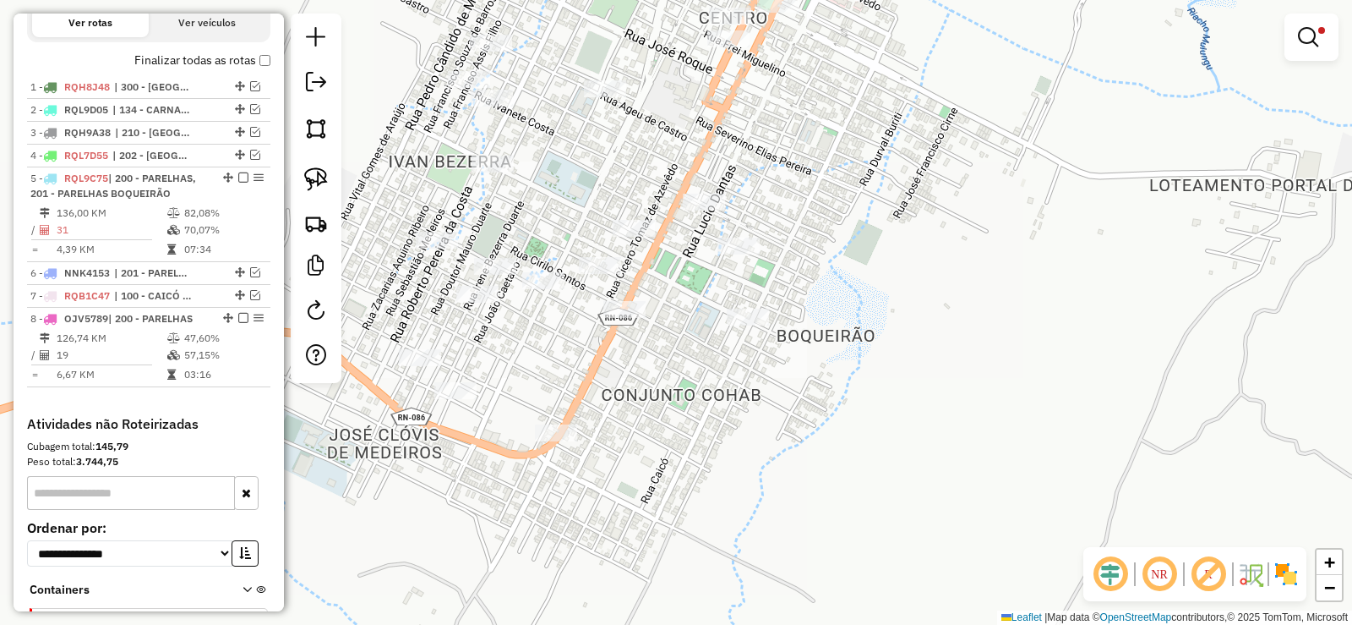
drag, startPoint x: 637, startPoint y: 374, endPoint x: 658, endPoint y: 390, distance: 26.5
click at [658, 390] on div "Limpar filtros Janela de atendimento Grade de atendimento Capacidade Transporta…" at bounding box center [676, 312] width 1352 height 625
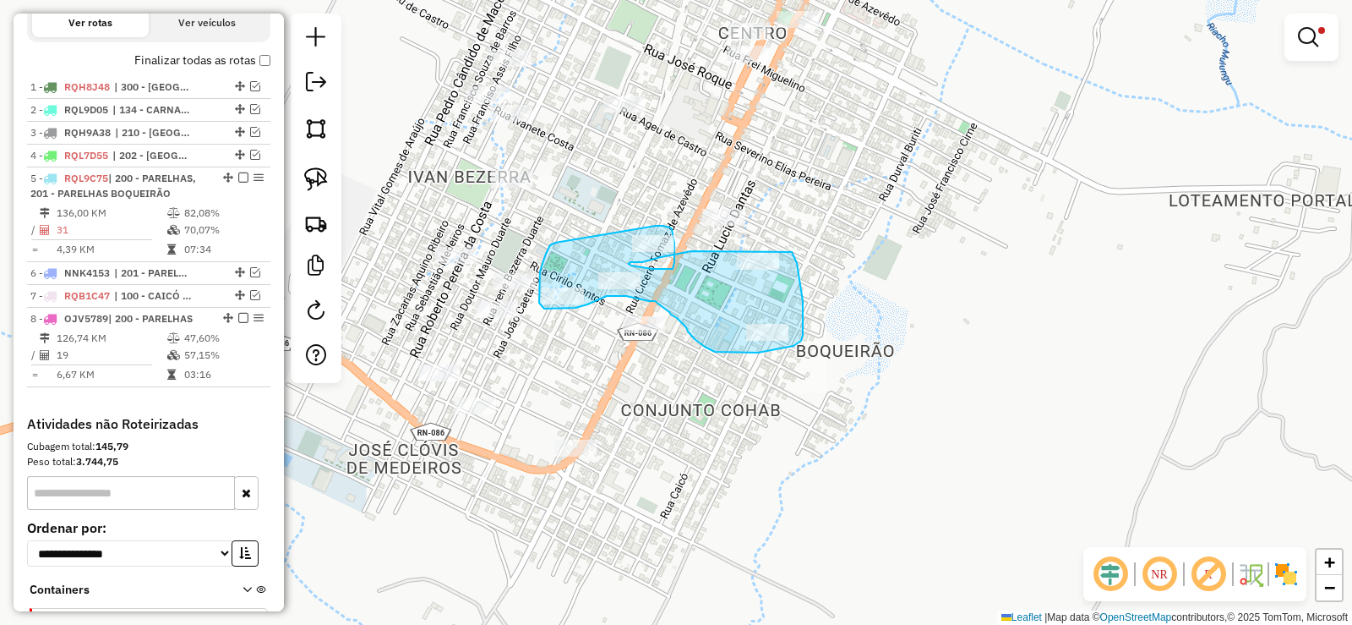
drag, startPoint x: 550, startPoint y: 245, endPoint x: 655, endPoint y: 226, distance: 106.6
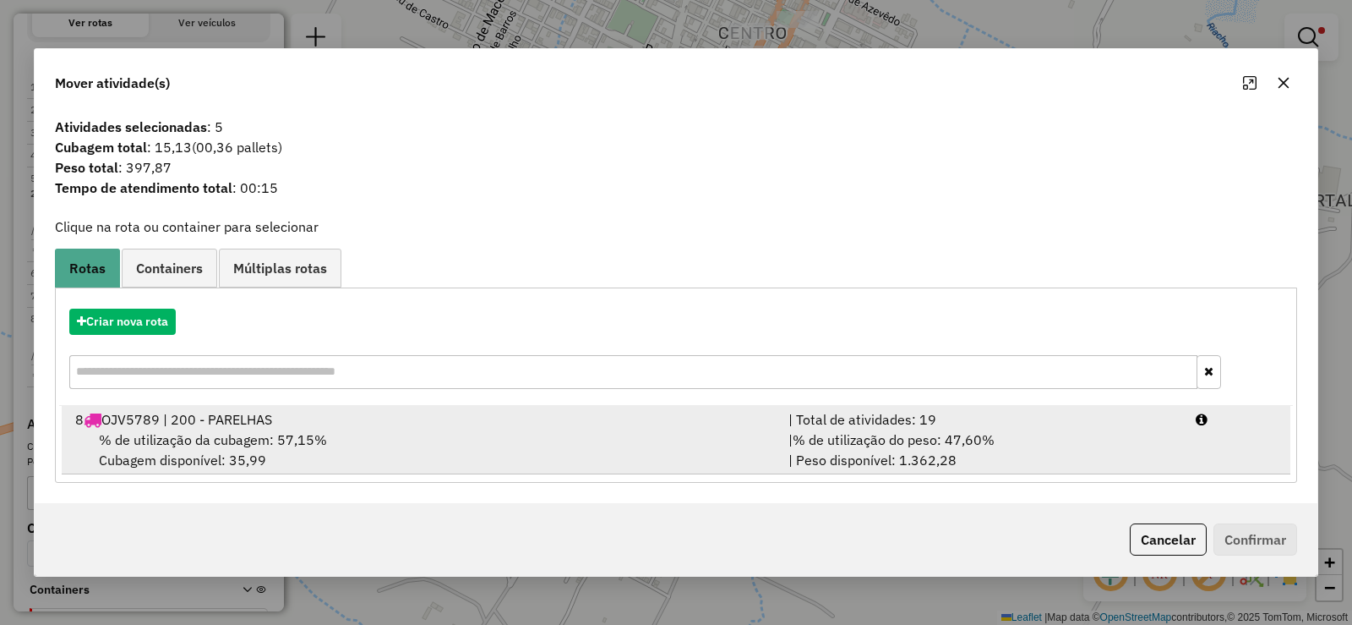
click at [254, 434] on span "% de utilização da cubagem: 57,15%" at bounding box center [213, 439] width 228 height 17
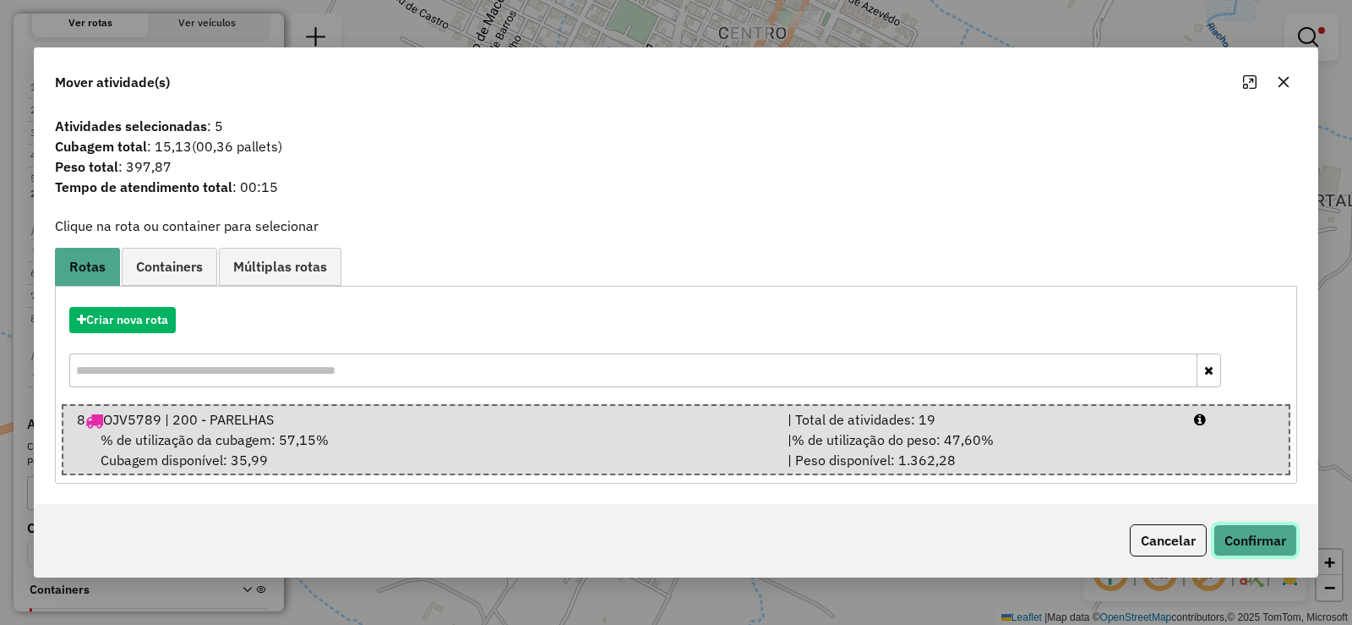
click at [1251, 538] on button "Confirmar" at bounding box center [1256, 540] width 84 height 32
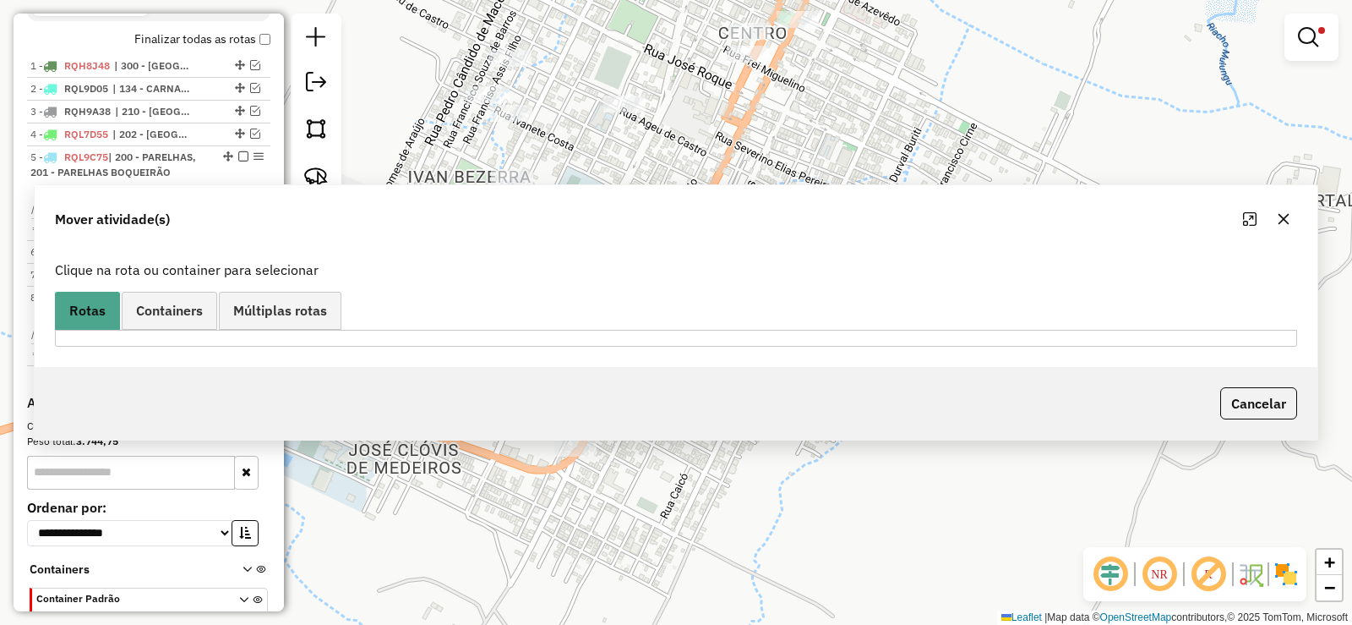
scroll to position [576, 0]
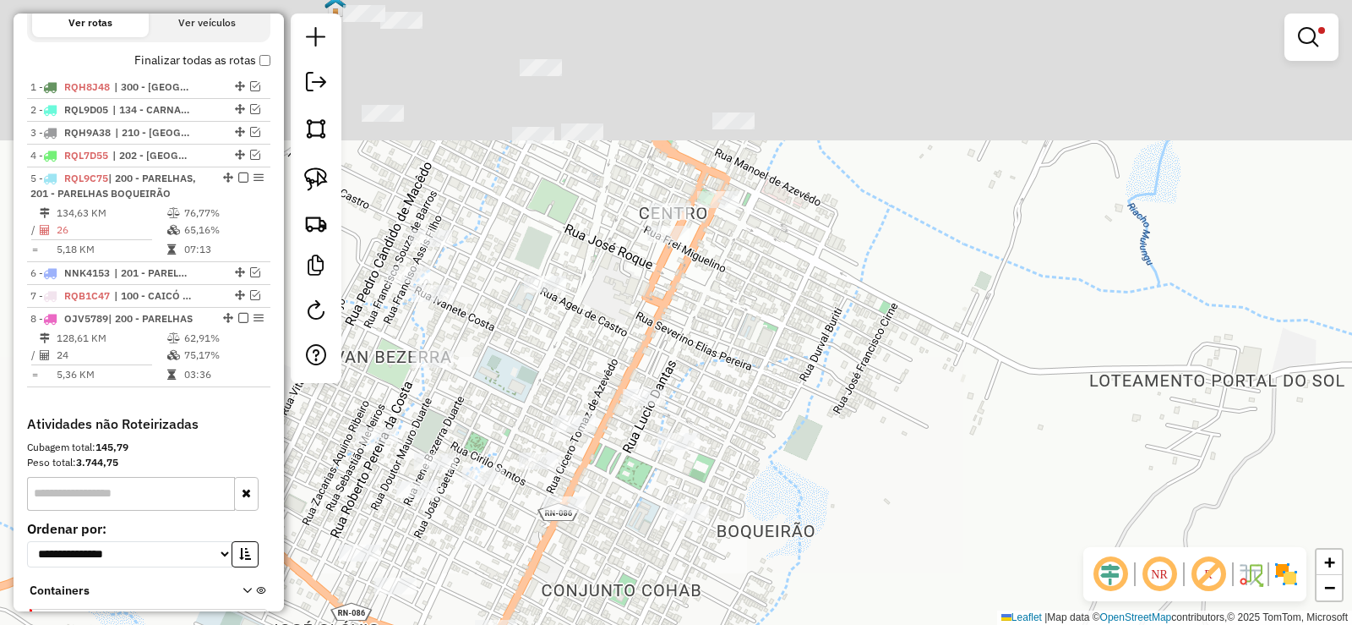
drag, startPoint x: 862, startPoint y: 267, endPoint x: 833, endPoint y: 318, distance: 58.7
click at [844, 312] on div "Limpar filtros Janela de atendimento Grade de atendimento Capacidade Transporta…" at bounding box center [676, 312] width 1352 height 625
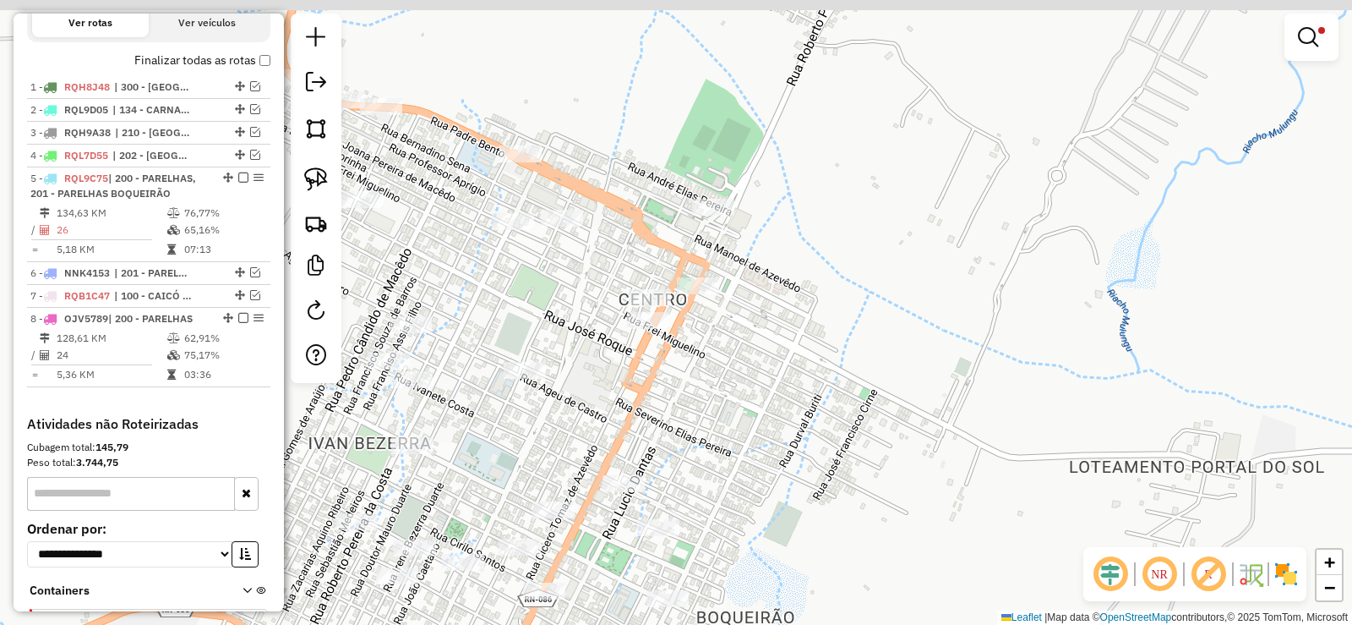
click at [773, 341] on div "Limpar filtros Janela de atendimento Grade de atendimento Capacidade Transporta…" at bounding box center [676, 312] width 1352 height 625
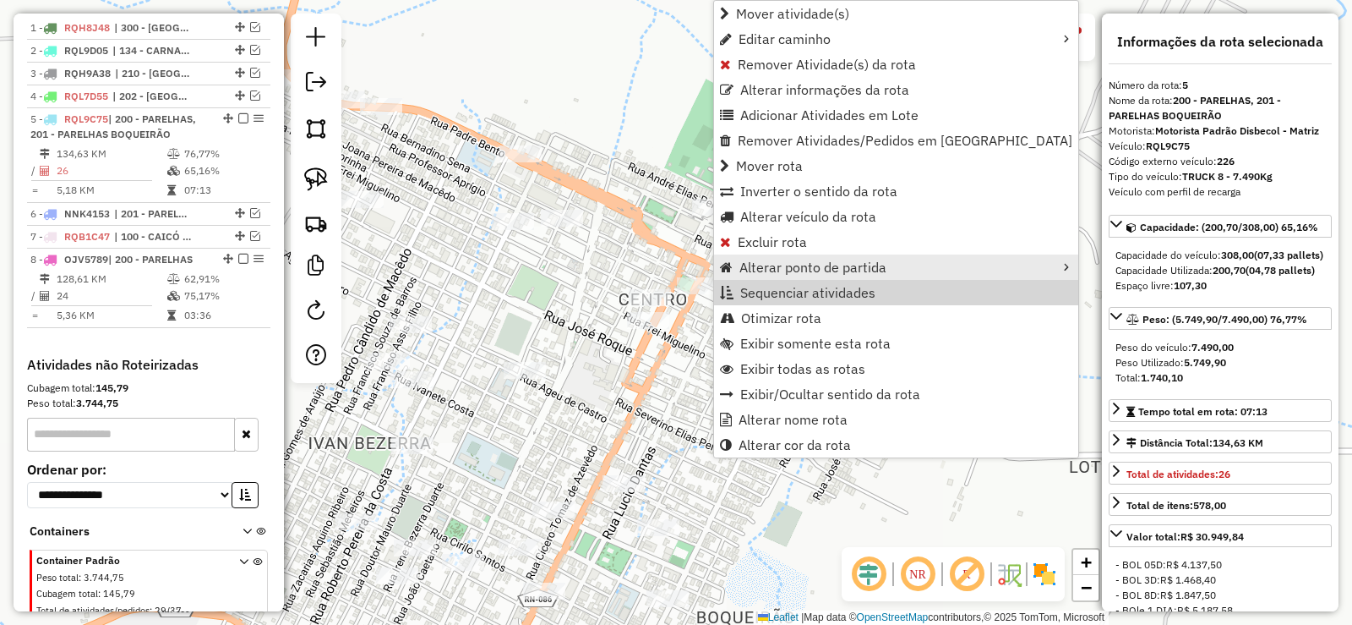
scroll to position [701, 0]
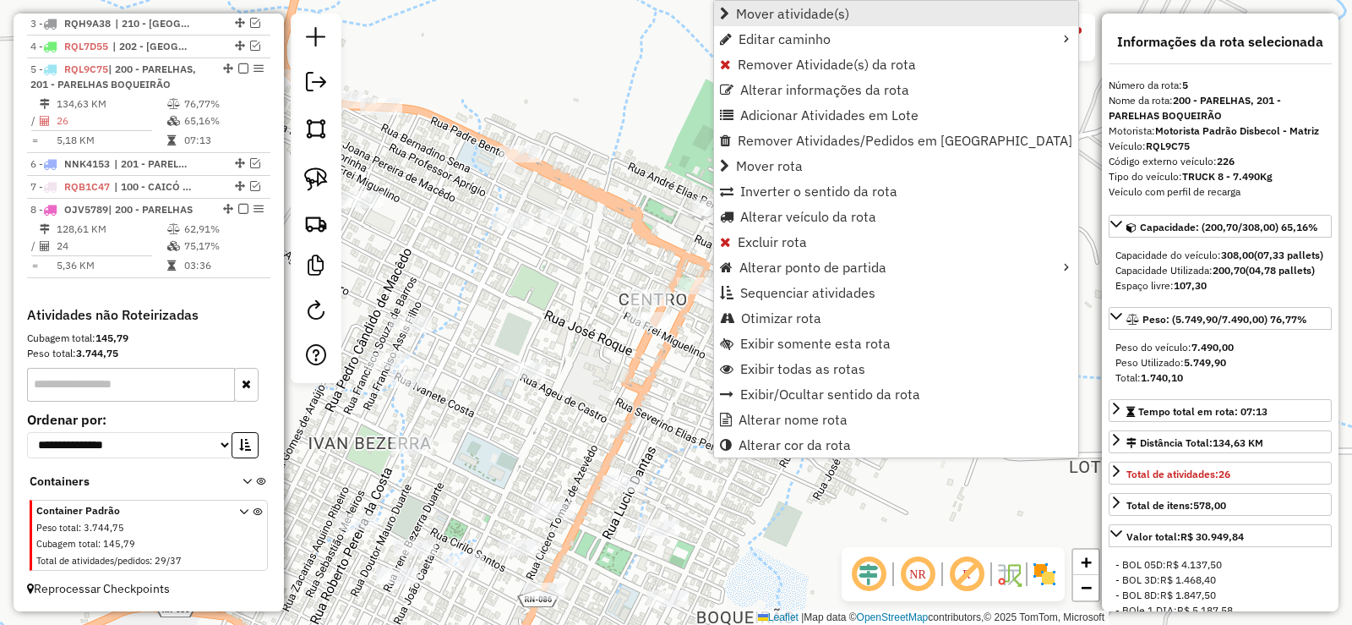
click at [767, 10] on span "Mover atividade(s)" at bounding box center [792, 14] width 113 height 14
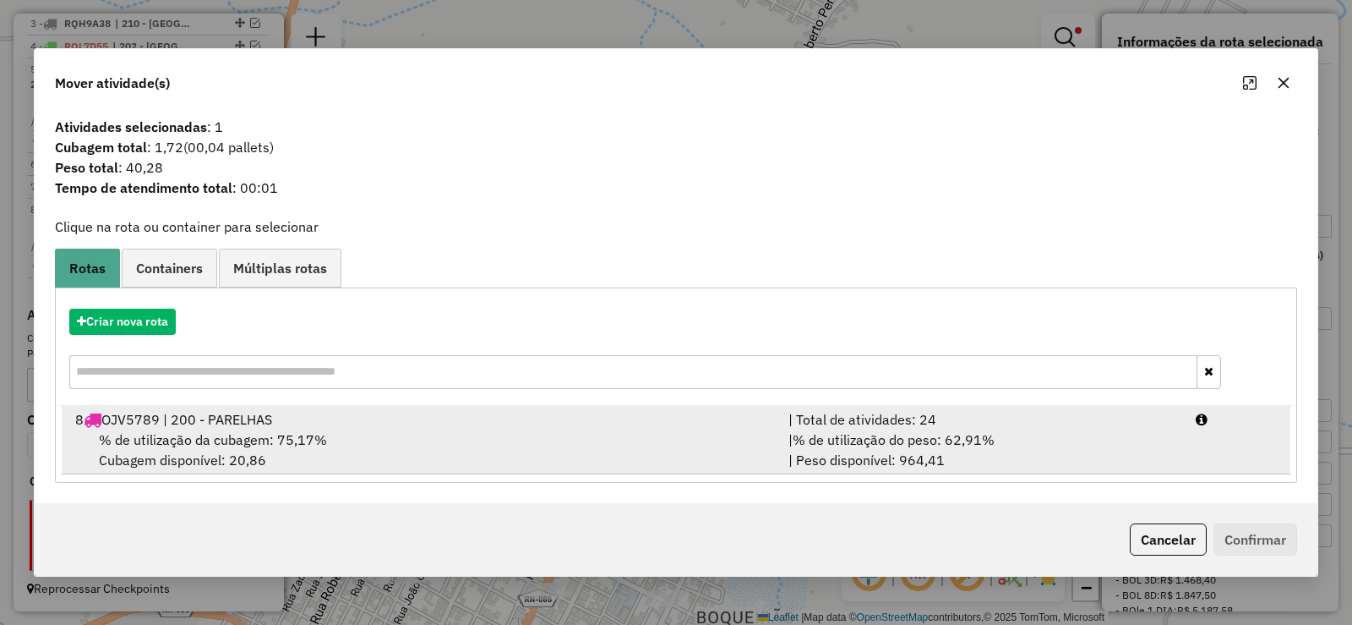
drag, startPoint x: 424, startPoint y: 437, endPoint x: 452, endPoint y: 425, distance: 30.3
click at [445, 437] on div "% de utilização da cubagem: 75,17% Cubagem disponível: 20,86" at bounding box center [421, 449] width 713 height 41
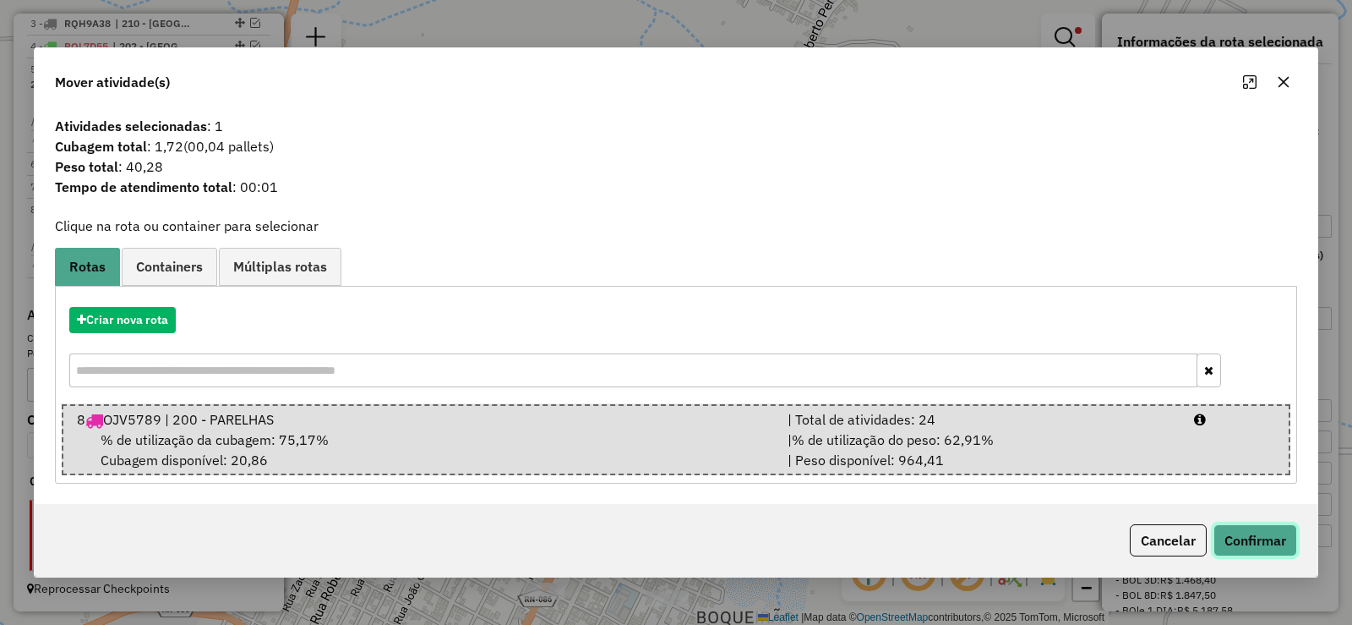
drag, startPoint x: 1273, startPoint y: 549, endPoint x: 991, endPoint y: 467, distance: 293.8
click at [1267, 549] on button "Confirmar" at bounding box center [1256, 540] width 84 height 32
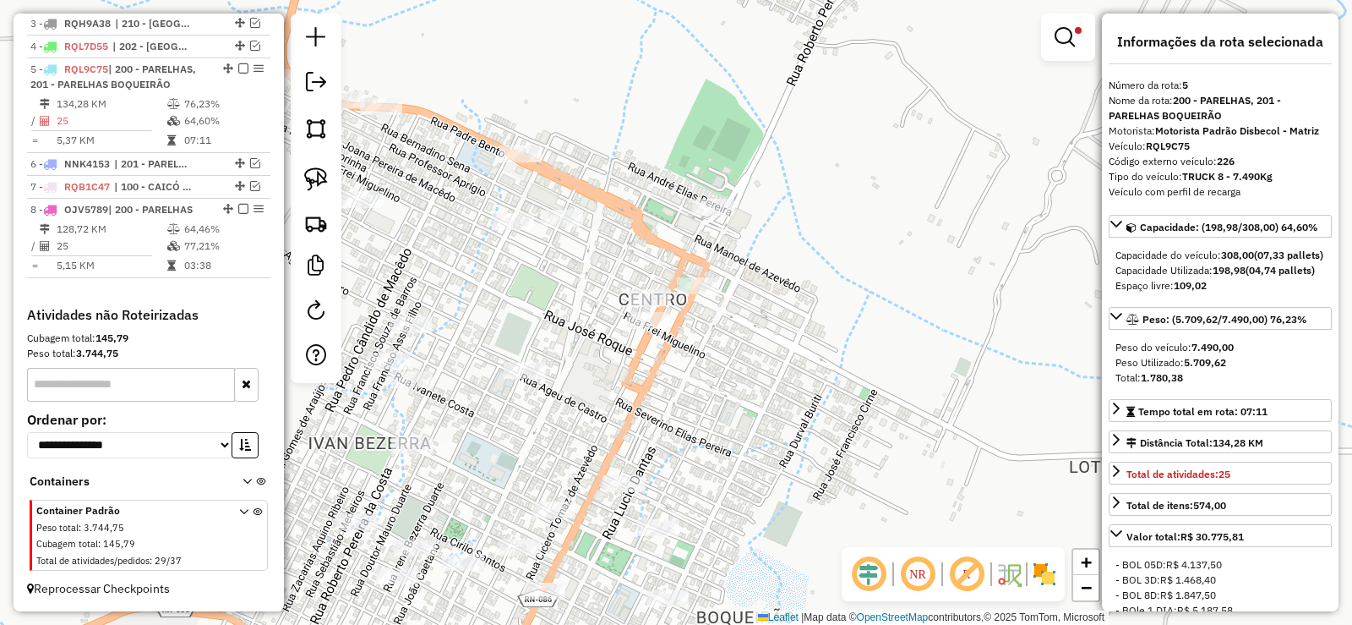
scroll to position [616, 0]
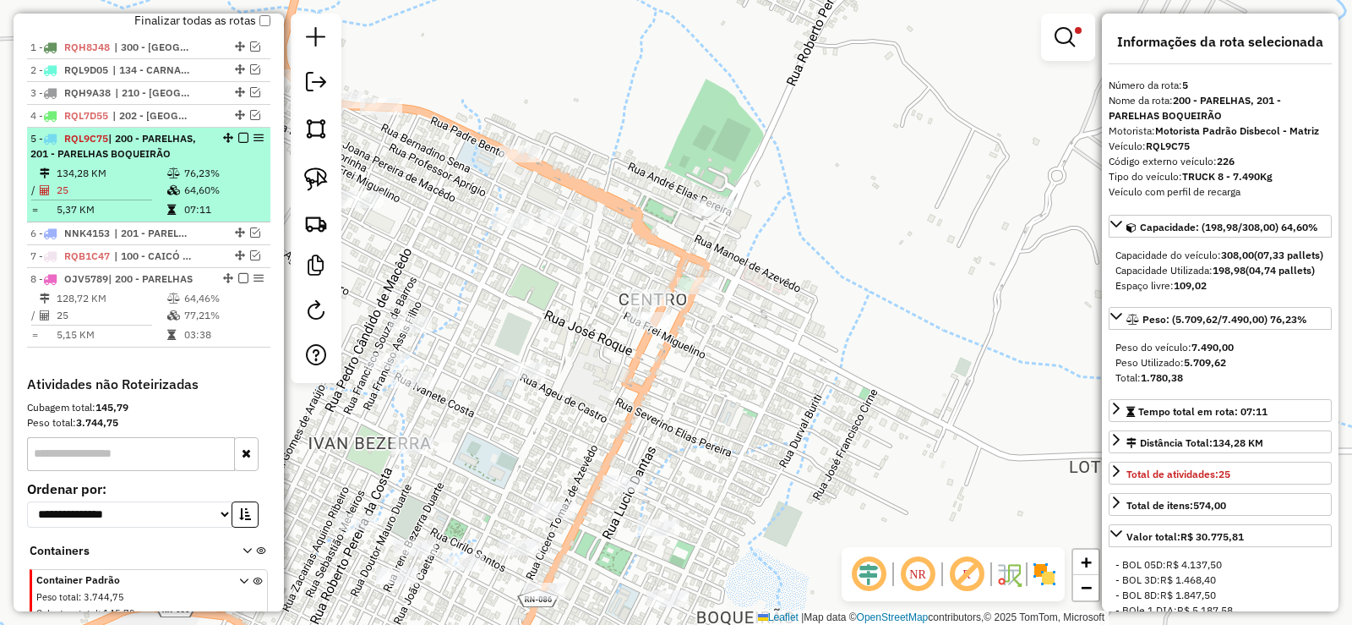
click at [206, 182] on td "76,23%" at bounding box center [223, 173] width 80 height 17
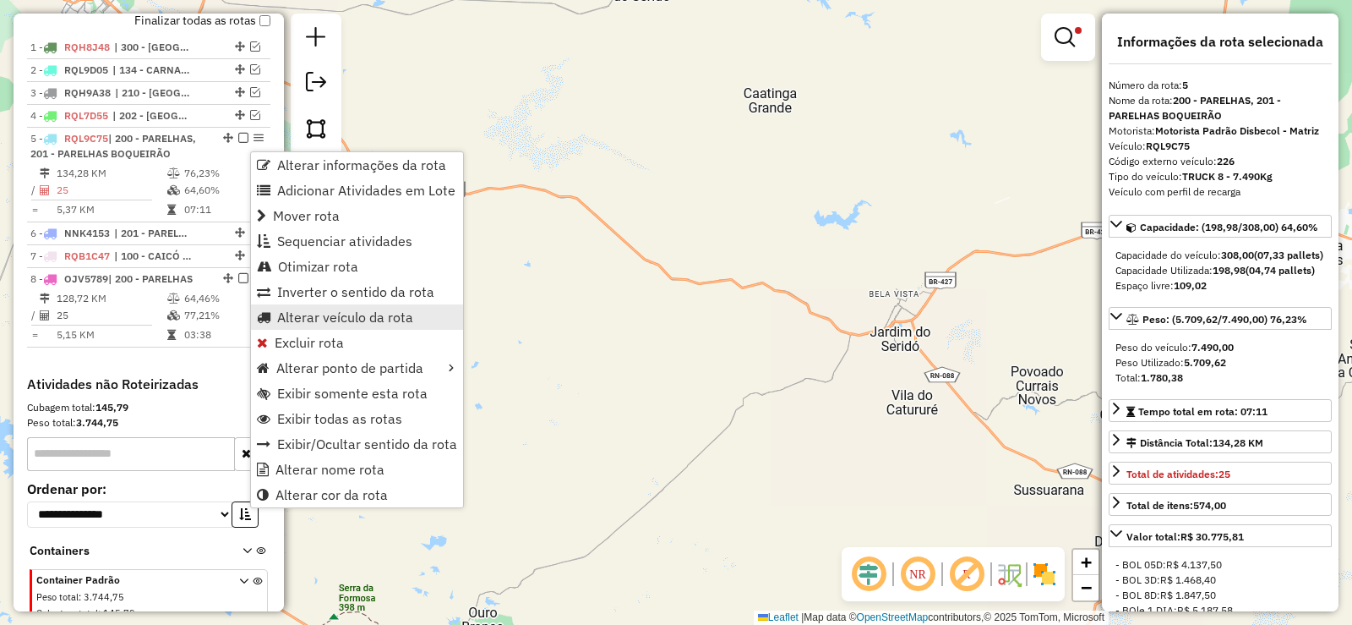
click at [309, 318] on span "Alterar veículo da rota" at bounding box center [345, 317] width 136 height 14
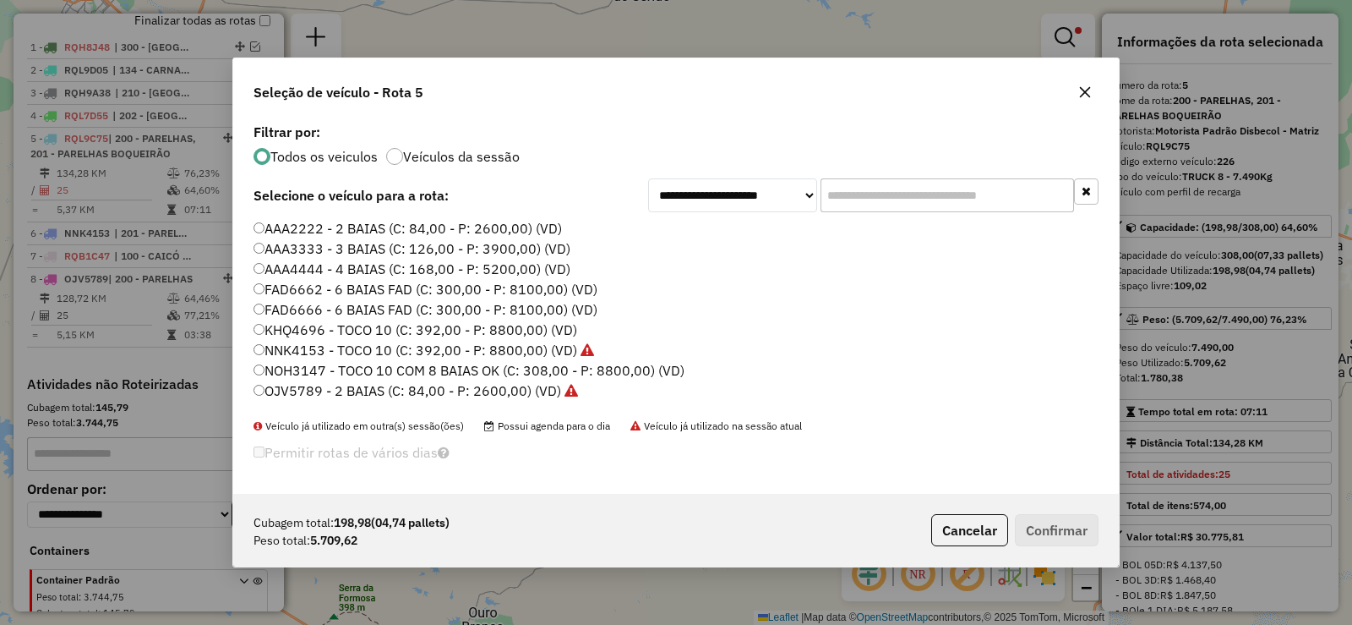
scroll to position [9, 5]
click at [331, 316] on label "FAD6666 - 6 BAIAS FAD (C: 300,00 - P: 8100,00) (VD)" at bounding box center [426, 309] width 344 height 20
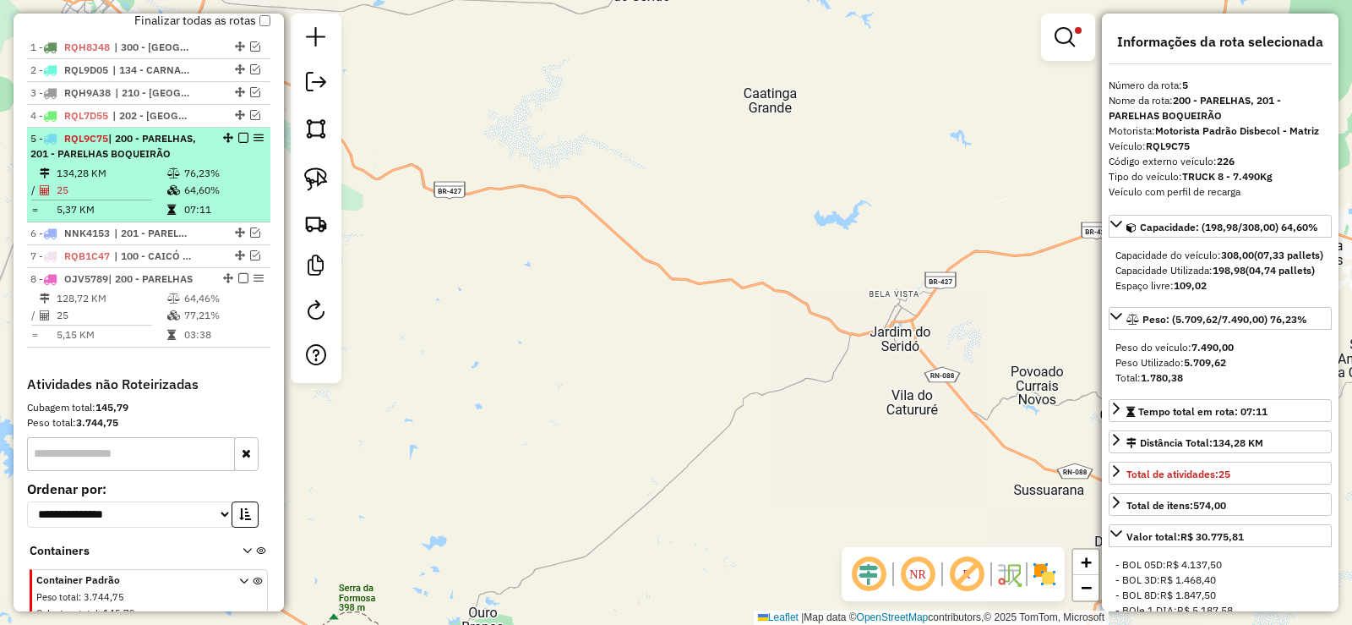
drag, startPoint x: 258, startPoint y: 147, endPoint x: 234, endPoint y: 188, distance: 47.7
click at [227, 199] on td "64,60%" at bounding box center [223, 190] width 80 height 17
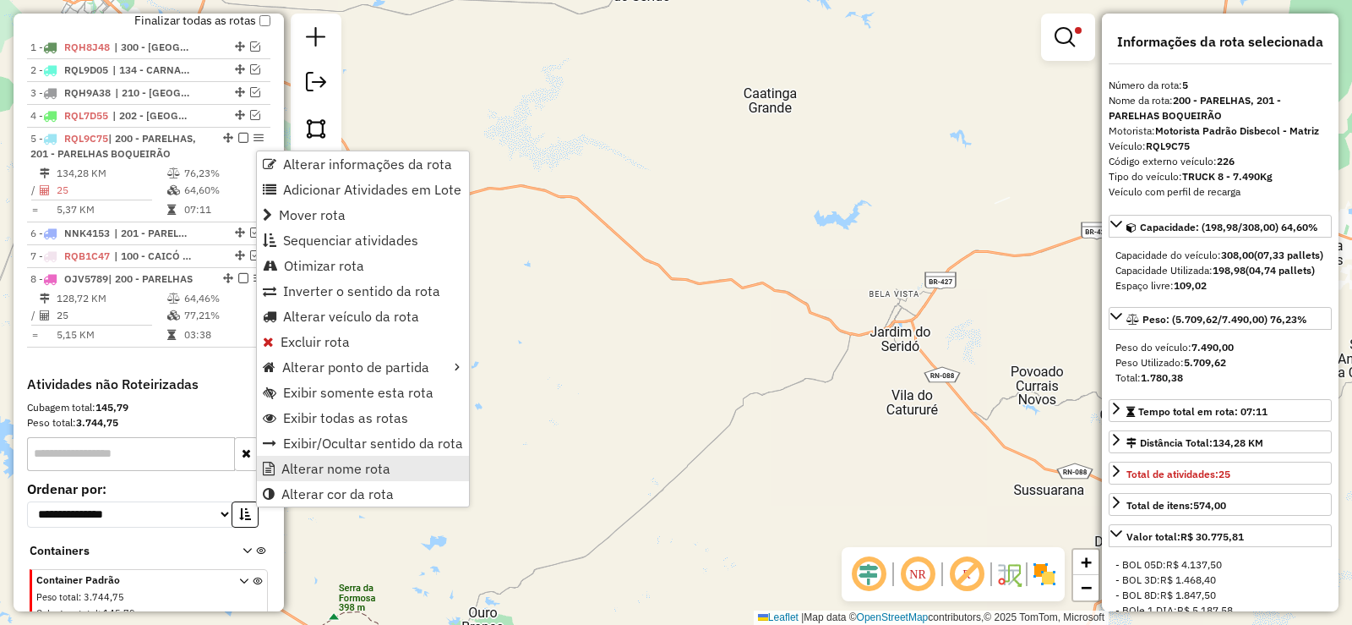
click at [339, 470] on span "Alterar nome rota" at bounding box center [335, 469] width 109 height 14
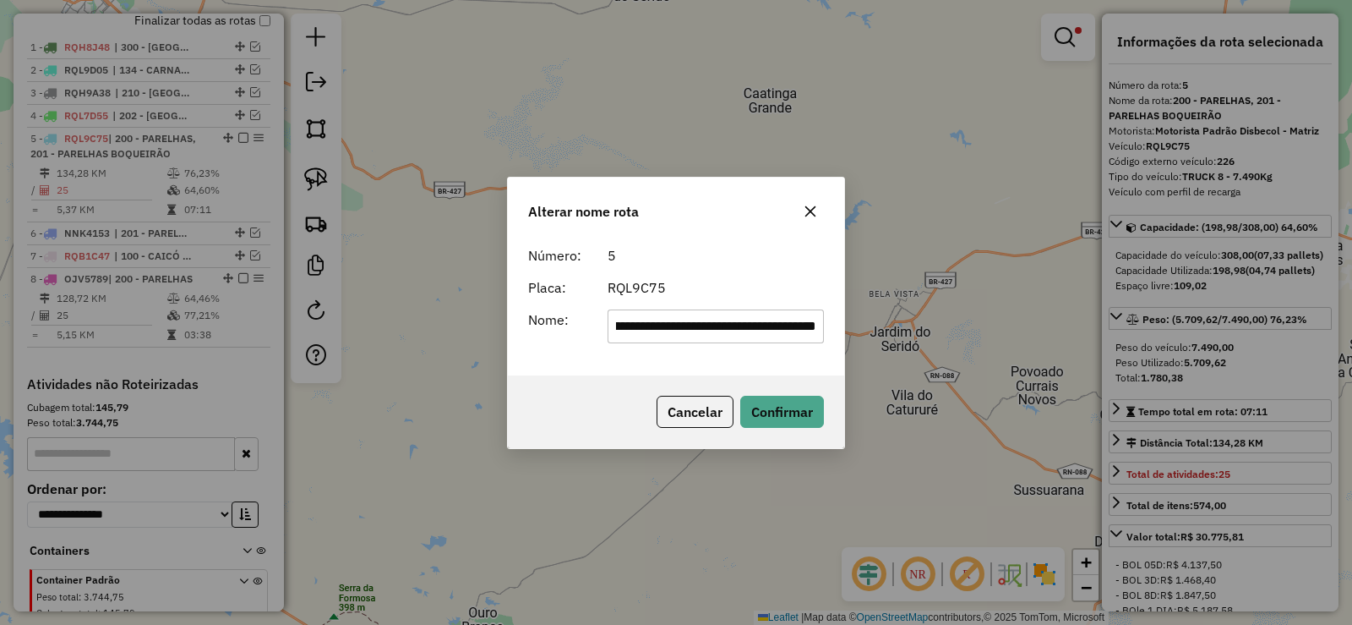
scroll to position [0, 127]
type input "**********"
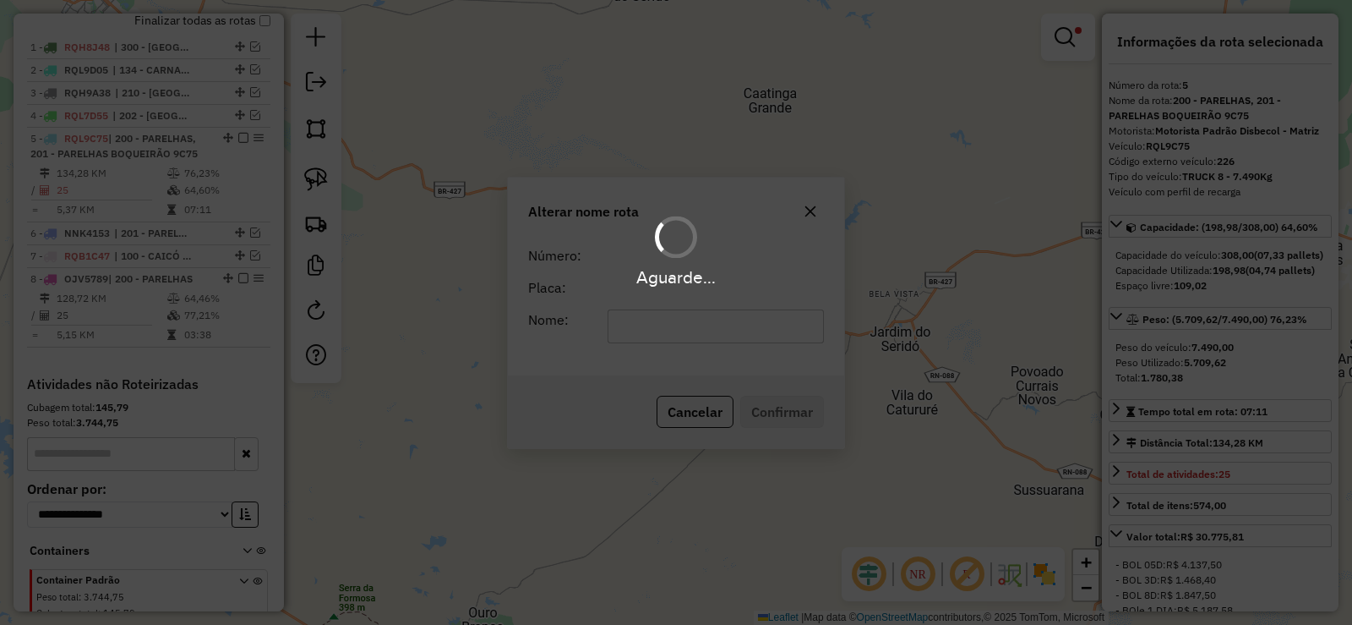
scroll to position [0, 0]
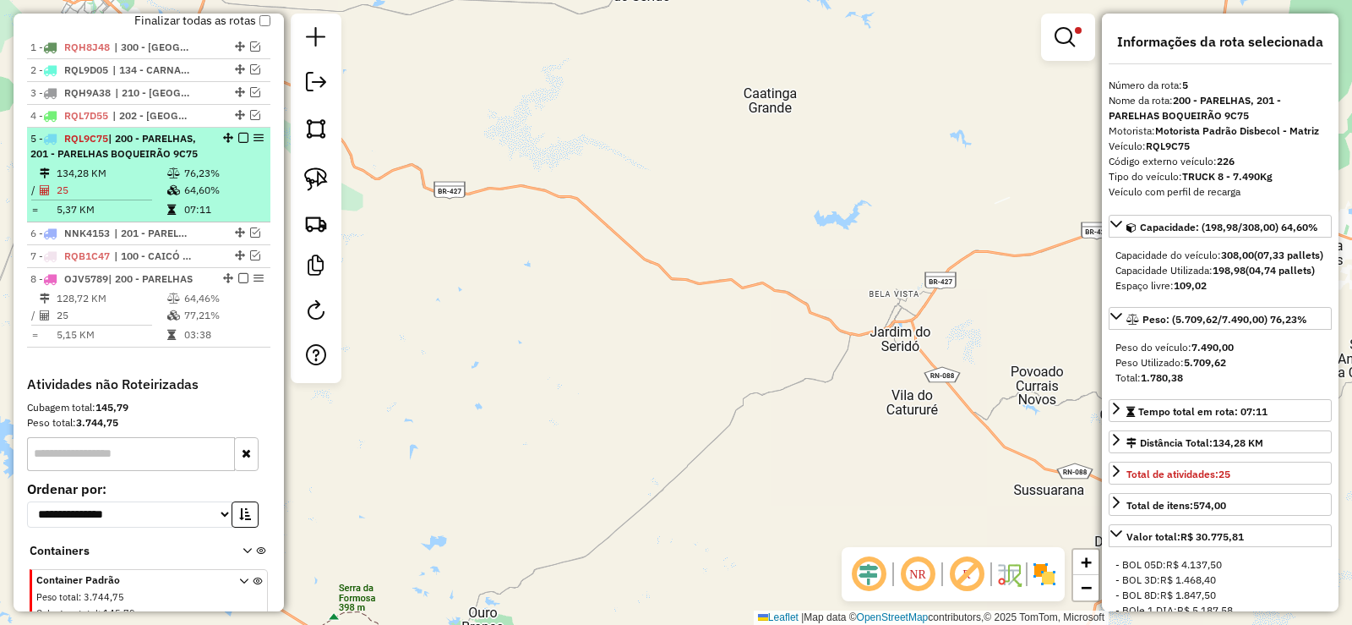
drag, startPoint x: 248, startPoint y: 154, endPoint x: 238, endPoint y: 235, distance: 81.7
click at [188, 376] on div "1 - RQH8J48 | 300 - SANTA CRUZ 2 - RQL9D05 | 134 - CARNAÚBA DOS DANTAS 3 - RQH9…" at bounding box center [148, 206] width 243 height 340
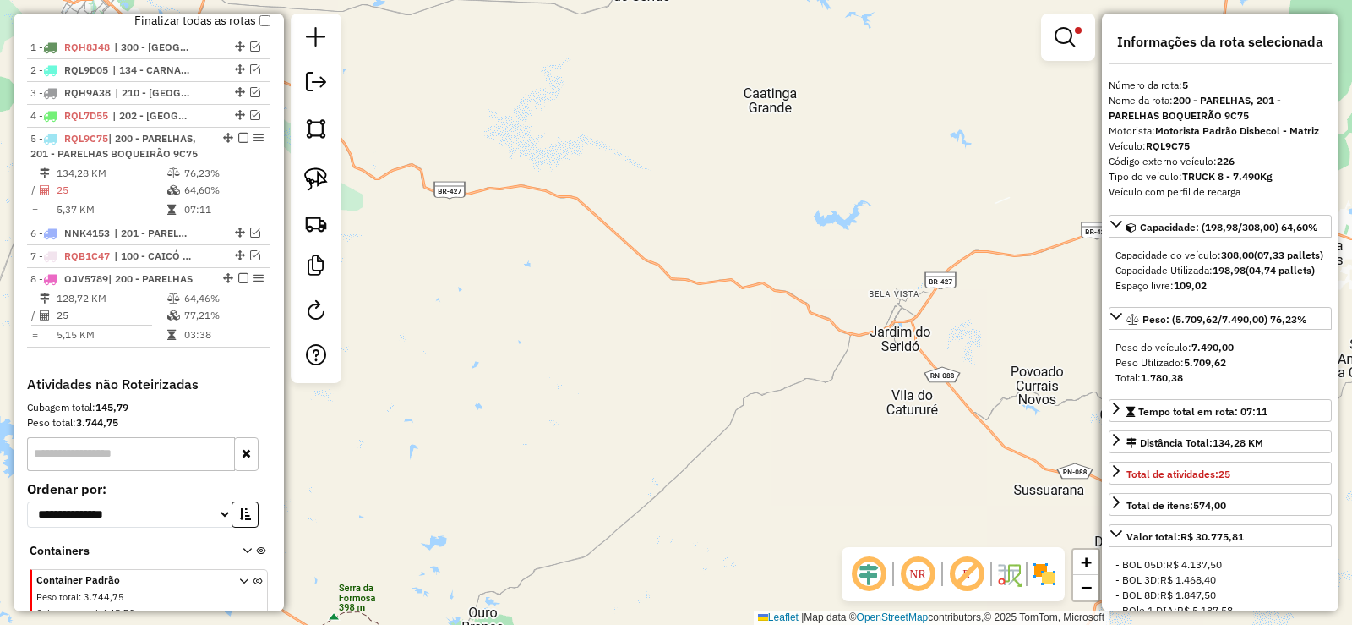
drag, startPoint x: 254, startPoint y: 147, endPoint x: 390, endPoint y: 71, distance: 155.2
click at [417, 68] on div "Limpar filtros Janela de atendimento Grade de atendimento Capacidade Transporta…" at bounding box center [676, 312] width 1352 height 625
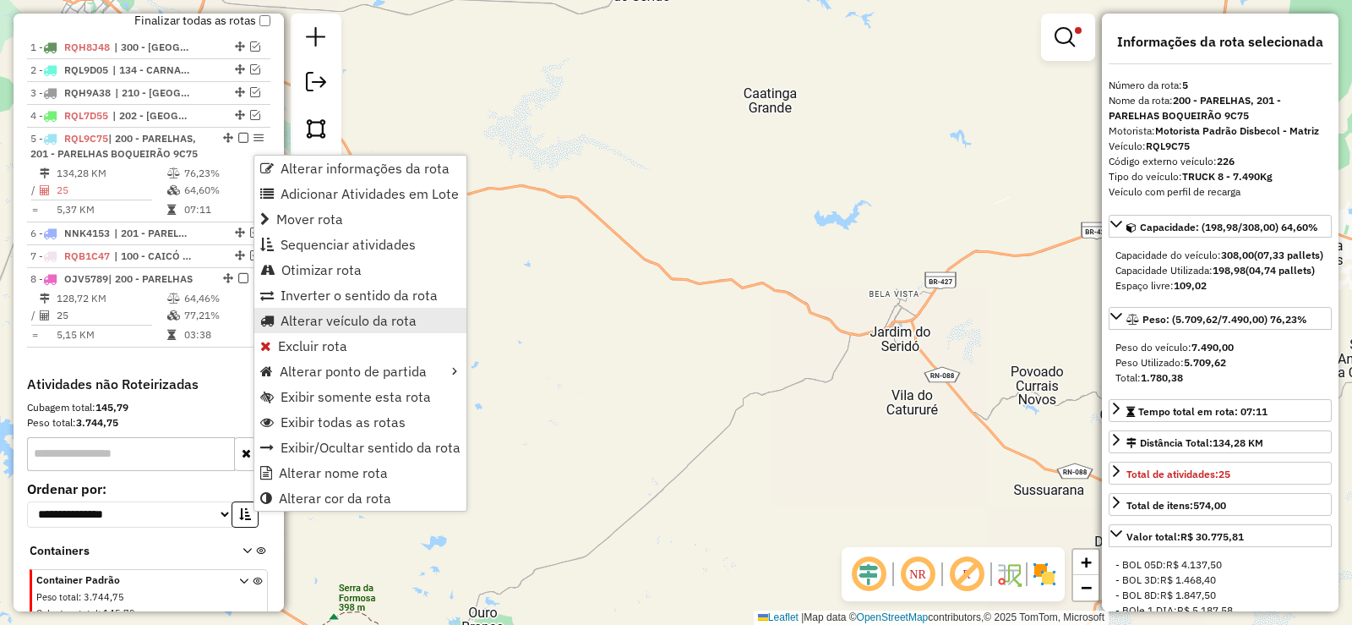
click at [322, 315] on span "Alterar veículo da rota" at bounding box center [349, 321] width 136 height 14
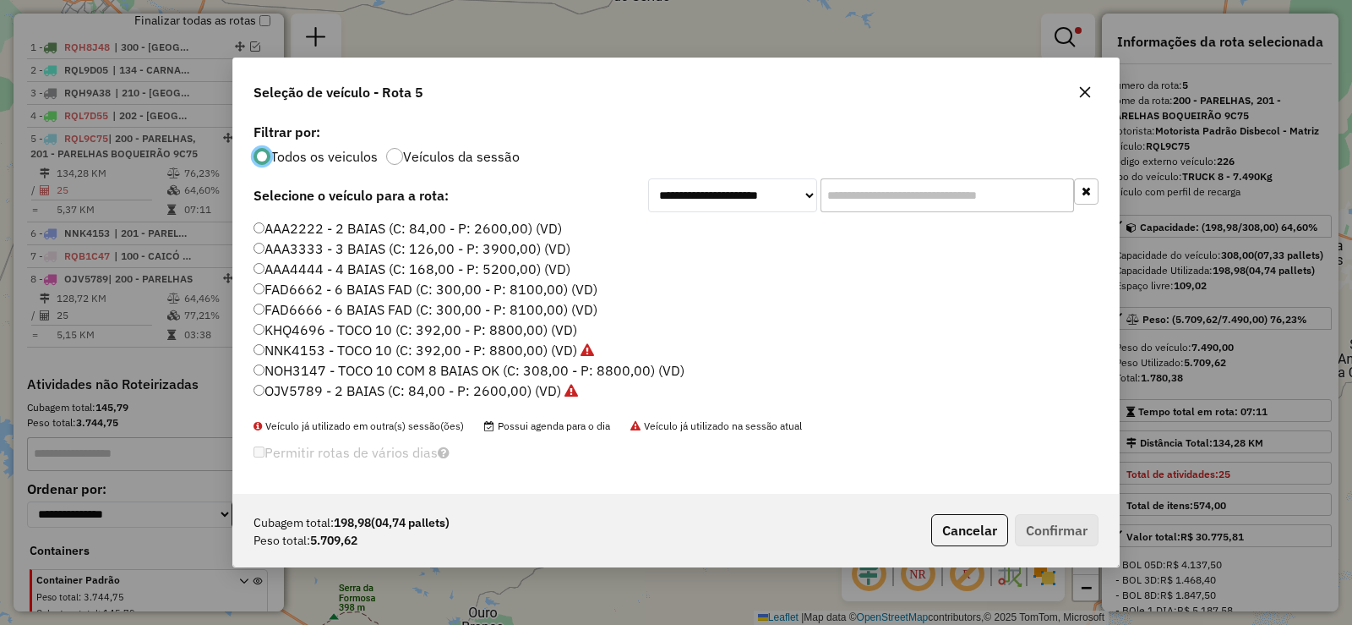
click at [331, 311] on label "FAD6666 - 6 BAIAS FAD (C: 300,00 - P: 8100,00) (VD)" at bounding box center [426, 309] width 344 height 20
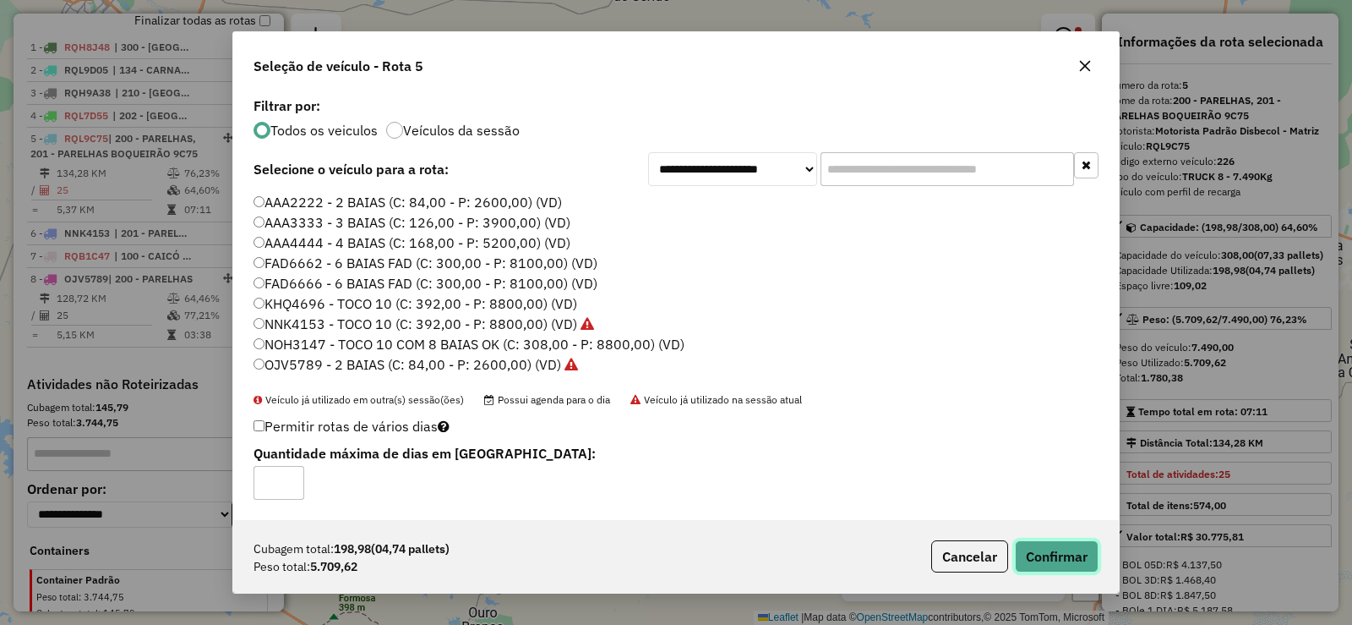
click at [1052, 550] on button "Confirmar" at bounding box center [1057, 556] width 84 height 32
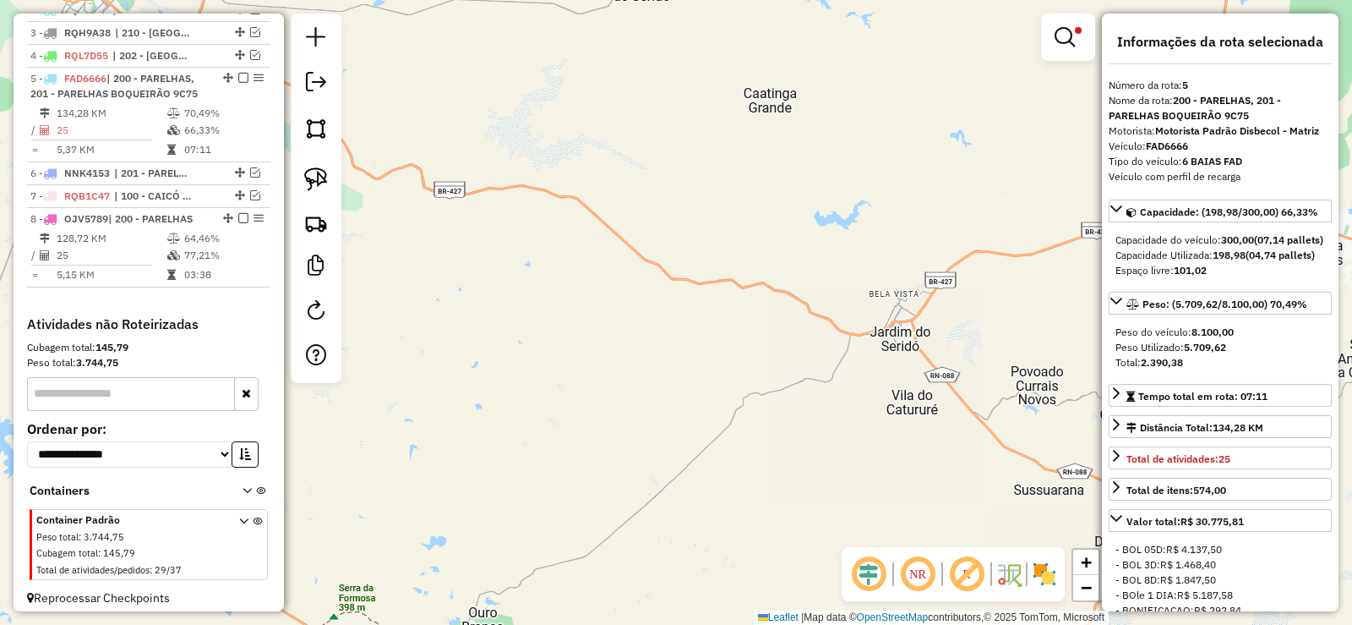
scroll to position [701, 0]
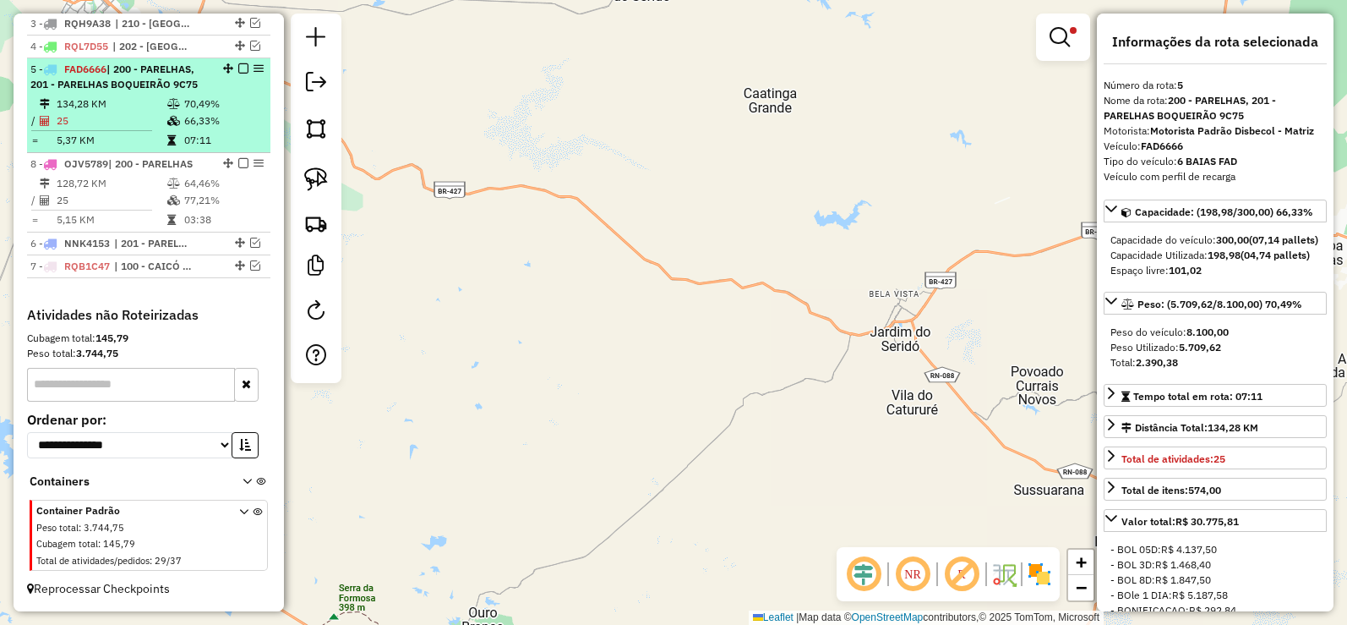
drag, startPoint x: 223, startPoint y: 205, endPoint x: 214, endPoint y: 146, distance: 59.9
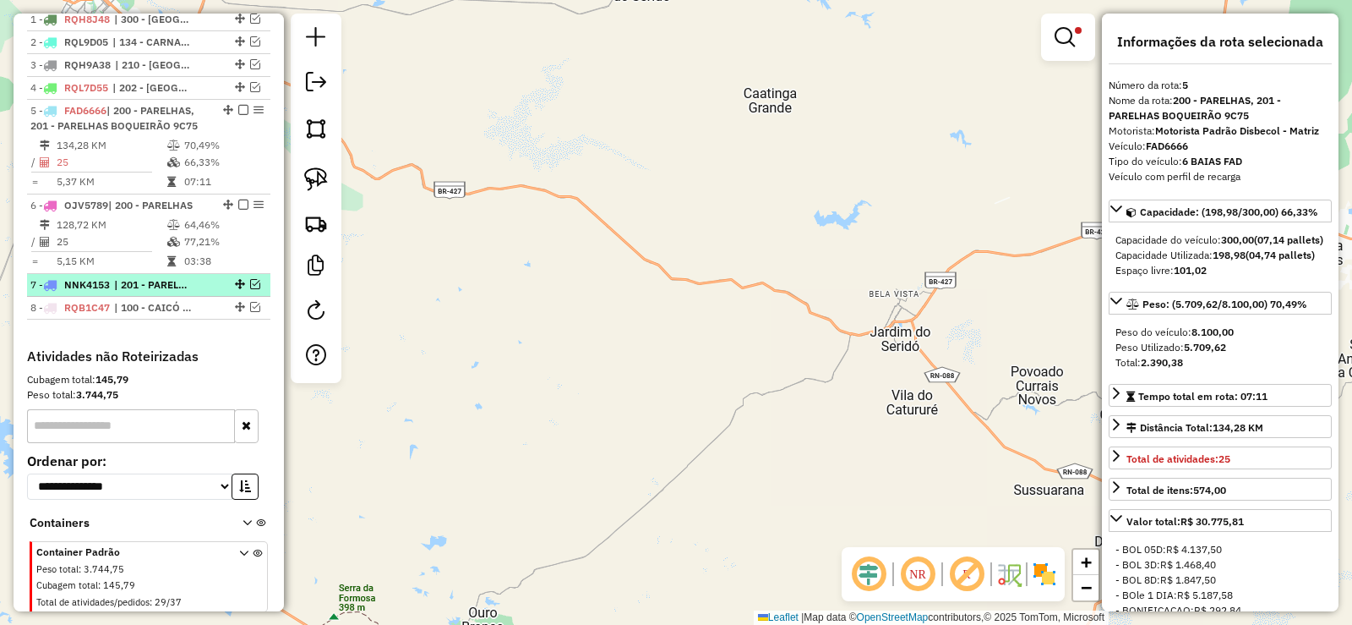
scroll to position [616, 0]
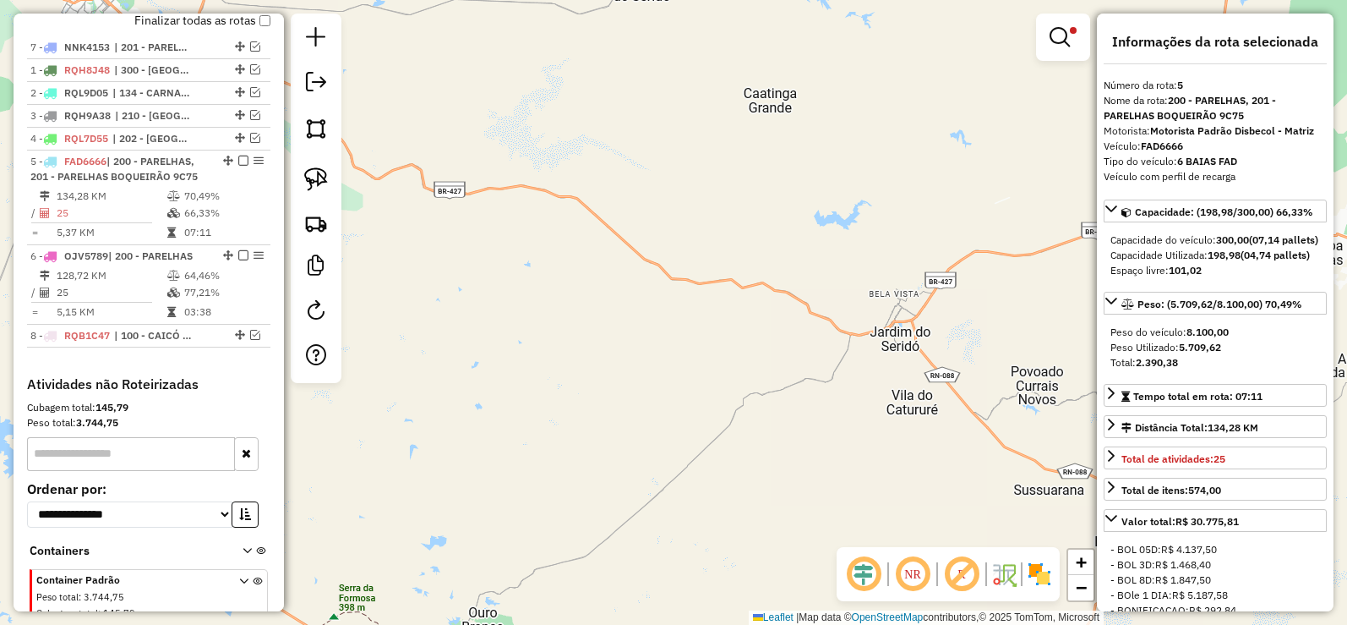
drag, startPoint x: 232, startPoint y: 327, endPoint x: 194, endPoint y: 60, distance: 269.8
drag, startPoint x: 236, startPoint y: 151, endPoint x: 221, endPoint y: 78, distance: 75.1
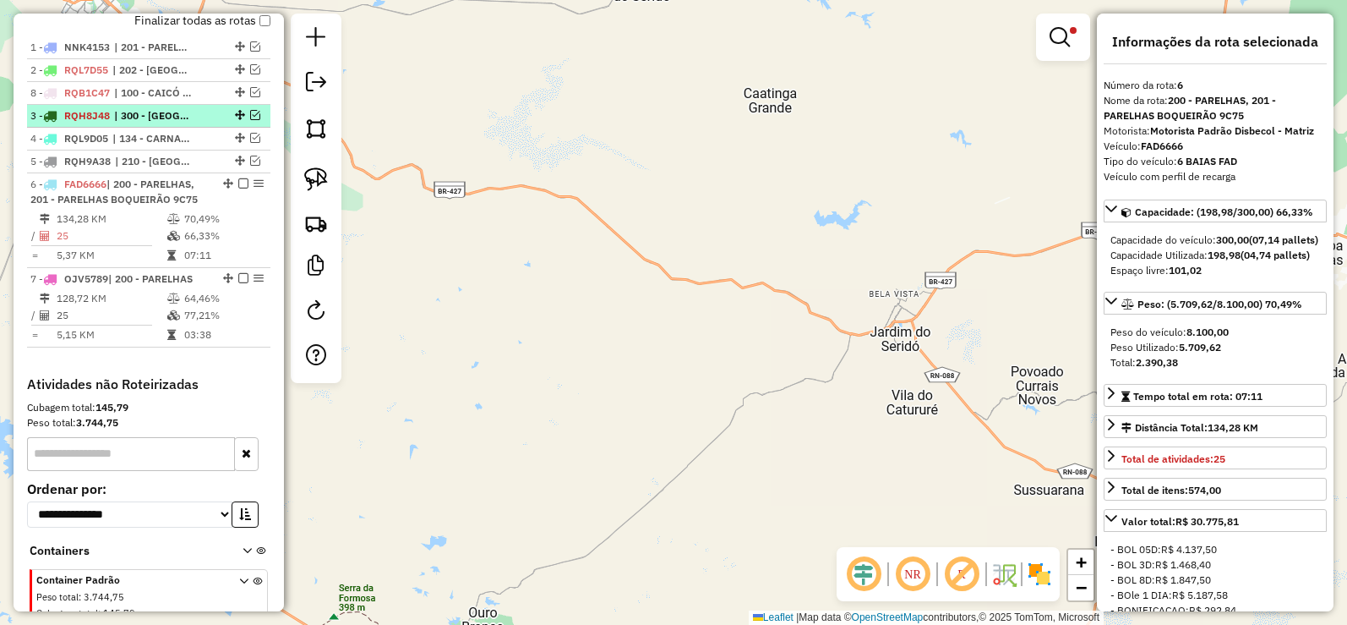
drag, startPoint x: 237, startPoint y: 350, endPoint x: 194, endPoint y: 108, distance: 245.4
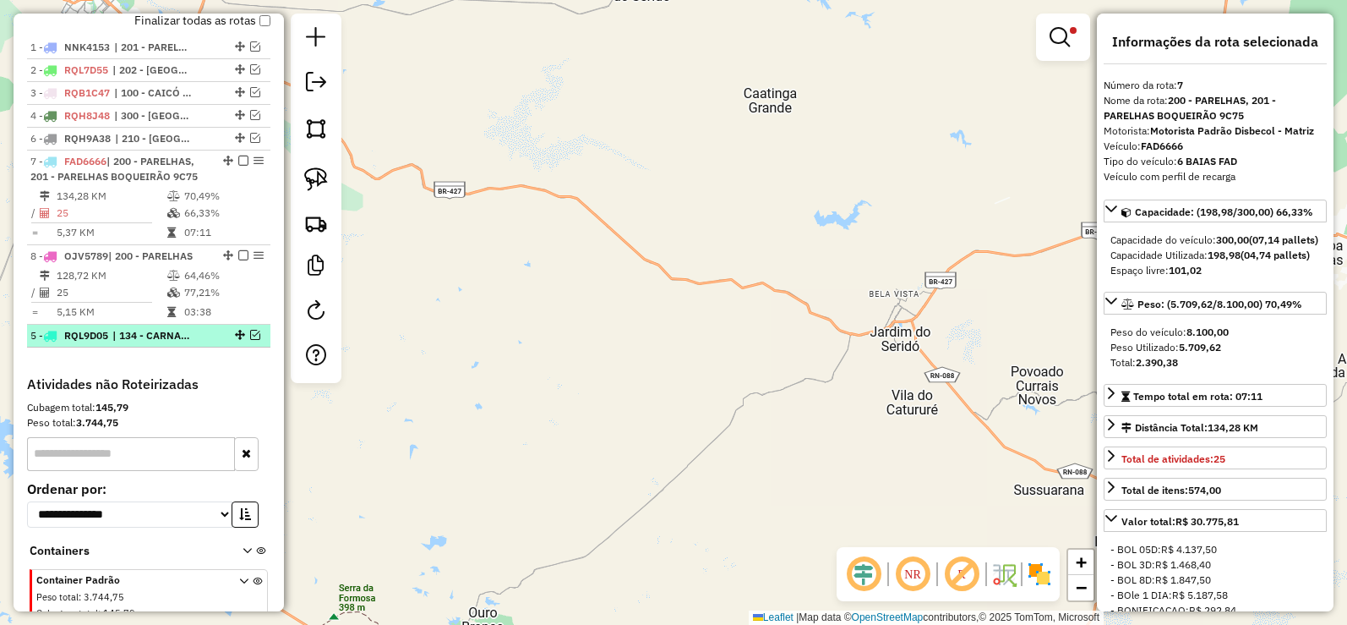
drag, startPoint x: 235, startPoint y: 150, endPoint x: 197, endPoint y: 353, distance: 206.4
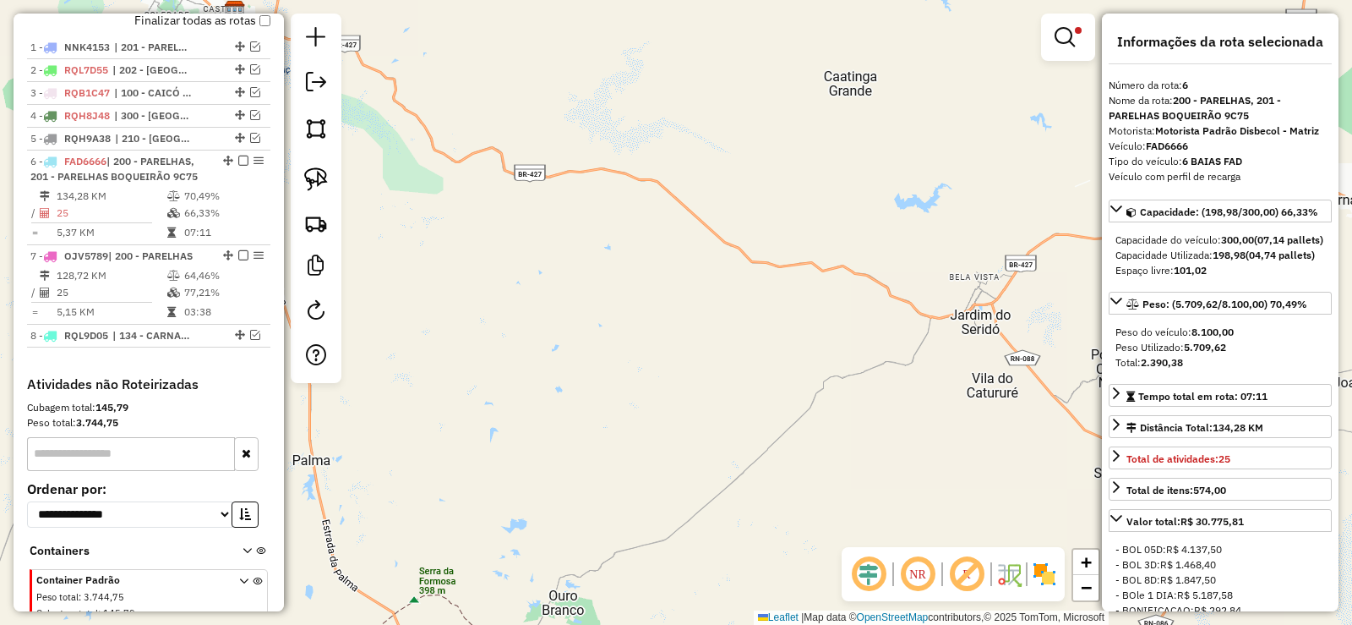
drag, startPoint x: 746, startPoint y: 394, endPoint x: 698, endPoint y: 395, distance: 48.2
click at [715, 394] on div "Limpar filtros Janela de atendimento Grade de atendimento Capacidade Transporta…" at bounding box center [676, 312] width 1352 height 625
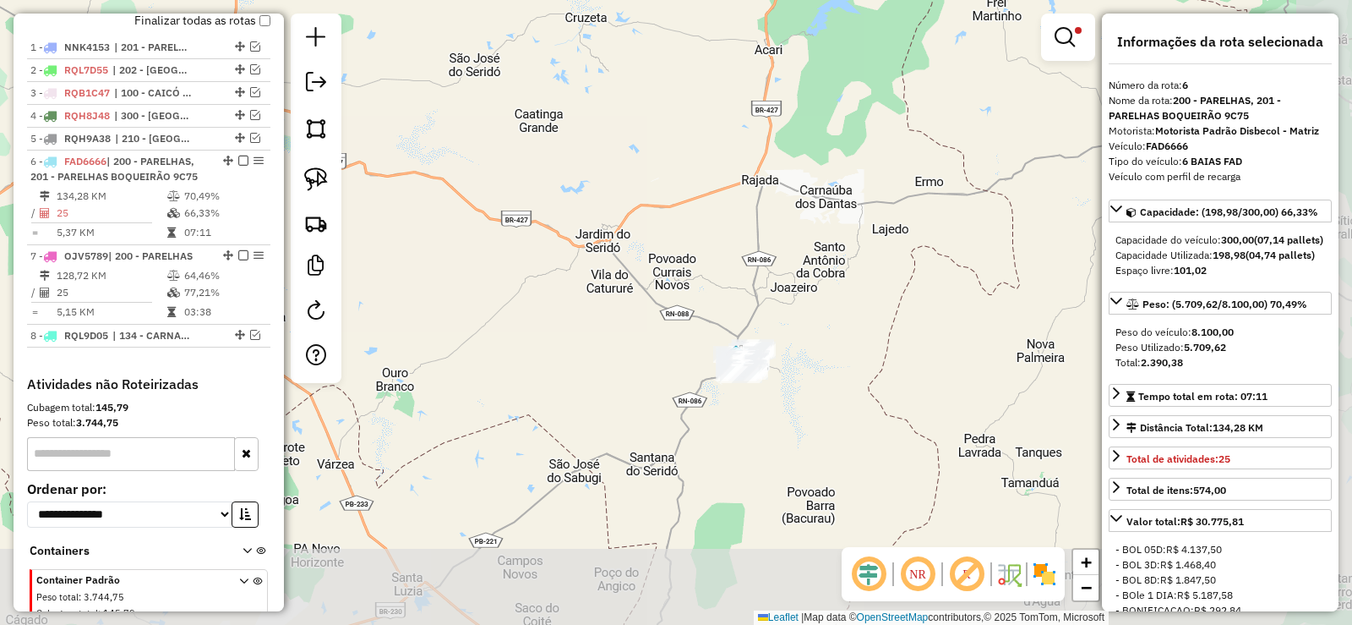
drag, startPoint x: 740, startPoint y: 386, endPoint x: 574, endPoint y: 302, distance: 186.0
click at [574, 302] on div "Limpar filtros Janela de atendimento Grade de atendimento Capacidade Transporta…" at bounding box center [676, 312] width 1352 height 625
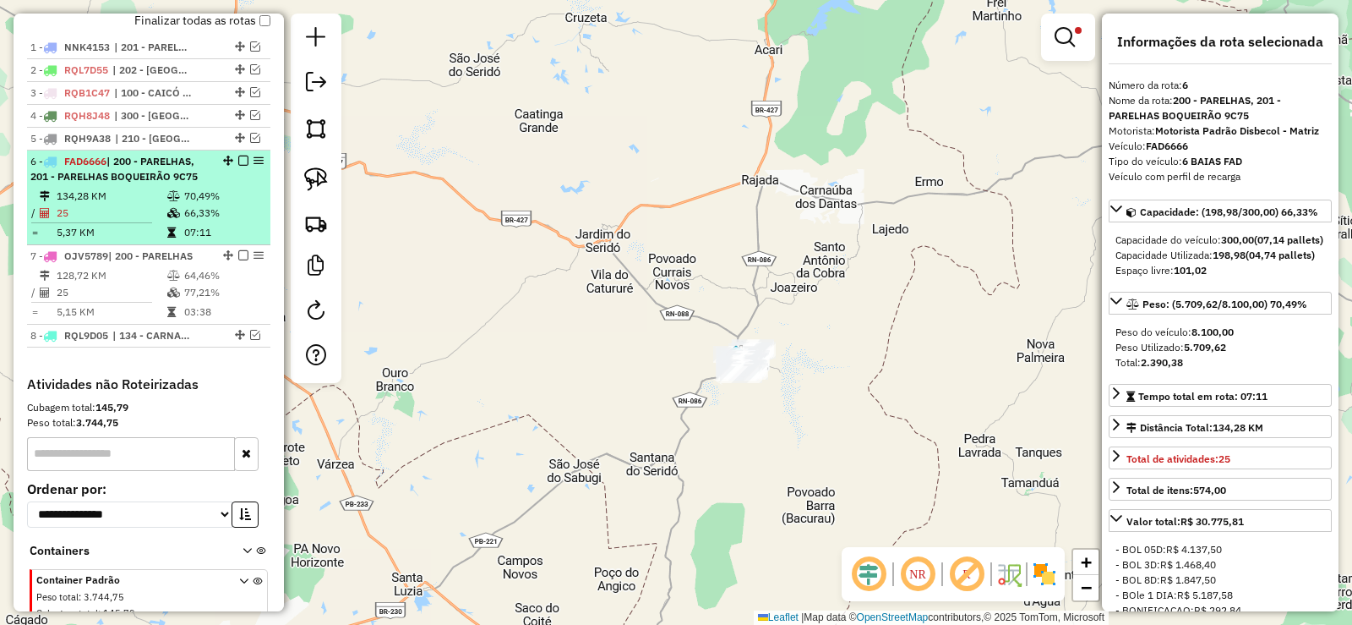
click at [238, 166] on em at bounding box center [243, 161] width 10 height 10
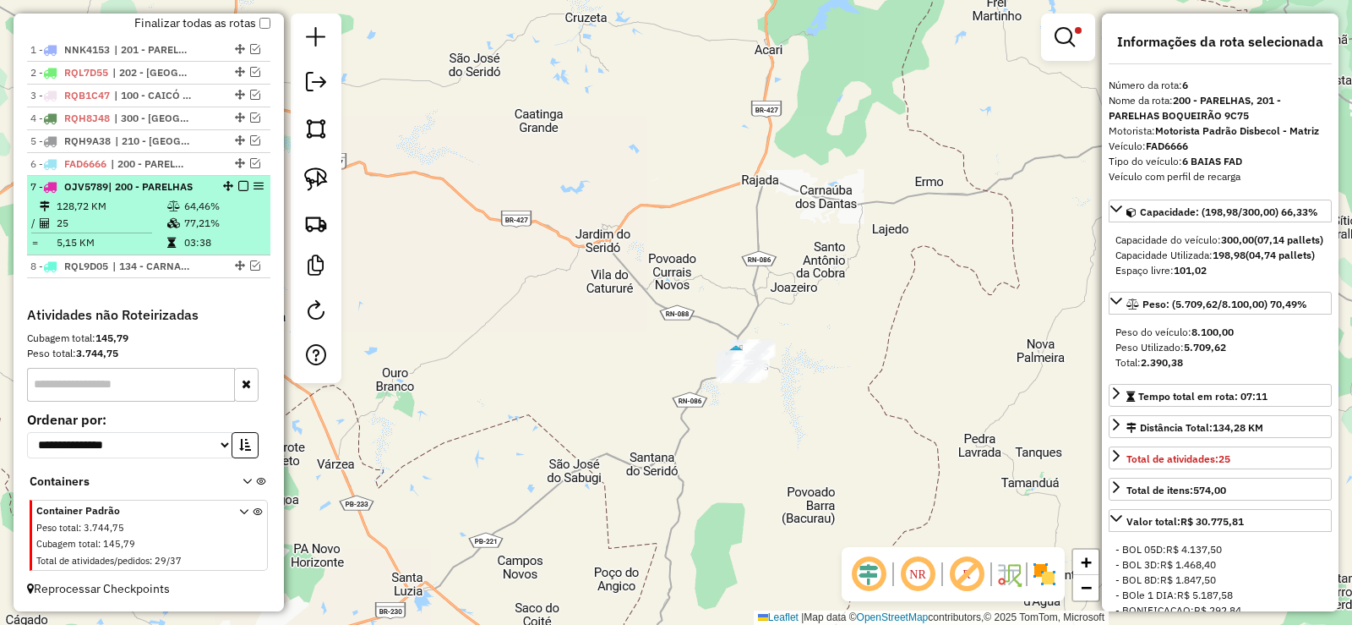
click at [238, 191] on em at bounding box center [243, 186] width 10 height 10
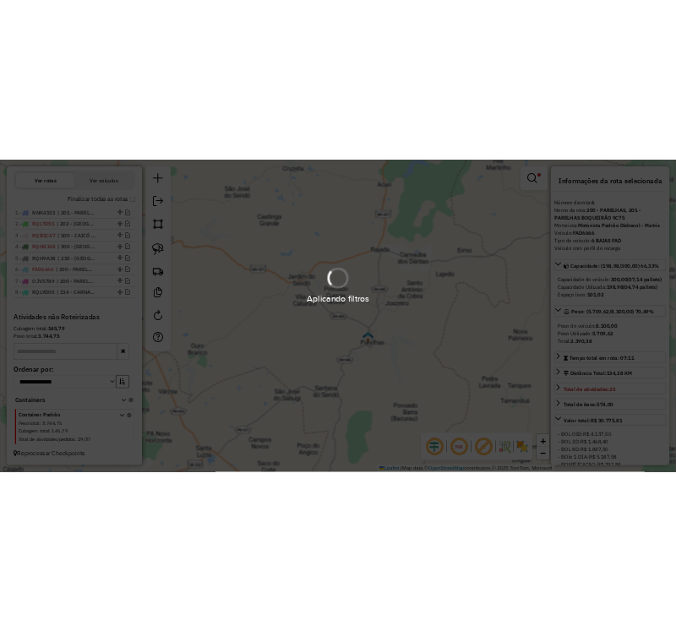
scroll to position [572, 0]
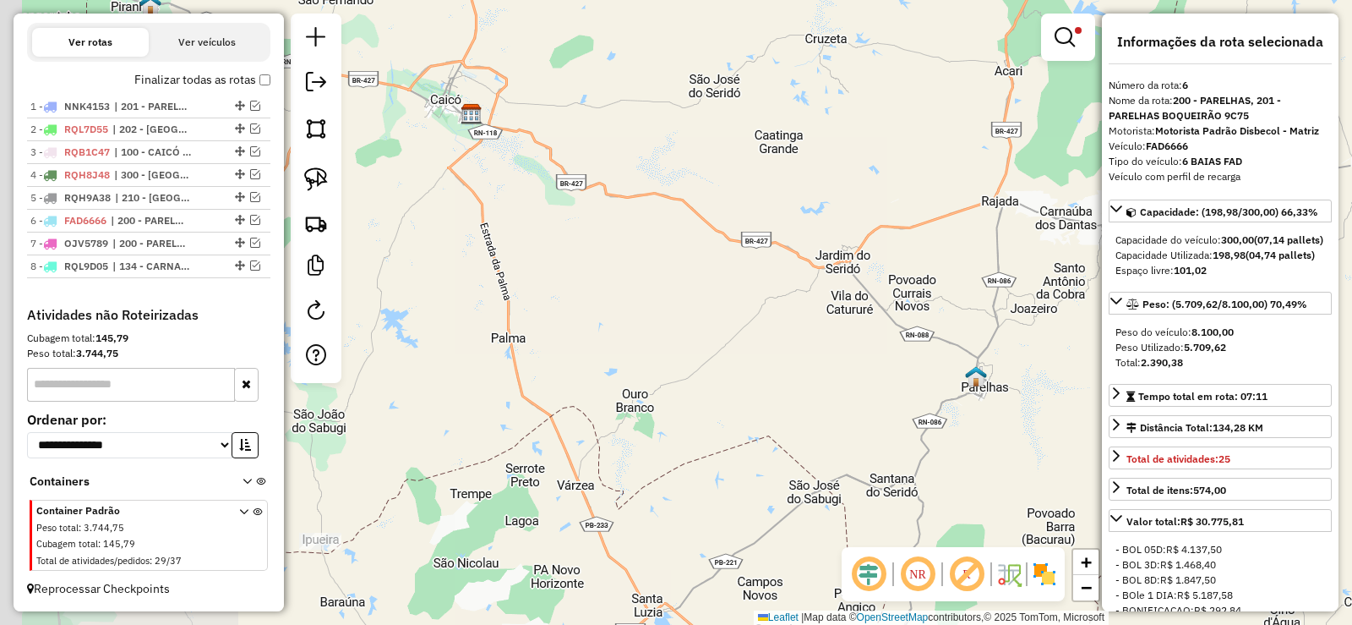
drag, startPoint x: 604, startPoint y: 273, endPoint x: 747, endPoint y: 292, distance: 145.0
click at [747, 292] on div "Limpar filtros Janela de atendimento Grade de atendimento Capacidade Transporta…" at bounding box center [676, 312] width 1352 height 625
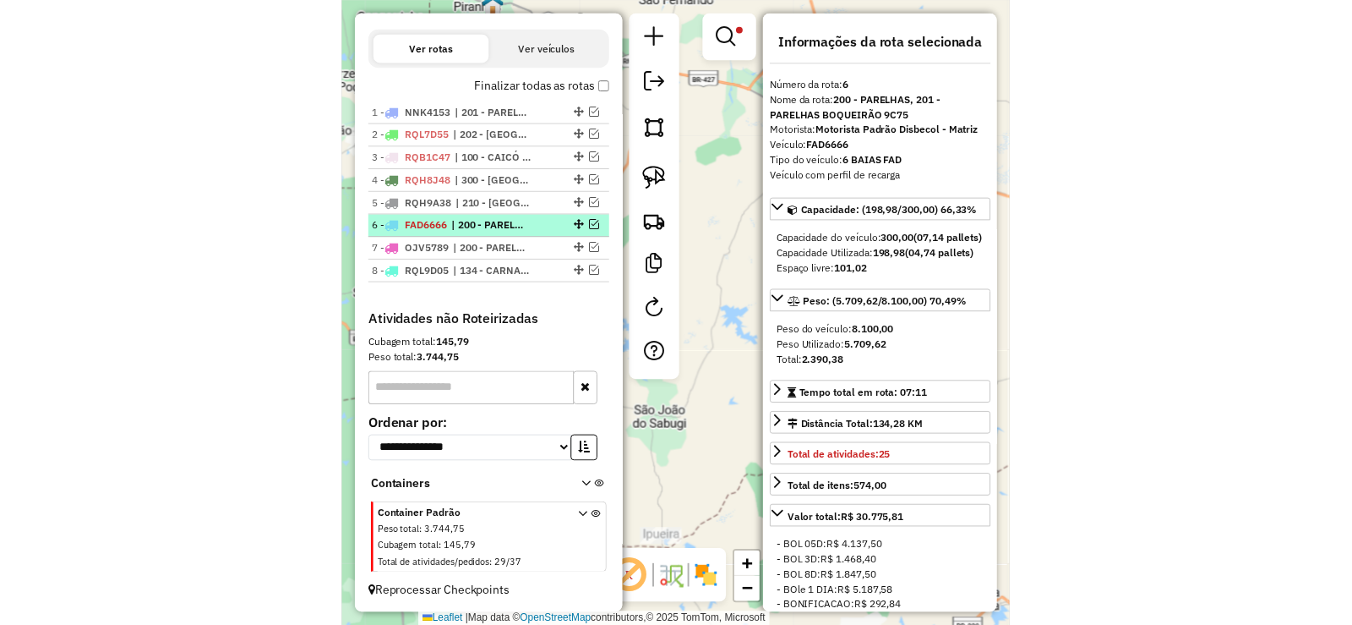
scroll to position [565, 0]
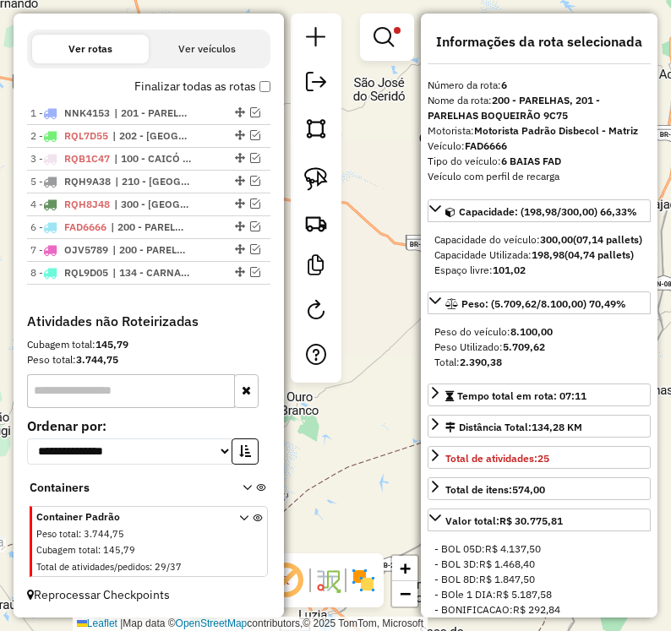
drag, startPoint x: 232, startPoint y: 201, endPoint x: 227, endPoint y: 175, distance: 26.7
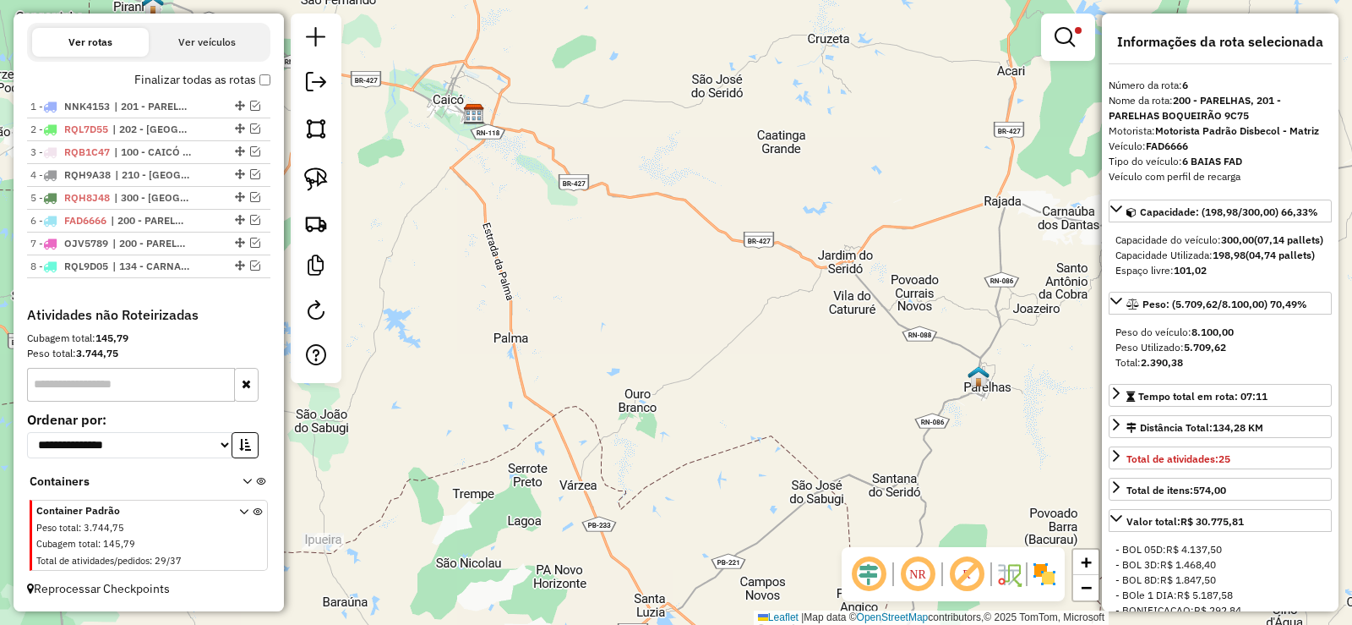
scroll to position [572, 0]
drag, startPoint x: 250, startPoint y: 103, endPoint x: 183, endPoint y: 113, distance: 67.5
click at [250, 103] on em at bounding box center [255, 106] width 10 height 10
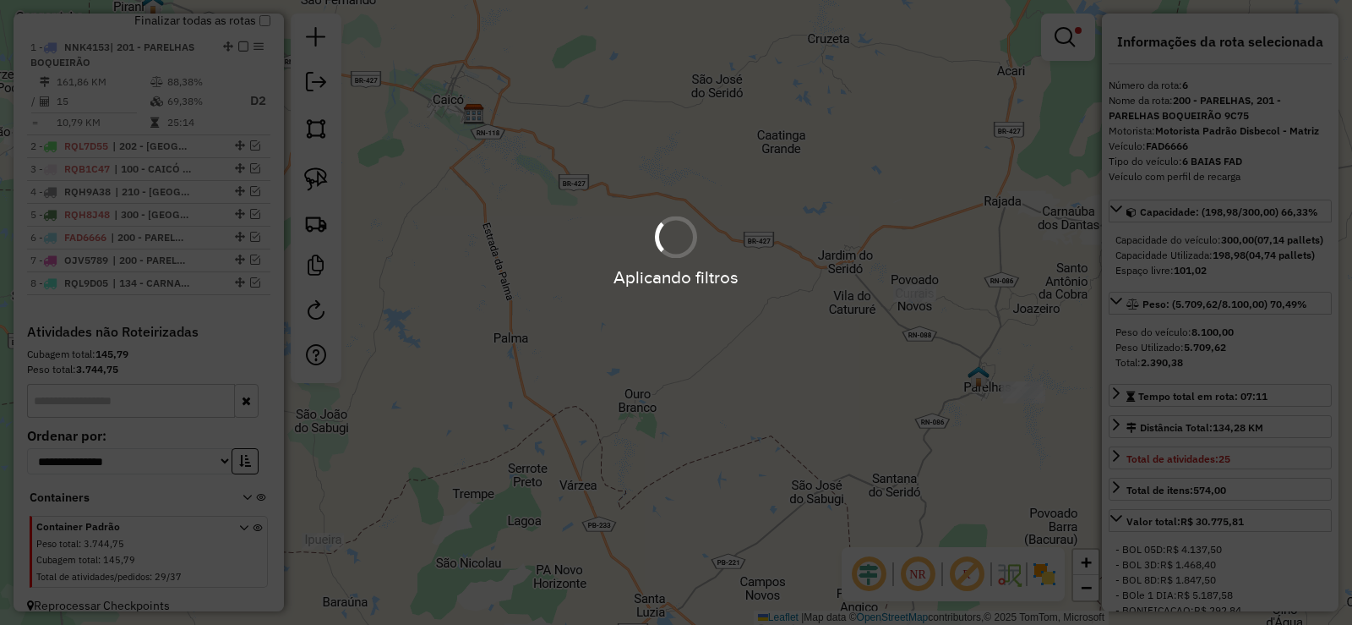
click at [115, 127] on div "Aplicando filtros" at bounding box center [676, 312] width 1352 height 625
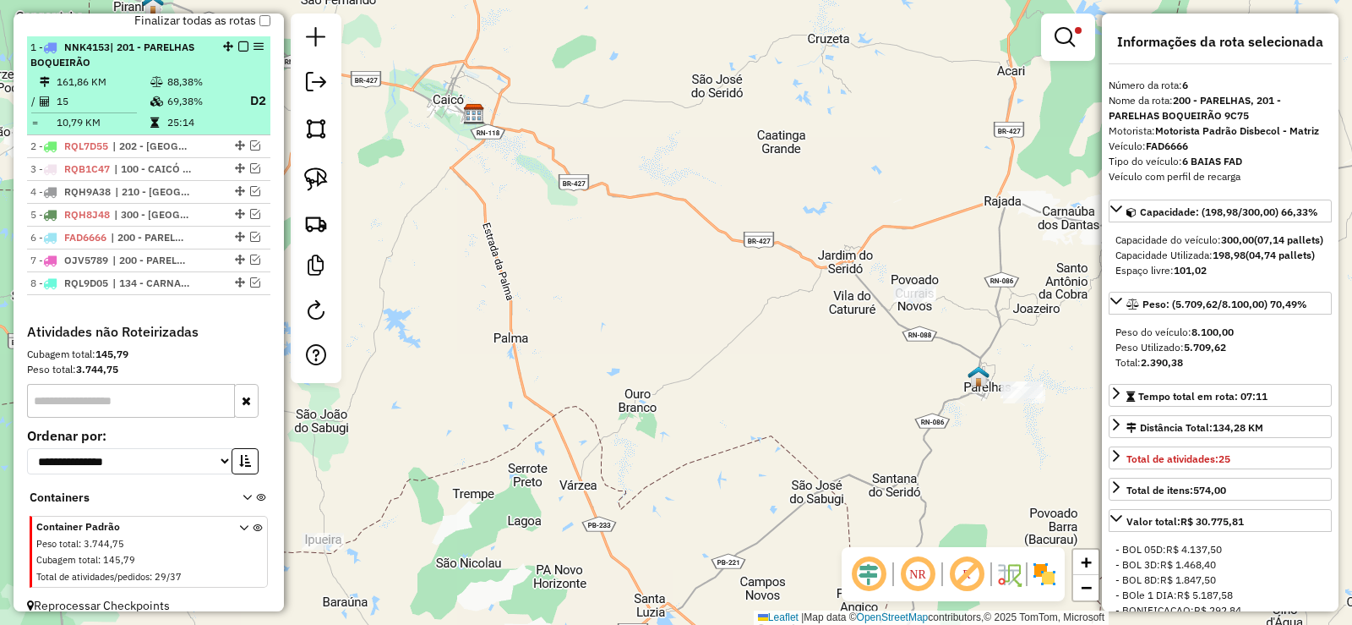
click at [174, 112] on td "69,38%" at bounding box center [201, 100] width 68 height 21
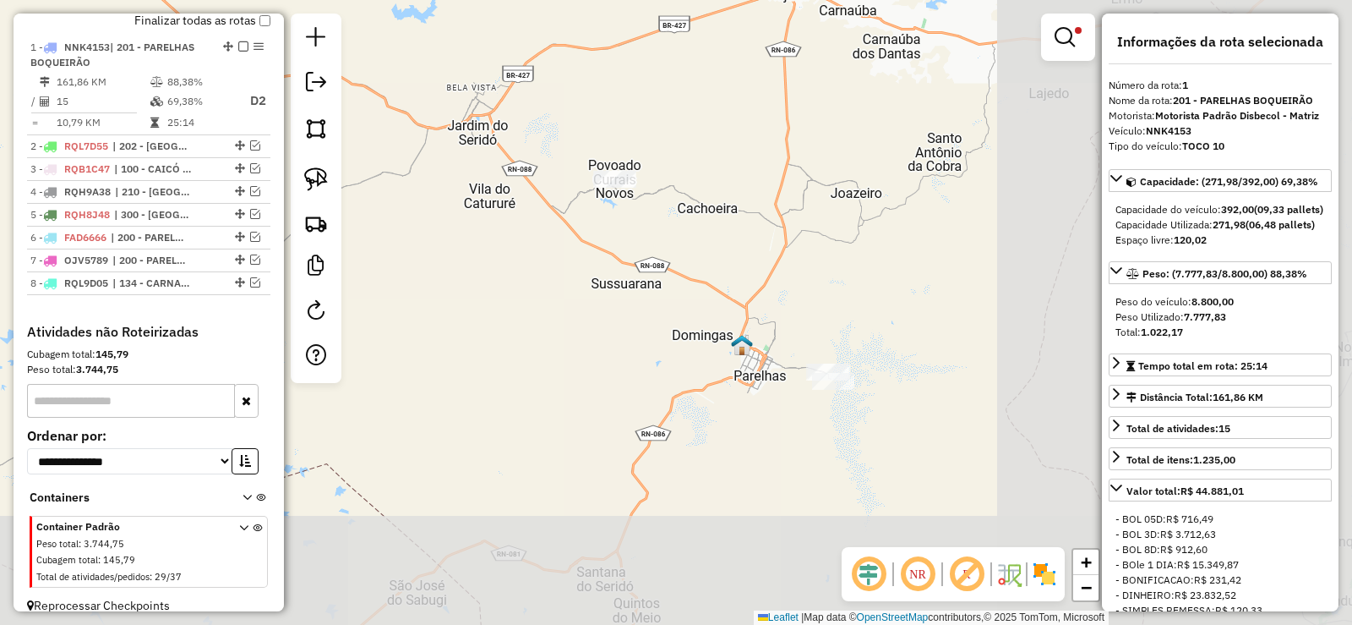
drag, startPoint x: 814, startPoint y: 347, endPoint x: 420, endPoint y: 153, distance: 439.3
click at [424, 145] on div "Limpar filtros Janela de atendimento Grade de atendimento Capacidade Transporta…" at bounding box center [676, 312] width 1352 height 625
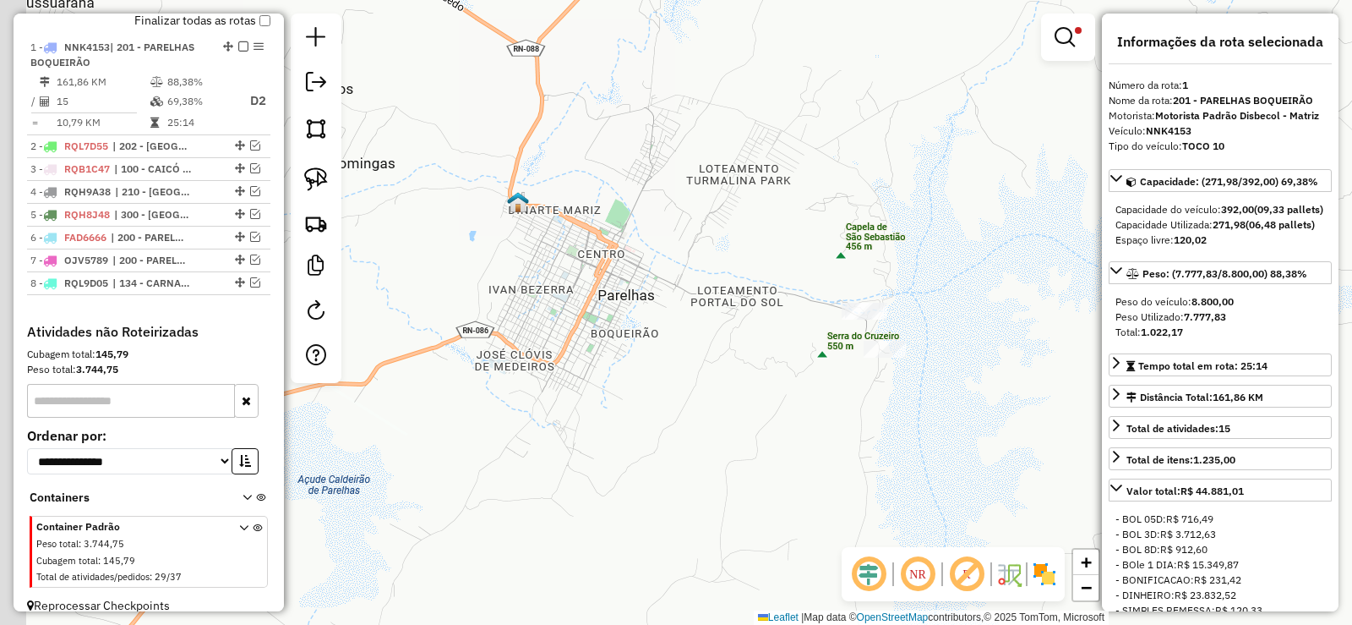
drag, startPoint x: 592, startPoint y: 363, endPoint x: 711, endPoint y: 358, distance: 119.3
click at [711, 358] on div "Limpar filtros Janela de atendimento Grade de atendimento Capacidade Transporta…" at bounding box center [676, 312] width 1352 height 625
click at [1074, 35] on link at bounding box center [1068, 37] width 41 height 34
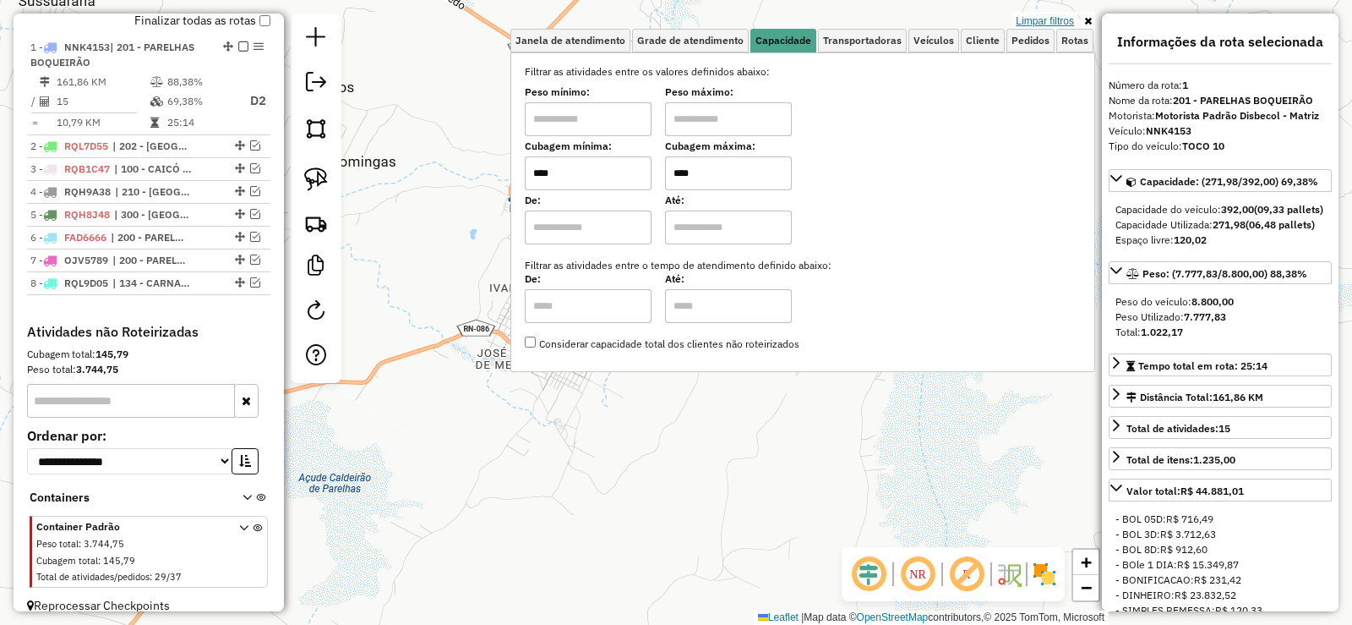
click at [1041, 21] on link "Limpar filtros" at bounding box center [1045, 21] width 65 height 19
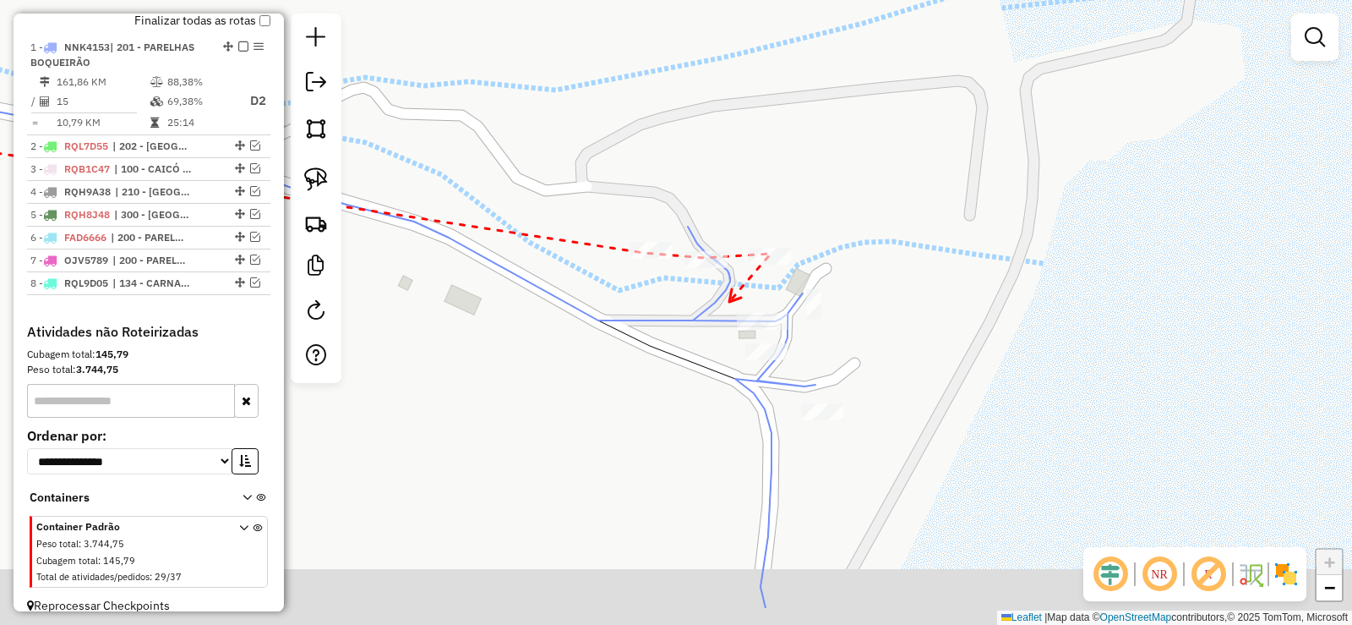
drag, startPoint x: 740, startPoint y: 383, endPoint x: 729, endPoint y: 303, distance: 80.9
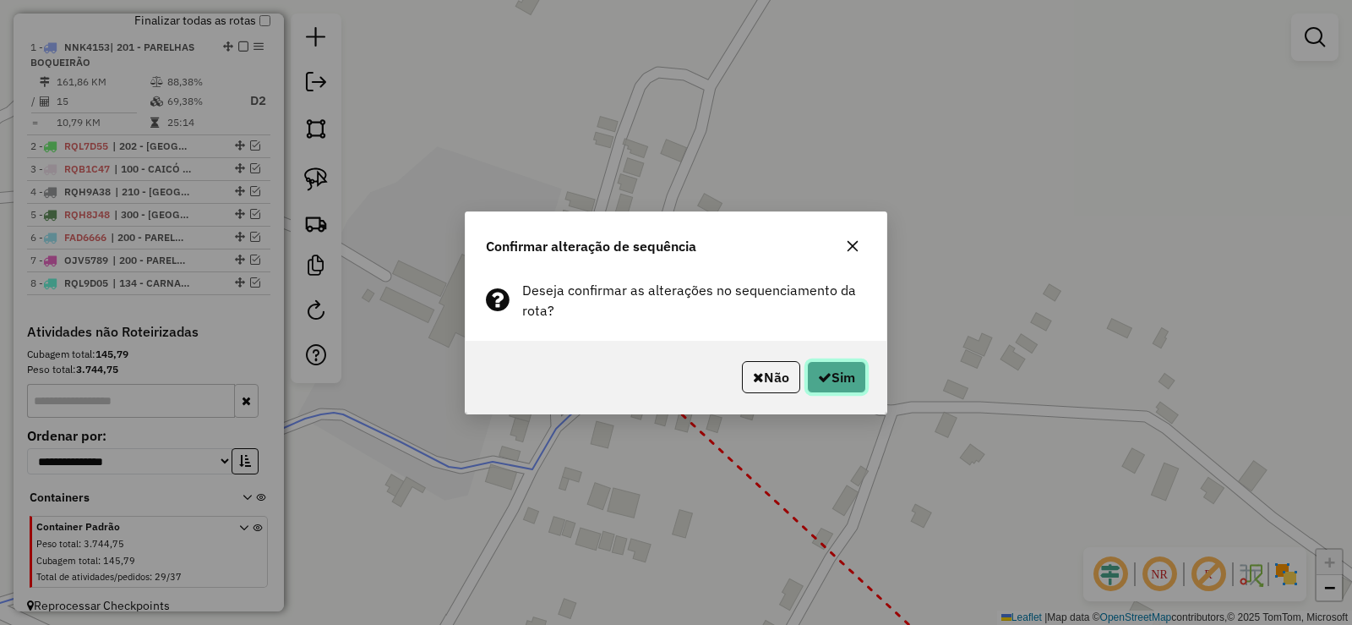
click at [850, 372] on button "Sim" at bounding box center [836, 377] width 59 height 32
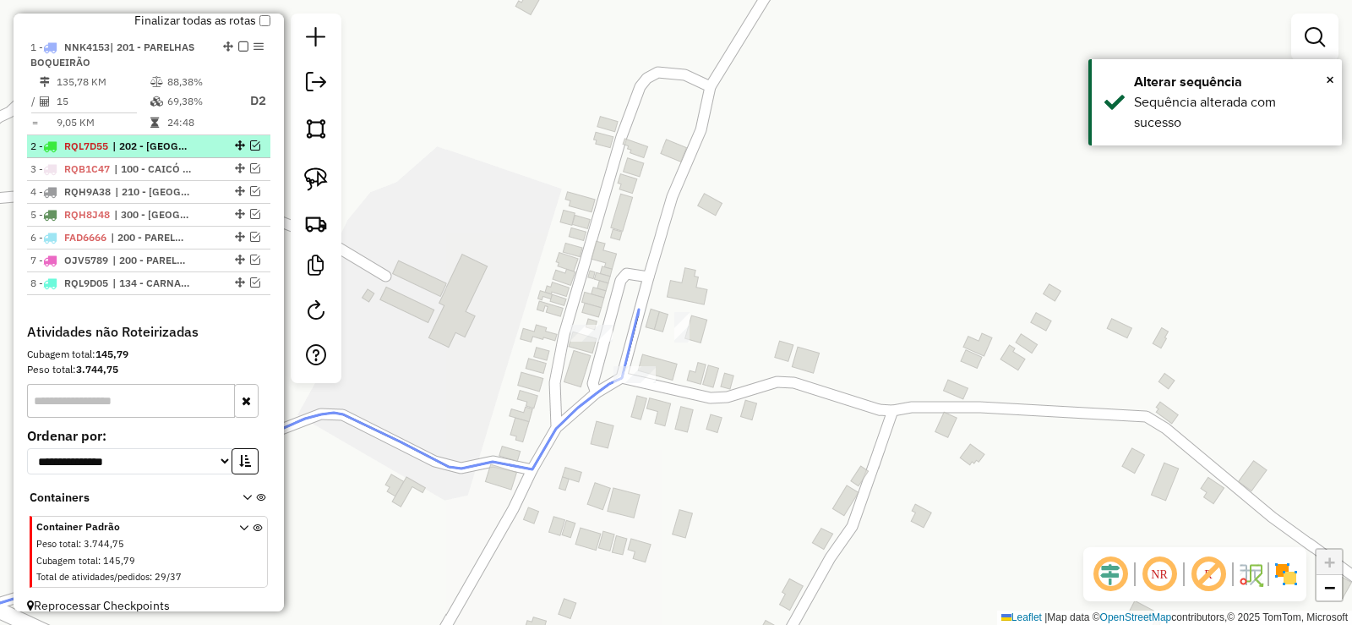
click at [250, 150] on em at bounding box center [255, 145] width 10 height 10
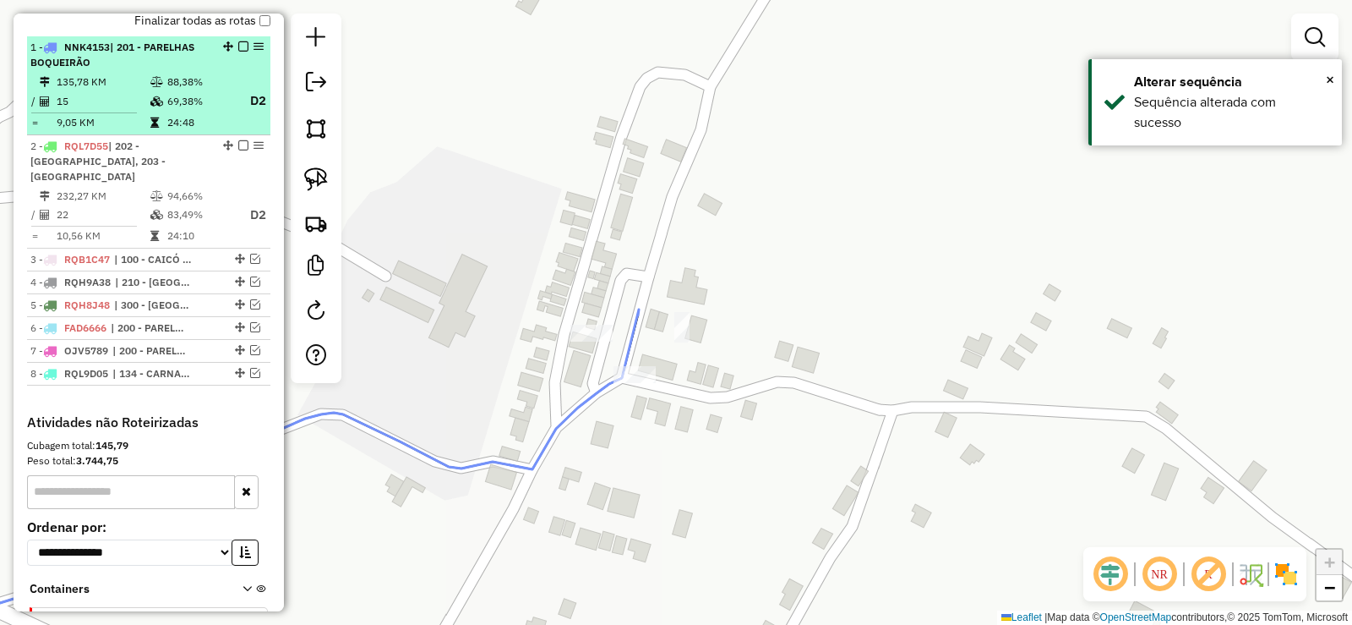
click at [238, 52] on em at bounding box center [243, 46] width 10 height 10
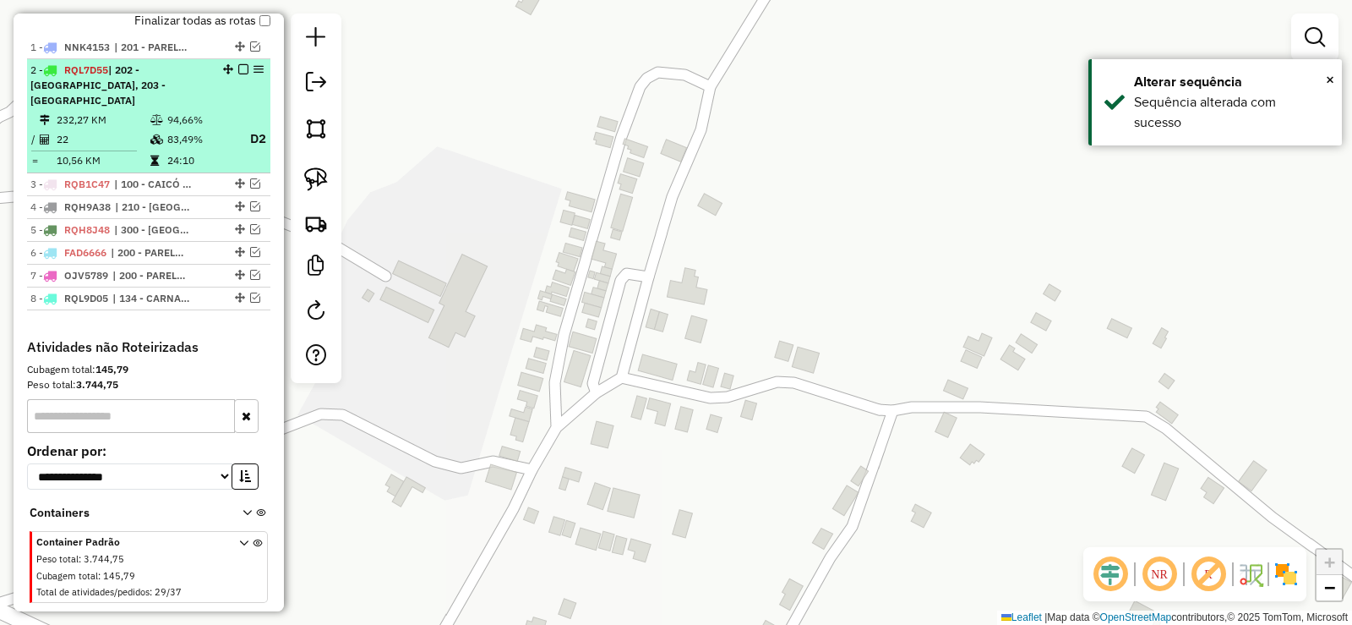
click at [175, 144] on td "83,49%" at bounding box center [201, 138] width 68 height 21
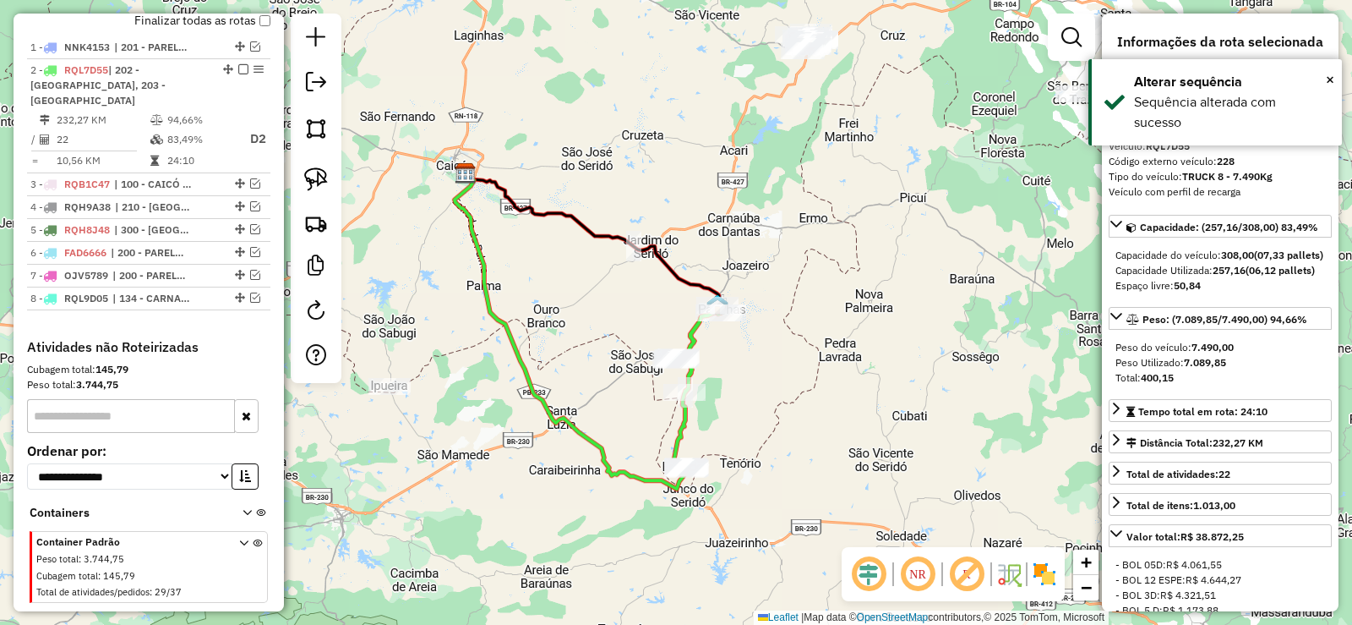
drag, startPoint x: 738, startPoint y: 296, endPoint x: 725, endPoint y: 336, distance: 41.7
click at [638, 325] on div "Janela de atendimento Grade de atendimento Capacidade Transportadoras Veículos …" at bounding box center [676, 312] width 1352 height 625
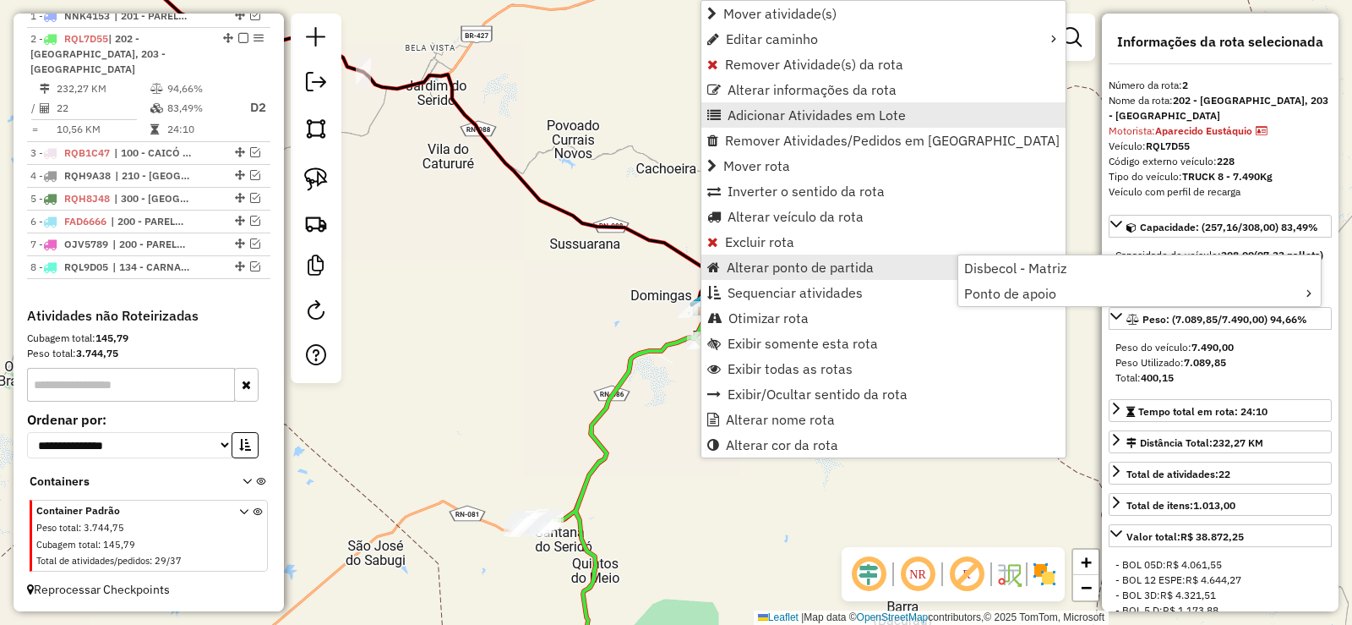
scroll to position [648, 0]
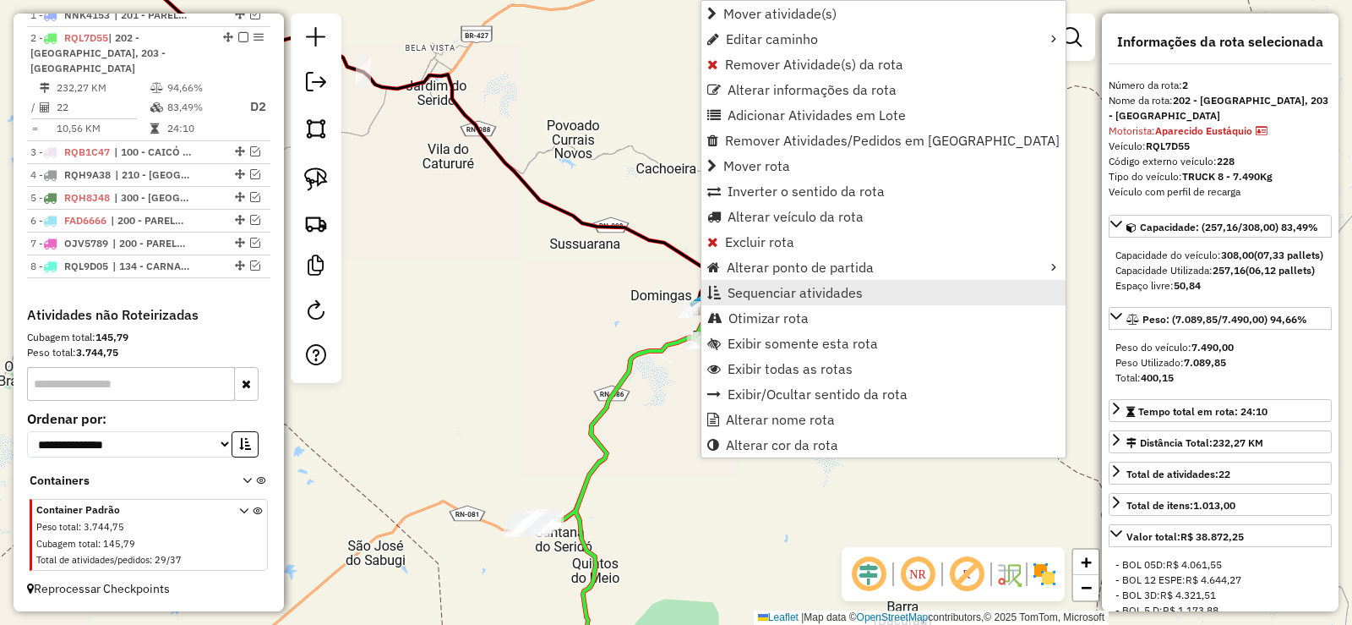
click at [785, 288] on span "Sequenciar atividades" at bounding box center [795, 293] width 135 height 14
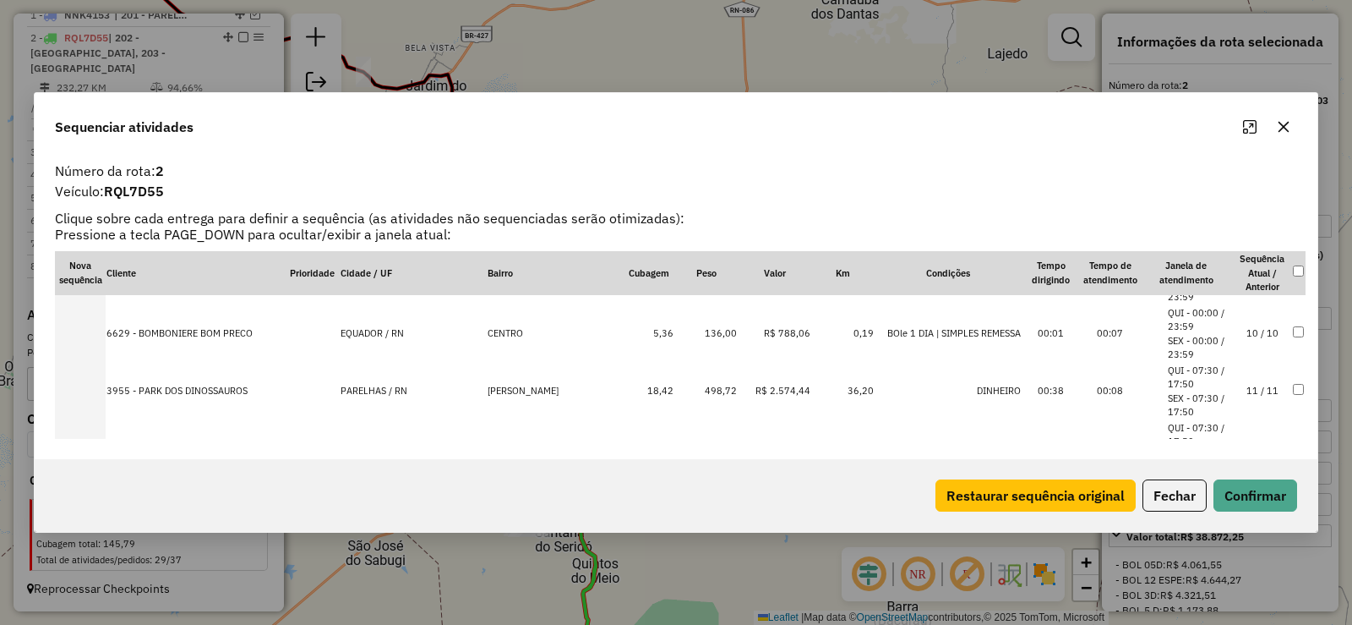
click at [1272, 385] on td "11 / 11" at bounding box center [1262, 391] width 59 height 57
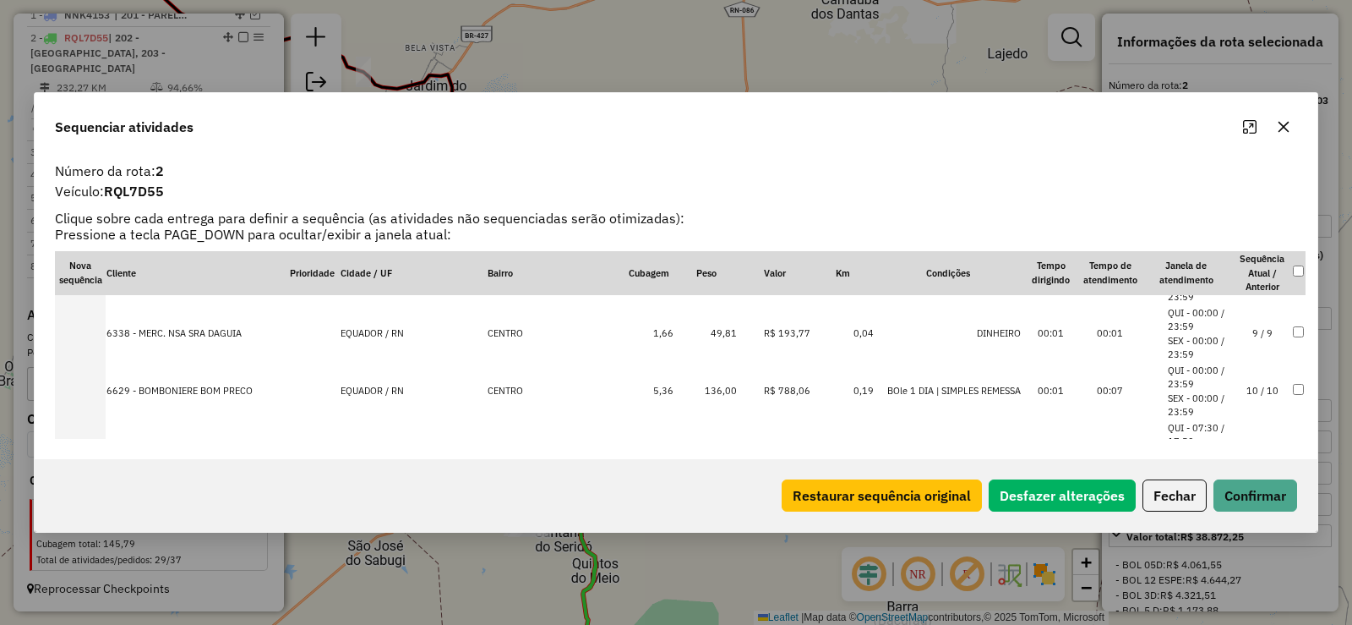
scroll to position [565, 0]
click at [1259, 487] on button "Confirmar" at bounding box center [1256, 495] width 84 height 32
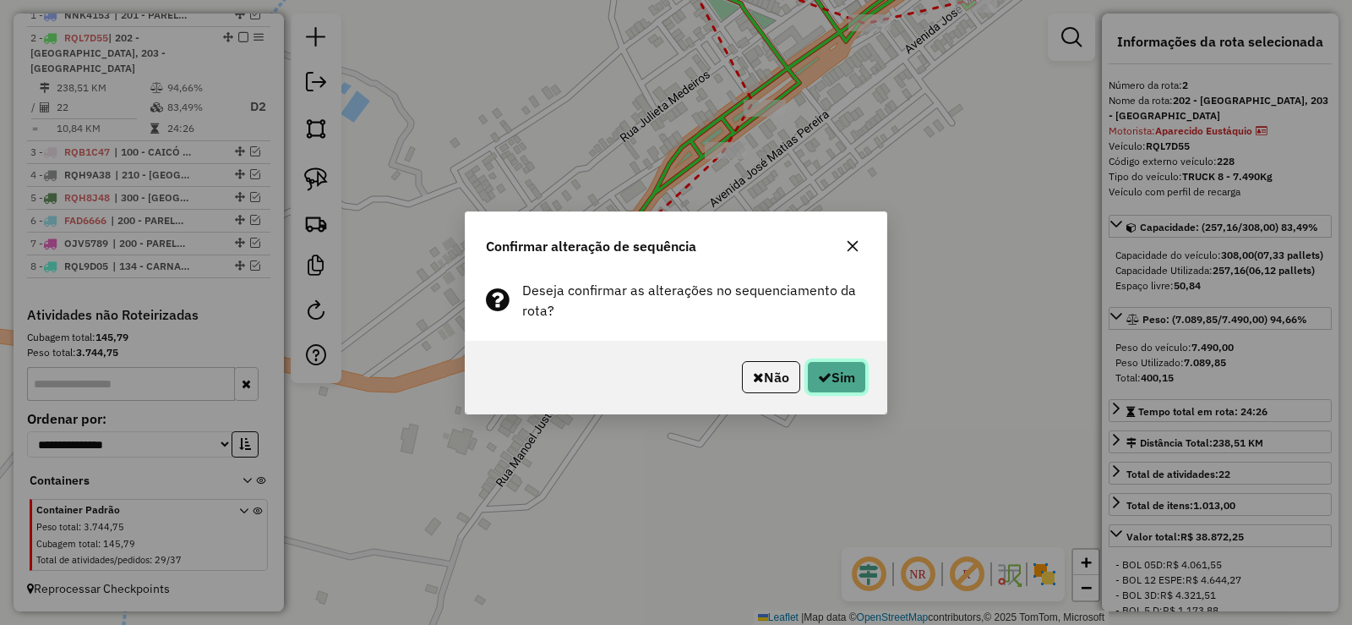
click at [848, 370] on button "Sim" at bounding box center [836, 377] width 59 height 32
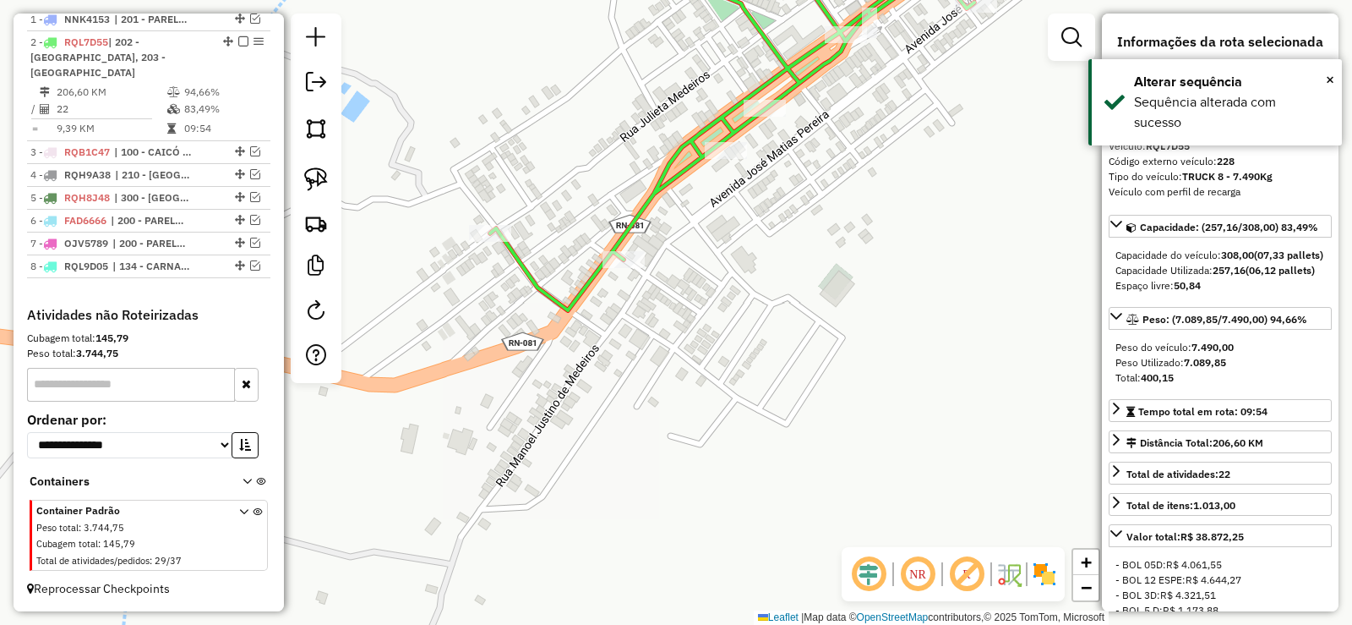
scroll to position [644, 0]
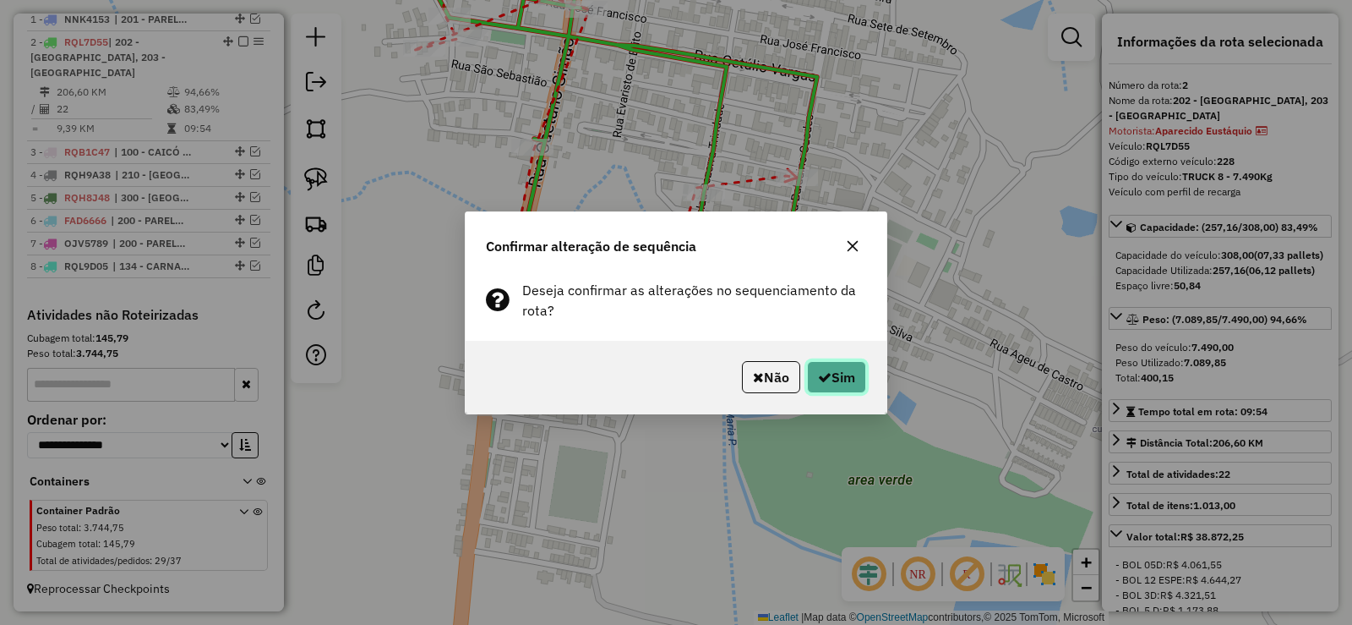
click at [844, 372] on button "Sim" at bounding box center [836, 377] width 59 height 32
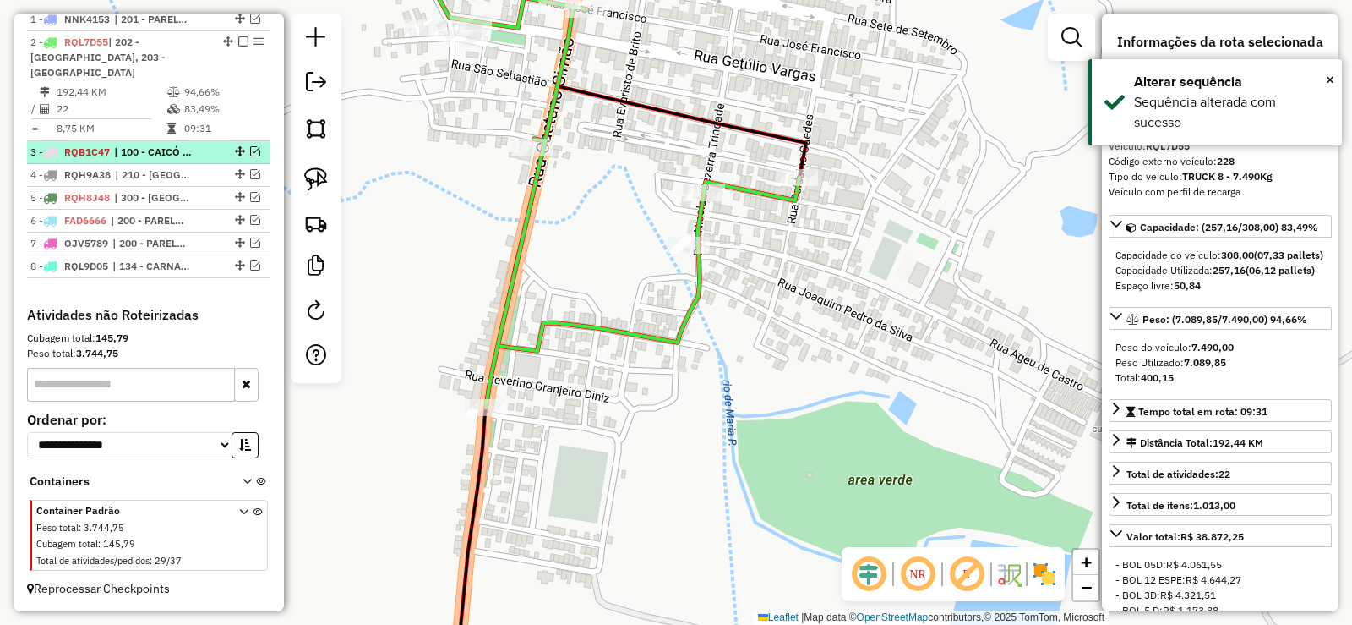
click at [251, 155] on em at bounding box center [255, 151] width 10 height 10
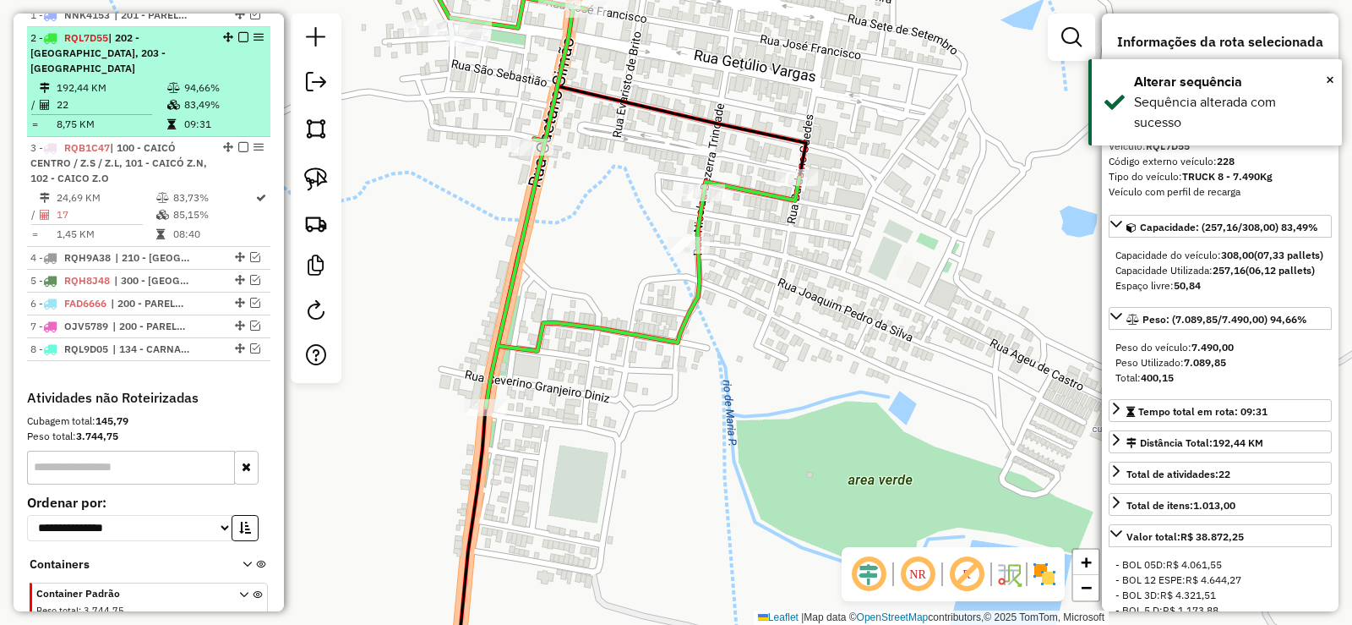
click at [240, 42] on em at bounding box center [243, 37] width 10 height 10
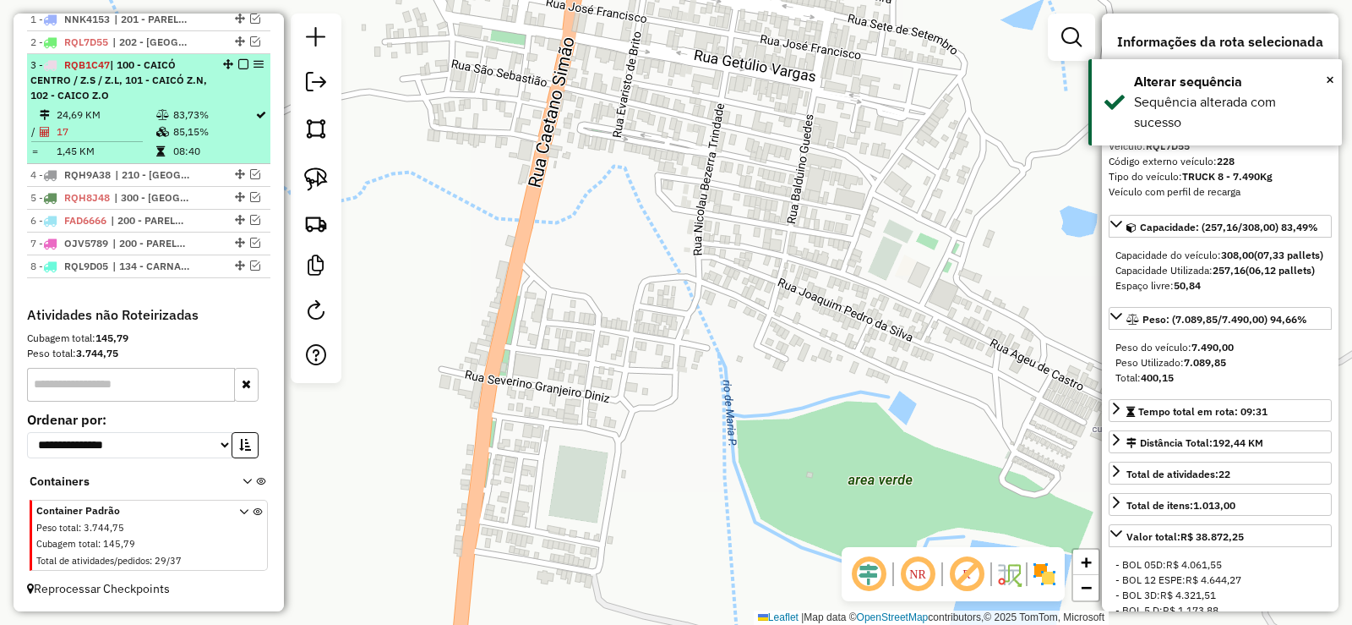
click at [194, 123] on td "83,73%" at bounding box center [213, 115] width 82 height 17
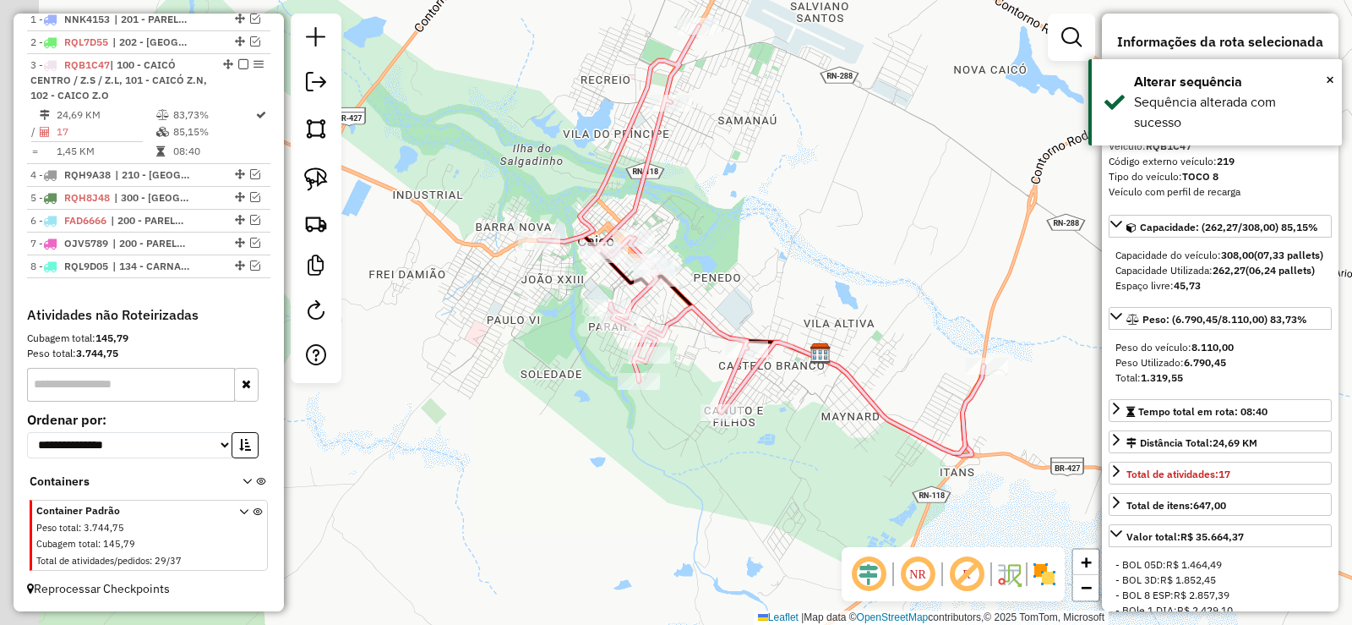
drag, startPoint x: 731, startPoint y: 299, endPoint x: 783, endPoint y: 272, distance: 58.2
click at [783, 272] on div "Janela de atendimento Grade de atendimento Capacidade Transportadoras Veículos …" at bounding box center [676, 312] width 1352 height 625
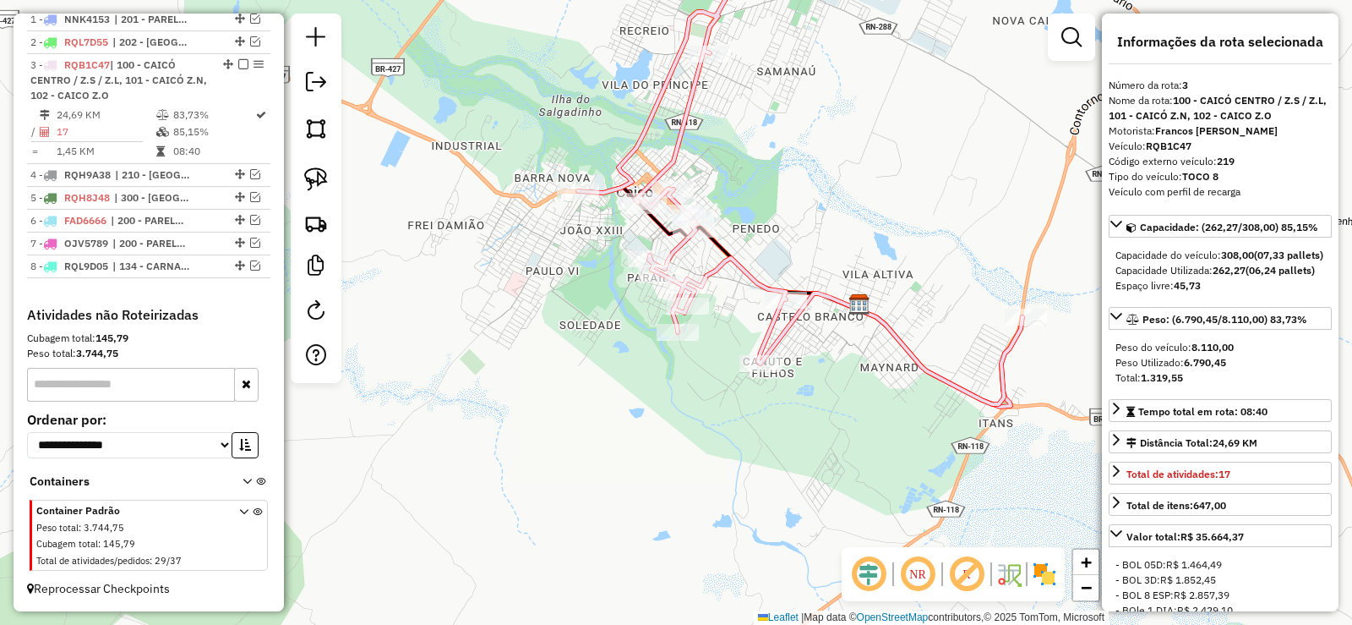
click at [866, 238] on div "Janela de atendimento Grade de atendimento Capacidade Transportadoras Veículos …" at bounding box center [676, 312] width 1352 height 625
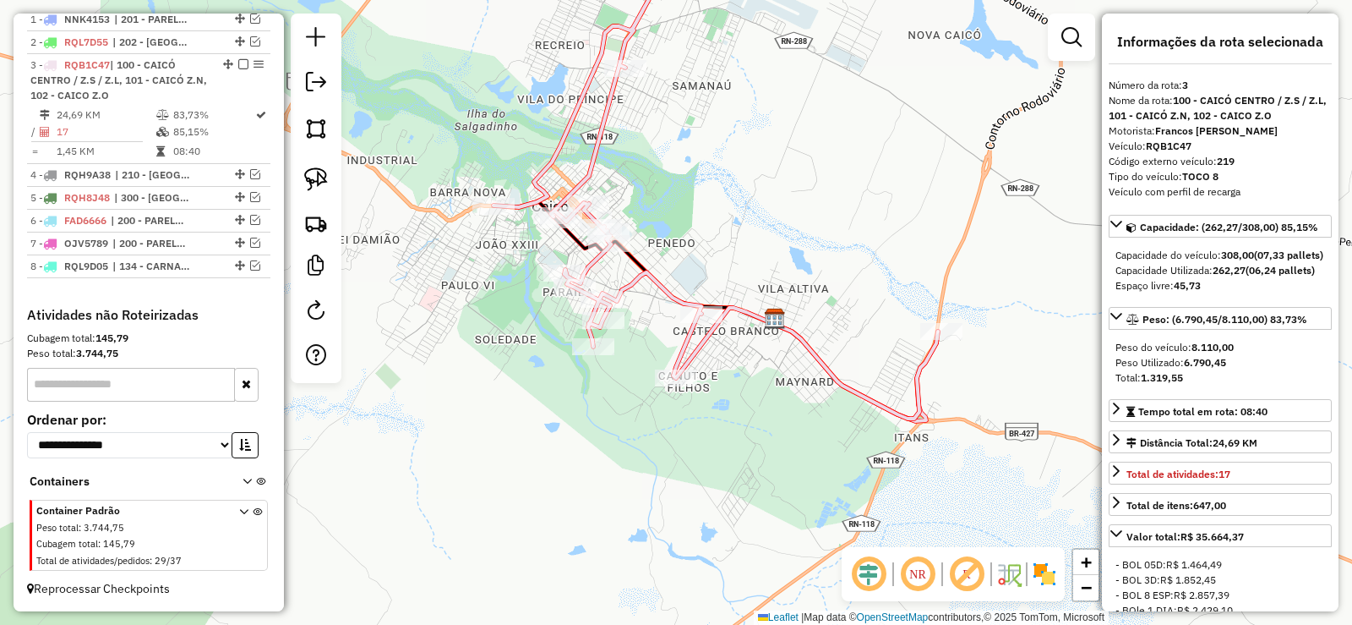
click at [808, 359] on icon at bounding box center [716, 205] width 445 height 427
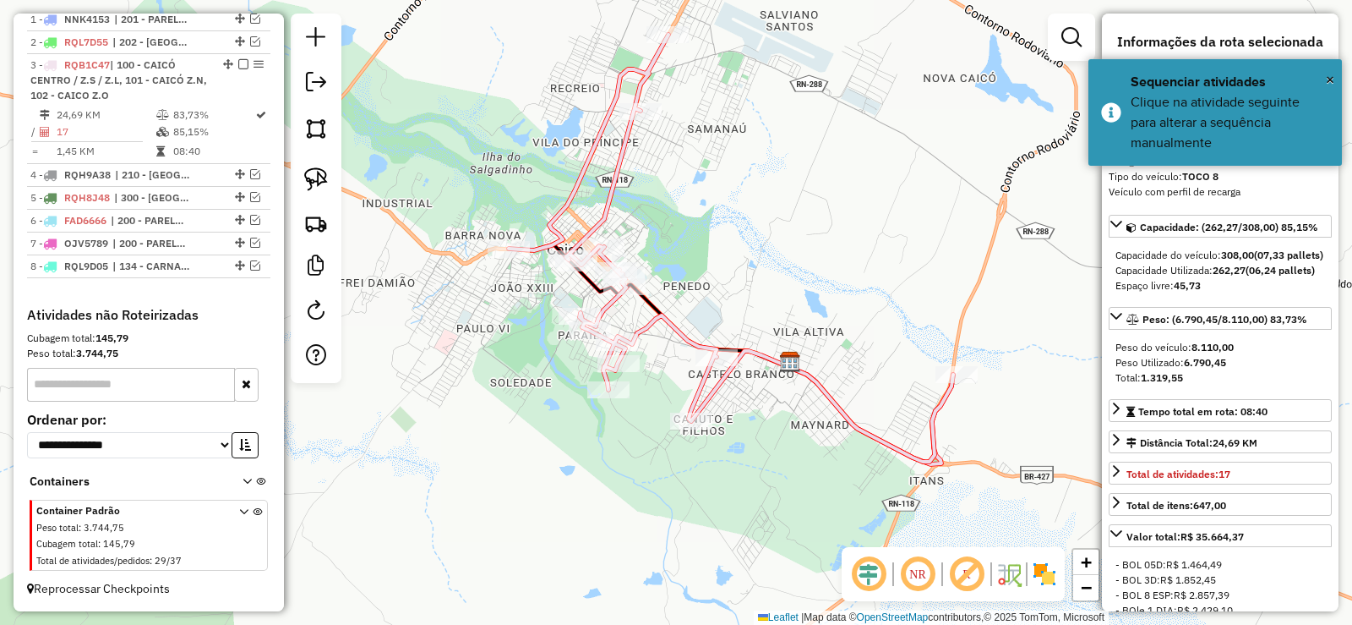
drag, startPoint x: 649, startPoint y: 323, endPoint x: 669, endPoint y: 366, distance: 47.3
click at [669, 366] on div "Janela de atendimento Grade de atendimento Capacidade Transportadoras Veículos …" at bounding box center [676, 312] width 1352 height 625
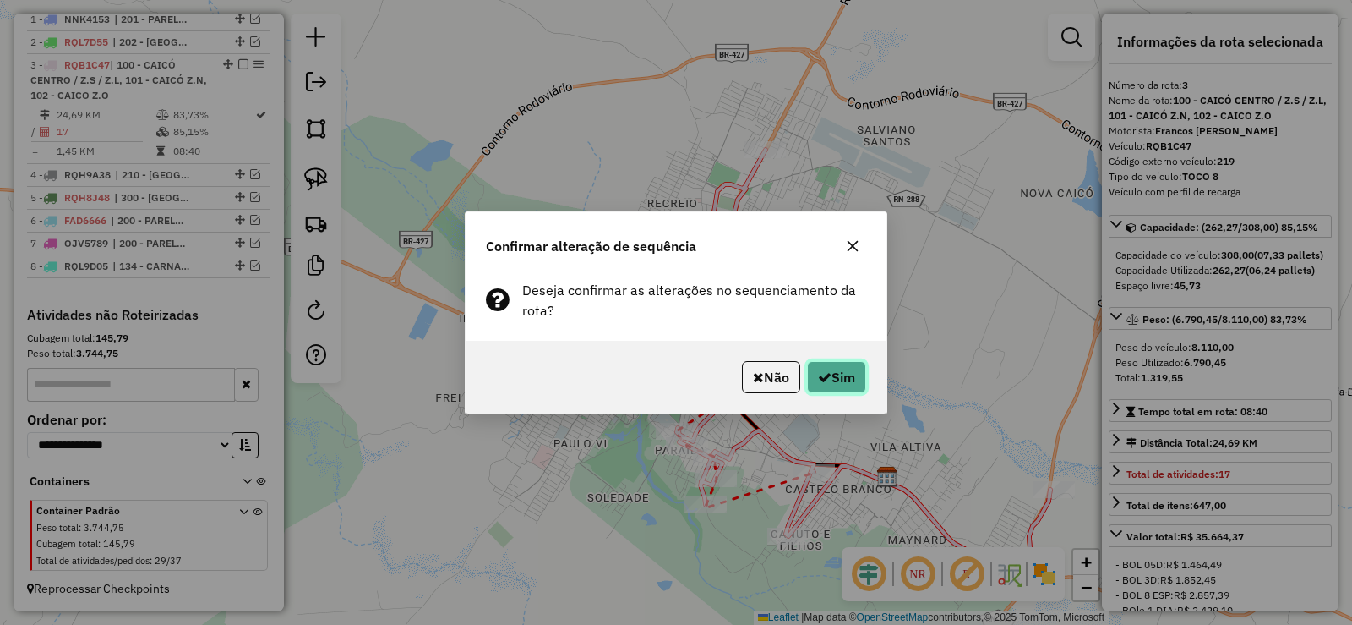
click at [861, 371] on button "Sim" at bounding box center [836, 377] width 59 height 32
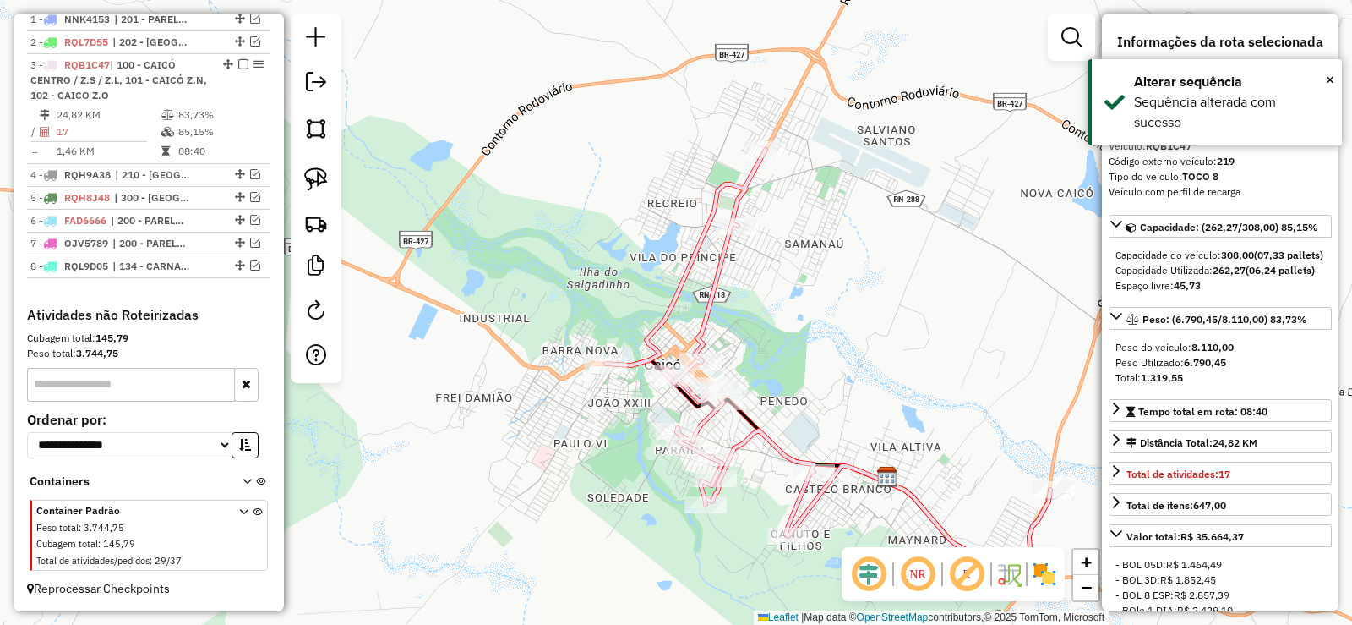
scroll to position [659, 0]
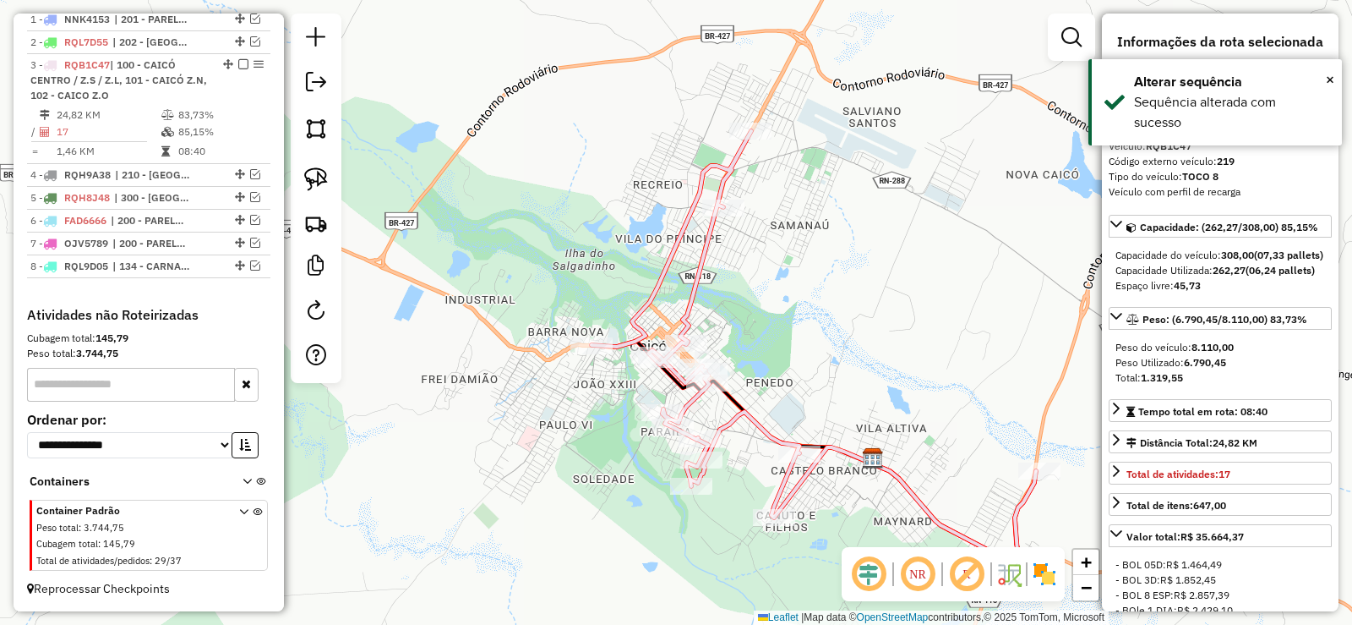
drag, startPoint x: 844, startPoint y: 369, endPoint x: 802, endPoint y: 362, distance: 42.1
click at [837, 363] on div "Janela de atendimento Grade de atendimento Capacidade Transportadoras Veículos …" at bounding box center [676, 312] width 1352 height 625
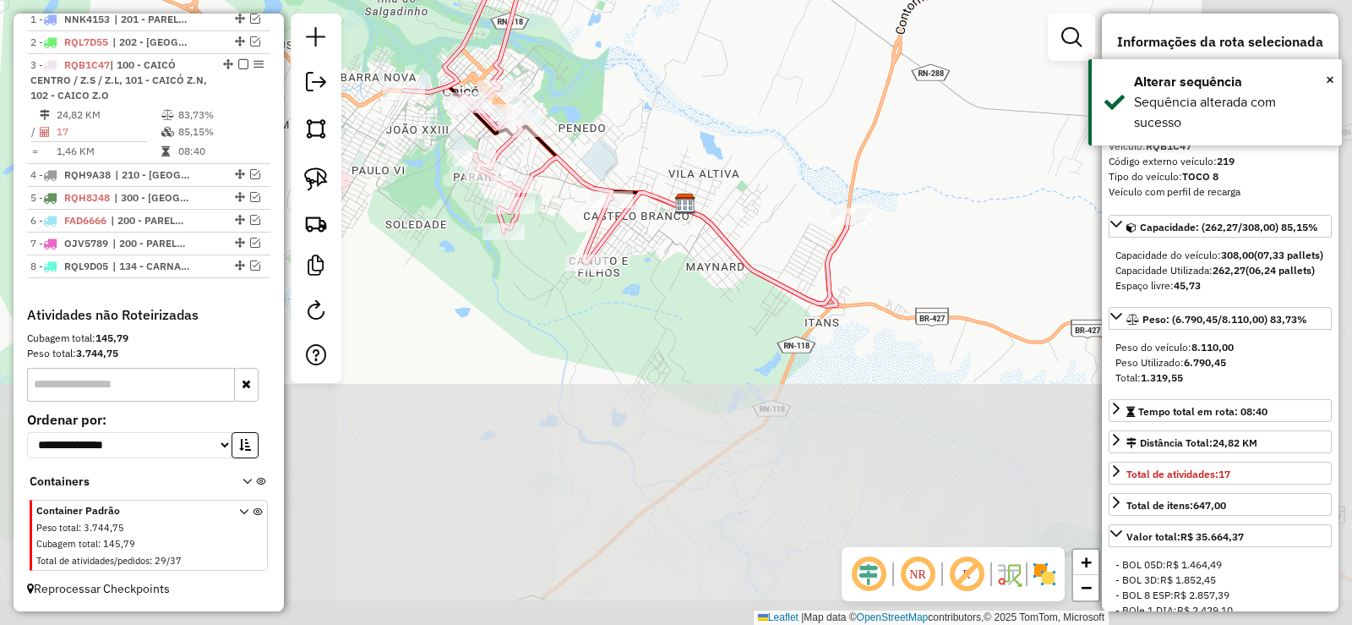
drag, startPoint x: 836, startPoint y: 349, endPoint x: 662, endPoint y: 121, distance: 287.1
click at [662, 121] on div "Janela de atendimento Grade de atendimento Capacidade Transportadoras Veículos …" at bounding box center [676, 312] width 1352 height 625
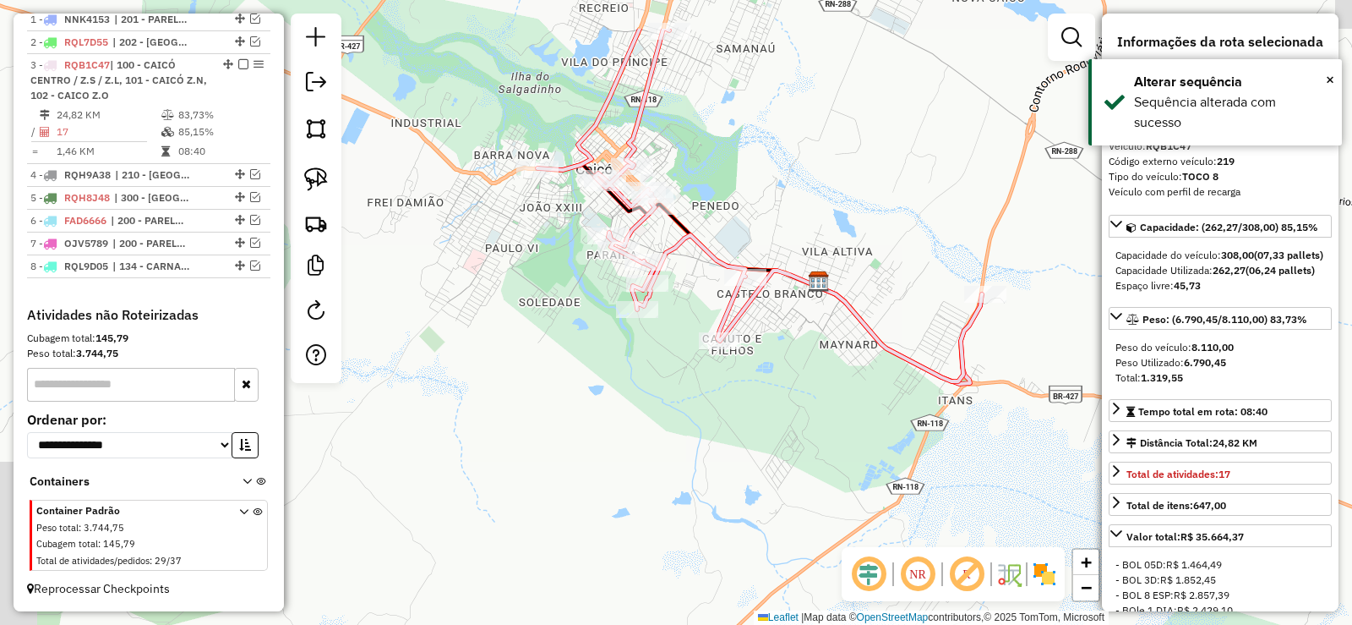
drag, startPoint x: 788, startPoint y: 385, endPoint x: 817, endPoint y: 412, distance: 40.1
click at [817, 412] on div "Janela de atendimento Grade de atendimento Capacidade Transportadoras Veículos …" at bounding box center [676, 312] width 1352 height 625
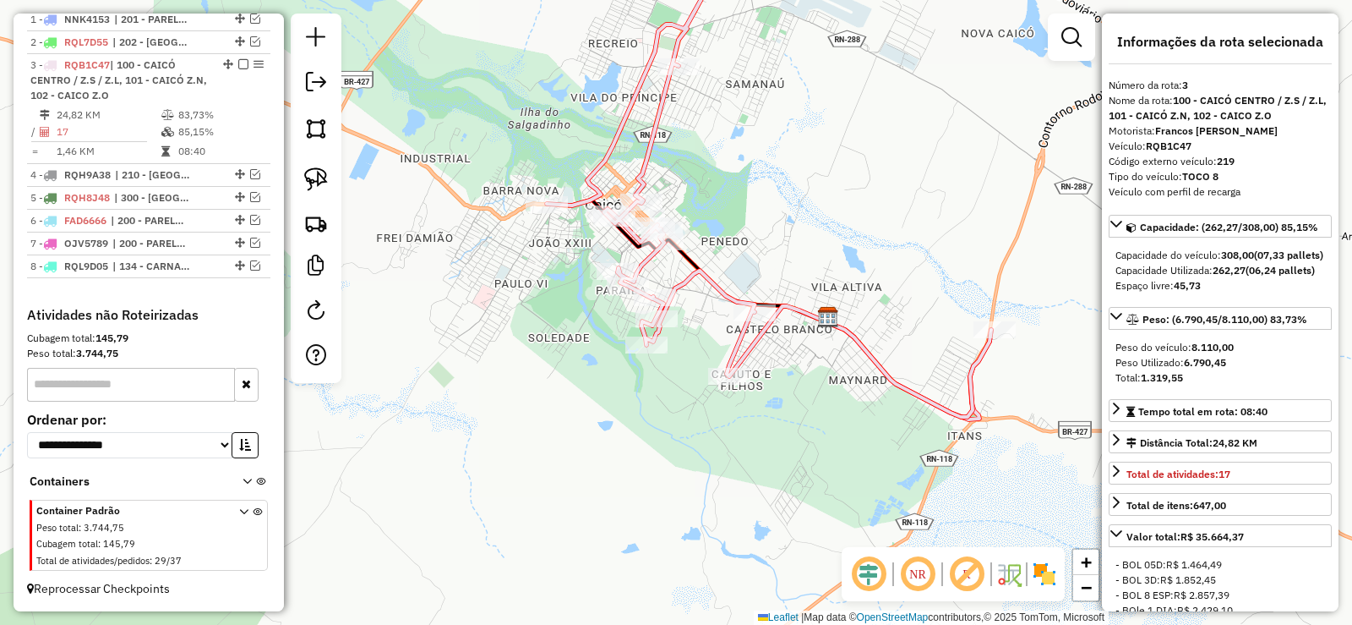
drag, startPoint x: 692, startPoint y: 260, endPoint x: 728, endPoint y: 357, distance: 103.5
click at [728, 357] on div "Janela de atendimento Grade de atendimento Capacidade Transportadoras Veículos …" at bounding box center [676, 312] width 1352 height 625
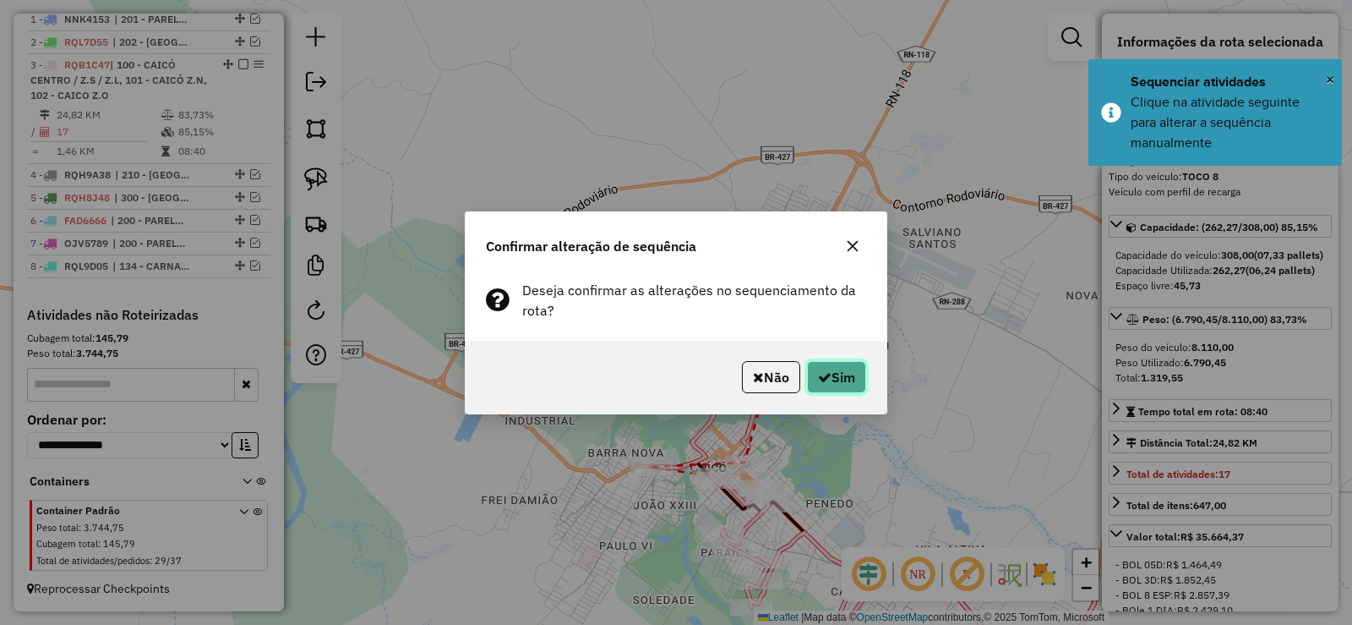
click at [819, 383] on icon "button" at bounding box center [825, 377] width 14 height 14
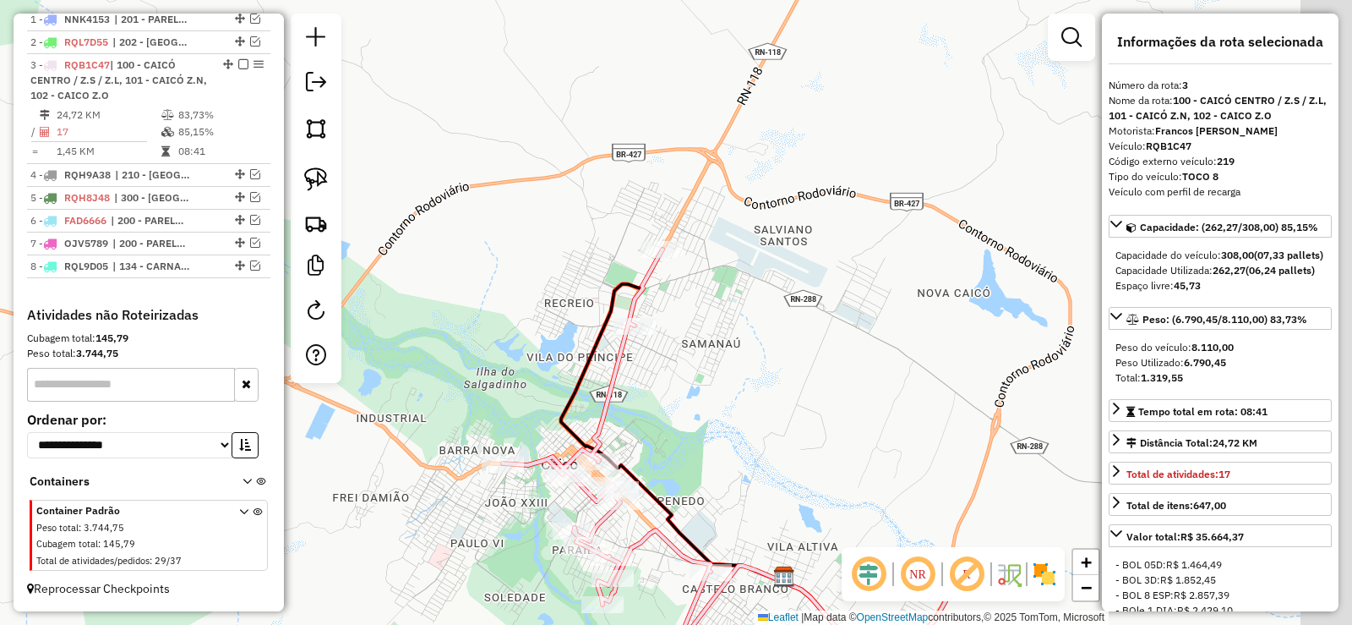
drag, startPoint x: 830, startPoint y: 398, endPoint x: 802, endPoint y: 398, distance: 27.9
click at [802, 398] on div "Janela de atendimento Grade de atendimento Capacidade Transportadoras Veículos …" at bounding box center [676, 312] width 1352 height 625
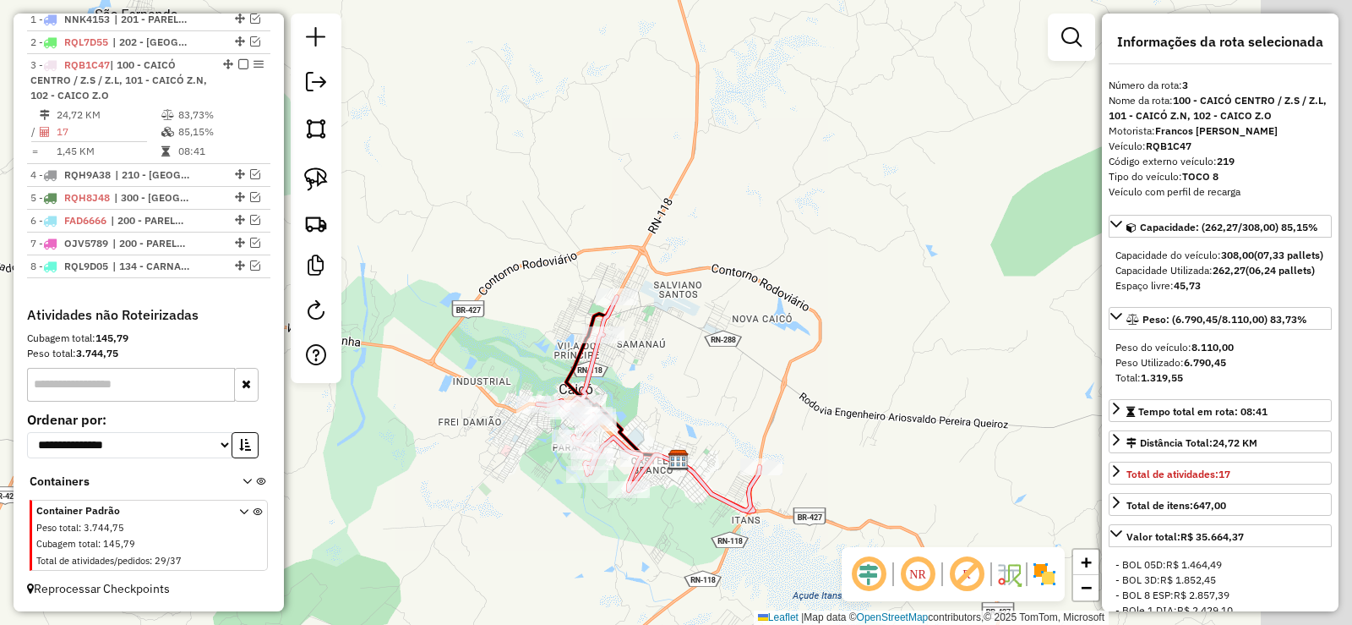
click at [765, 377] on div "Janela de atendimento Grade de atendimento Capacidade Transportadoras Veículos …" at bounding box center [676, 312] width 1352 height 625
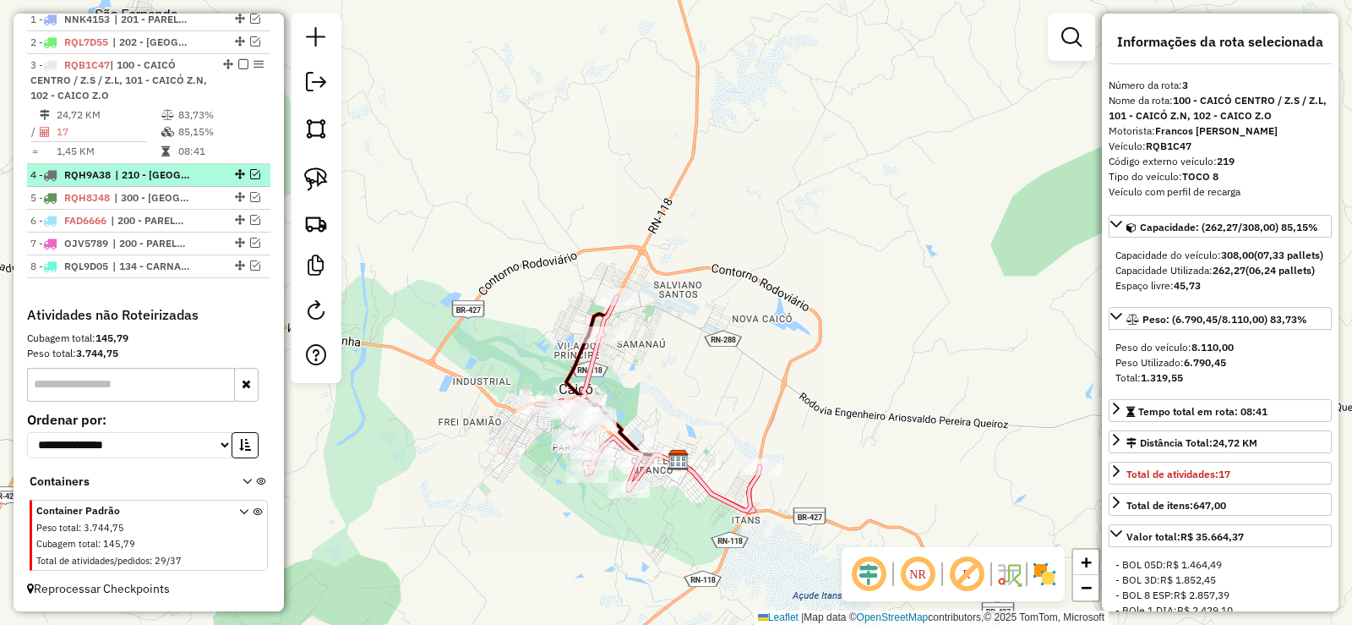
click at [250, 172] on em at bounding box center [255, 174] width 10 height 10
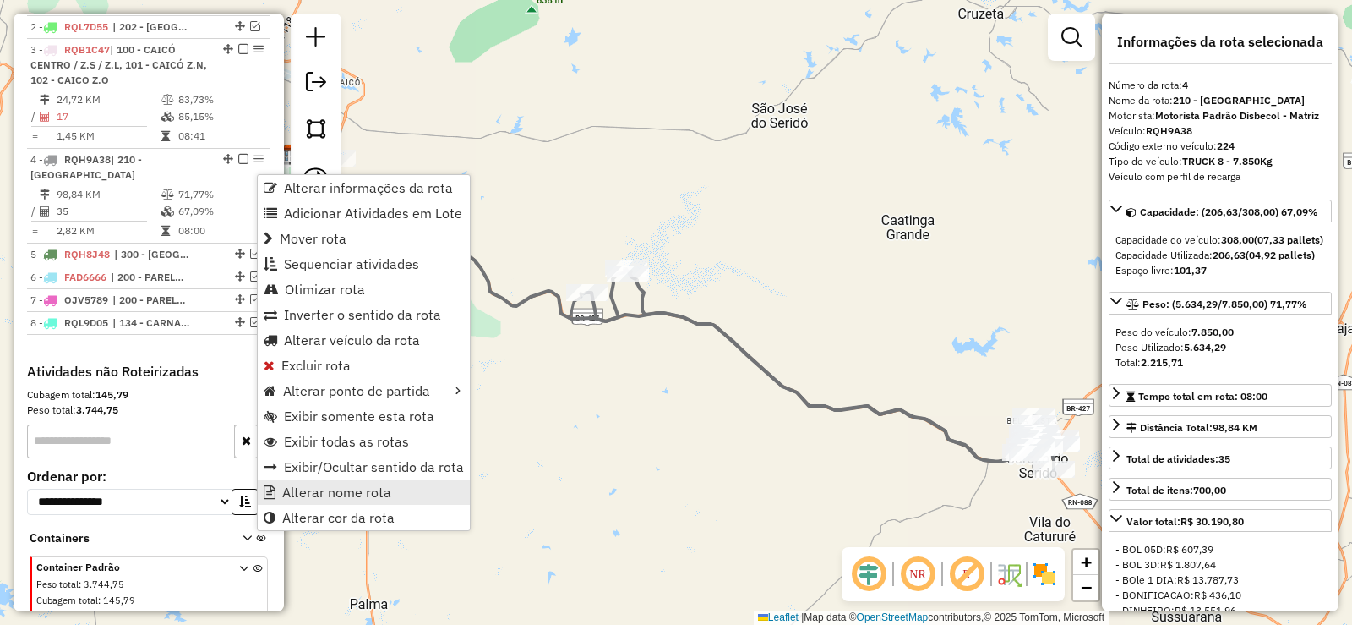
click at [338, 493] on span "Alterar nome rota" at bounding box center [336, 492] width 109 height 14
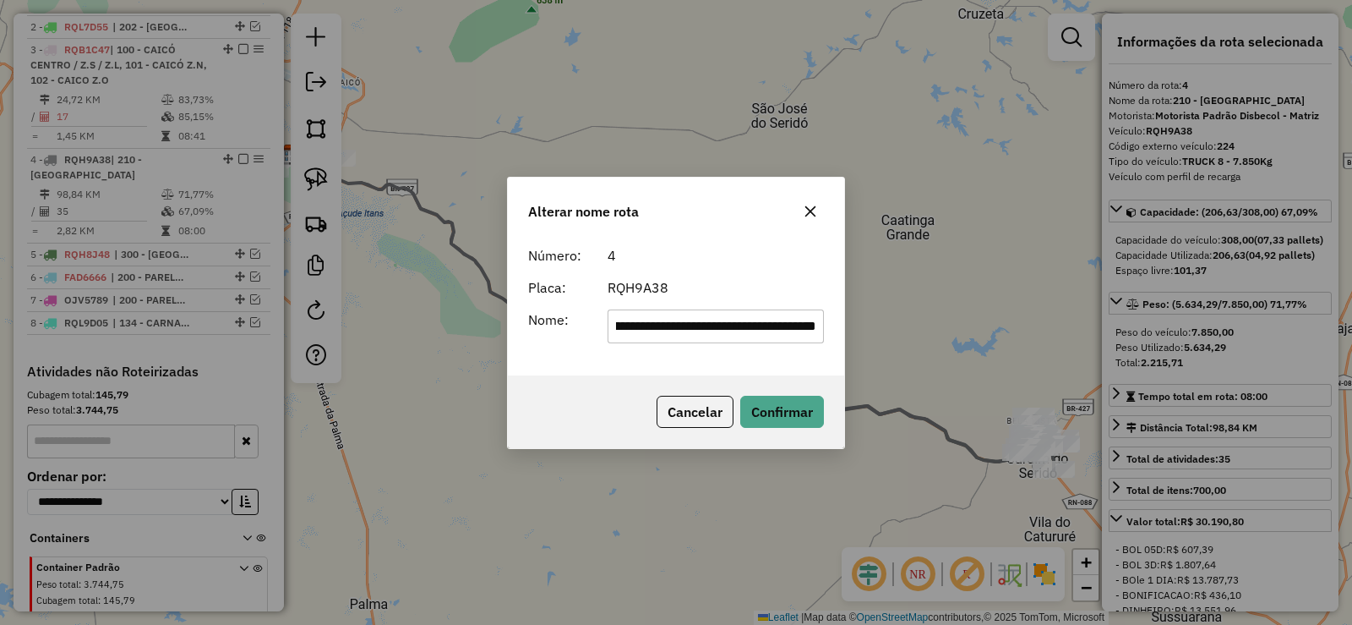
scroll to position [0, 121]
type input "**********"
click at [787, 415] on button "Confirmar" at bounding box center [782, 412] width 84 height 32
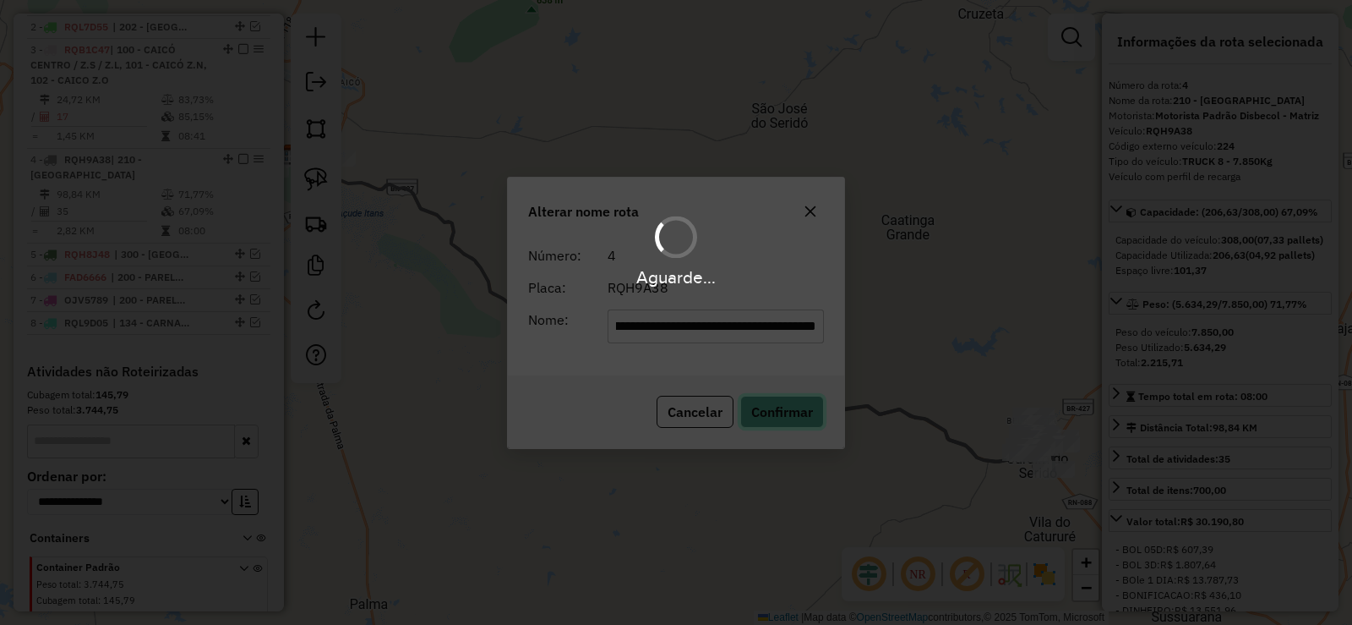
scroll to position [0, 0]
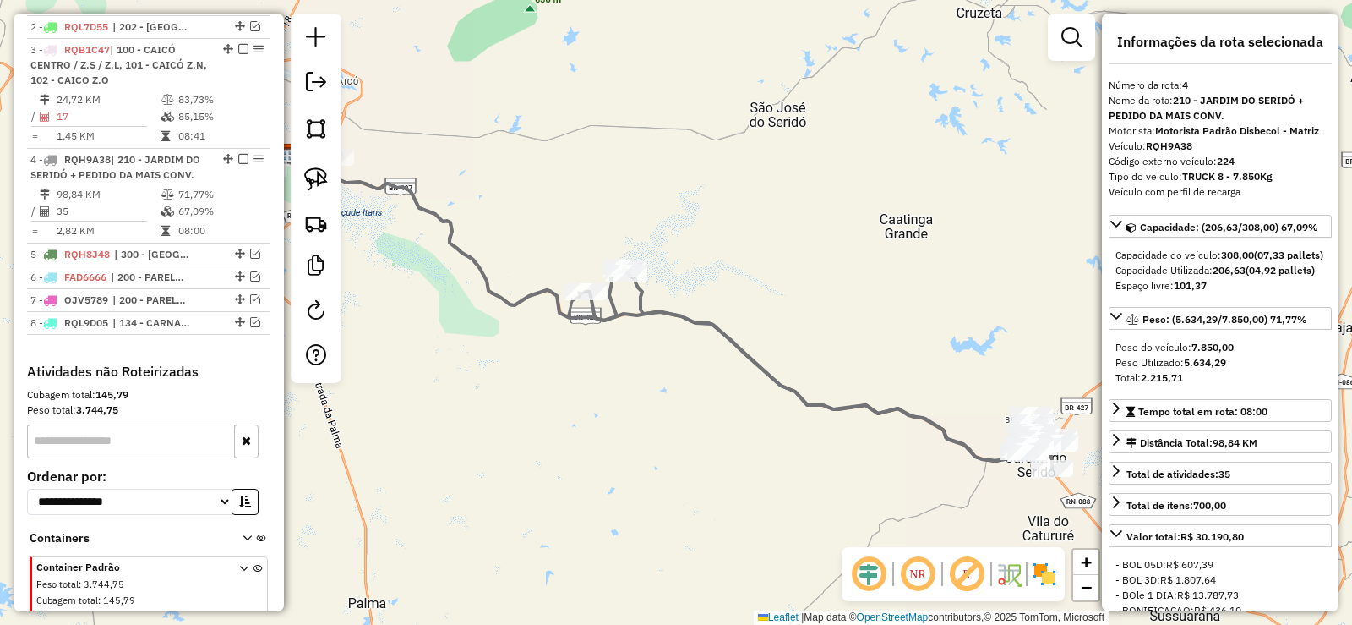
drag, startPoint x: 886, startPoint y: 473, endPoint x: 747, endPoint y: 440, distance: 142.3
click at [747, 440] on div "Janela de atendimento Grade de atendimento Capacidade Transportadoras Veículos …" at bounding box center [676, 312] width 1352 height 625
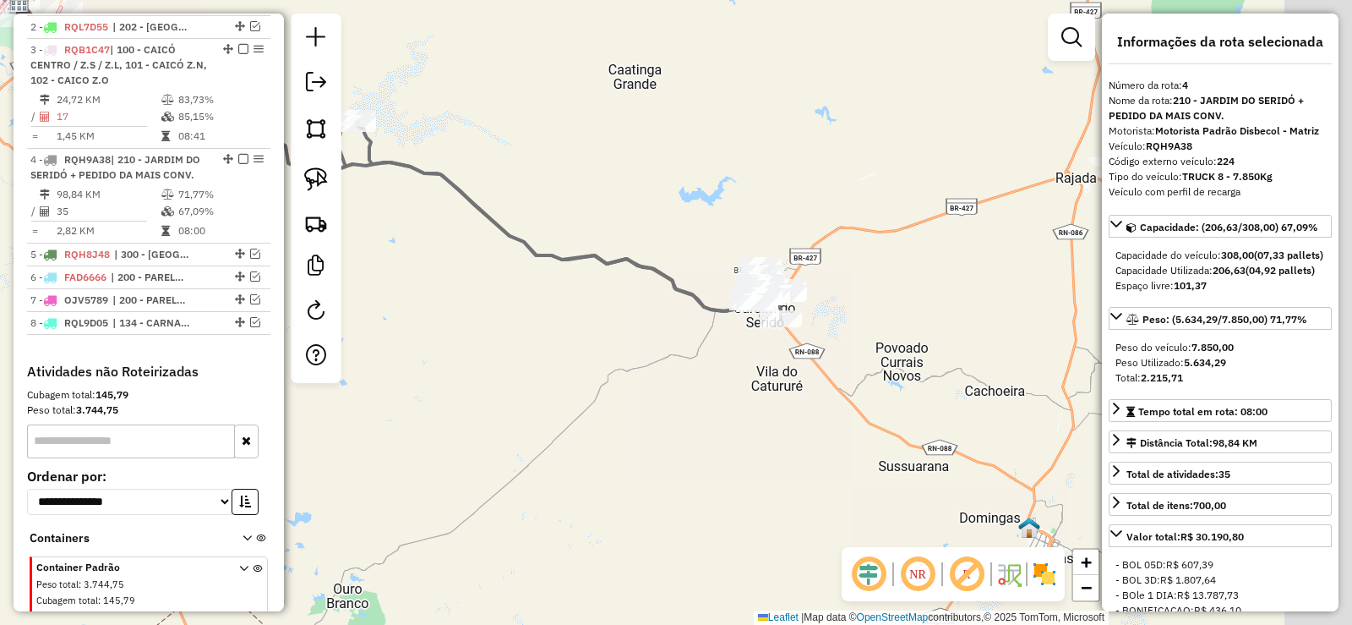
drag, startPoint x: 833, startPoint y: 489, endPoint x: 689, endPoint y: 347, distance: 201.4
click at [689, 347] on div "Janela de atendimento Grade de atendimento Capacidade Transportadoras Veículos …" at bounding box center [676, 312] width 1352 height 625
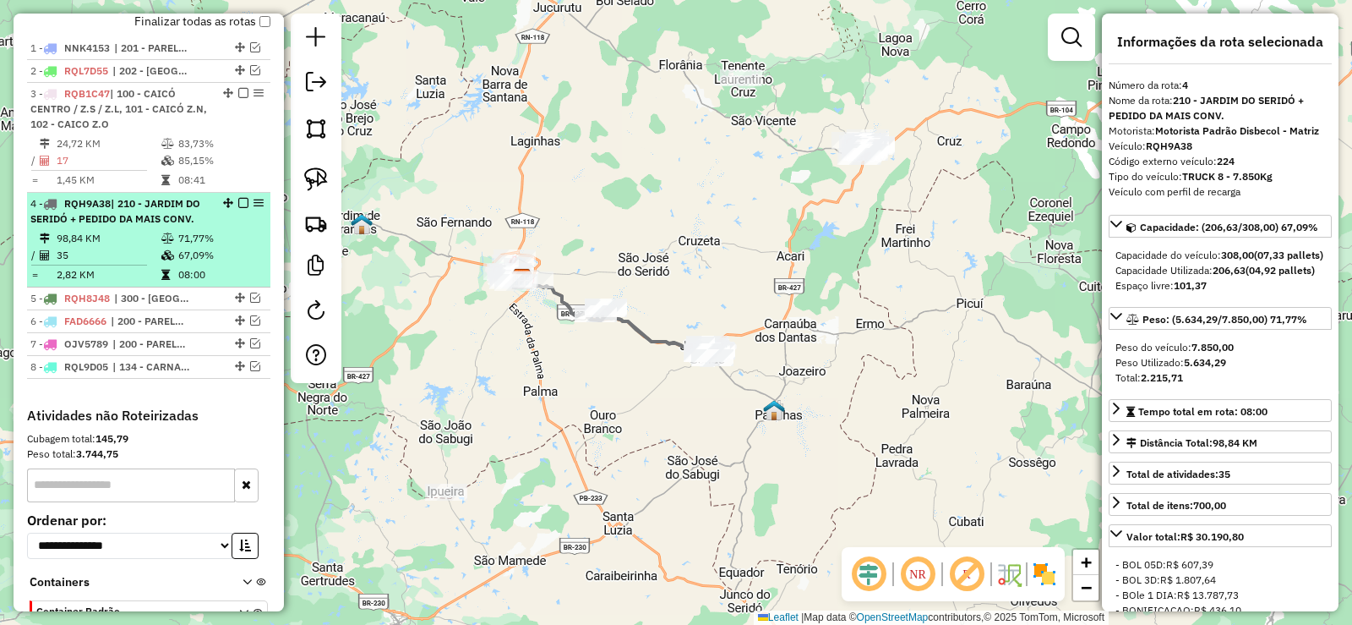
scroll to position [490, 0]
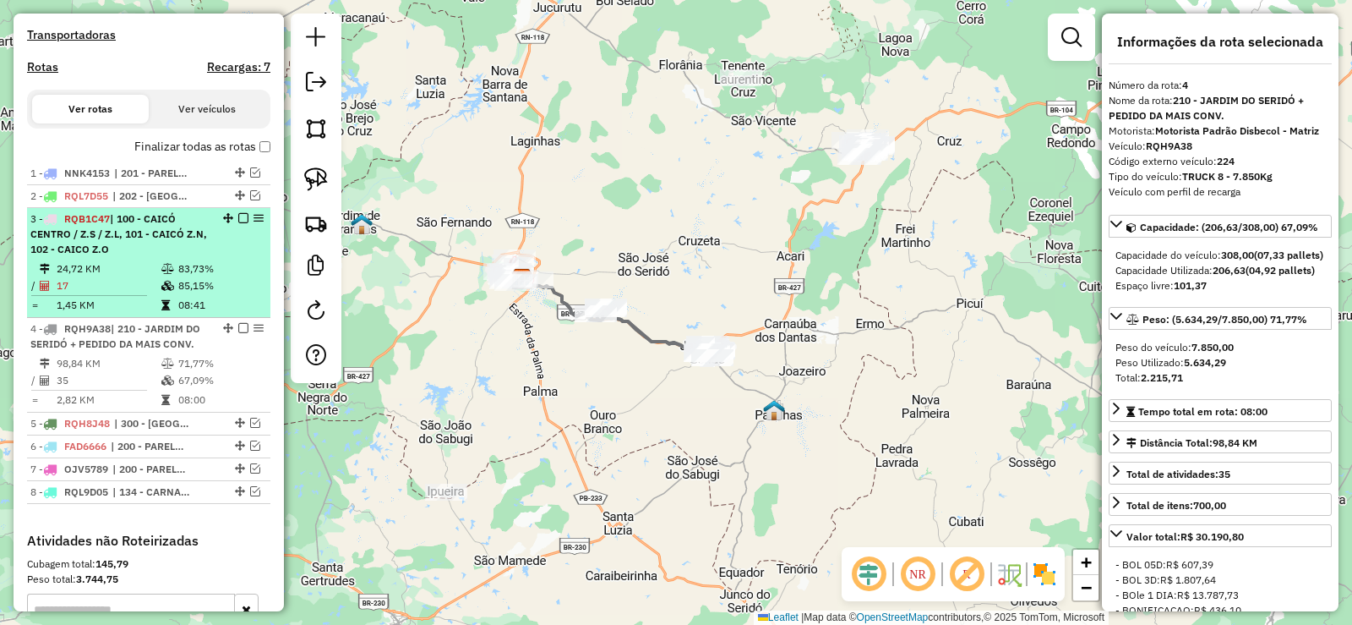
click at [239, 223] on em at bounding box center [243, 218] width 10 height 10
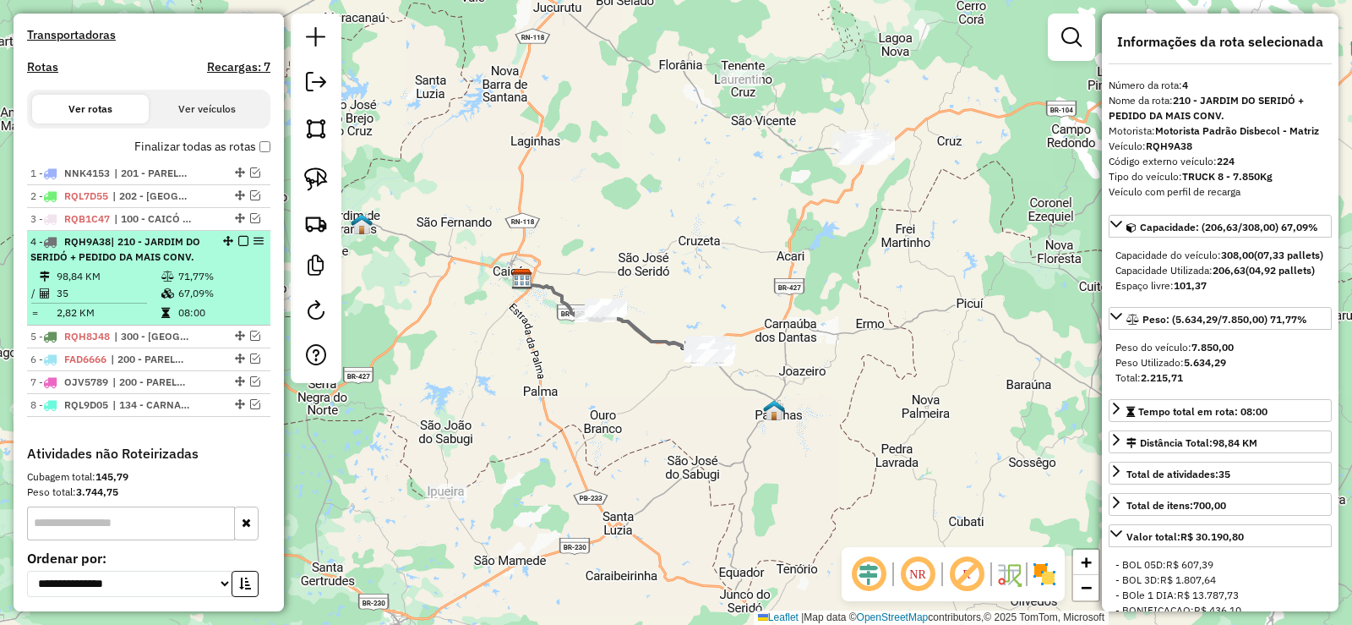
drag, startPoint x: 248, startPoint y: 348, endPoint x: 246, endPoint y: 327, distance: 21.2
click at [250, 341] on em at bounding box center [255, 336] width 10 height 10
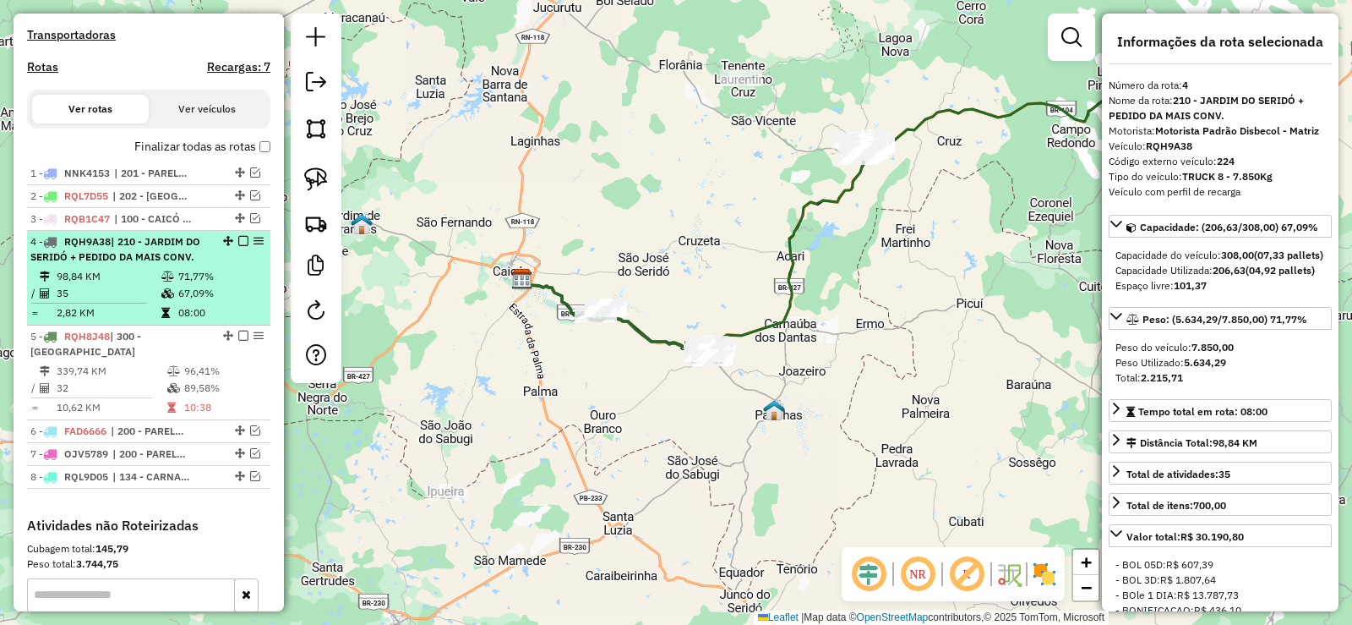
click at [239, 246] on em at bounding box center [243, 241] width 10 height 10
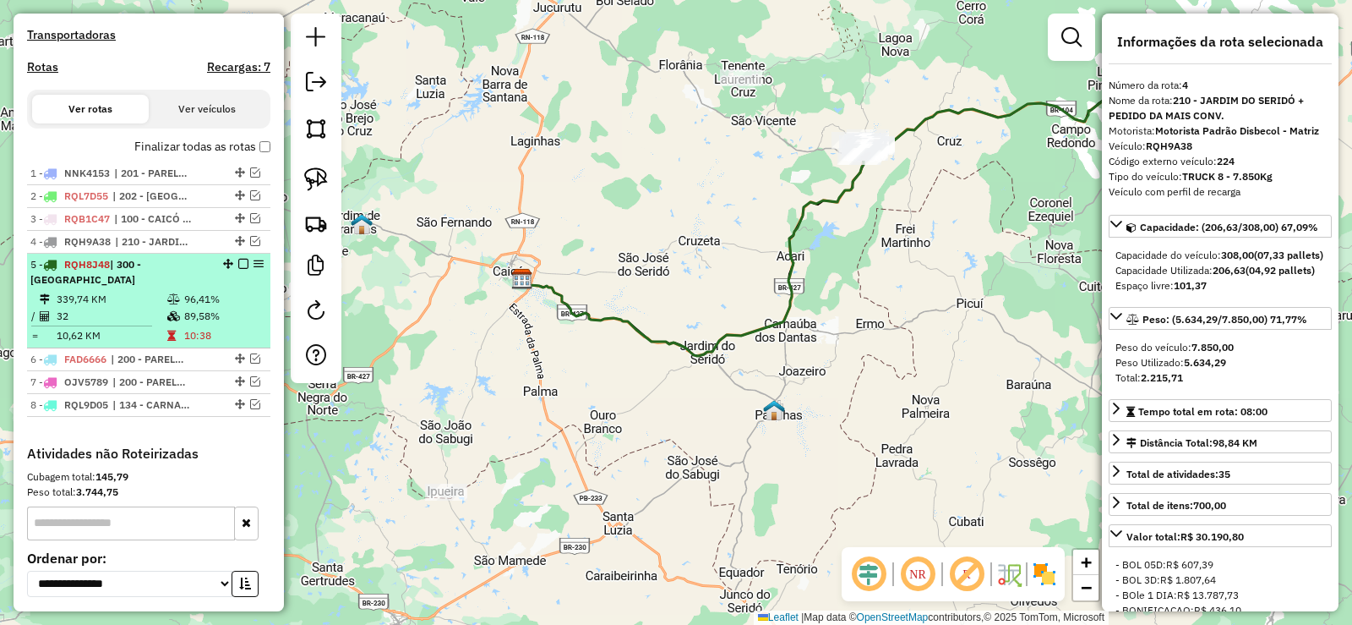
click at [167, 287] on div "5 - RQH8J48 | 300 - SANTA CRUZ" at bounding box center [119, 272] width 179 height 30
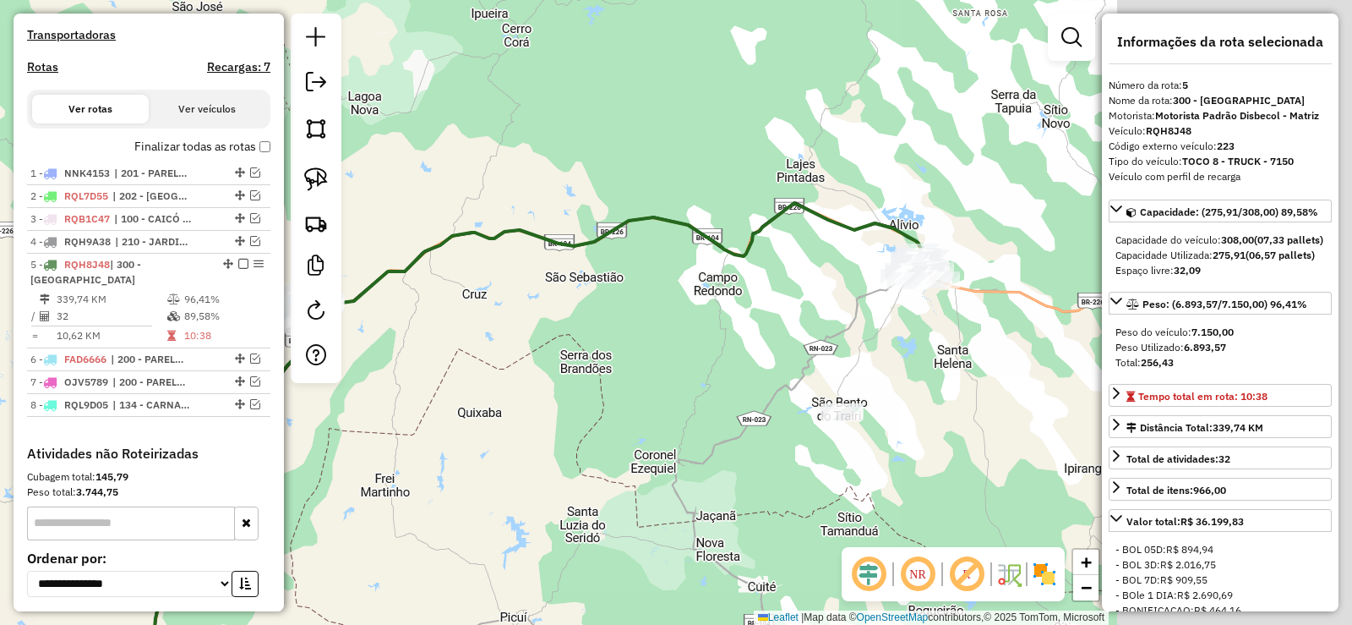
drag, startPoint x: 548, startPoint y: 379, endPoint x: 471, endPoint y: 408, distance: 82.4
click at [471, 408] on div "Janela de atendimento Grade de atendimento Capacidade Transportadoras Veículos …" at bounding box center [676, 312] width 1352 height 625
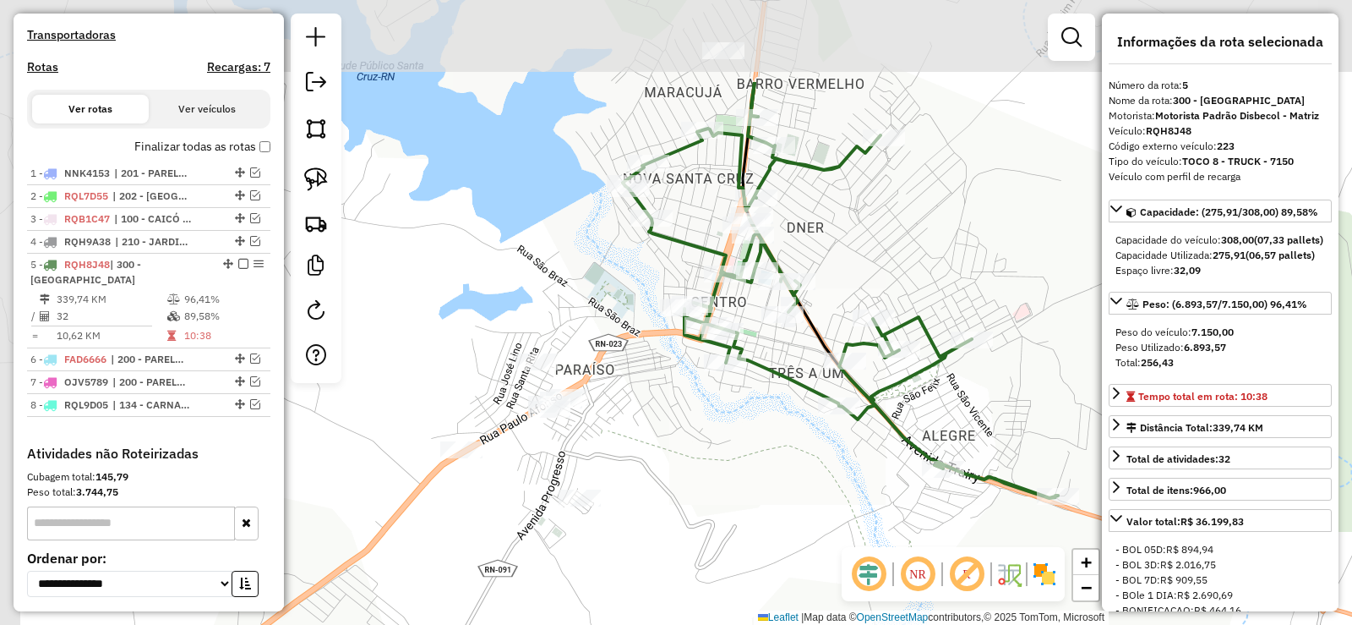
drag, startPoint x: 682, startPoint y: 232, endPoint x: 726, endPoint y: 377, distance: 151.1
click at [726, 377] on div "Janela de atendimento Grade de atendimento Capacidade Transportadoras Veículos …" at bounding box center [676, 312] width 1352 height 625
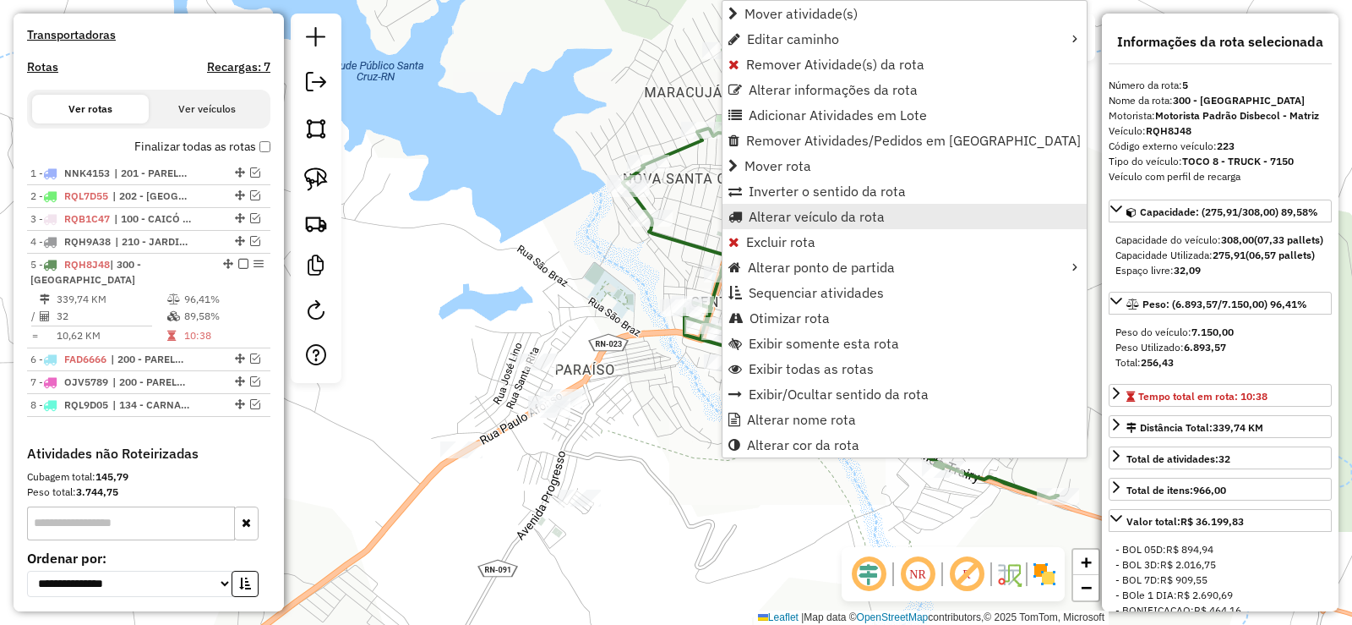
scroll to position [644, 0]
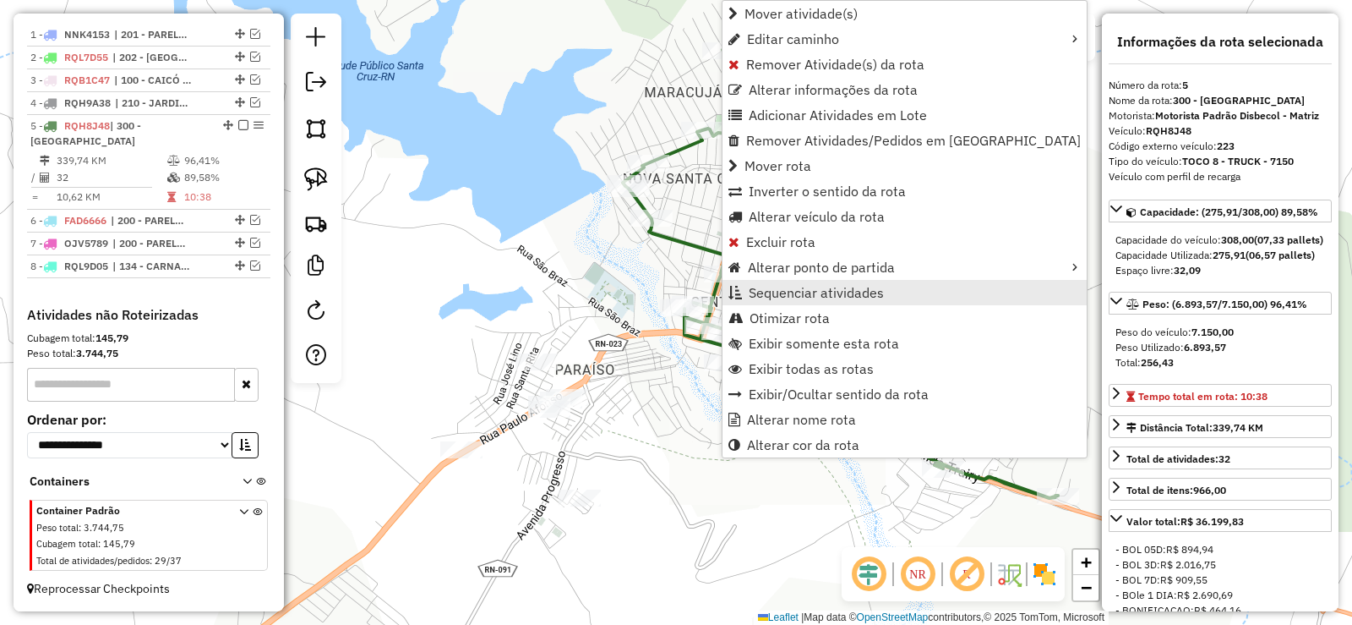
click at [802, 293] on span "Sequenciar atividades" at bounding box center [816, 293] width 135 height 14
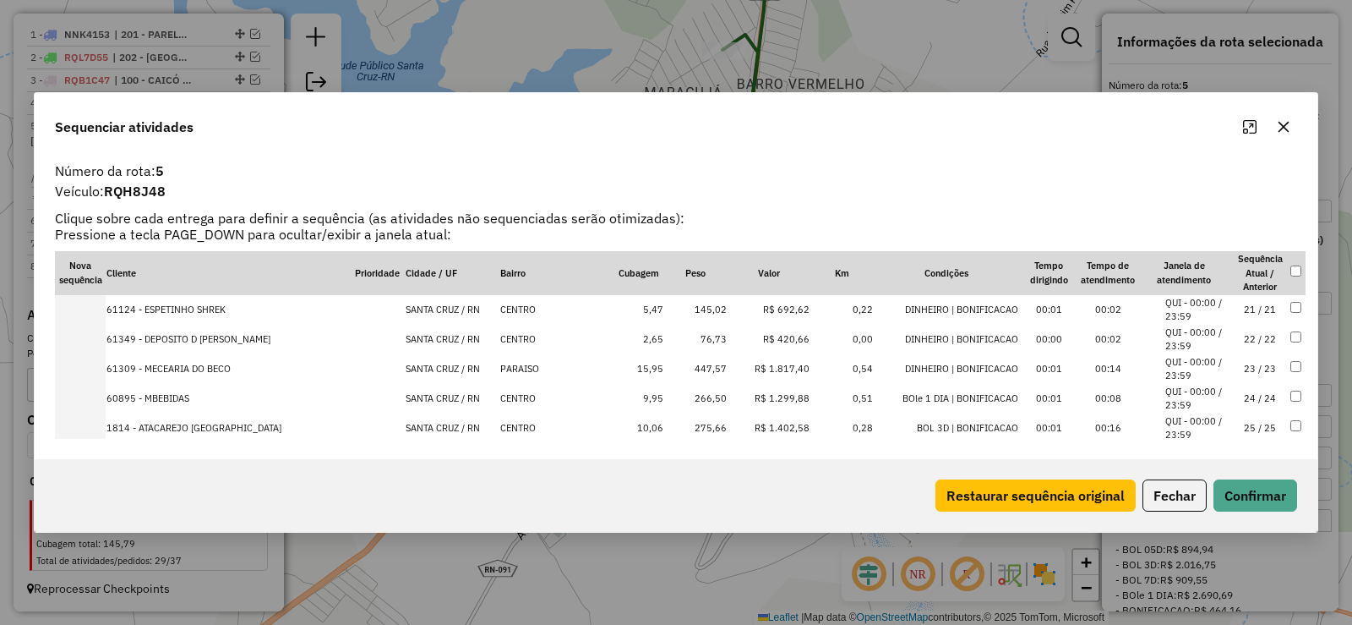
click at [1260, 366] on td "23 / 23" at bounding box center [1260, 369] width 59 height 30
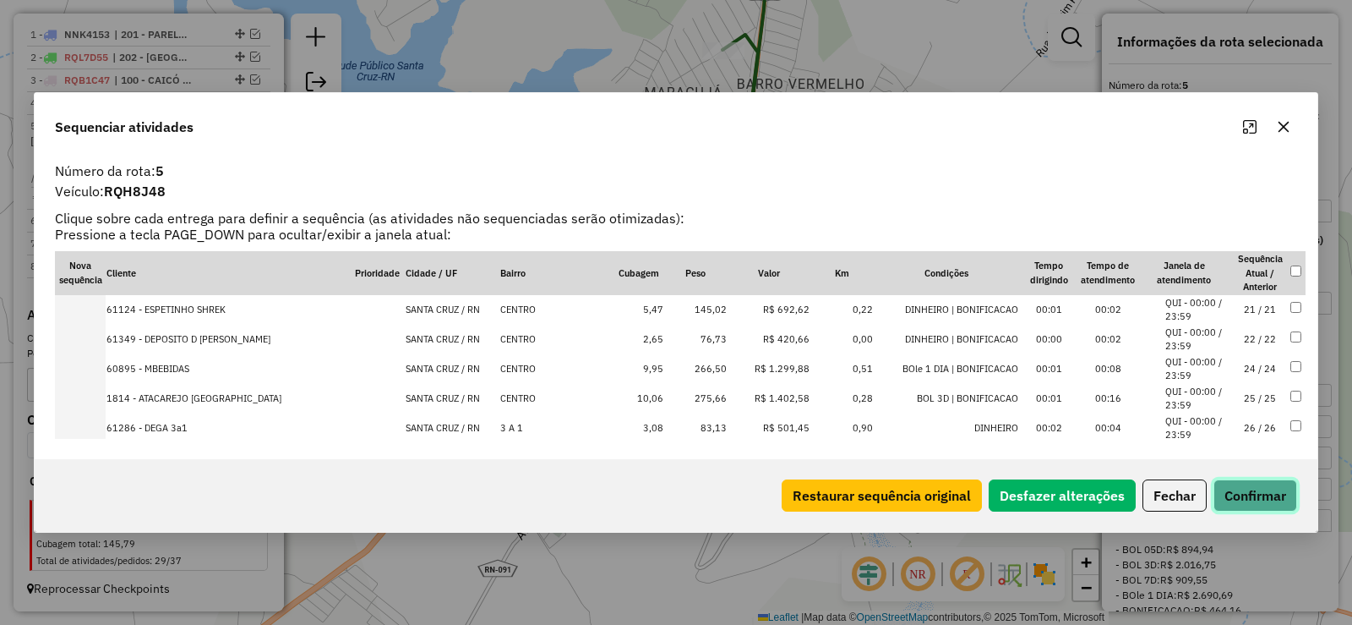
click at [1265, 490] on button "Confirmar" at bounding box center [1256, 495] width 84 height 32
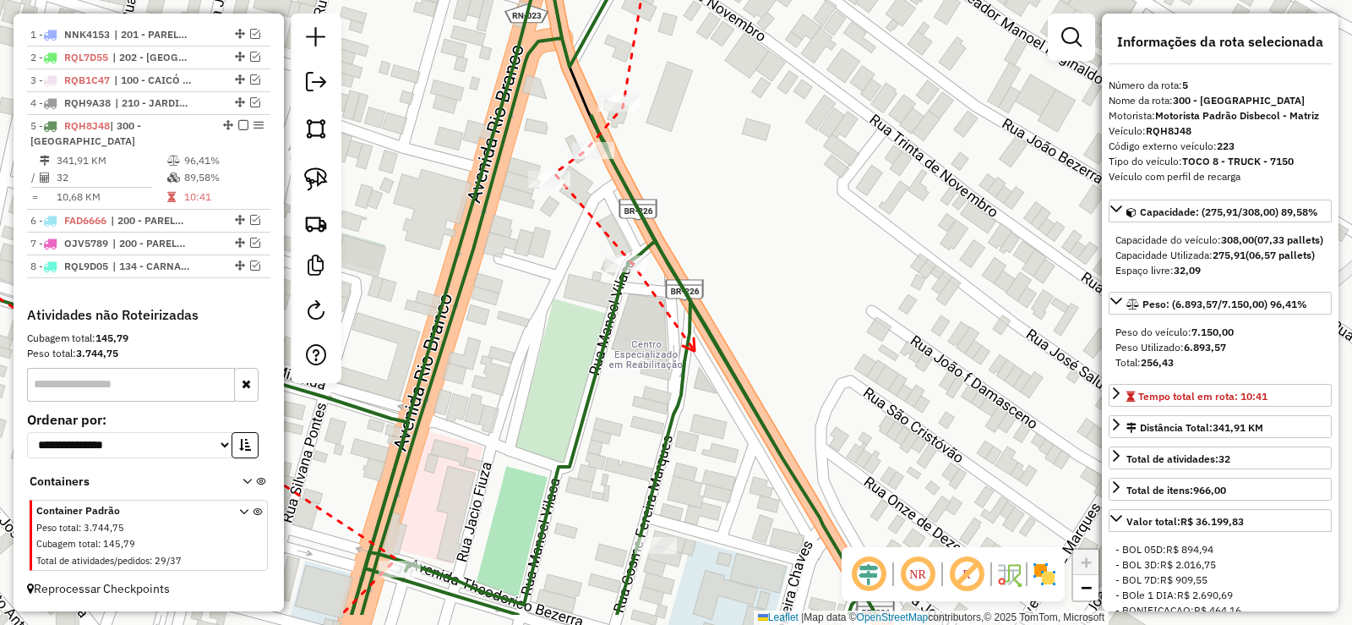
drag, startPoint x: 724, startPoint y: 450, endPoint x: 673, endPoint y: 276, distance: 180.6
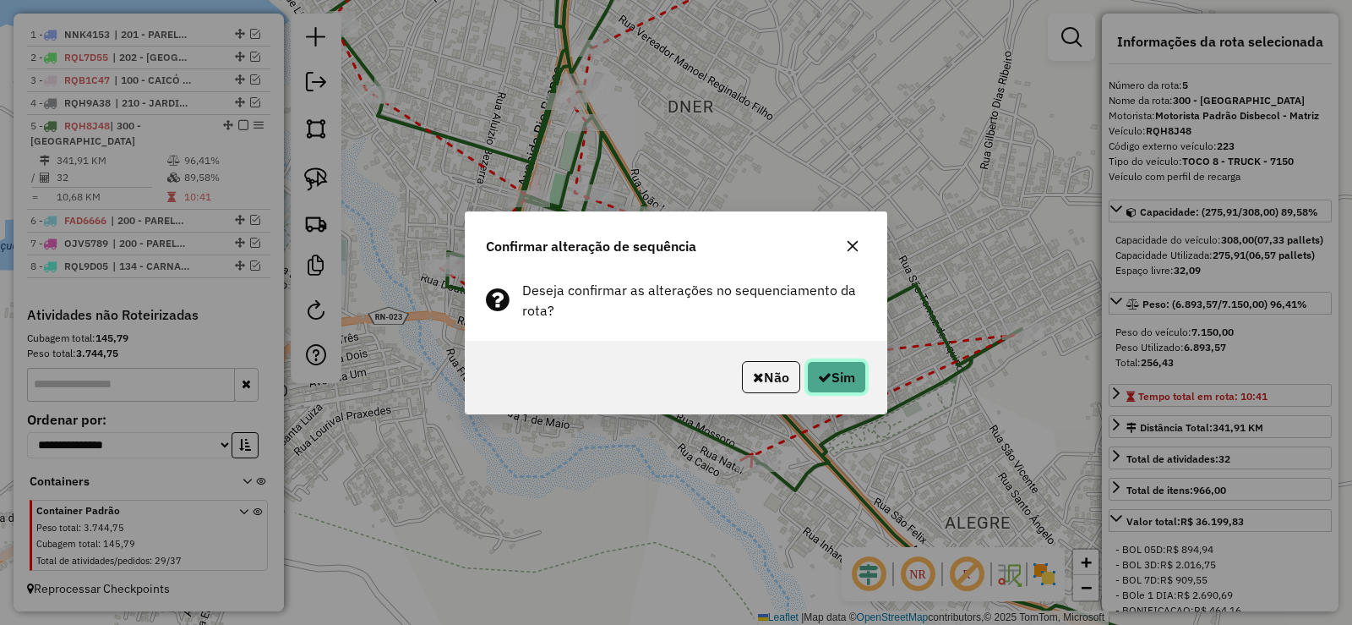
click at [837, 379] on button "Sim" at bounding box center [836, 377] width 59 height 32
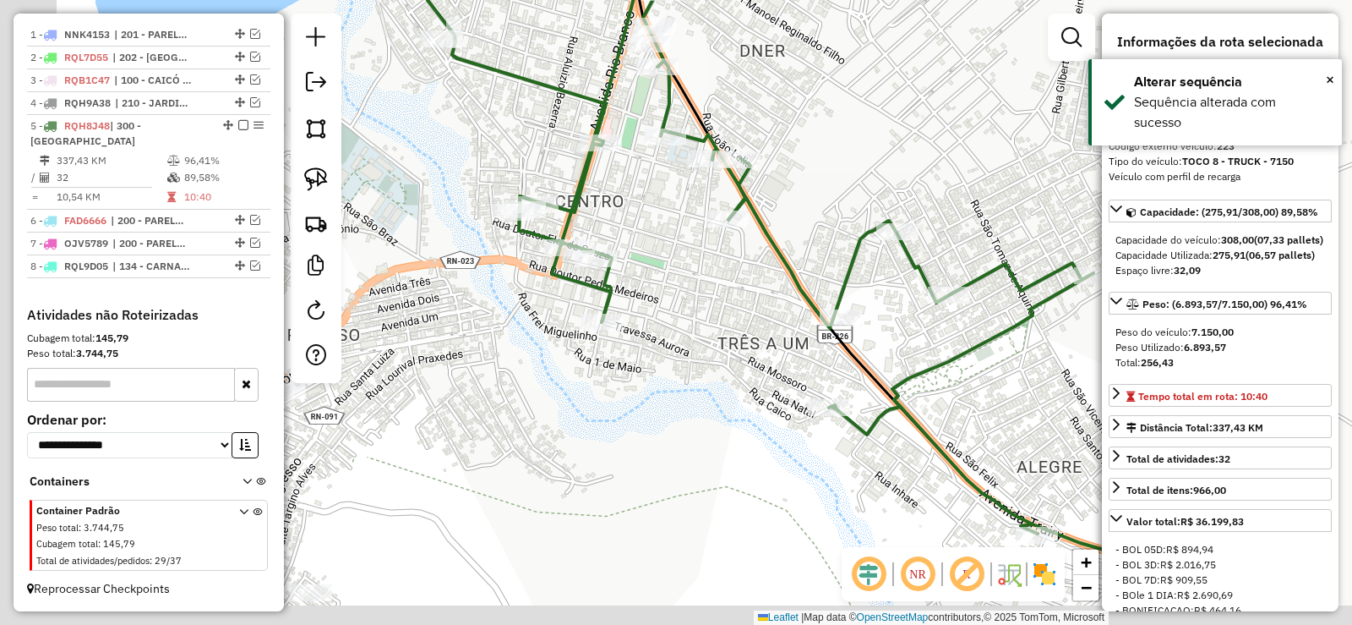
drag, startPoint x: 658, startPoint y: 434, endPoint x: 723, endPoint y: 361, distance: 98.2
click at [725, 363] on div "Janela de atendimento Grade de atendimento Capacidade Transportadoras Veículos …" at bounding box center [676, 312] width 1352 height 625
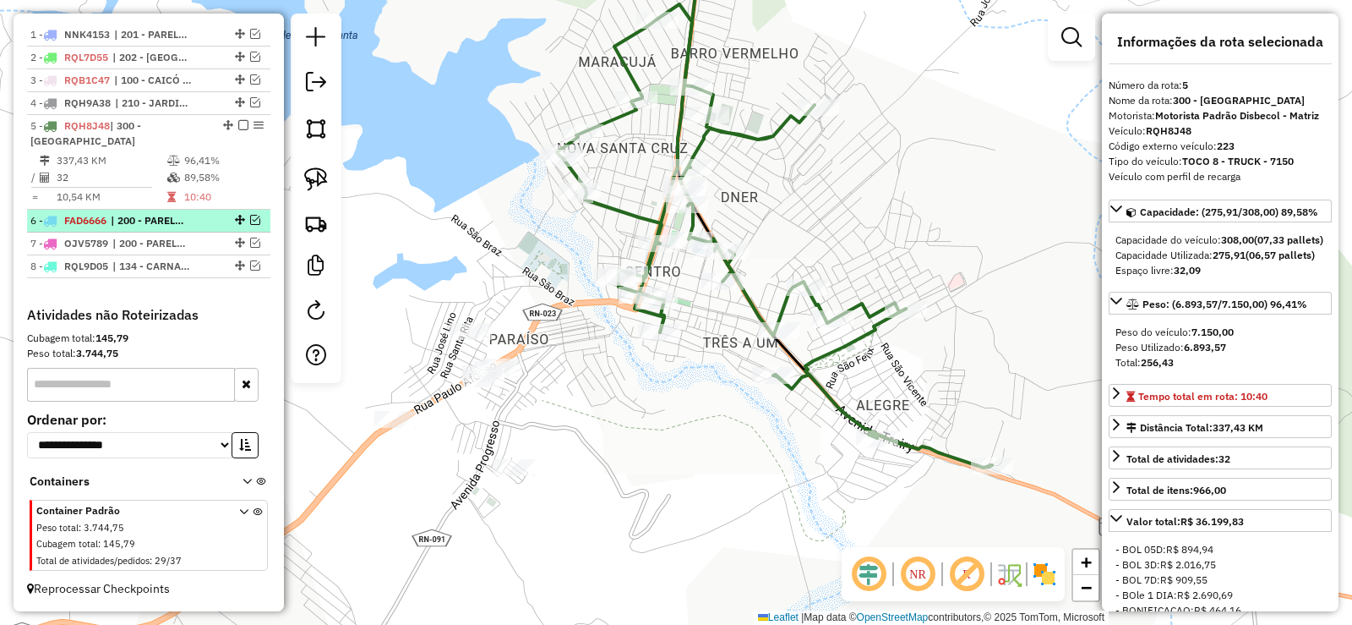
click at [250, 220] on em at bounding box center [255, 220] width 10 height 10
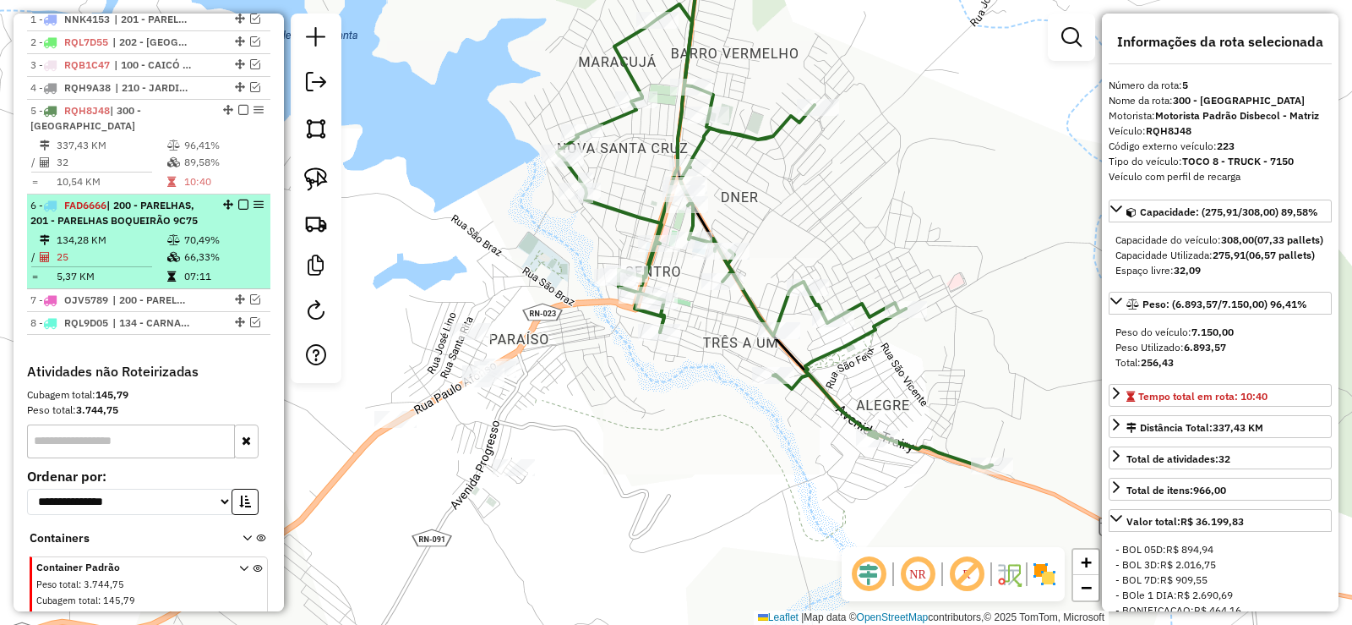
drag, startPoint x: 237, startPoint y: 124, endPoint x: 181, endPoint y: 168, distance: 71.0
click at [238, 115] on em at bounding box center [243, 110] width 10 height 10
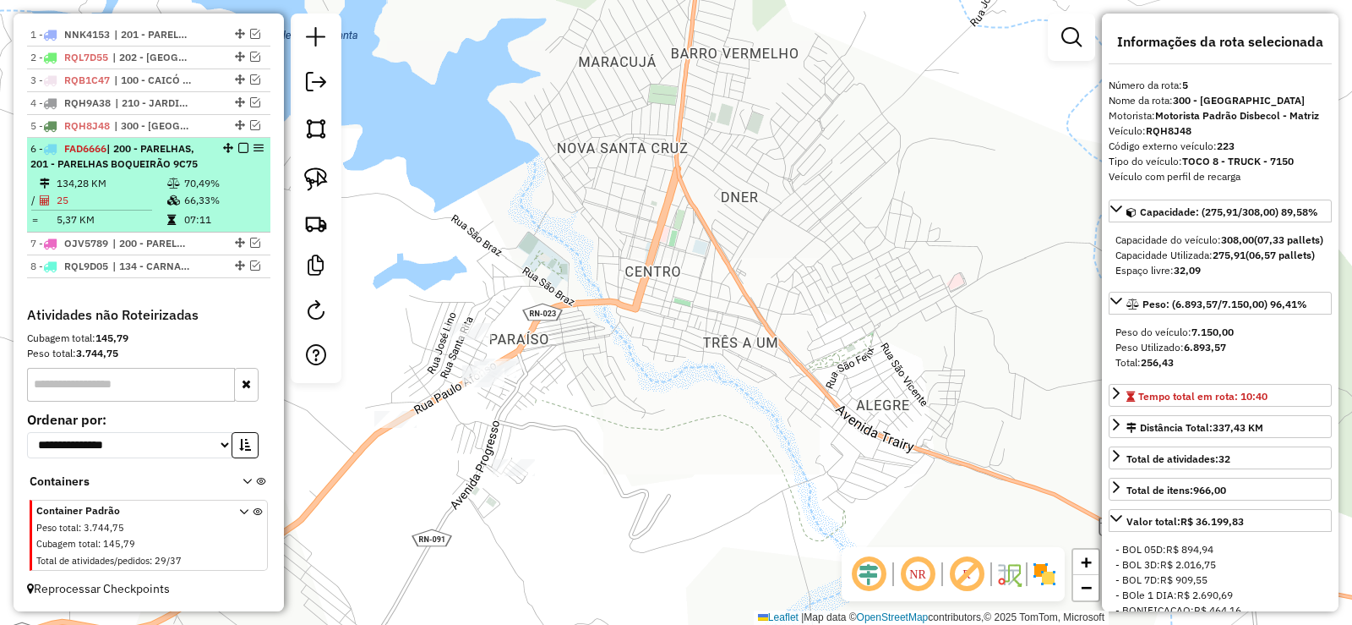
drag, startPoint x: 161, startPoint y: 192, endPoint x: 209, endPoint y: 194, distance: 47.4
click at [161, 192] on td "25" at bounding box center [111, 200] width 111 height 17
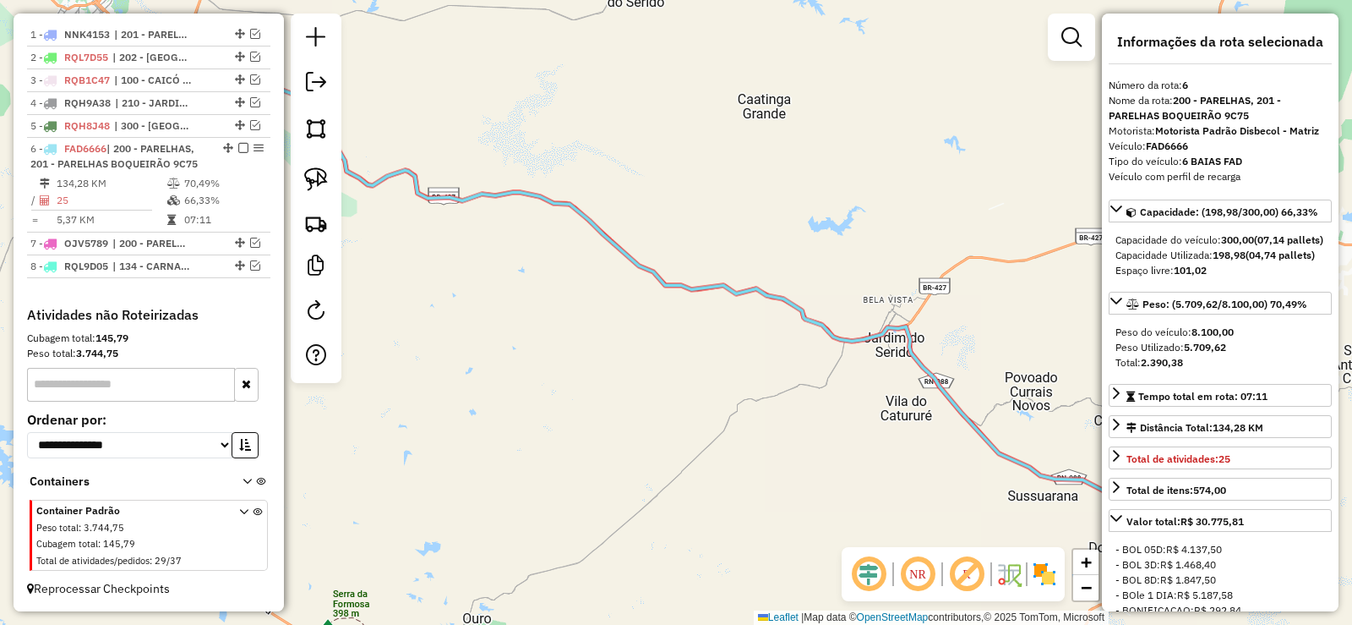
drag, startPoint x: 576, startPoint y: 277, endPoint x: 452, endPoint y: 244, distance: 127.7
click at [452, 231] on div "Janela de atendimento Grade de atendimento Capacidade Transportadoras Veículos …" at bounding box center [676, 312] width 1352 height 625
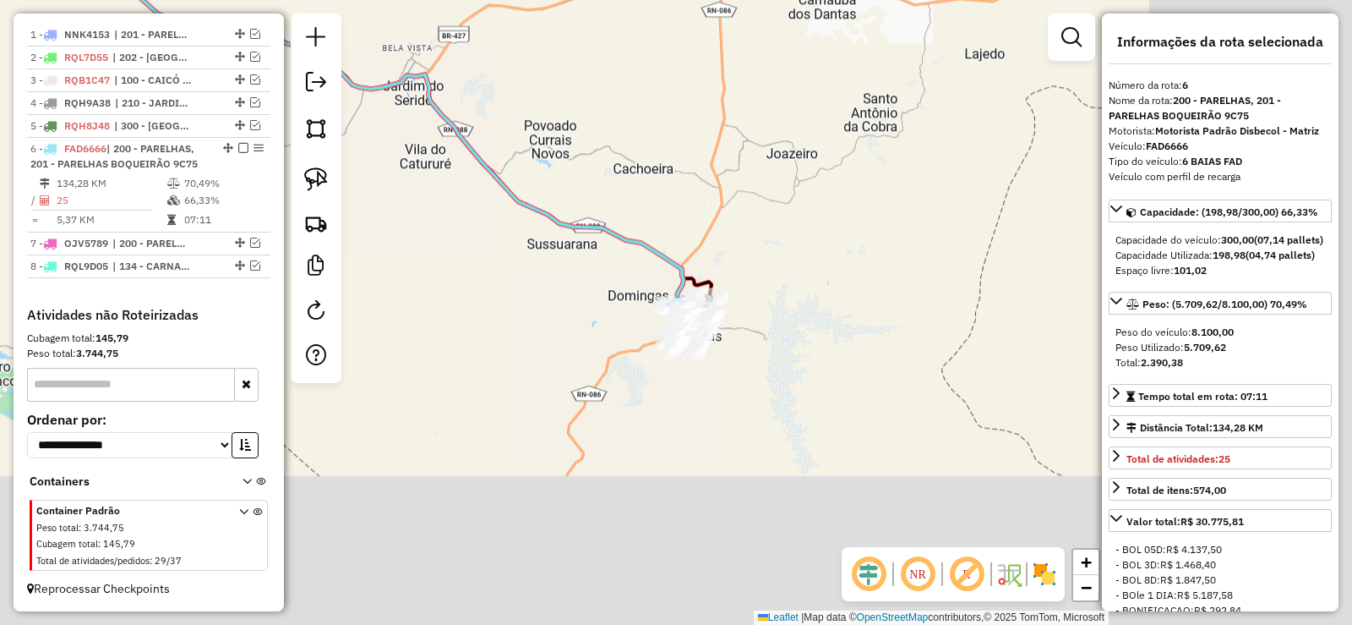
drag, startPoint x: 814, startPoint y: 366, endPoint x: 556, endPoint y: 200, distance: 306.5
click at [556, 200] on div "Janela de atendimento Grade de atendimento Capacidade Transportadoras Veículos …" at bounding box center [676, 312] width 1352 height 625
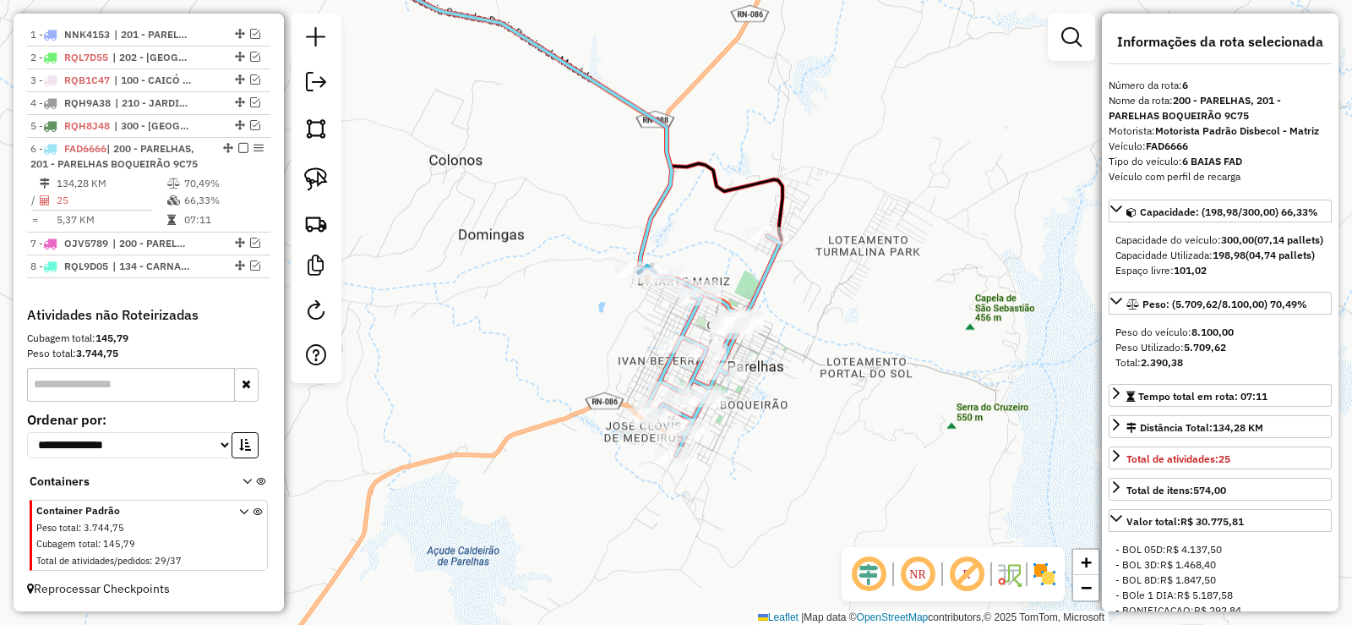
drag, startPoint x: 576, startPoint y: 205, endPoint x: 743, endPoint y: 210, distance: 167.5
click at [796, 220] on div "Janela de atendimento Grade de atendimento Capacidade Transportadoras Veículos …" at bounding box center [676, 312] width 1352 height 625
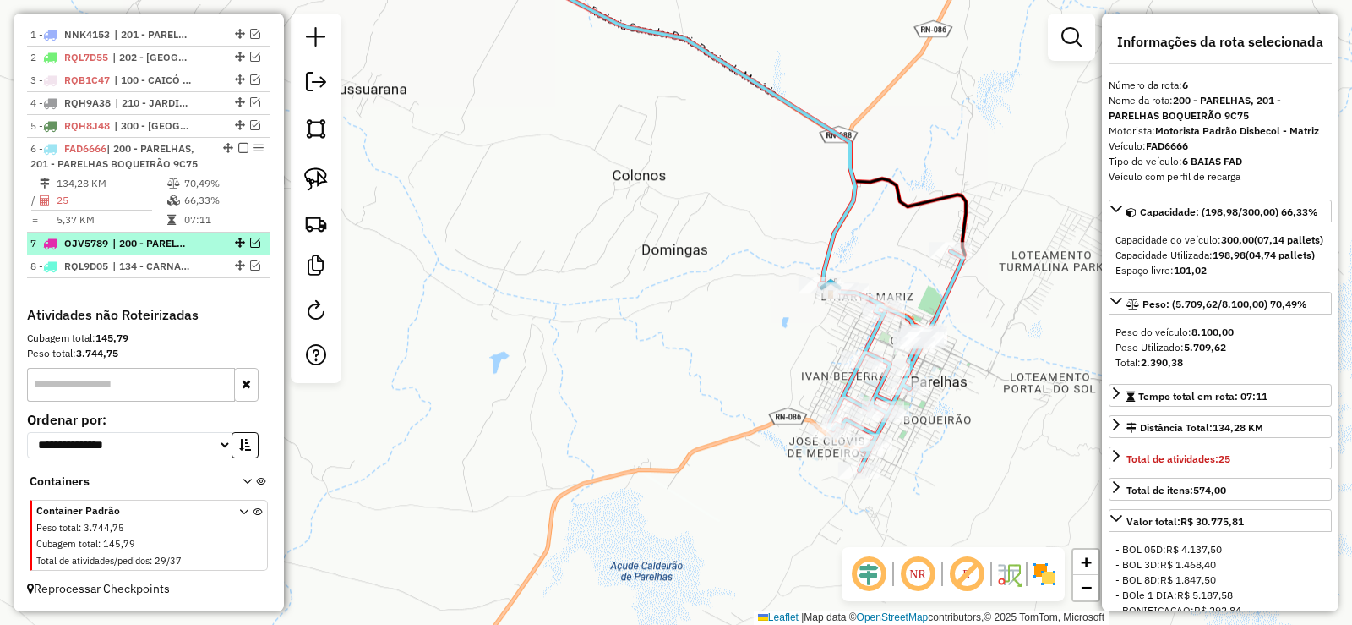
drag, startPoint x: 249, startPoint y: 244, endPoint x: 242, endPoint y: 167, distance: 77.3
click at [250, 243] on em at bounding box center [255, 243] width 10 height 10
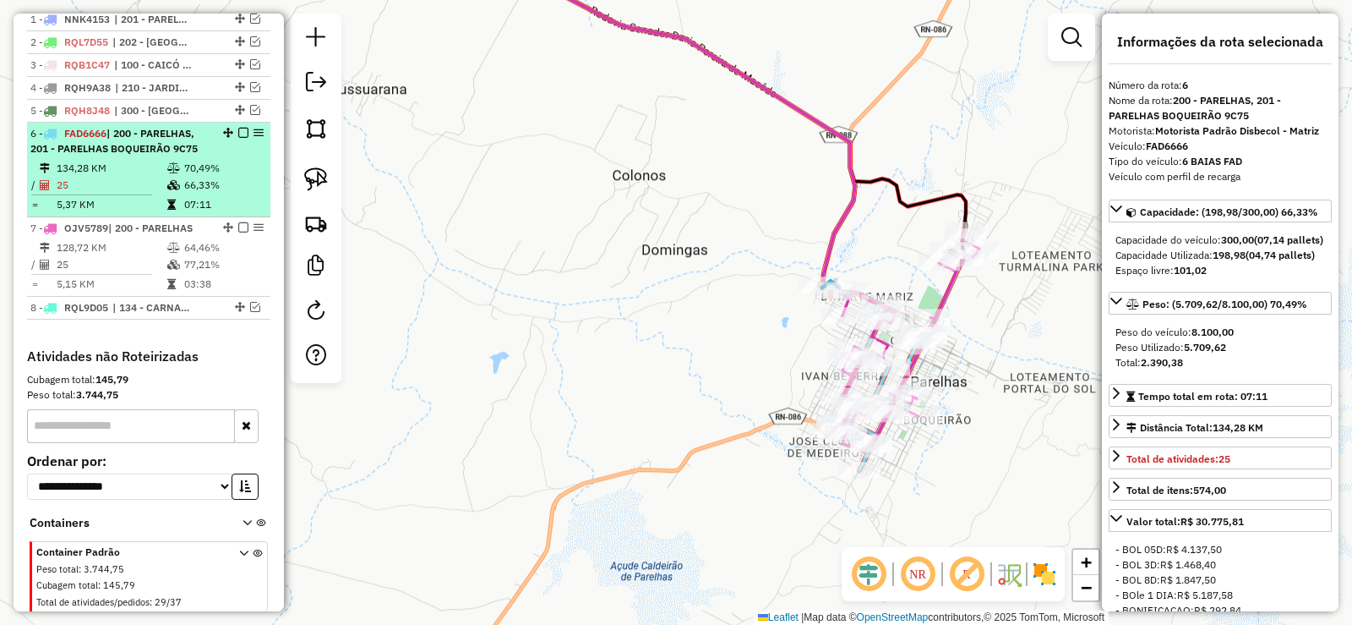
click at [239, 138] on em at bounding box center [243, 133] width 10 height 10
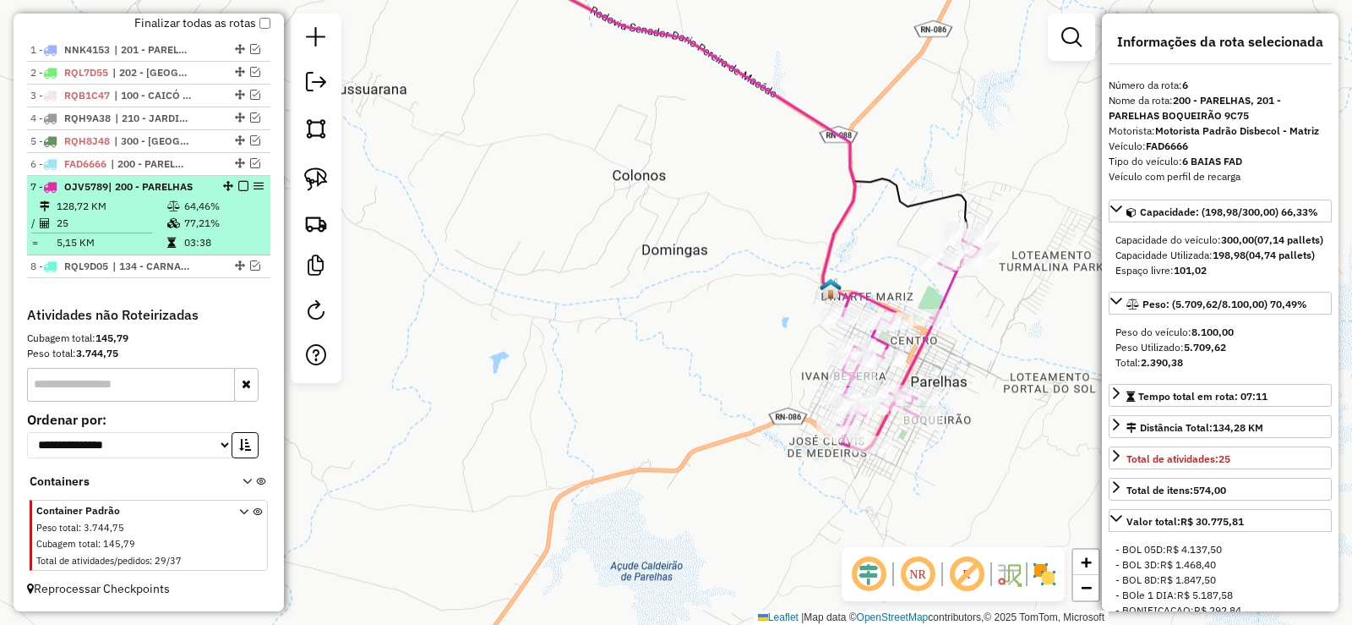
click at [167, 215] on td at bounding box center [175, 223] width 17 height 17
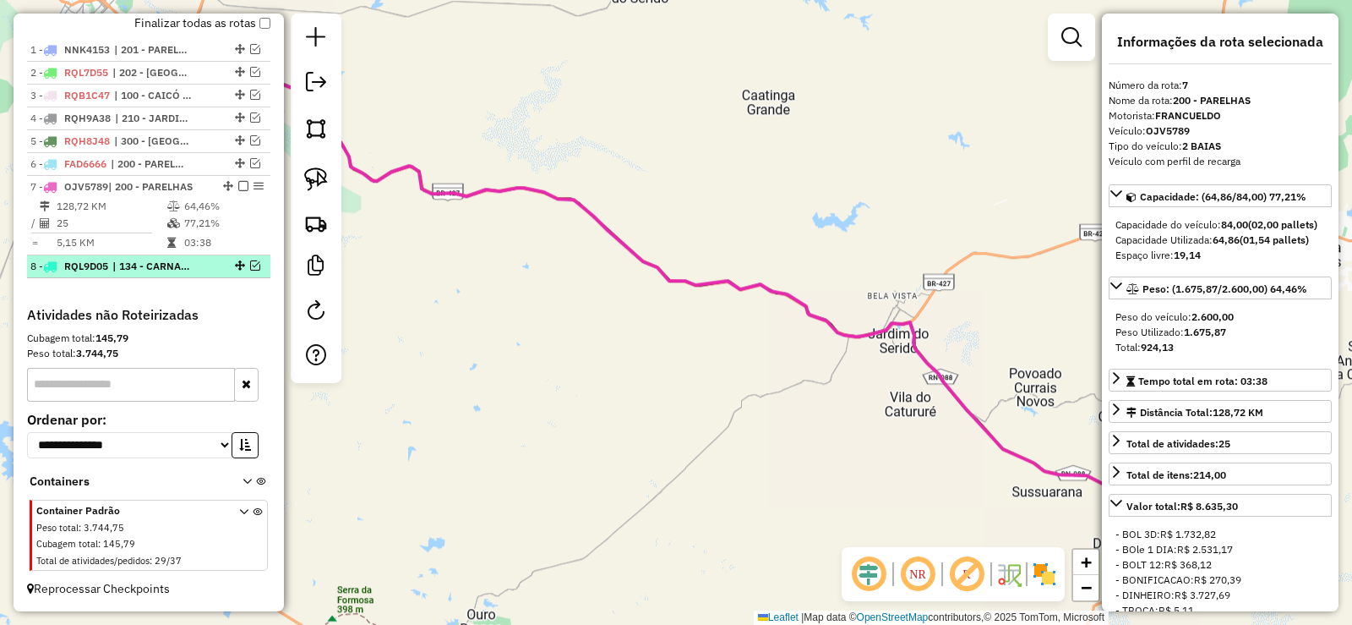
click at [250, 265] on em at bounding box center [255, 265] width 10 height 10
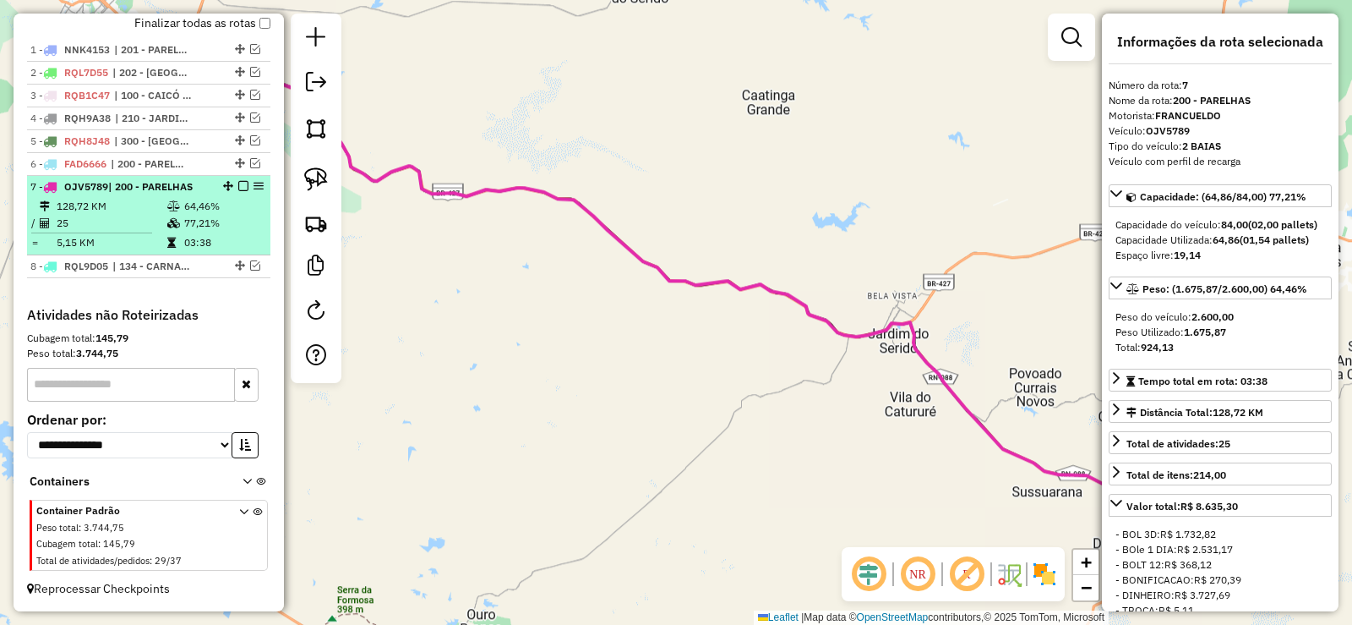
scroll to position [644, 0]
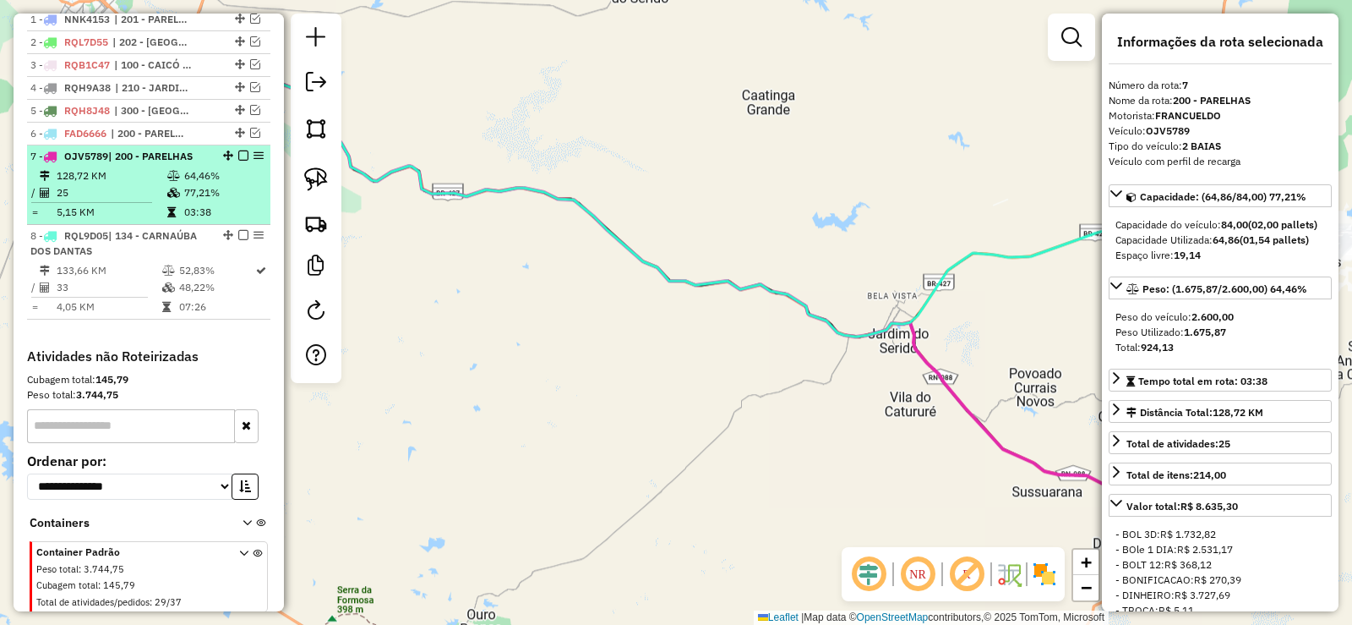
click at [238, 161] on em at bounding box center [243, 155] width 10 height 10
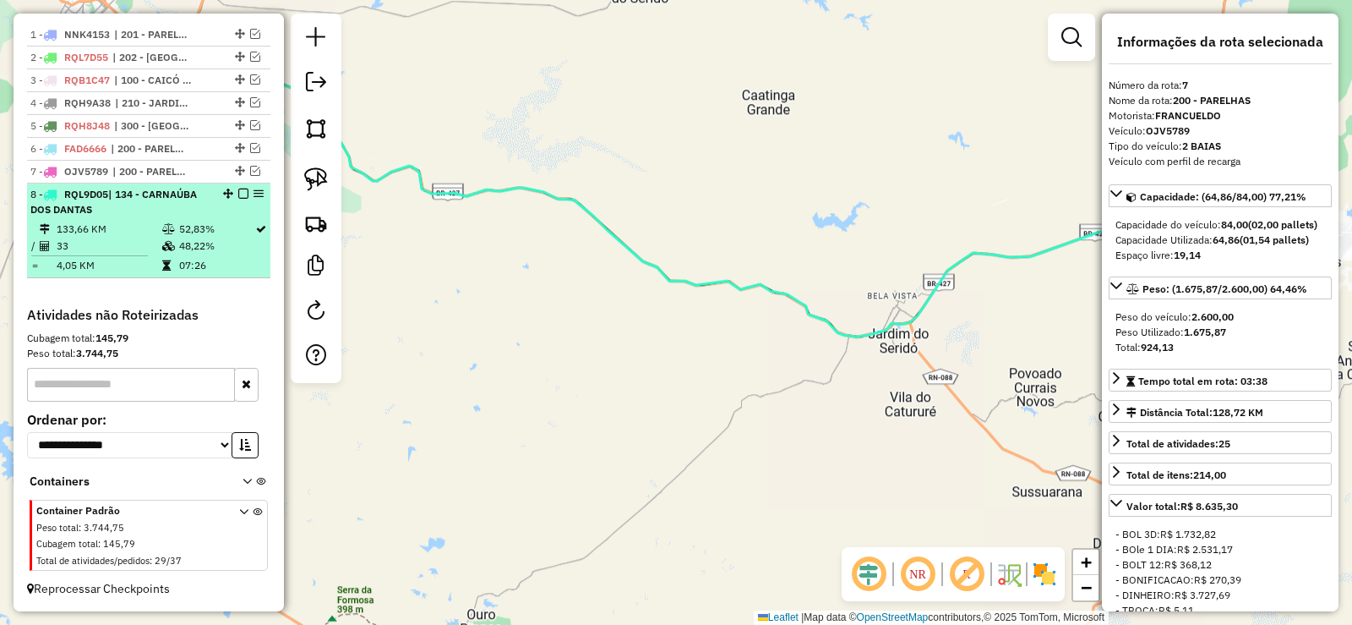
click at [145, 213] on div "8 - RQL9D05 | 134 - CARNAÚBA DOS DANTAS" at bounding box center [119, 202] width 179 height 30
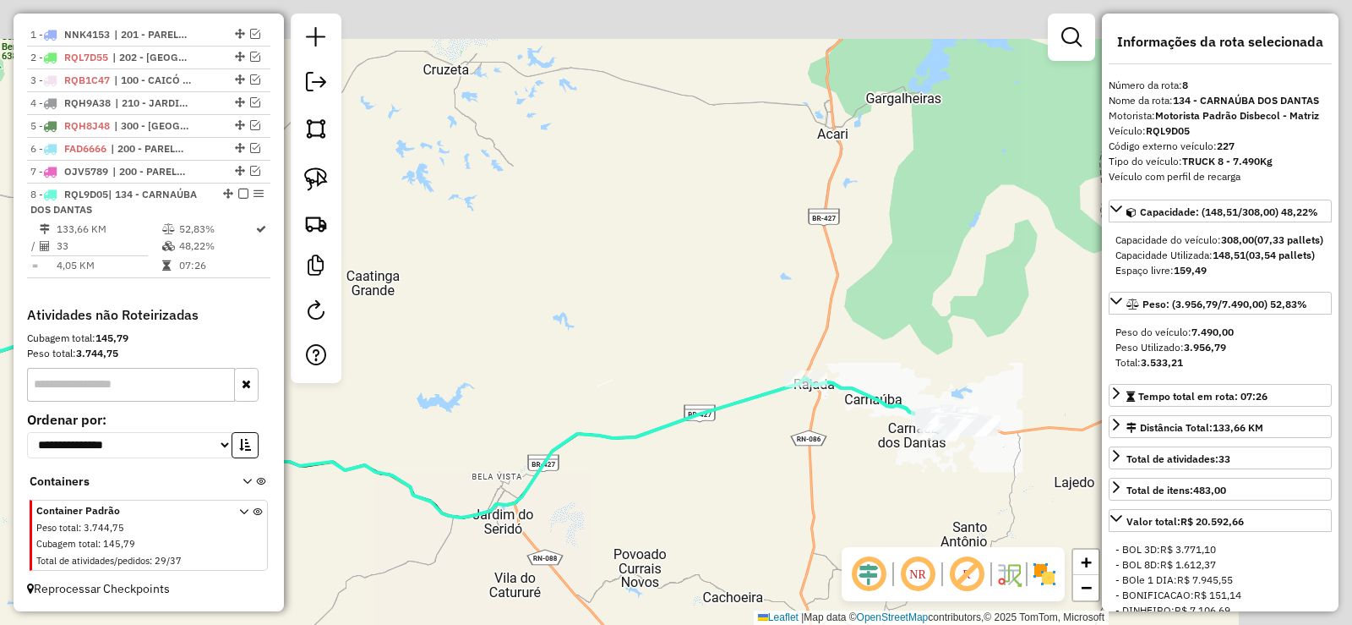
drag, startPoint x: 843, startPoint y: 310, endPoint x: 519, endPoint y: 358, distance: 327.3
click at [494, 358] on div "Janela de atendimento Grade de atendimento Capacidade Transportadoras Veículos …" at bounding box center [676, 312] width 1352 height 625
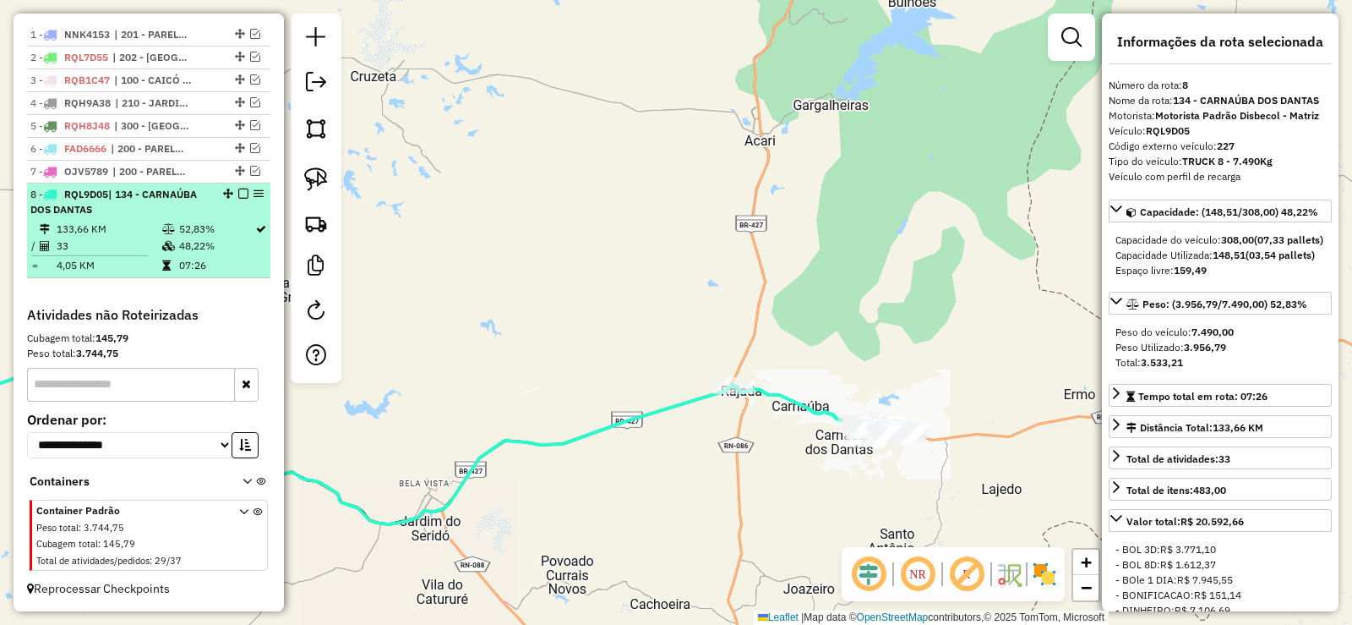
click at [238, 192] on em at bounding box center [243, 193] width 10 height 10
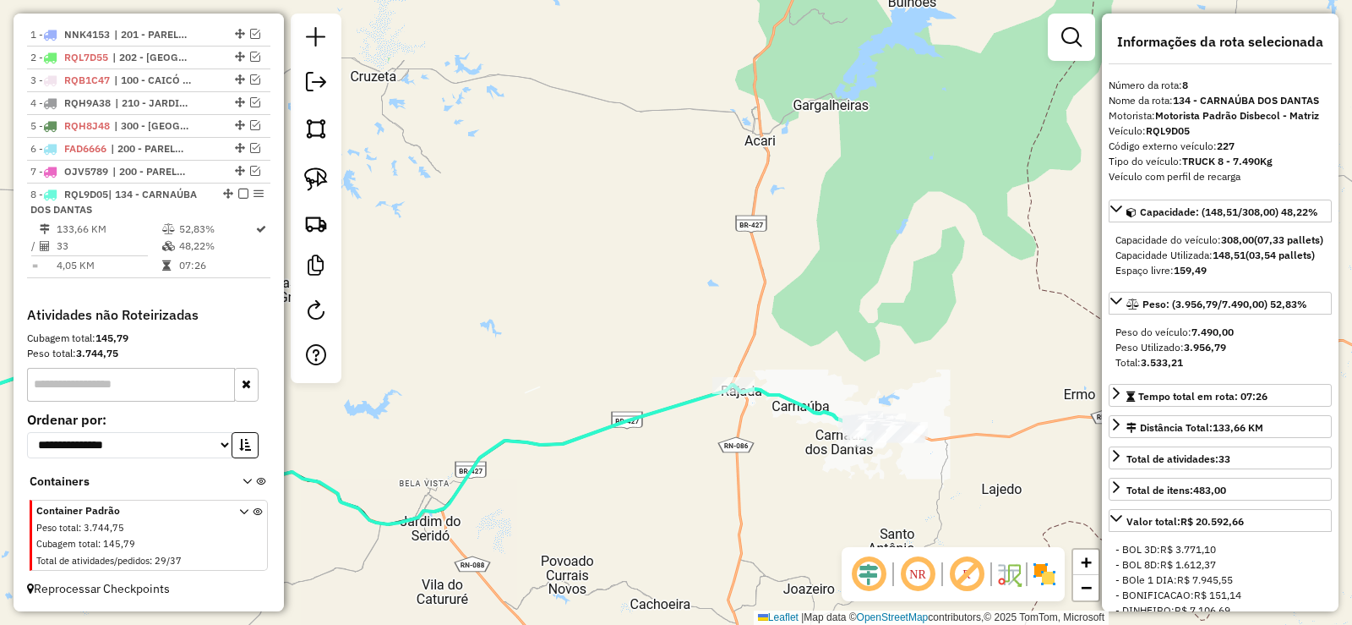
scroll to position [572, 0]
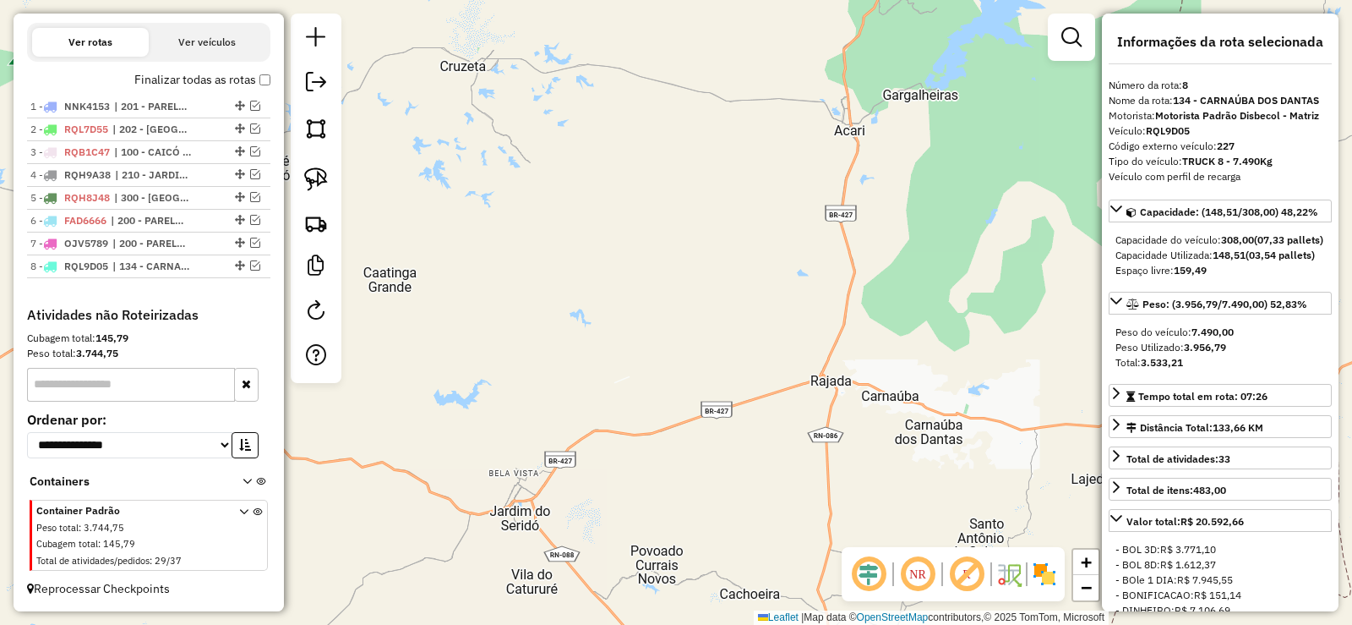
drag, startPoint x: 596, startPoint y: 419, endPoint x: 693, endPoint y: 397, distance: 99.7
click at [695, 399] on div "Janela de atendimento Grade de atendimento Capacidade Transportadoras Veículos …" at bounding box center [676, 312] width 1352 height 625
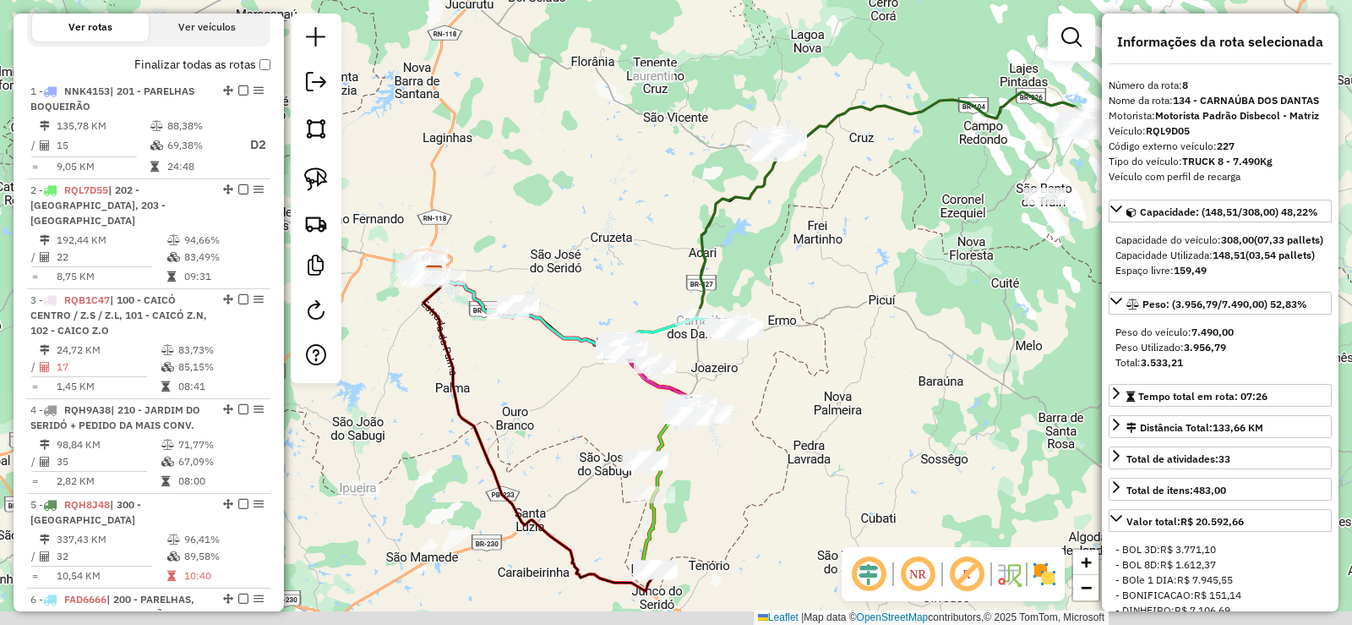
drag, startPoint x: 800, startPoint y: 424, endPoint x: 833, endPoint y: 352, distance: 79.1
click at [833, 352] on div "Janela de atendimento Grade de atendimento Capacidade Transportadoras Veículos …" at bounding box center [676, 312] width 1352 height 625
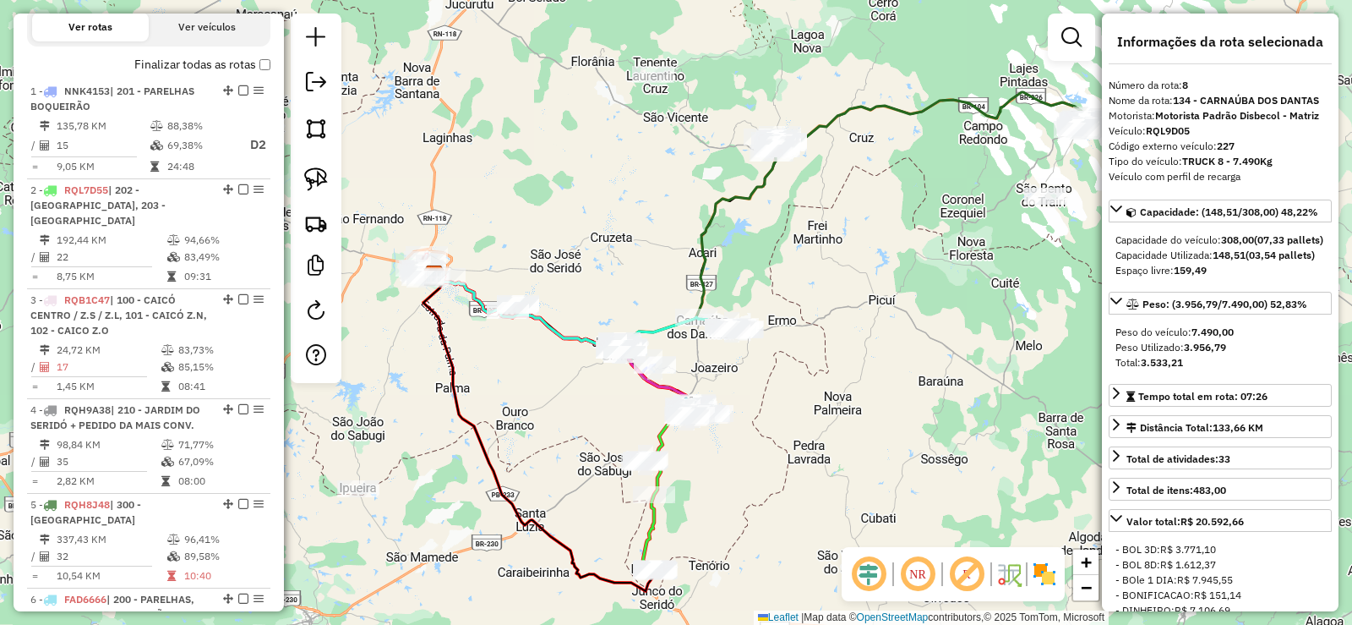
drag, startPoint x: 833, startPoint y: 401, endPoint x: 865, endPoint y: 315, distance: 91.2
click at [865, 315] on div "Janela de atendimento Grade de atendimento Capacidade Transportadoras Veículos …" at bounding box center [676, 312] width 1352 height 625
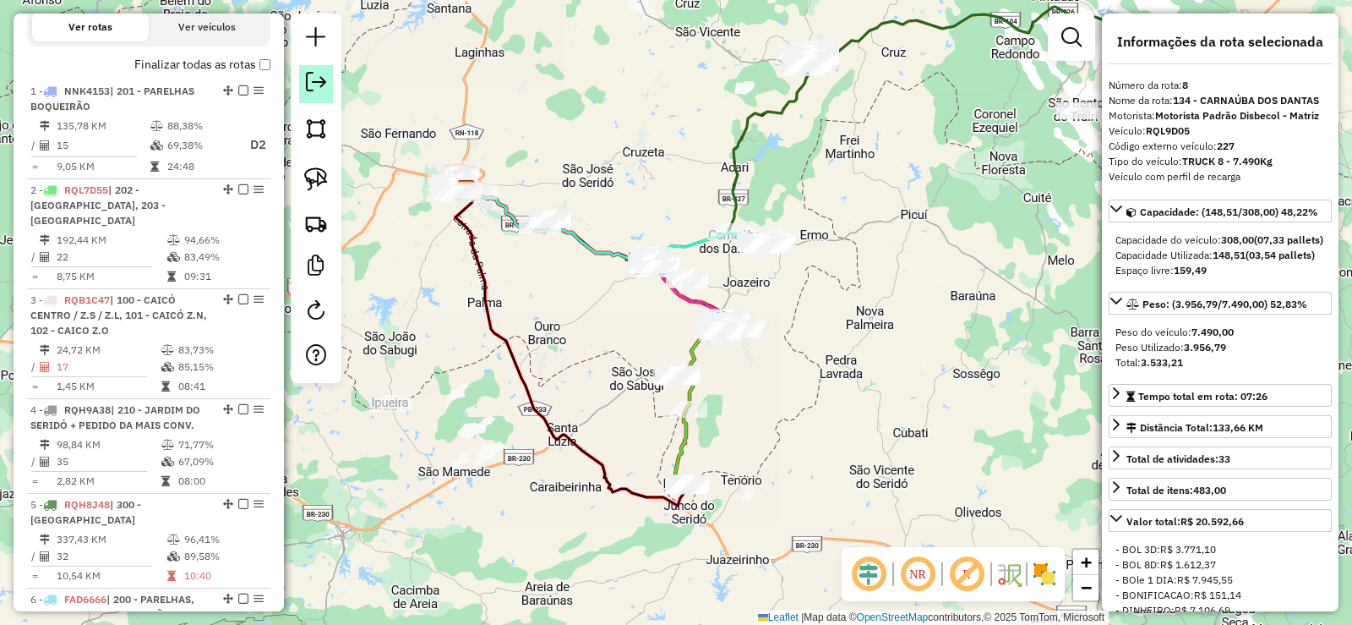
click at [313, 79] on em at bounding box center [316, 82] width 20 height 20
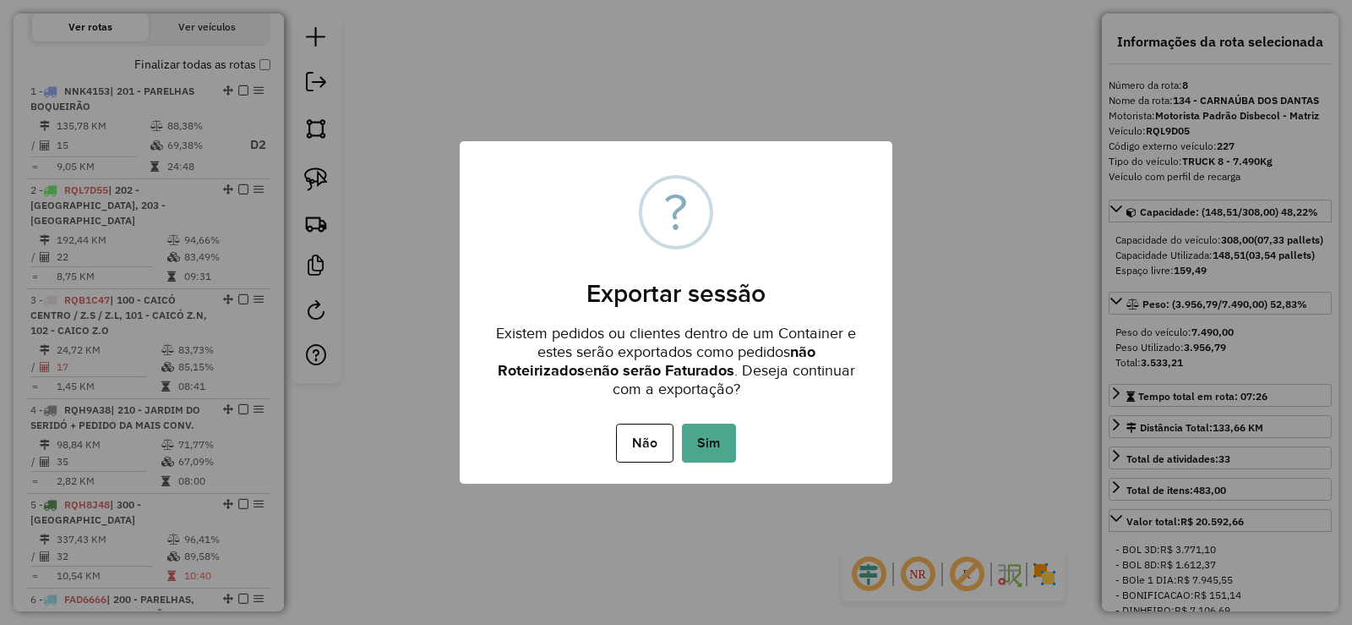
drag, startPoint x: 717, startPoint y: 444, endPoint x: 727, endPoint y: 441, distance: 10.5
click at [719, 441] on button "Sim" at bounding box center [709, 442] width 54 height 39
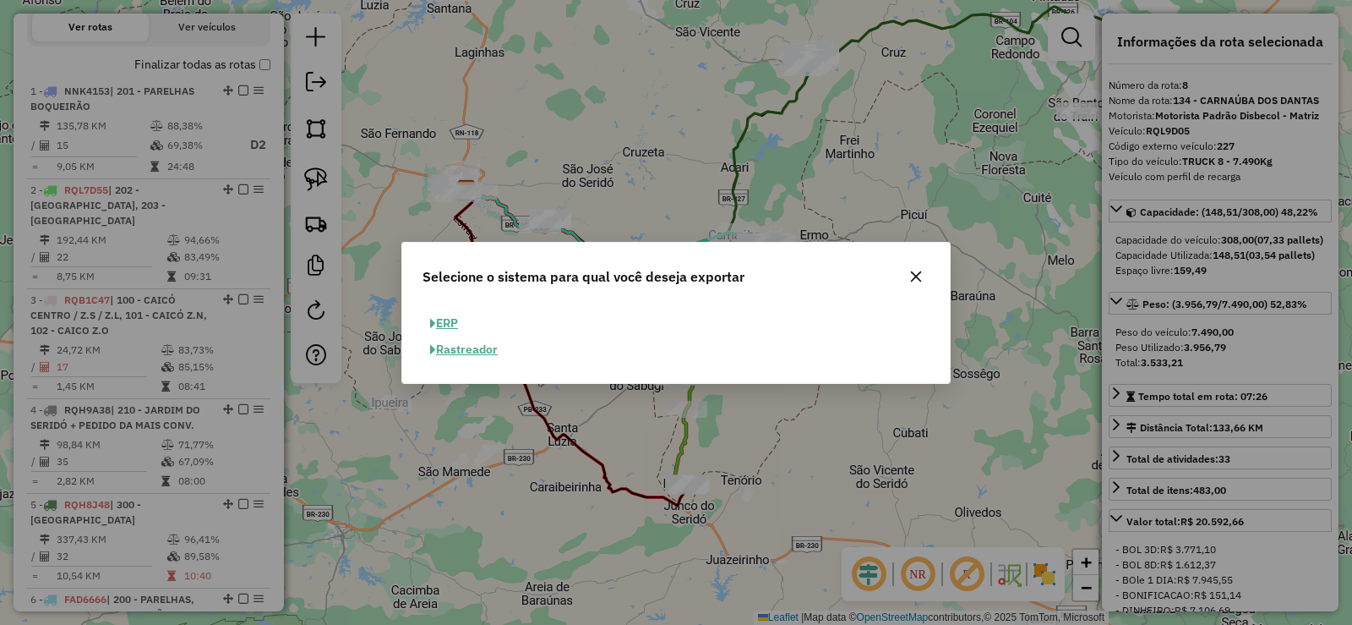
click at [454, 323] on button "ERP" at bounding box center [444, 323] width 43 height 26
select select "**"
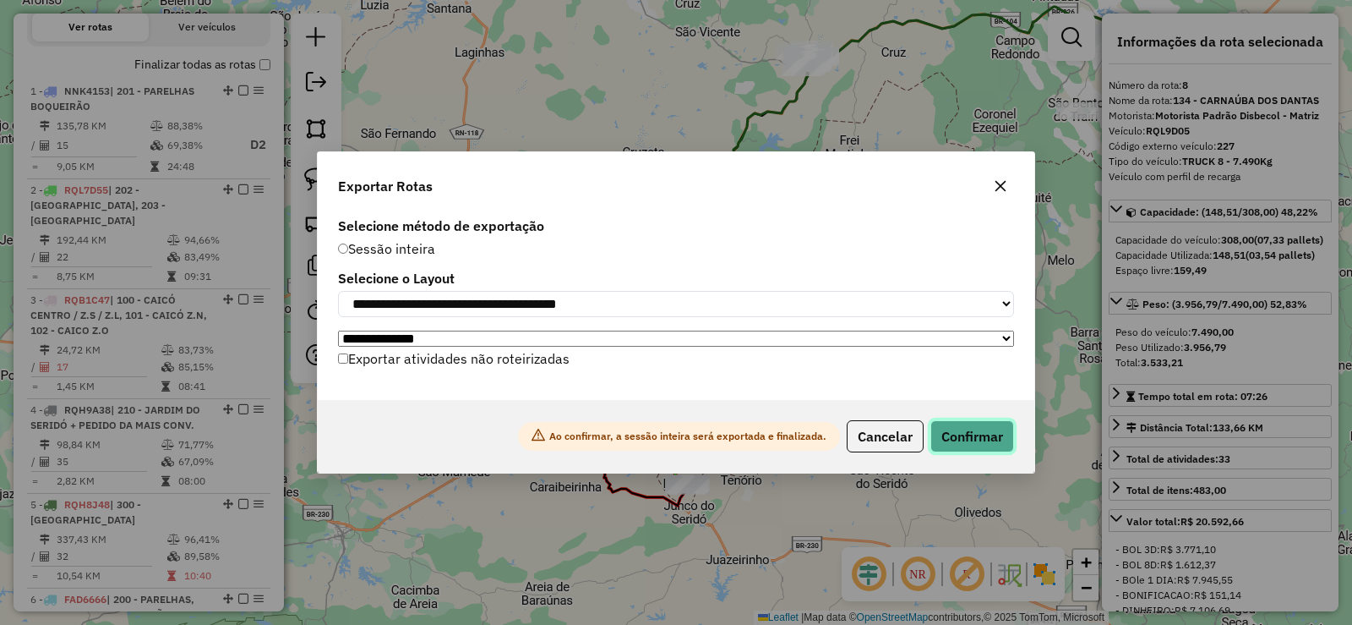
click at [984, 440] on button "Confirmar" at bounding box center [973, 436] width 84 height 32
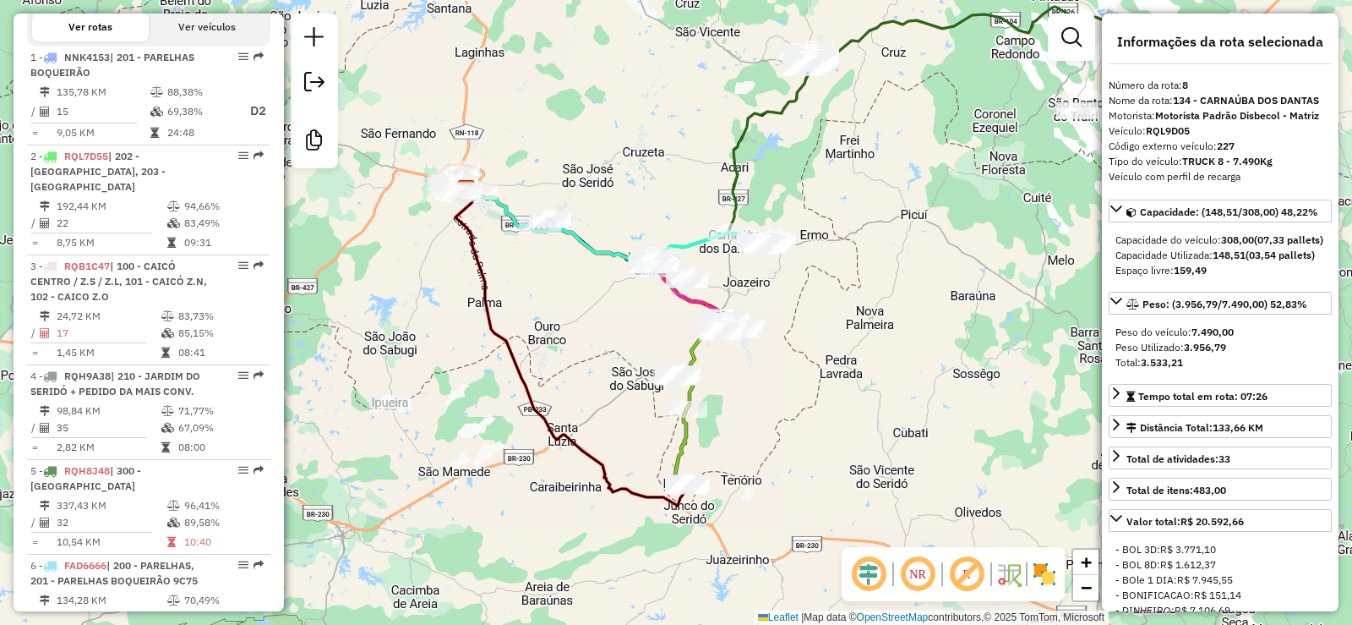
scroll to position [1125, 0]
